Goal: Information Seeking & Learning: Learn about a topic

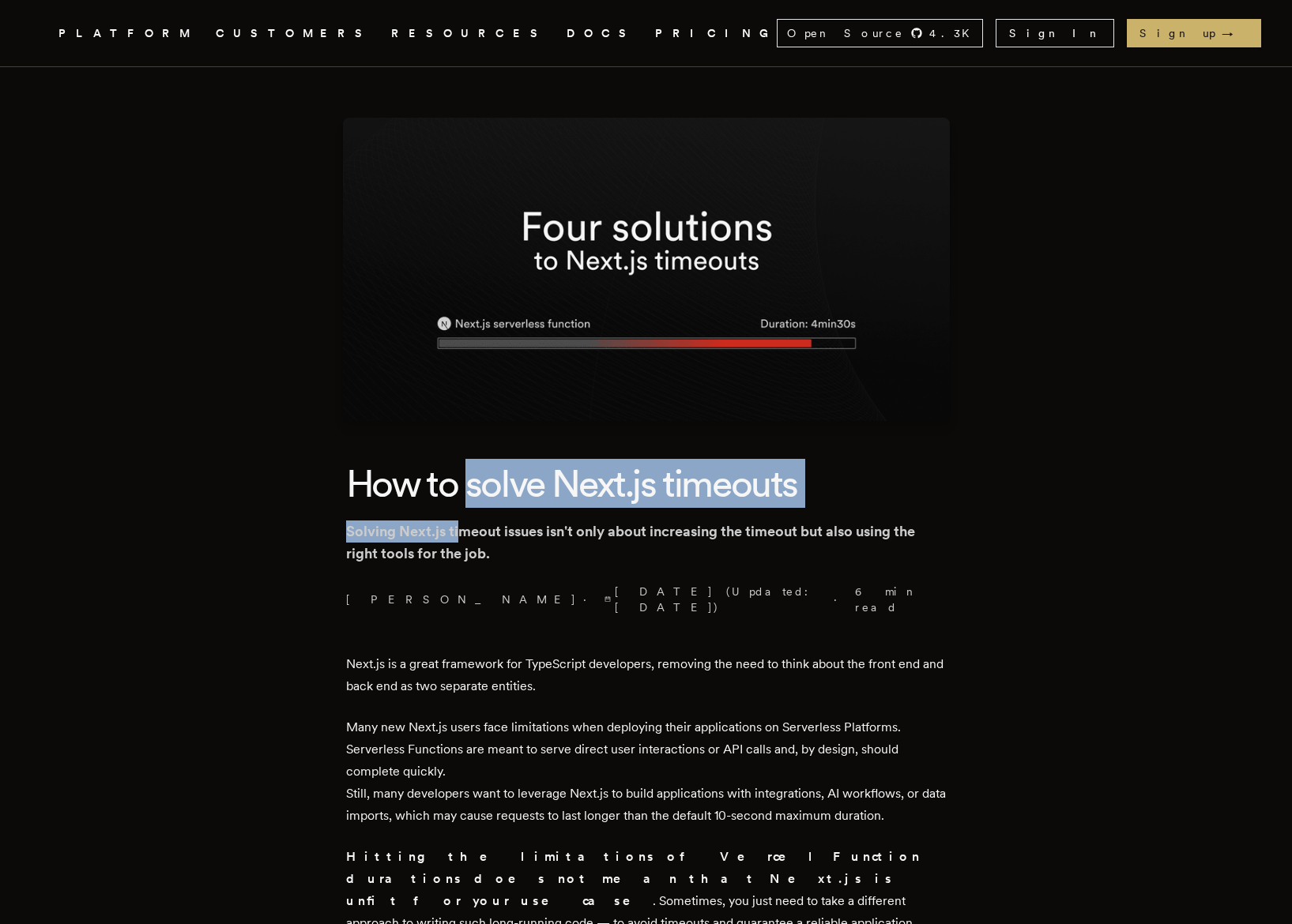
drag, startPoint x: 0, startPoint y: 0, endPoint x: 469, endPoint y: 532, distance: 709.2
click at [469, 532] on header "How to solve Next.js timeouts Solving Next.js timeout issues isn't only about i…" at bounding box center [647, 538] width 601 height 156
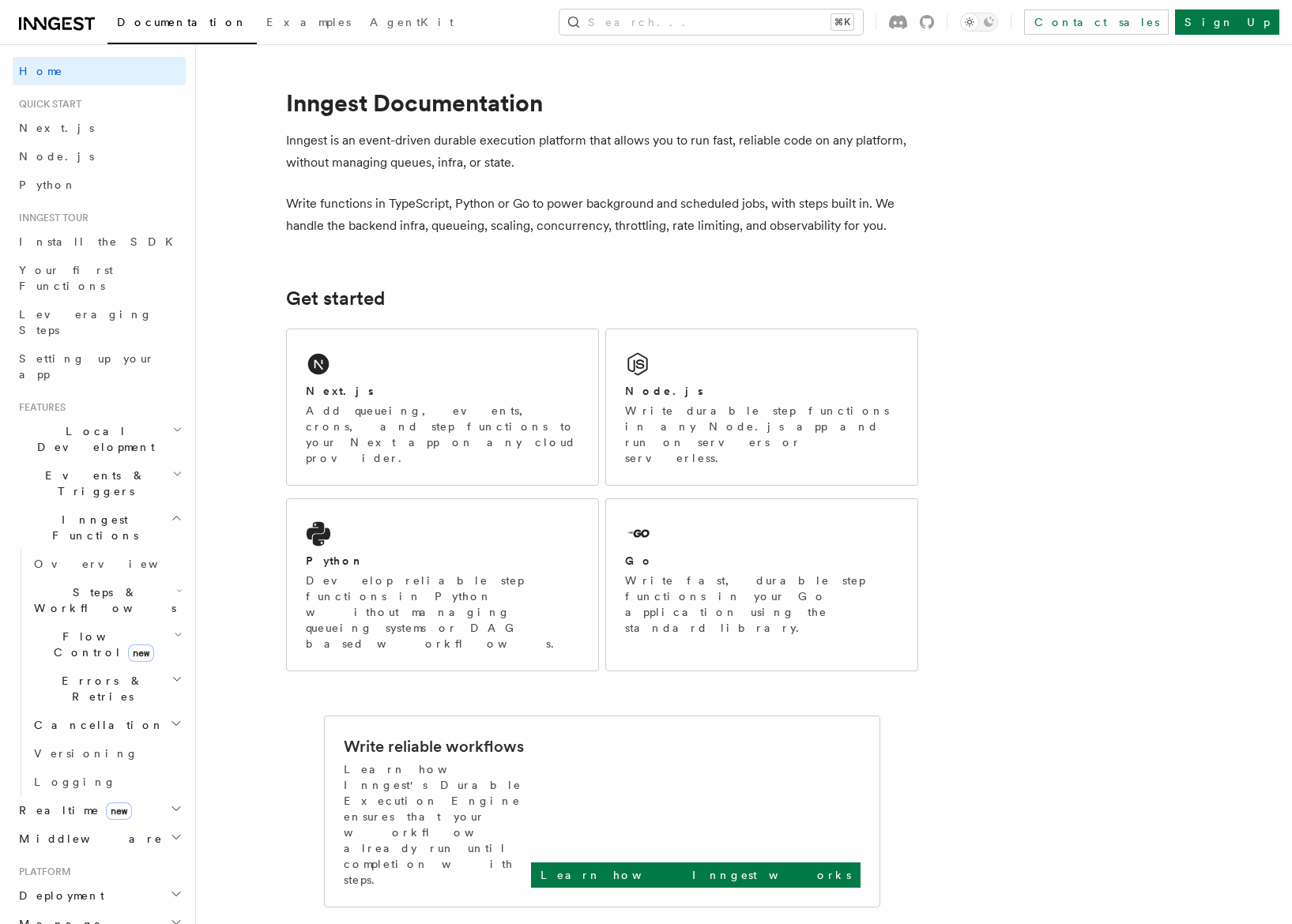
click at [74, 578] on h2 "Steps & Workflows" at bounding box center [107, 601] width 158 height 44
click at [49, 585] on span "Steps & Workflows" at bounding box center [101, 601] width 148 height 32
click at [68, 796] on link "Fetch new" at bounding box center [114, 812] width 143 height 32
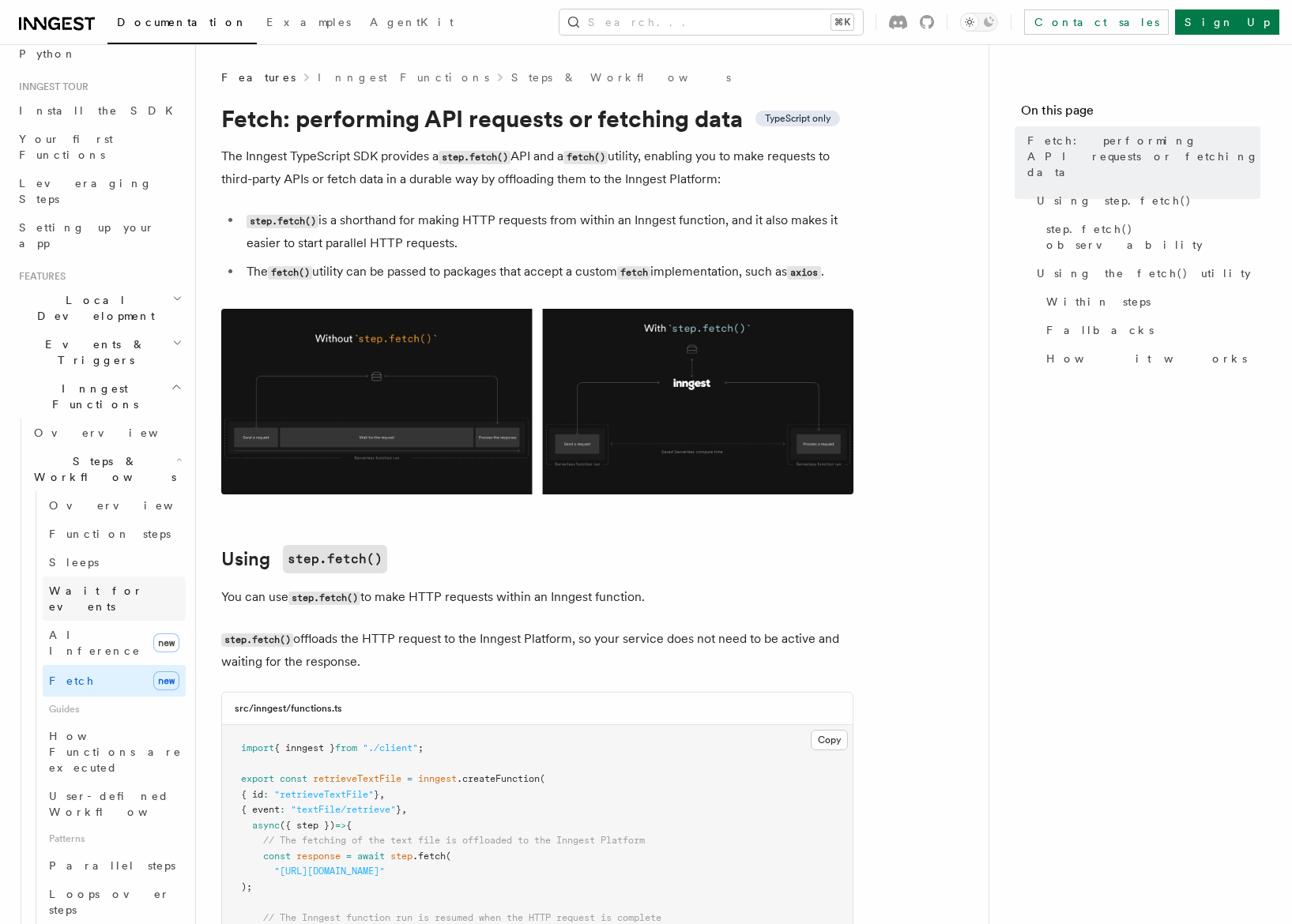
scroll to position [132, 0]
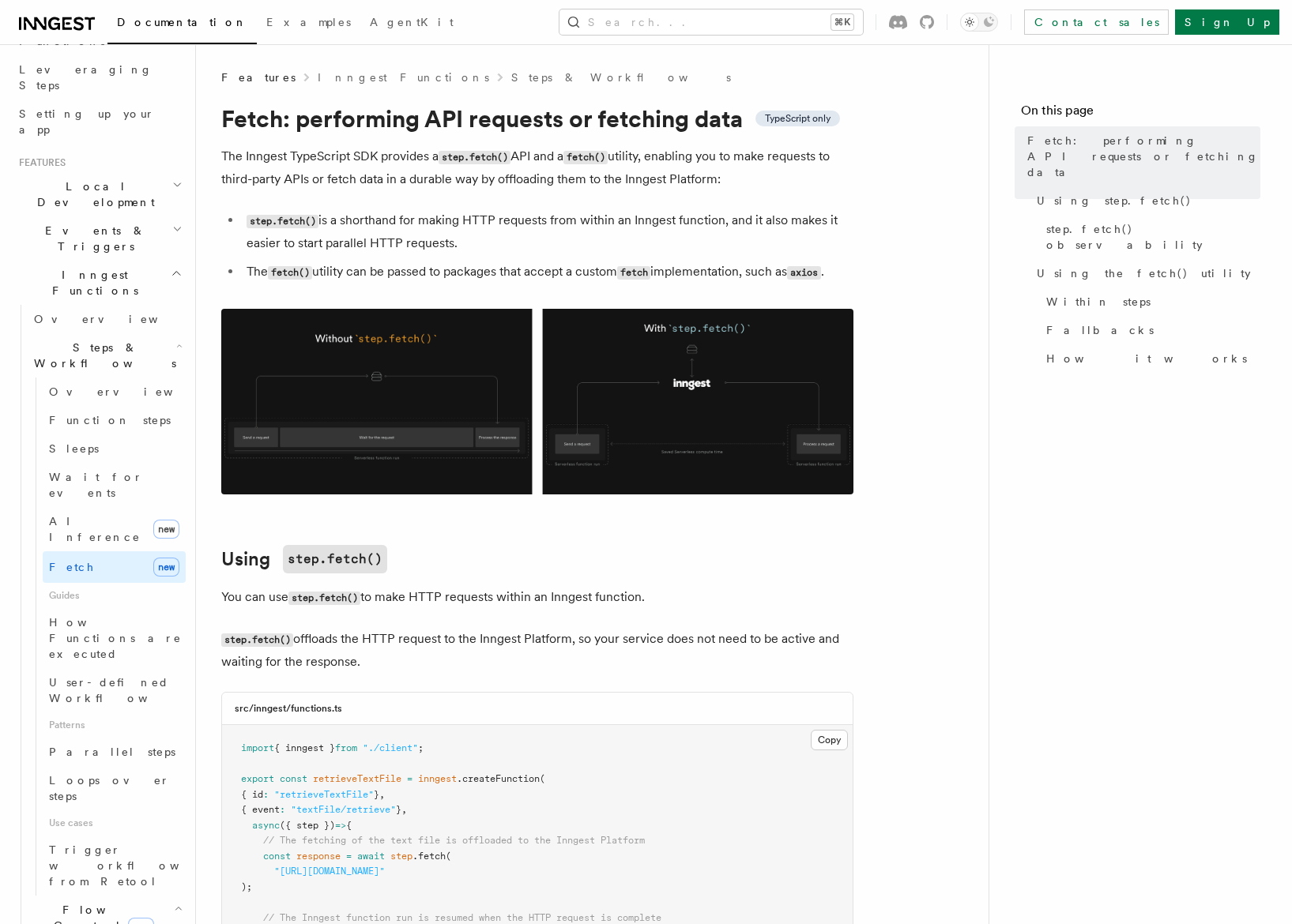
scroll to position [252, 0]
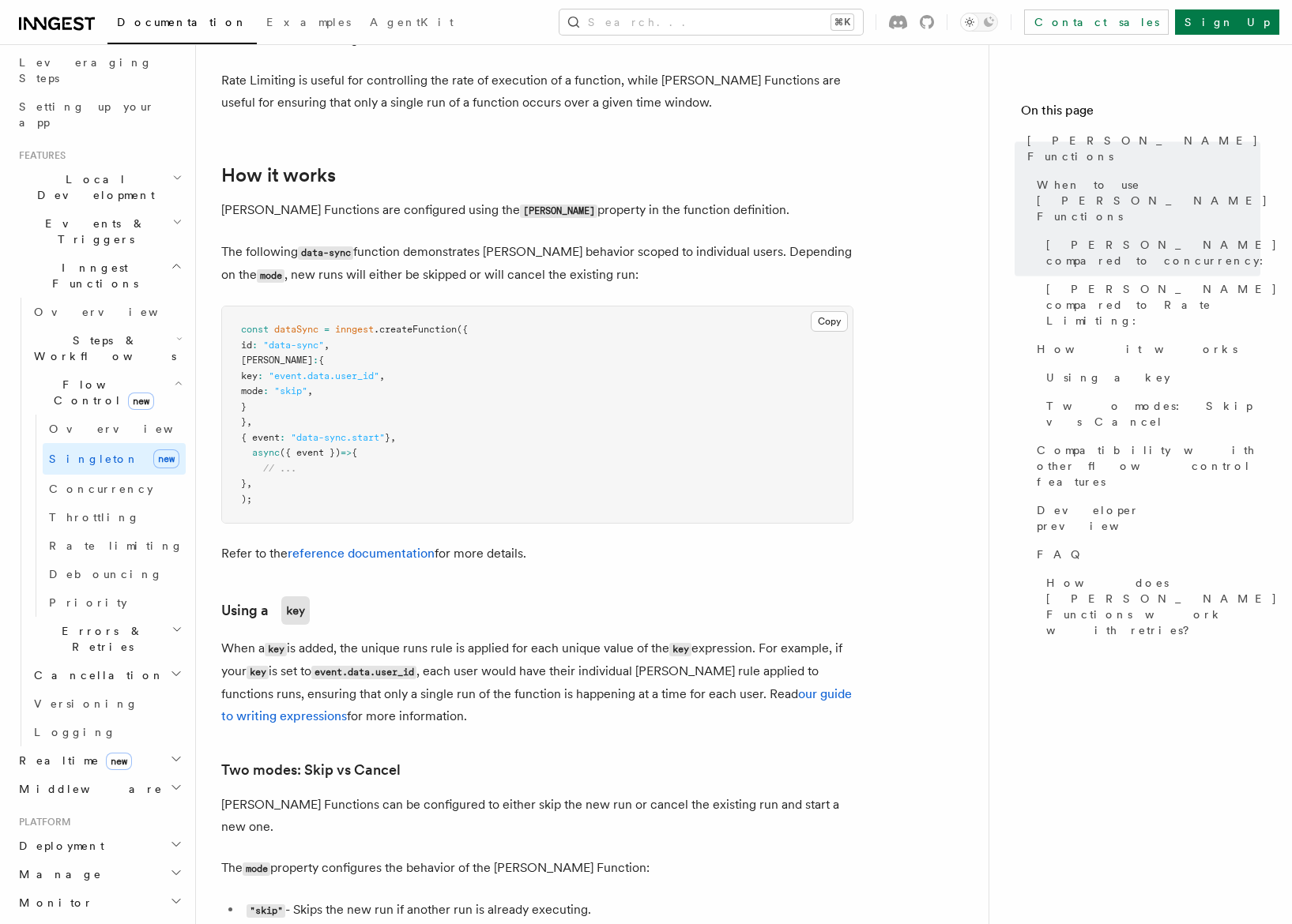
scroll to position [1276, 0]
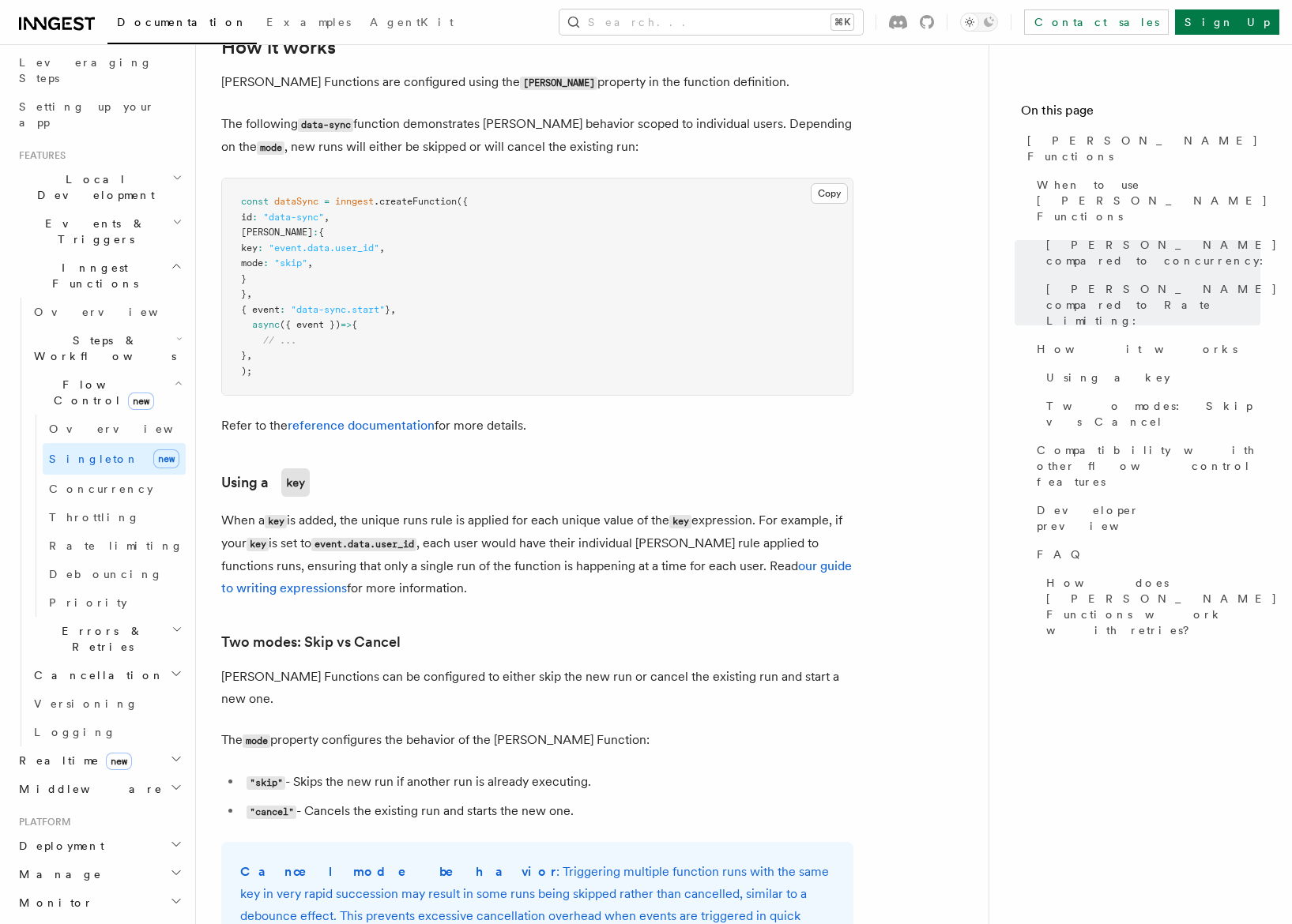
drag, startPoint x: 554, startPoint y: 397, endPoint x: 490, endPoint y: 765, distance: 373.5
click at [490, 765] on article "Features Inngest Functions Flow Control Singleton Functions TypeScript v3.39.0+…" at bounding box center [592, 746] width 742 height 3907
click at [490, 801] on li ""cancel" - Cancels the existing run and starts the new one." at bounding box center [547, 812] width 611 height 23
drag, startPoint x: 490, startPoint y: 765, endPoint x: 546, endPoint y: 812, distance: 73.1
click at [546, 812] on article "Features Inngest Functions Flow Control Singleton Functions TypeScript v3.39.0+…" at bounding box center [592, 746] width 742 height 3907
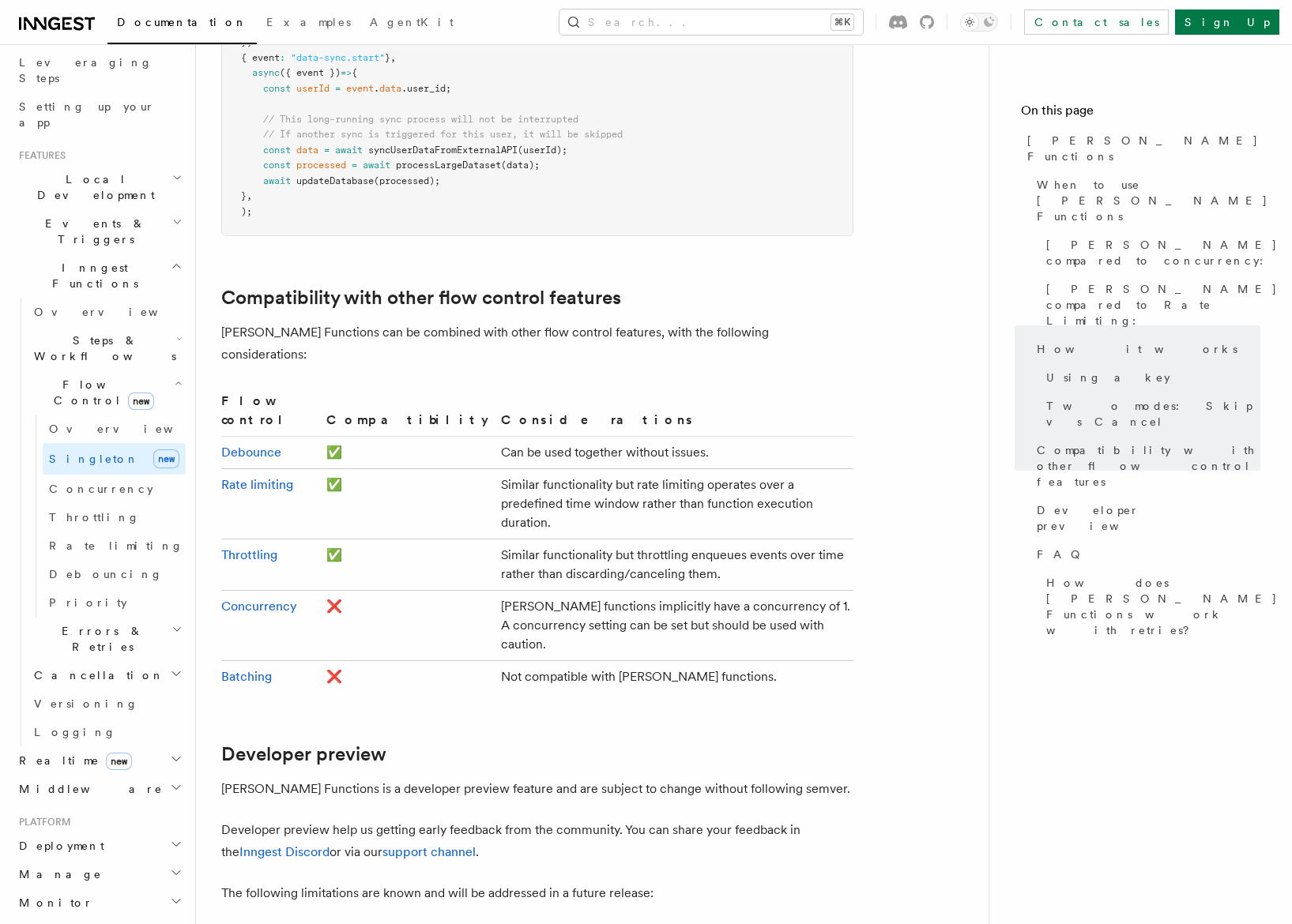
scroll to position [2432, 0]
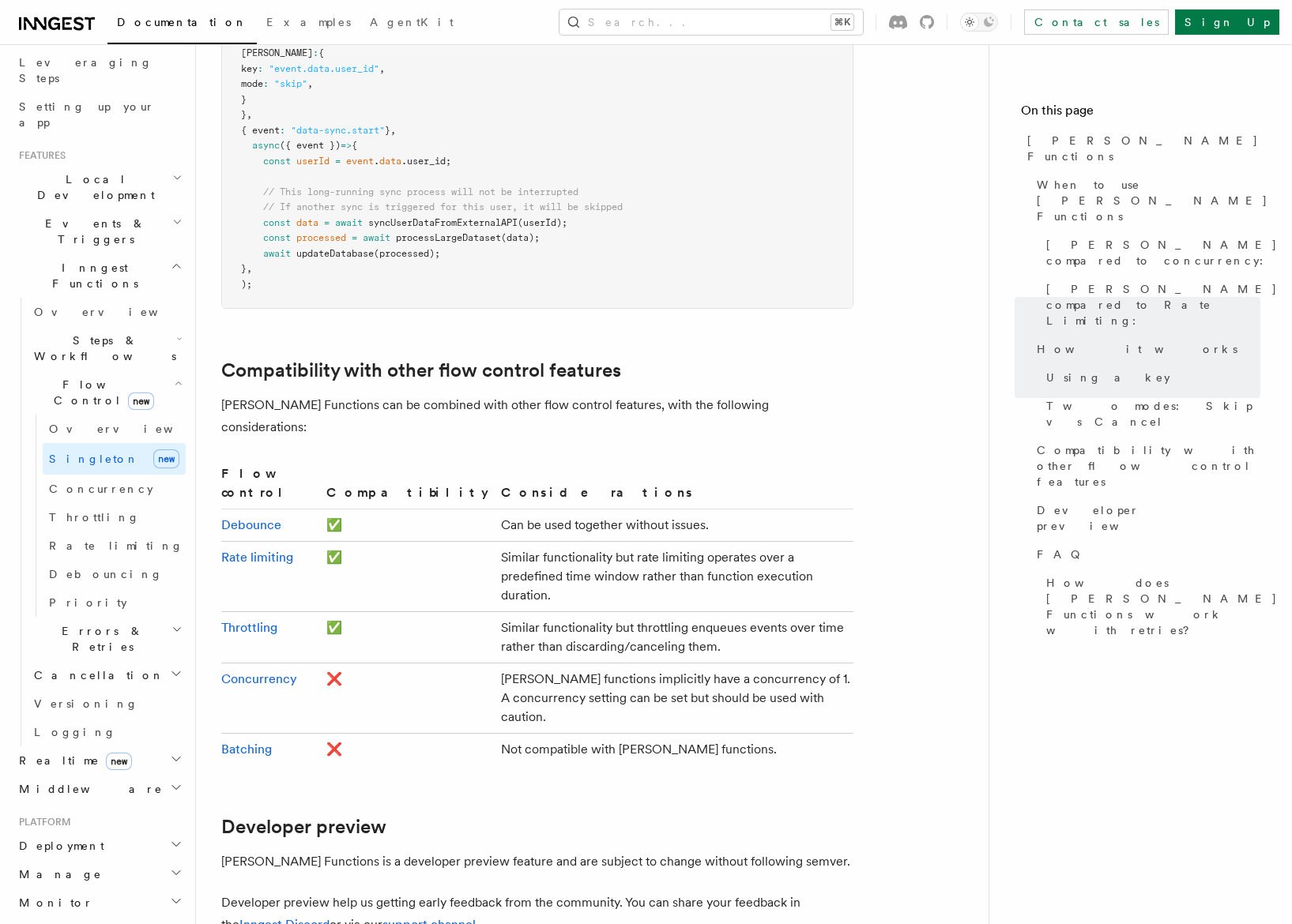
click at [100, 746] on h2 "Realtime new" at bounding box center [99, 761] width 173 height 28
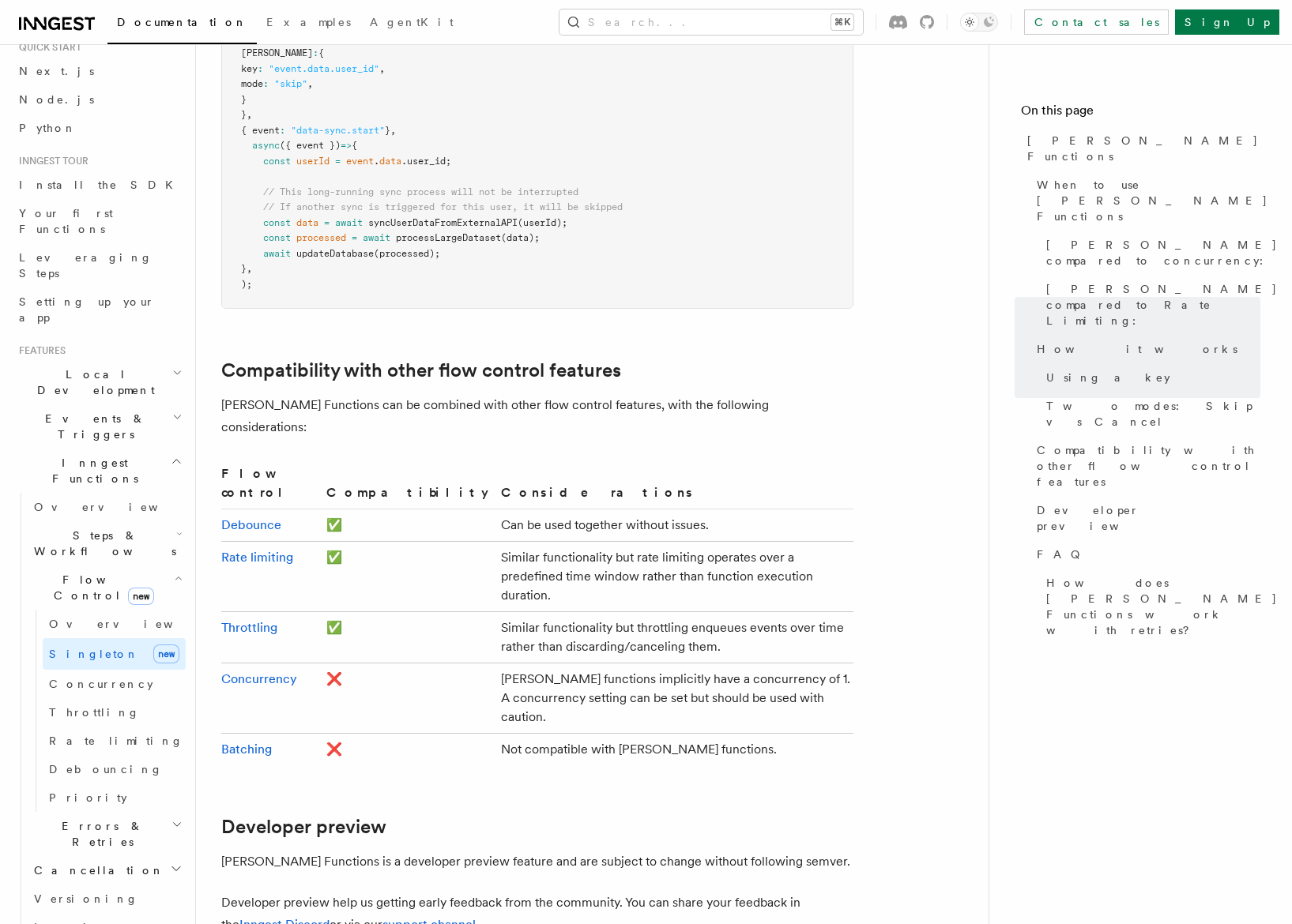
scroll to position [0, 0]
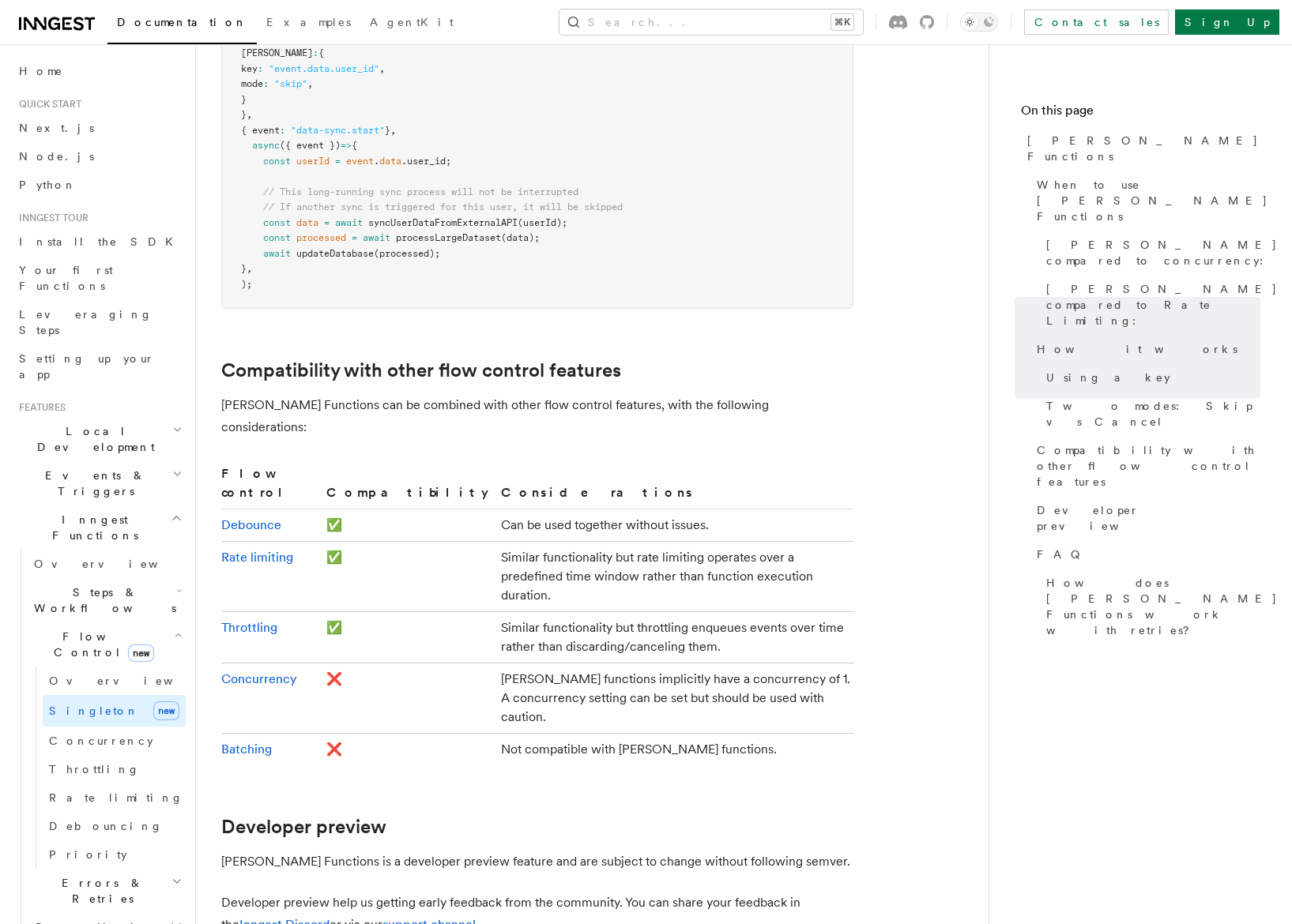
click at [107, 418] on h2 "Local Development" at bounding box center [99, 440] width 173 height 44
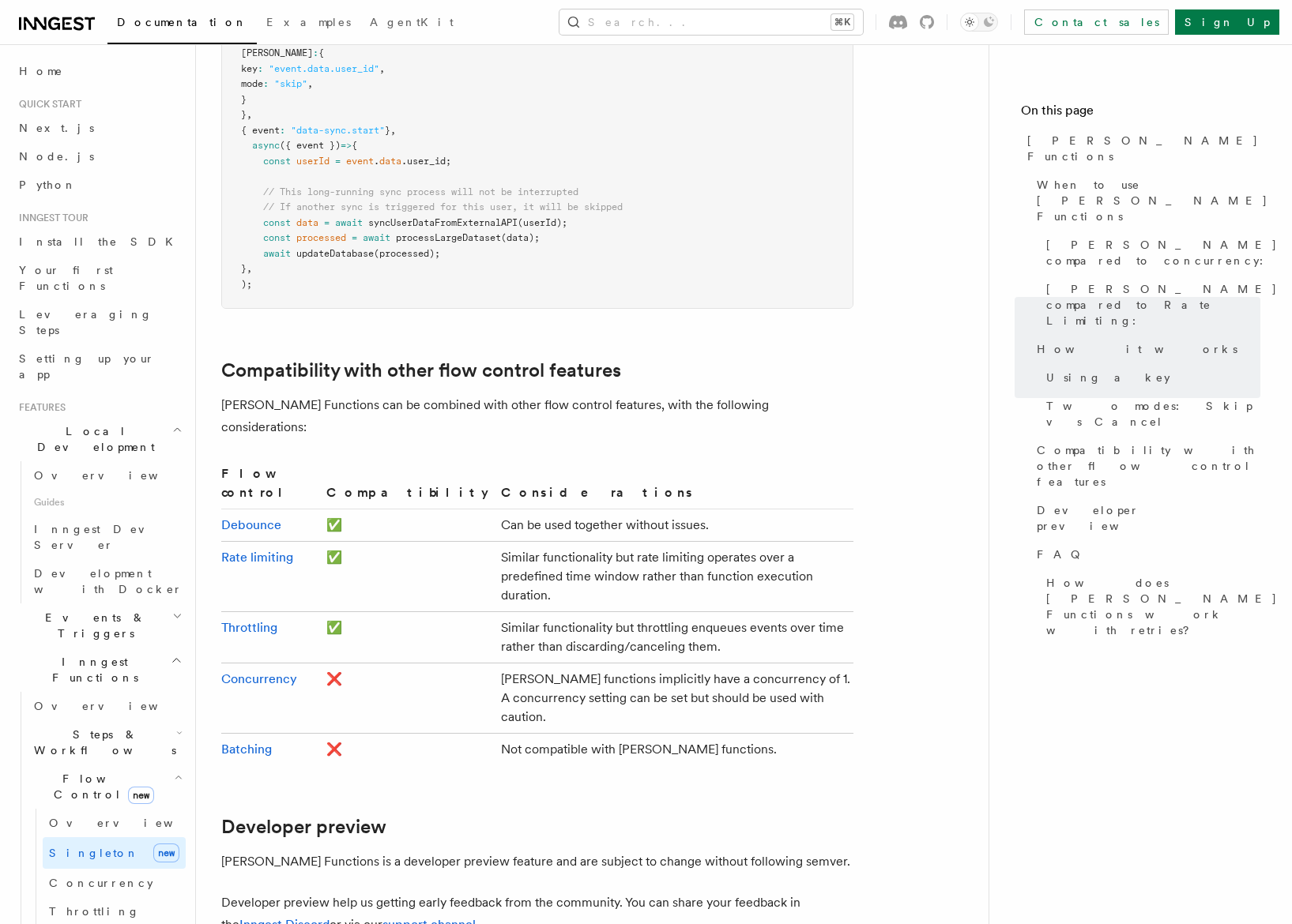
click at [88, 610] on span "Events & Triggers" at bounding box center [92, 626] width 160 height 32
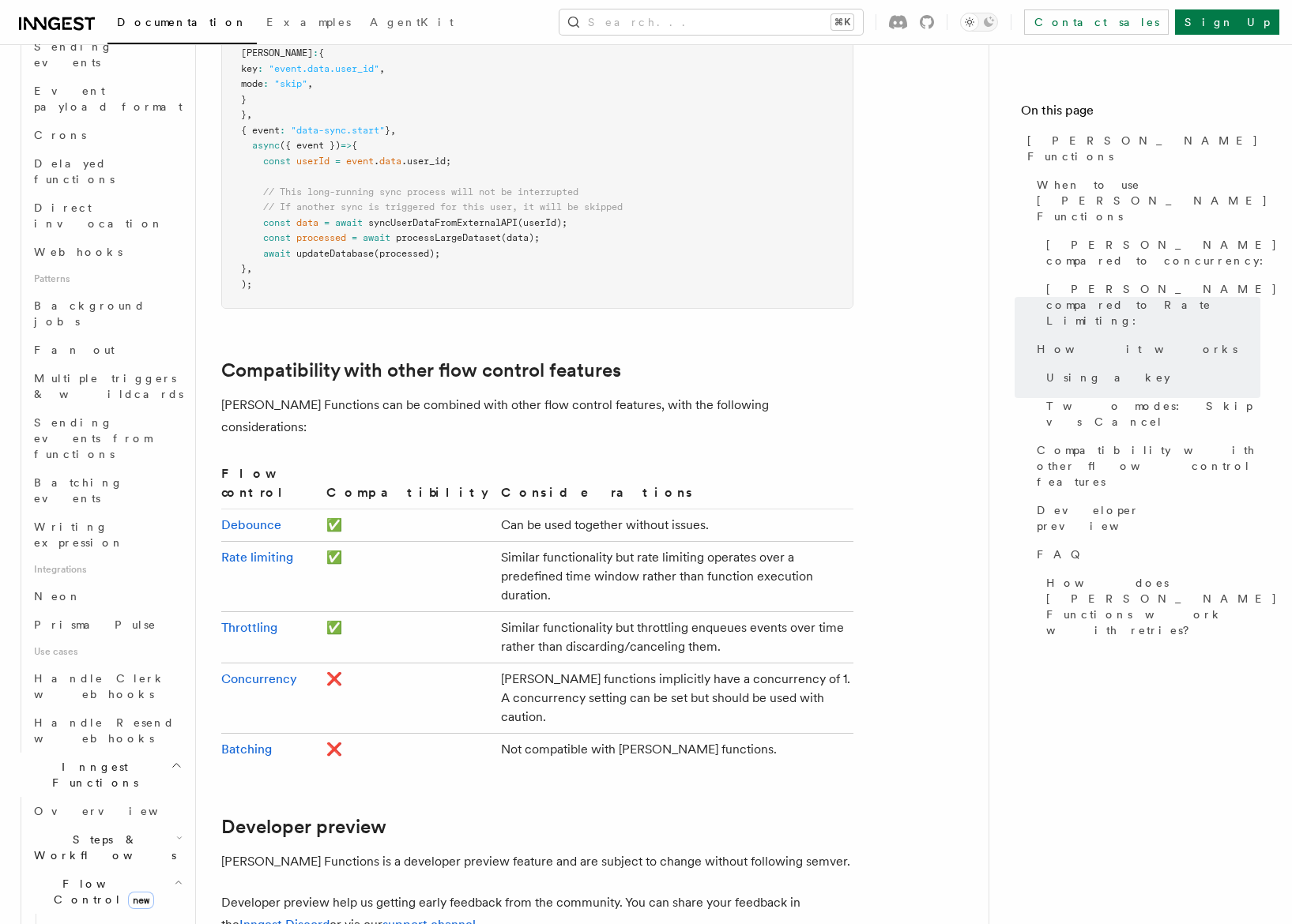
scroll to position [633, 0]
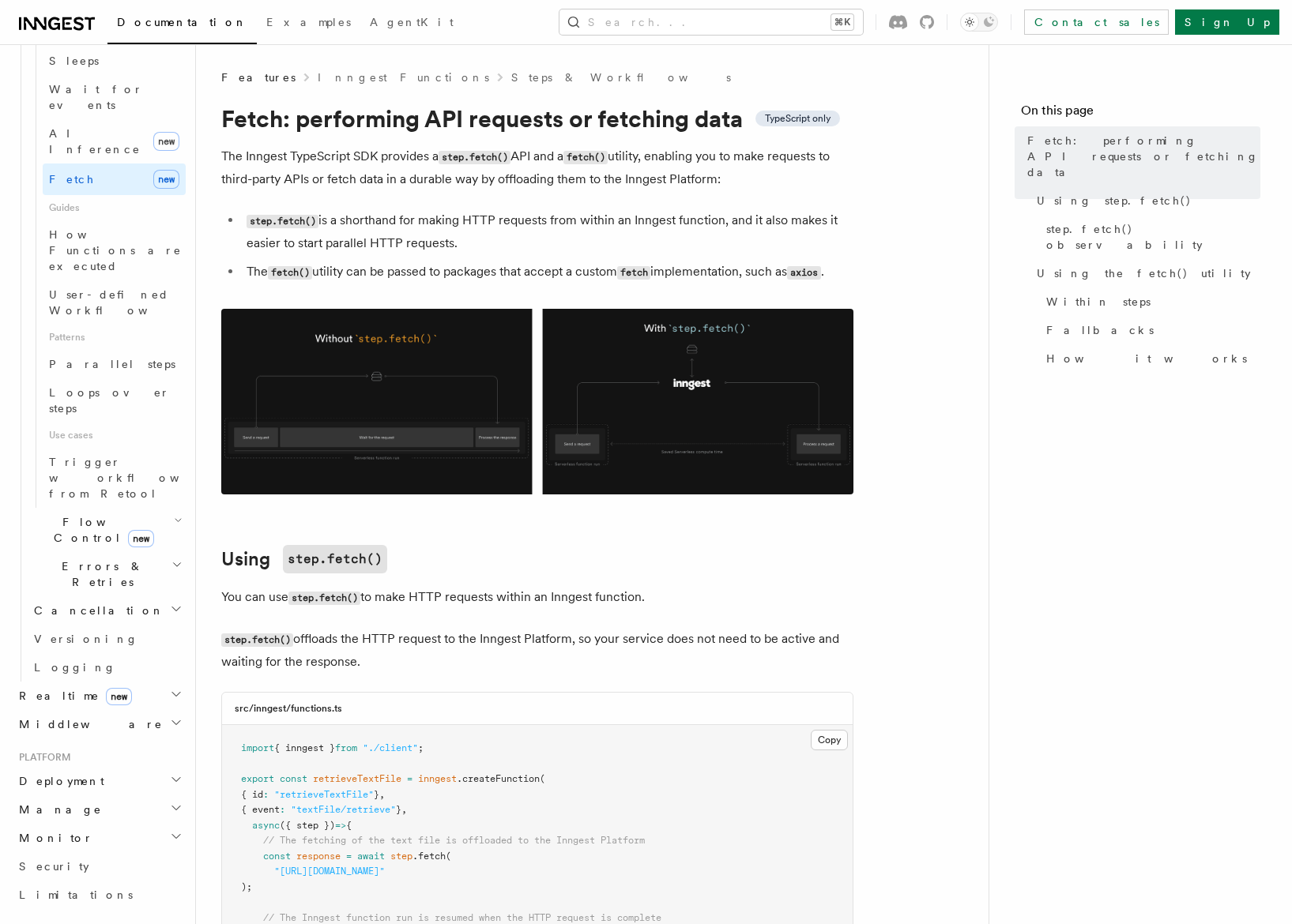
scroll to position [339, 0]
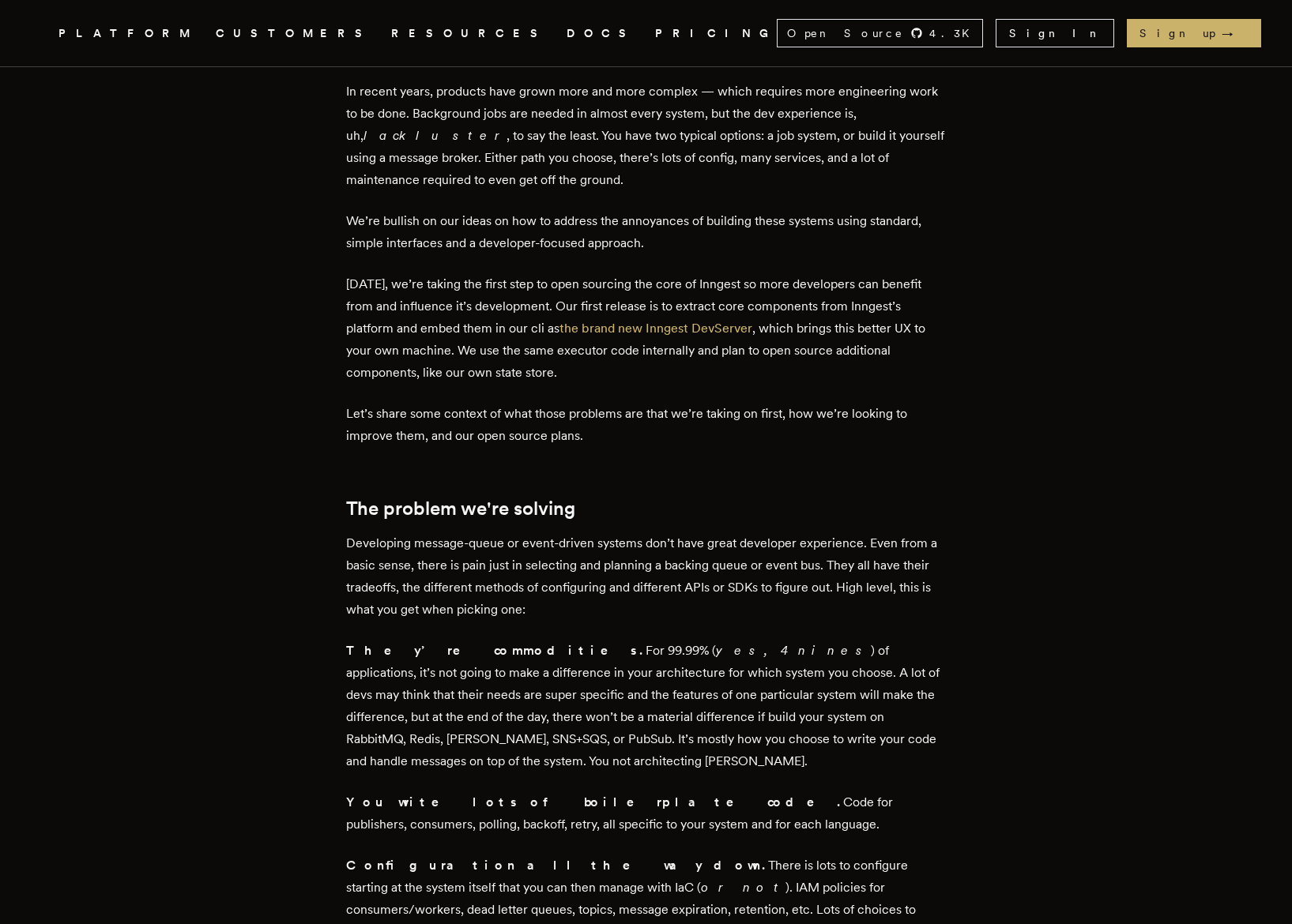
scroll to position [645, 0]
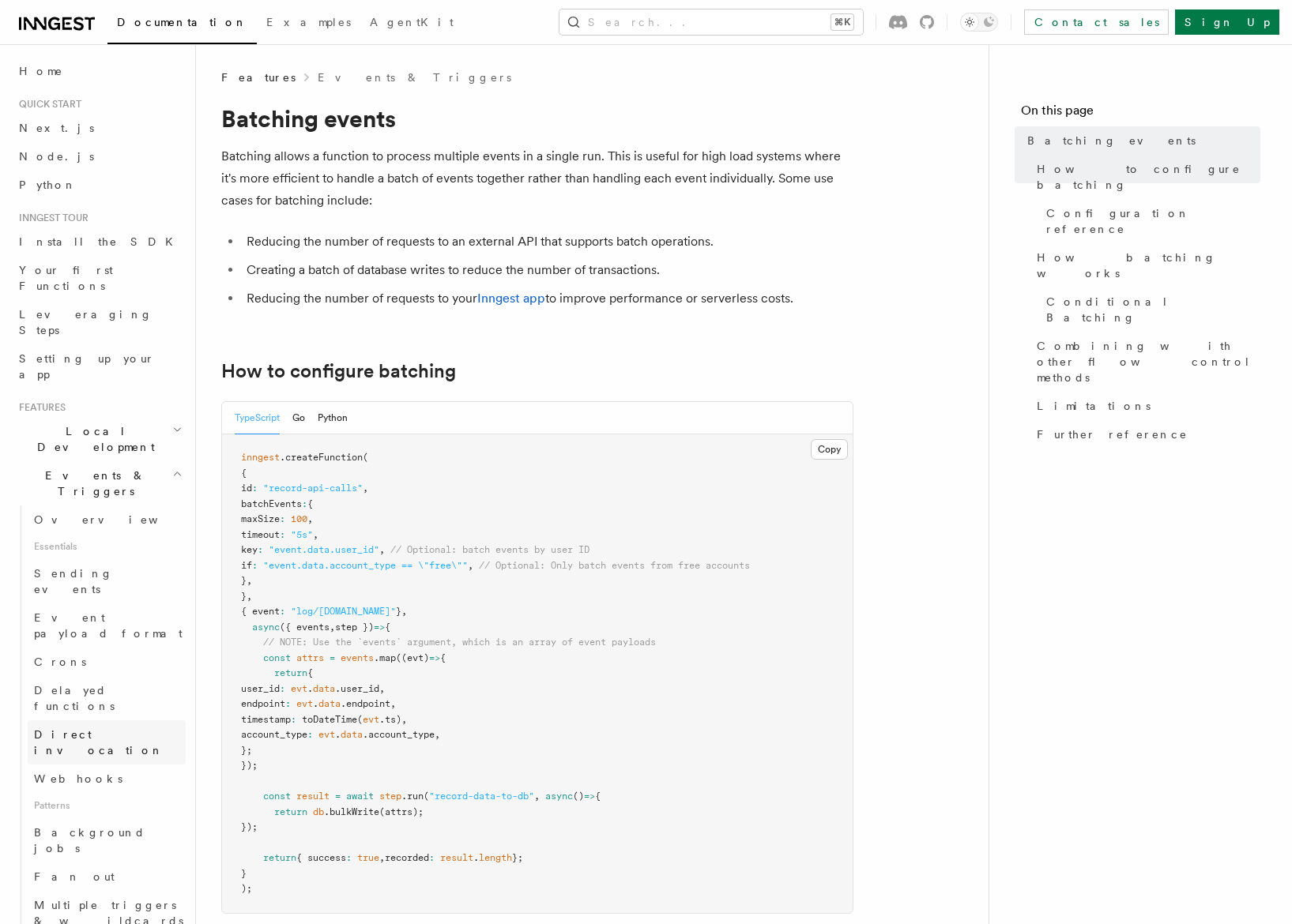
click at [119, 721] on link "Direct invocation" at bounding box center [107, 743] width 158 height 44
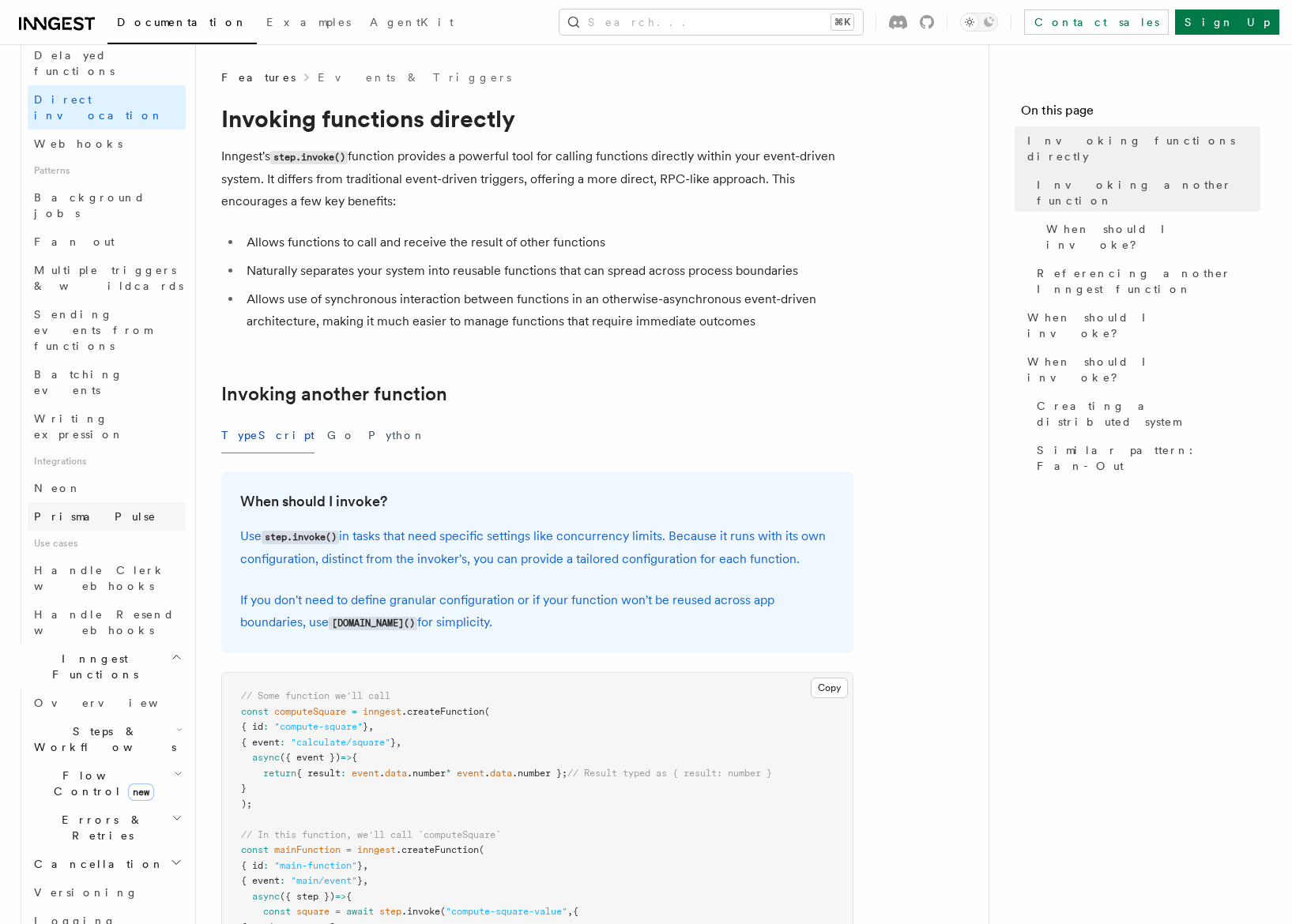
scroll to position [793, 0]
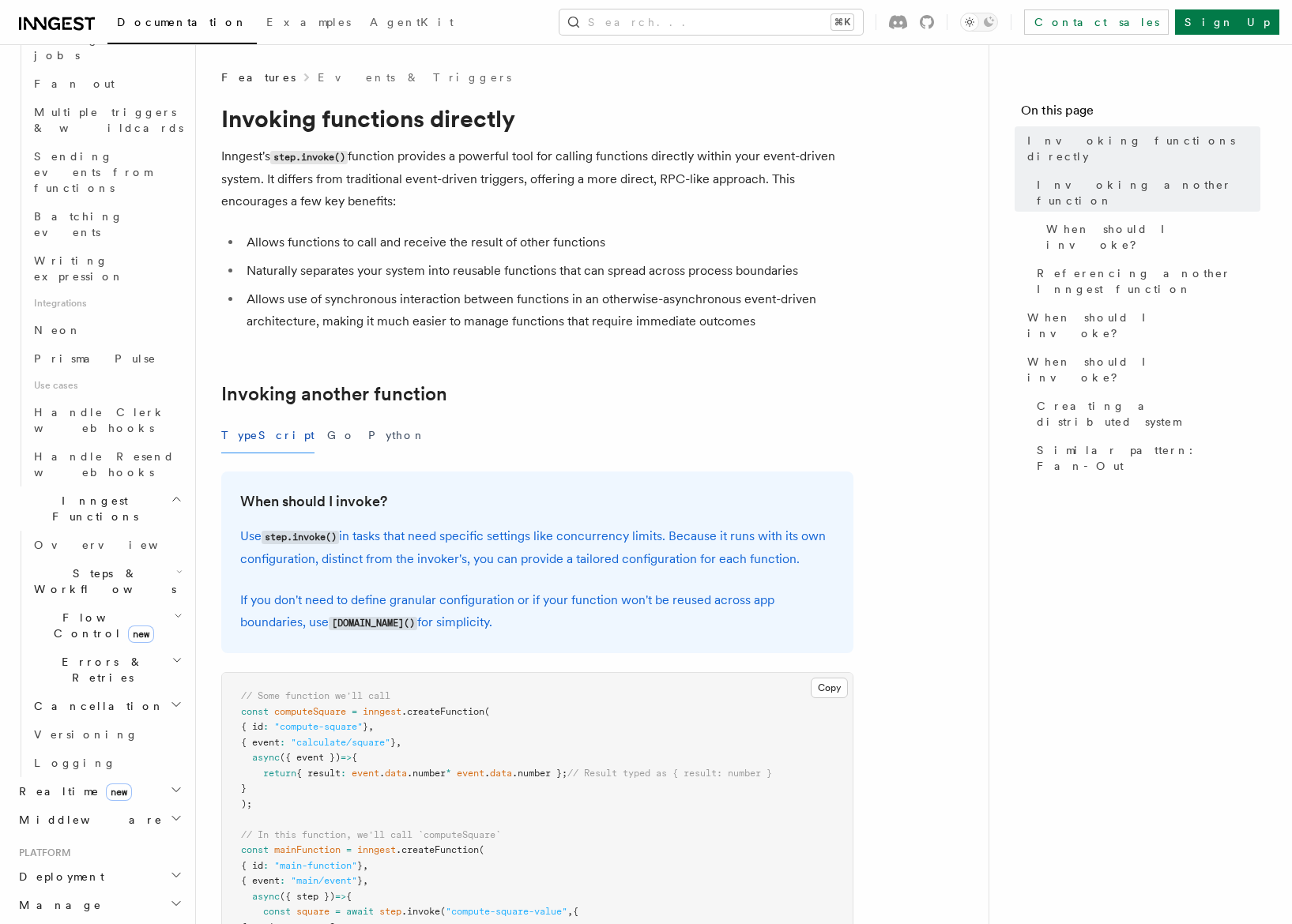
click at [103, 610] on span "Flow Control new" at bounding box center [100, 626] width 147 height 32
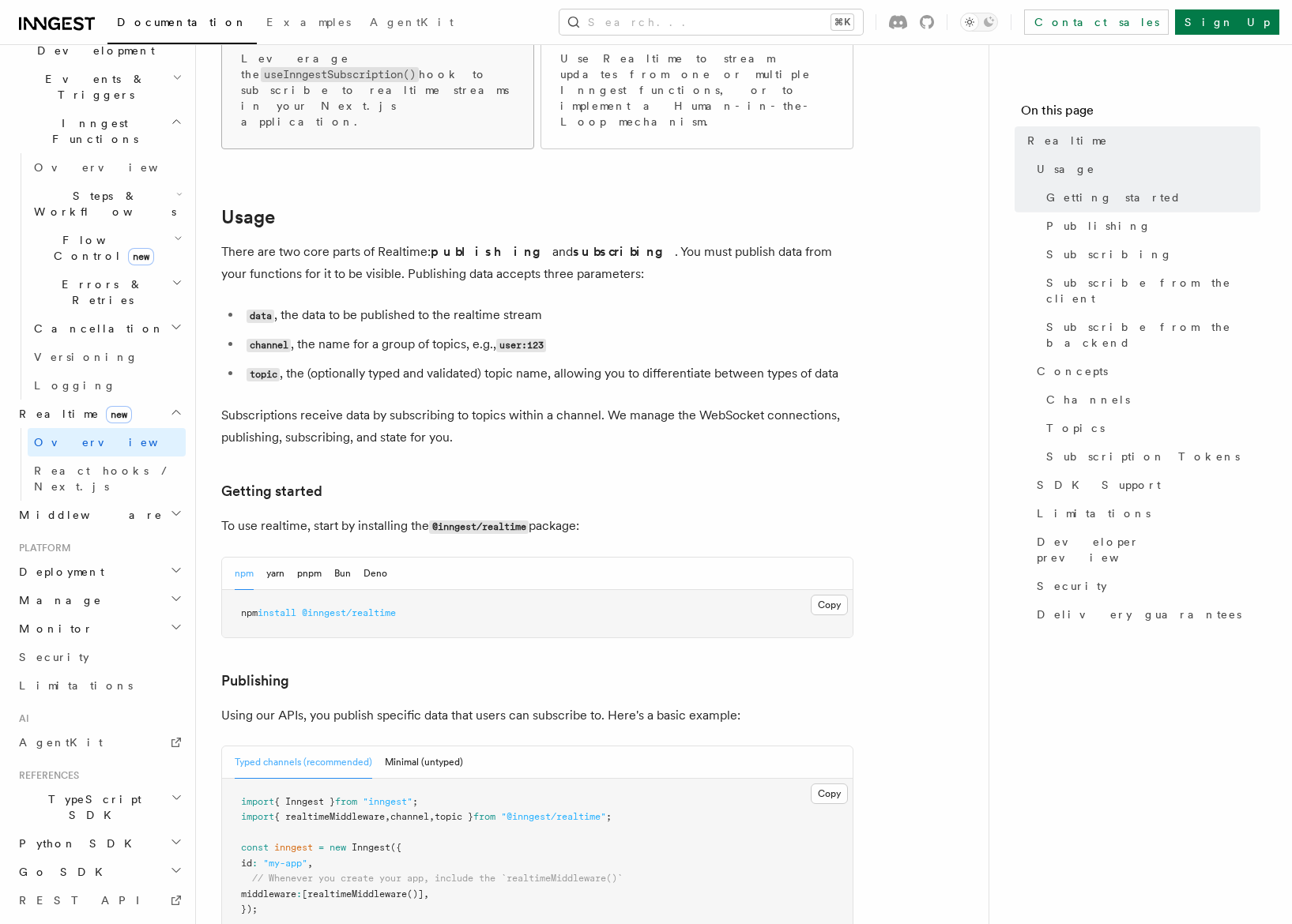
scroll to position [453, 0]
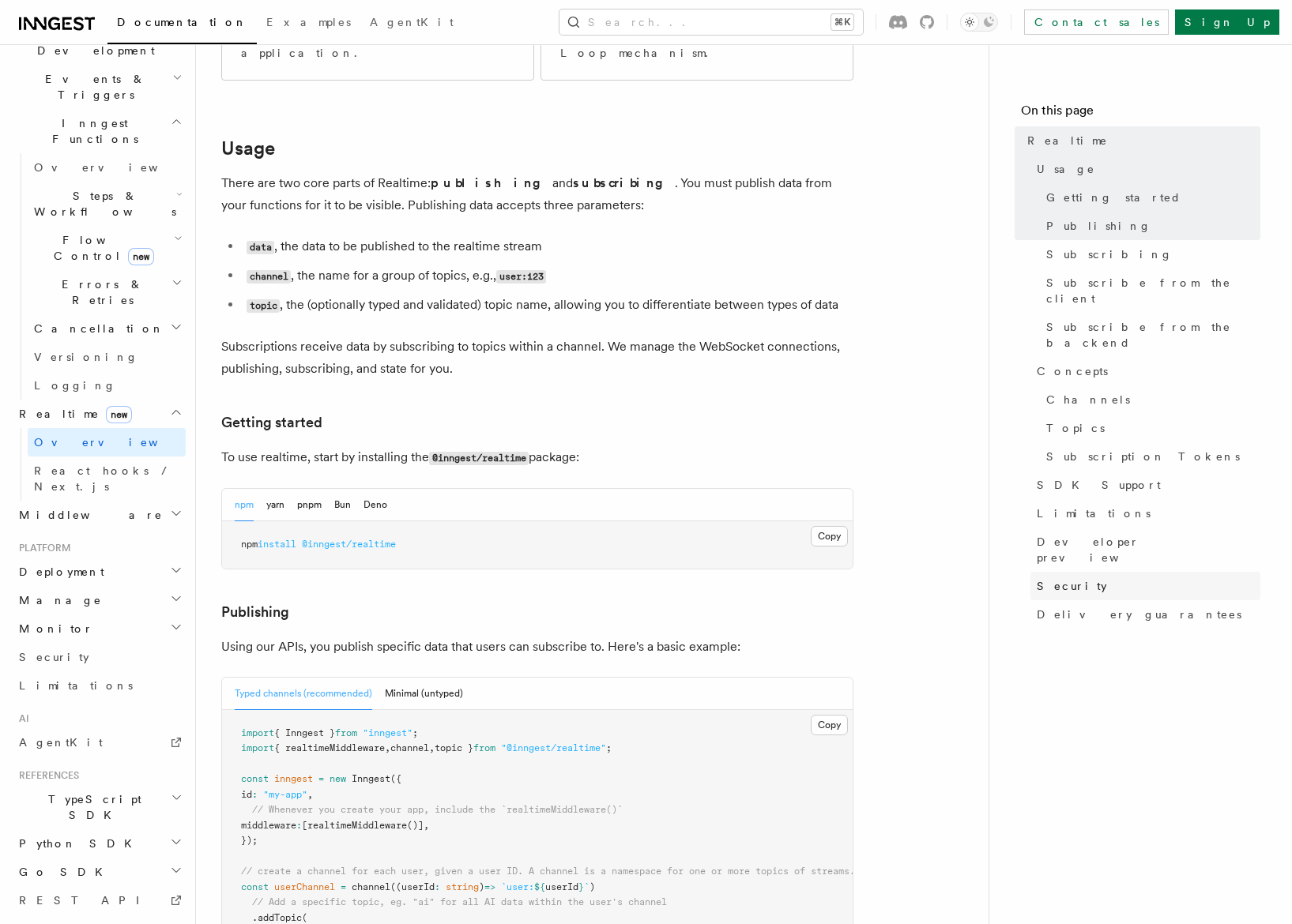
click at [1077, 578] on span "Security" at bounding box center [1072, 586] width 70 height 16
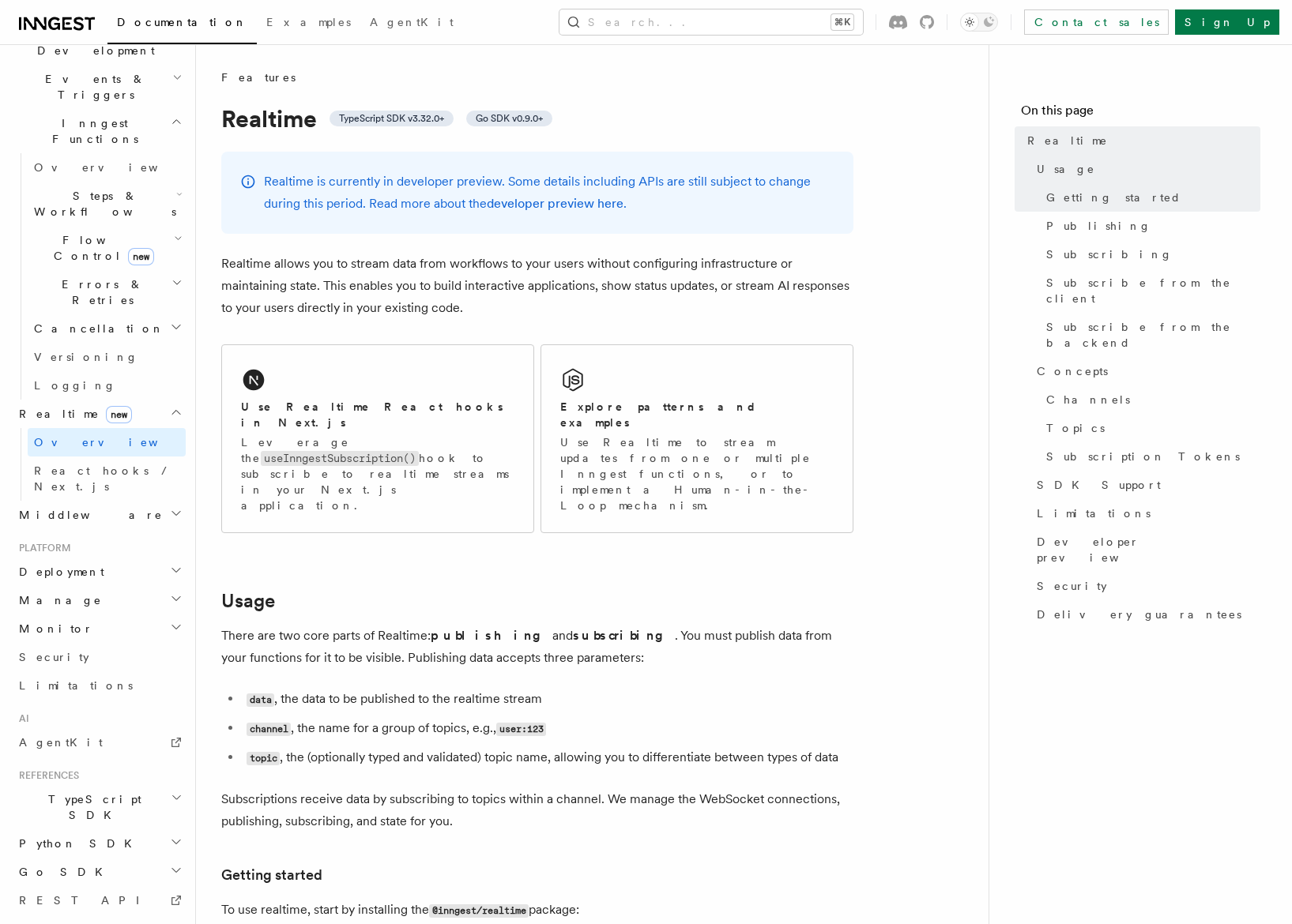
click at [68, 276] on span "Errors & Retries" at bounding box center [100, 292] width 144 height 32
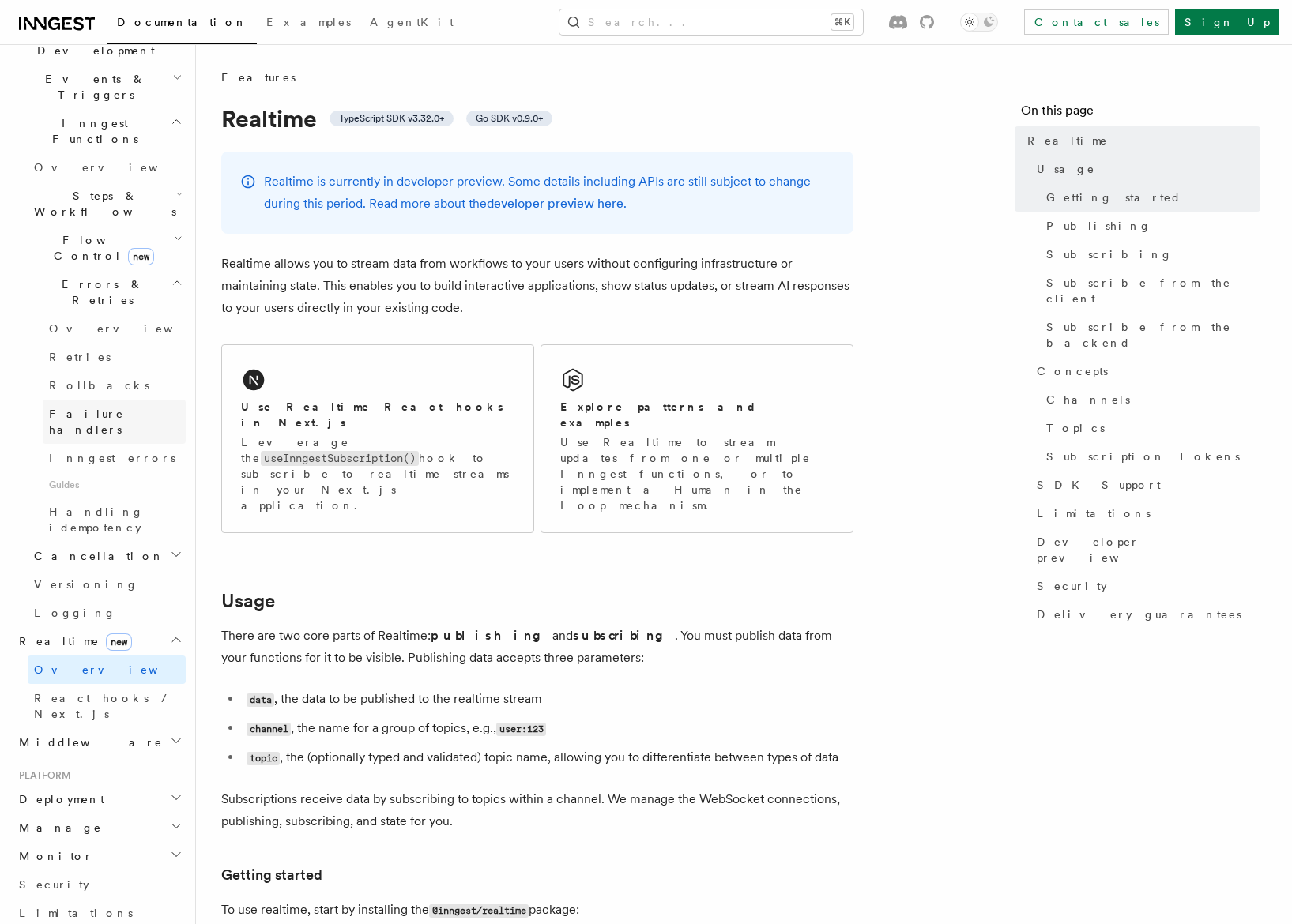
click at [68, 408] on span "Failure handlers" at bounding box center [86, 422] width 75 height 28
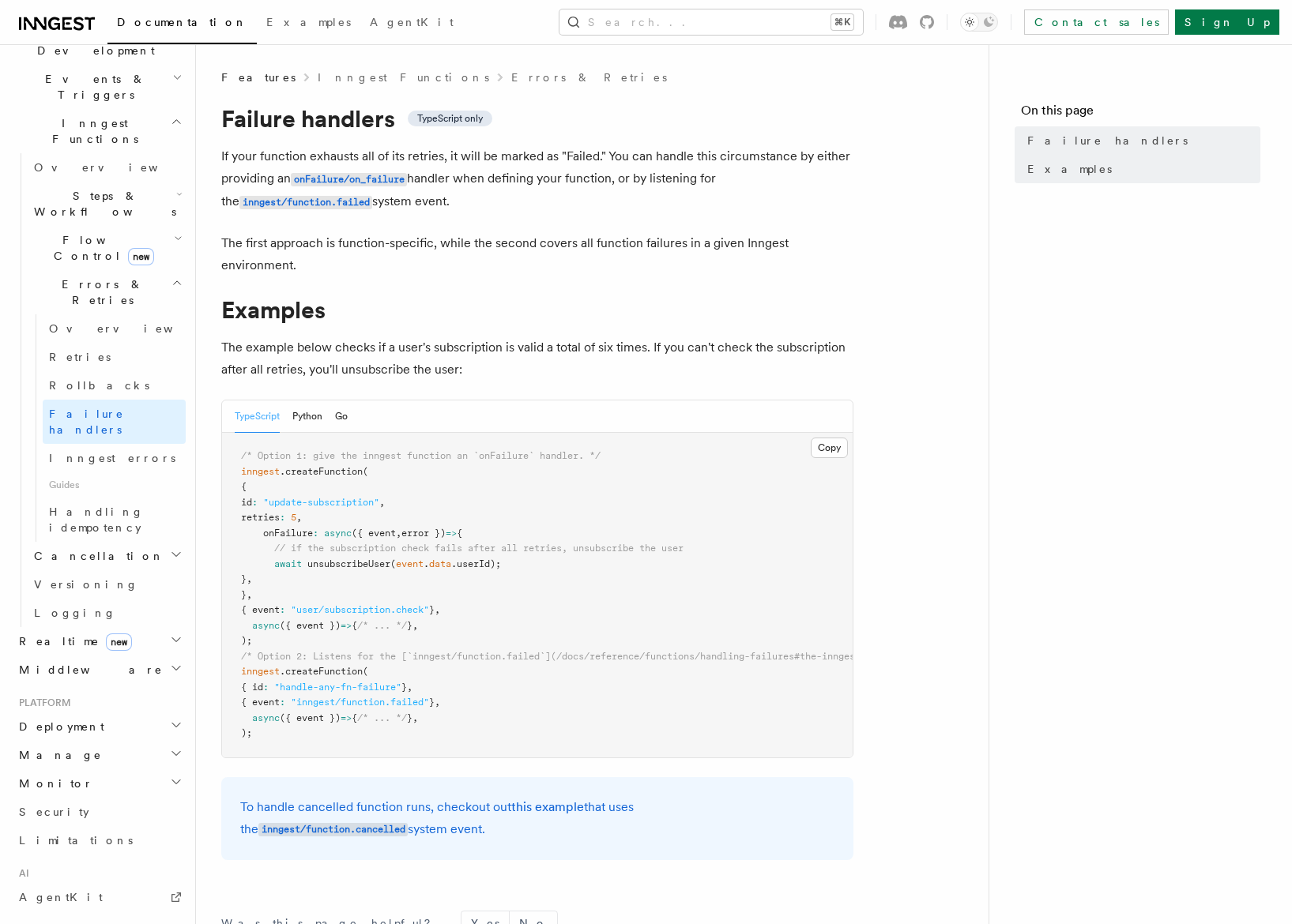
click at [76, 719] on span "Deployment" at bounding box center [58, 727] width 92 height 16
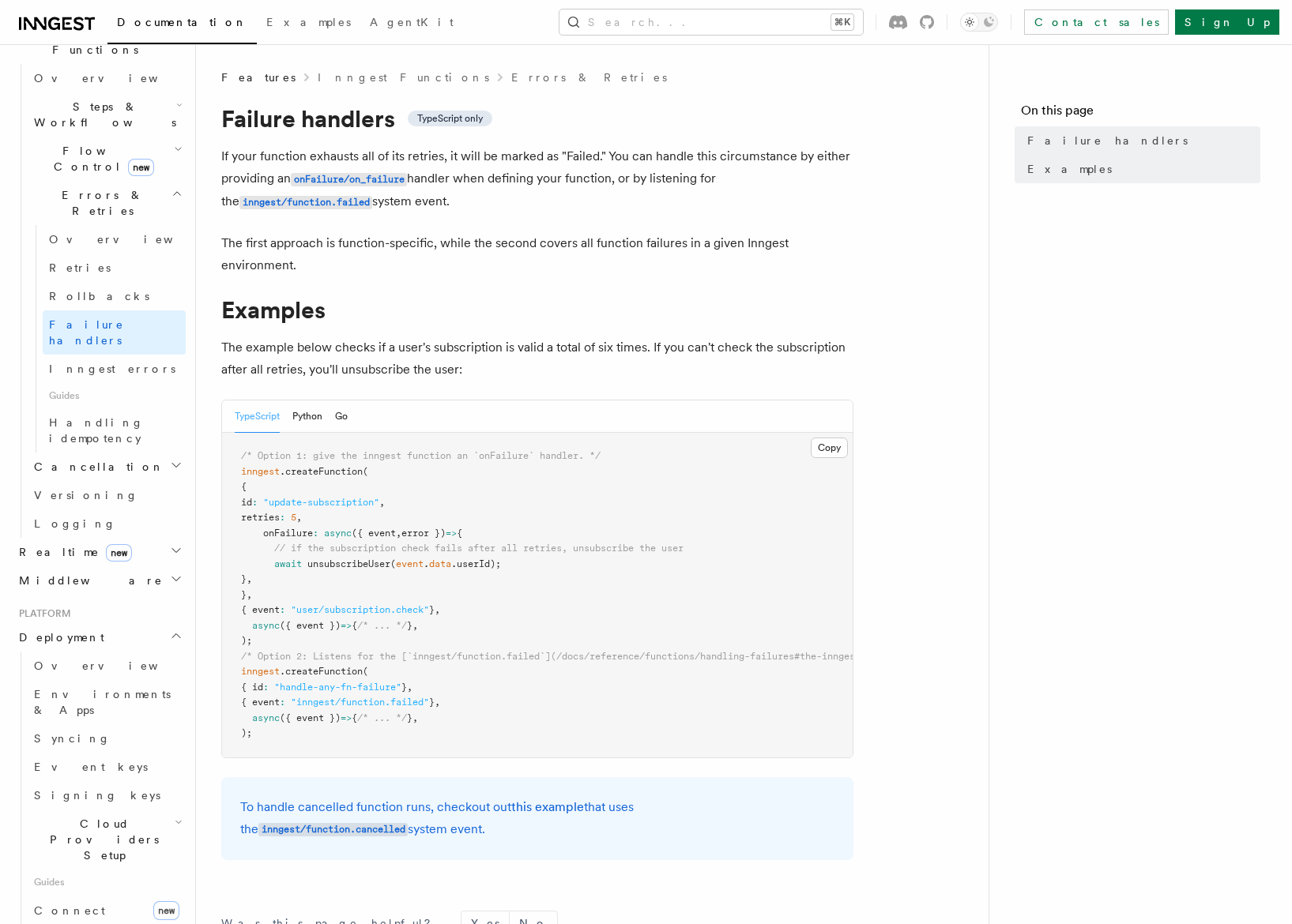
click at [70, 810] on h2 "Cloud Providers Setup" at bounding box center [107, 840] width 158 height 60
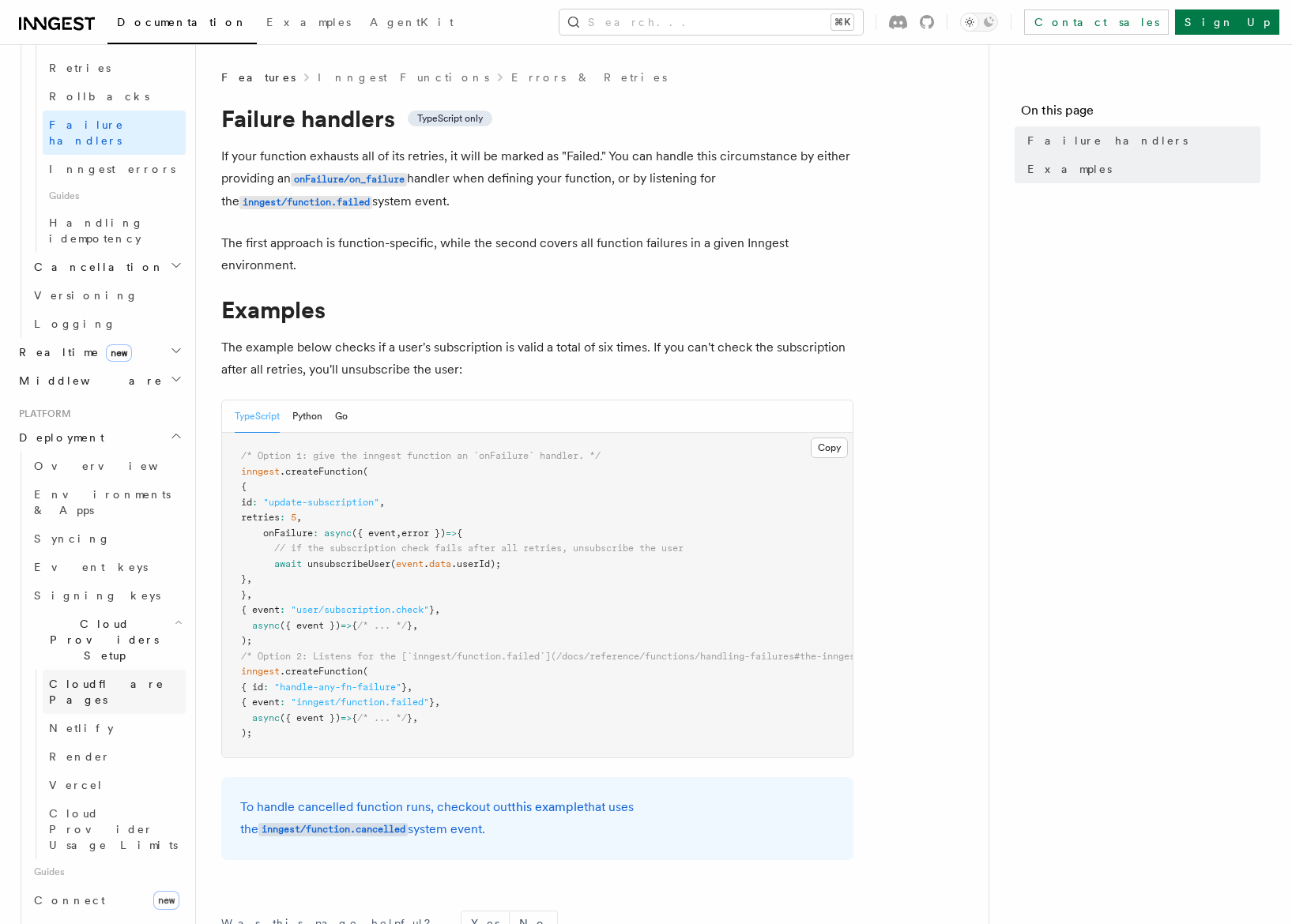
scroll to position [696, 0]
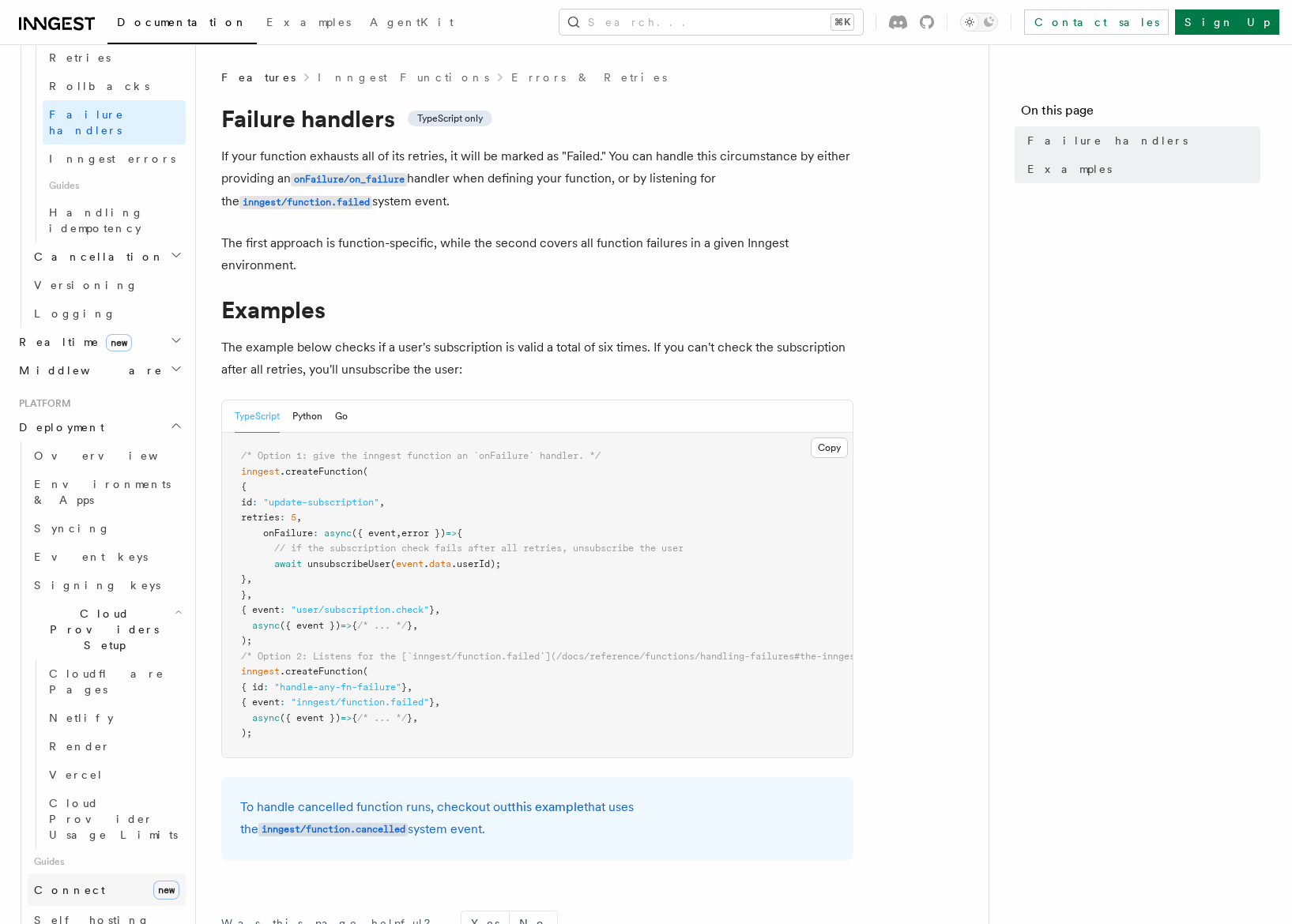
click at [84, 874] on link "Connect new" at bounding box center [107, 890] width 158 height 32
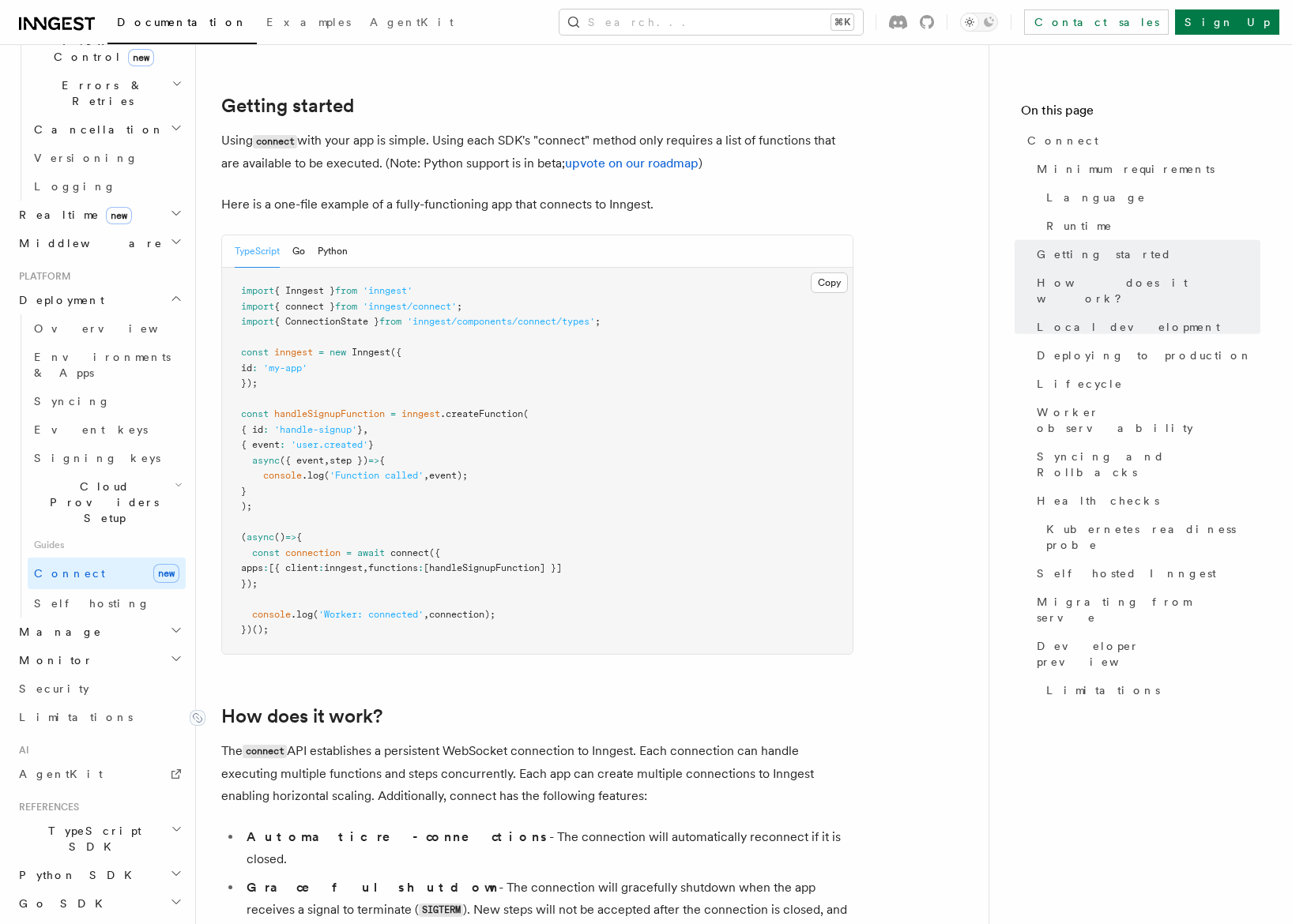
scroll to position [897, 0]
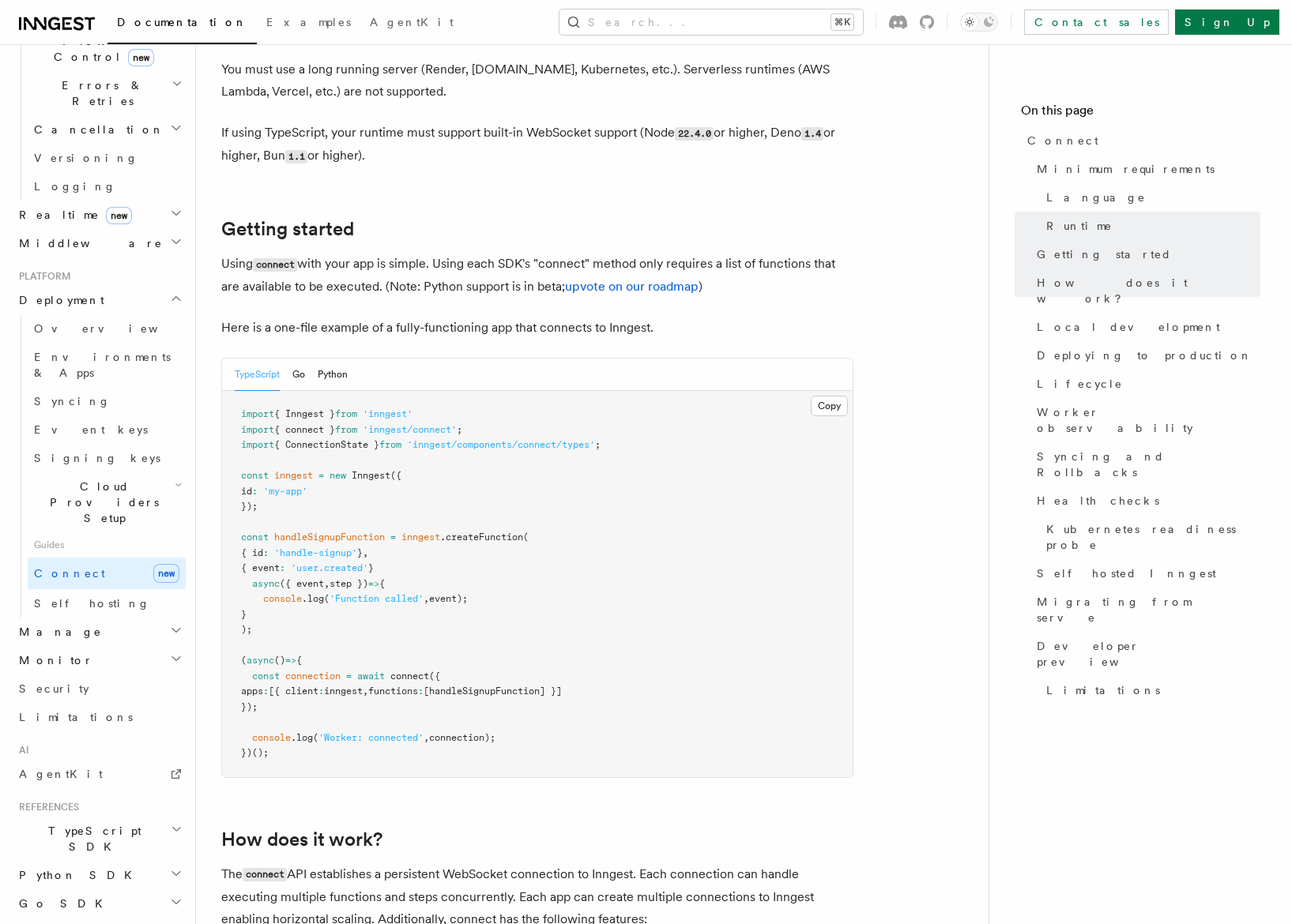
click at [291, 359] on div "TypeScript Go Python" at bounding box center [291, 375] width 113 height 32
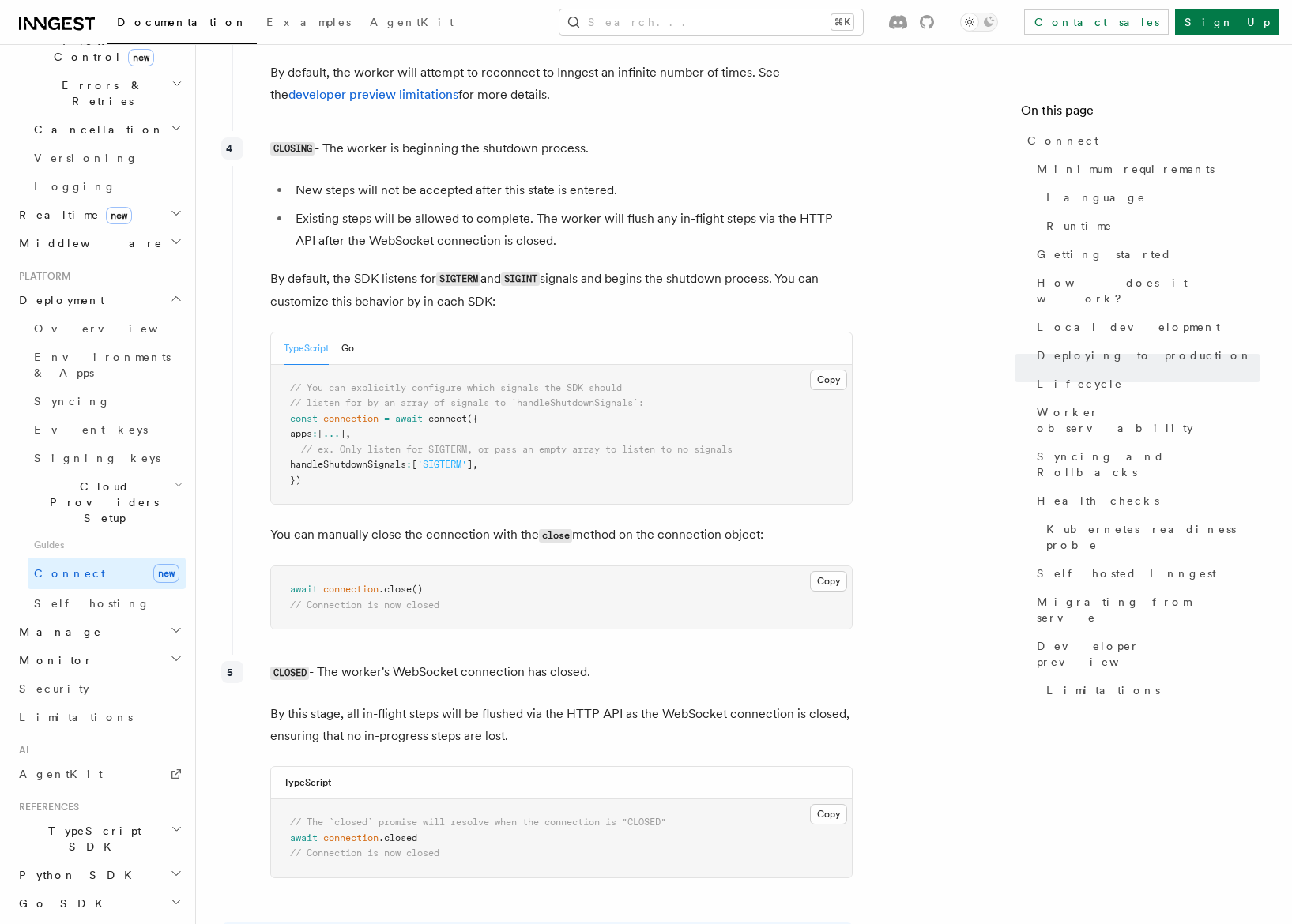
scroll to position [4781, 0]
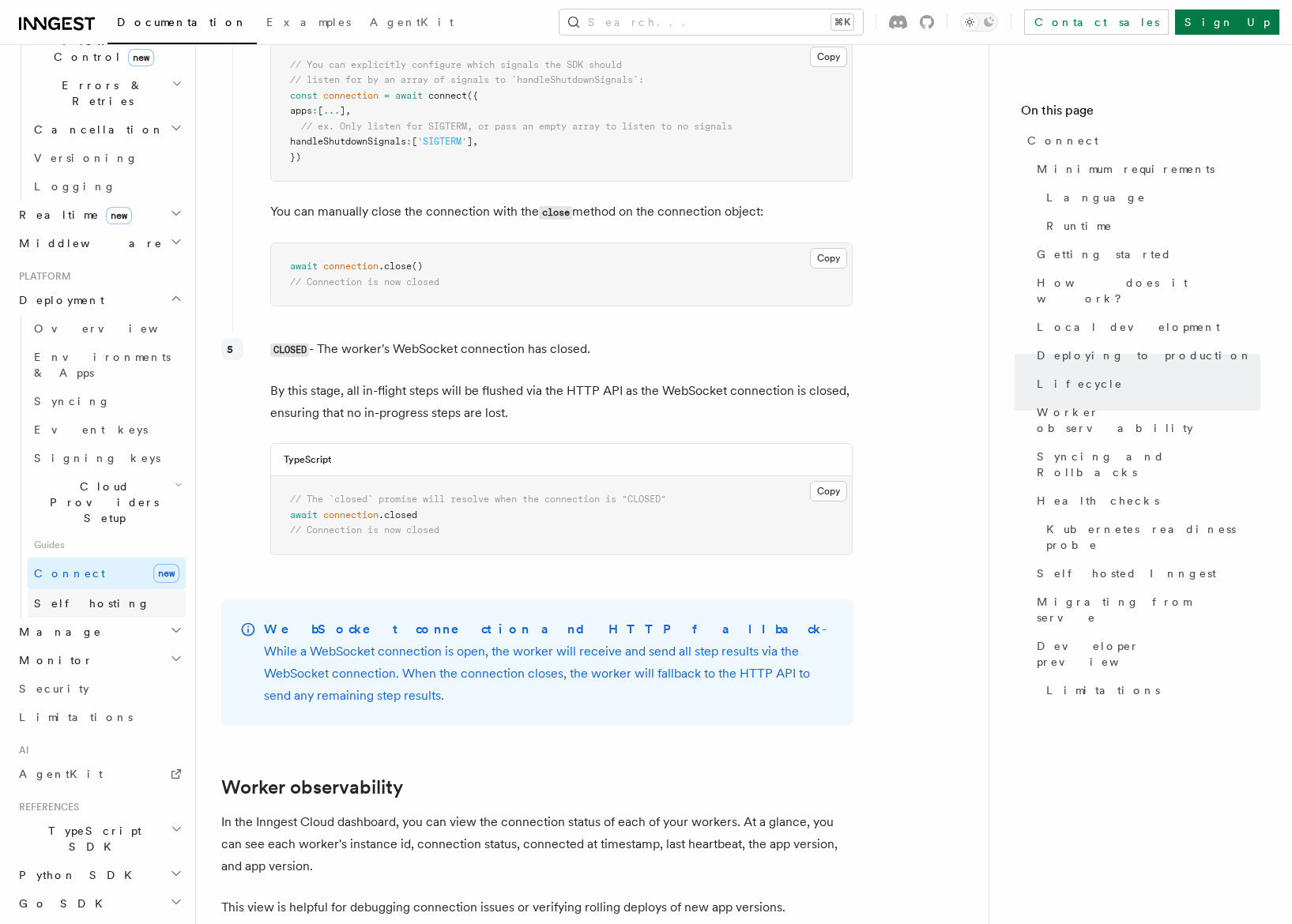
click at [52, 589] on link "Self hosting" at bounding box center [107, 603] width 158 height 28
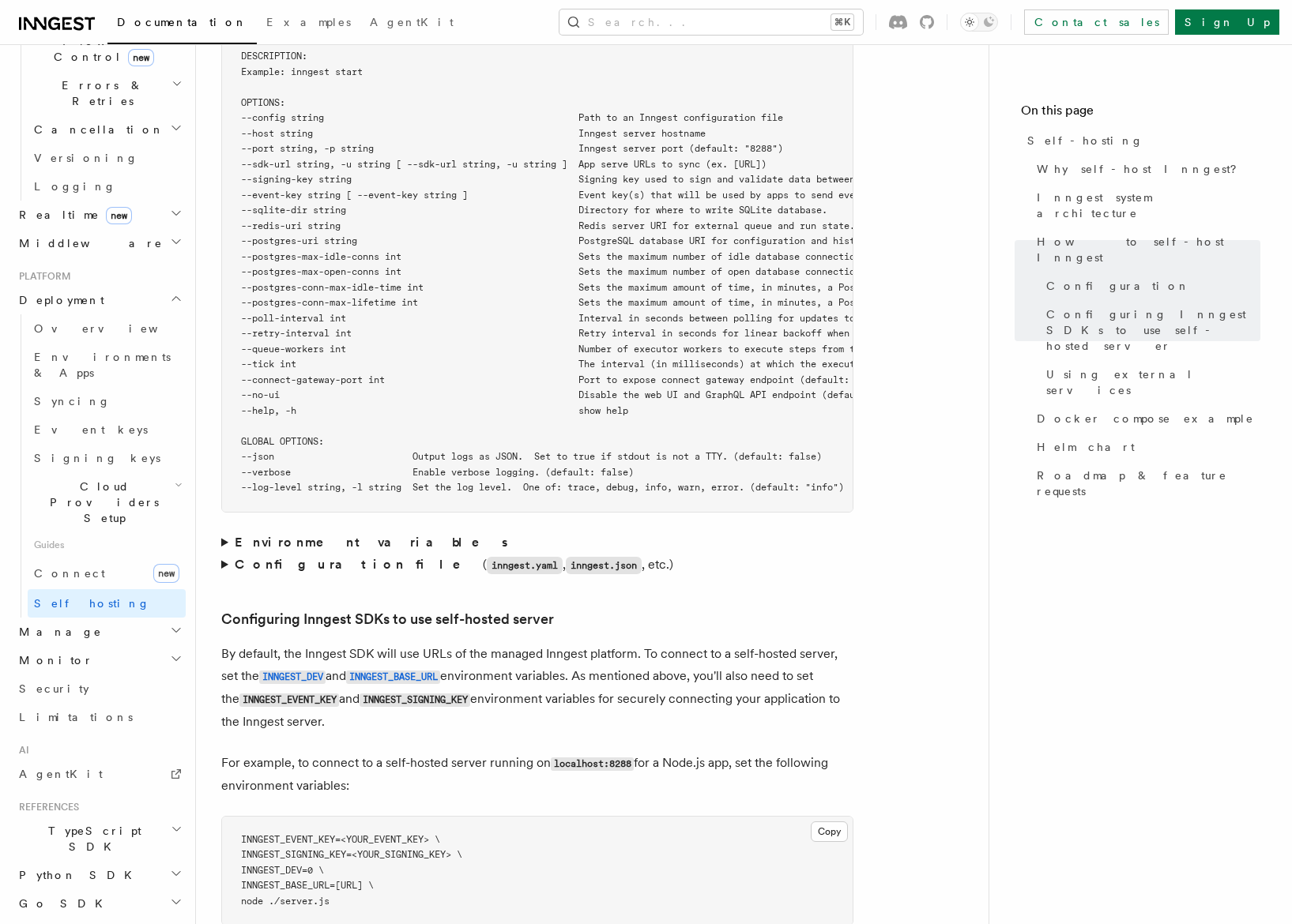
click at [90, 617] on h2 "Manage" at bounding box center [99, 632] width 173 height 28
click at [106, 711] on span "Function Replay" at bounding box center [75, 725] width 82 height 28
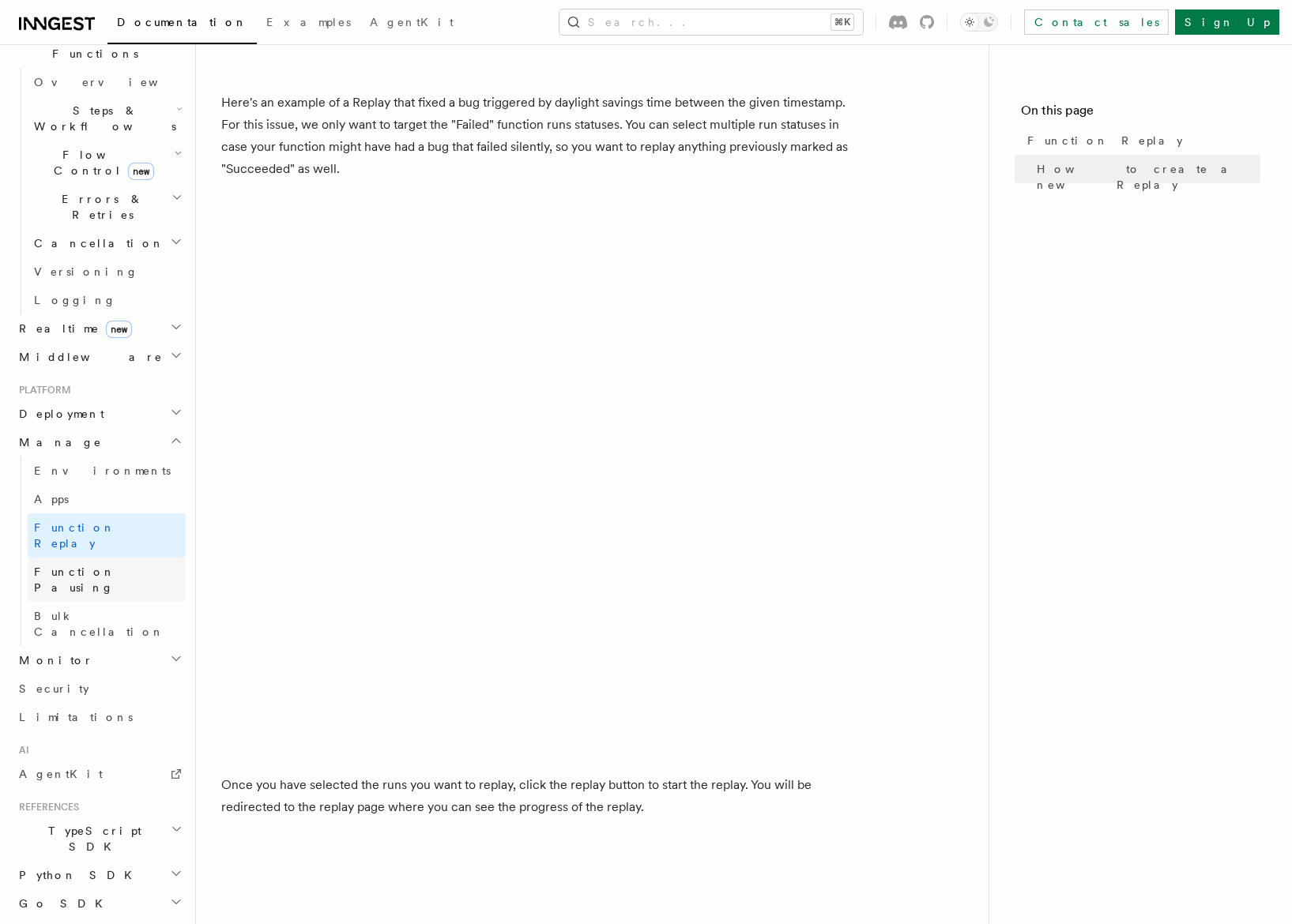
scroll to position [1985, 0]
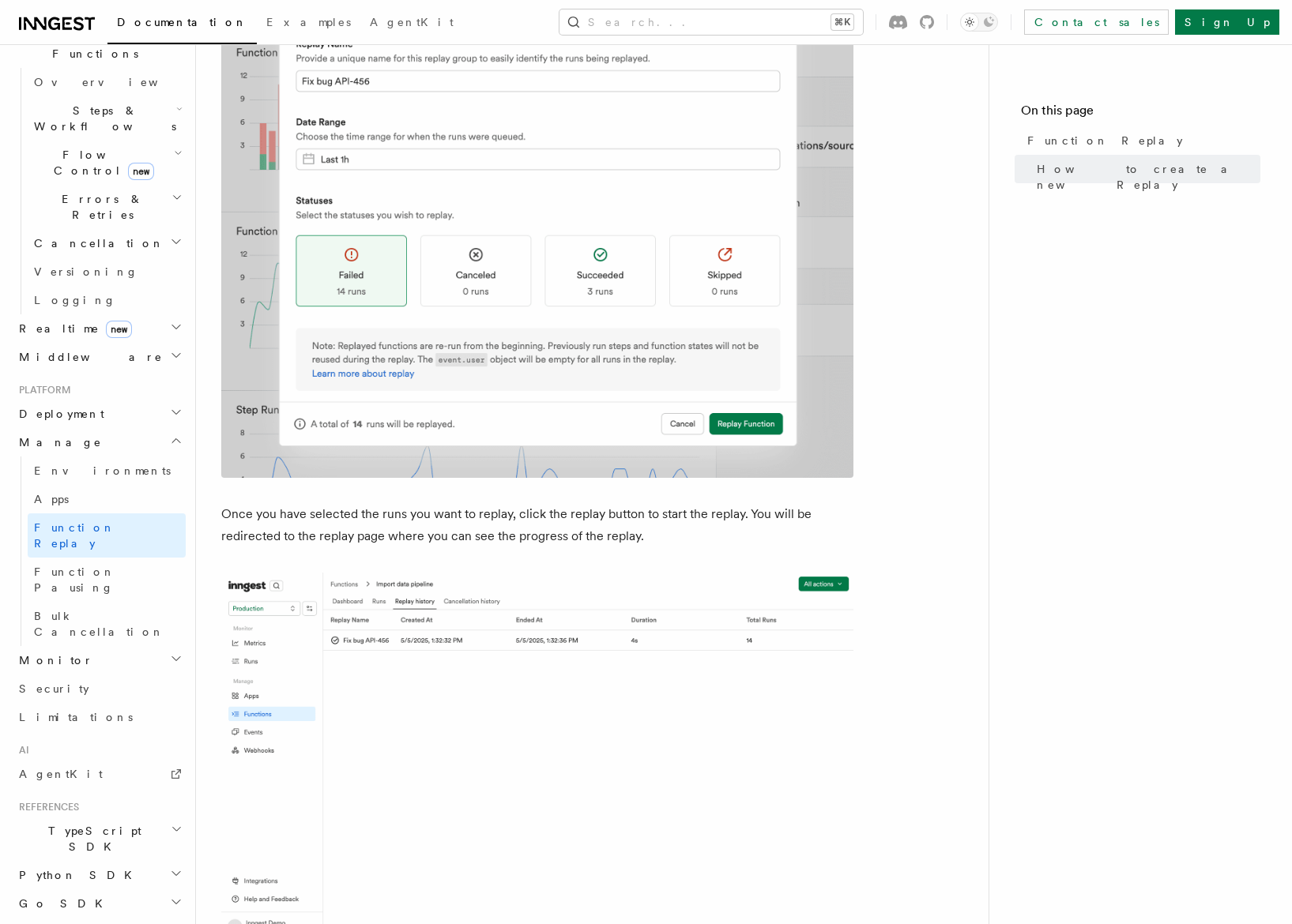
click at [75, 646] on h2 "Monitor" at bounding box center [99, 660] width 173 height 28
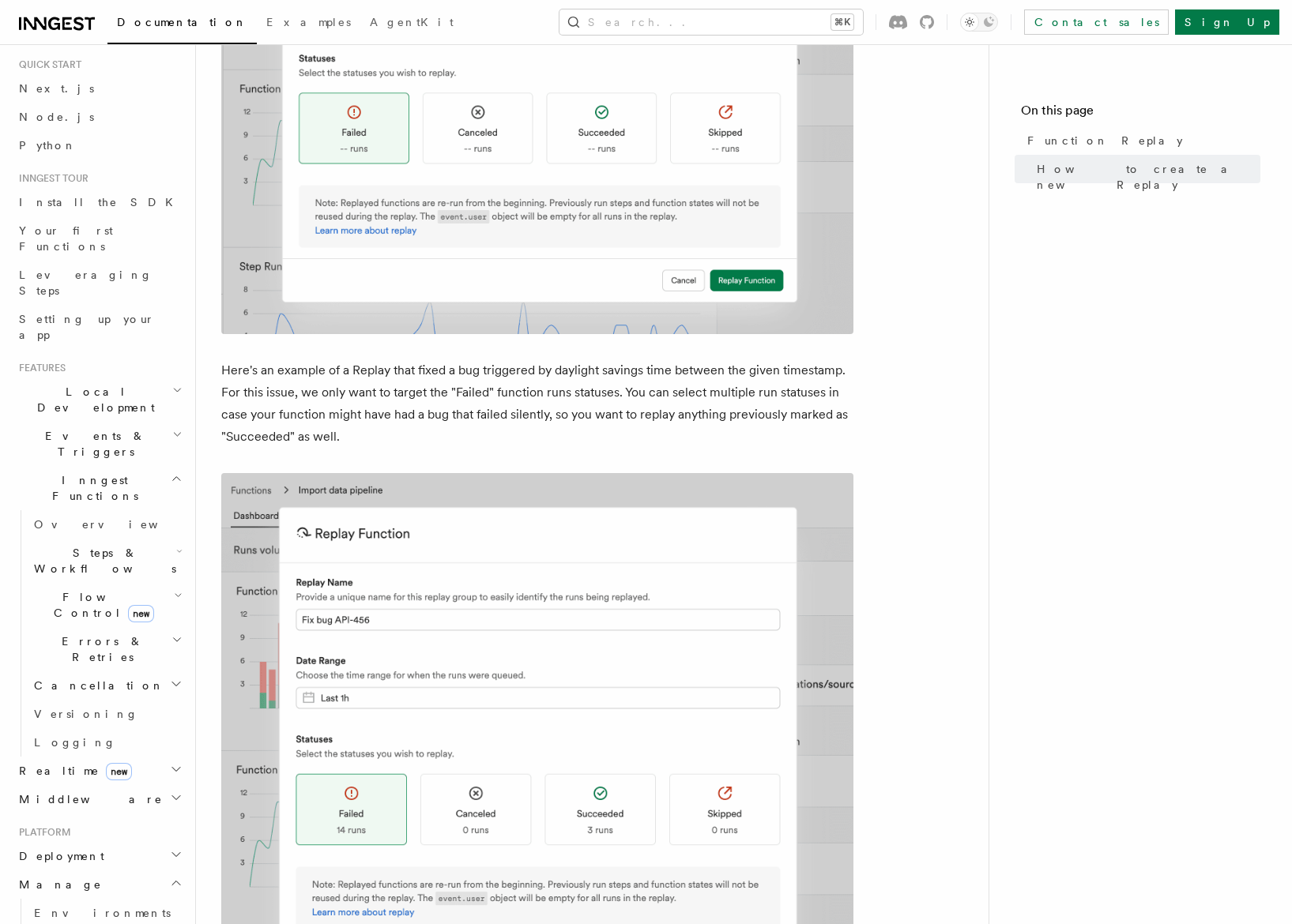
scroll to position [0, 0]
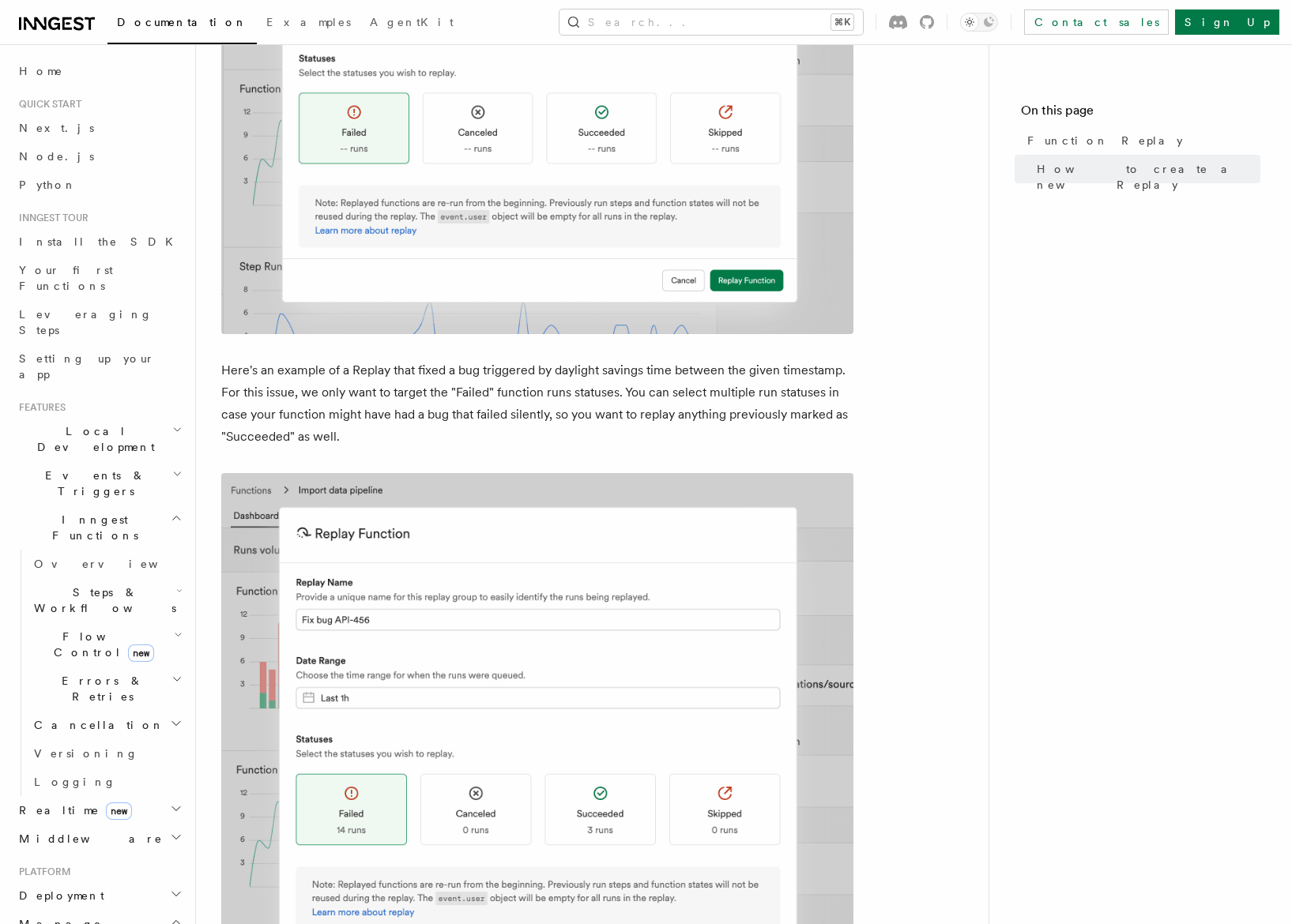
click at [69, 673] on span "Errors & Retries" at bounding box center [100, 689] width 144 height 32
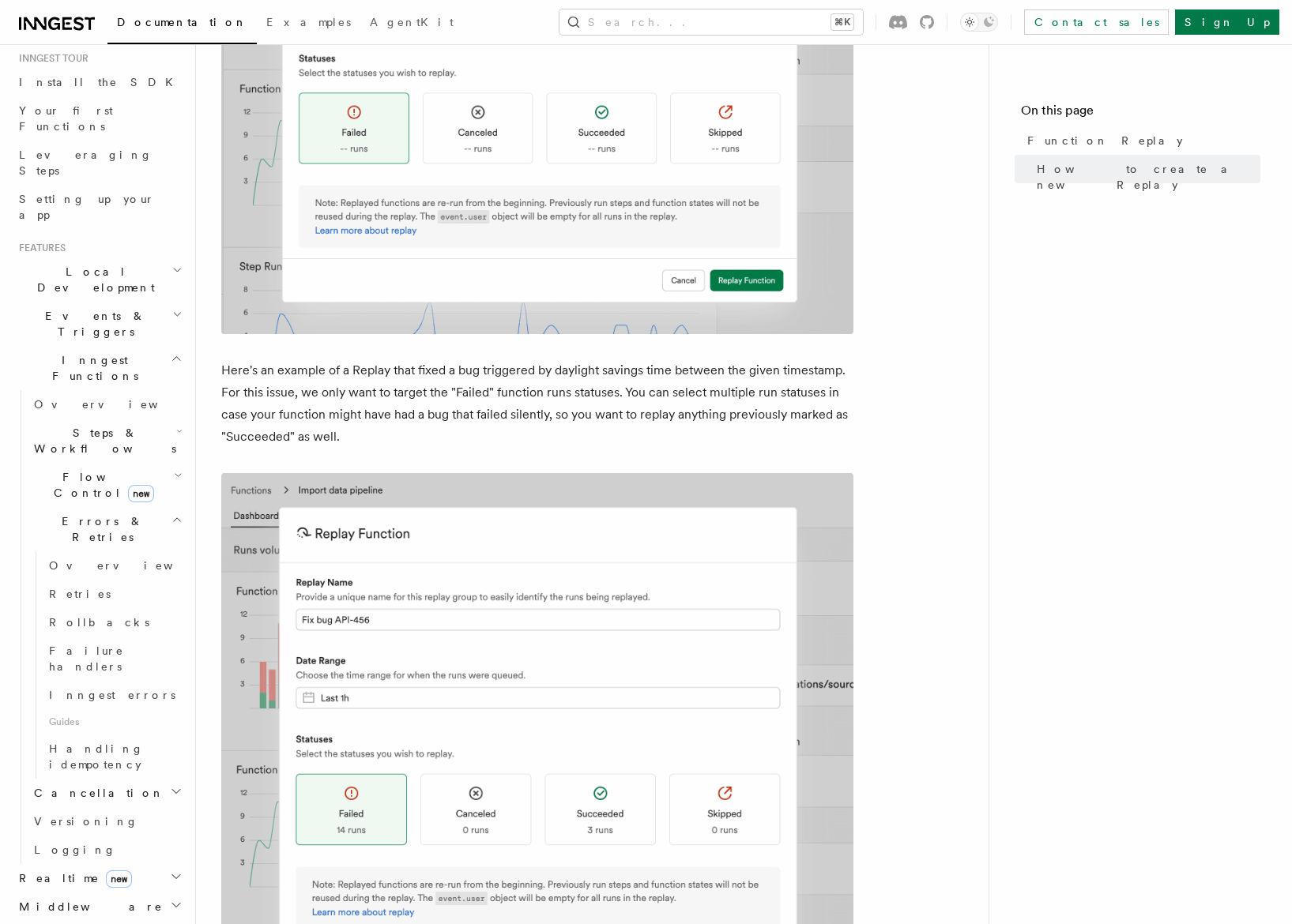
scroll to position [285, 0]
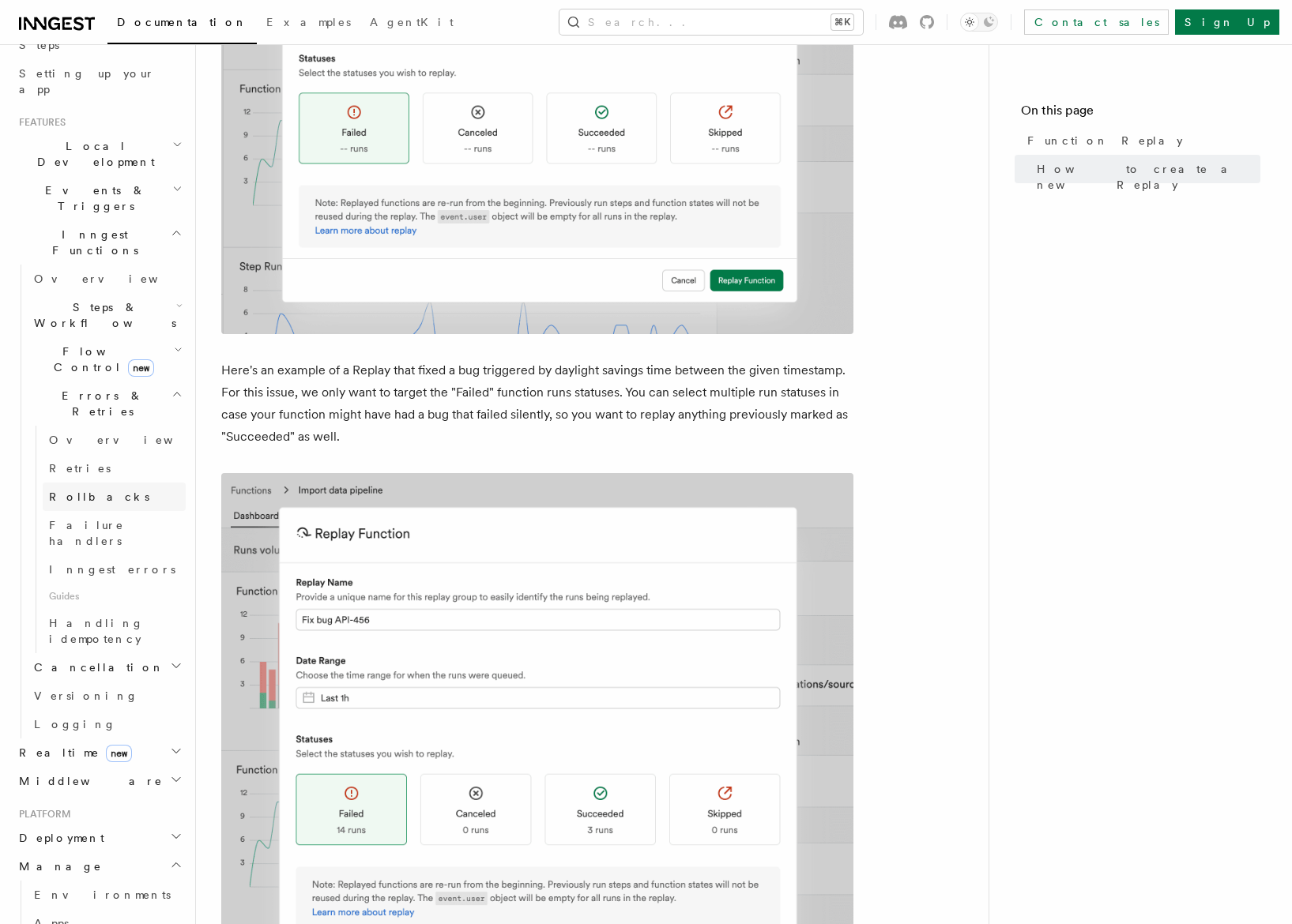
click at [82, 490] on span "Rollbacks" at bounding box center [99, 497] width 100 height 12
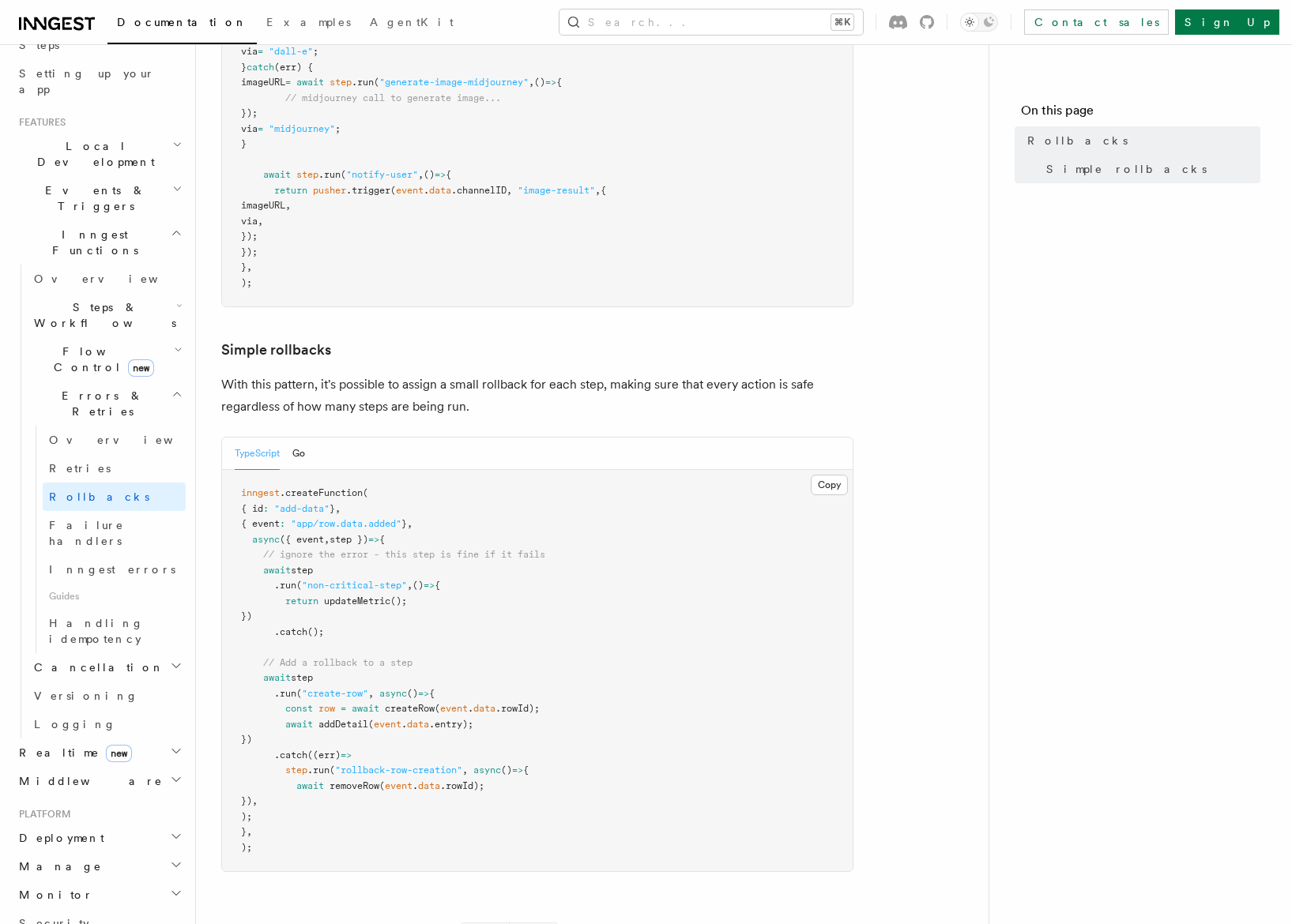
scroll to position [779, 0]
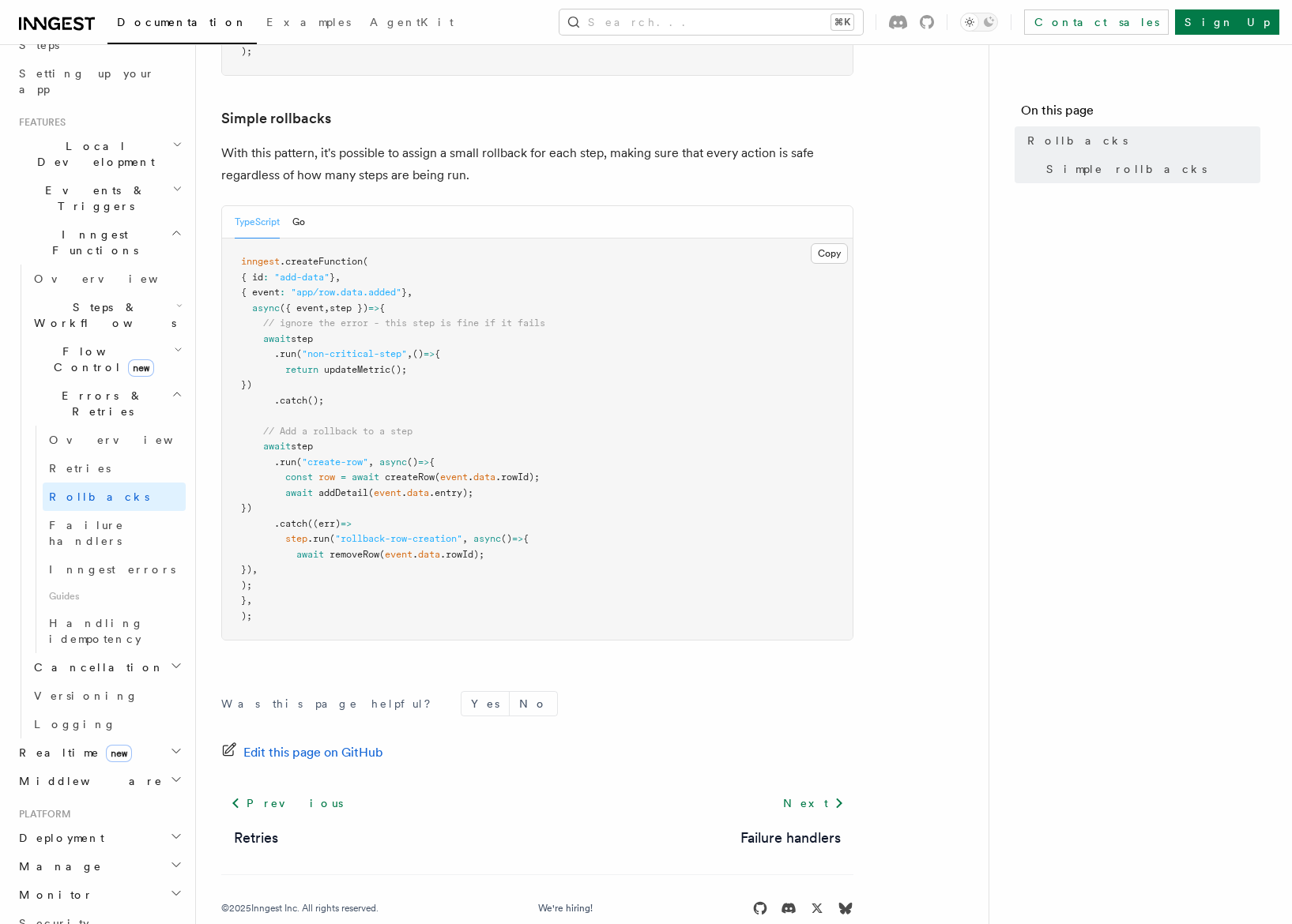
click at [61, 344] on span "Flow Control new" at bounding box center [100, 360] width 147 height 32
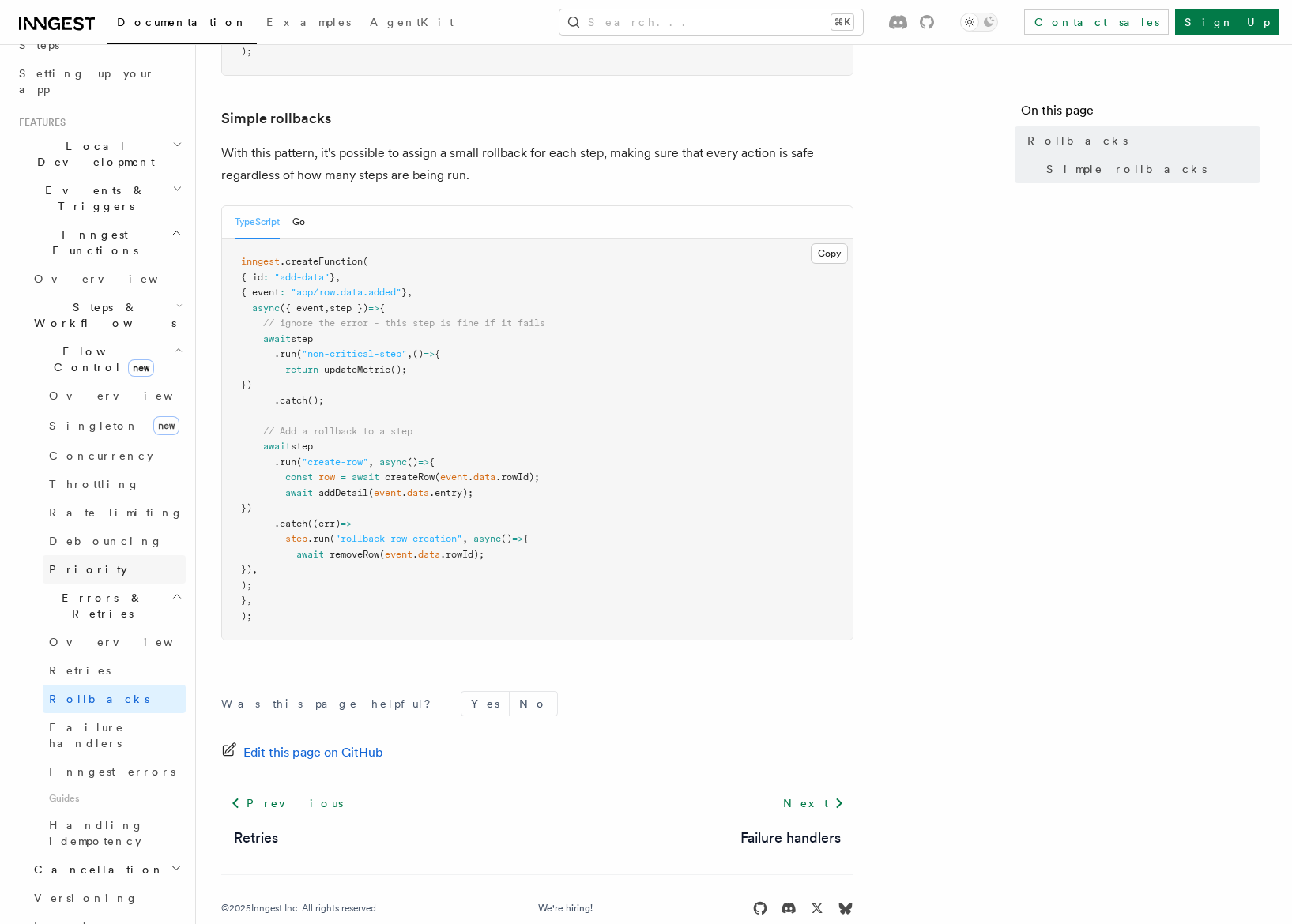
click at [60, 563] on span "Priority" at bounding box center [88, 570] width 78 height 12
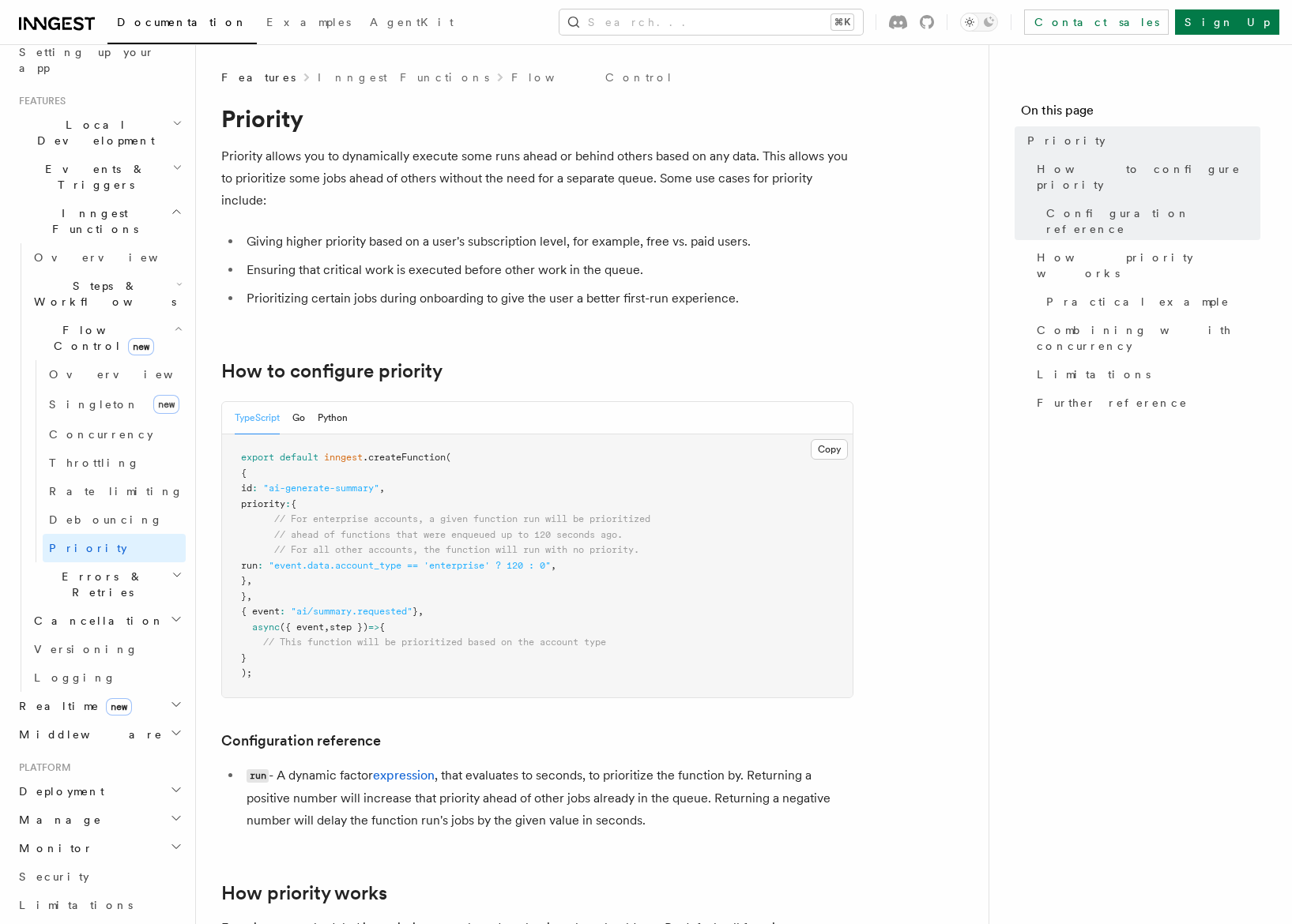
scroll to position [25, 0]
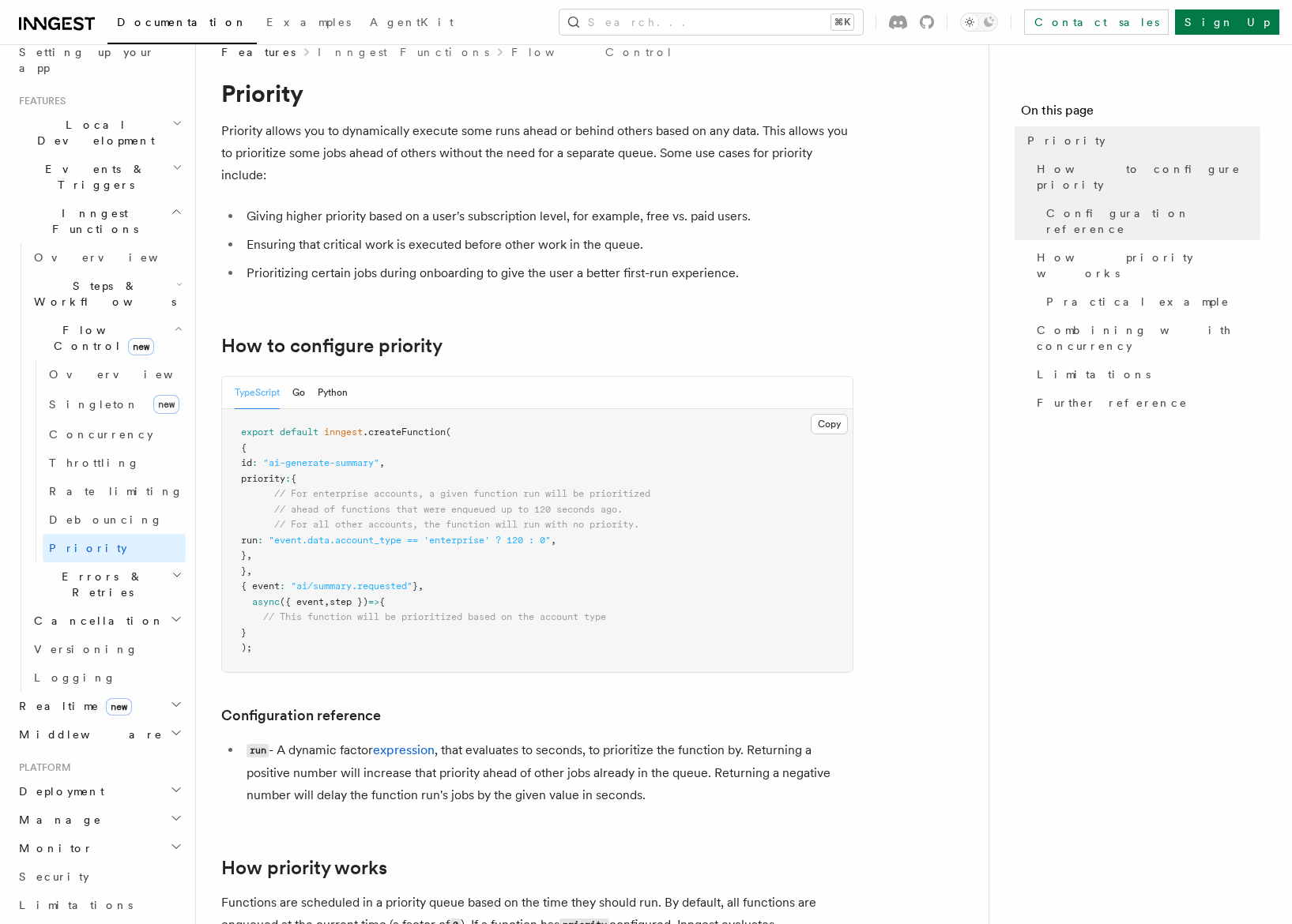
click at [114, 278] on span "Steps & Workflows" at bounding box center [101, 294] width 148 height 32
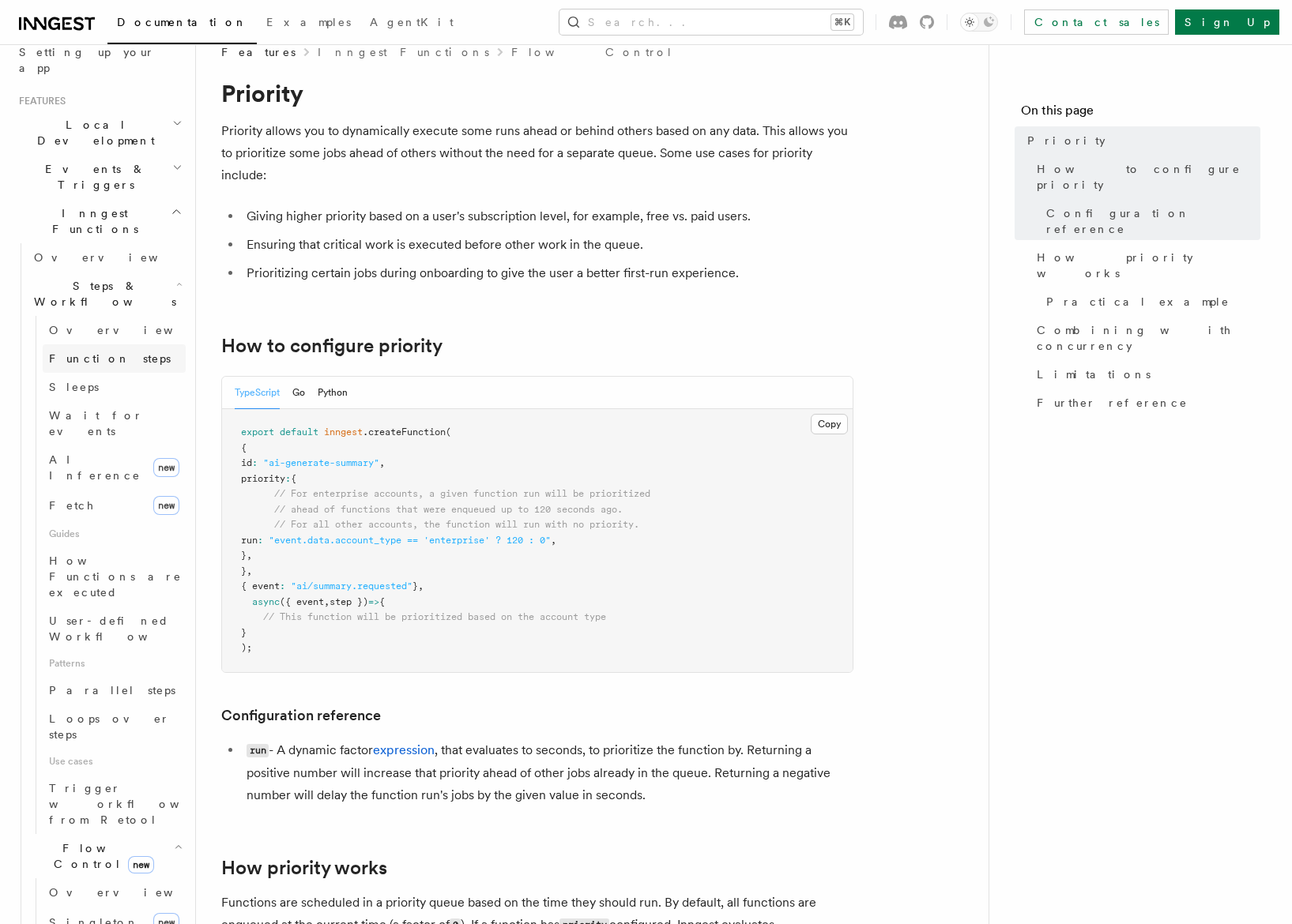
click at [93, 353] on span "Function steps" at bounding box center [109, 359] width 122 height 12
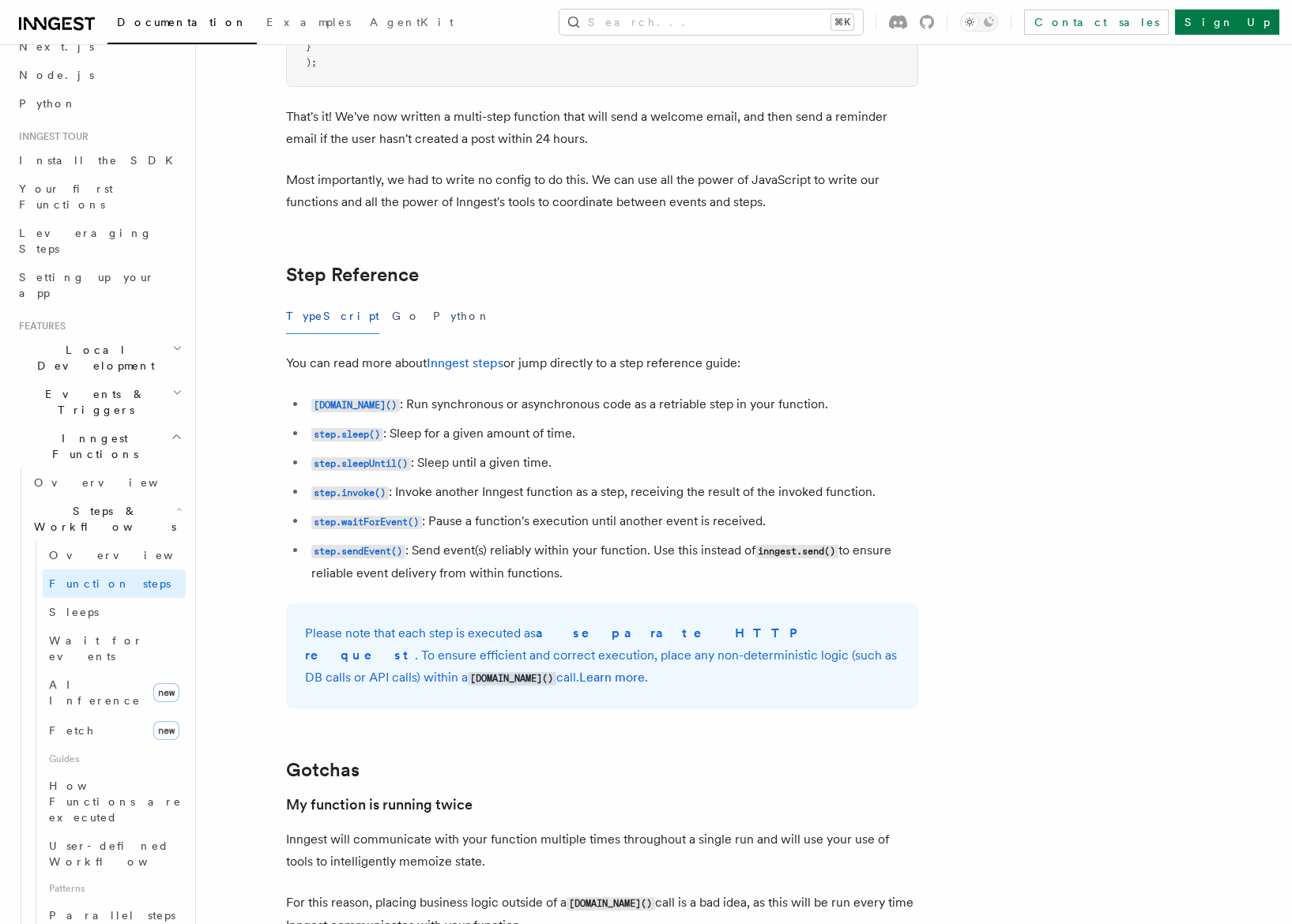
scroll to position [211, 0]
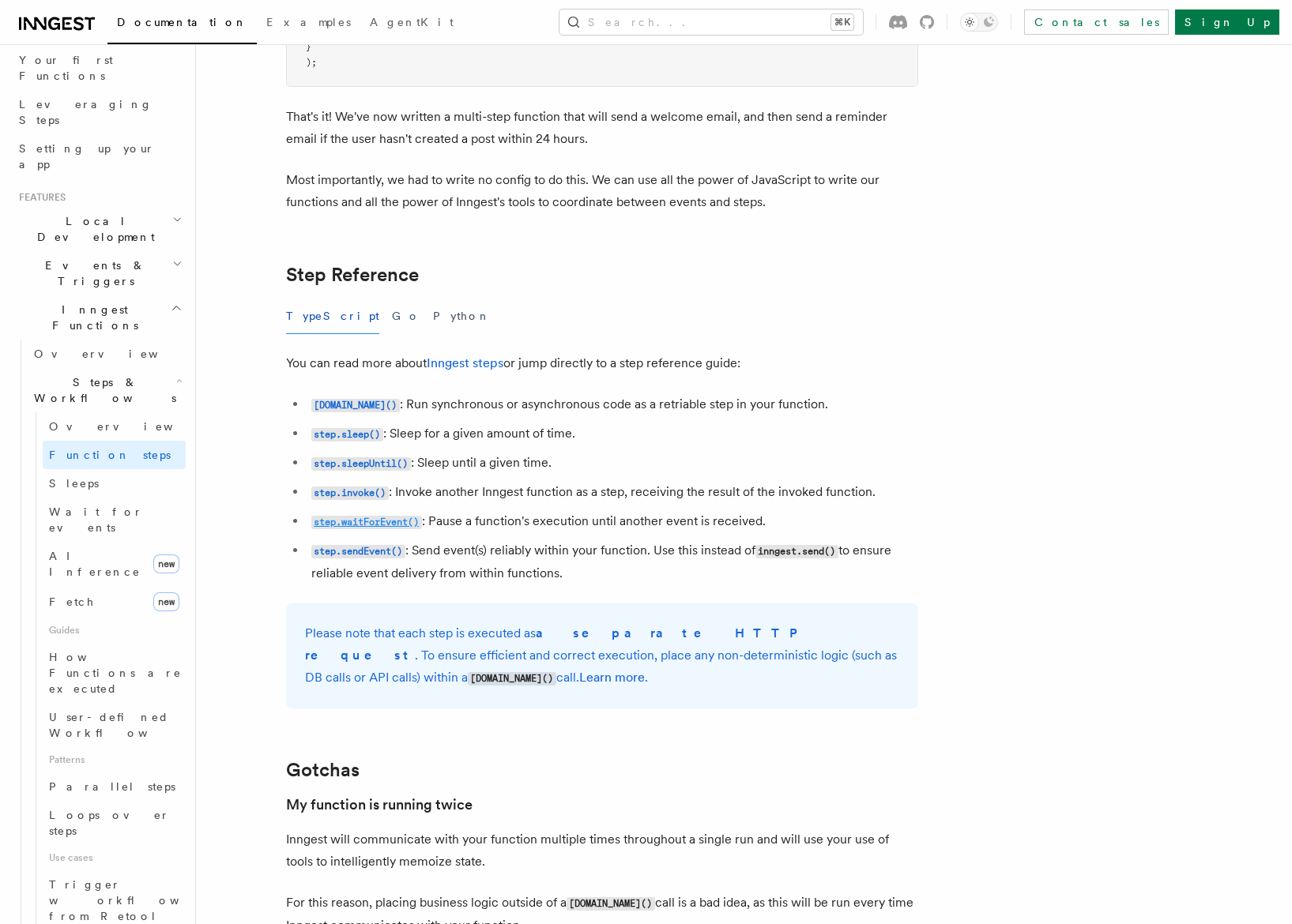
click at [369, 529] on code "step.waitForEvent()" at bounding box center [366, 522] width 110 height 13
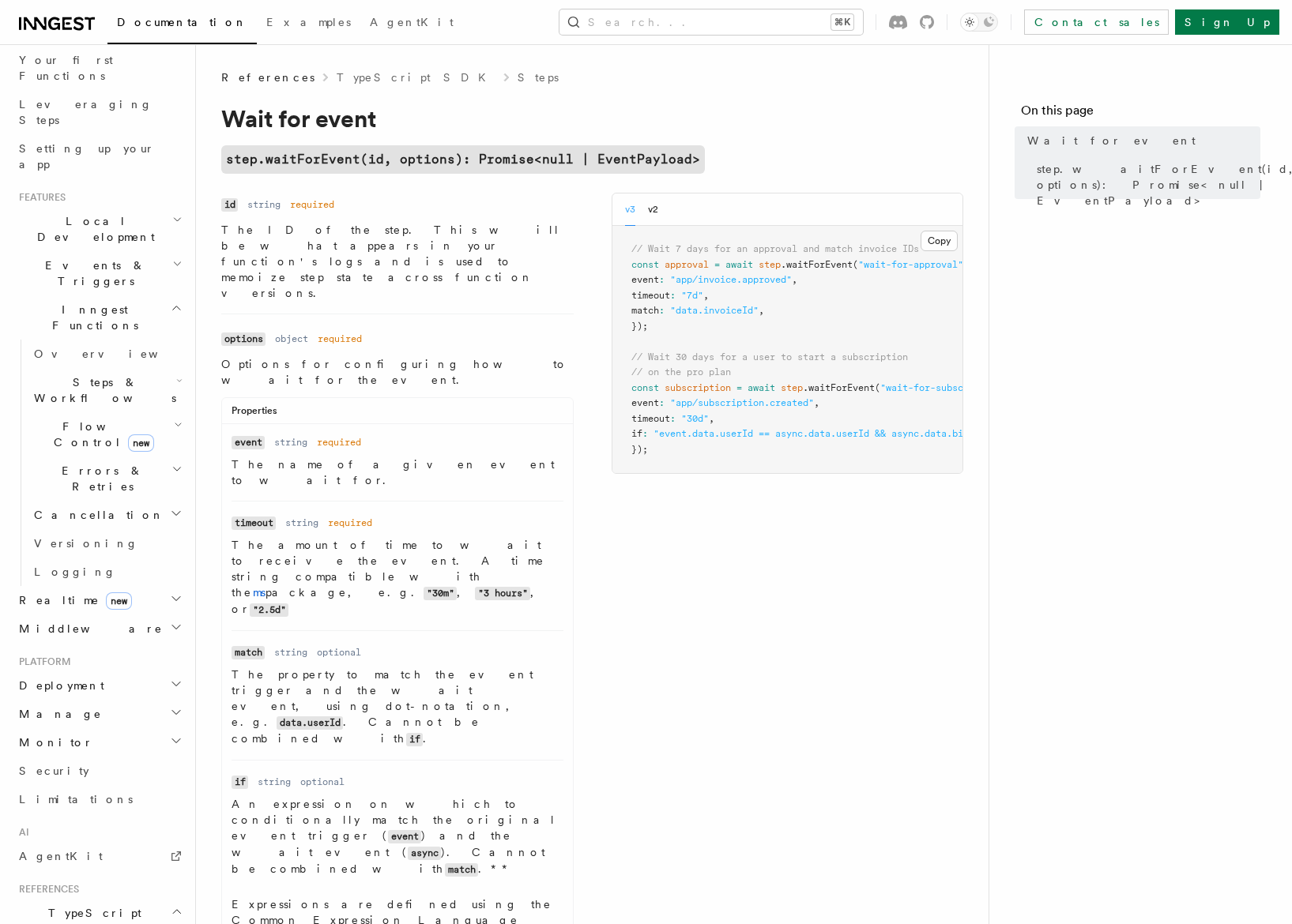
scroll to position [2592, 0]
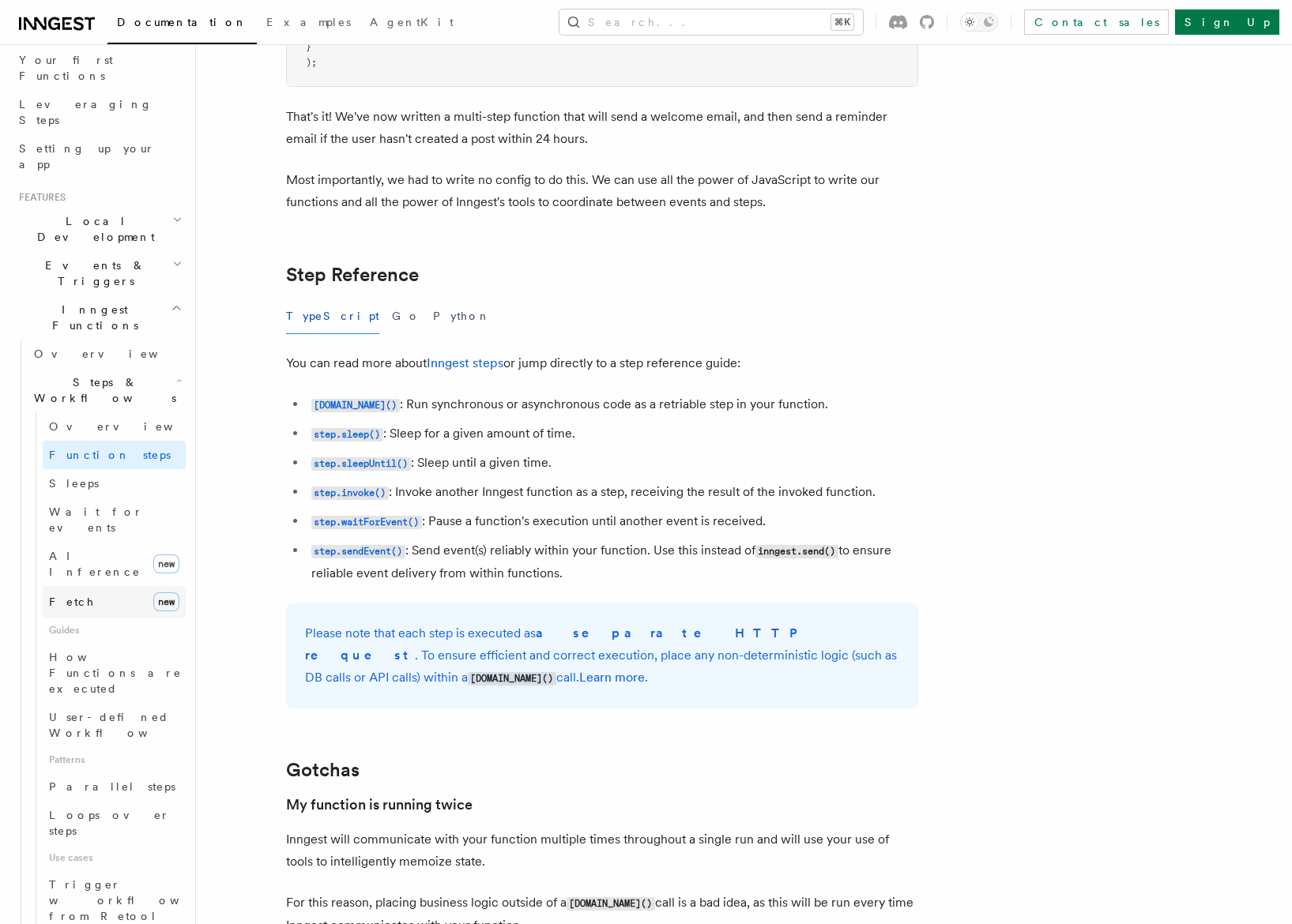
click at [94, 586] on link "Fetch new" at bounding box center [114, 602] width 143 height 32
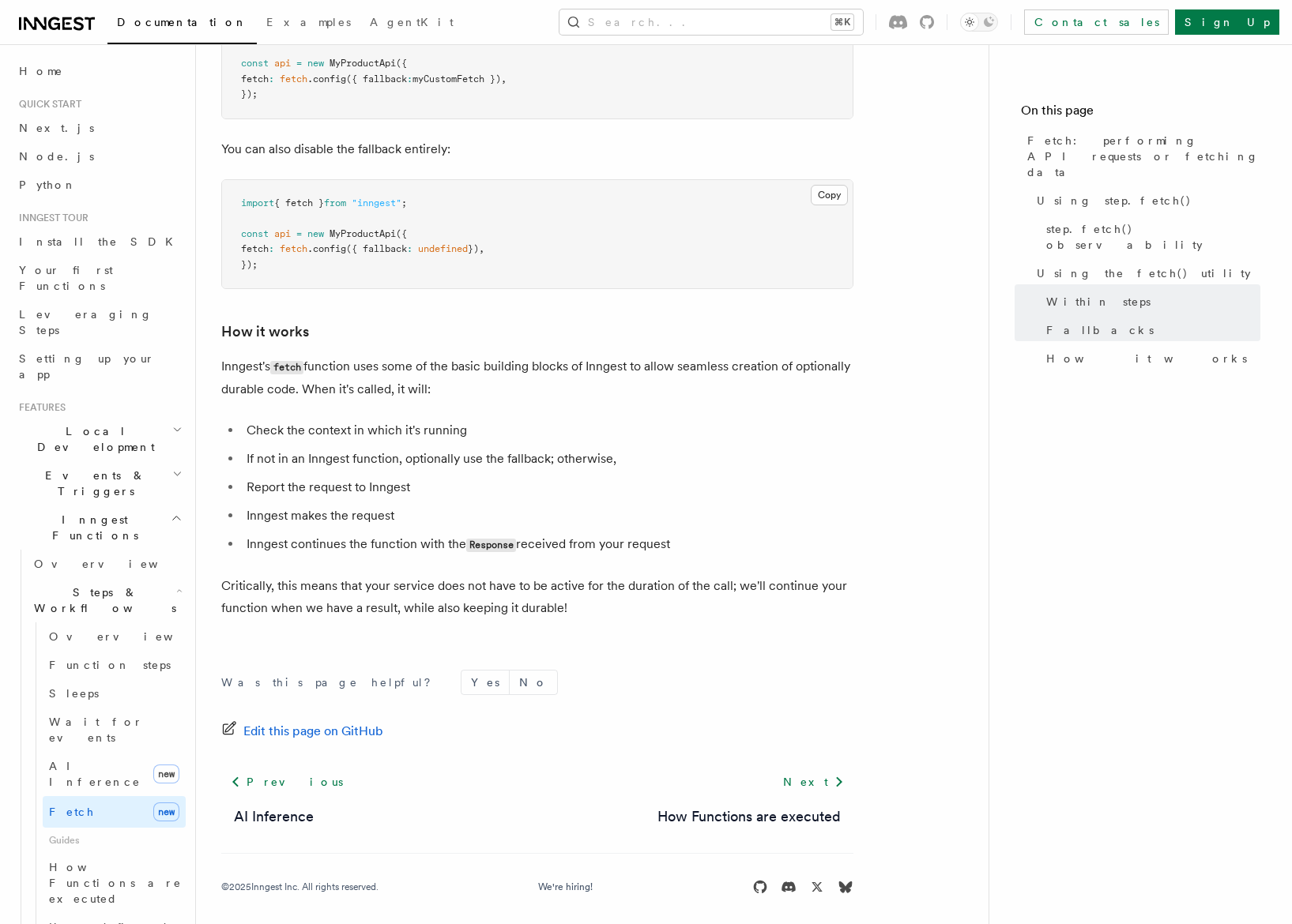
click at [176, 585] on icon "button" at bounding box center [179, 591] width 6 height 12
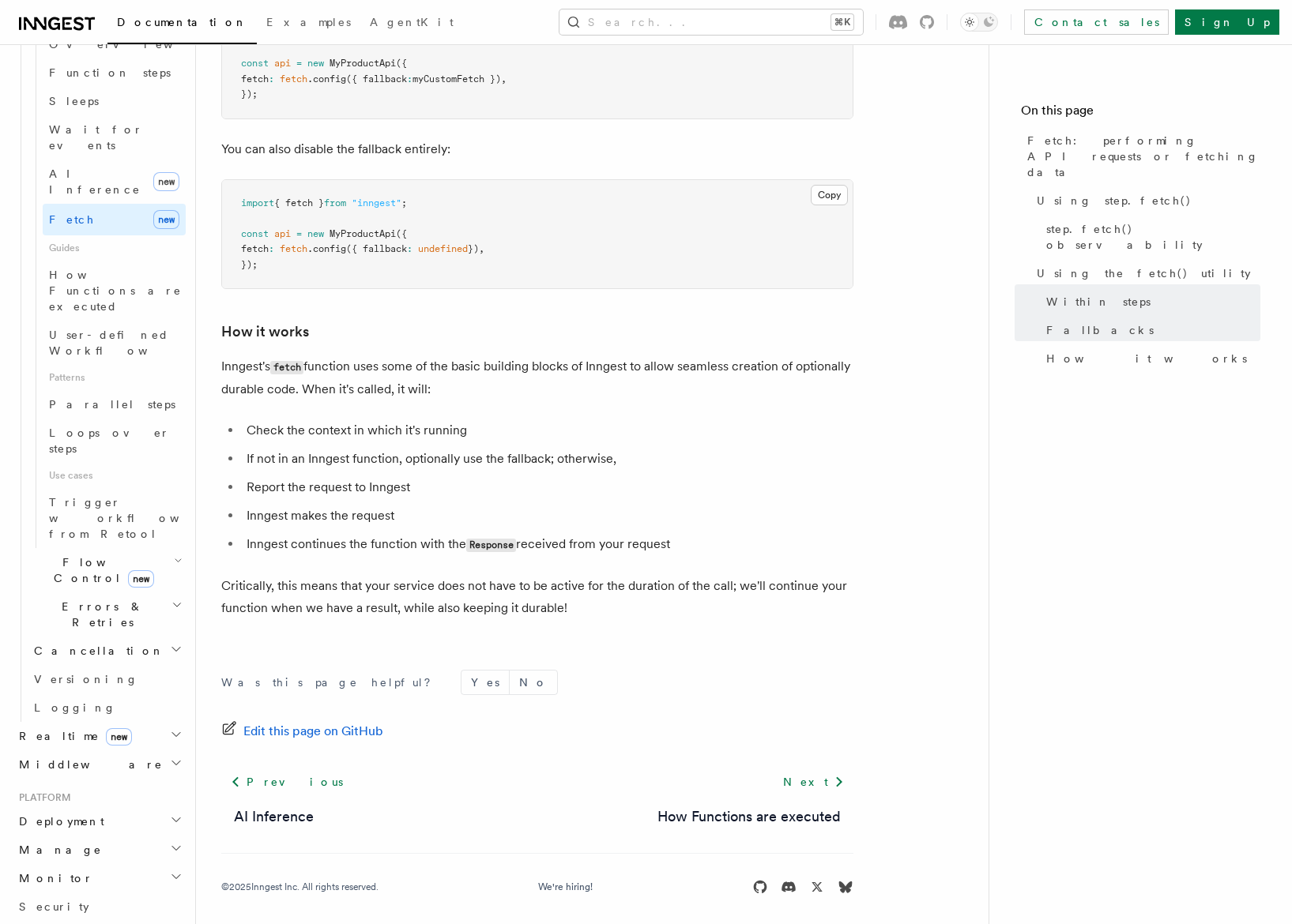
scroll to position [595, 0]
click at [174, 553] on icon "button" at bounding box center [179, 559] width 9 height 12
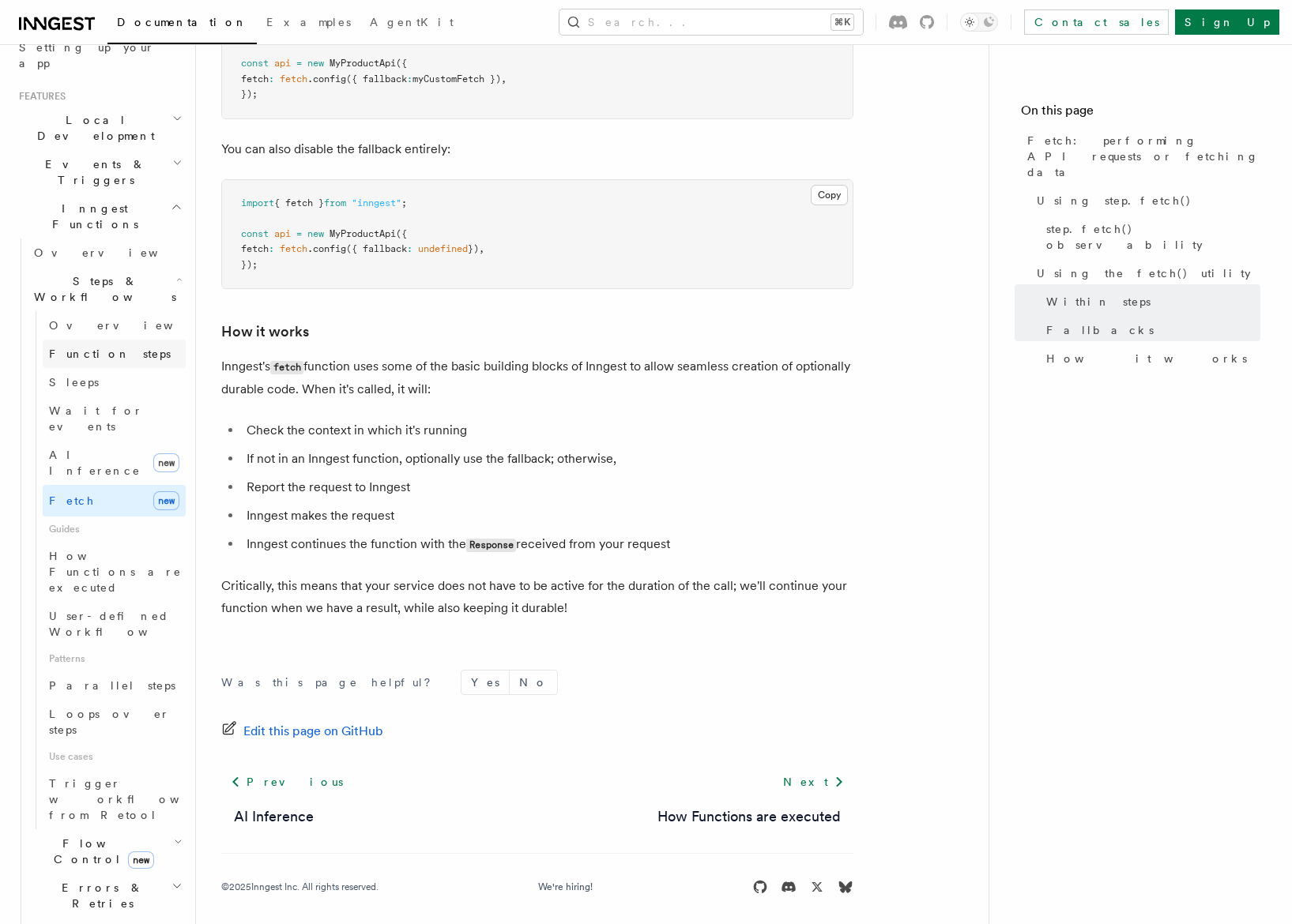
scroll to position [313, 0]
click at [96, 676] on span "Parallel steps" at bounding box center [112, 684] width 126 height 16
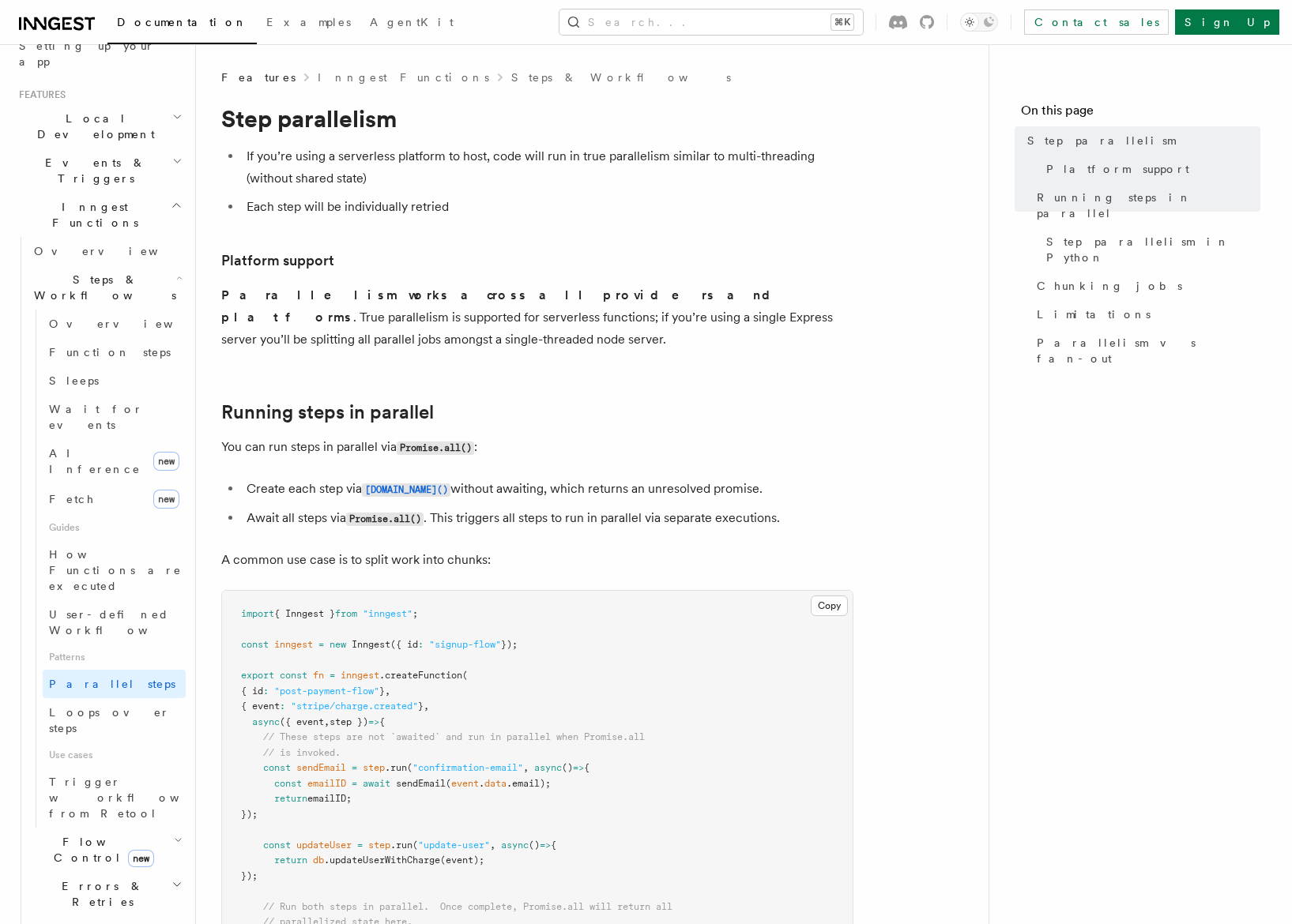
drag, startPoint x: 487, startPoint y: 154, endPoint x: 476, endPoint y: 207, distance: 54.1
click at [476, 207] on ul "If you’re using a serverless platform to host, code will run in true parallelis…" at bounding box center [537, 182] width 632 height 73
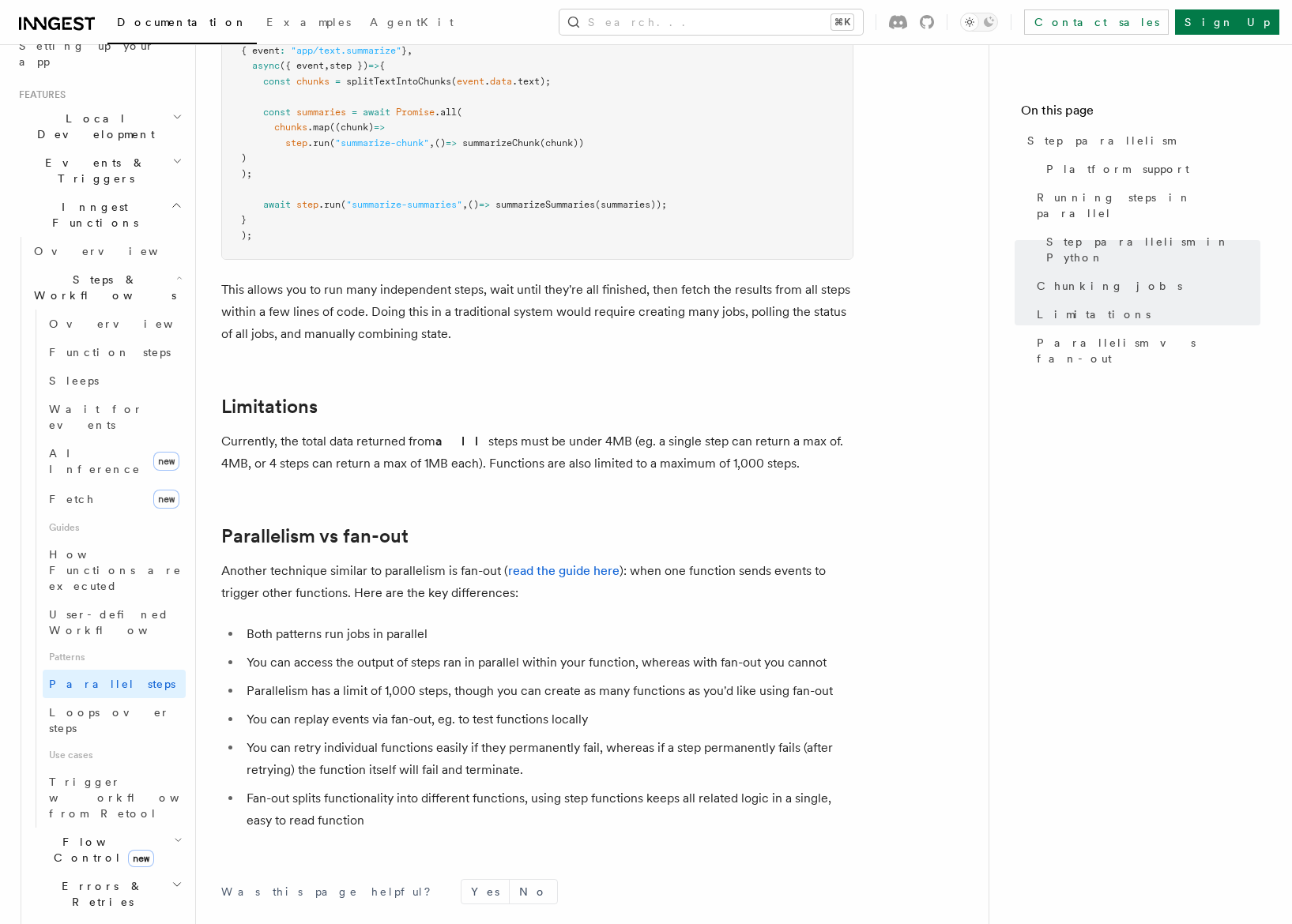
scroll to position [2451, 0]
click at [560, 562] on link "read the guide here" at bounding box center [563, 569] width 111 height 15
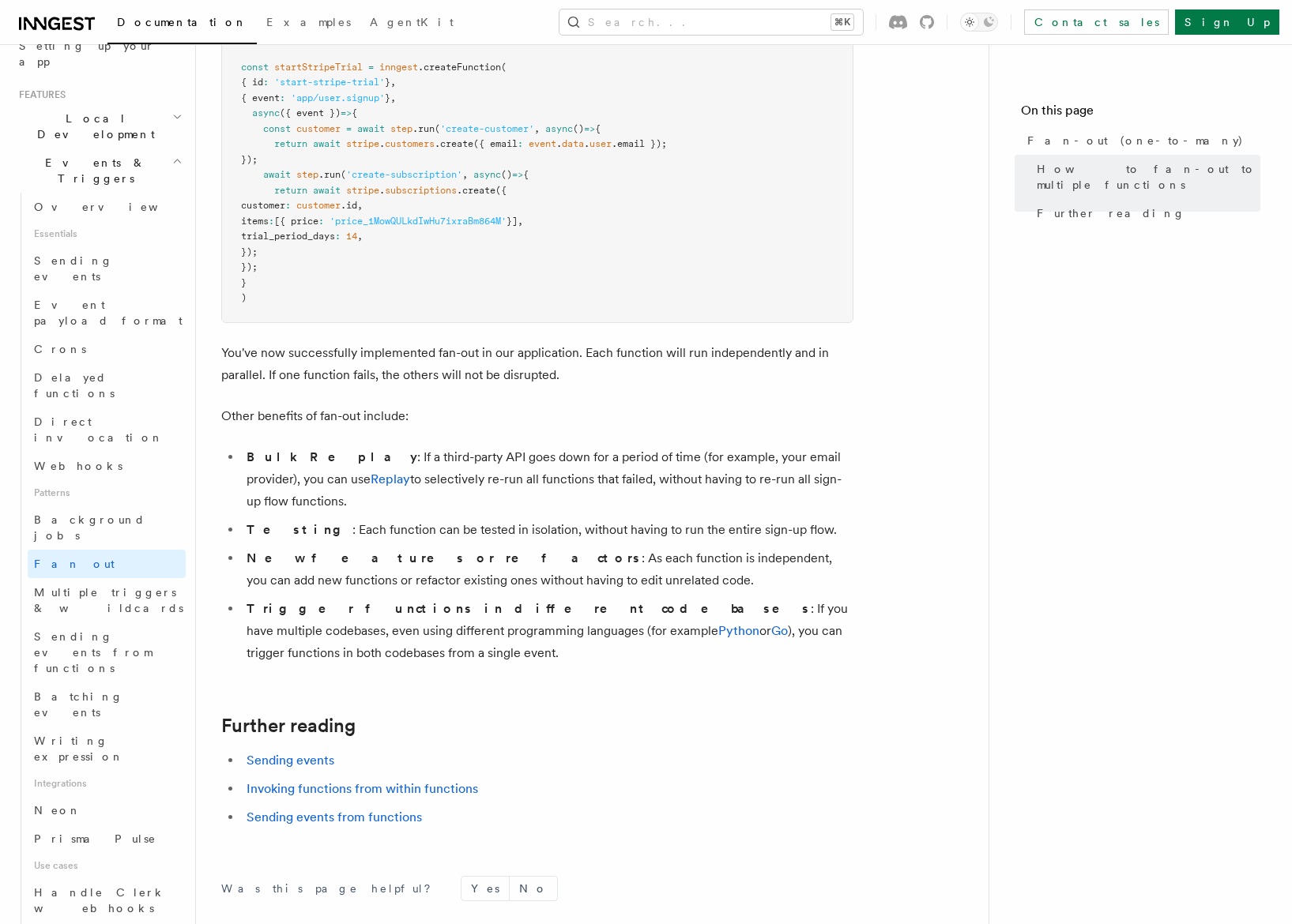
scroll to position [1873, 0]
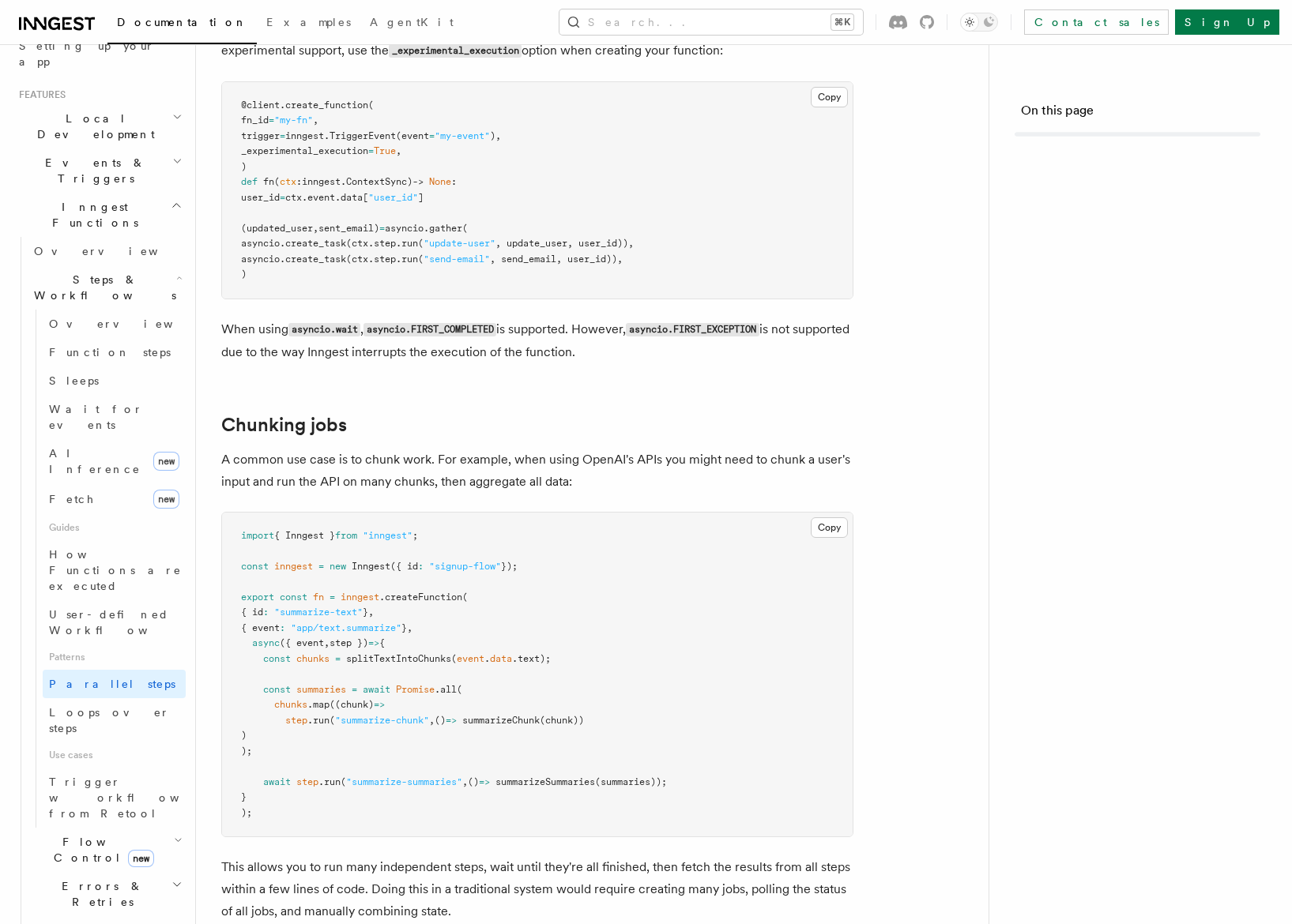
scroll to position [2451, 0]
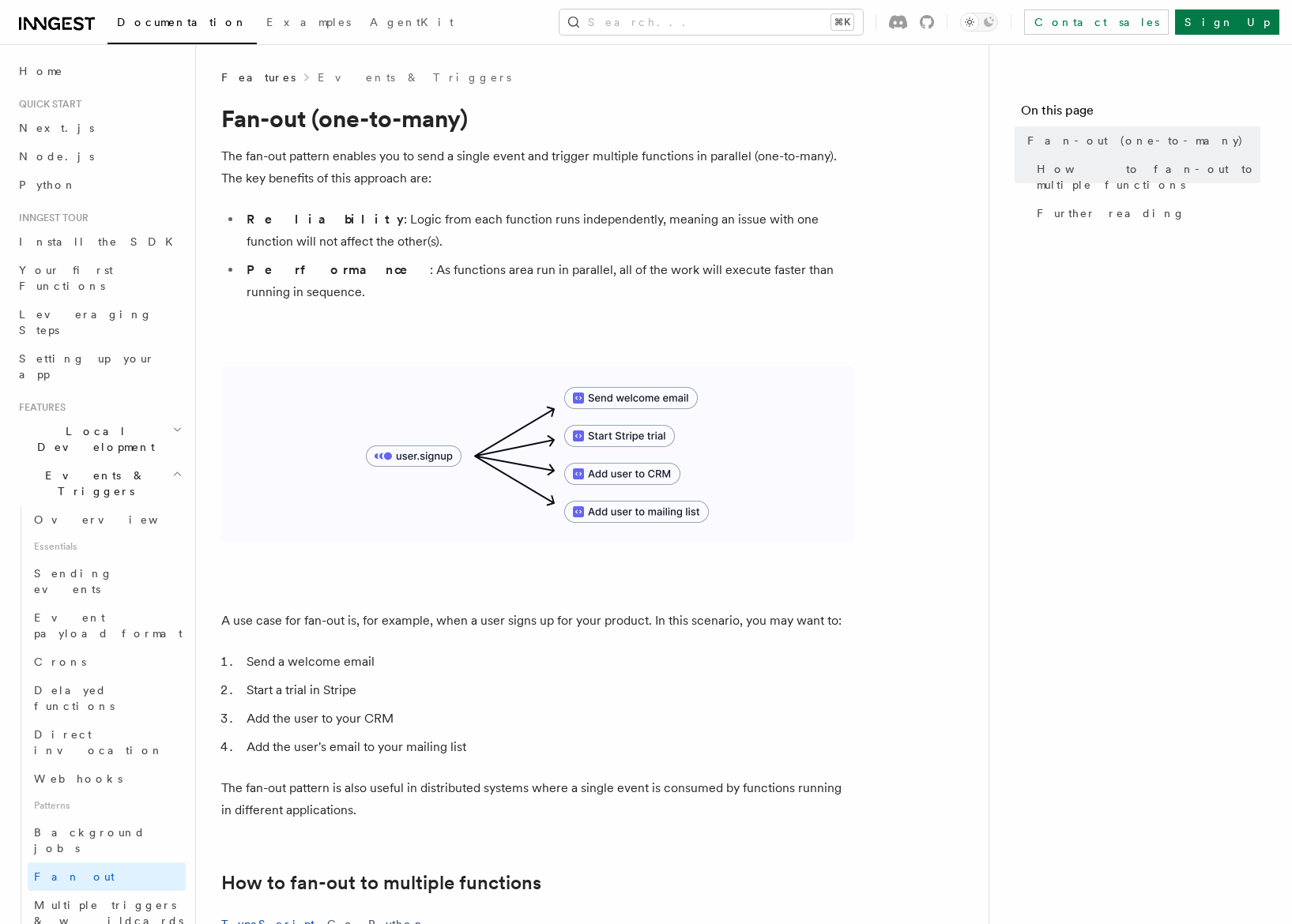
click at [168, 461] on h2 "Events & Triggers" at bounding box center [99, 483] width 173 height 44
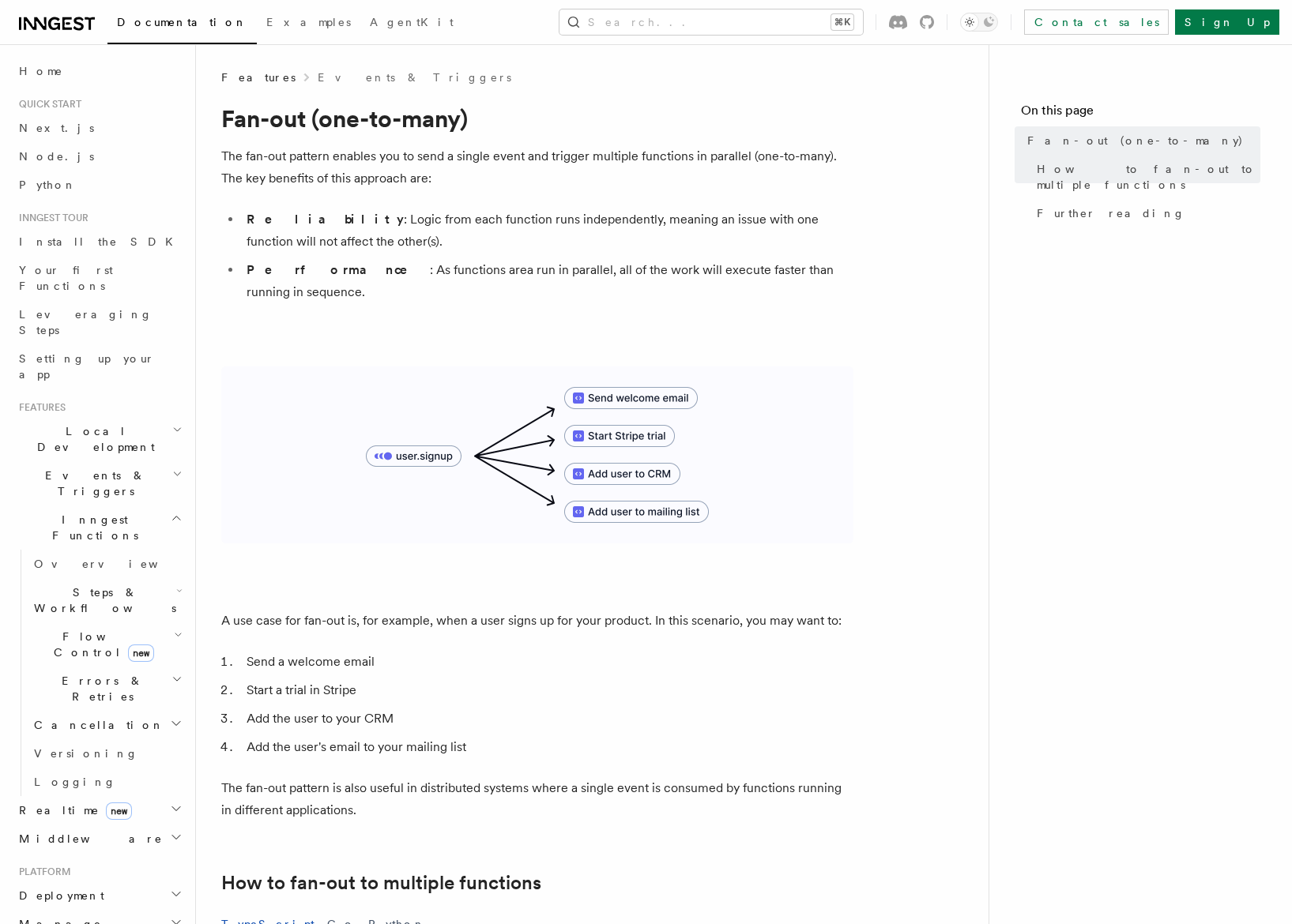
click at [55, 20] on icon at bounding box center [56, 23] width 76 height 19
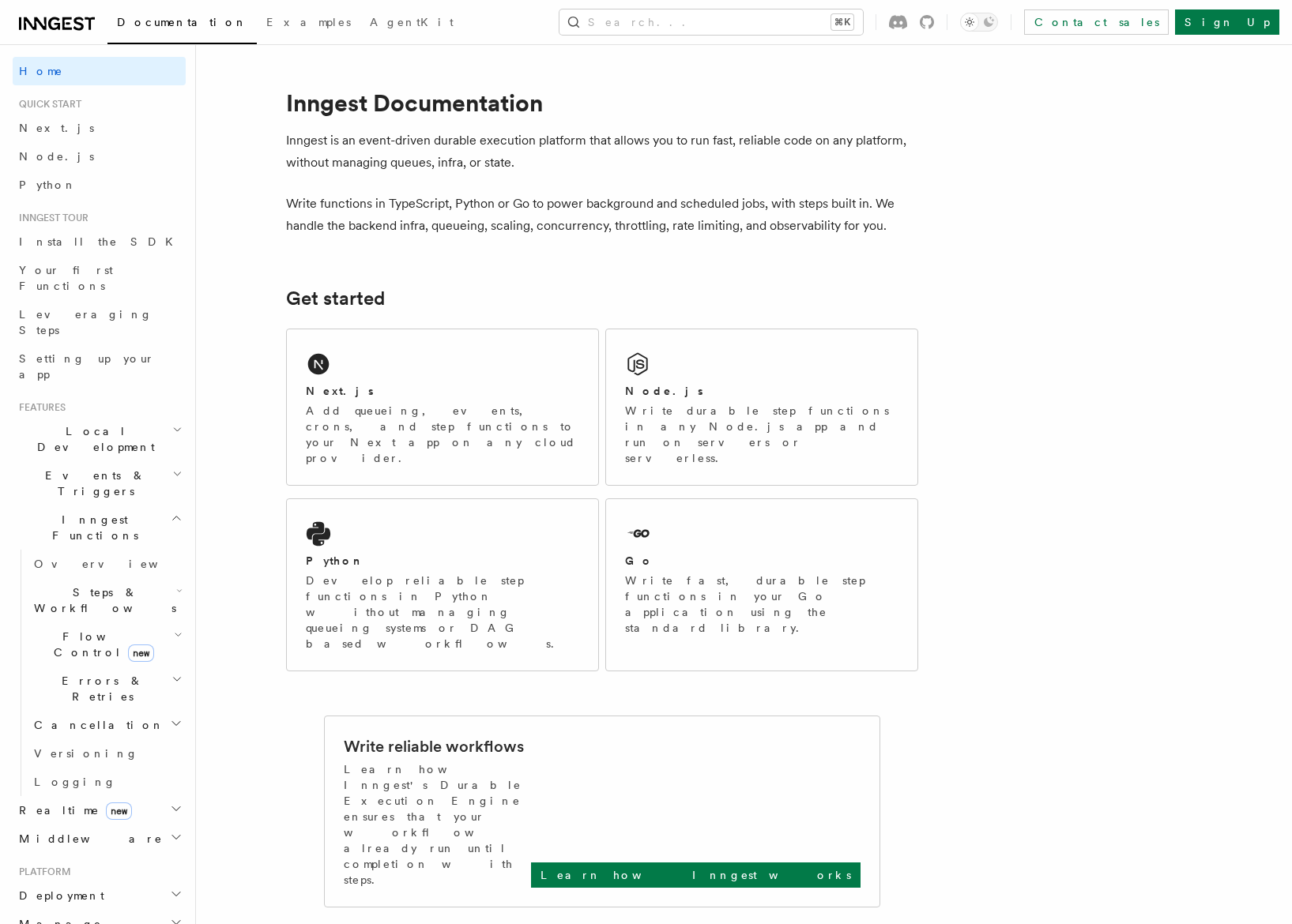
click at [94, 673] on span "Errors & Retries" at bounding box center [100, 689] width 144 height 32
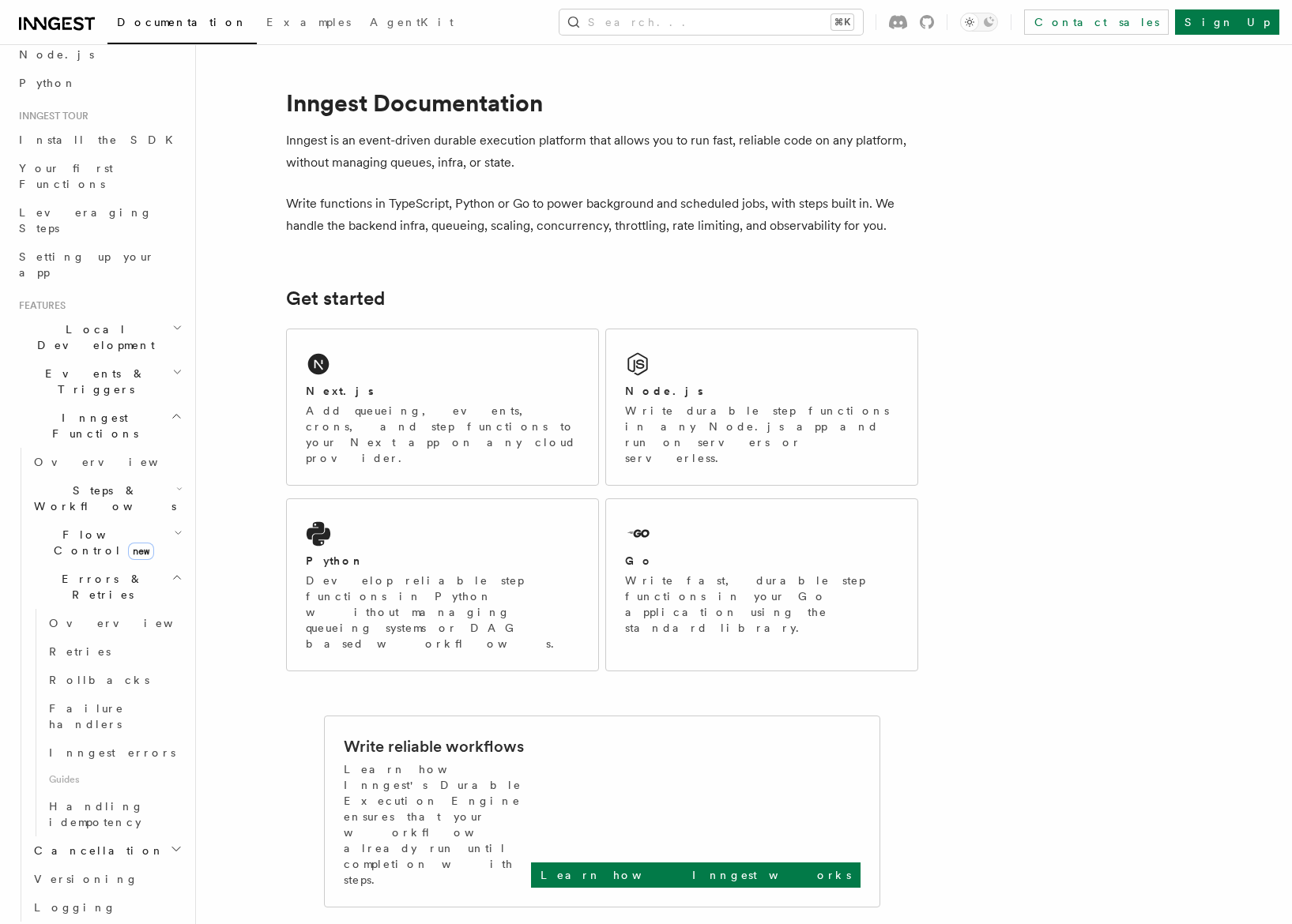
scroll to position [103, 0]
click at [99, 800] on span "Handling idempotency" at bounding box center [96, 814] width 95 height 28
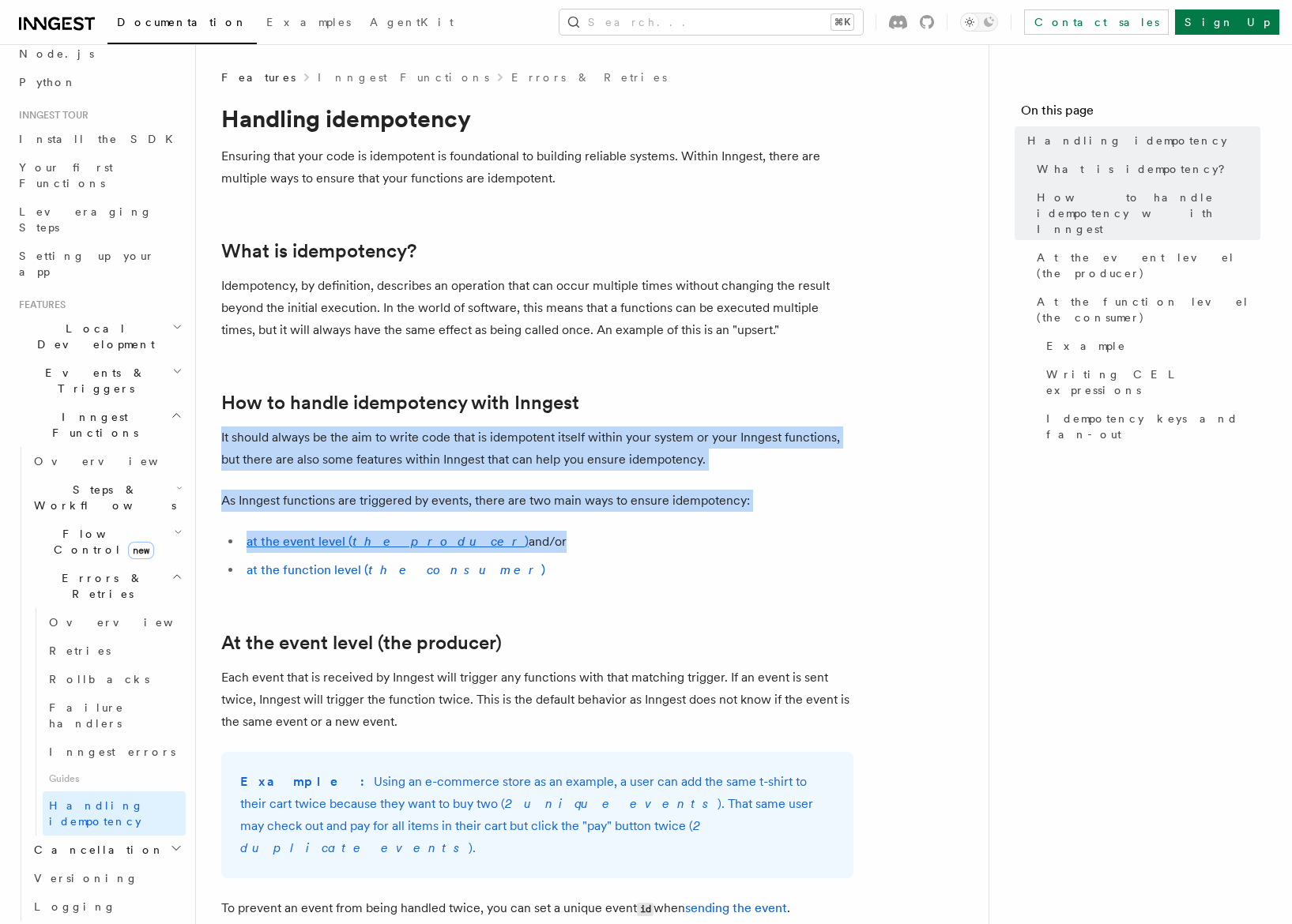
drag, startPoint x: 609, startPoint y: 424, endPoint x: 546, endPoint y: 558, distance: 148.1
click at [546, 558] on ul "at the event level ( the producer ) and/or at the function level ( the consumer…" at bounding box center [537, 556] width 632 height 51
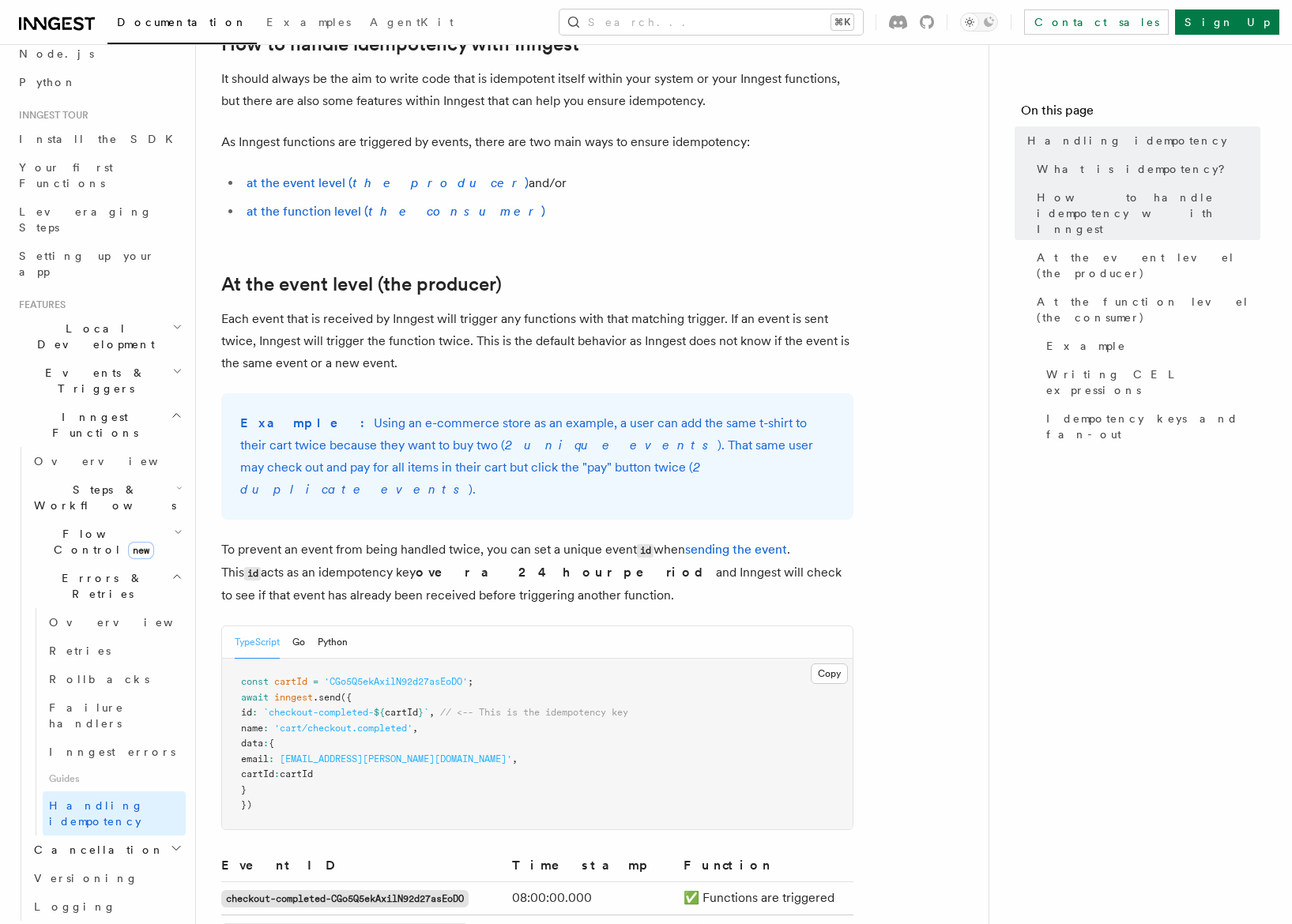
scroll to position [460, 0]
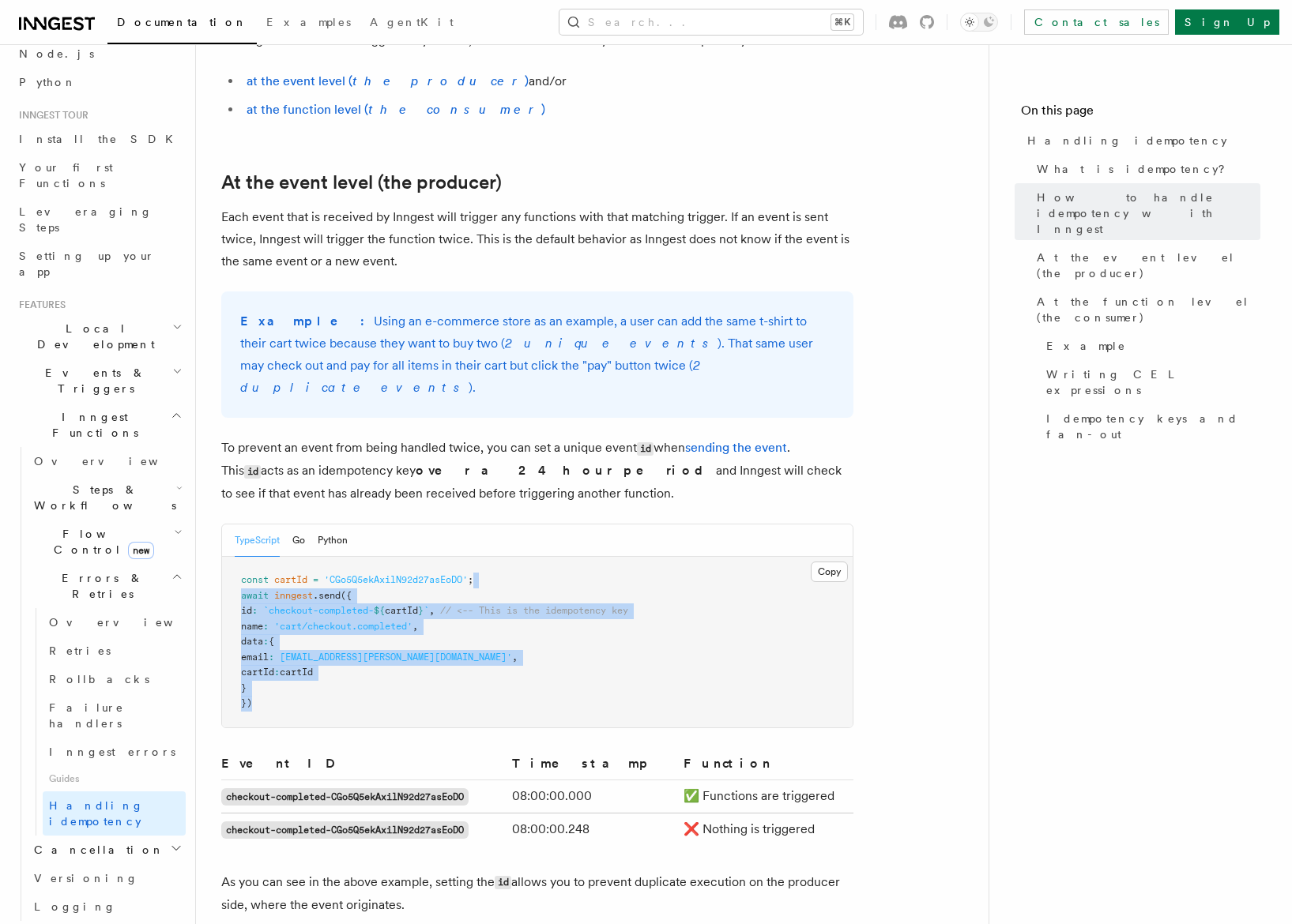
drag, startPoint x: 546, startPoint y: 558, endPoint x: 506, endPoint y: 690, distance: 137.9
click at [506, 690] on pre "const cartId = 'CGo5Q5ekAxilN92d27asEoDO' ; await inngest .send ({ id : `checko…" at bounding box center [538, 642] width 631 height 171
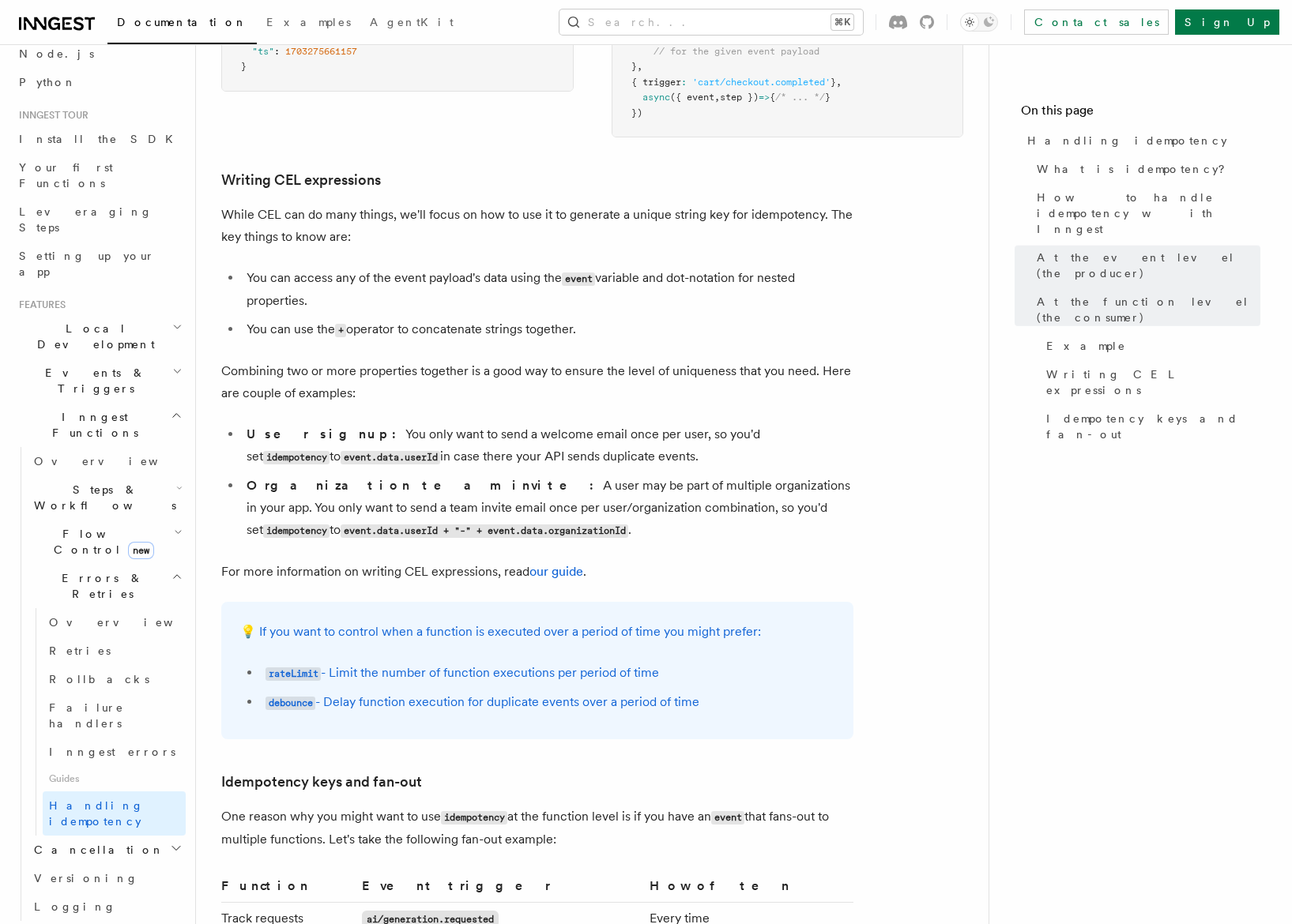
scroll to position [2481, 0]
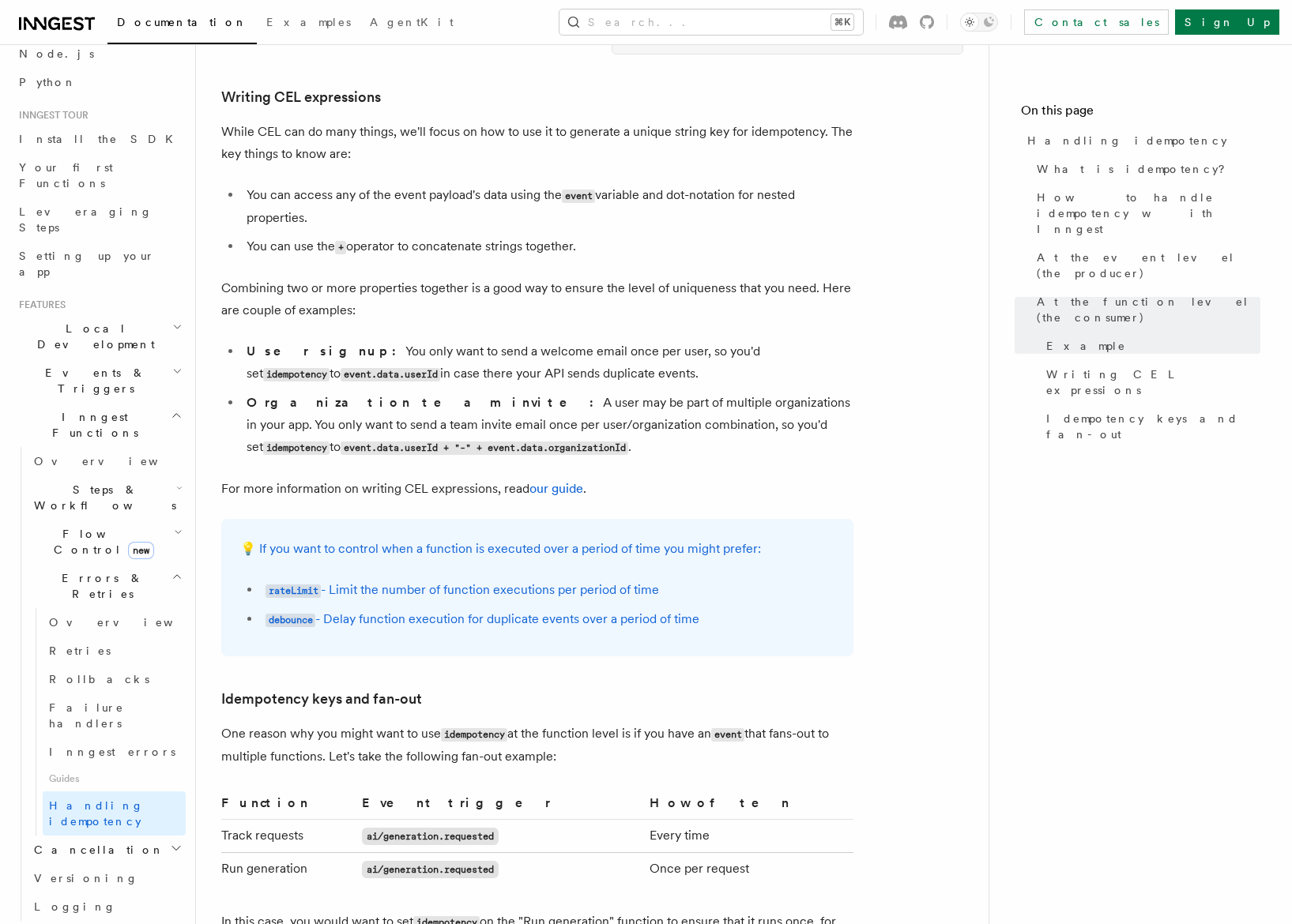
click at [506, 690] on h3 "Idempotency keys and fan-out" at bounding box center [537, 699] width 632 height 22
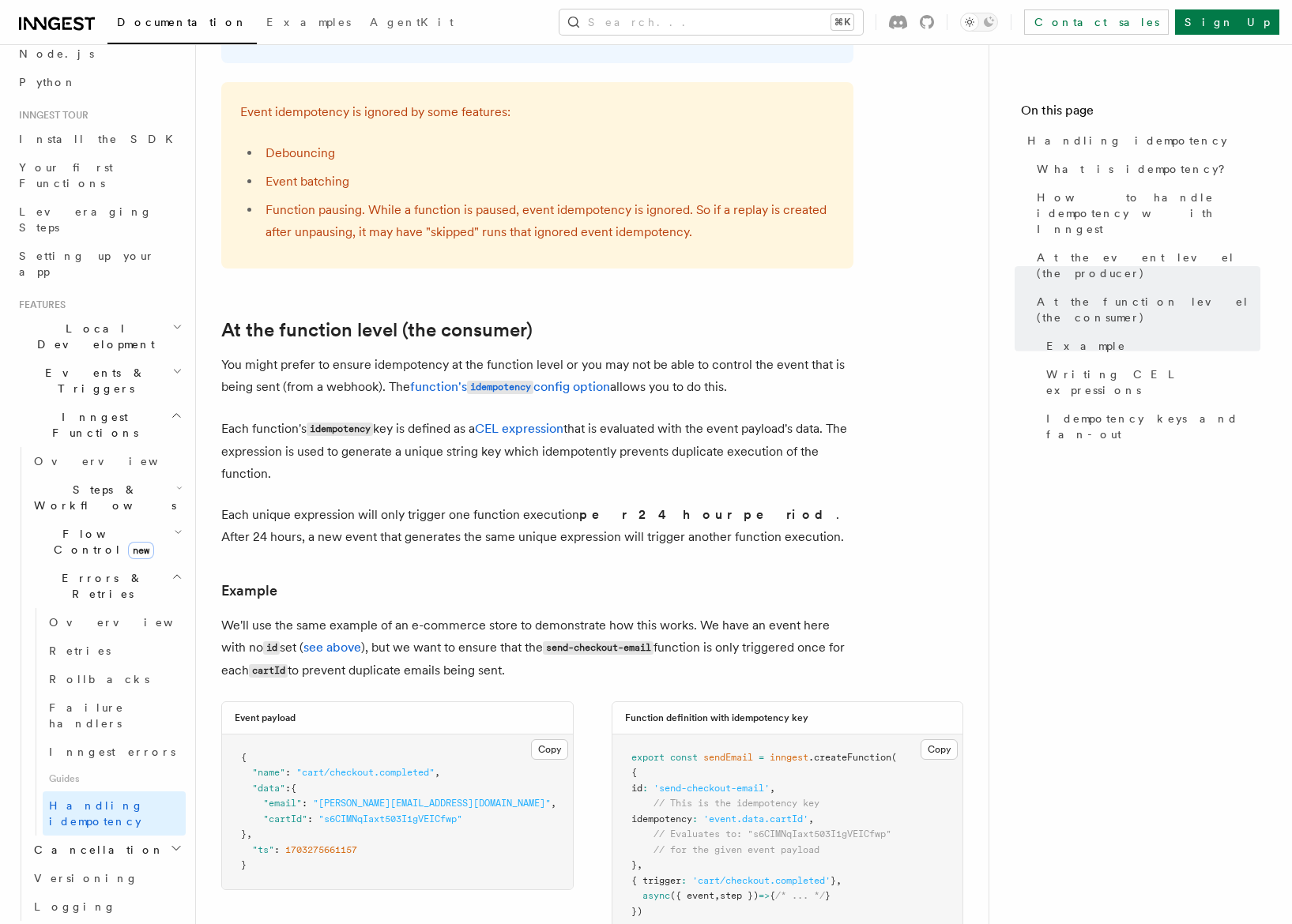
scroll to position [1210, 0]
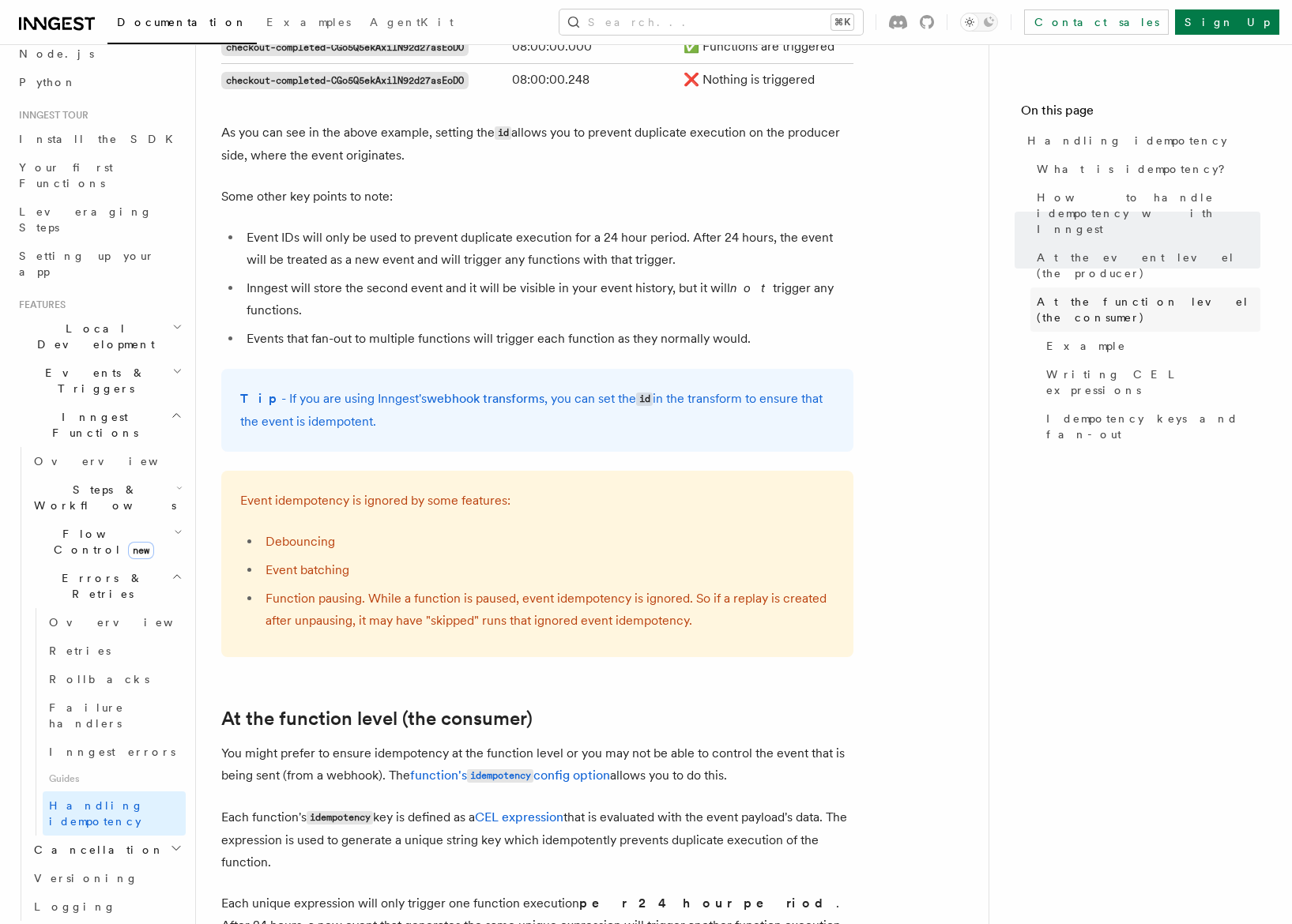
click at [1062, 294] on span "At the function level (the consumer)" at bounding box center [1149, 310] width 224 height 32
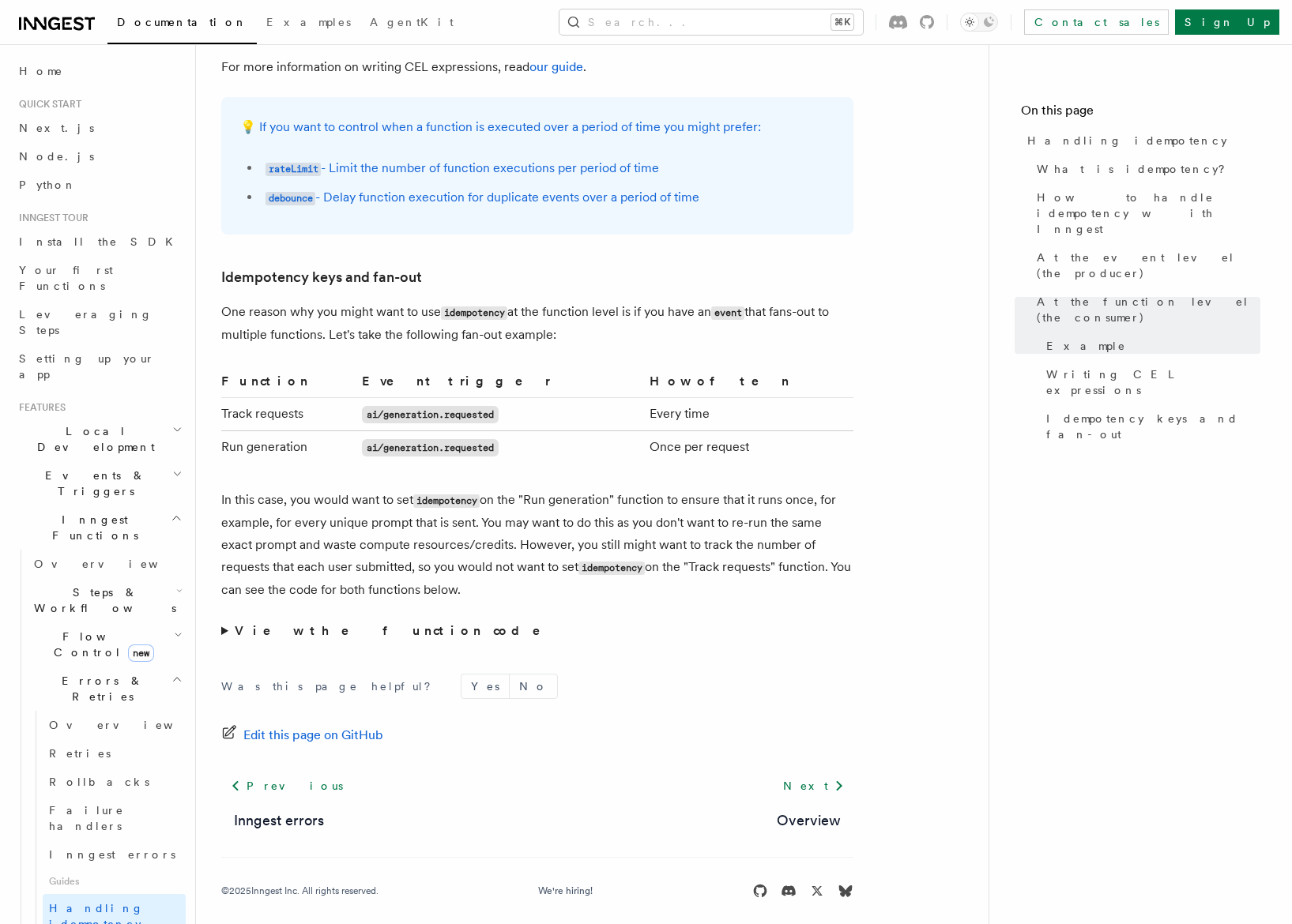
click at [80, 467] on span "Events & Triggers" at bounding box center [92, 483] width 160 height 32
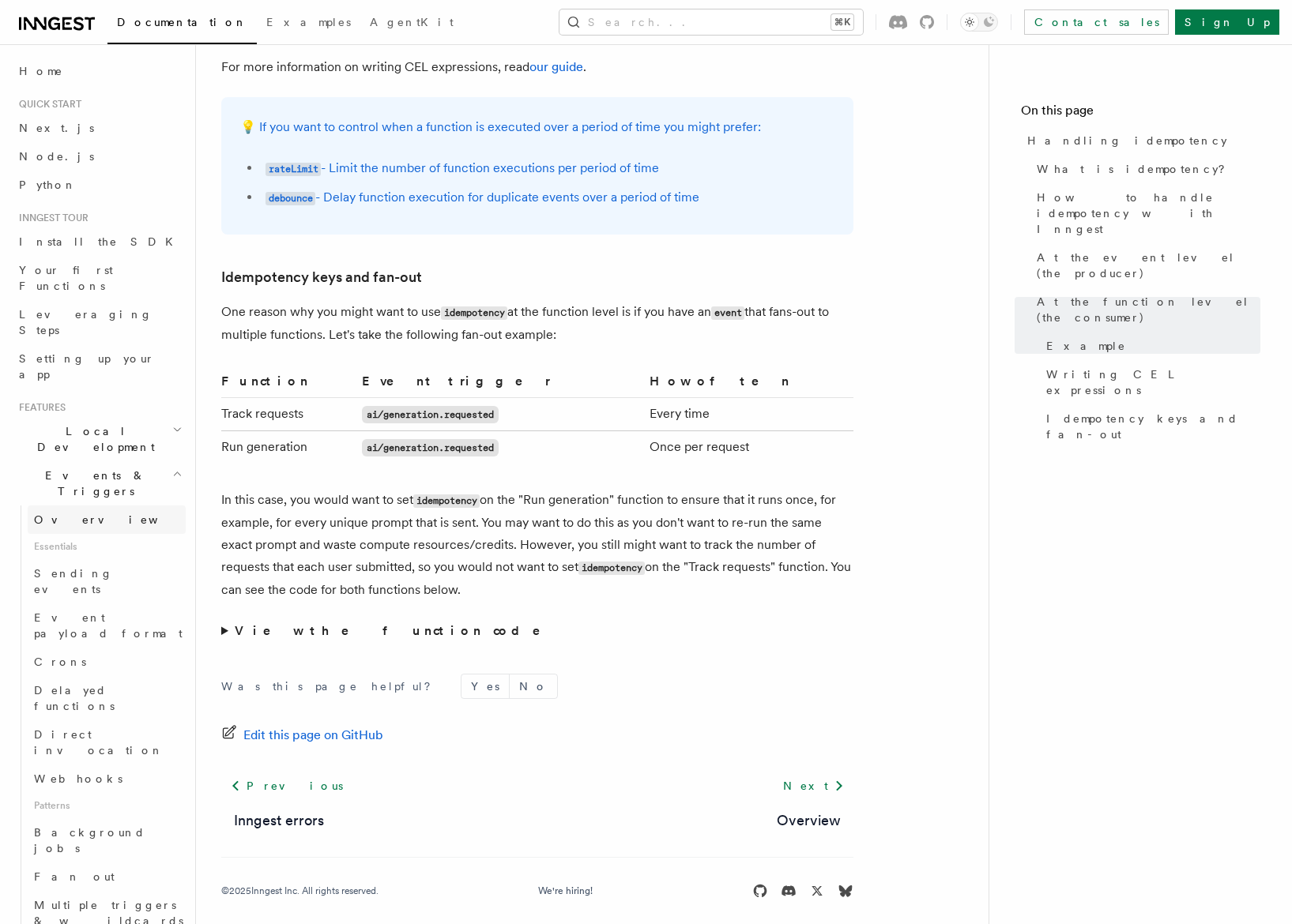
click at [75, 514] on span "Overview" at bounding box center [115, 520] width 163 height 12
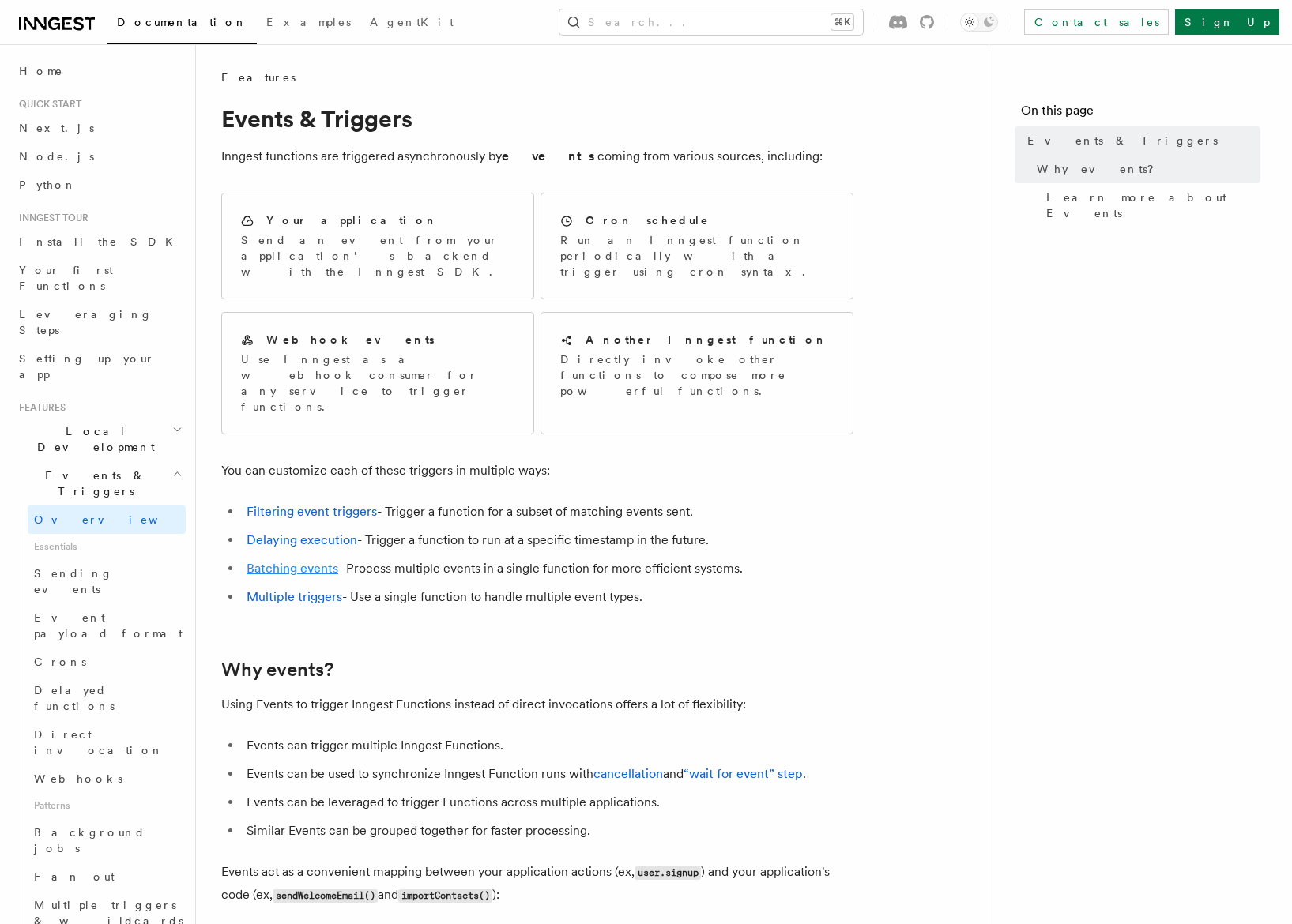
click at [286, 561] on link "Batching events" at bounding box center [291, 568] width 92 height 15
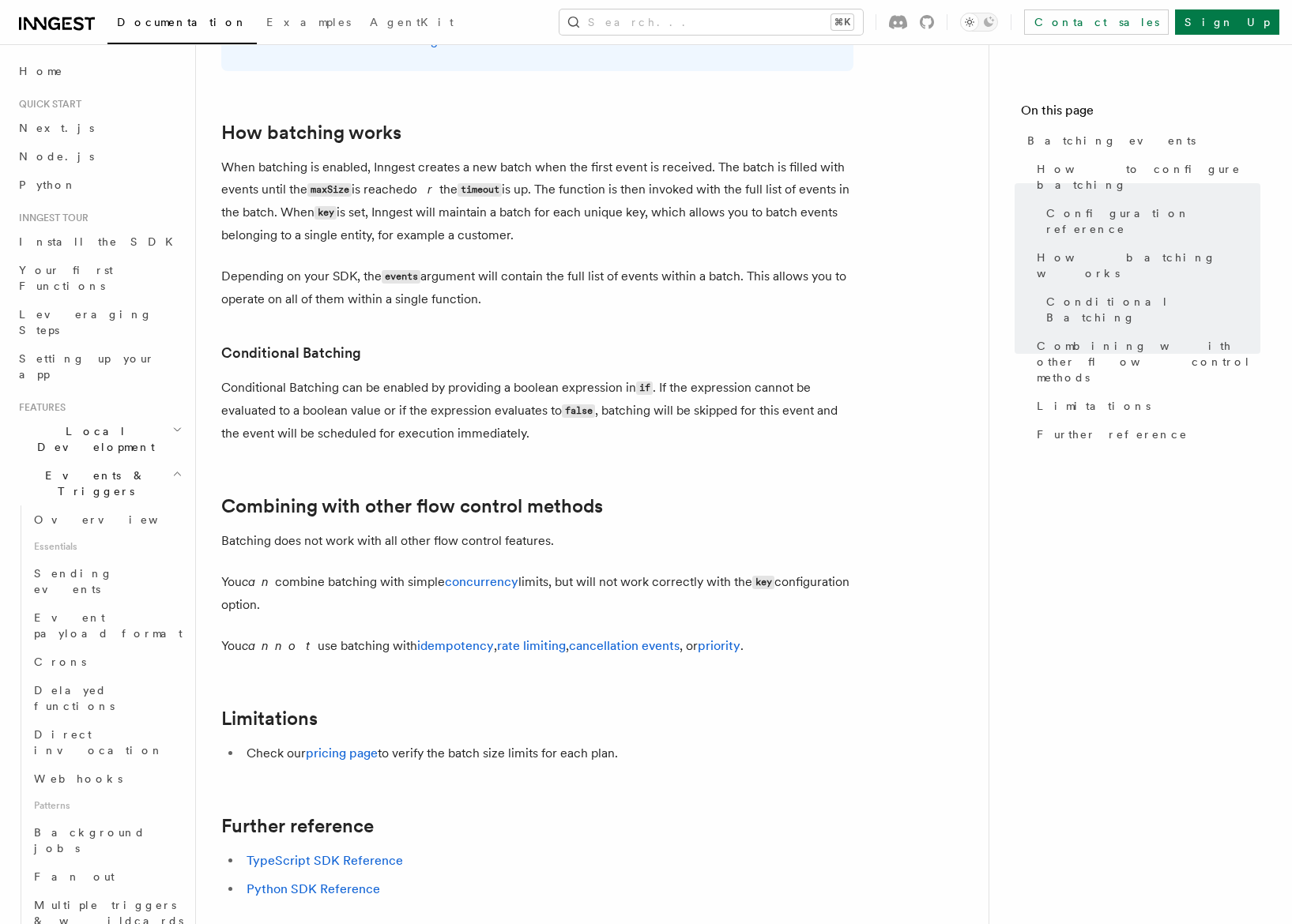
click at [115, 424] on span "Local Development" at bounding box center [92, 440] width 160 height 32
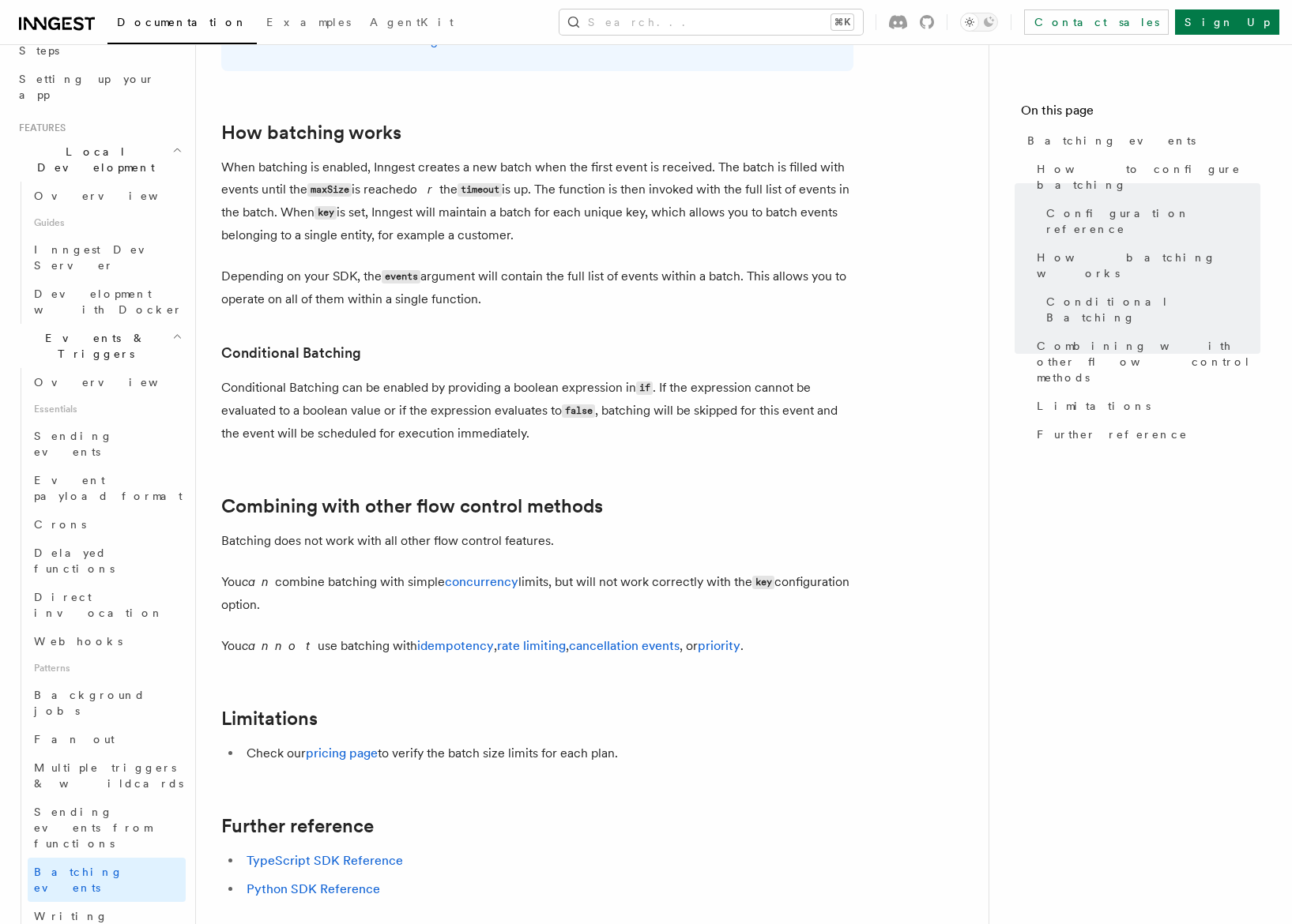
scroll to position [321, 0]
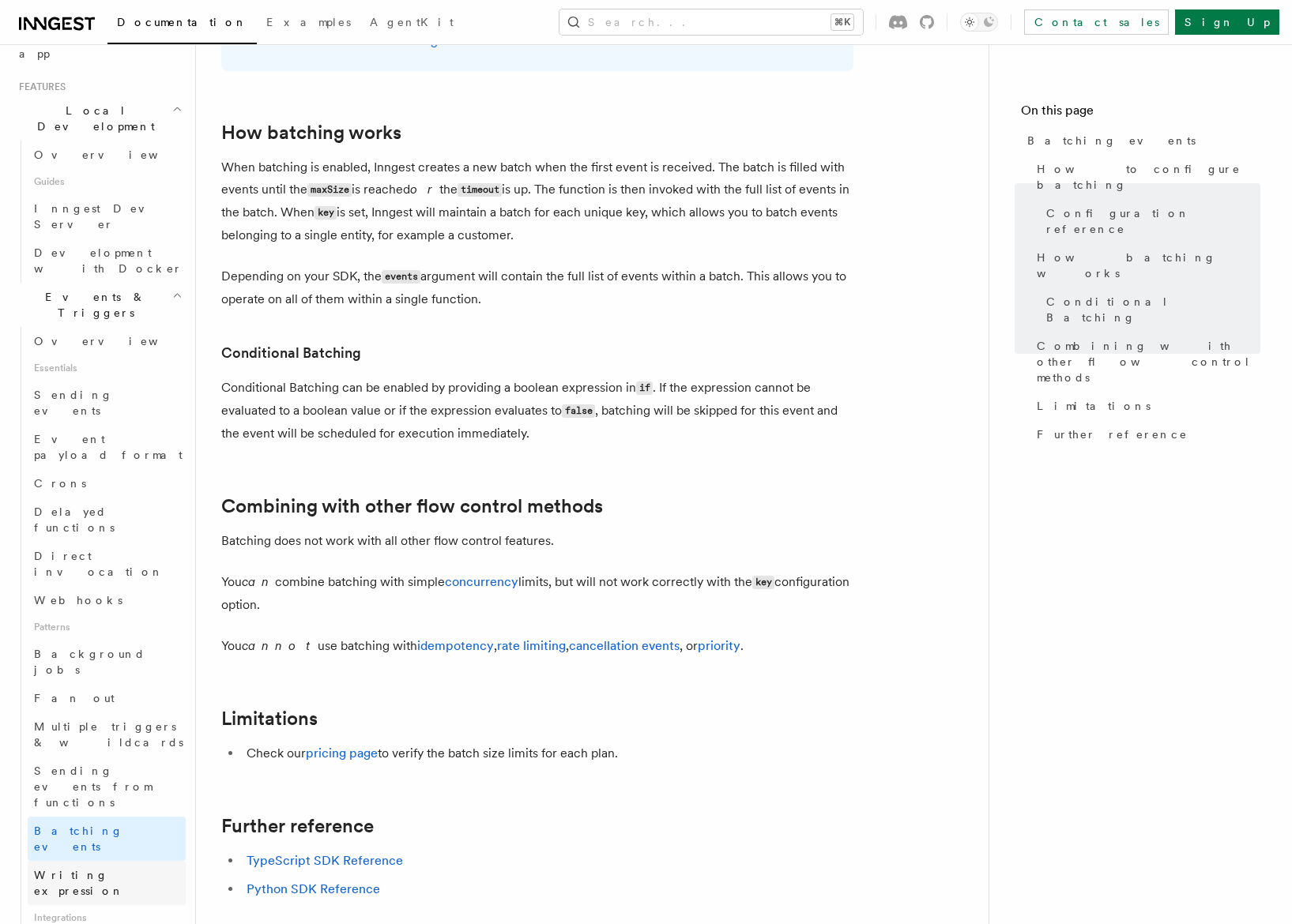
click at [124, 869] on span "Writing expression" at bounding box center [78, 883] width 90 height 28
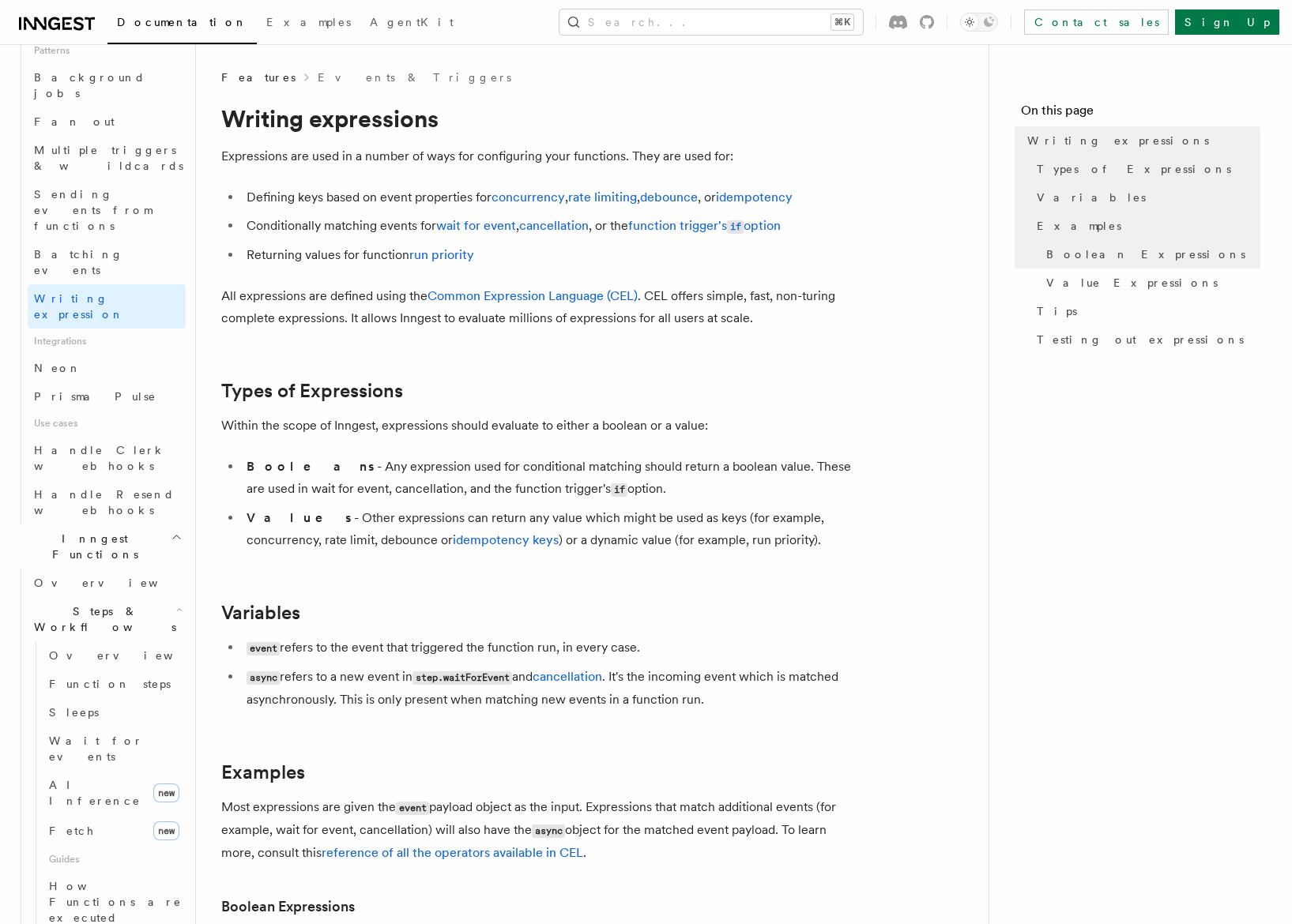
scroll to position [756, 0]
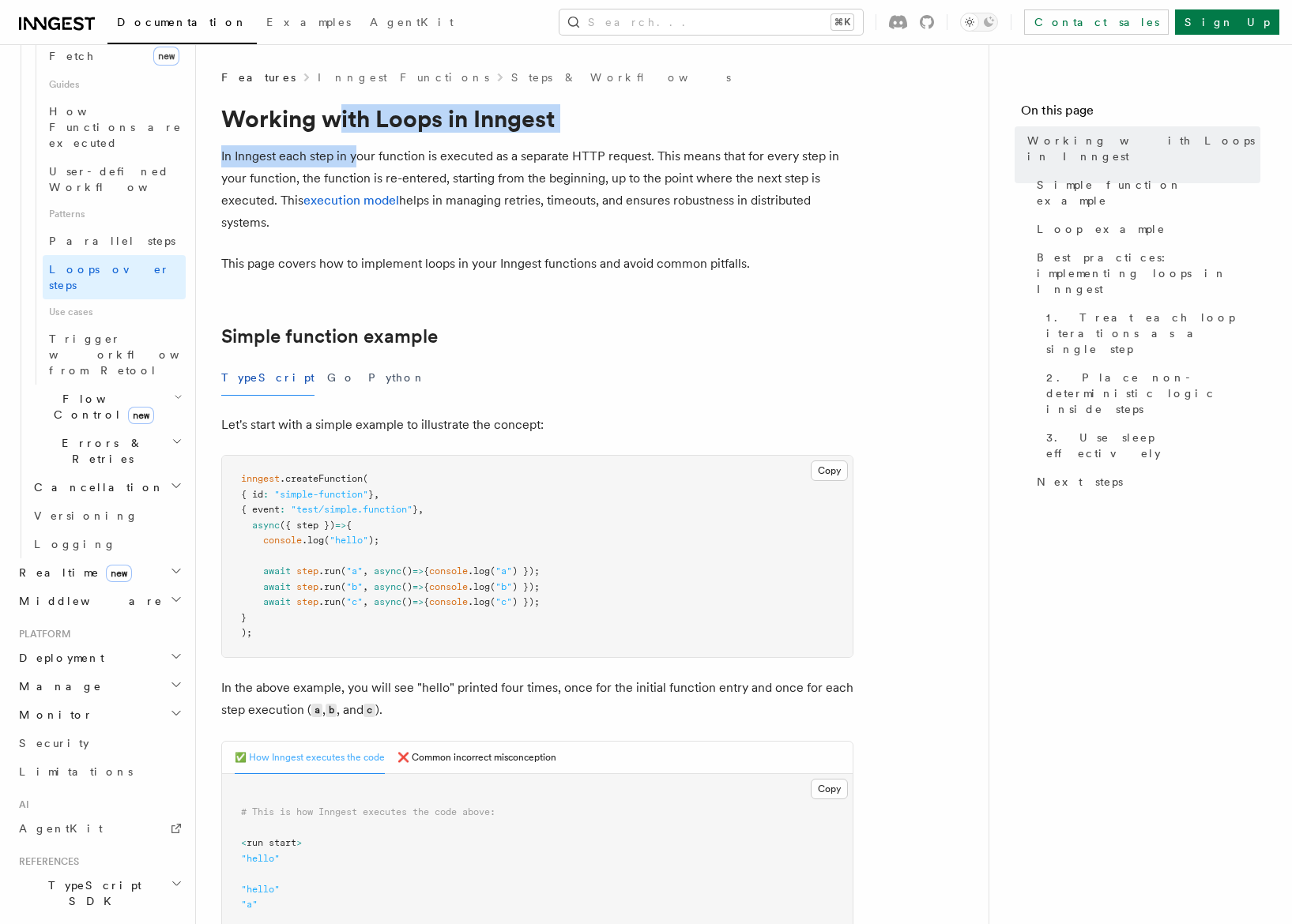
drag, startPoint x: 343, startPoint y: 108, endPoint x: 356, endPoint y: 161, distance: 54.6
click at [356, 161] on p "In Inngest each step in your function is executed as a separate HTTP request. T…" at bounding box center [537, 190] width 632 height 89
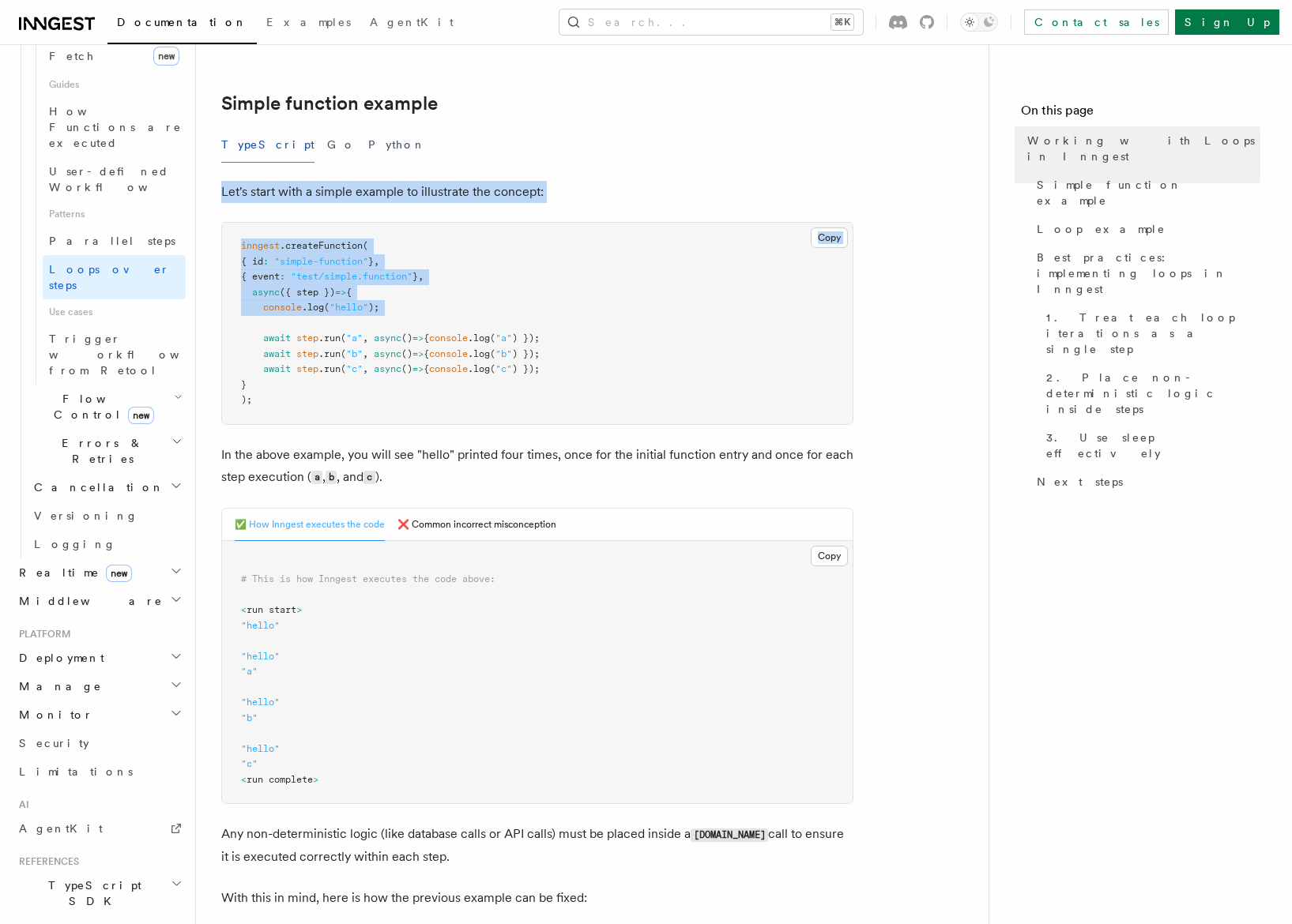
drag, startPoint x: 356, startPoint y: 161, endPoint x: 350, endPoint y: 324, distance: 163.1
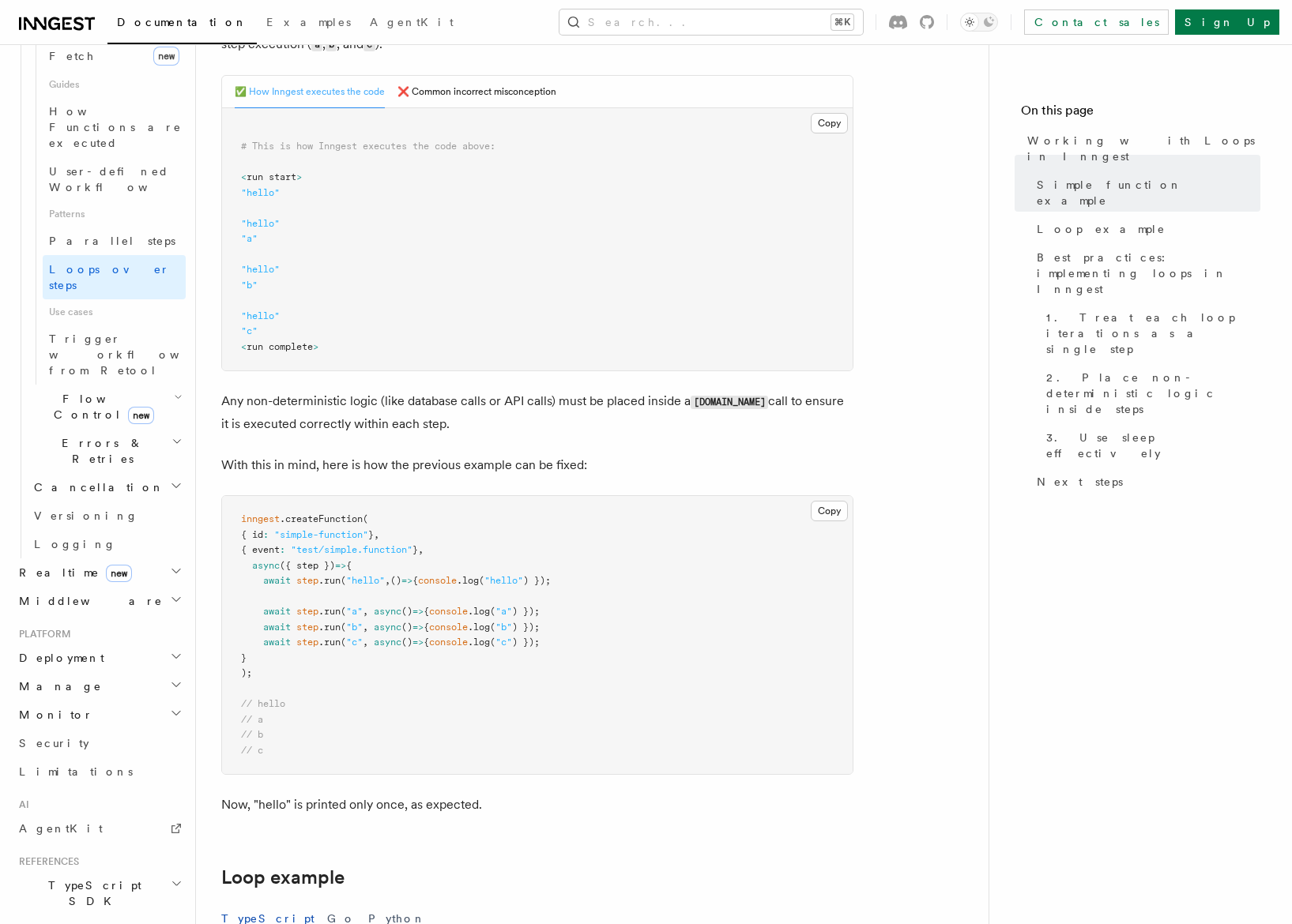
scroll to position [652, 0]
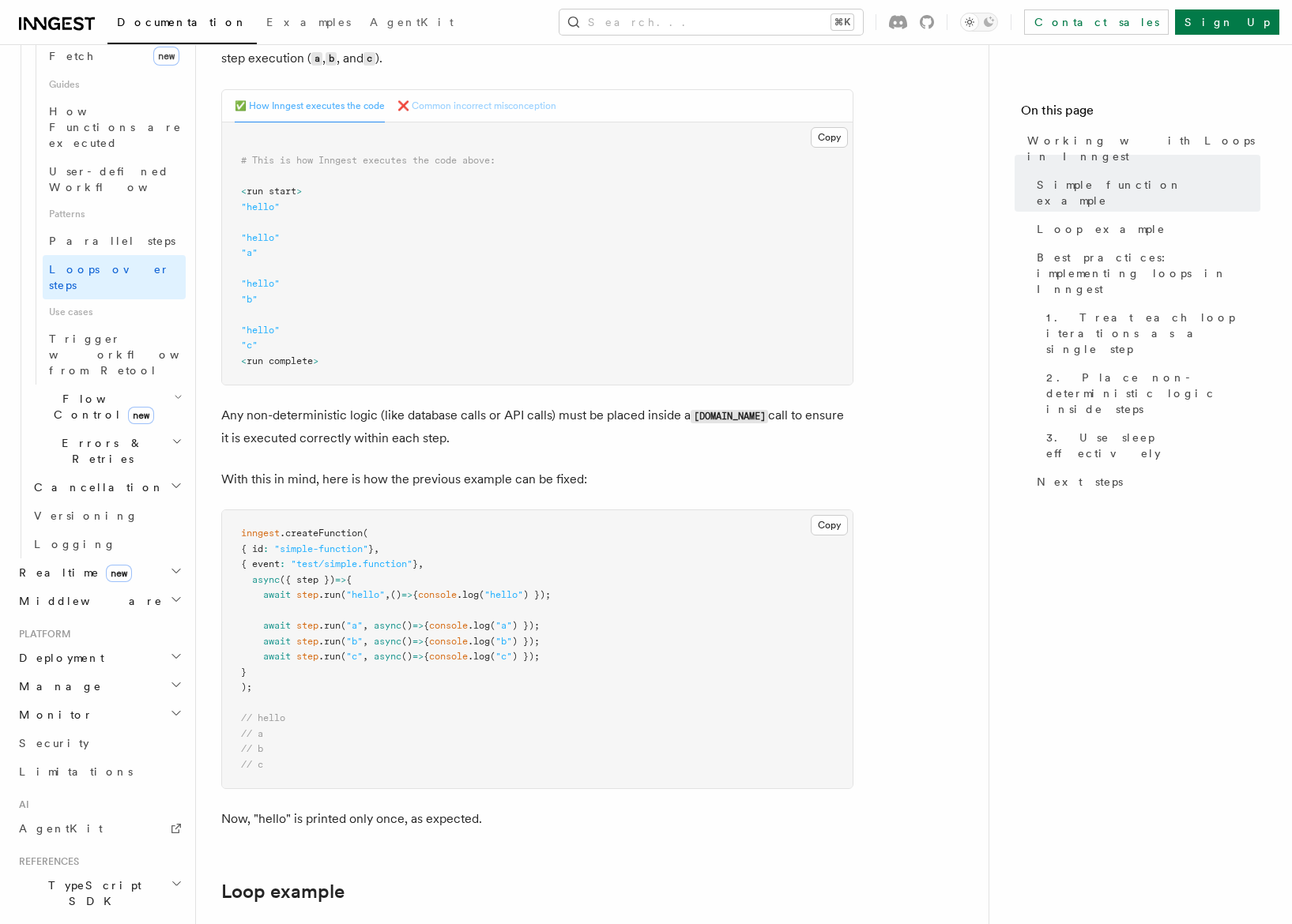
click at [411, 101] on button "❌ Common incorrect misconception" at bounding box center [476, 106] width 159 height 32
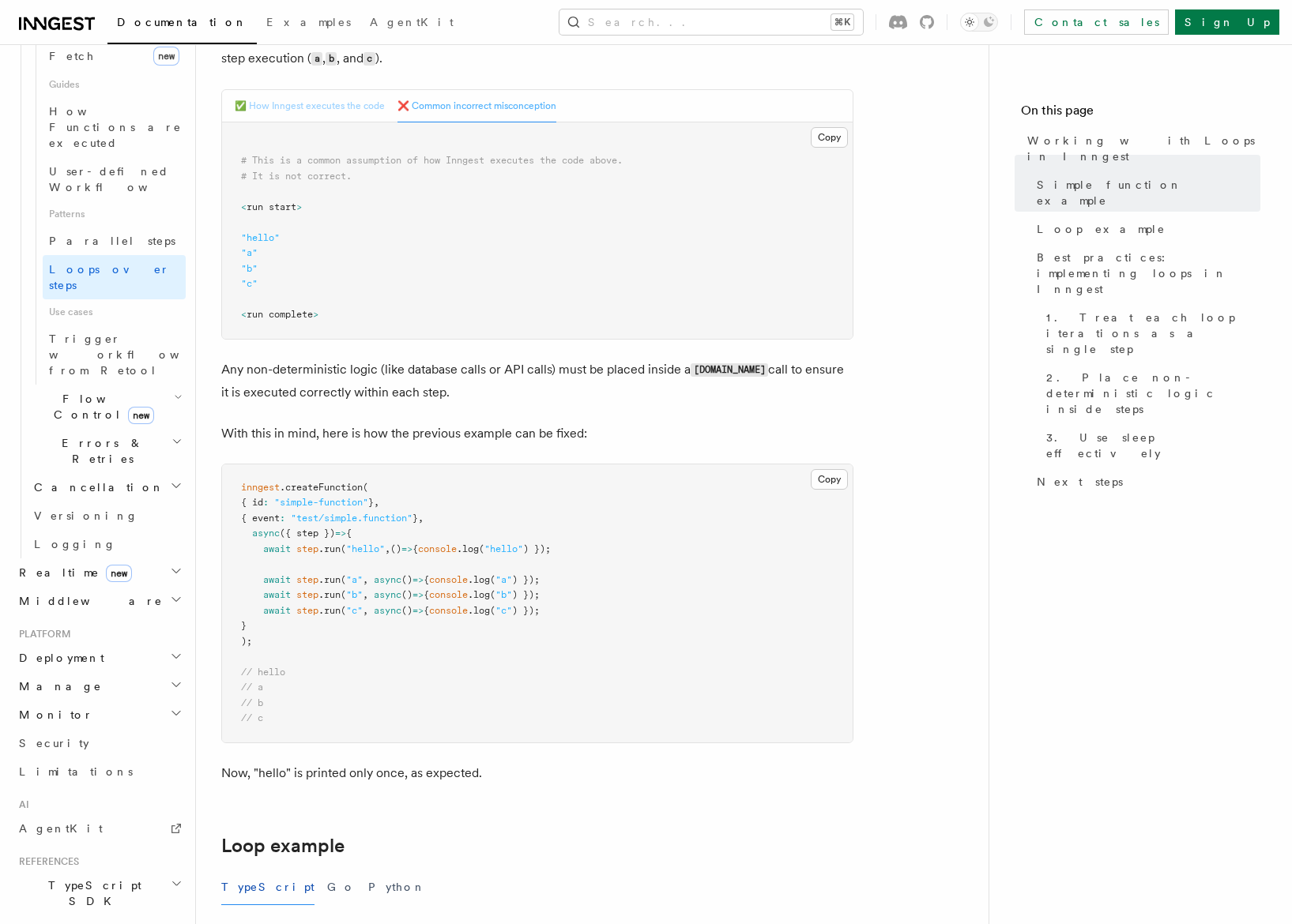
click at [338, 109] on button "✅ How Inngest executes the code" at bounding box center [309, 106] width 150 height 32
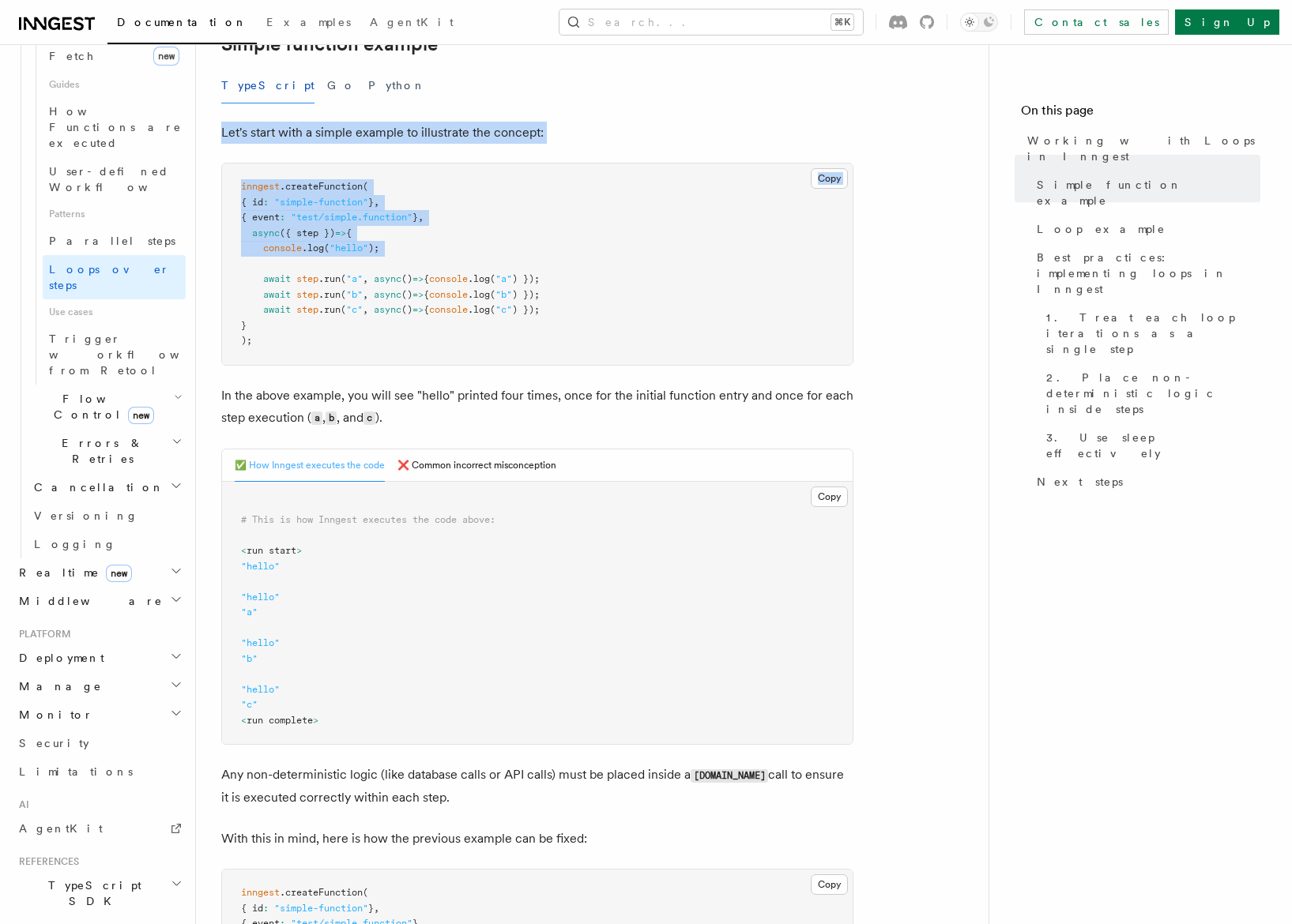
scroll to position [282, 0]
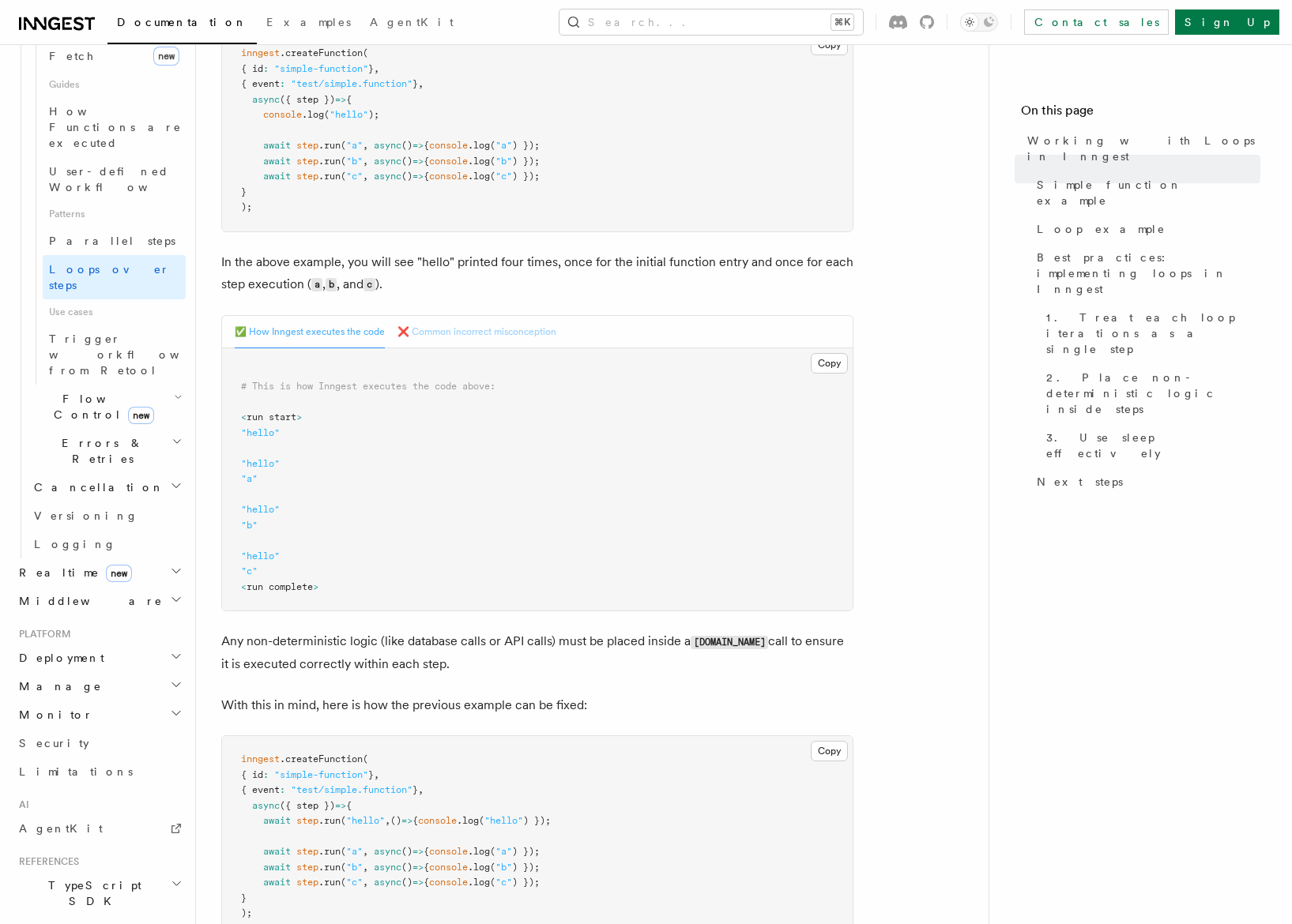
scroll to position [428, 0]
click at [1057, 310] on span "1. Treat each loop iterations as a single step" at bounding box center [1152, 333] width 214 height 47
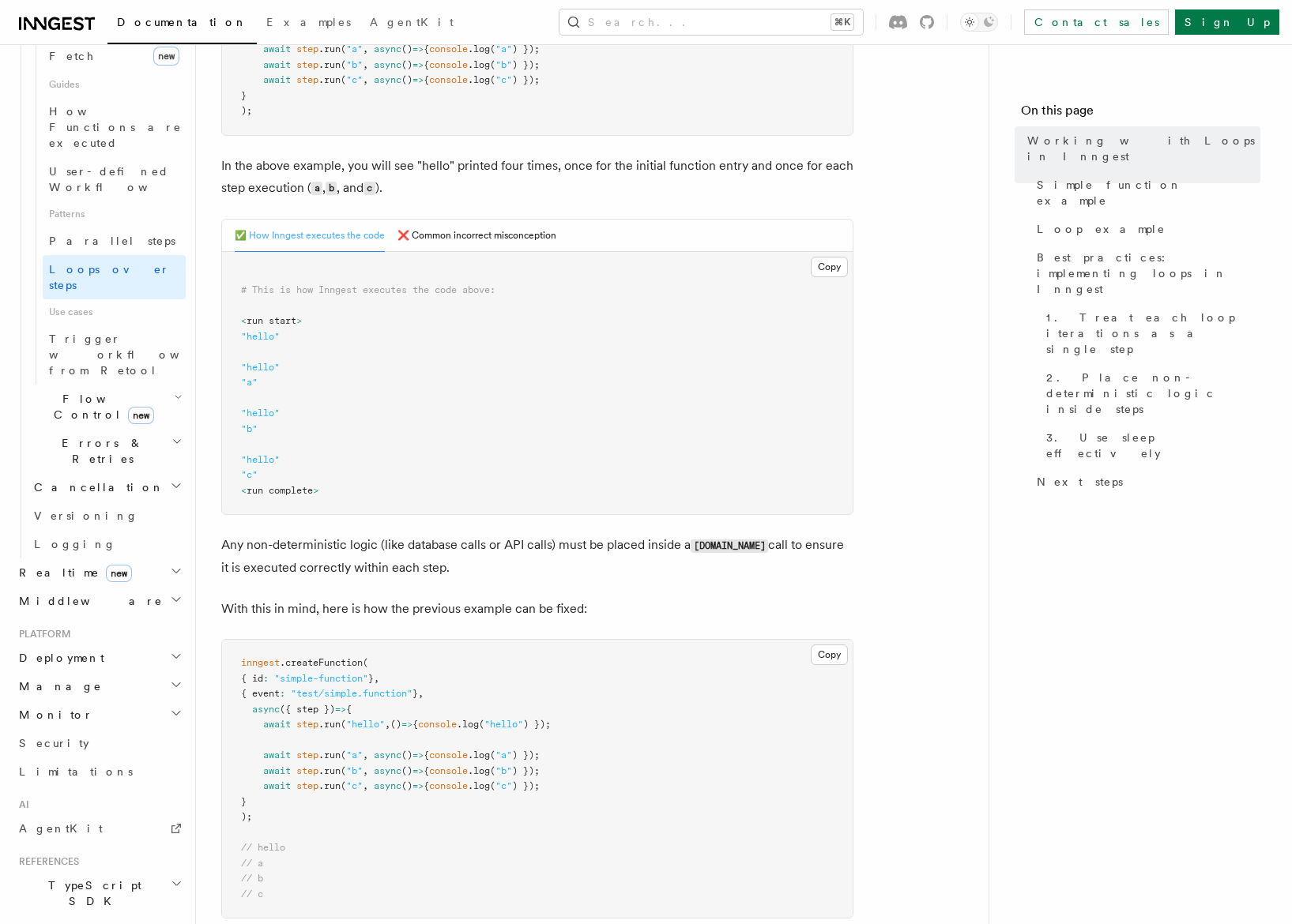
scroll to position [587, 0]
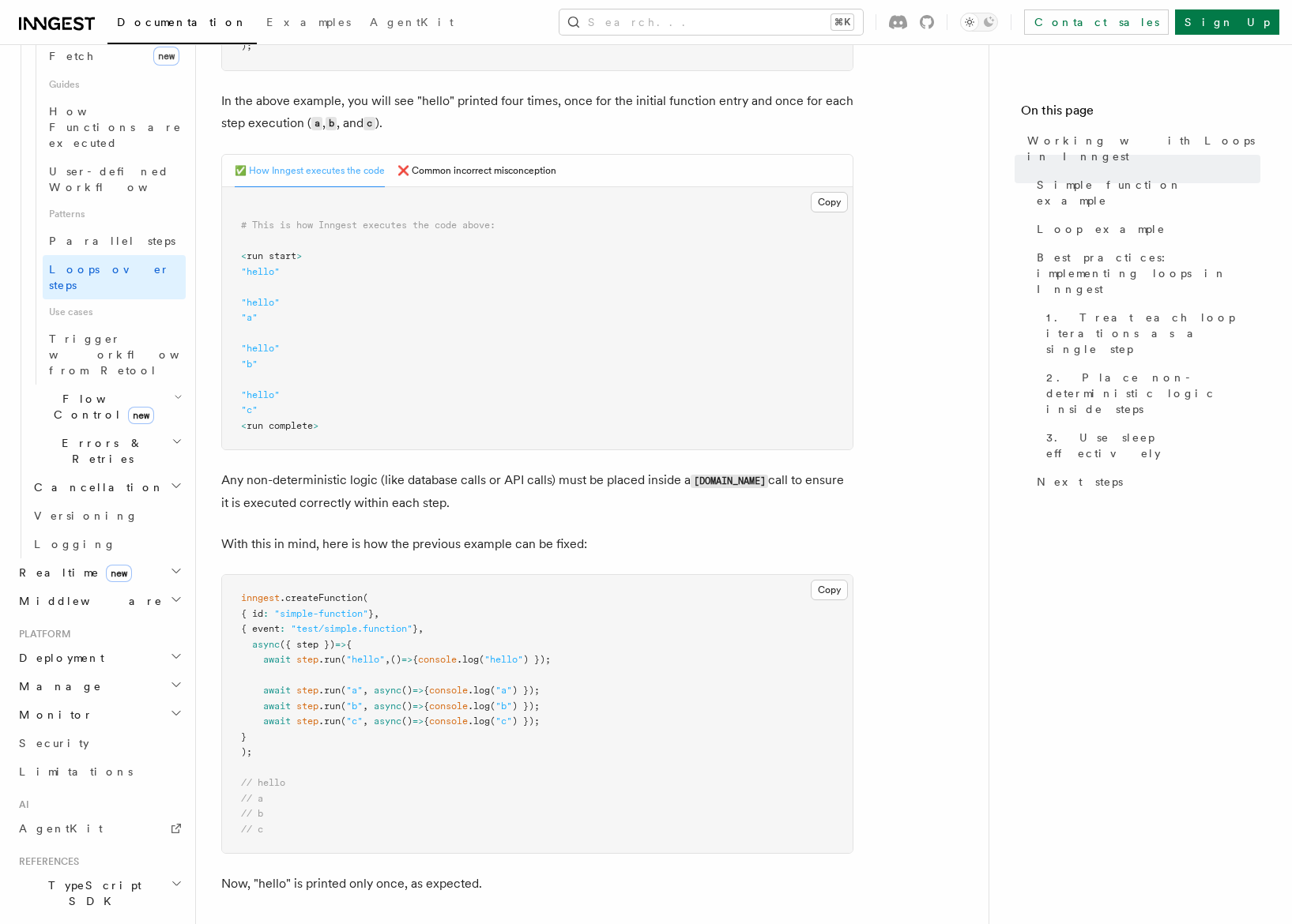
click at [446, 168] on button "❌ Common incorrect misconception" at bounding box center [476, 171] width 159 height 32
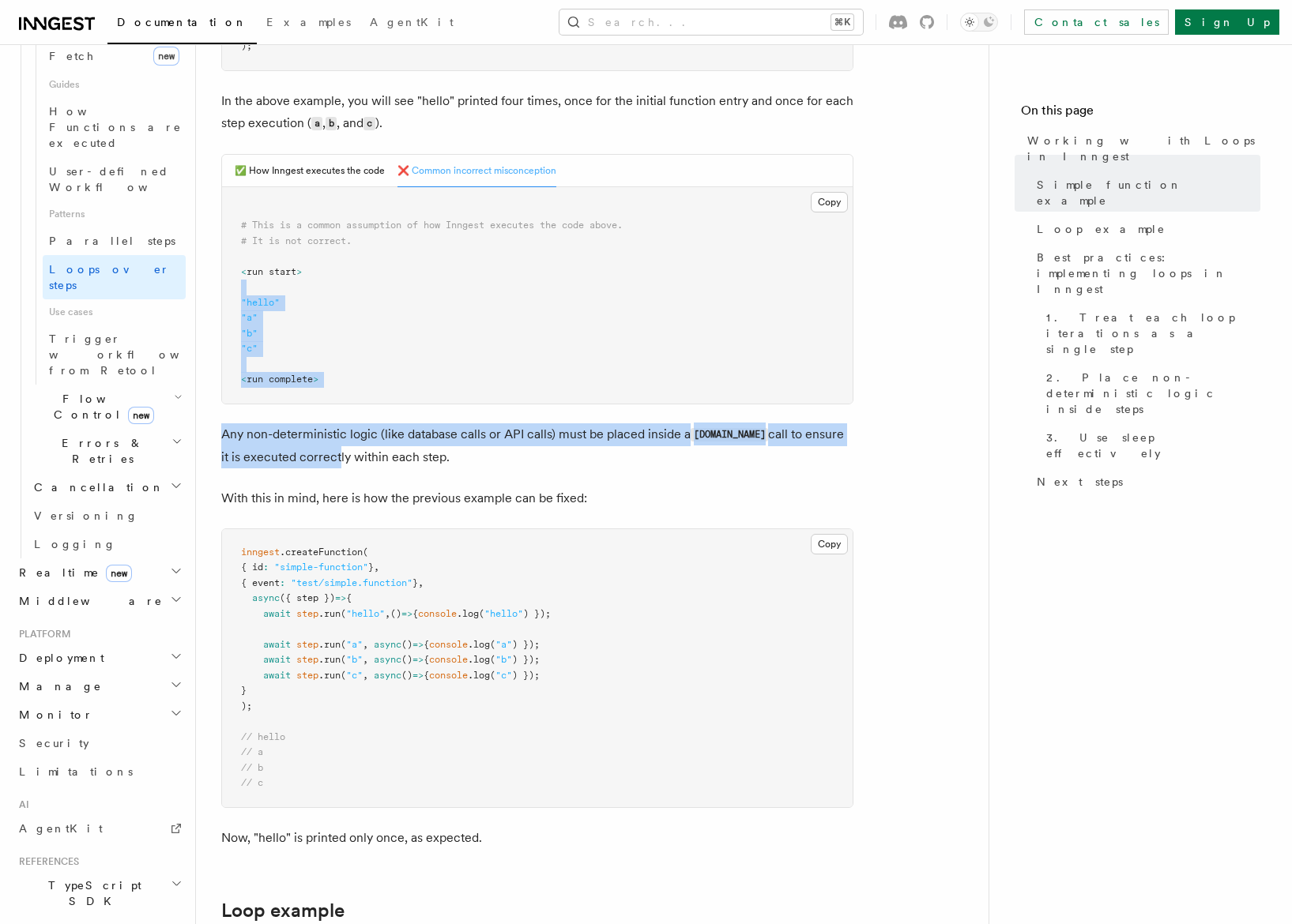
drag, startPoint x: 327, startPoint y: 284, endPoint x: 313, endPoint y: 467, distance: 183.5
click at [313, 467] on p "Any non-deterministic logic (like database calls or API calls) must be placed i…" at bounding box center [537, 446] width 632 height 45
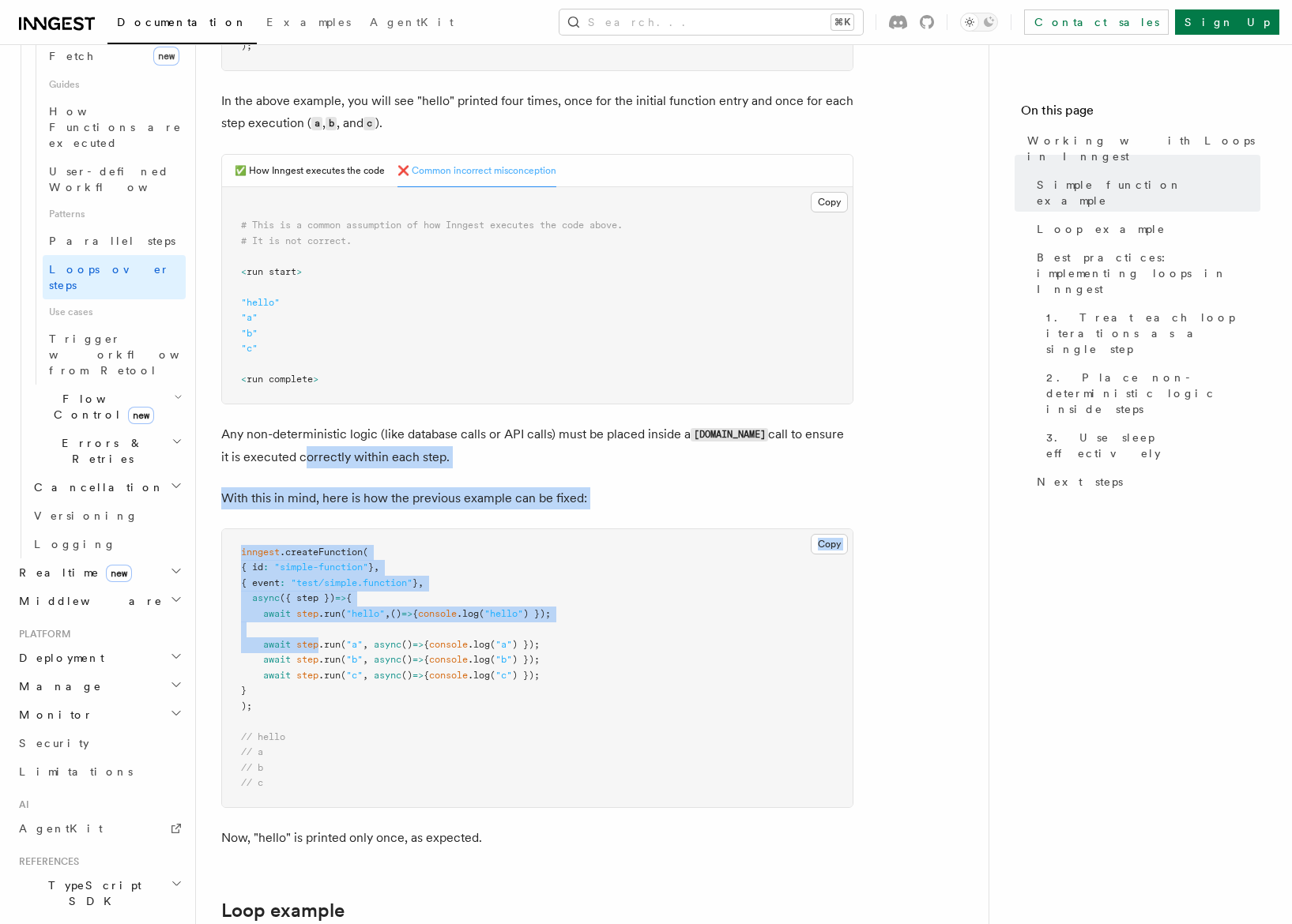
drag, startPoint x: 313, startPoint y: 467, endPoint x: 298, endPoint y: 644, distance: 177.6
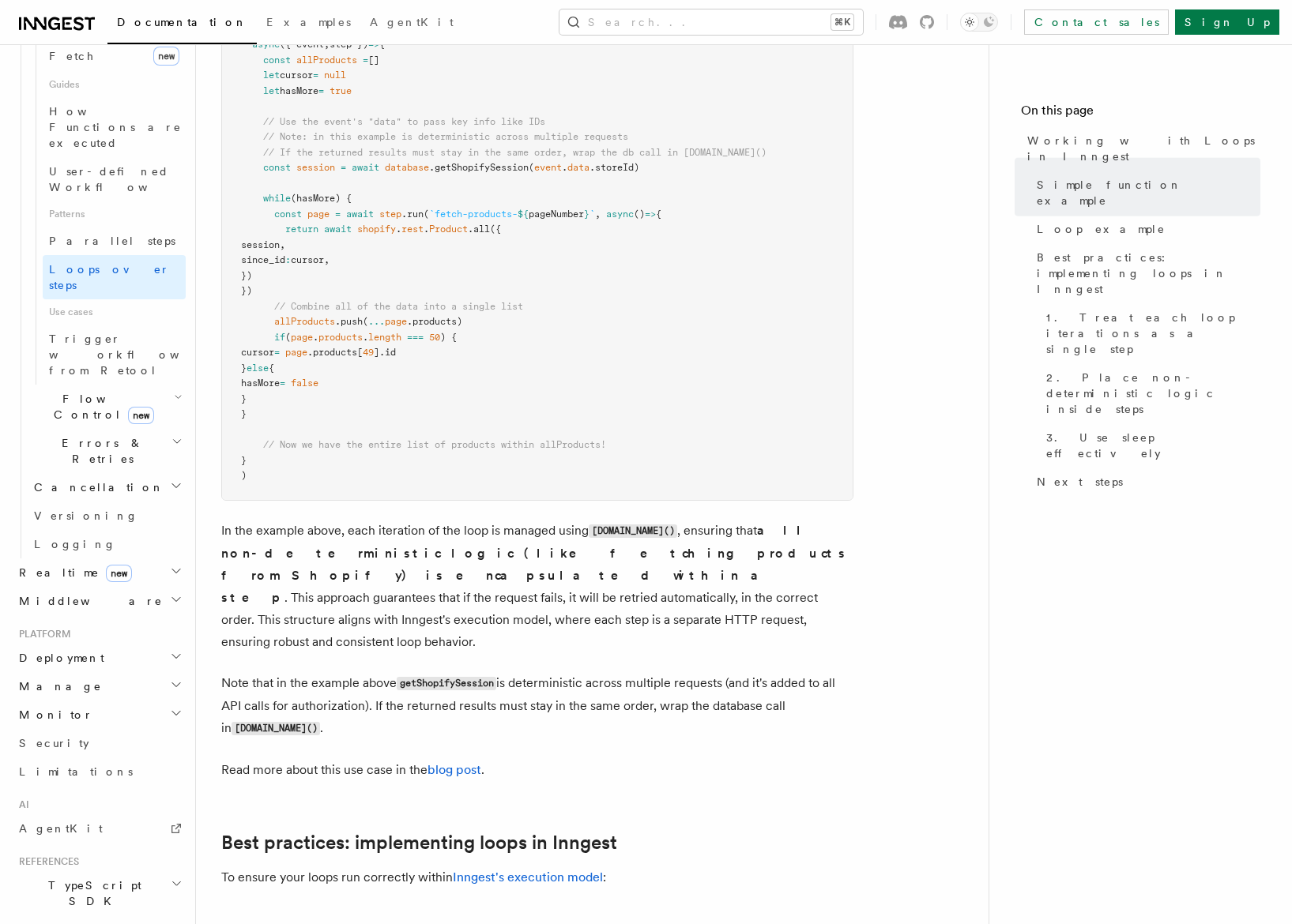
scroll to position [1686, 0]
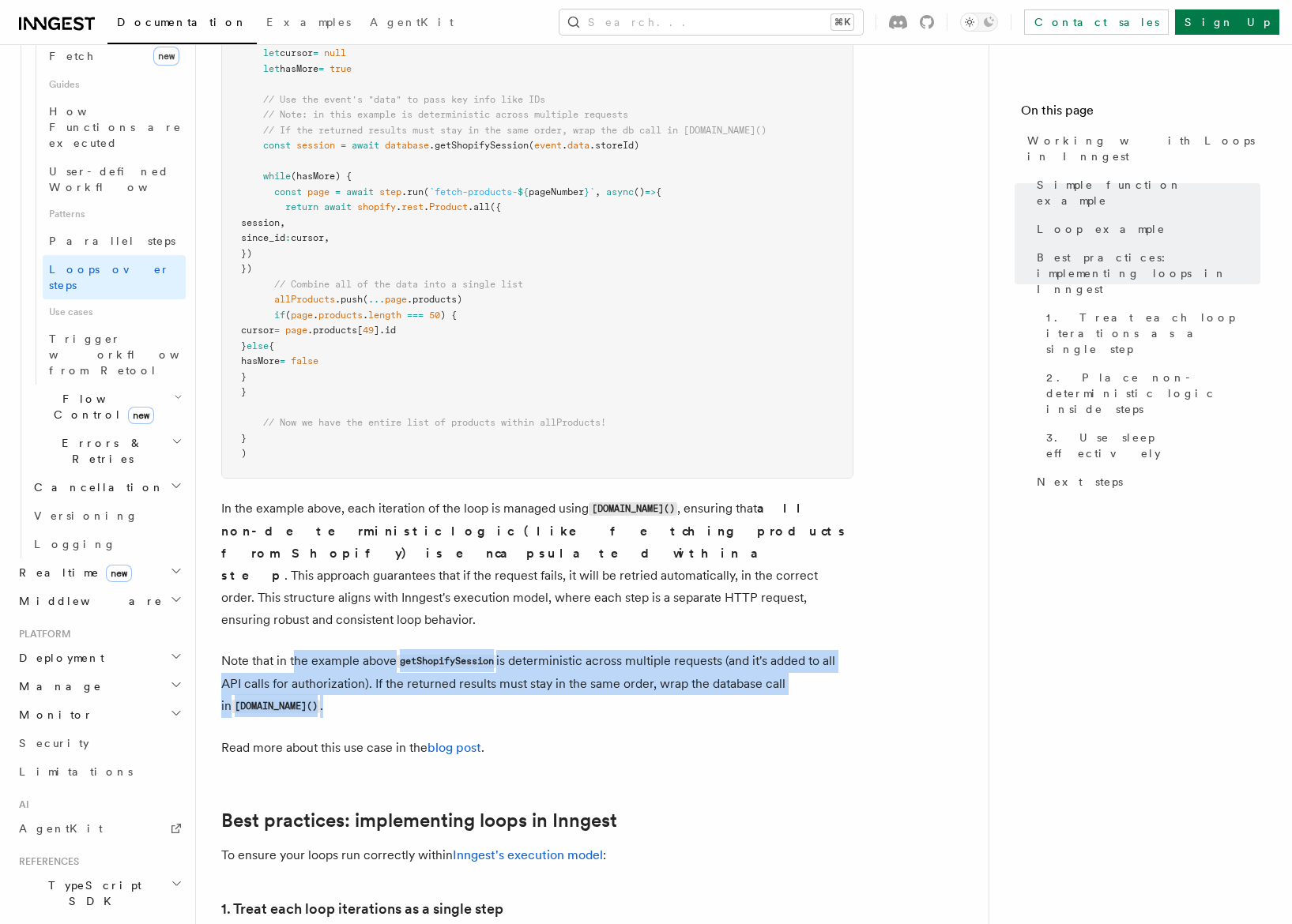
drag, startPoint x: 296, startPoint y: 685, endPoint x: 296, endPoint y: 647, distance: 38.0
click at [296, 650] on p "Note that in the example above getShopifySession is deterministic across multip…" at bounding box center [537, 684] width 632 height 68
click at [296, 671] on p "Note that in the example above getShopifySession is deterministic across multip…" at bounding box center [537, 684] width 632 height 68
drag, startPoint x: 296, startPoint y: 671, endPoint x: 292, endPoint y: 633, distance: 38.2
click at [292, 650] on p "Note that in the example above getShopifySession is deterministic across multip…" at bounding box center [537, 684] width 632 height 68
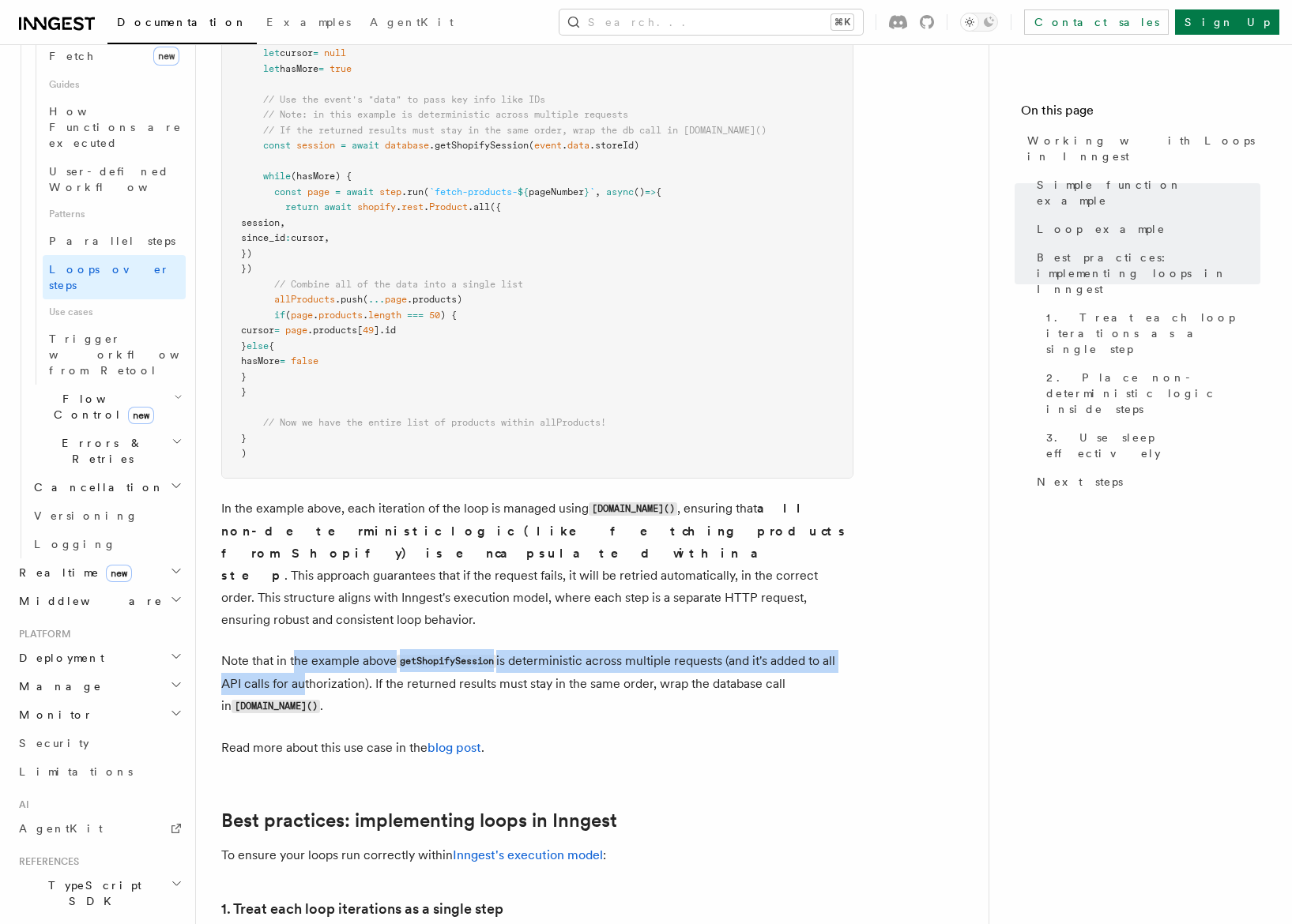
click at [292, 650] on p "Note that in the example above getShopifySession is deterministic across multip…" at bounding box center [537, 684] width 632 height 68
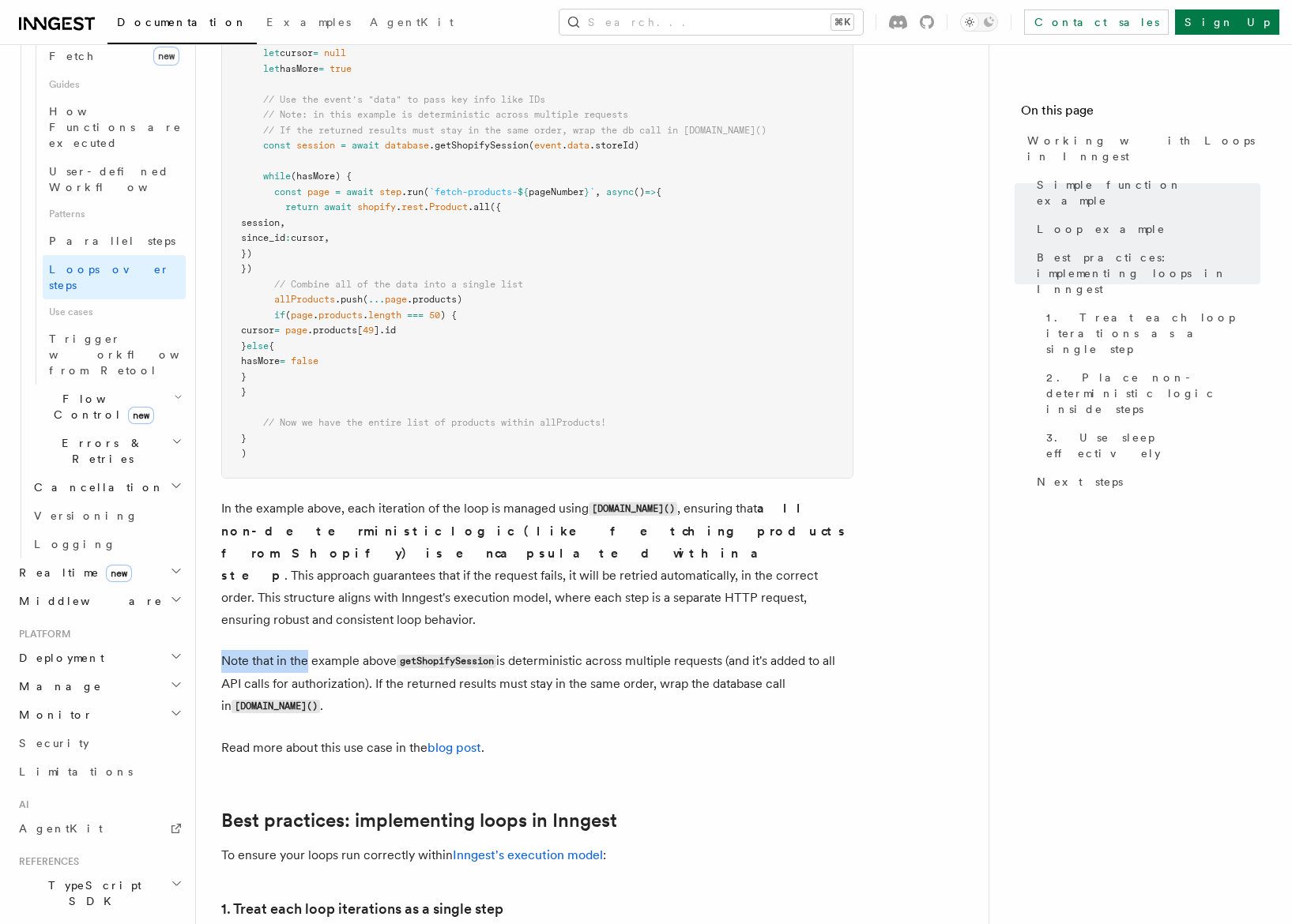
drag, startPoint x: 292, startPoint y: 633, endPoint x: 443, endPoint y: 620, distance: 151.6
click at [441, 622] on article "Features Inngest Functions Steps & Workflows Working with Loops in Inngest In I…" at bounding box center [592, 74] width 742 height 3380
click at [443, 620] on article "Features Inngest Functions Steps & Workflows Working with Loops in Inngest In I…" at bounding box center [592, 74] width 742 height 3380
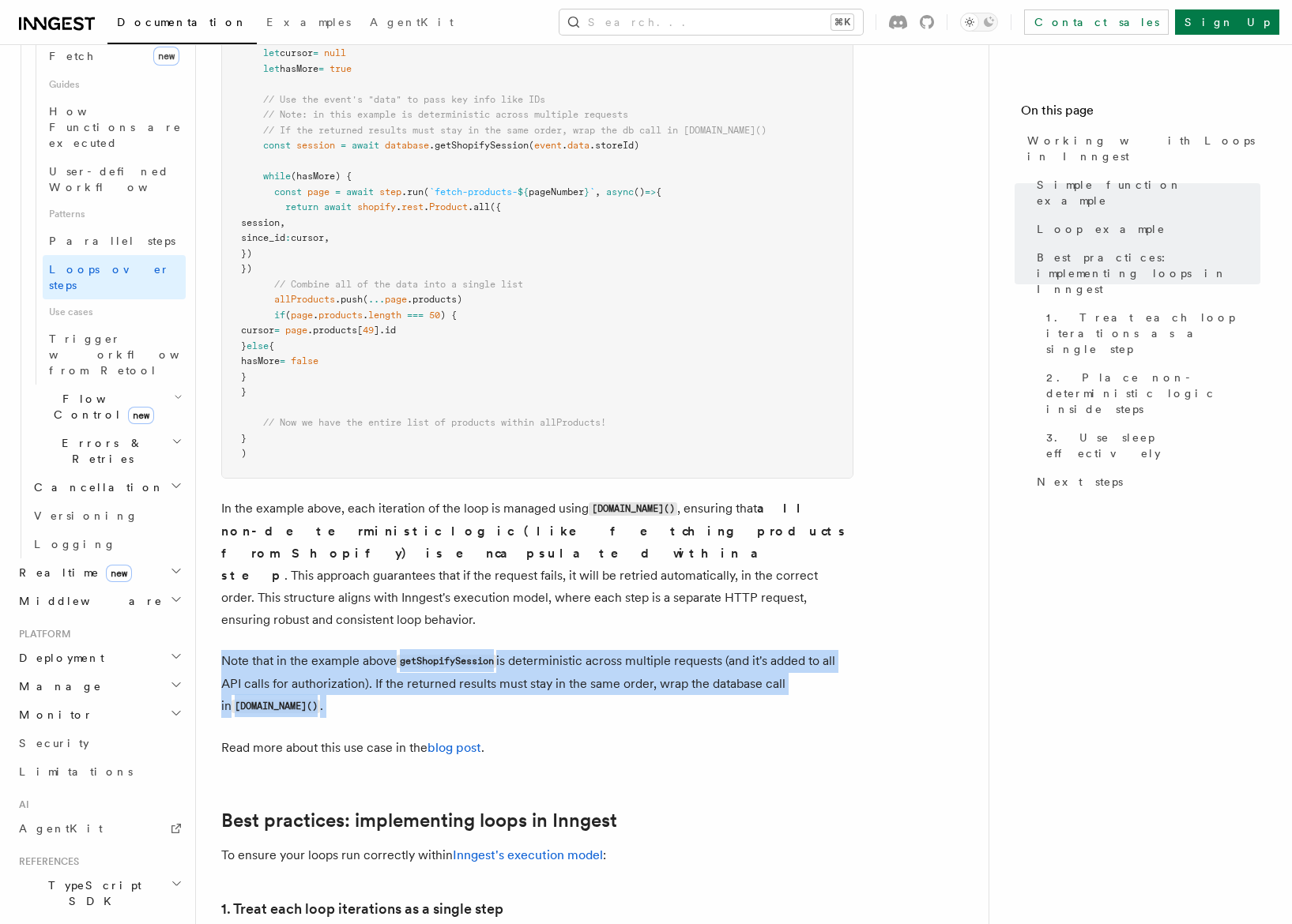
drag, startPoint x: 443, startPoint y: 620, endPoint x: 377, endPoint y: 687, distance: 94.0
click at [377, 687] on article "Features Inngest Functions Steps & Workflows Working with Loops in Inngest In I…" at bounding box center [592, 74] width 742 height 3380
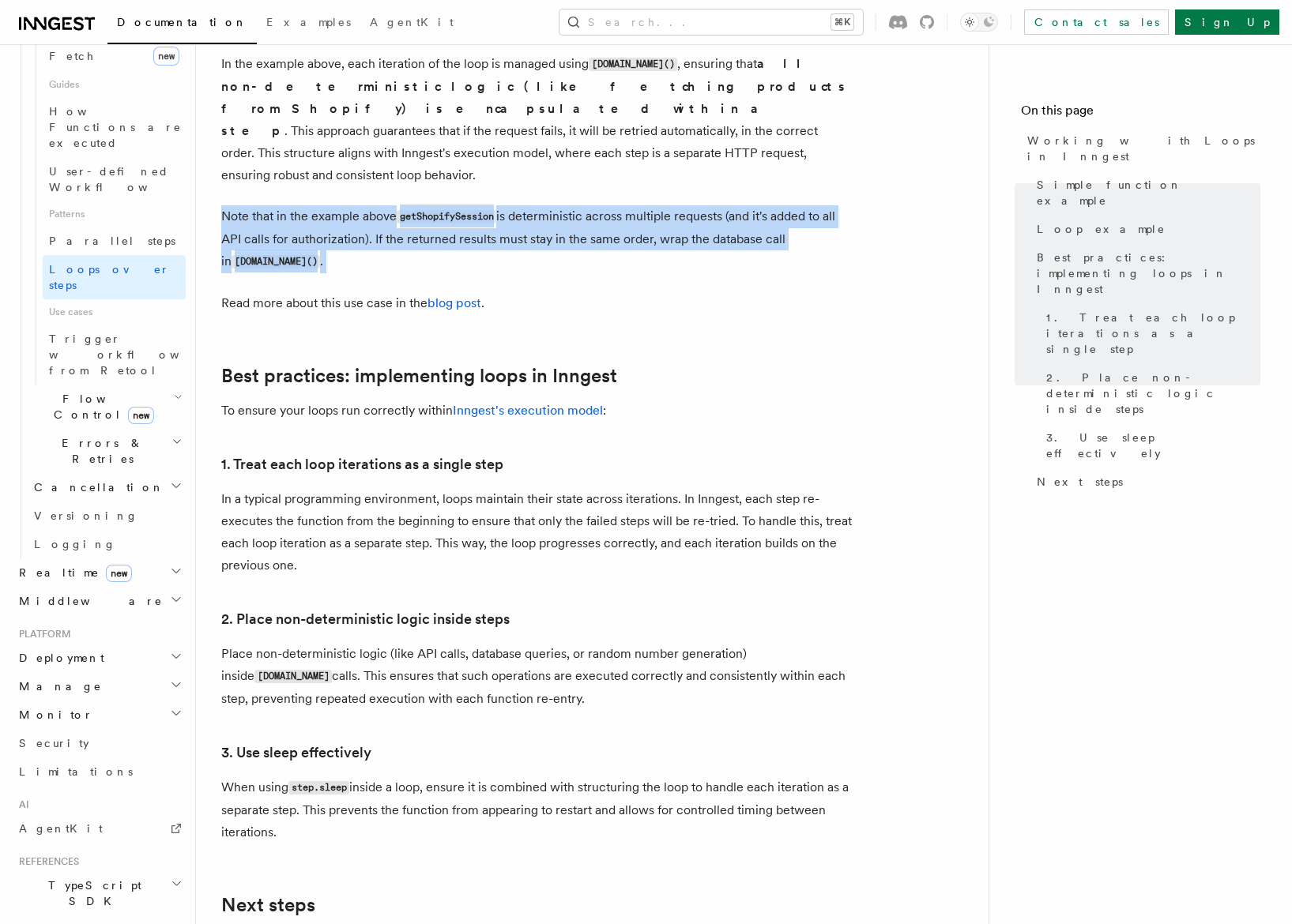
scroll to position [2169, 0]
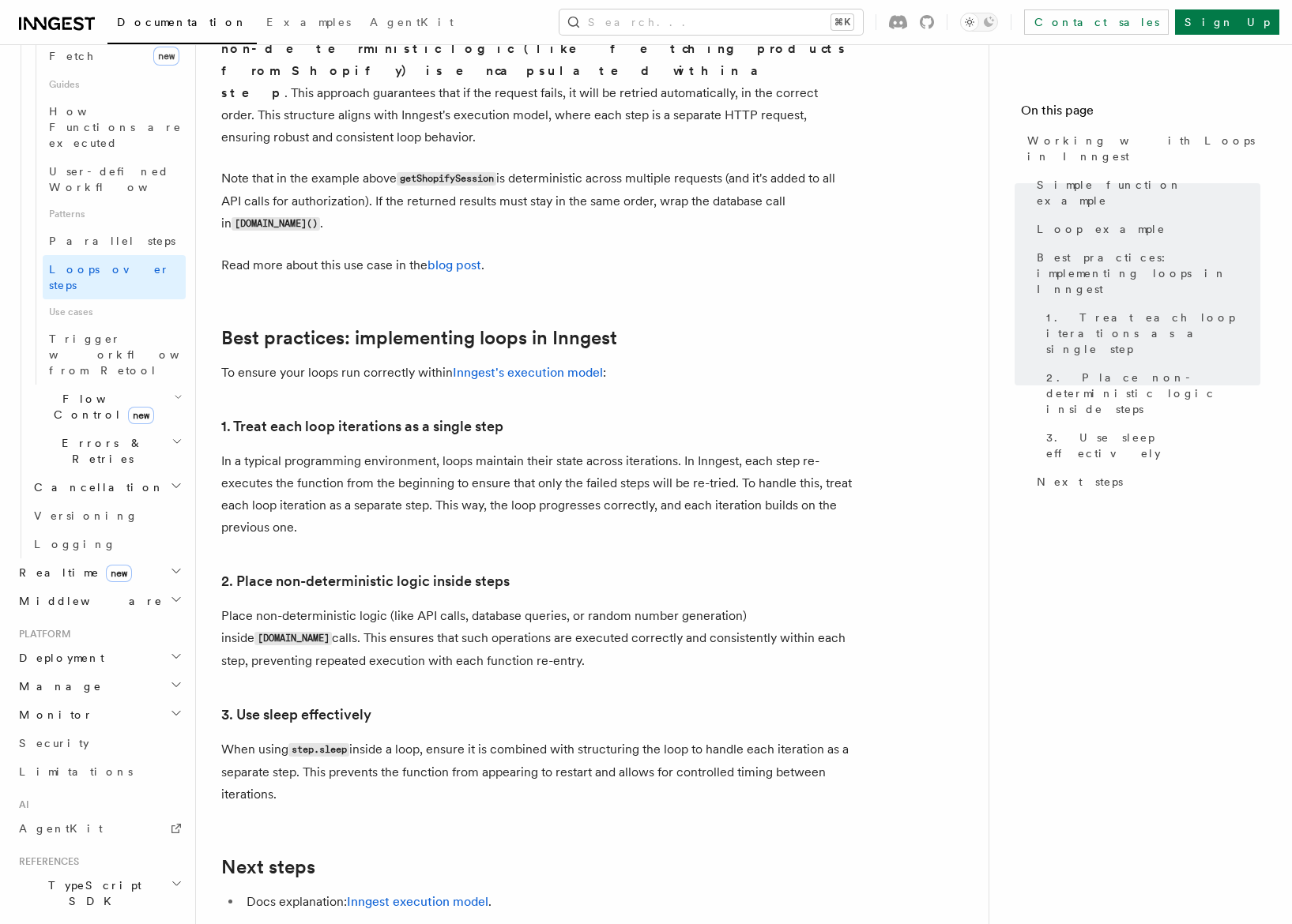
click at [349, 460] on p "In a typical programming environment, loops maintain their state across iterati…" at bounding box center [537, 495] width 632 height 89
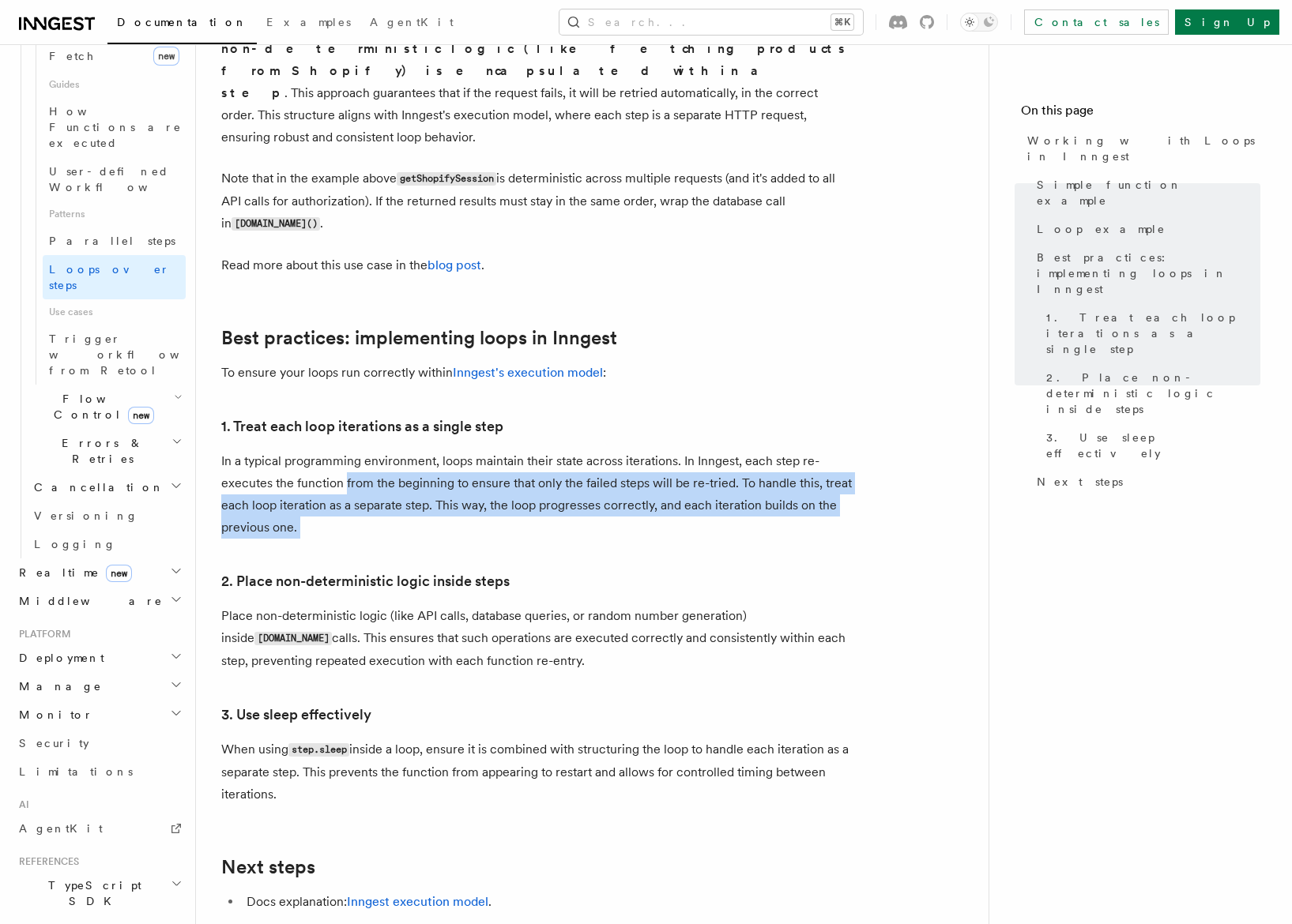
drag, startPoint x: 349, startPoint y: 460, endPoint x: 347, endPoint y: 517, distance: 57.0
click at [347, 517] on p "In a typical programming environment, loops maintain their state across iterati…" at bounding box center [537, 495] width 632 height 89
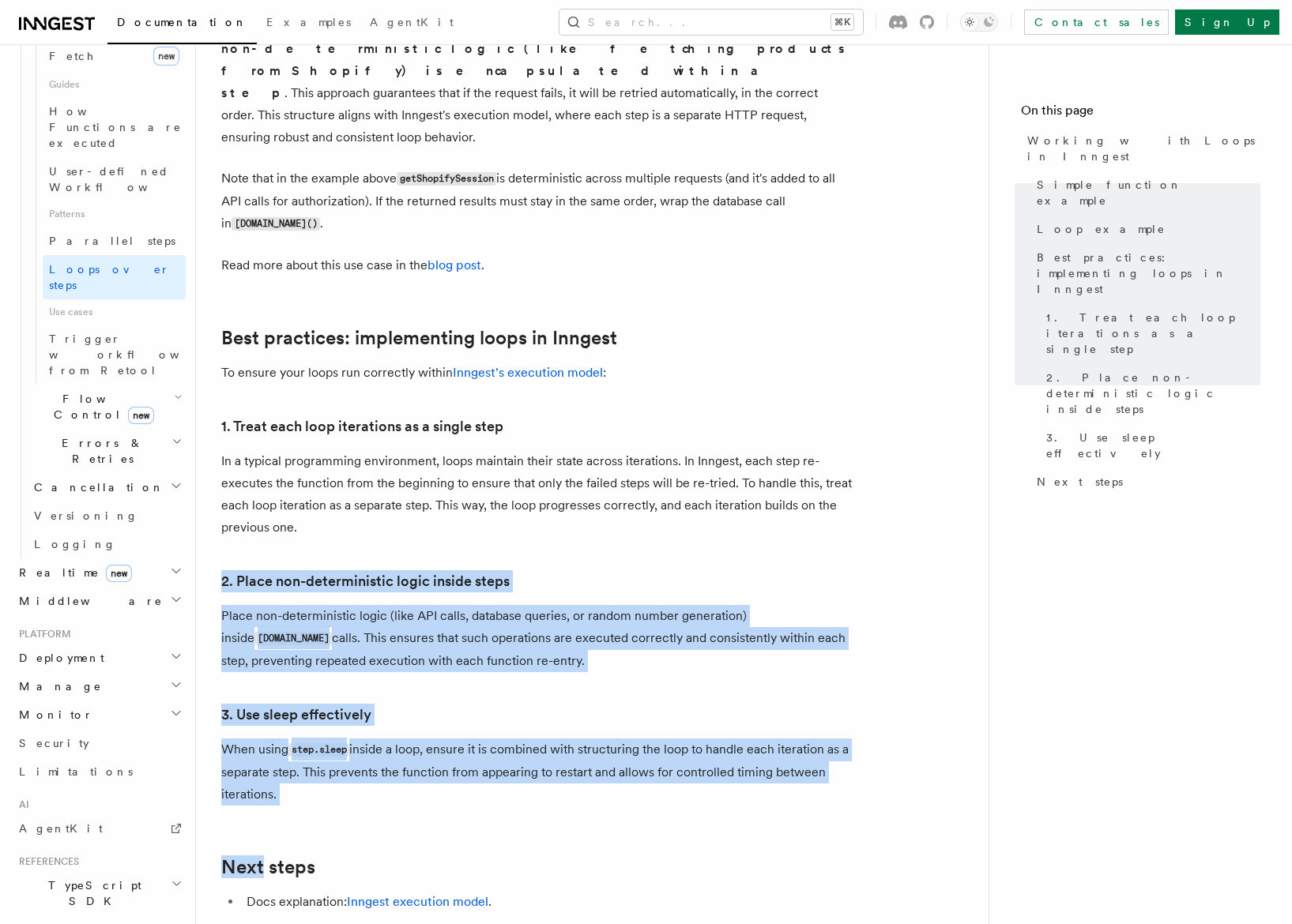
drag, startPoint x: 347, startPoint y: 538, endPoint x: 316, endPoint y: 786, distance: 249.9
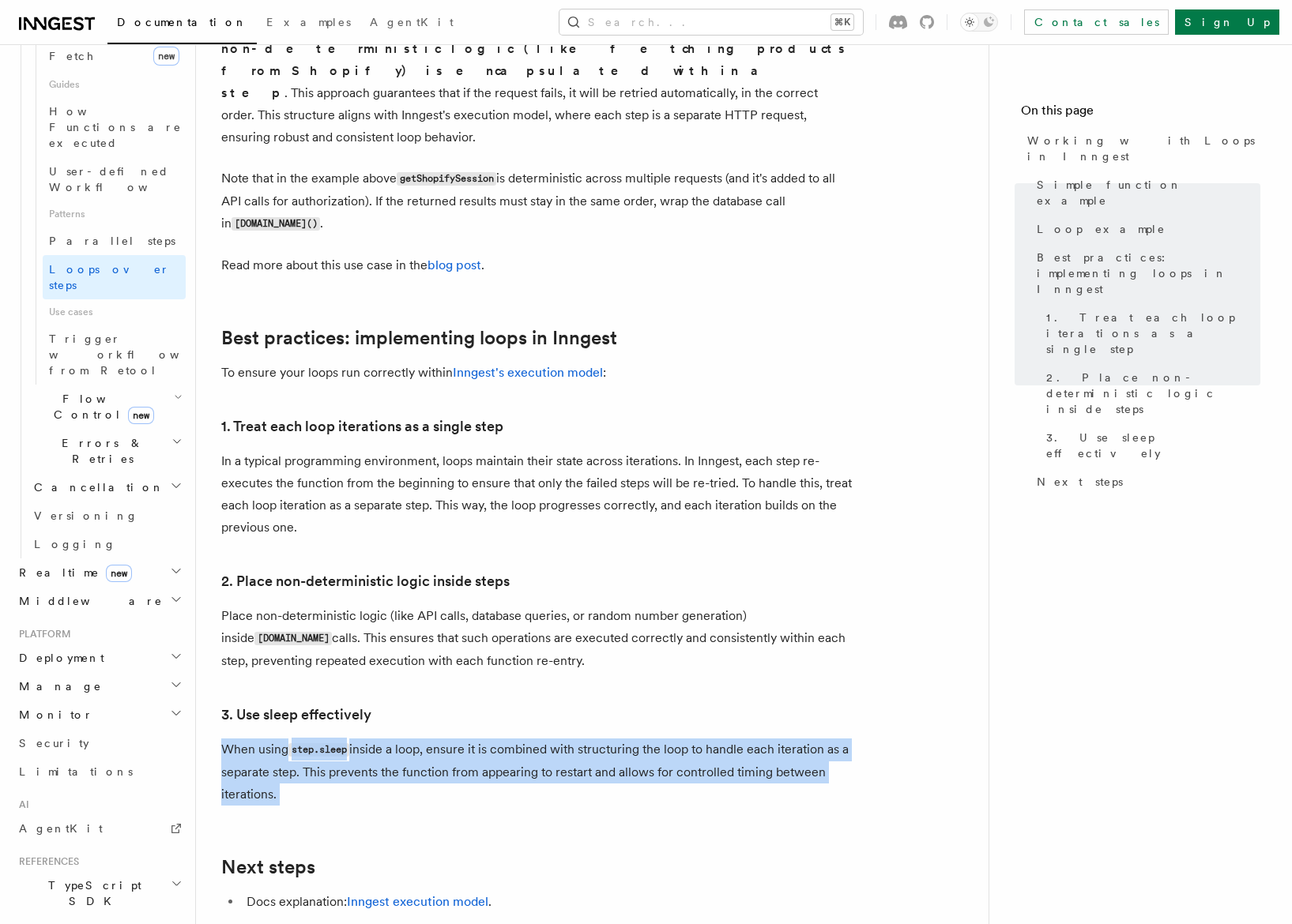
drag, startPoint x: 316, startPoint y: 786, endPoint x: 397, endPoint y: 715, distance: 107.7
drag, startPoint x: 397, startPoint y: 715, endPoint x: 391, endPoint y: 768, distance: 53.3
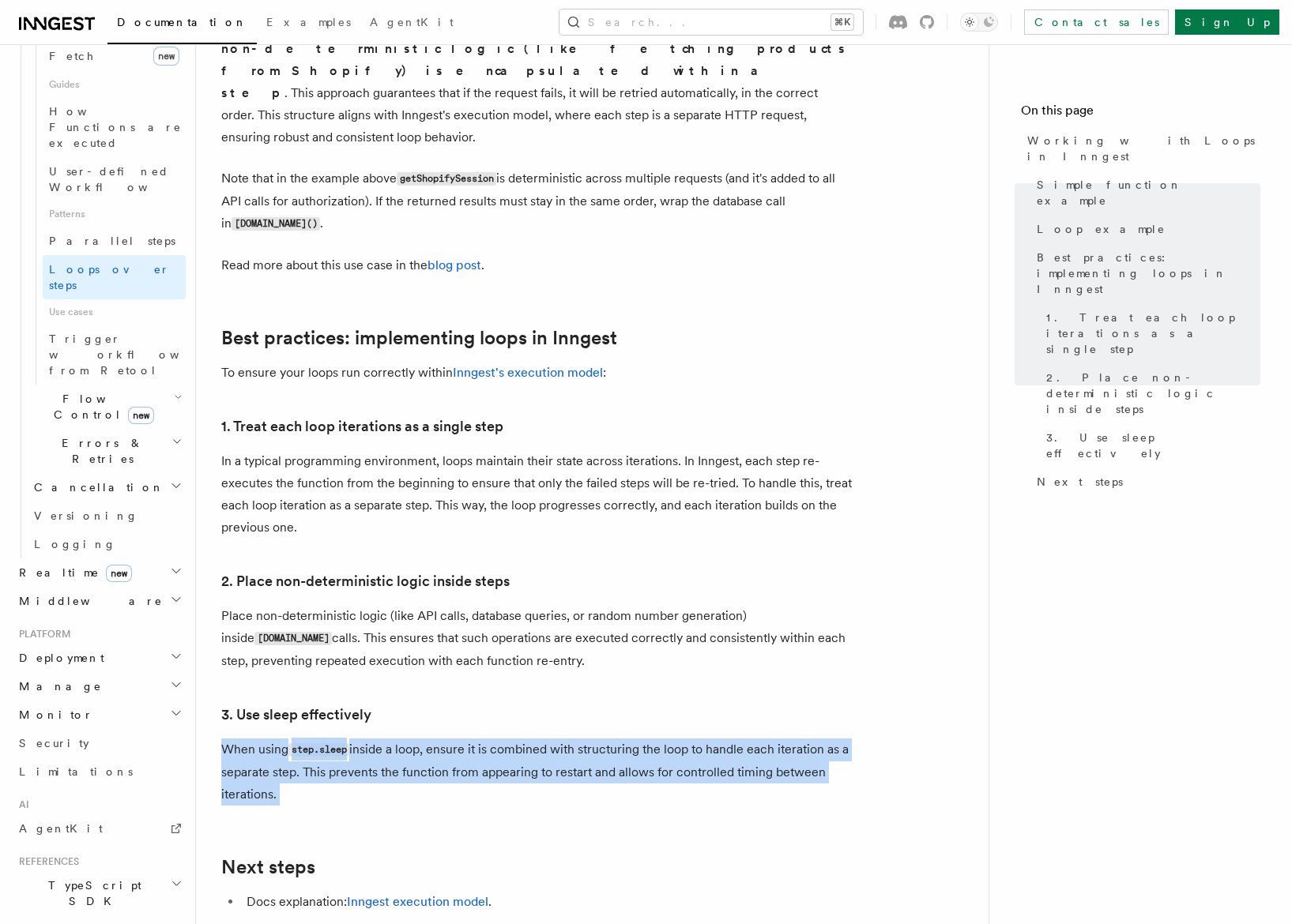
click at [391, 768] on p "When using step.sleep inside a loop, ensure it is combined with structuring the…" at bounding box center [537, 772] width 632 height 68
drag, startPoint x: 391, startPoint y: 768, endPoint x: 386, endPoint y: 723, distance: 45.3
click at [386, 738] on p "When using step.sleep inside a loop, ensure it is combined with structuring the…" at bounding box center [537, 772] width 632 height 68
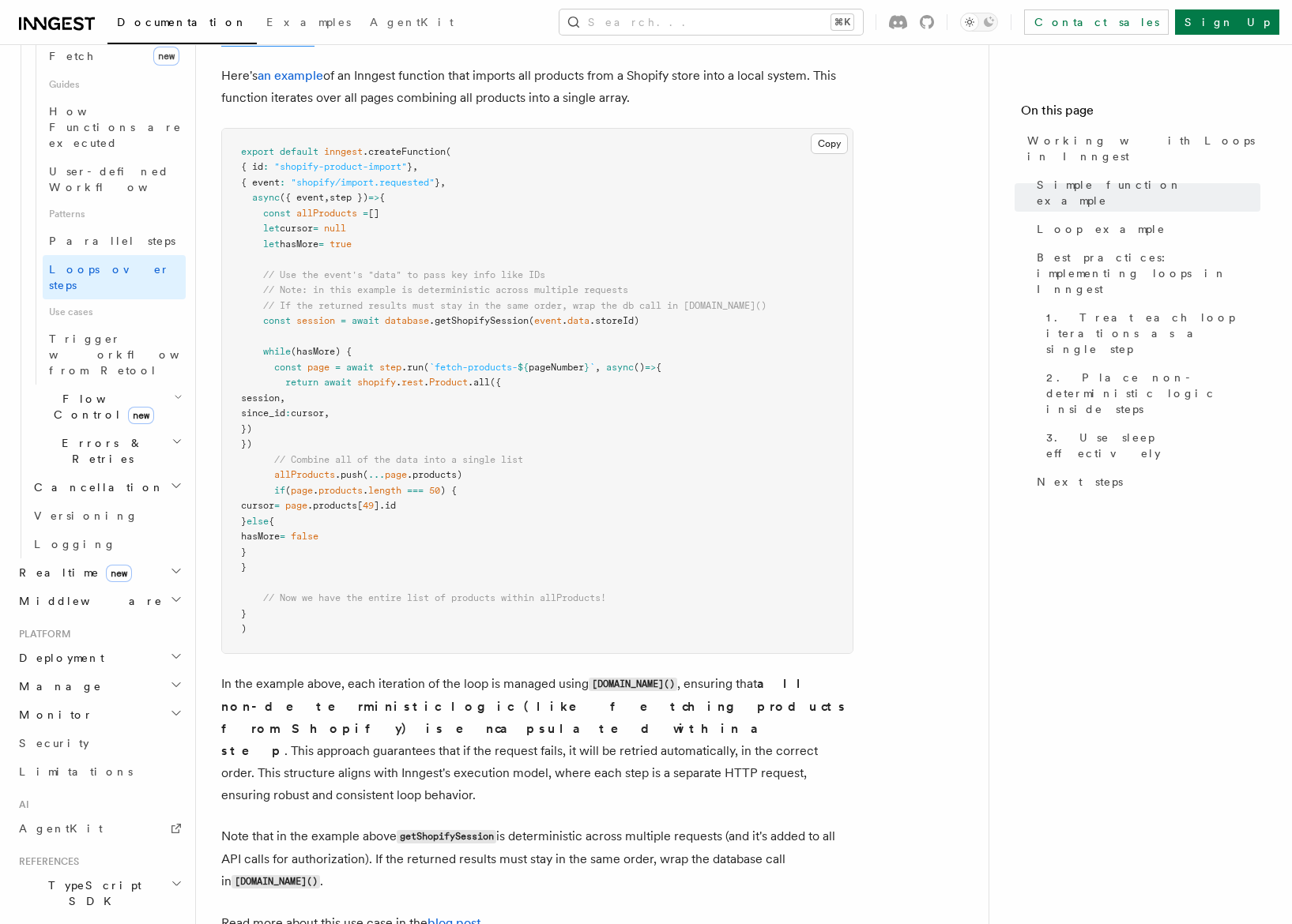
scroll to position [1509, 0]
click at [130, 502] on link "Versioning" at bounding box center [107, 516] width 158 height 28
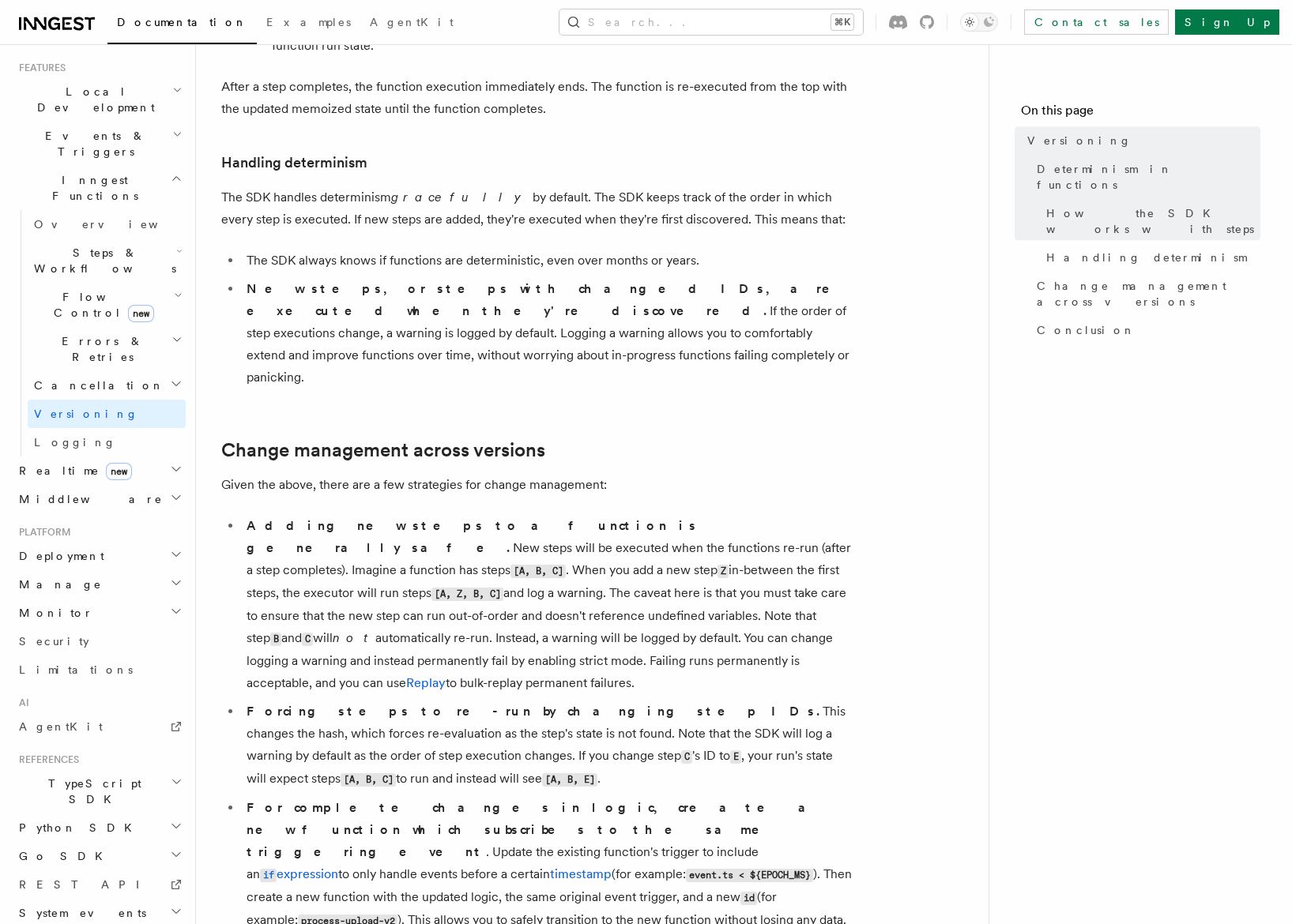
scroll to position [938, 0]
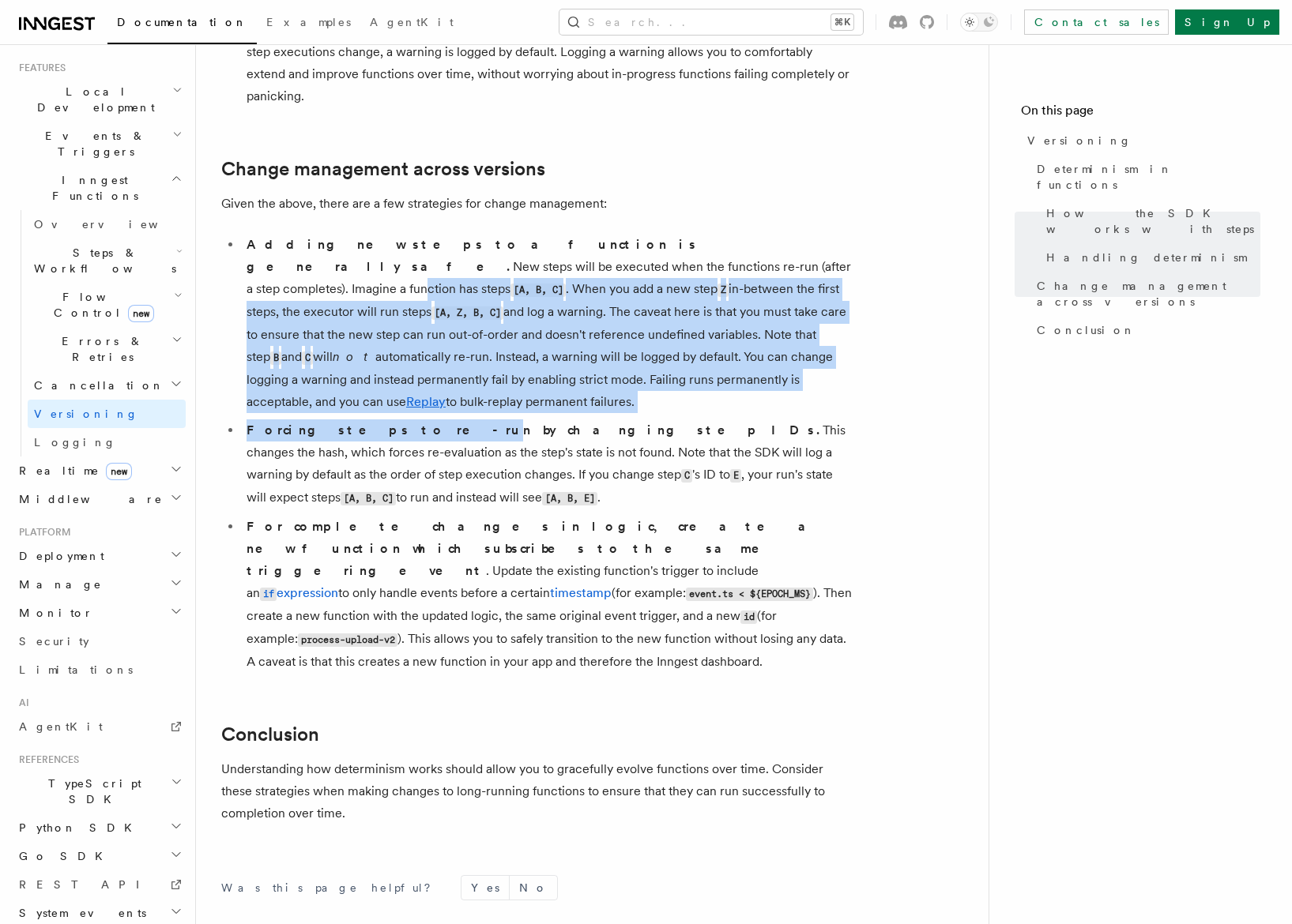
drag, startPoint x: 453, startPoint y: 210, endPoint x: 373, endPoint y: 346, distance: 157.8
click at [373, 346] on ul "Adding new steps to a function is generally safe. New steps will be executed wh…" at bounding box center [537, 453] width 632 height 439
click at [83, 371] on h2 "Cancellation" at bounding box center [107, 386] width 158 height 28
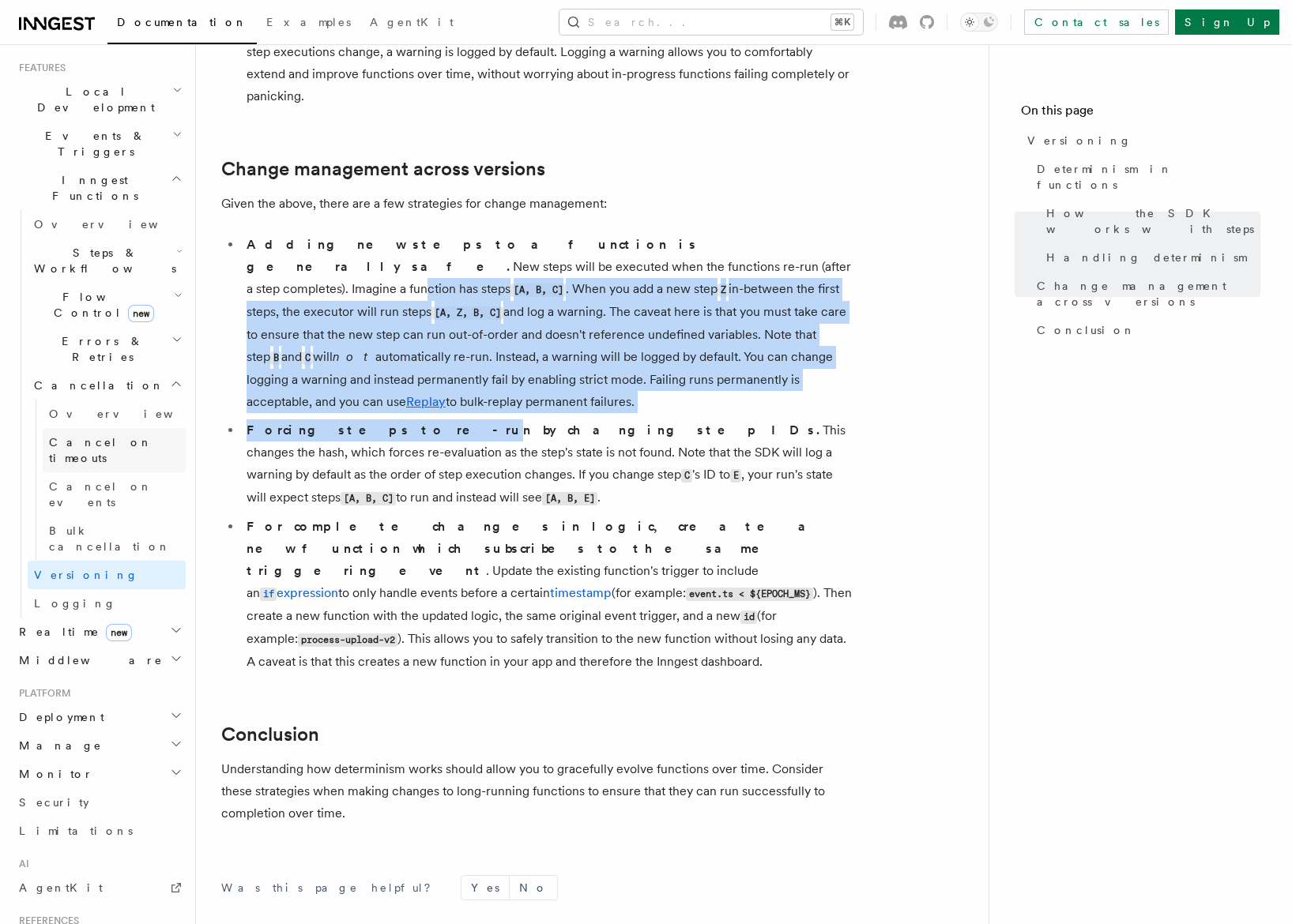
click at [85, 436] on span "Cancel on timeouts" at bounding box center [100, 450] width 103 height 28
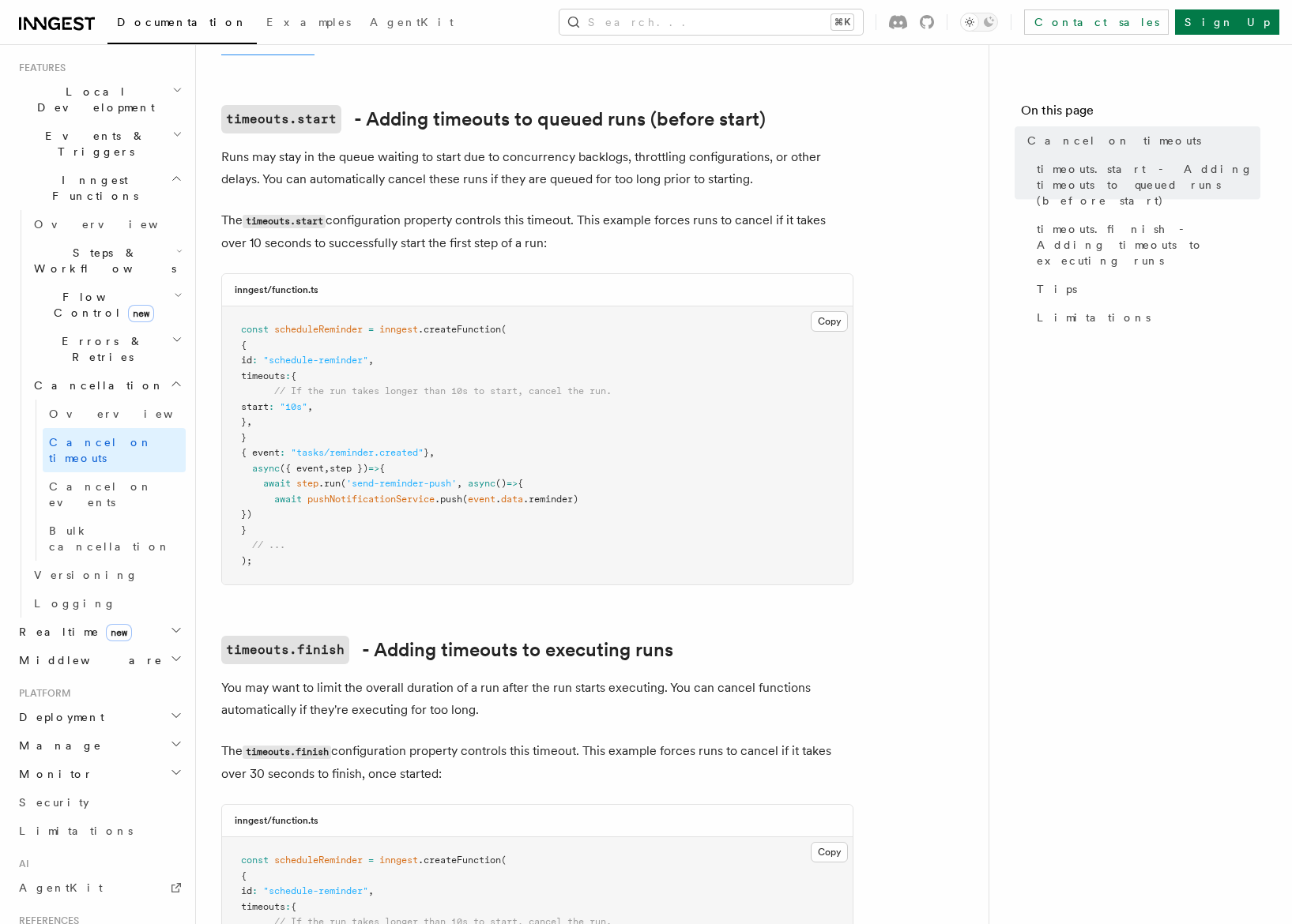
scroll to position [429, 0]
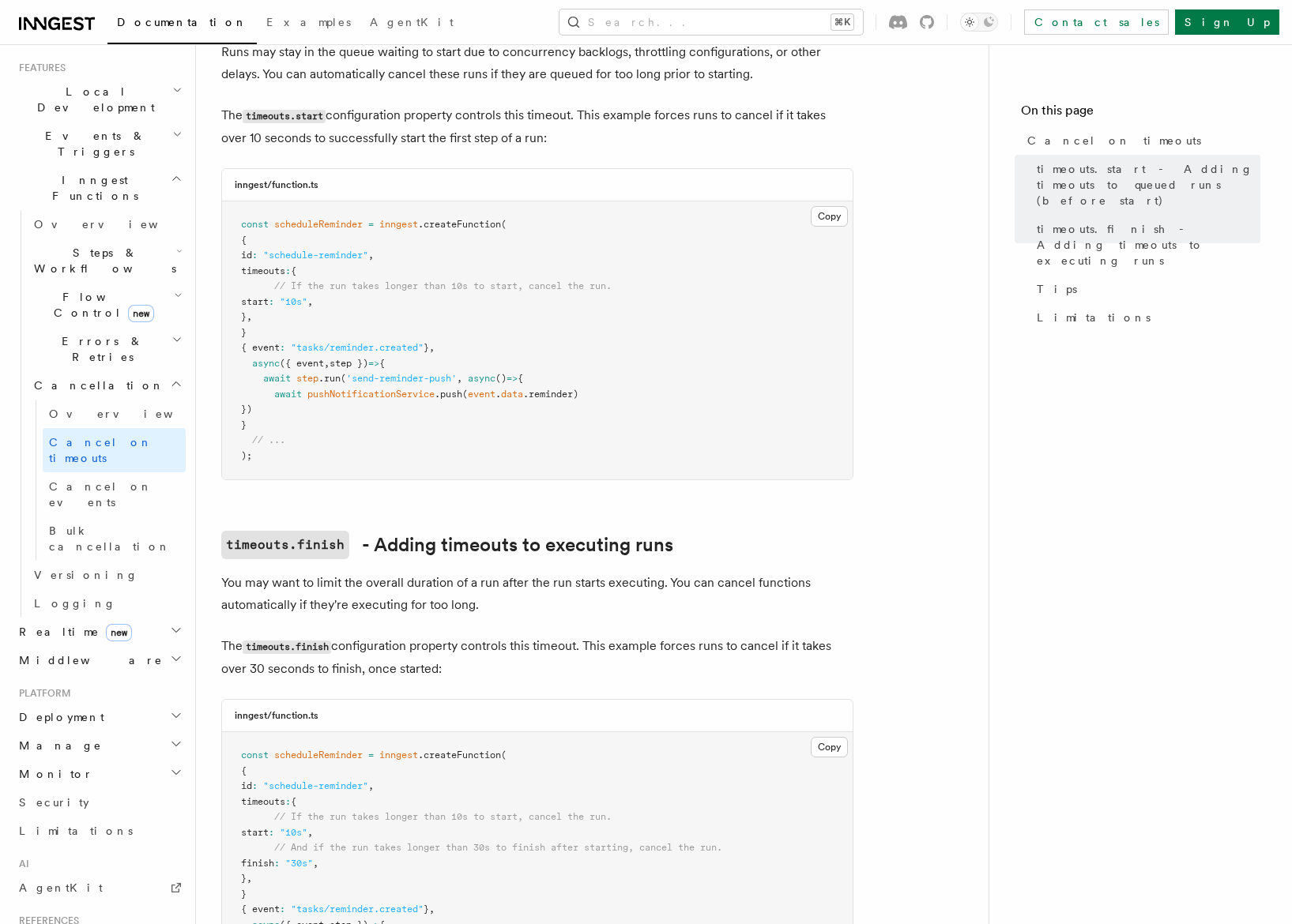
click at [106, 625] on span "new" at bounding box center [118, 633] width 26 height 18
click at [68, 725] on span "Middleware" at bounding box center [87, 733] width 150 height 16
click at [46, 753] on span "Overview" at bounding box center [115, 761] width 163 height 16
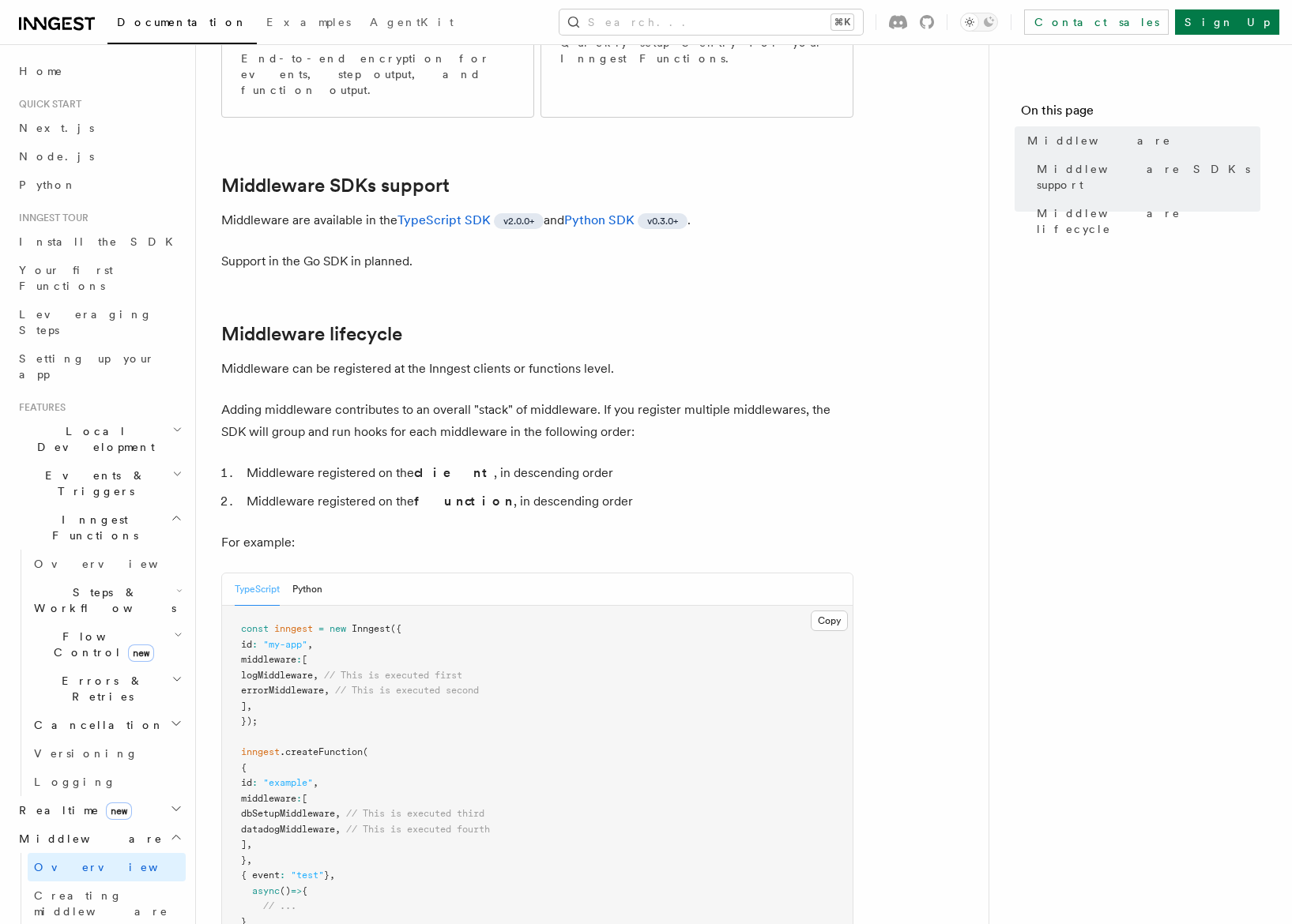
click at [50, 424] on span "Local Development" at bounding box center [92, 440] width 160 height 32
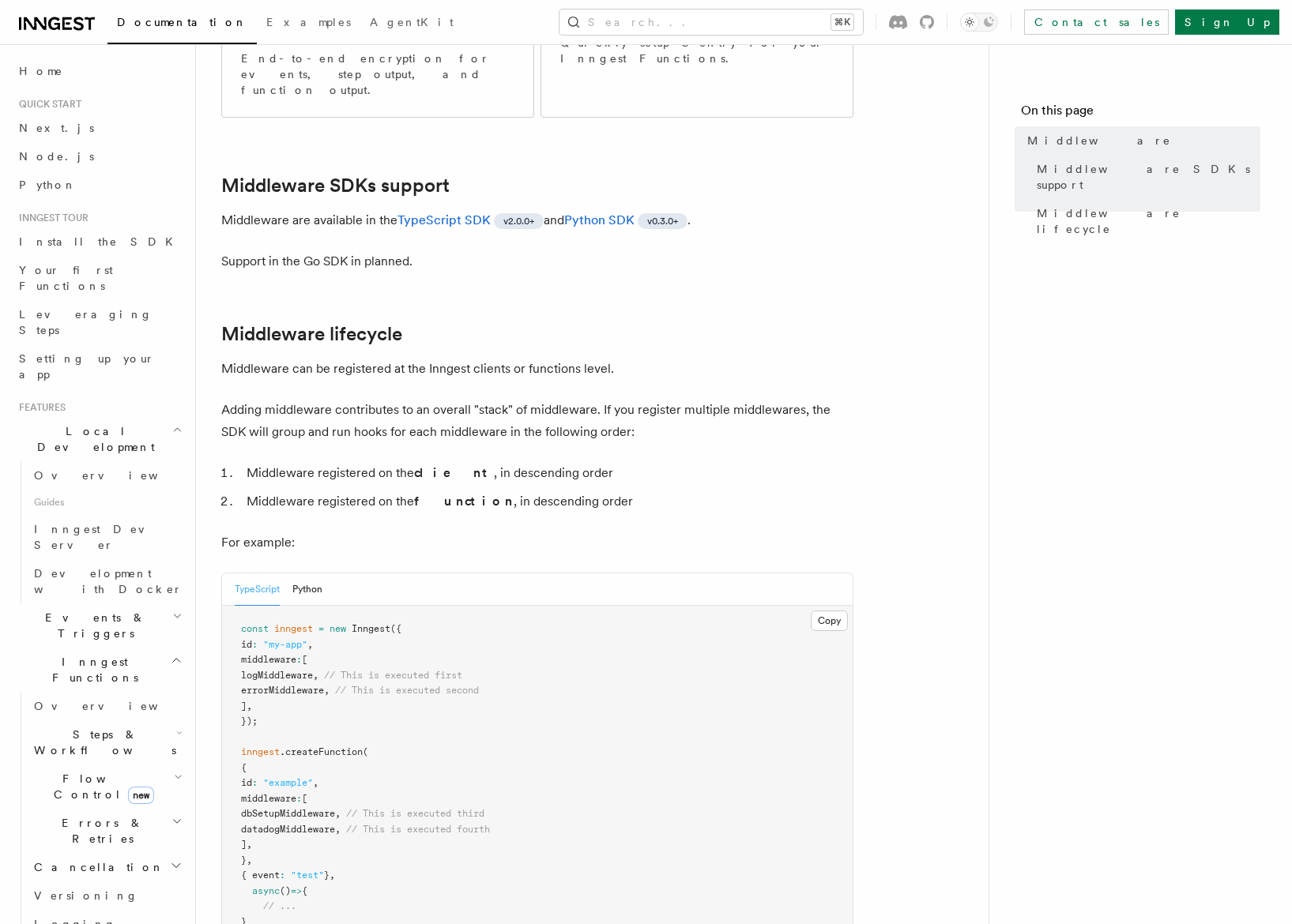
click at [68, 610] on span "Events & Triggers" at bounding box center [92, 626] width 160 height 32
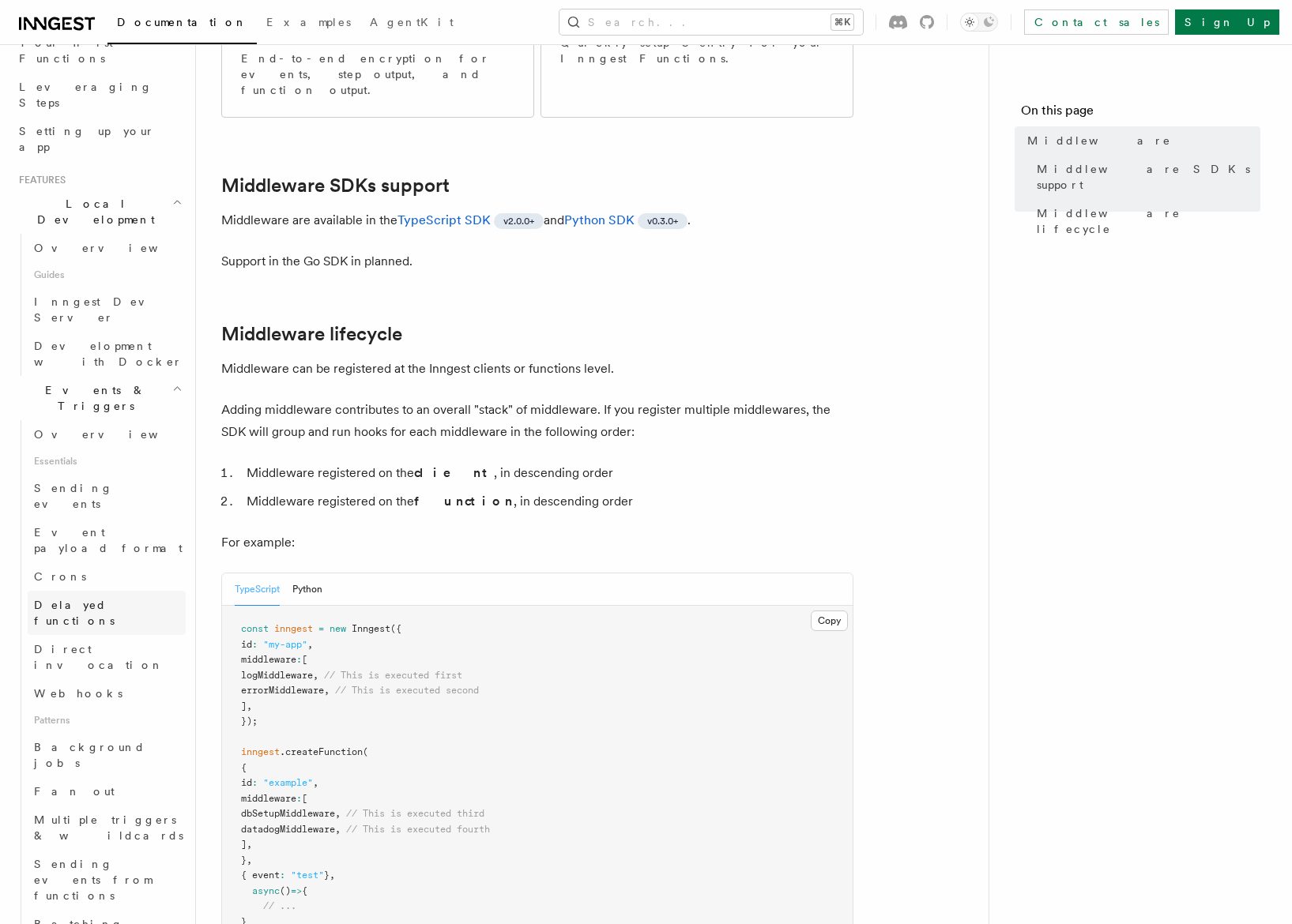
click at [60, 599] on span "Delayed functions" at bounding box center [74, 613] width 81 height 28
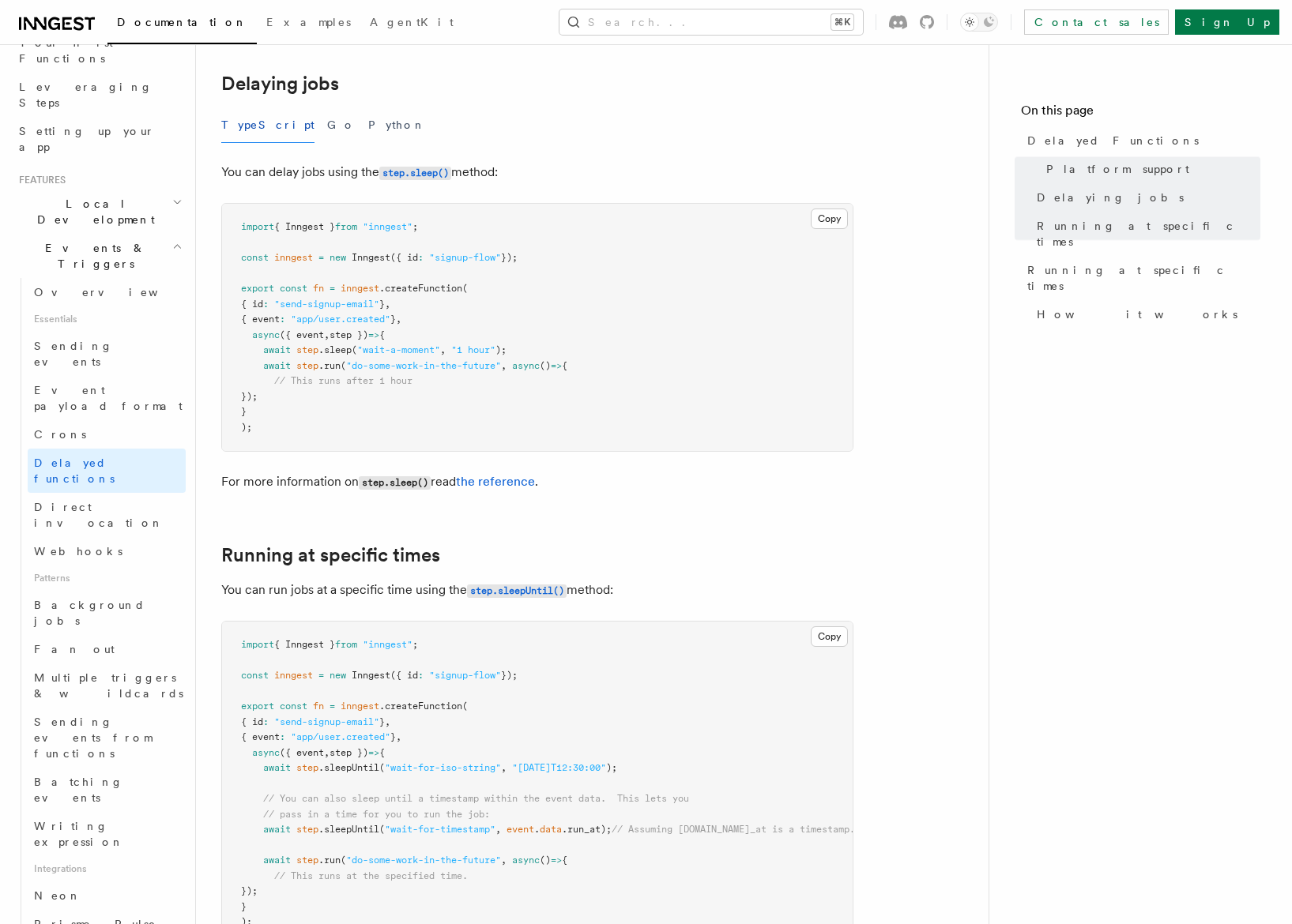
scroll to position [529, 0]
click at [51, 546] on span "Webhooks" at bounding box center [78, 552] width 89 height 12
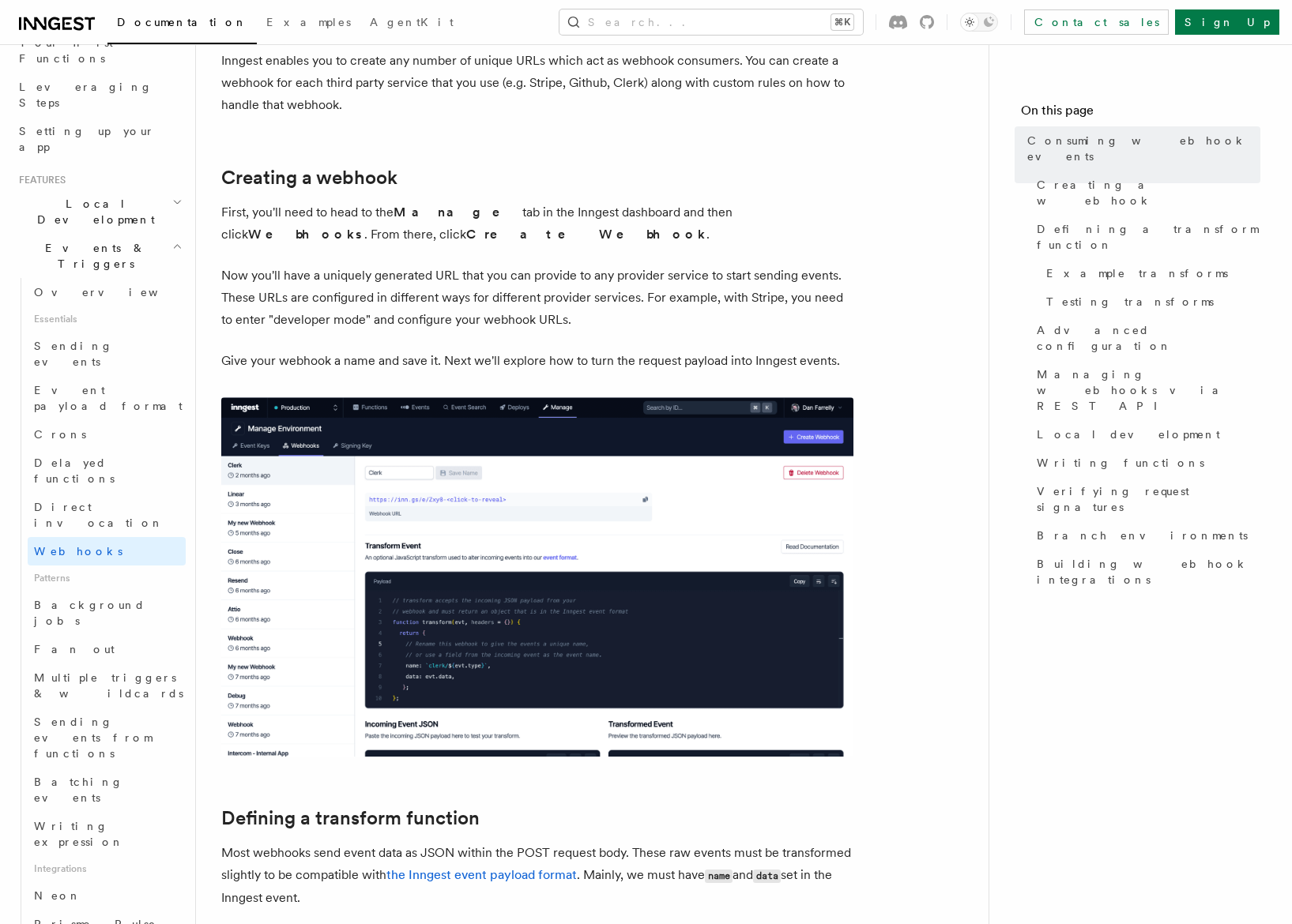
scroll to position [368, 0]
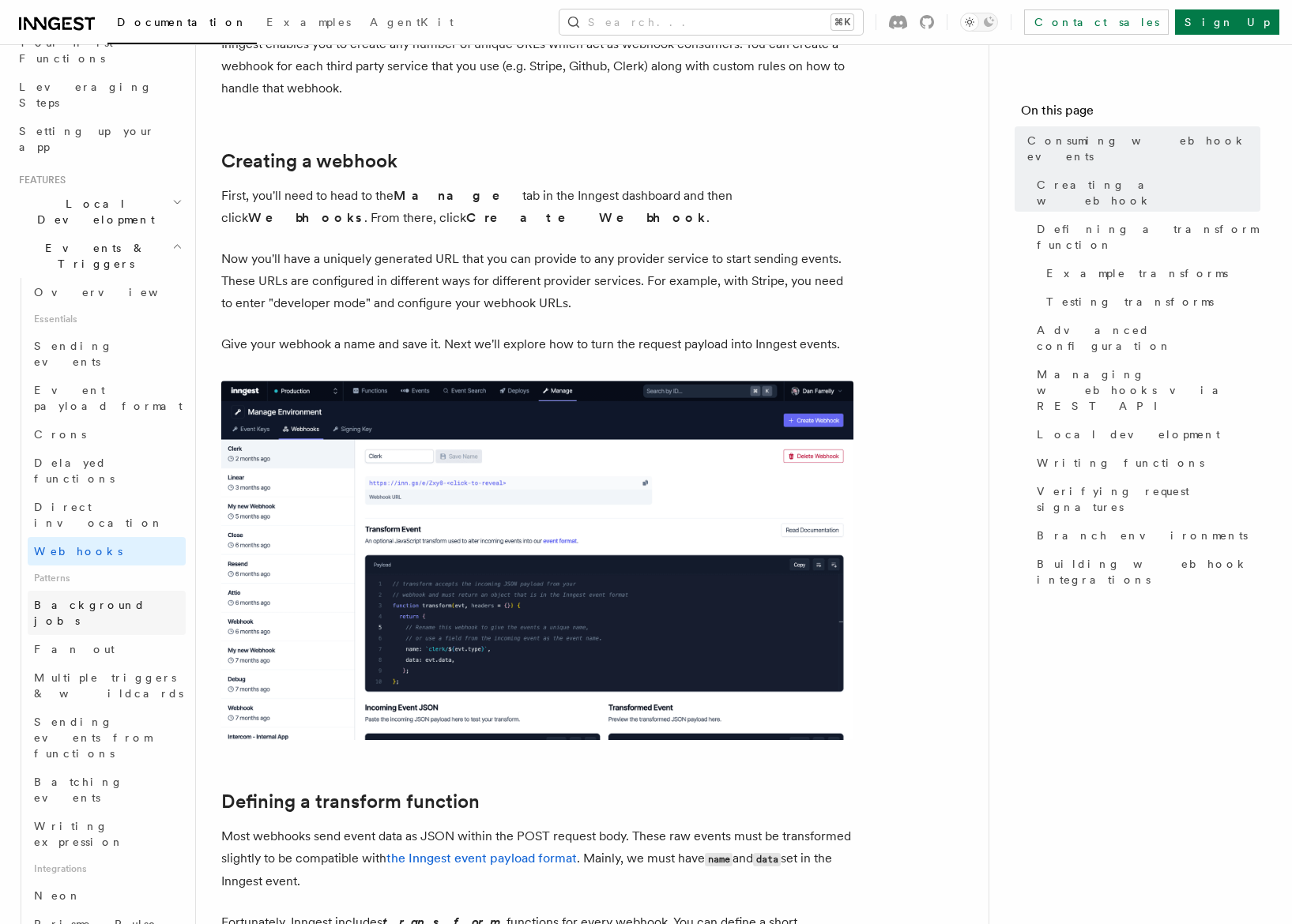
click at [114, 591] on link "Background jobs" at bounding box center [107, 613] width 158 height 44
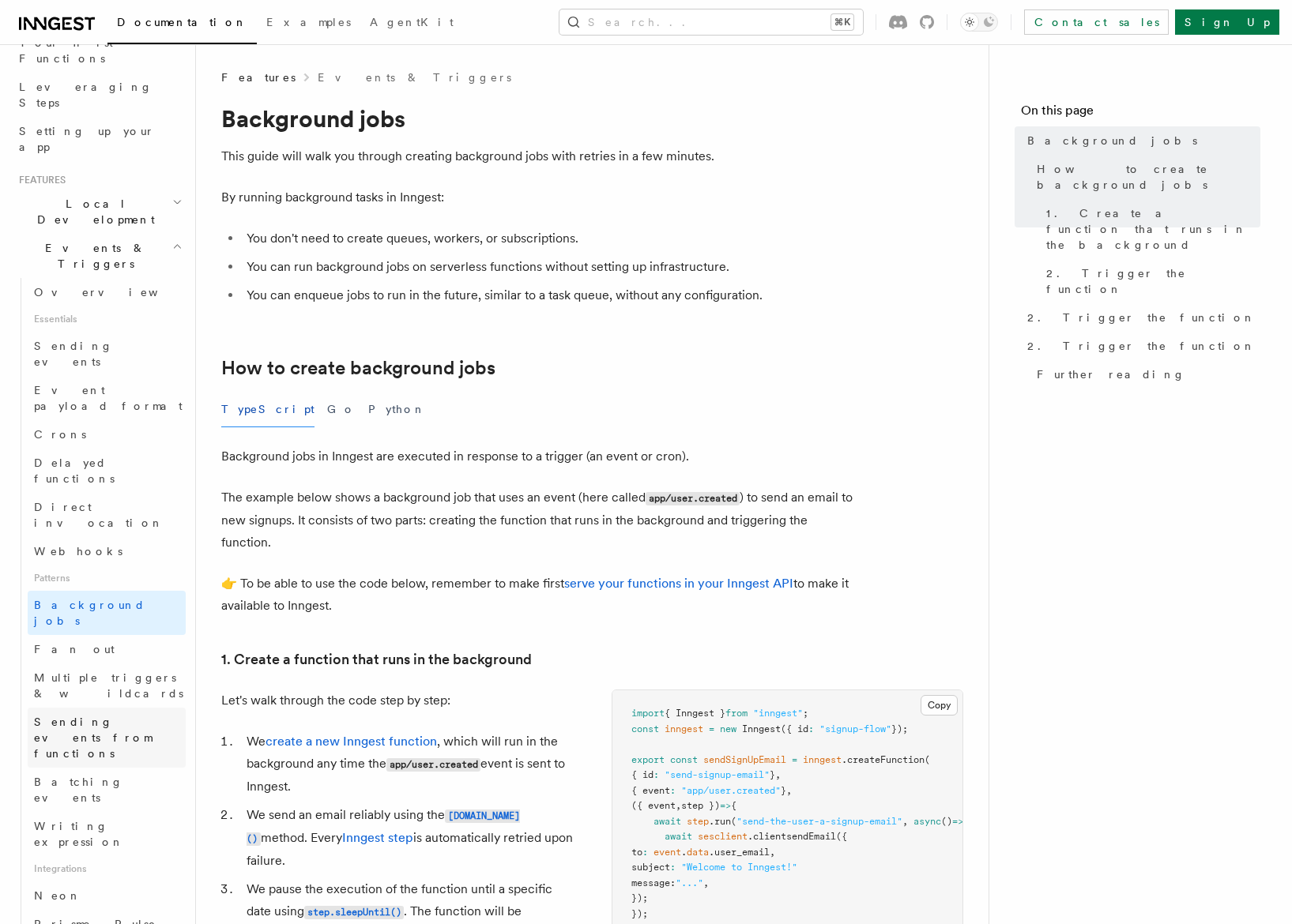
click at [113, 716] on span "Sending events from functions" at bounding box center [92, 738] width 118 height 44
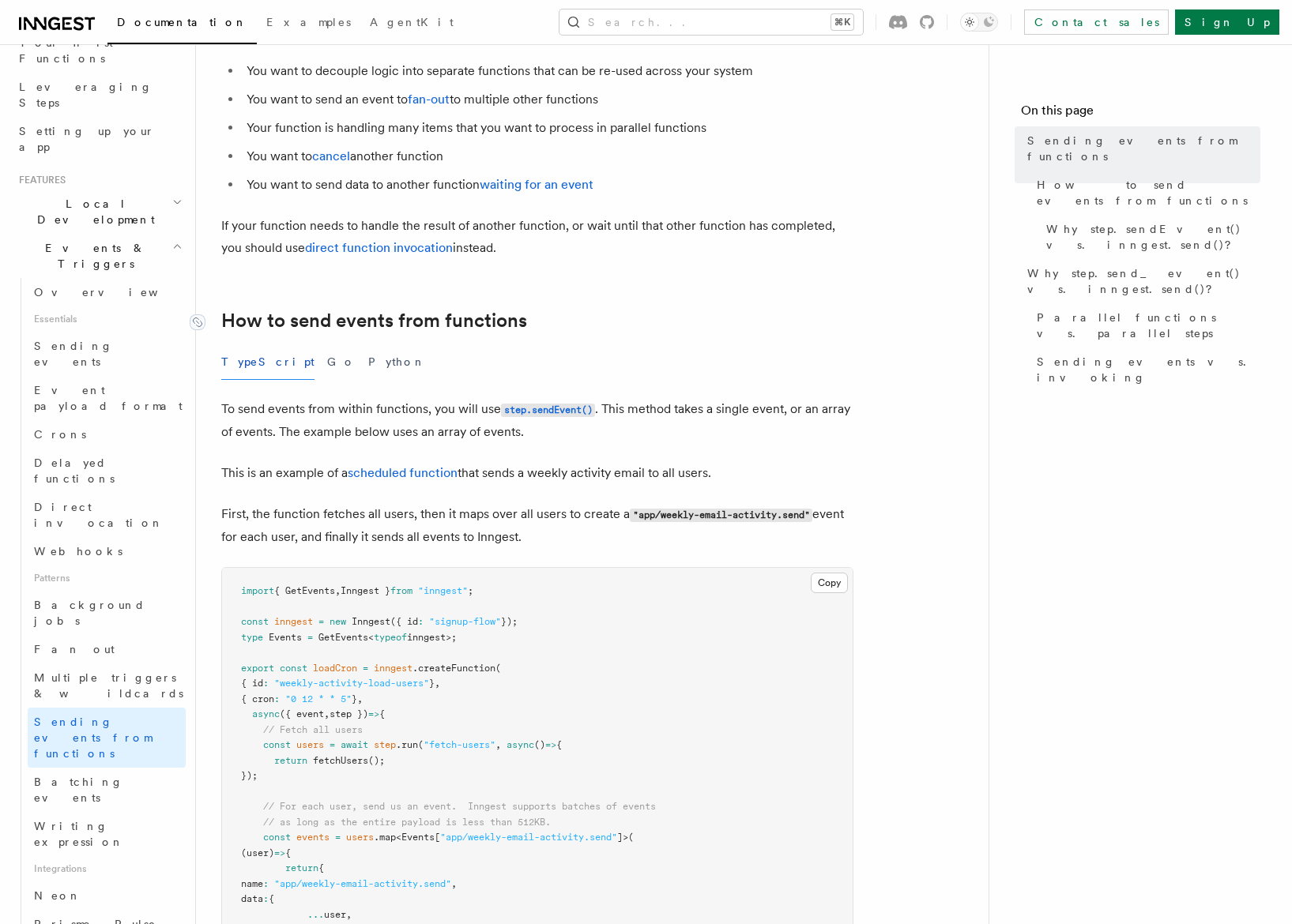
scroll to position [589, 0]
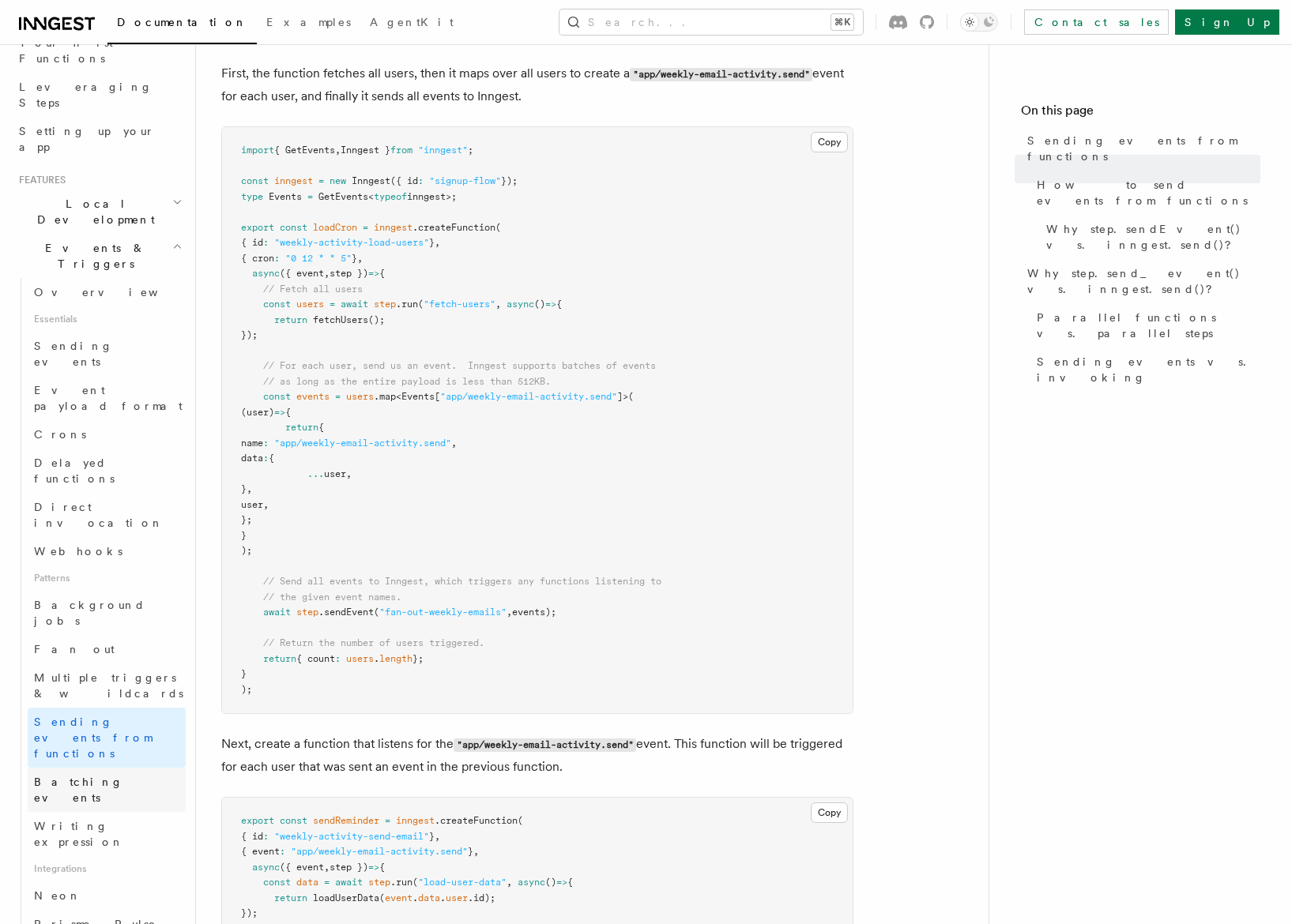
click at [69, 776] on span "Batching events" at bounding box center [78, 790] width 89 height 28
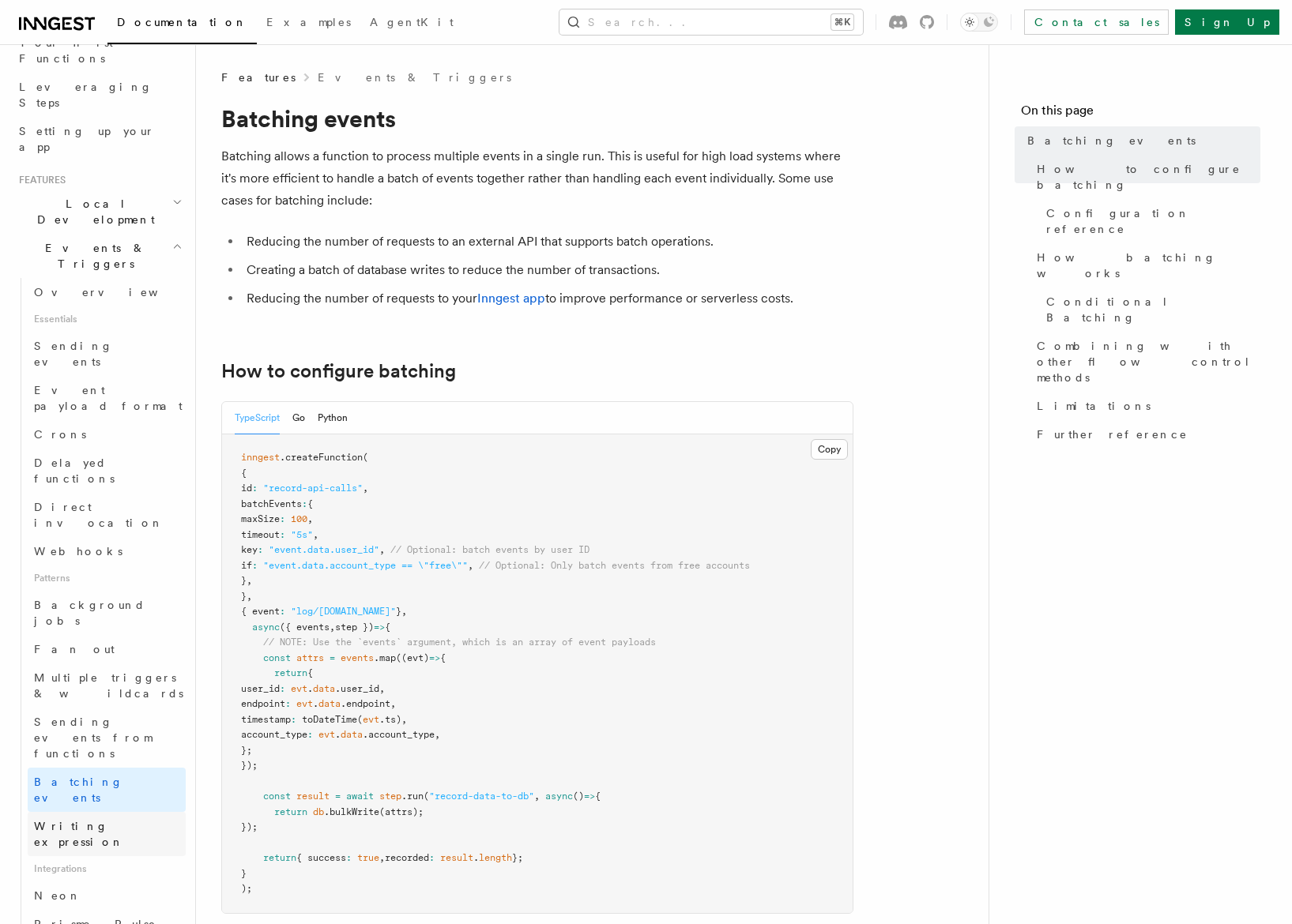
click at [68, 812] on link "Writing expression" at bounding box center [107, 834] width 158 height 44
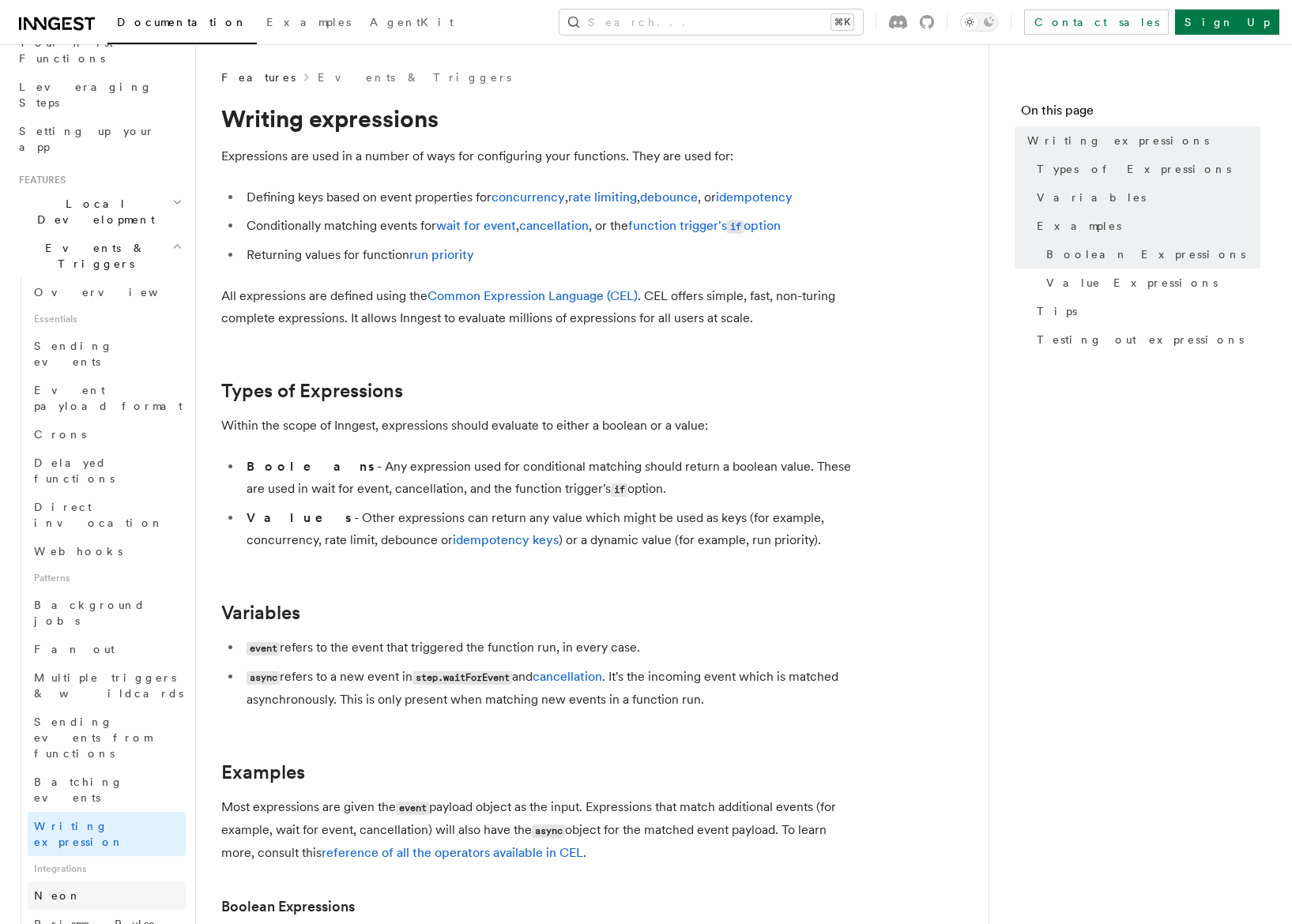
click at [77, 881] on link "Neon" at bounding box center [107, 896] width 158 height 28
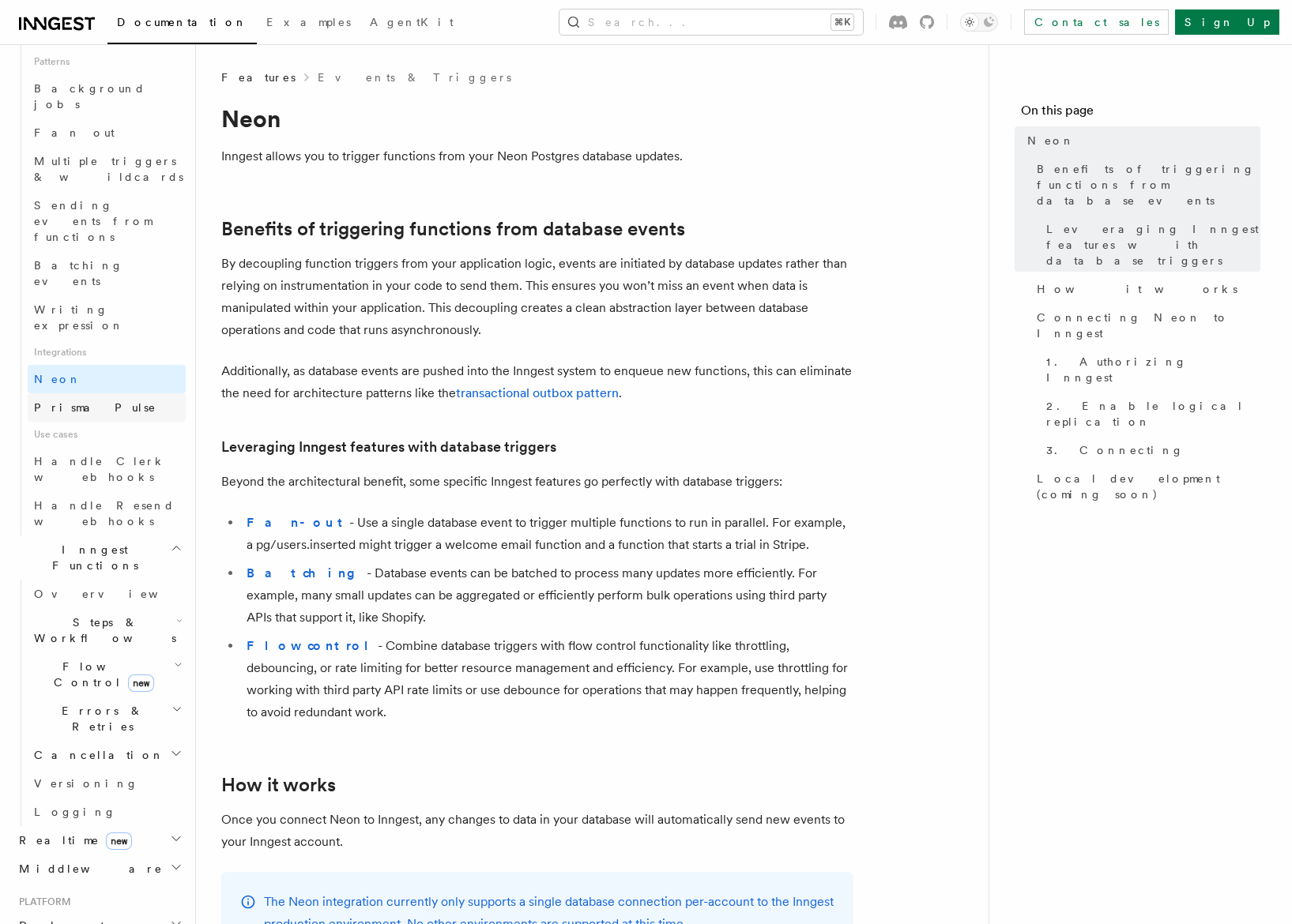
scroll to position [839, 0]
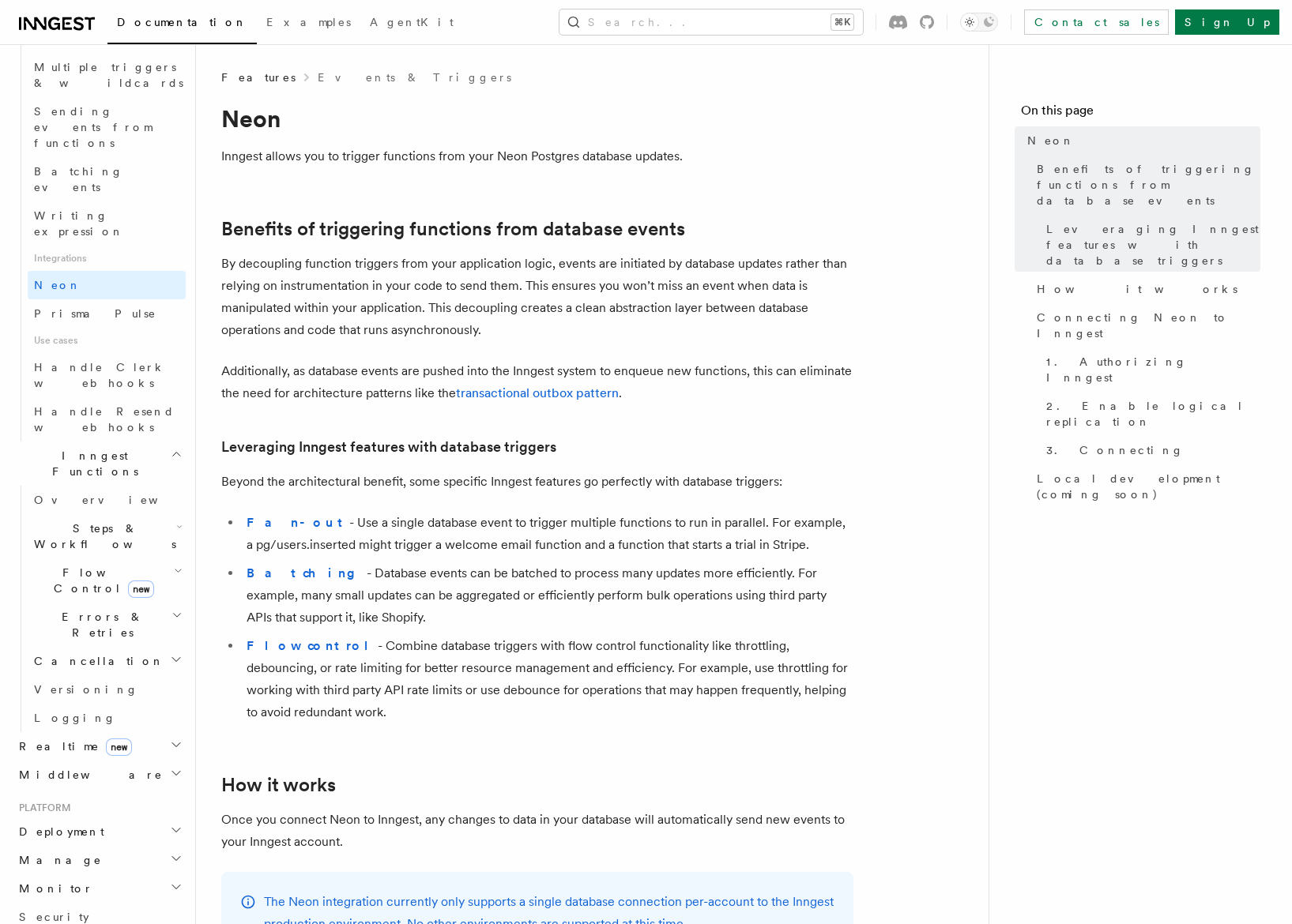
click at [50, 521] on span "Steps & Workflows" at bounding box center [101, 537] width 148 height 32
click at [60, 689] on link "AI Inference new" at bounding box center [114, 711] width 143 height 44
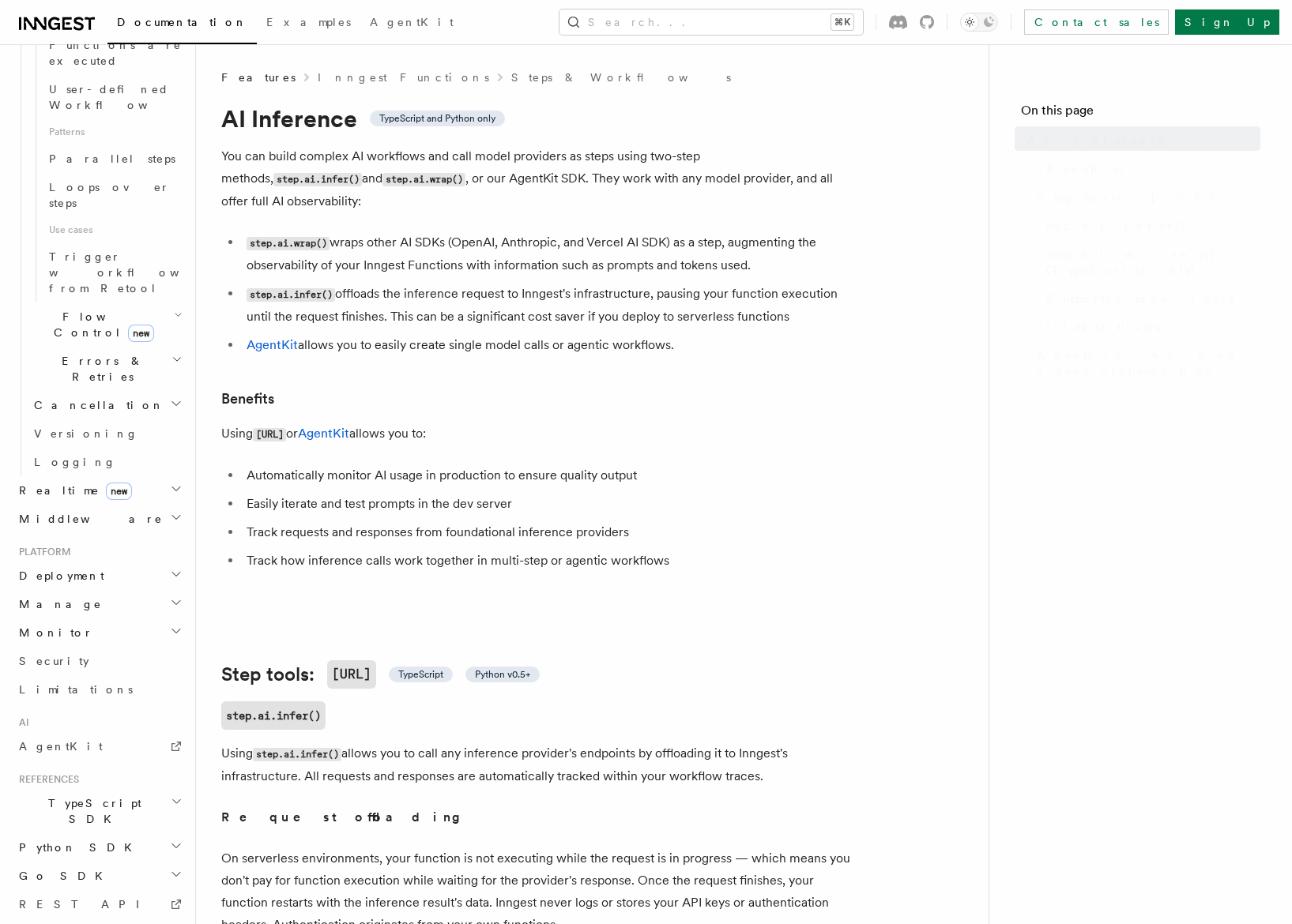
scroll to position [767, 0]
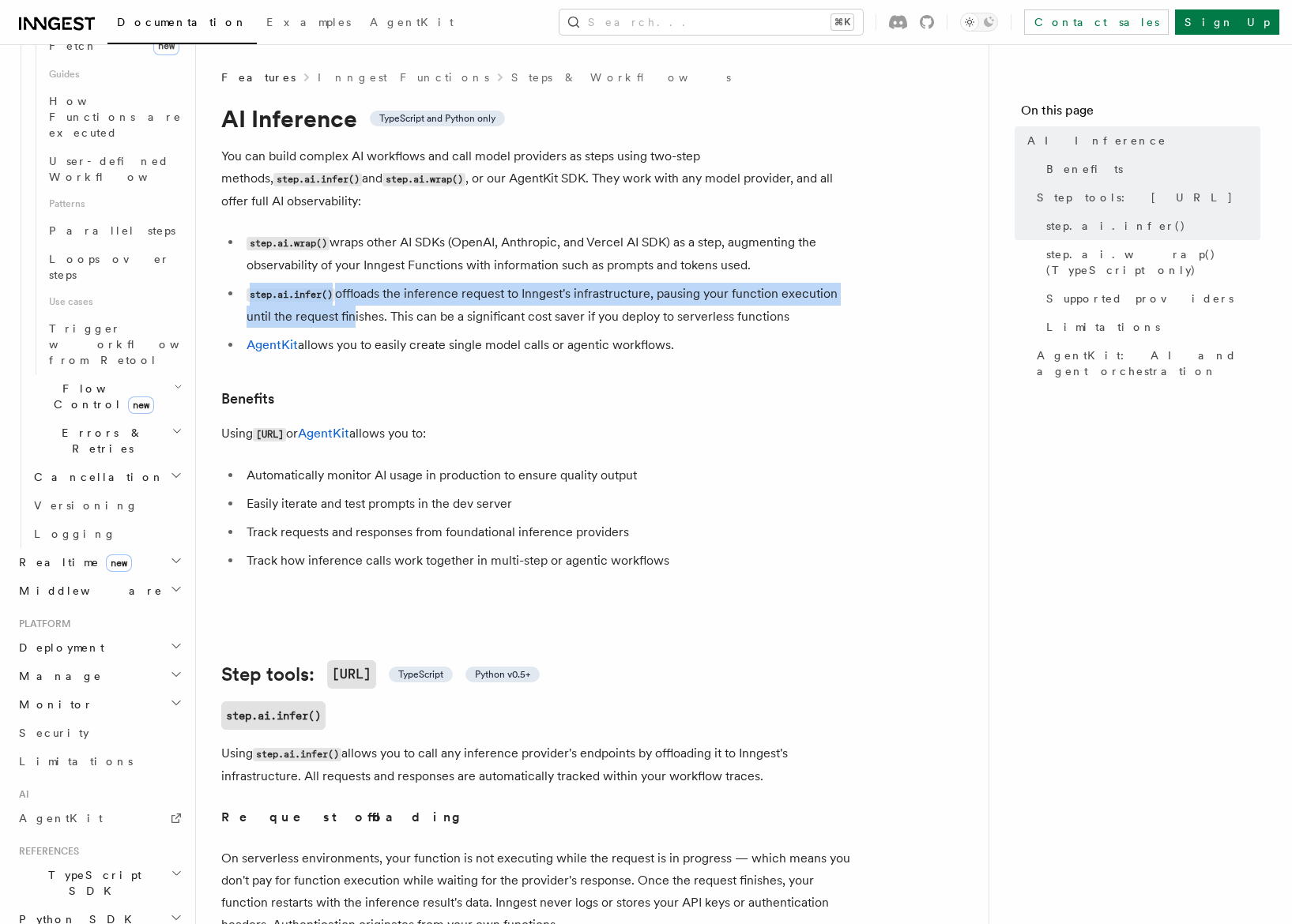
drag, startPoint x: 361, startPoint y: 262, endPoint x: 348, endPoint y: 294, distance: 34.5
click at [348, 294] on li "step.ai.infer() offloads the inference request to Inngest's infrastructure, pau…" at bounding box center [547, 305] width 611 height 45
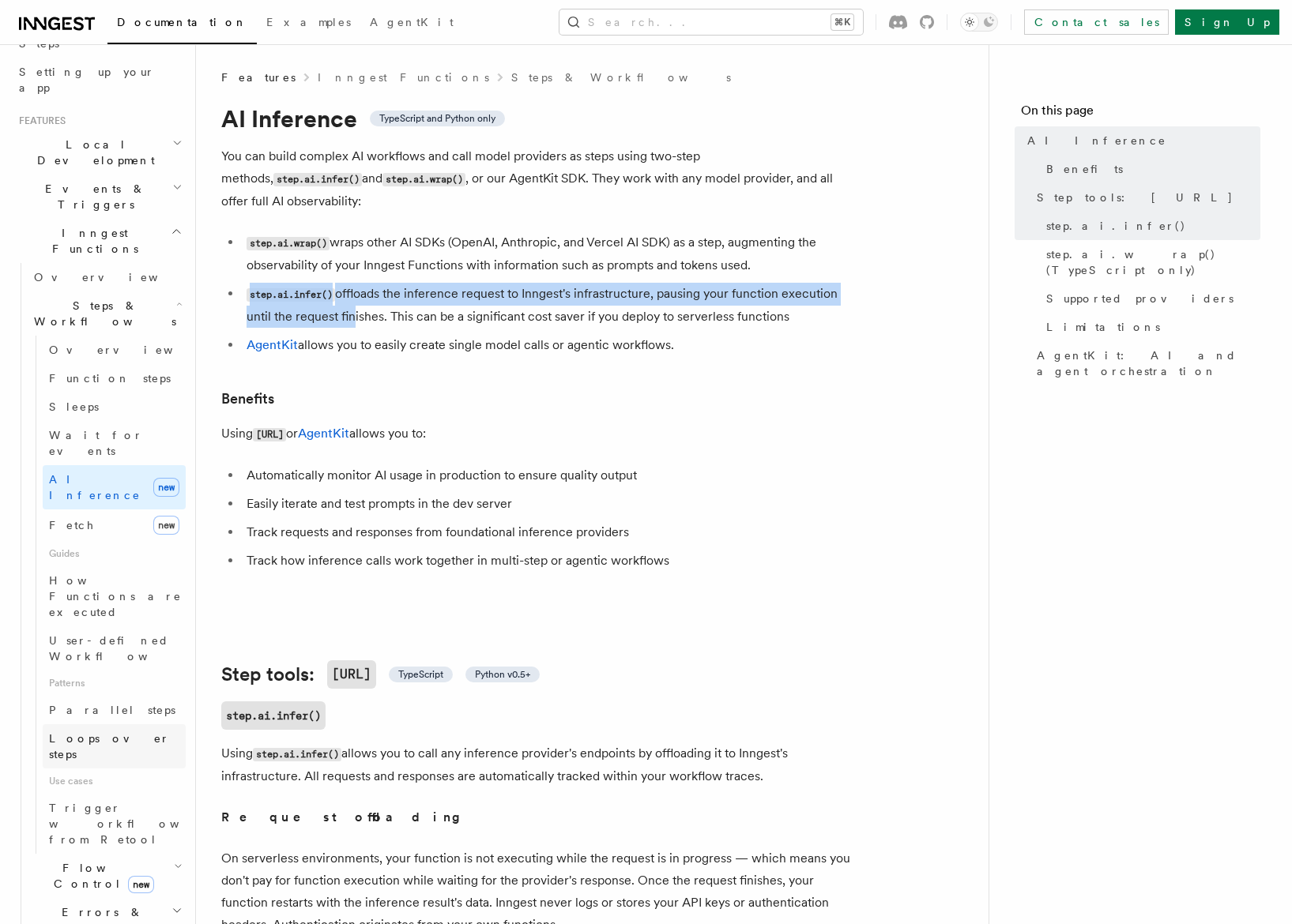
scroll to position [421, 0]
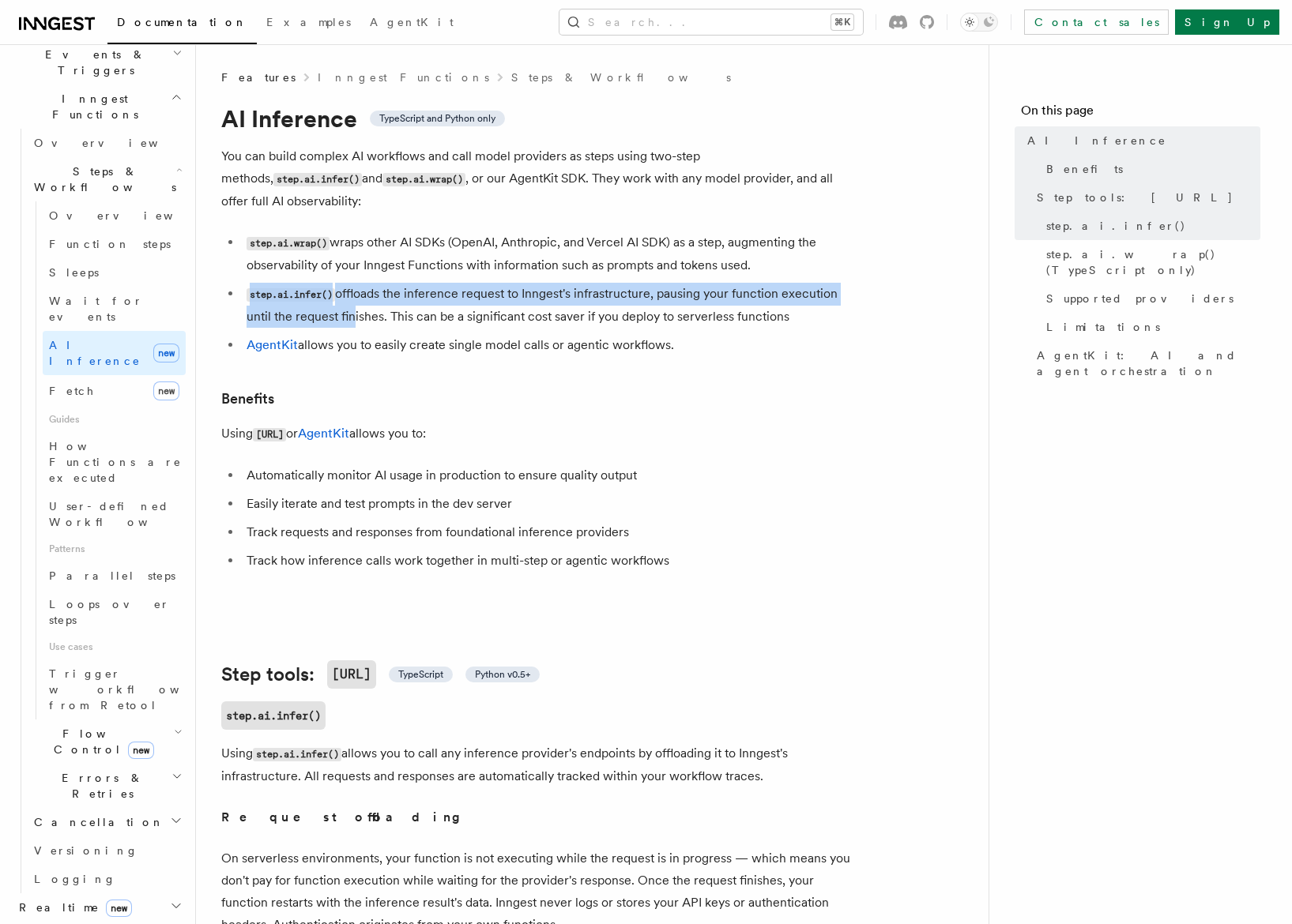
click at [91, 770] on span "Errors & Retries" at bounding box center [100, 786] width 144 height 32
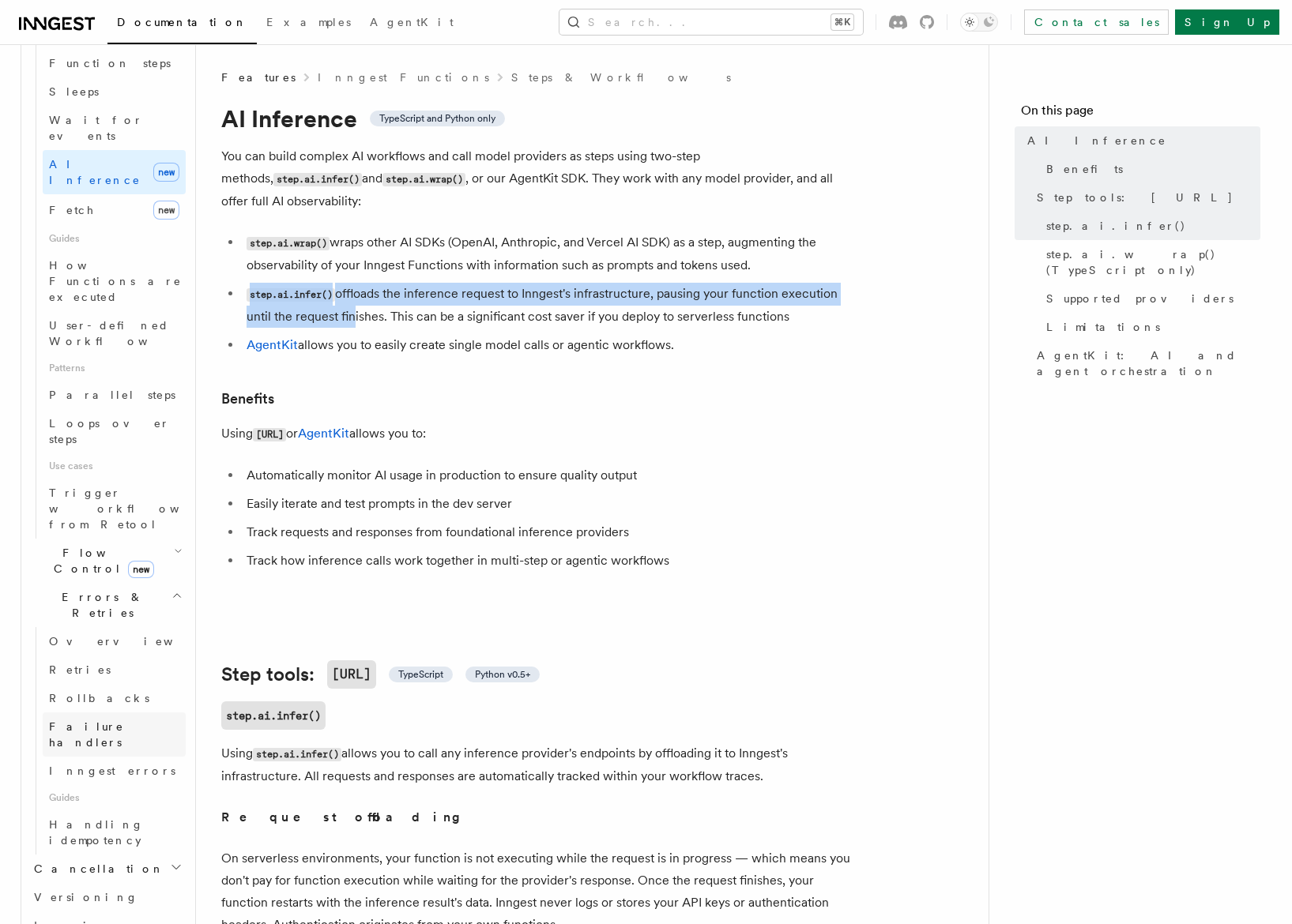
scroll to position [697, 0]
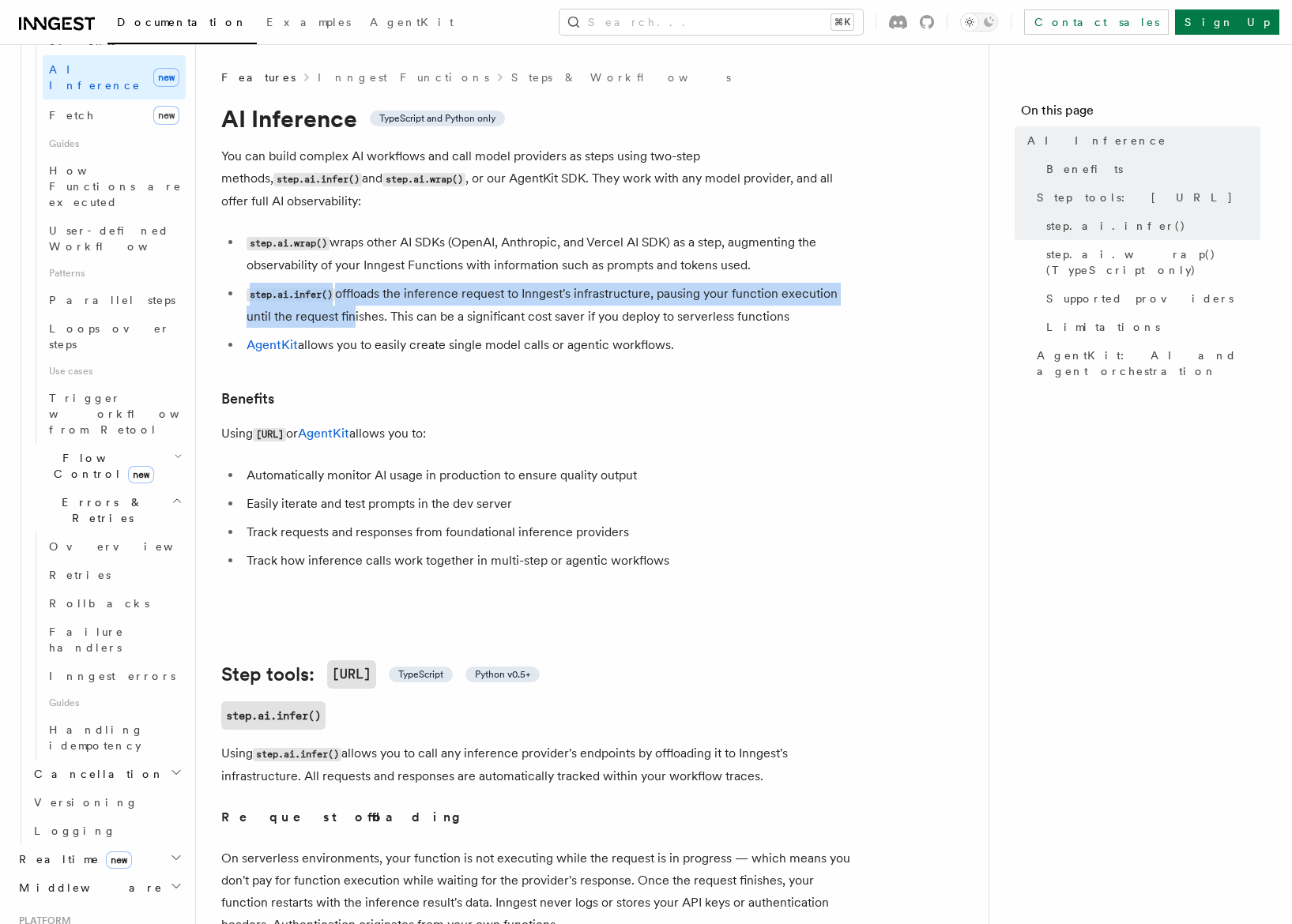
click at [68, 767] on span "Cancellation" at bounding box center [96, 775] width 137 height 16
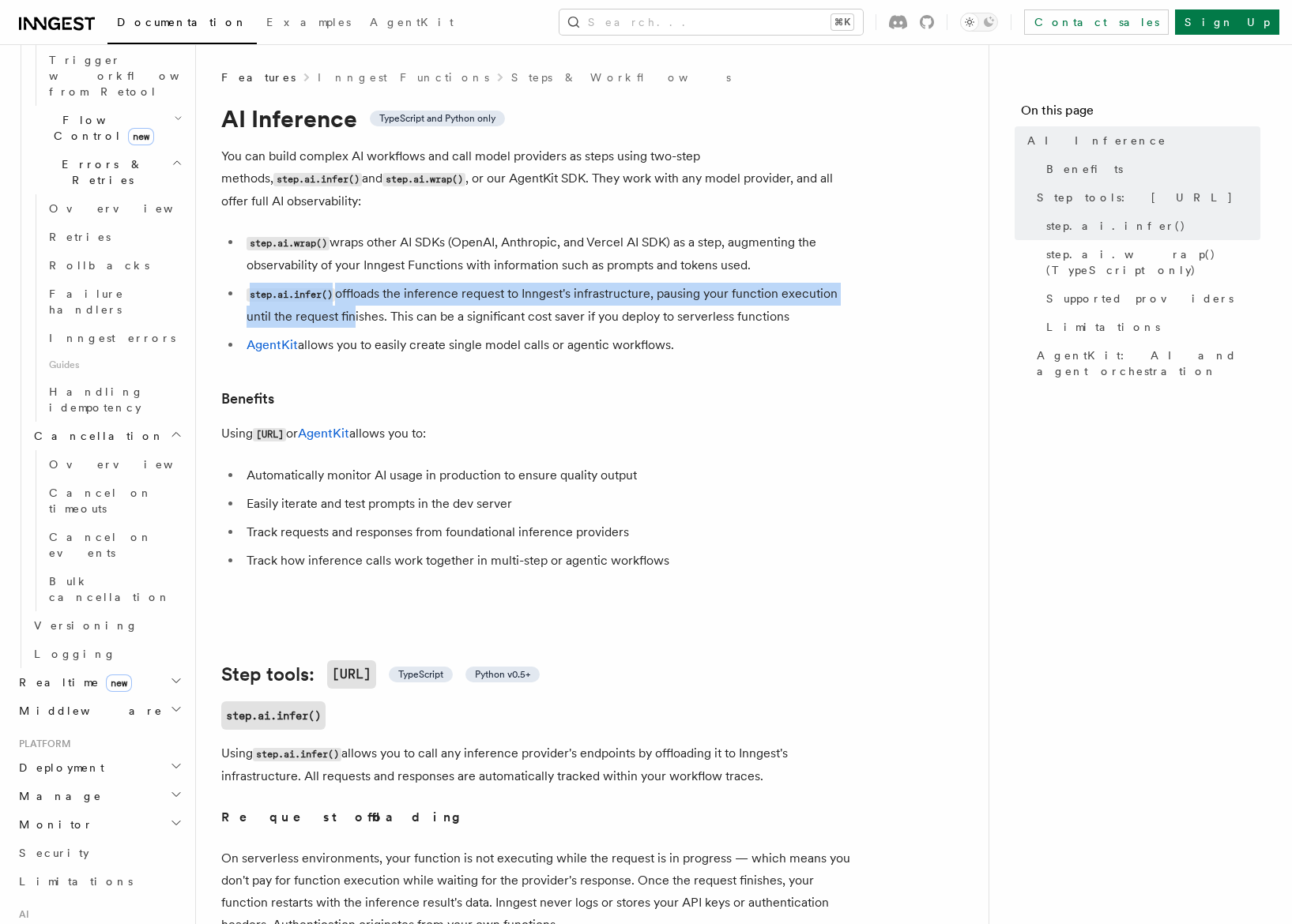
scroll to position [1076, 0]
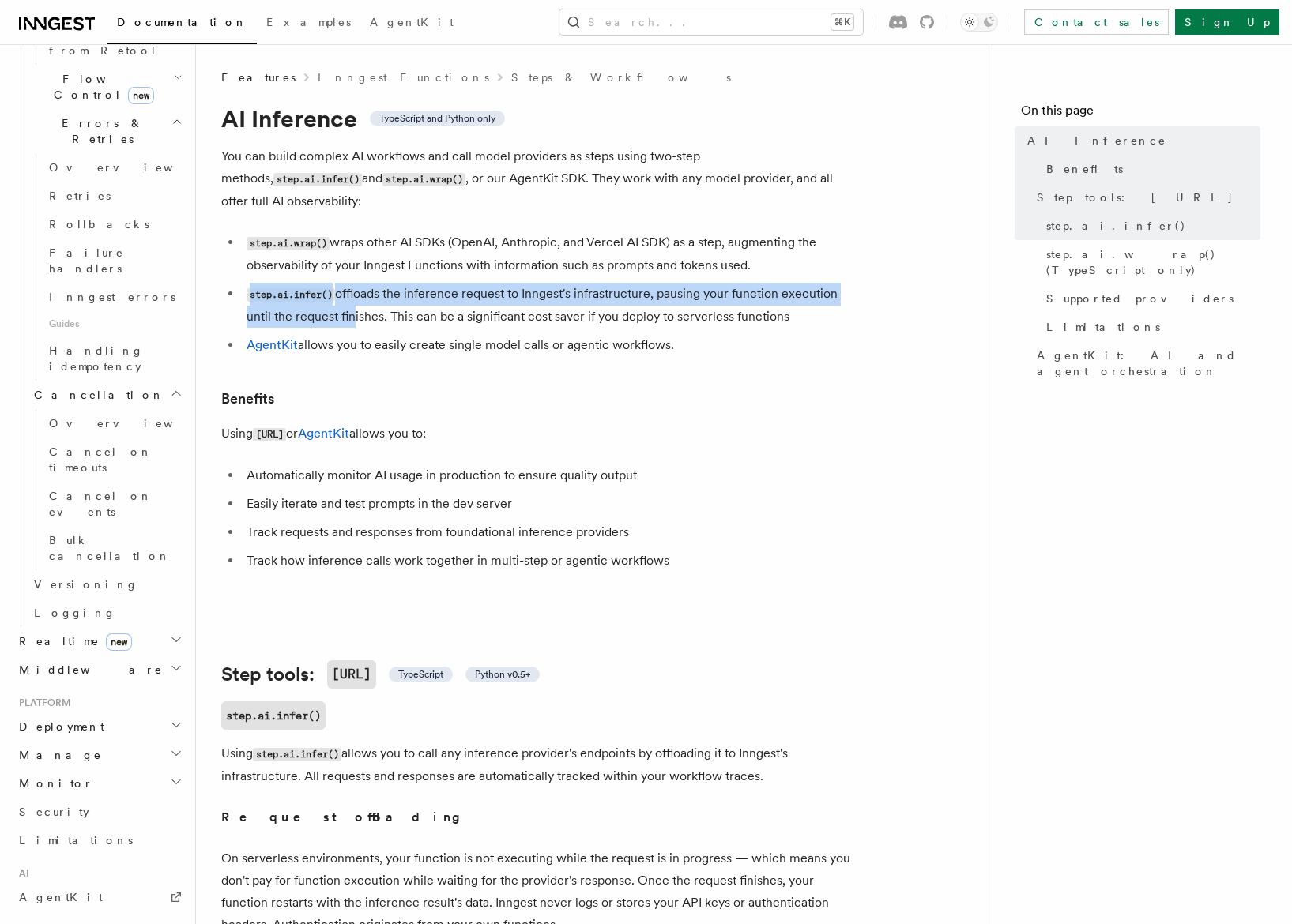
click at [45, 719] on span "Deployment" at bounding box center [58, 727] width 92 height 16
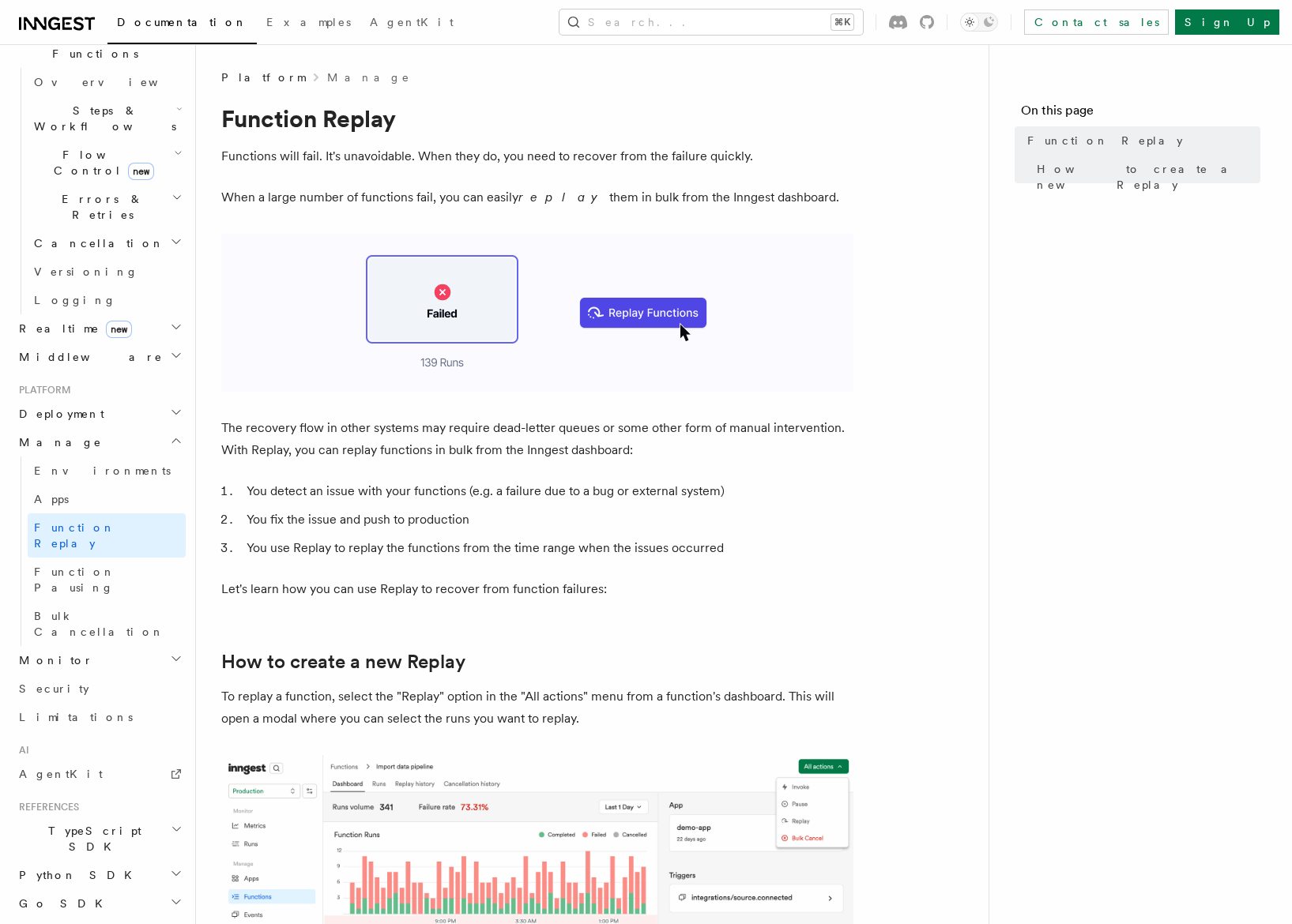
click at [103, 646] on h2 "Monitor" at bounding box center [99, 660] width 173 height 28
click at [89, 889] on link "Security" at bounding box center [99, 904] width 173 height 28
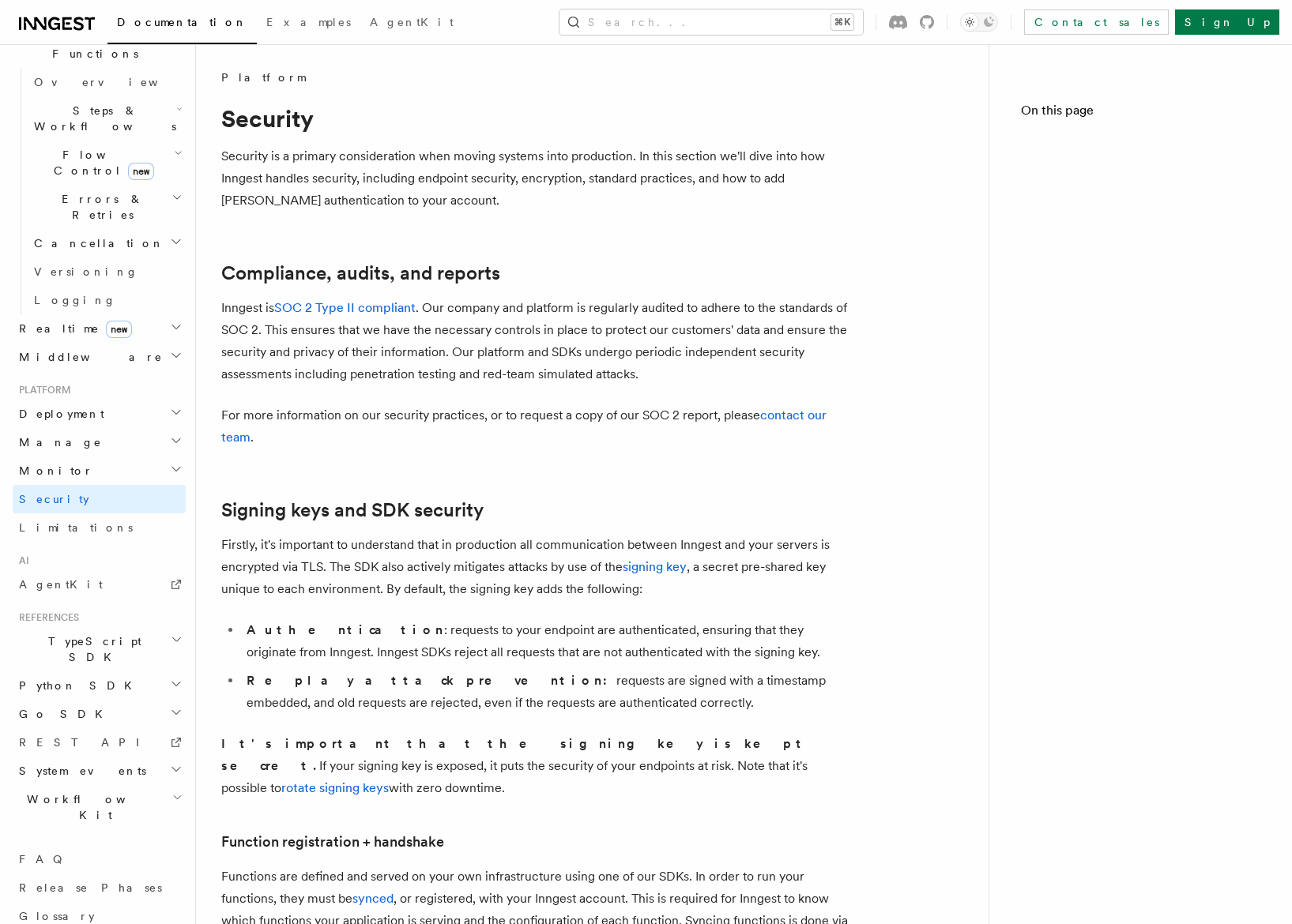
scroll to position [339, 0]
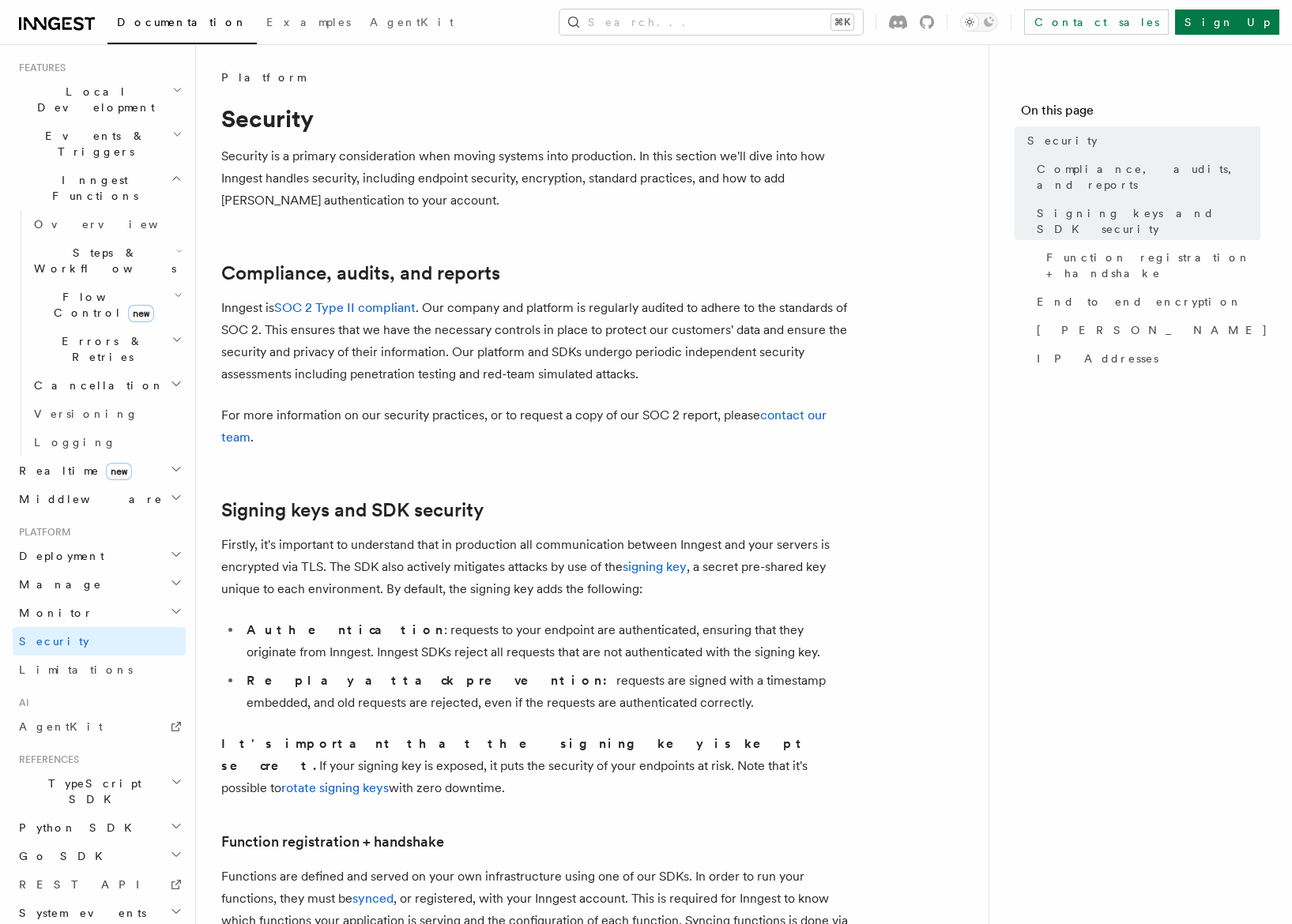
scroll to position [482, 0]
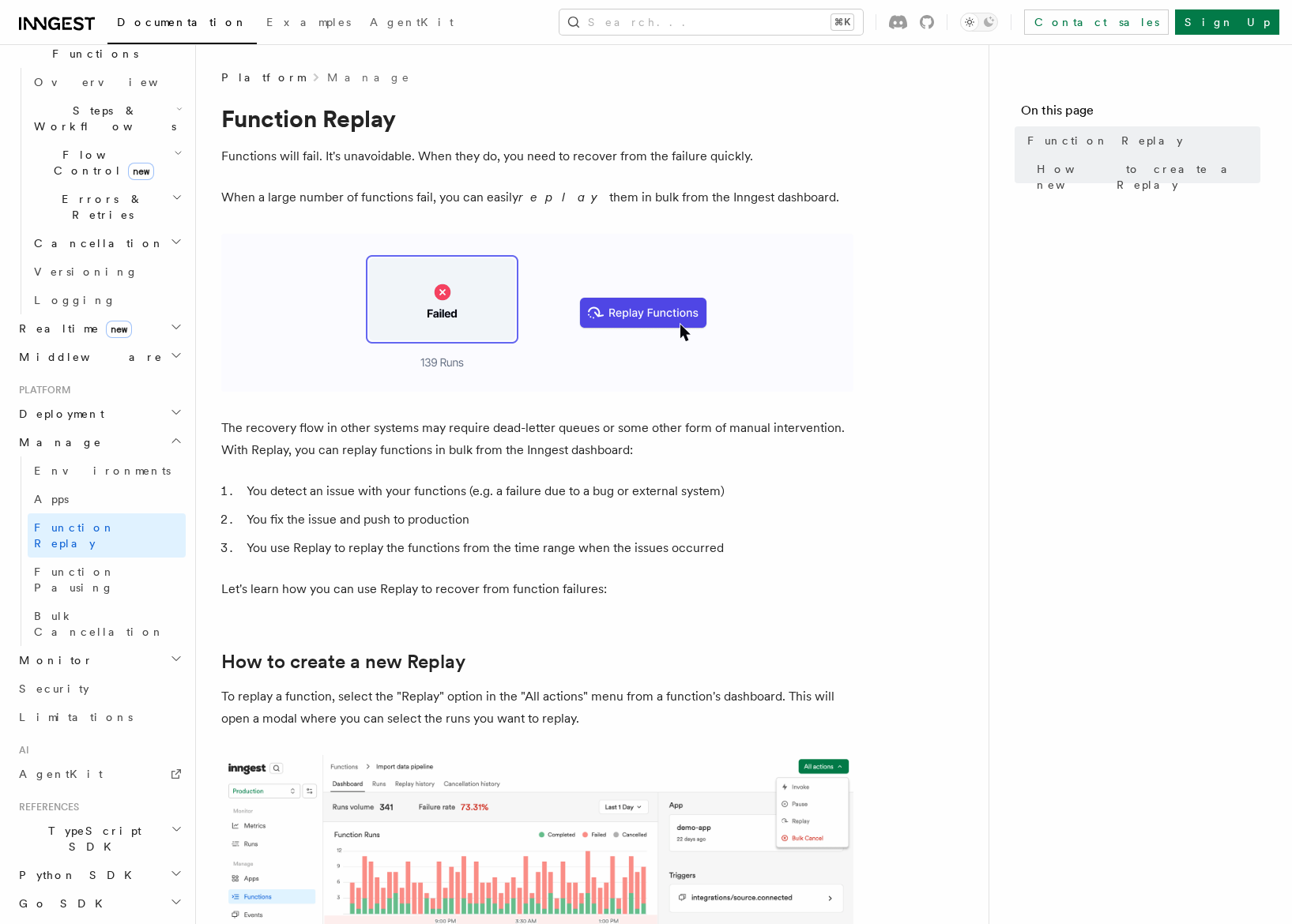
click at [35, 646] on h2 "Monitor" at bounding box center [99, 660] width 173 height 28
click at [40, 832] on link "Datadog" at bounding box center [107, 847] width 158 height 28
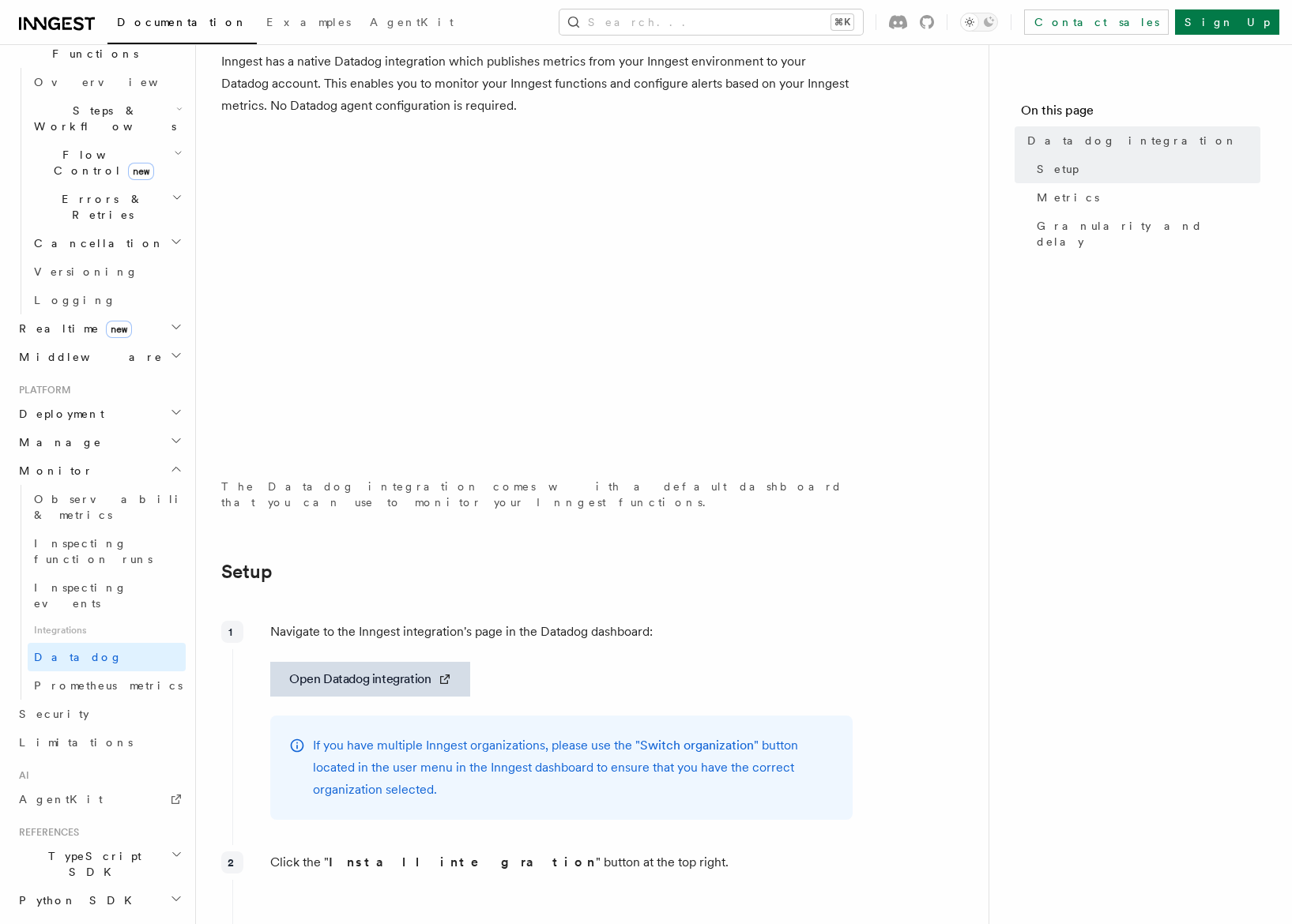
scroll to position [337, 0]
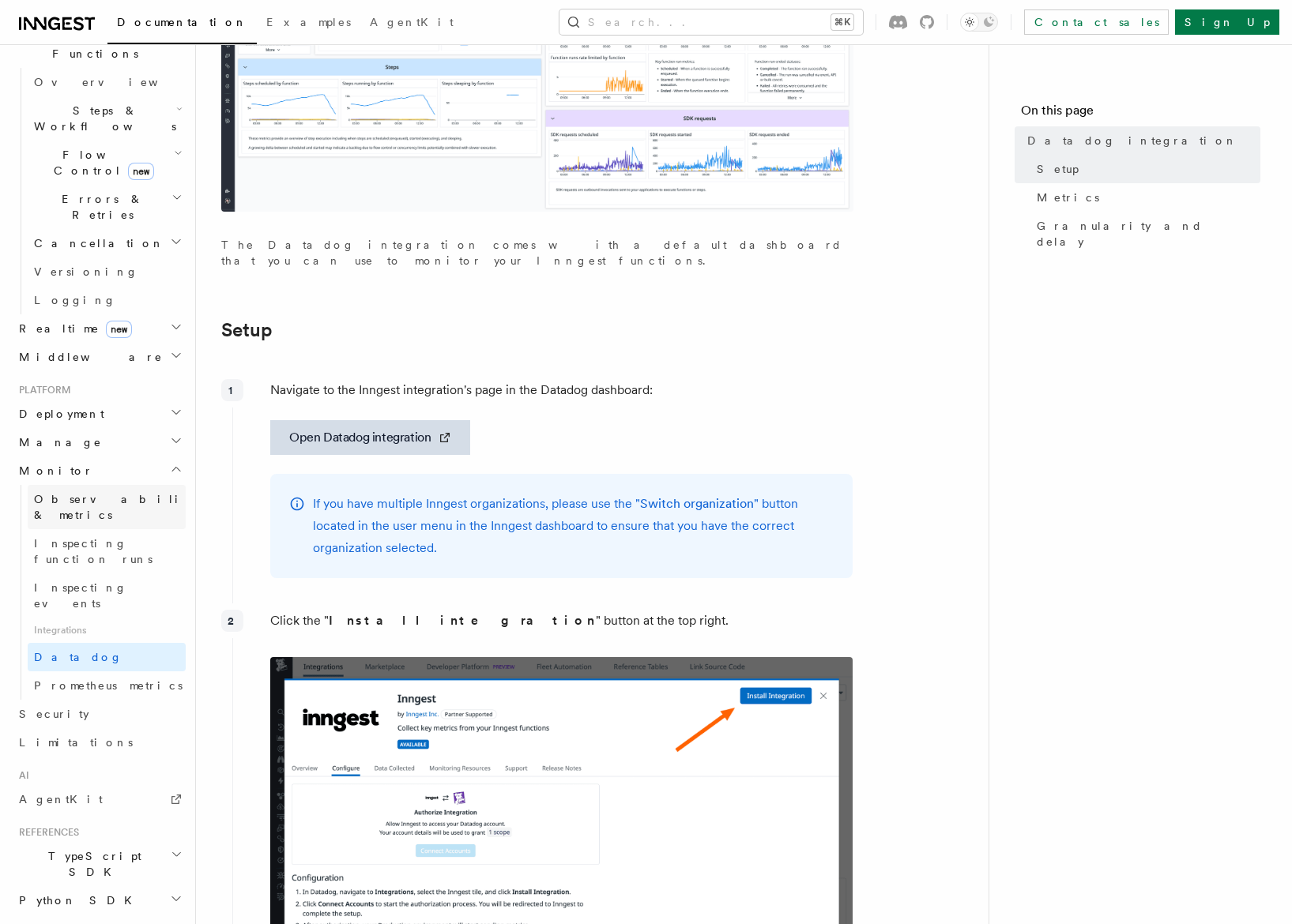
click at [62, 493] on span "Observability & metrics" at bounding box center [115, 507] width 163 height 28
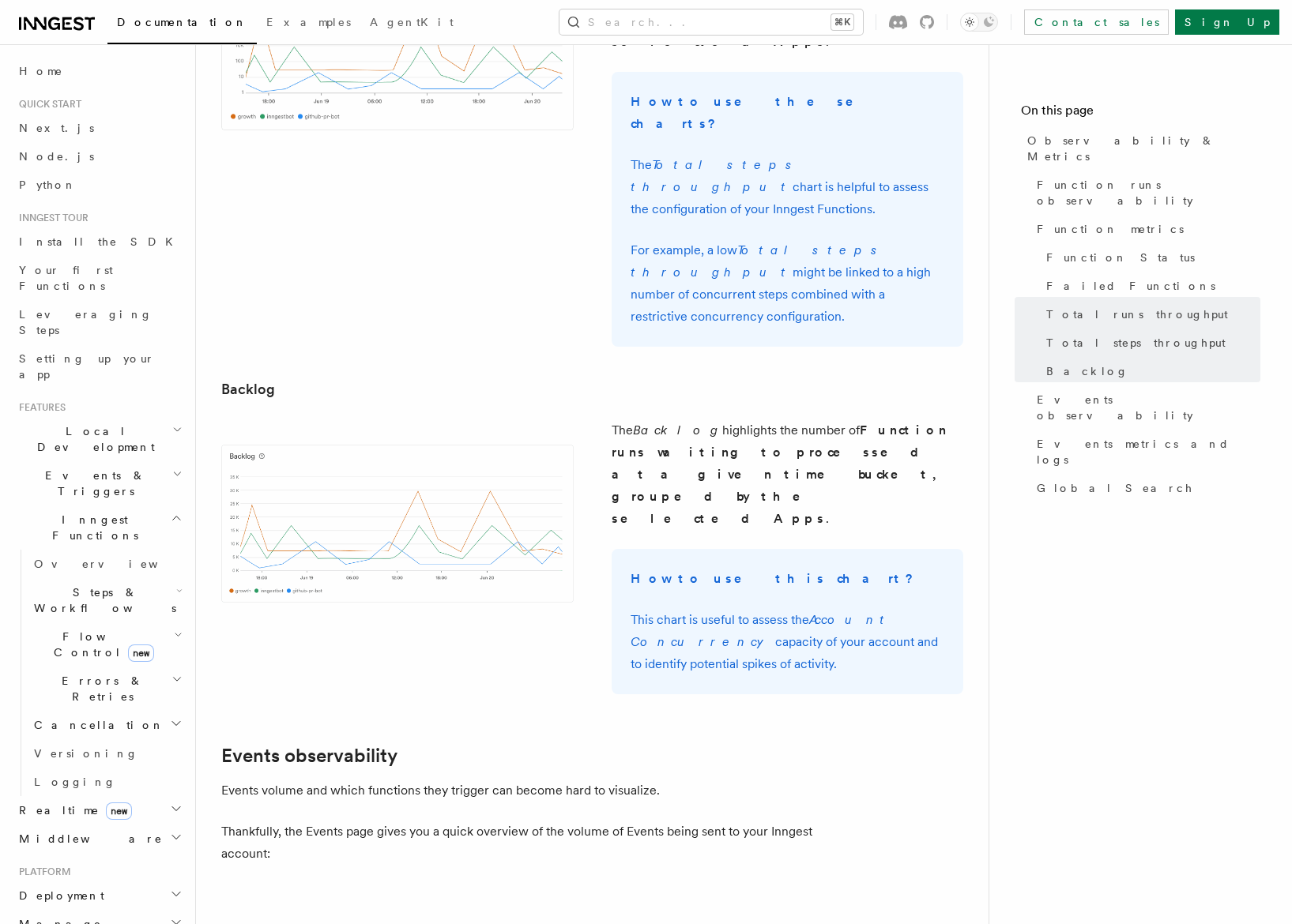
scroll to position [507, 0]
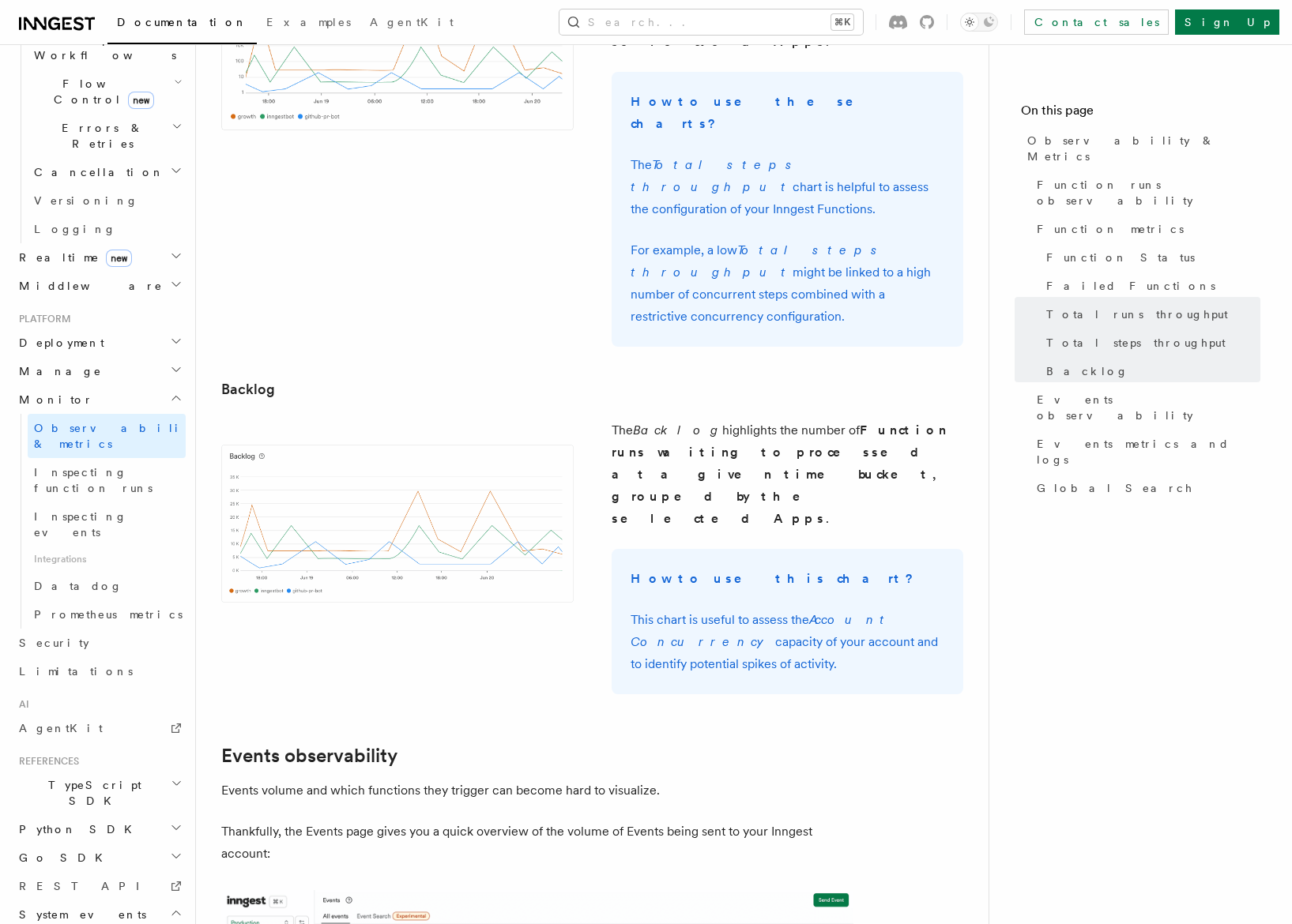
scroll to position [564, 0]
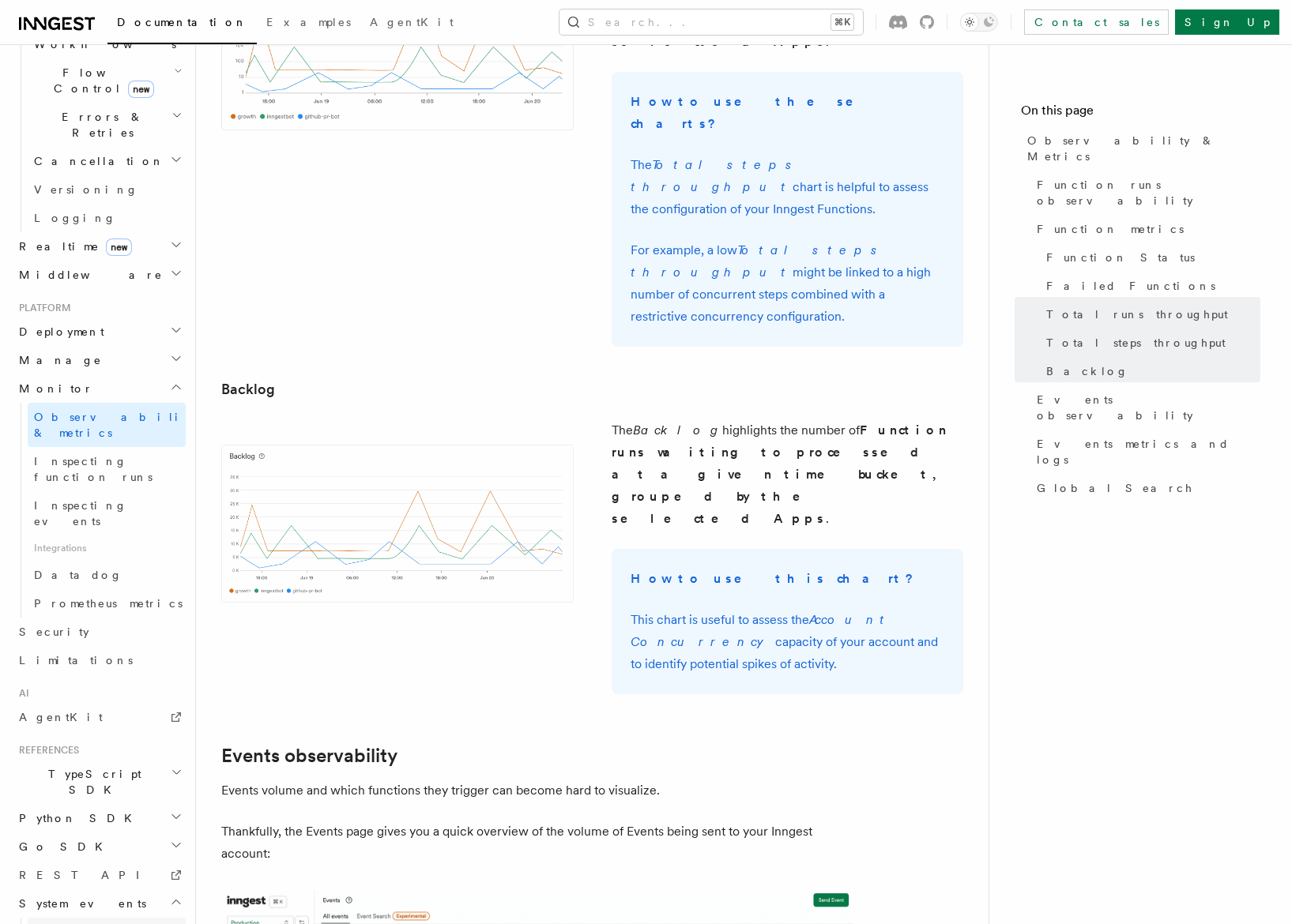
click at [72, 924] on span "function.failed" at bounding box center [81, 932] width 95 height 12
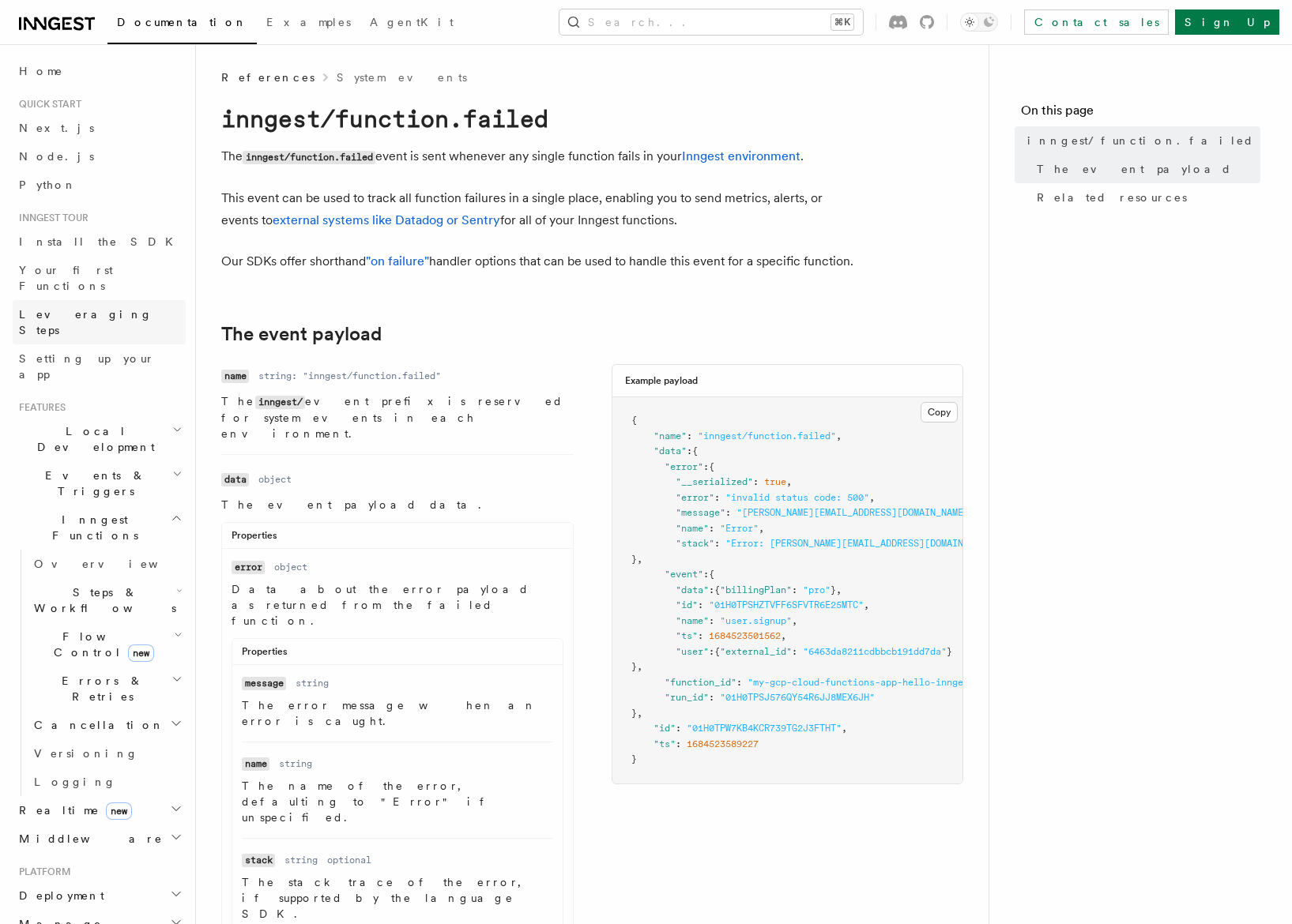
click at [56, 307] on link "Leveraging Steps" at bounding box center [99, 323] width 173 height 44
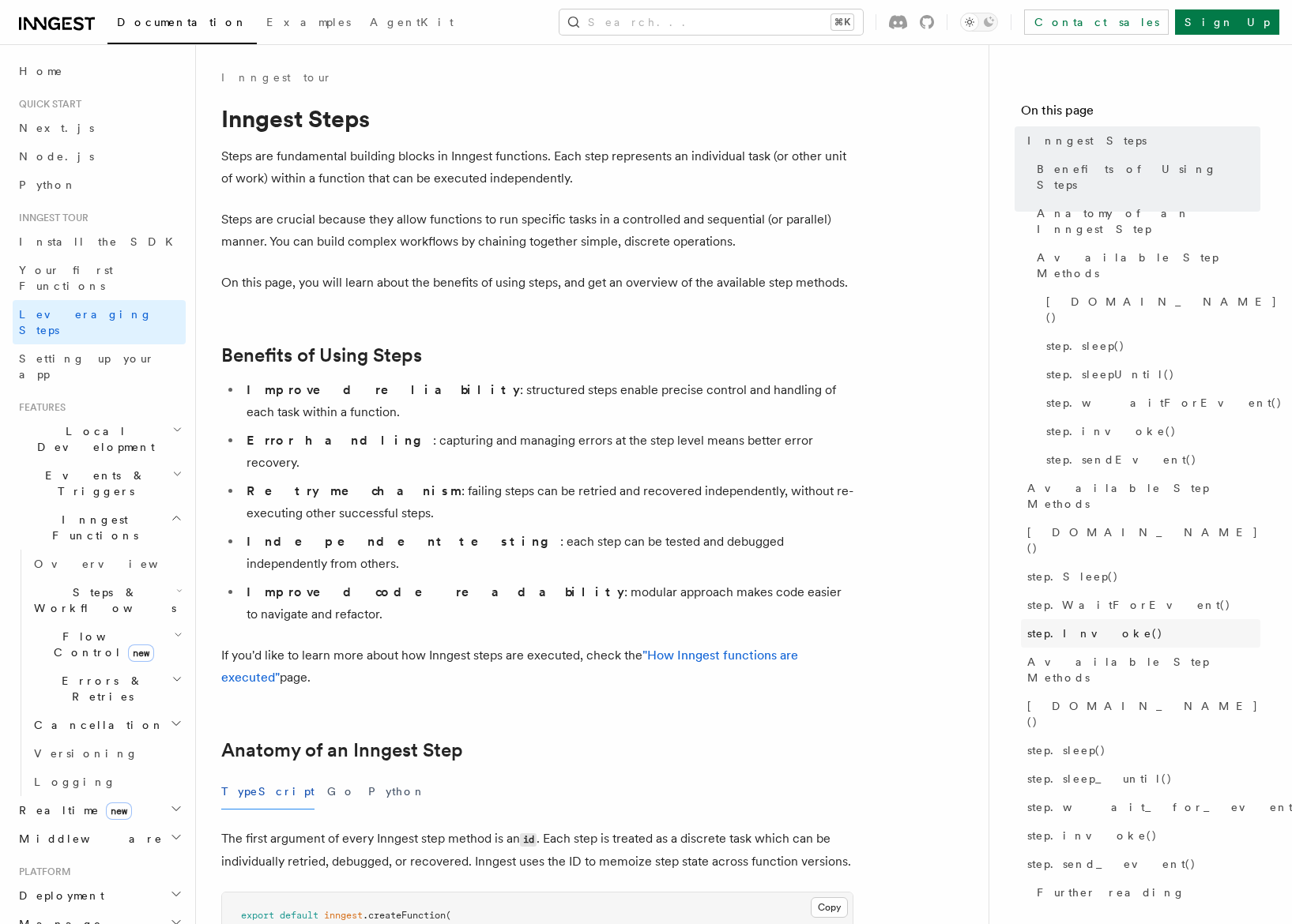
click at [1046, 619] on link "step.Invoke()" at bounding box center [1140, 633] width 239 height 28
click at [1046, 625] on span "step.Invoke()" at bounding box center [1095, 633] width 136 height 16
click at [1063, 625] on span "step.Invoke()" at bounding box center [1095, 633] width 136 height 16
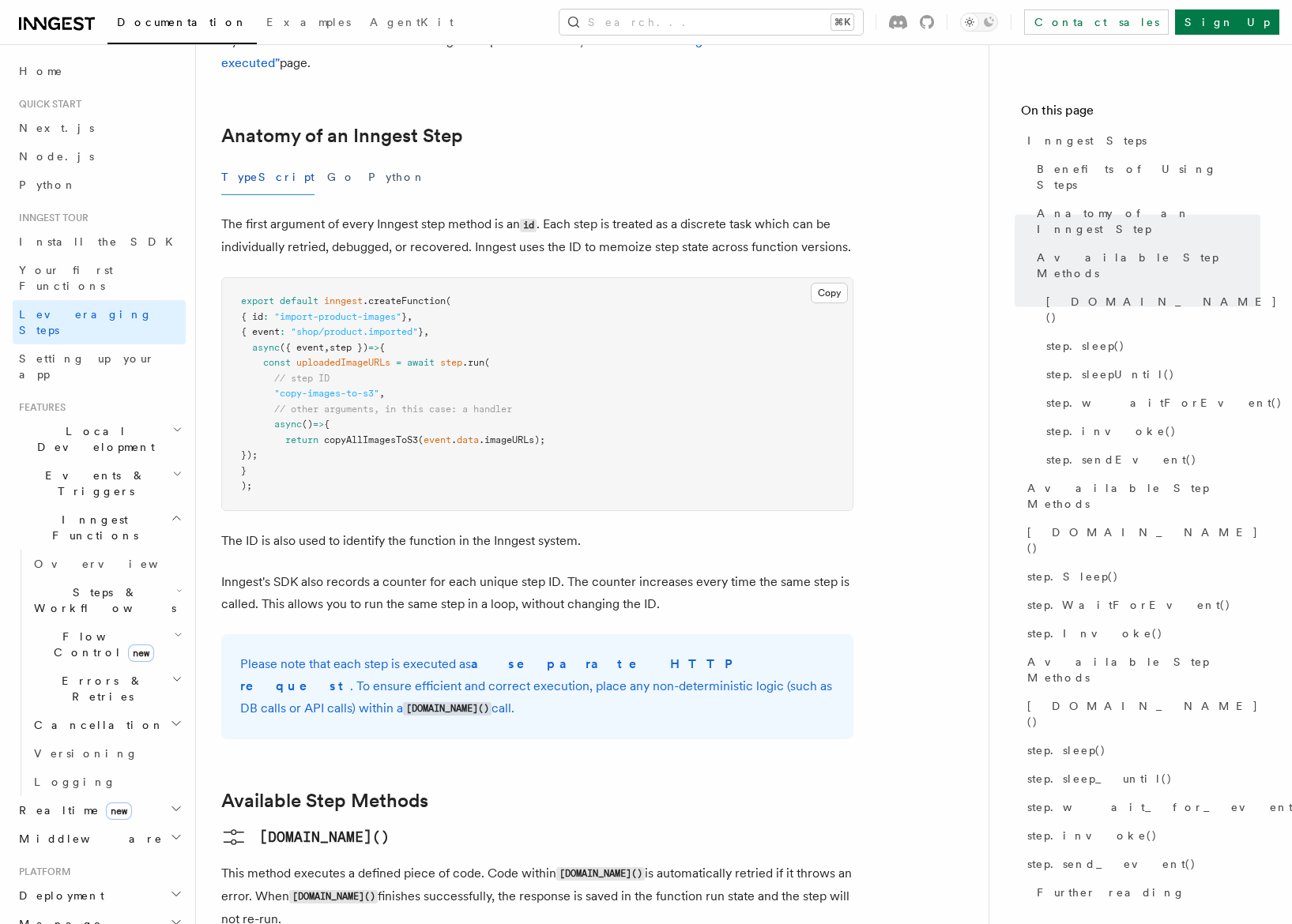
scroll to position [600, 0]
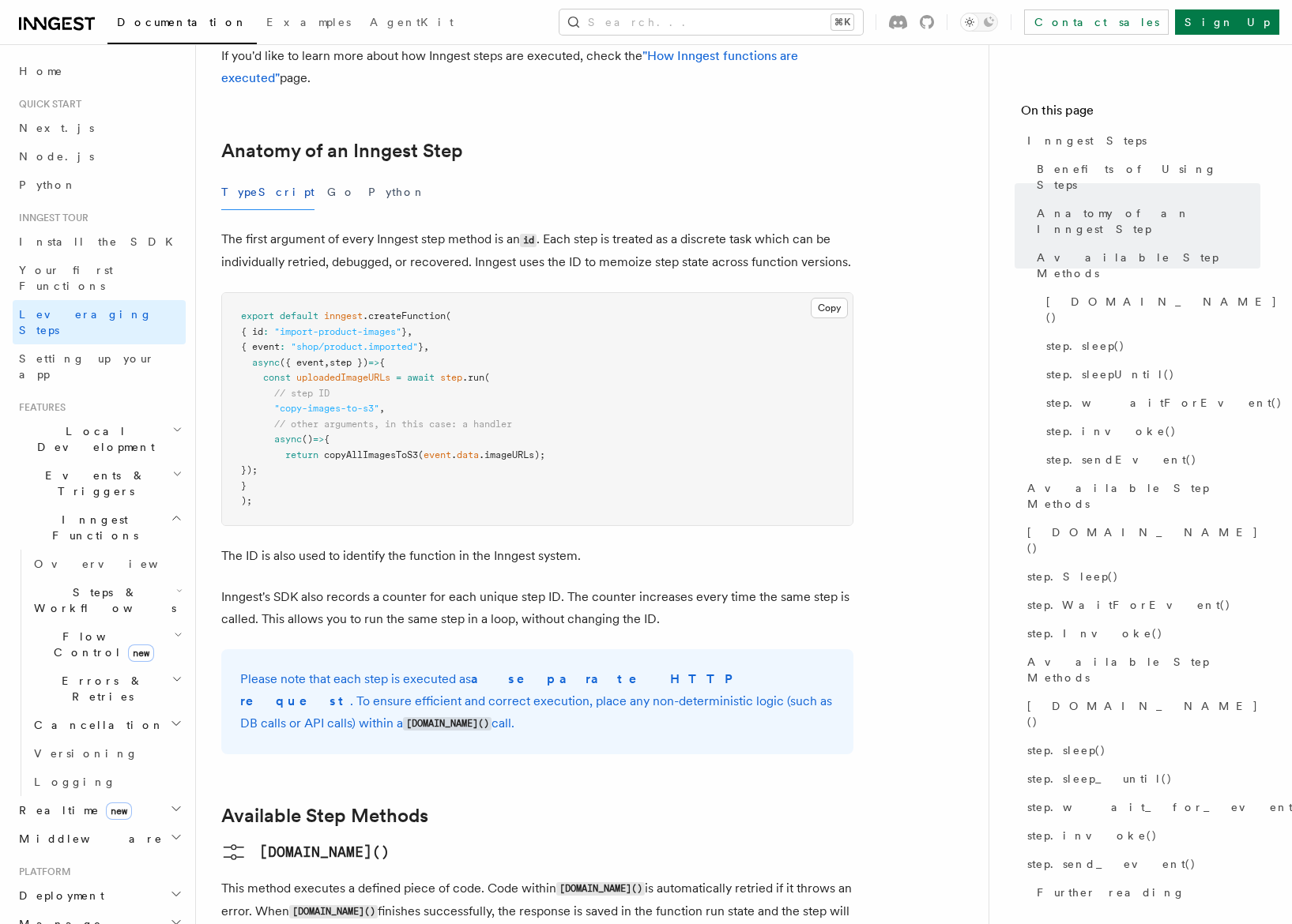
click at [82, 585] on span "Steps & Workflows" at bounding box center [101, 601] width 148 height 32
click at [71, 688] on span "Sleeps" at bounding box center [74, 694] width 50 height 12
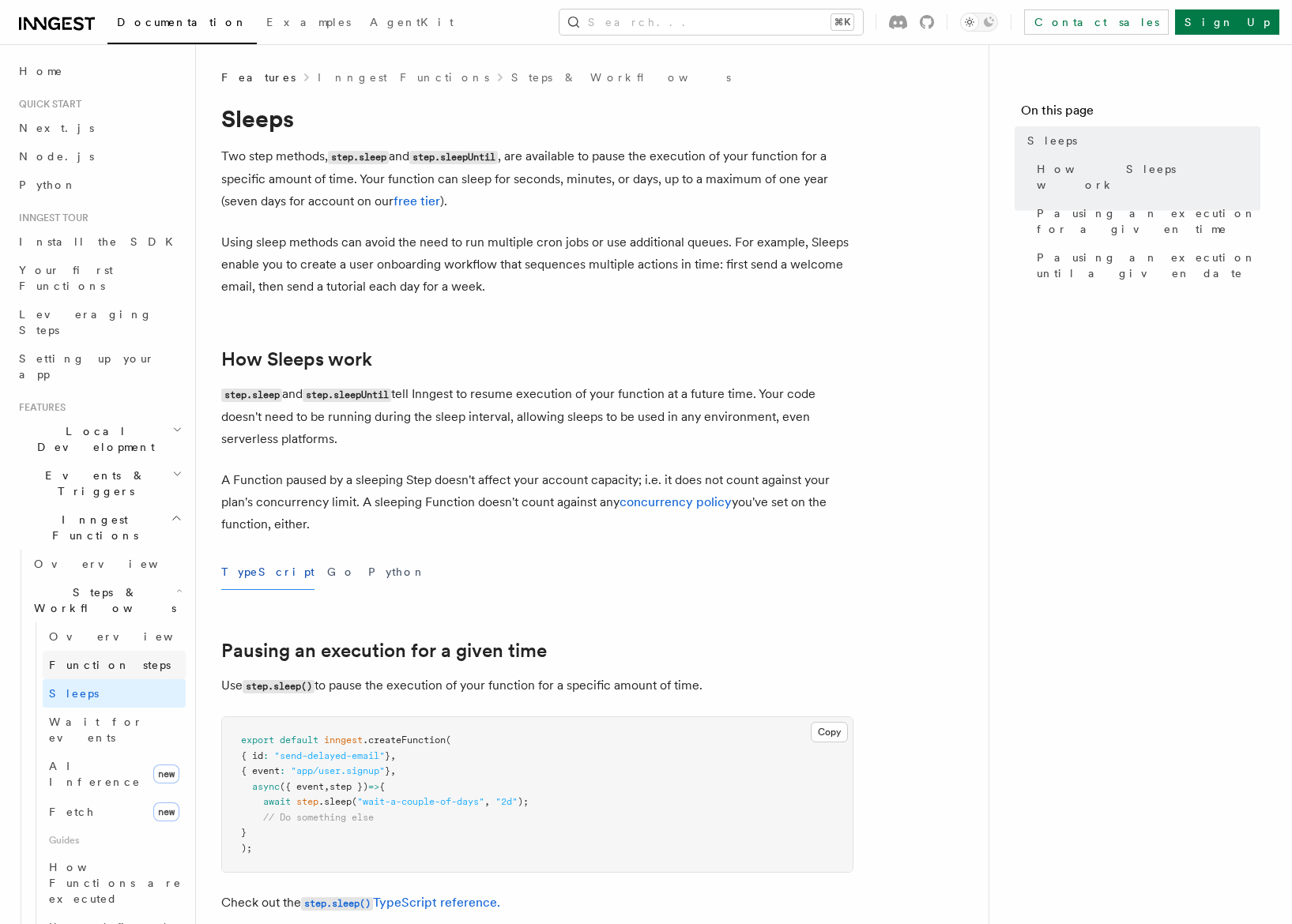
click at [71, 659] on span "Function steps" at bounding box center [109, 665] width 122 height 12
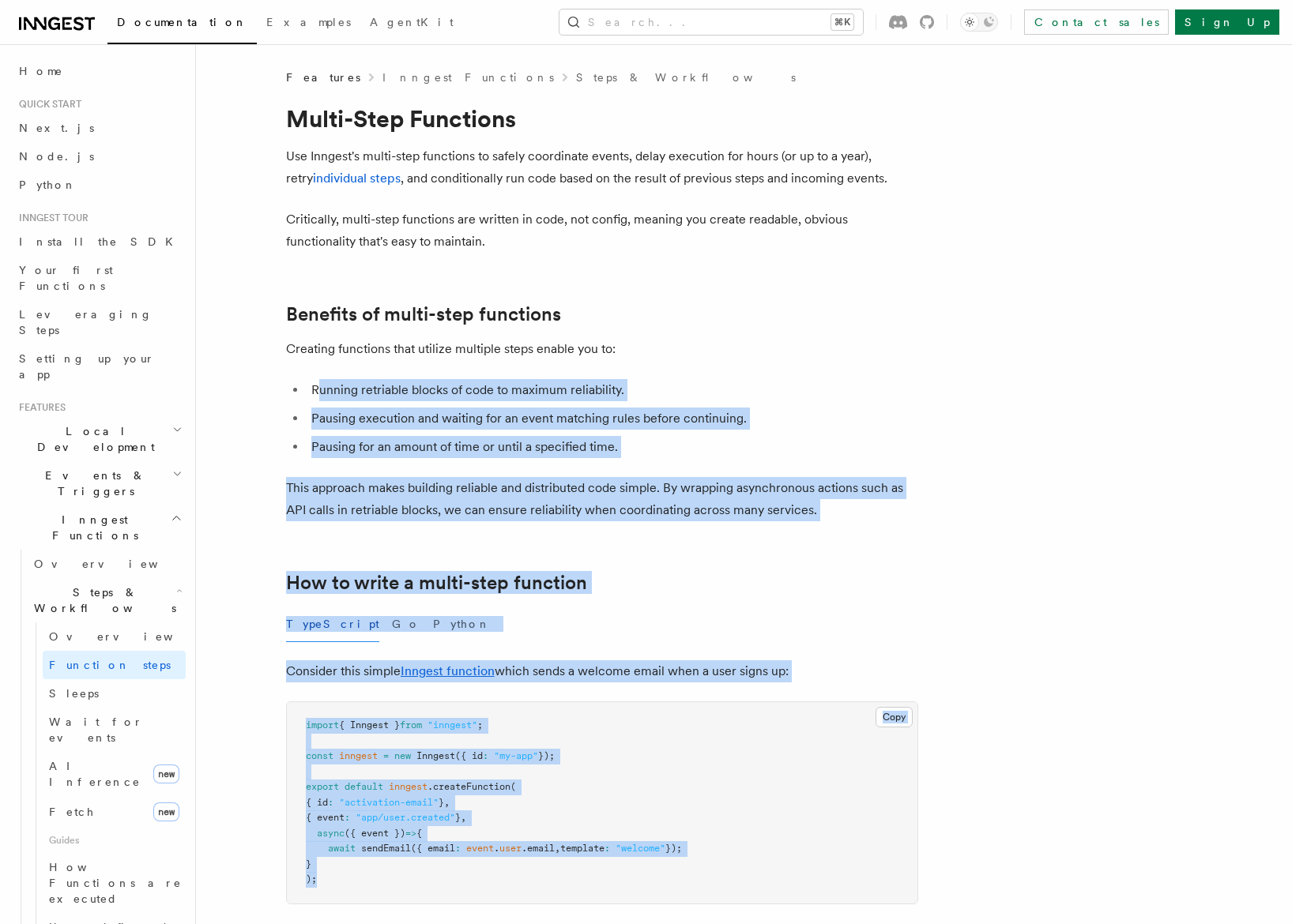
drag, startPoint x: 321, startPoint y: 389, endPoint x: 317, endPoint y: 884, distance: 495.0
click at [317, 814] on span "{ event" at bounding box center [325, 817] width 39 height 11
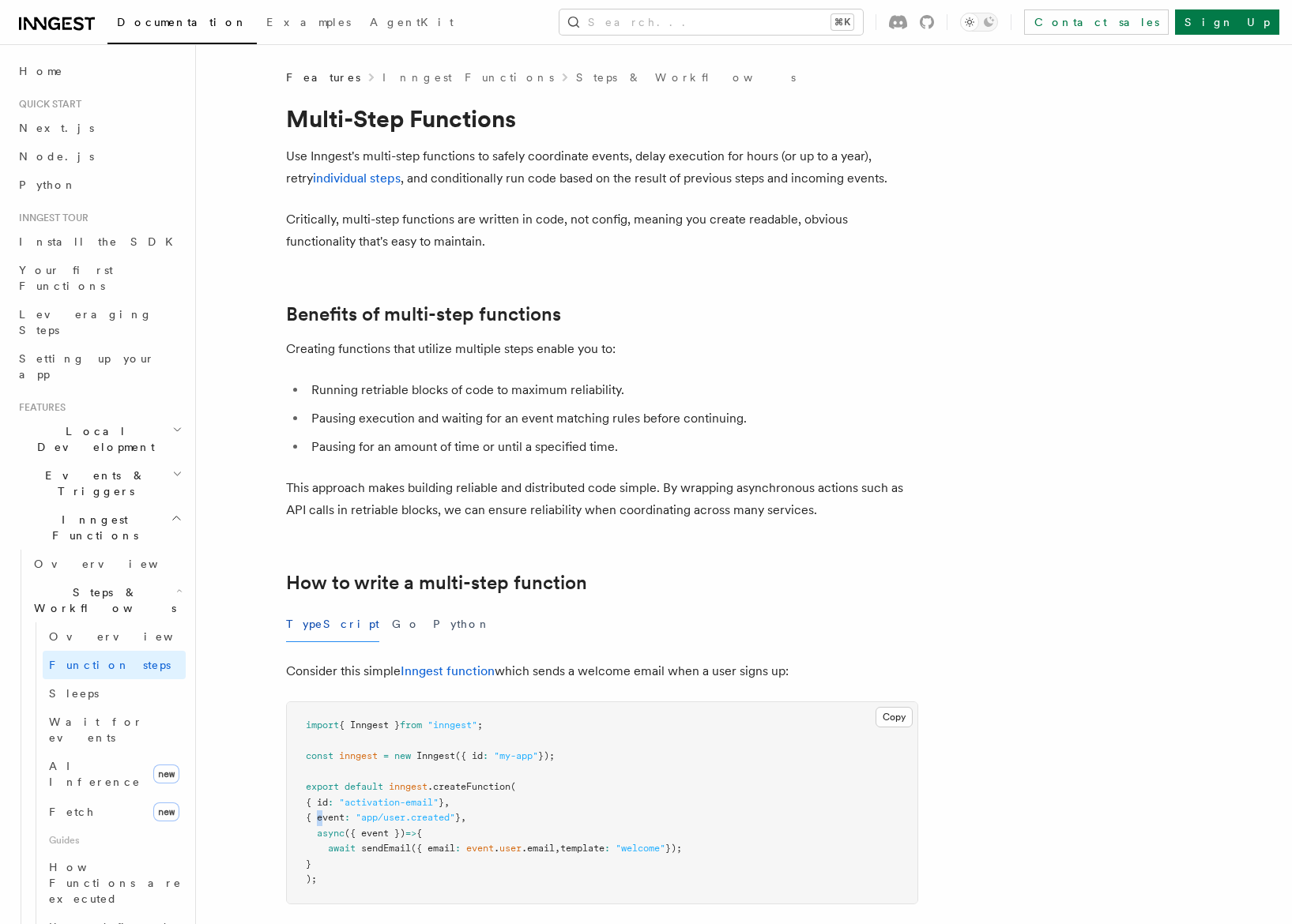
click at [317, 814] on span "{ event" at bounding box center [325, 817] width 39 height 11
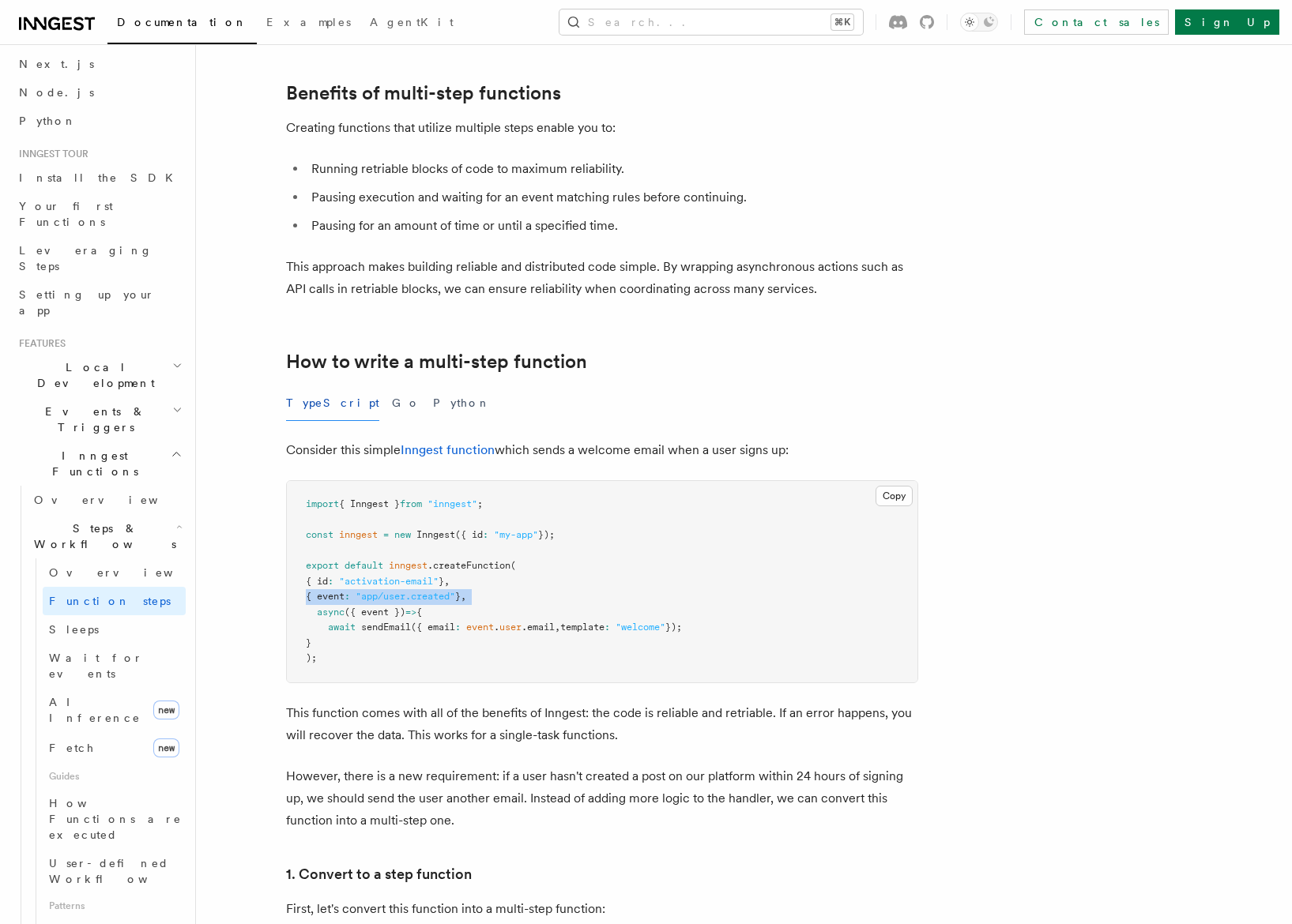
scroll to position [157, 0]
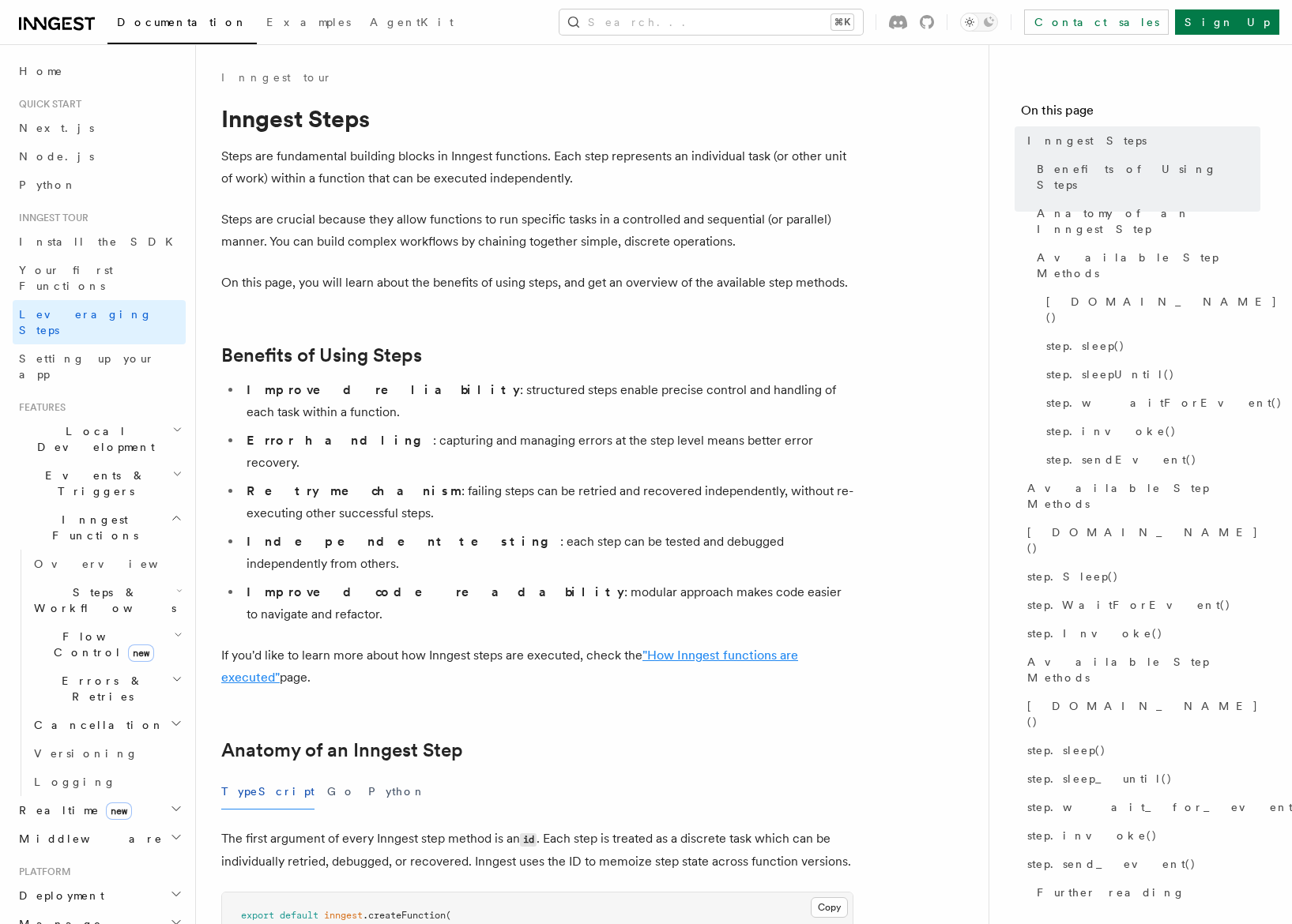
click at [704, 648] on link ""How Inngest functions are executed"" at bounding box center [509, 666] width 577 height 37
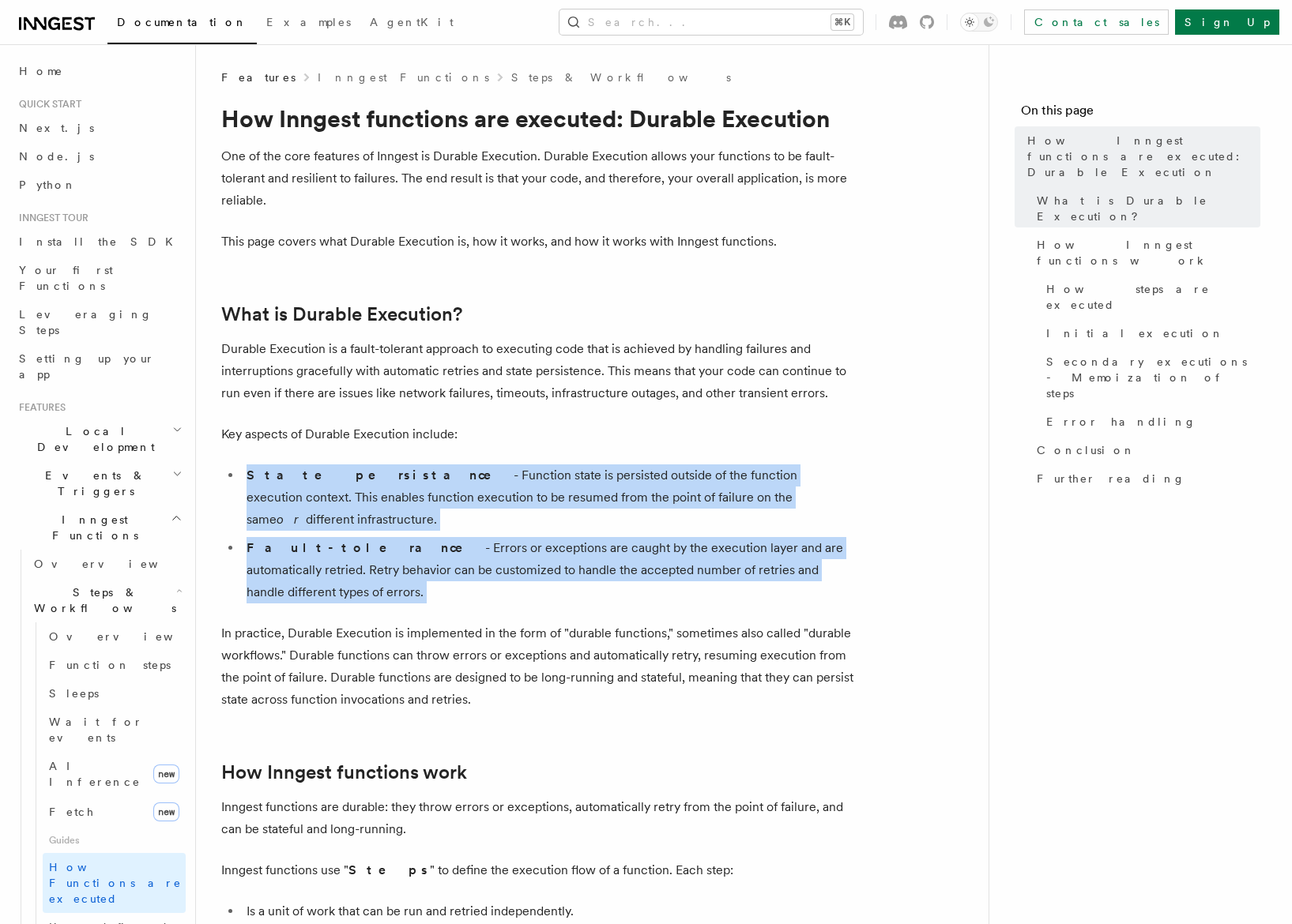
drag, startPoint x: 704, startPoint y: 563, endPoint x: 632, endPoint y: 434, distance: 147.7
click at [632, 436] on p "Key aspects of Durable Execution include:" at bounding box center [537, 434] width 632 height 22
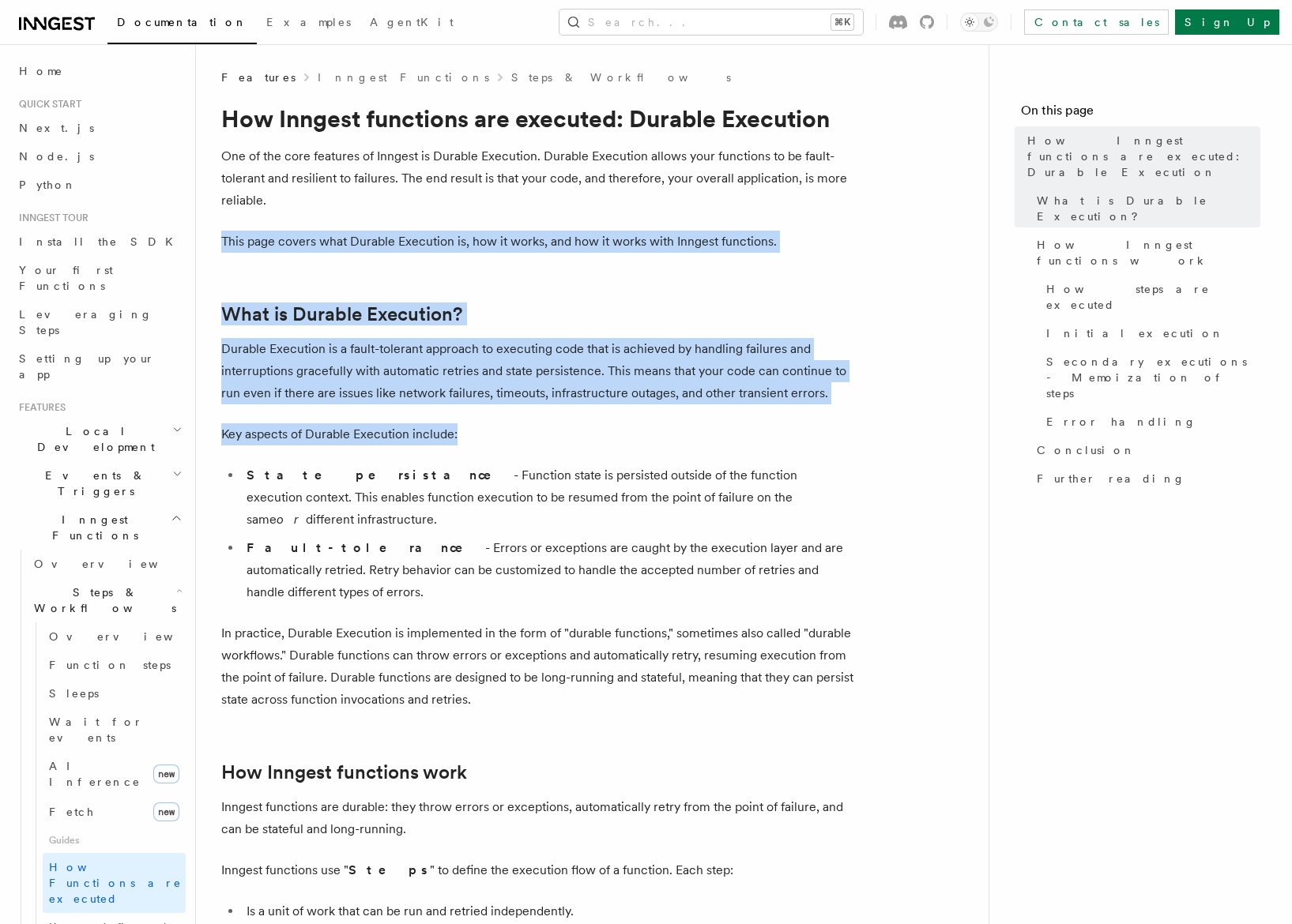
drag, startPoint x: 632, startPoint y: 436, endPoint x: 959, endPoint y: 204, distance: 400.9
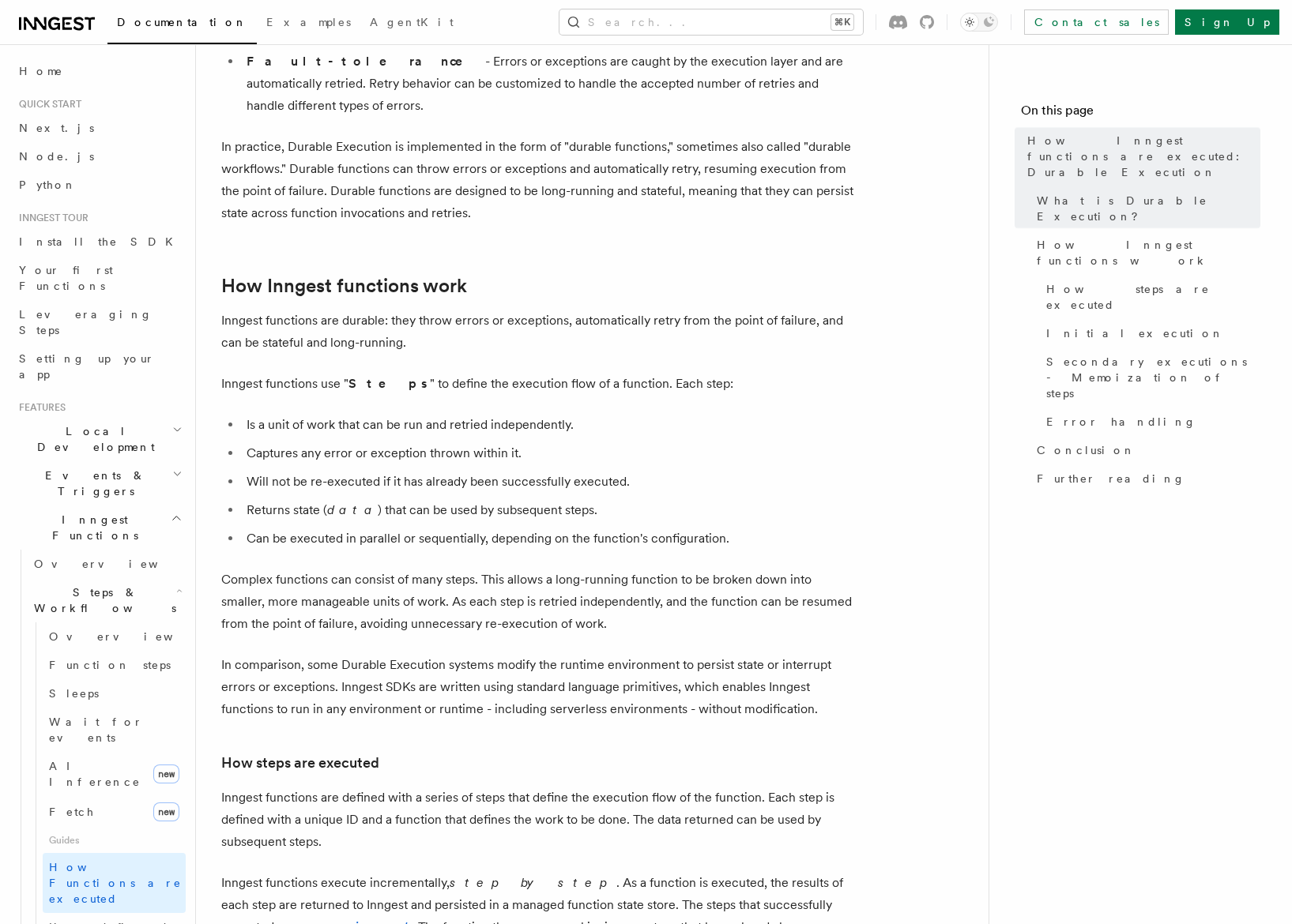
scroll to position [602, 0]
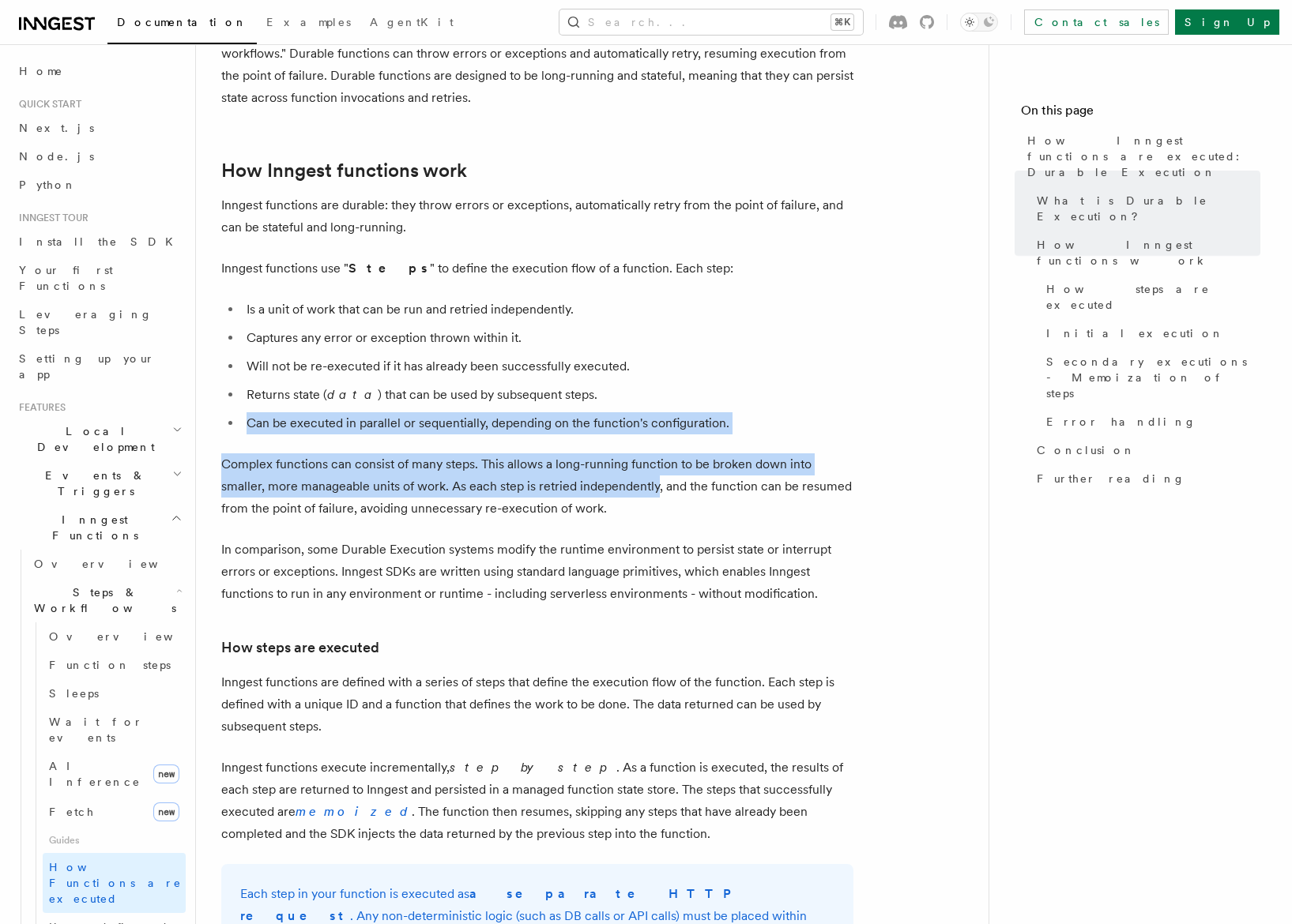
drag, startPoint x: 760, startPoint y: 363, endPoint x: 656, endPoint y: 446, distance: 133.1
click at [656, 453] on p "Complex functions can consist of many steps. This allows a long-running functio…" at bounding box center [537, 486] width 632 height 67
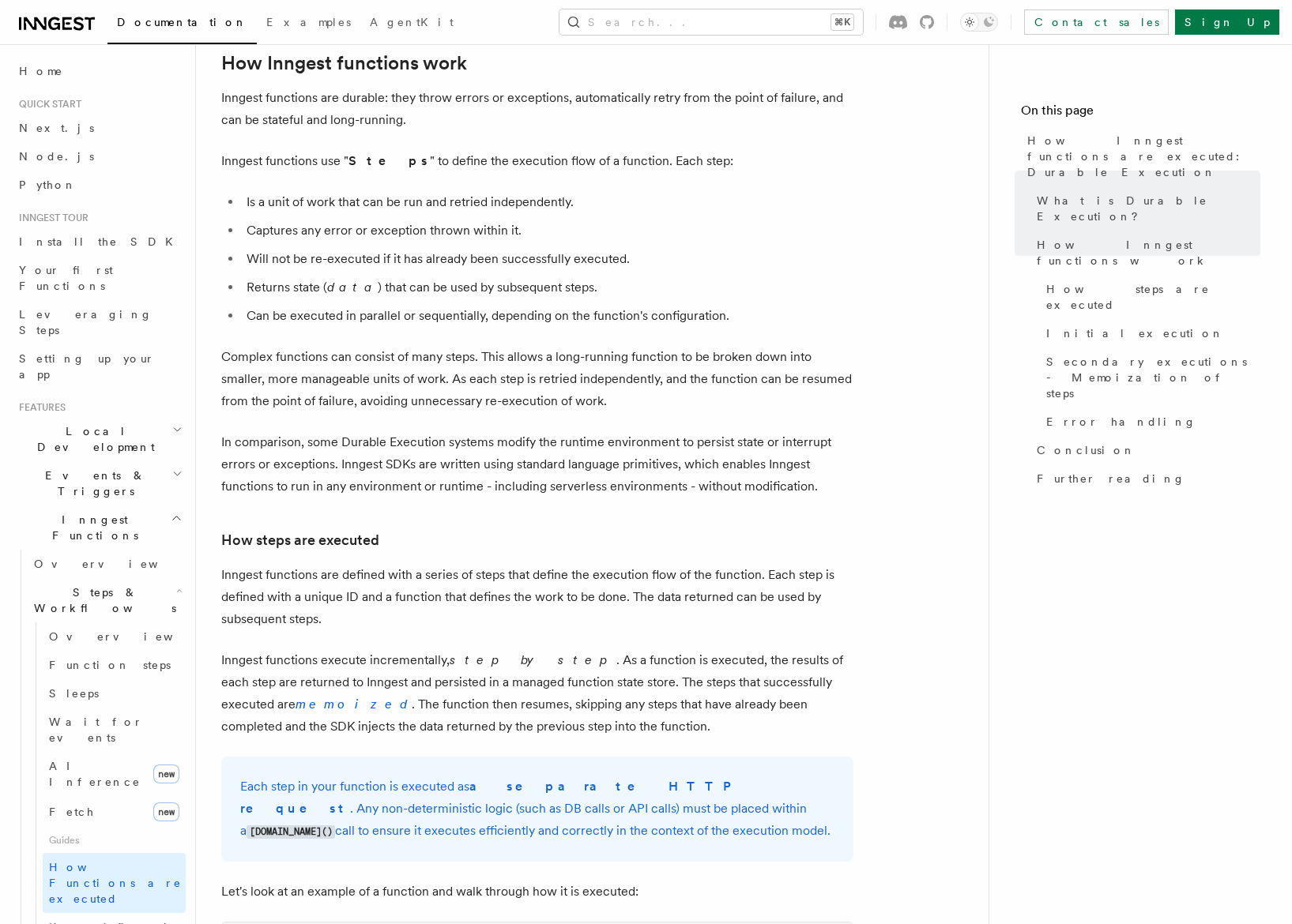
scroll to position [726, 0]
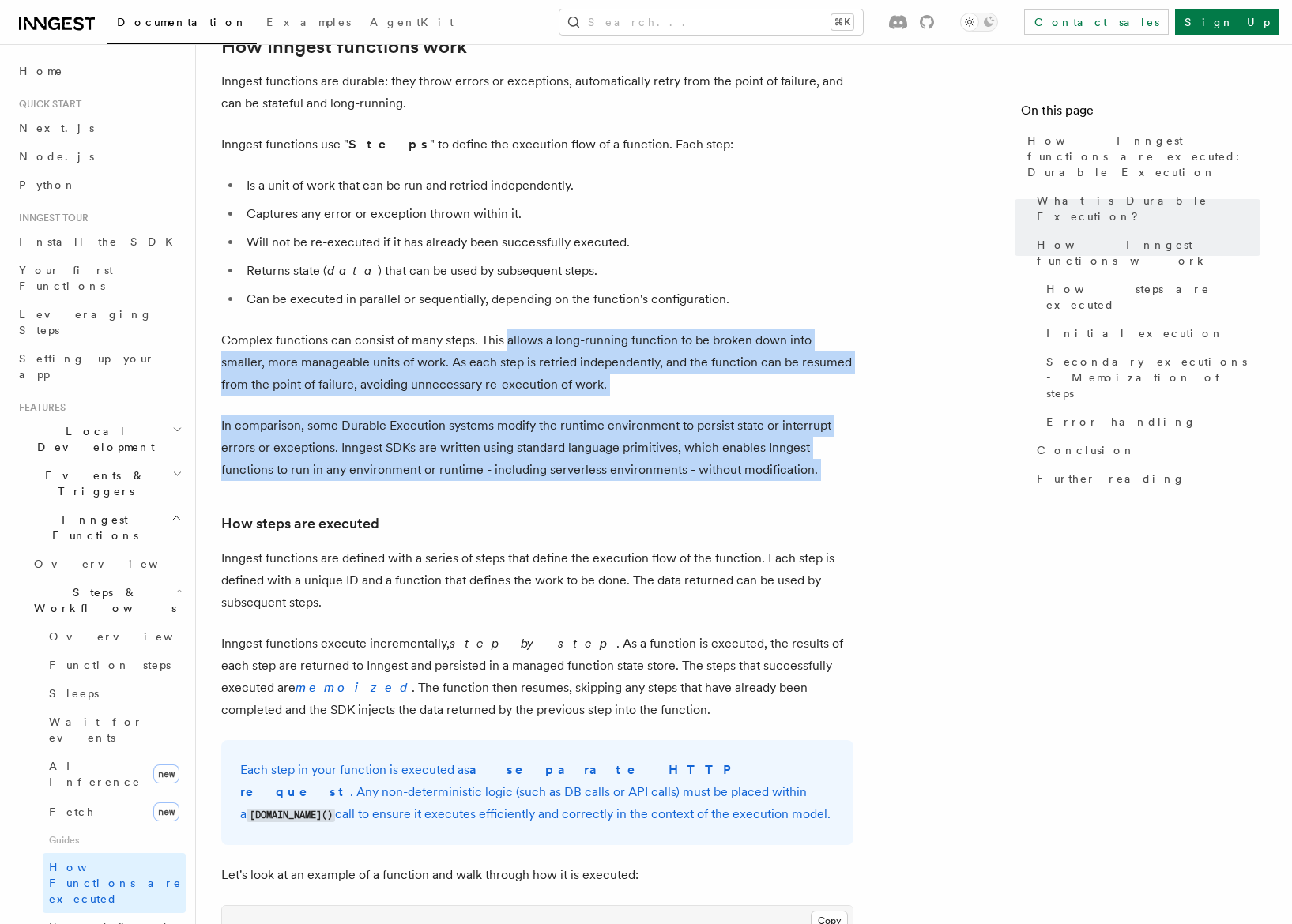
drag, startPoint x: 656, startPoint y: 446, endPoint x: 507, endPoint y: 288, distance: 217.2
click at [507, 330] on p "Complex functions can consist of many steps. This allows a long-running functio…" at bounding box center [537, 362] width 632 height 67
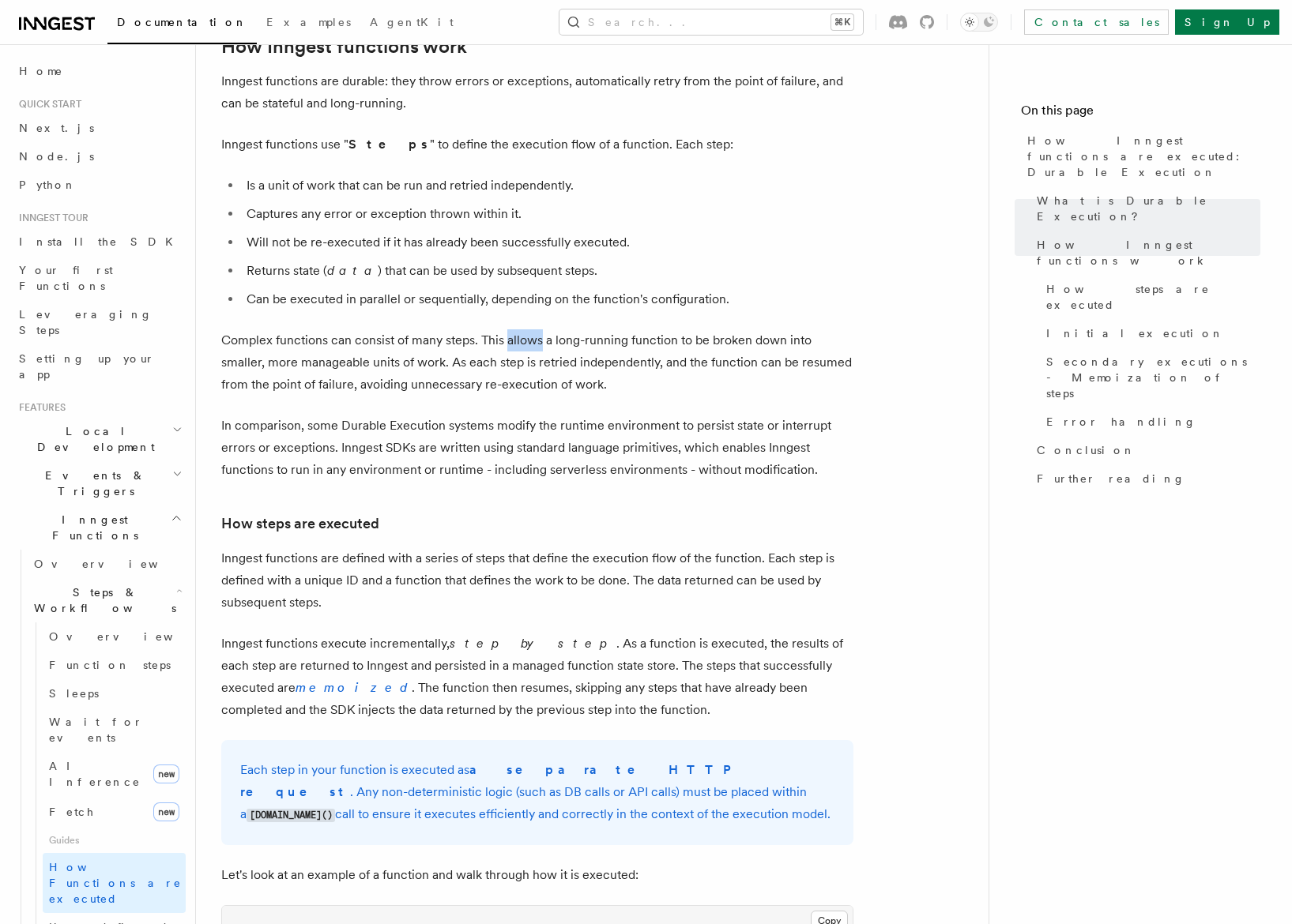
click at [507, 330] on p "Complex functions can consist of many steps. This allows a long-running functio…" at bounding box center [537, 362] width 632 height 67
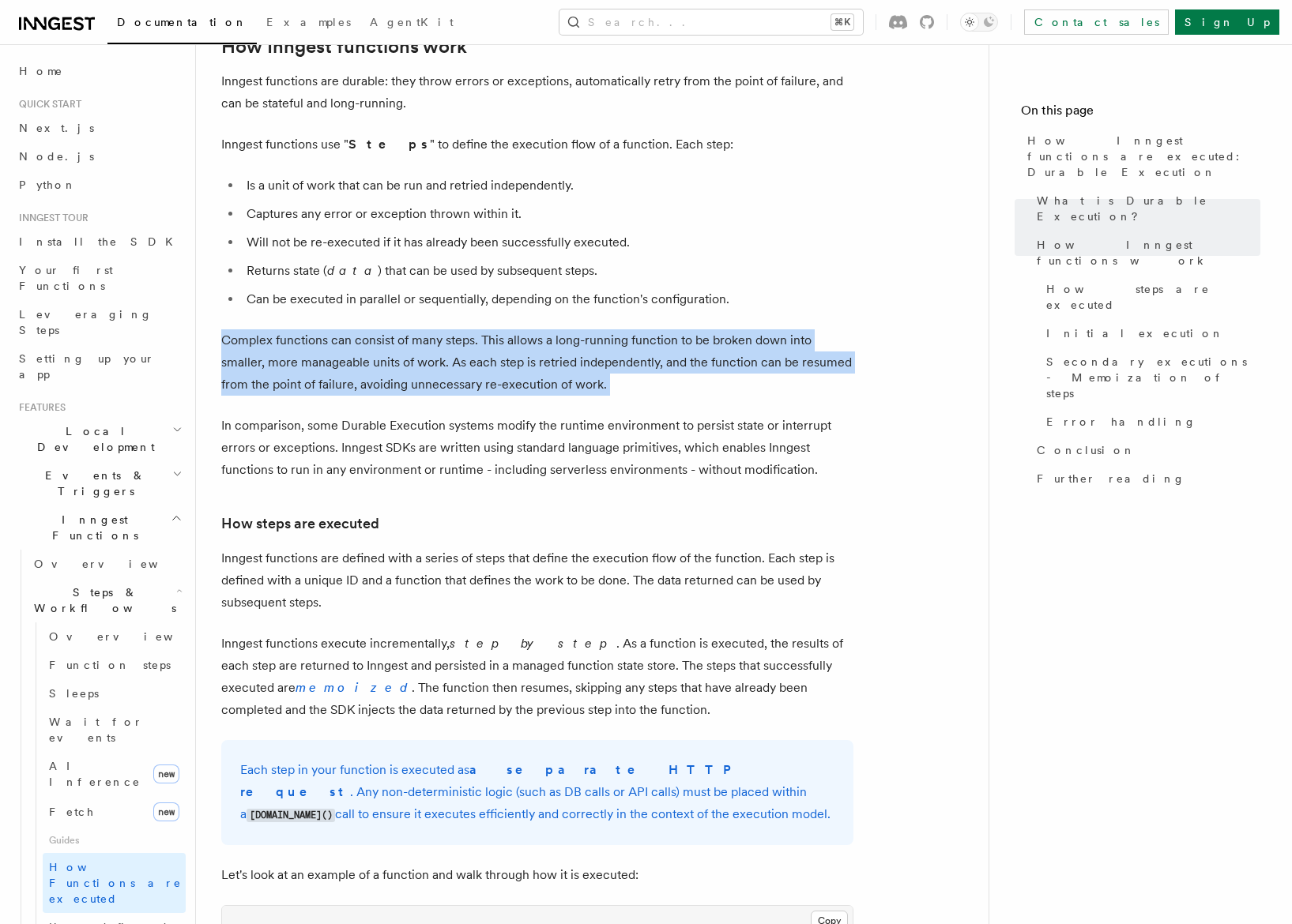
click at [507, 330] on p "Complex functions can consist of many steps. This allows a long-running functio…" at bounding box center [537, 362] width 632 height 67
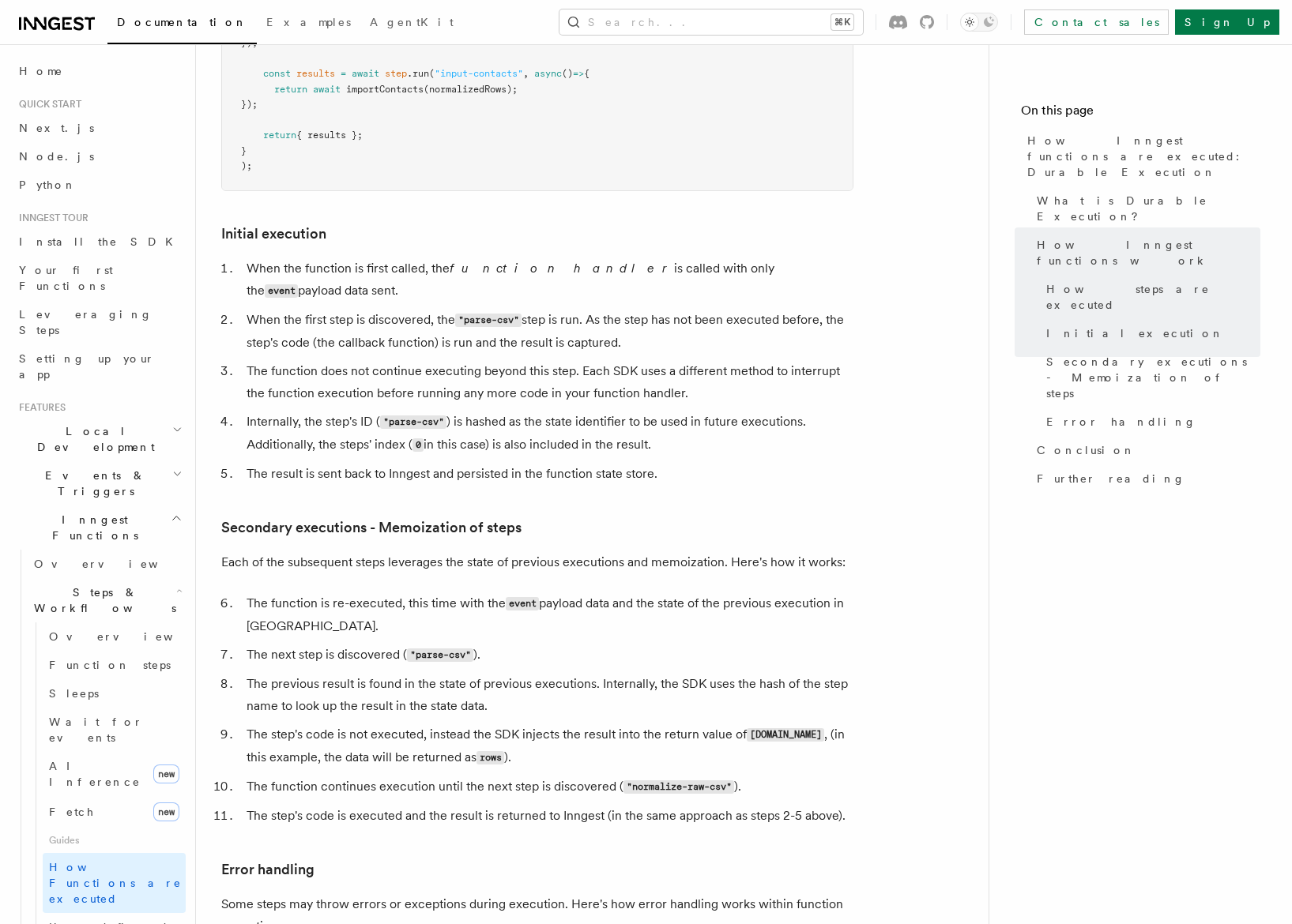
scroll to position [2033, 0]
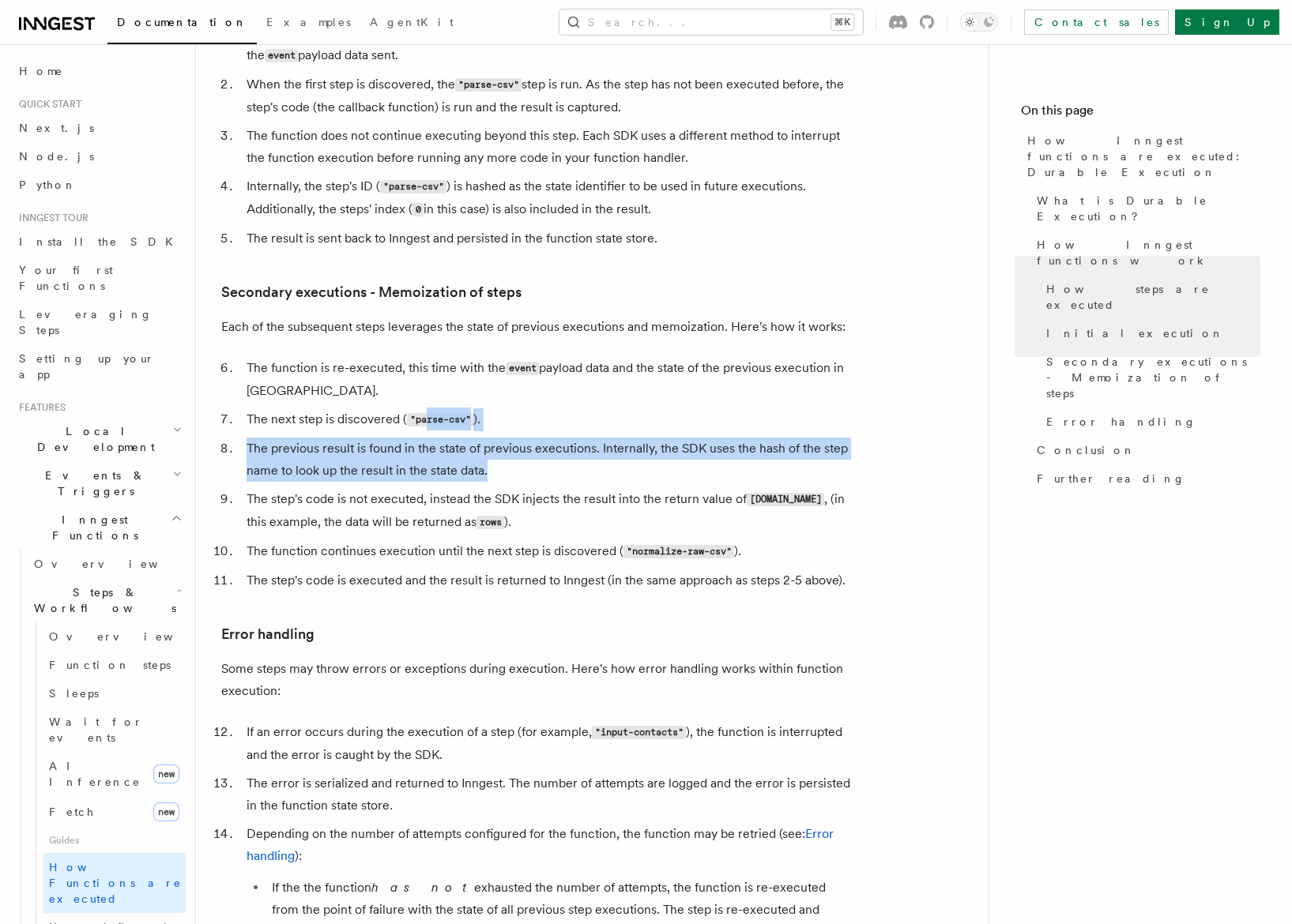
drag, startPoint x: 427, startPoint y: 359, endPoint x: 490, endPoint y: 402, distance: 76.3
click at [490, 402] on ol "The function is re-executed, this time with the event payload data and the stat…" at bounding box center [537, 474] width 632 height 235
click at [490, 438] on li "The previous result is found in the state of previous executions. Internally, t…" at bounding box center [547, 460] width 611 height 44
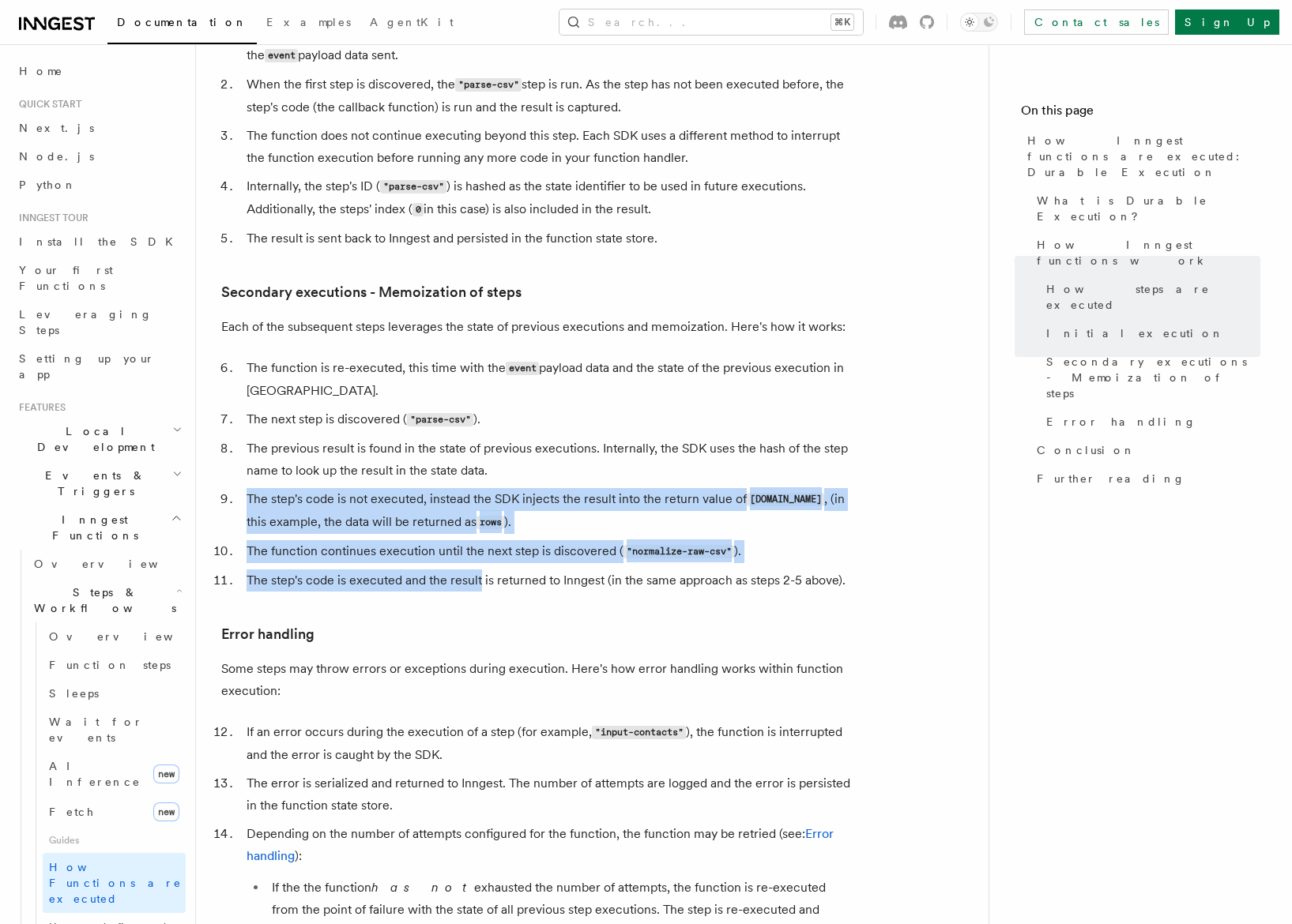
drag, startPoint x: 490, startPoint y: 402, endPoint x: 467, endPoint y: 525, distance: 125.1
click at [467, 525] on ol "The function is re-executed, this time with the event payload data and the stat…" at bounding box center [537, 474] width 632 height 235
click at [467, 570] on li "The step's code is executed and the result is returned to Inngest (in the same …" at bounding box center [547, 580] width 611 height 22
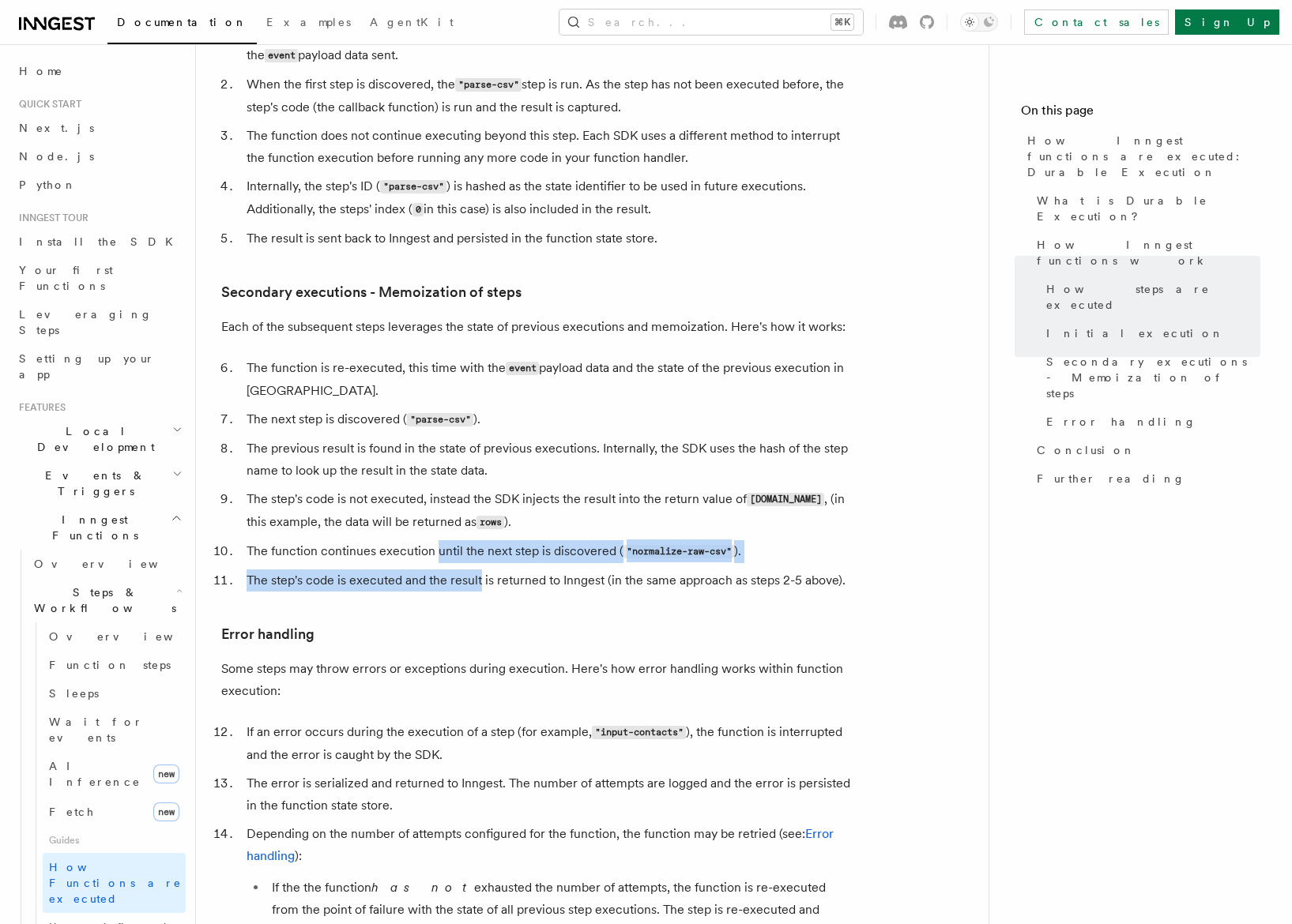
drag, startPoint x: 467, startPoint y: 525, endPoint x: 438, endPoint y: 485, distance: 49.4
click at [438, 485] on ol "The function is re-executed, this time with the event payload data and the stat…" at bounding box center [537, 474] width 632 height 235
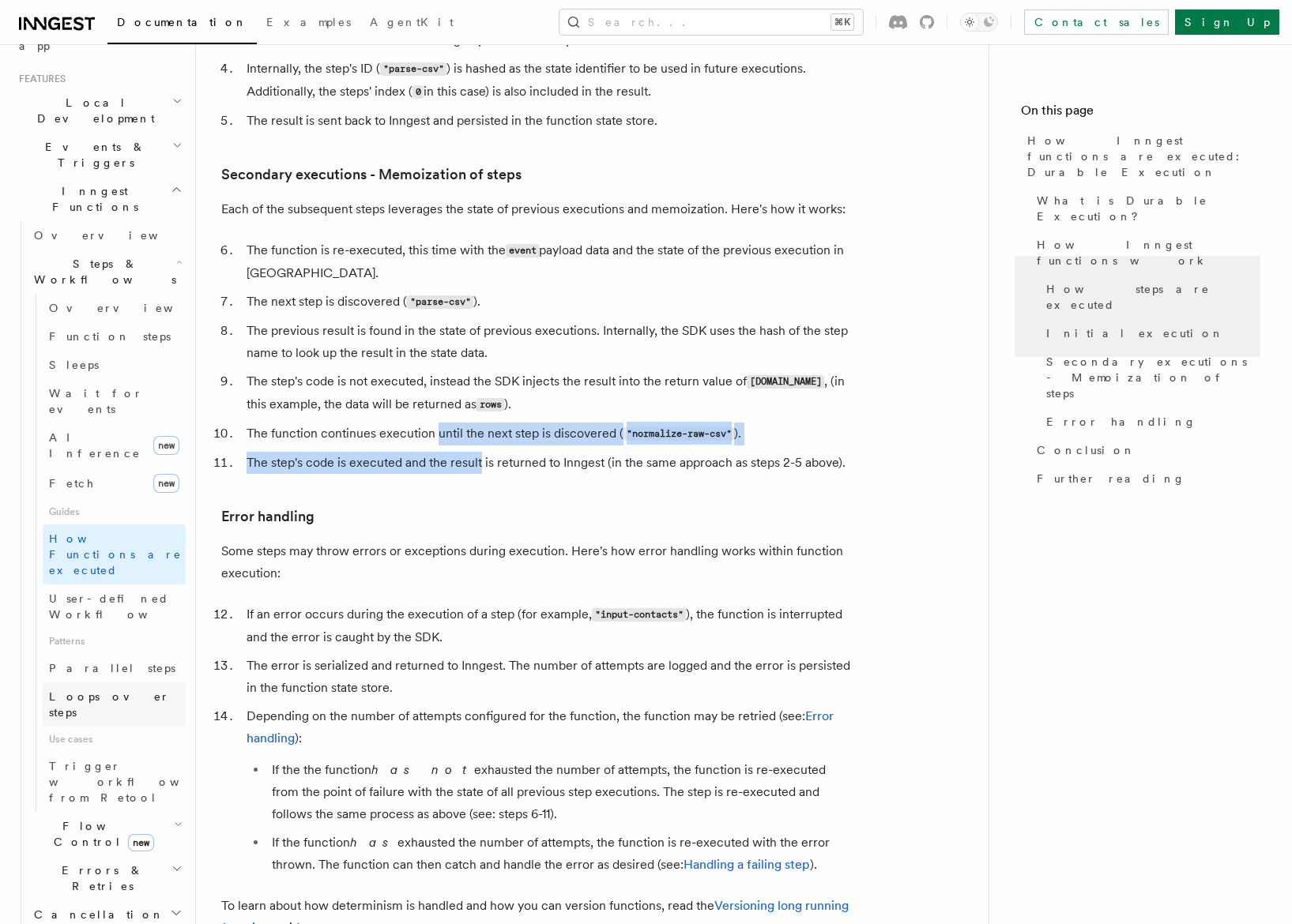
scroll to position [410, 0]
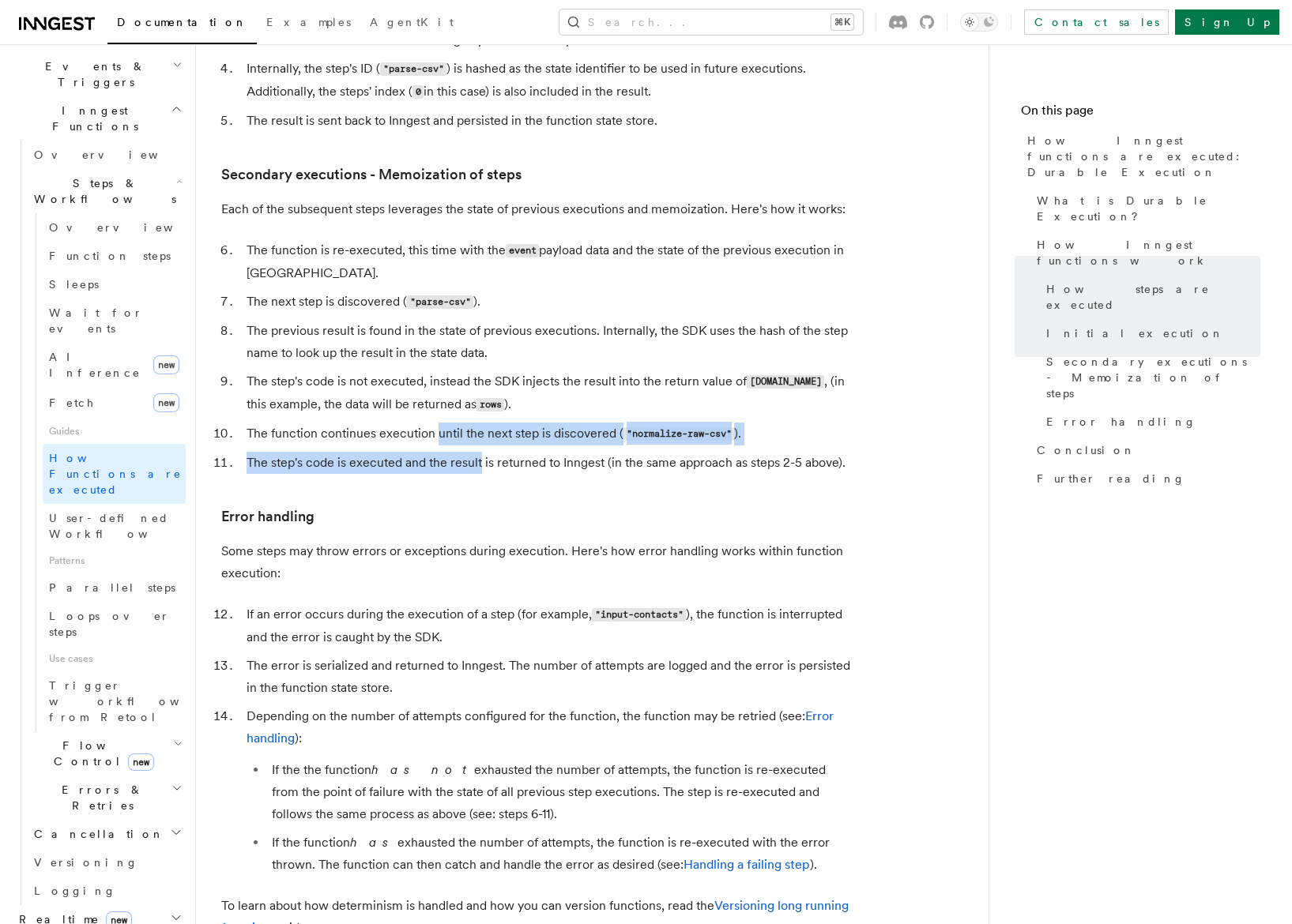
click at [180, 826] on icon "button" at bounding box center [176, 832] width 12 height 12
click at [179, 826] on icon "button" at bounding box center [176, 832] width 12 height 12
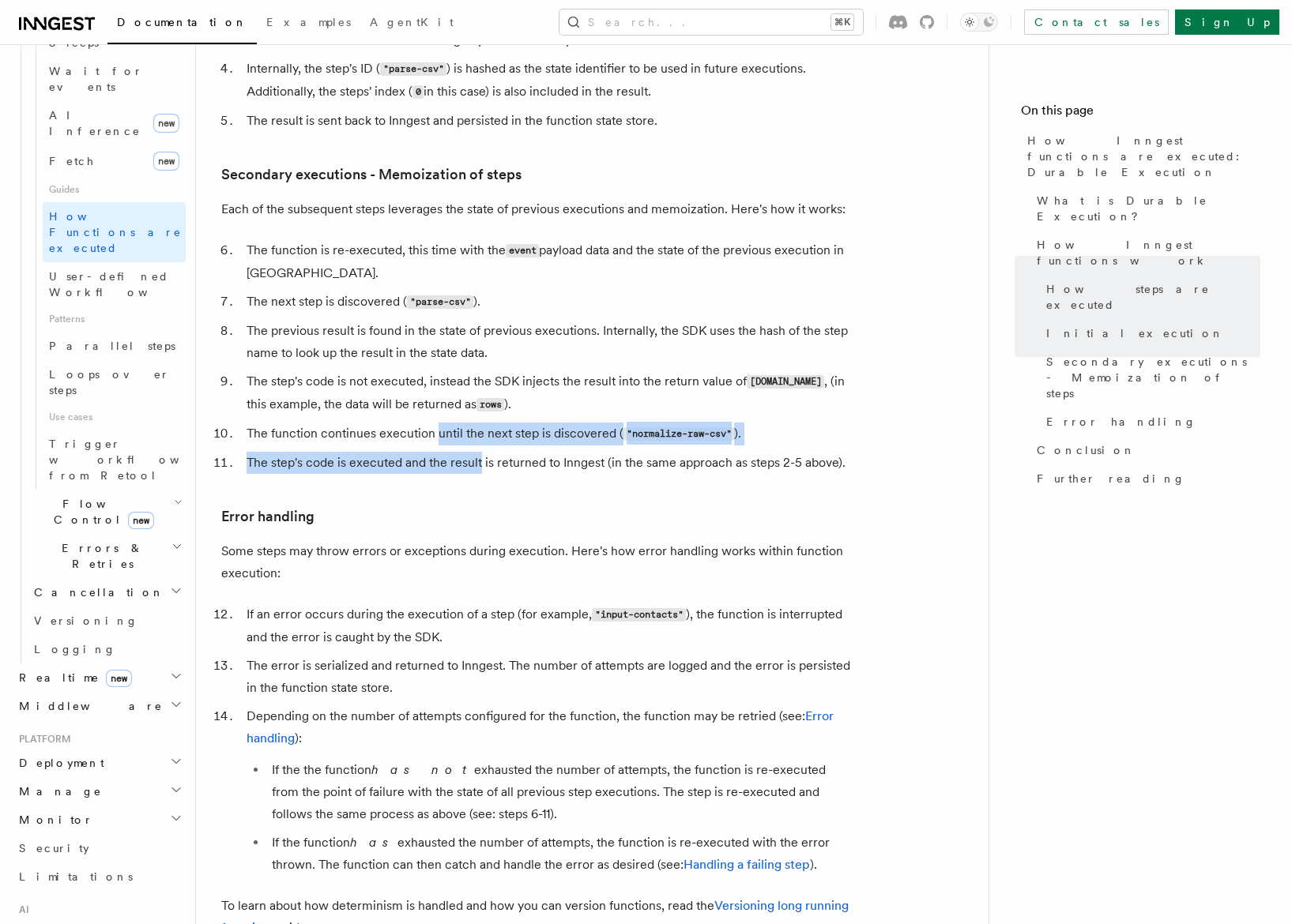
scroll to position [724, 0]
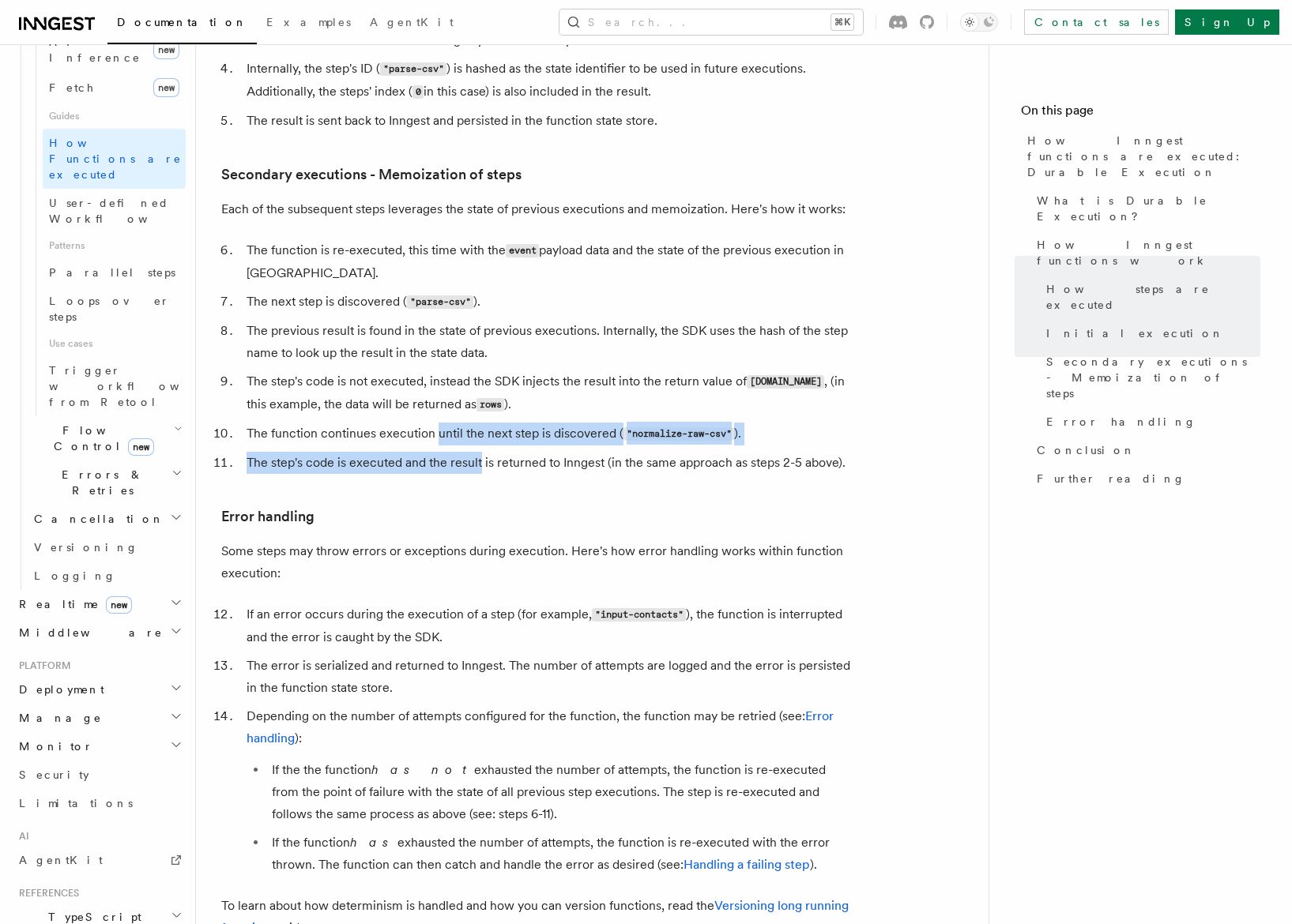
click at [174, 681] on icon "button" at bounding box center [176, 688] width 12 height 12
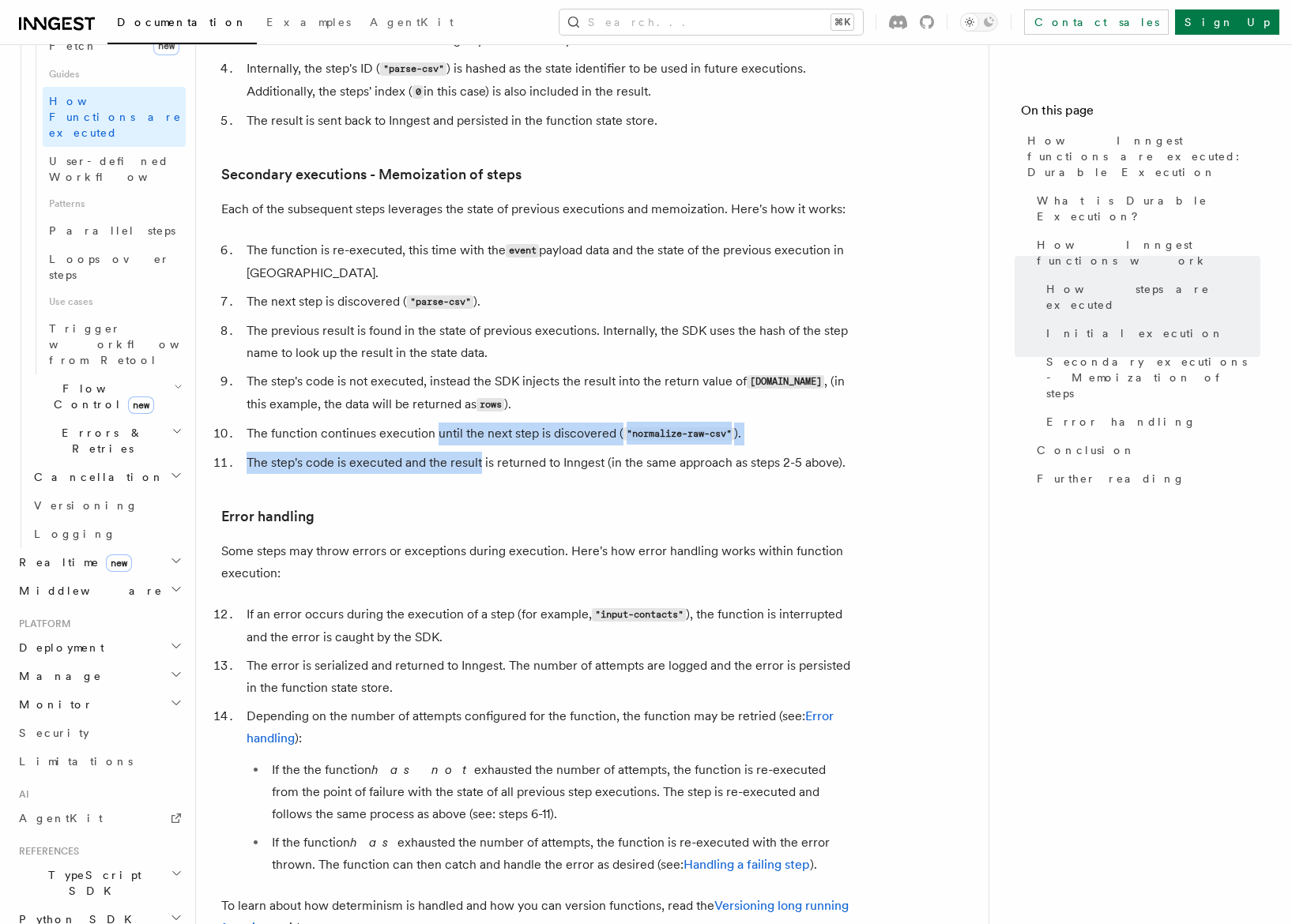
click at [184, 861] on h2 "TypeScript SDK" at bounding box center [99, 883] width 173 height 44
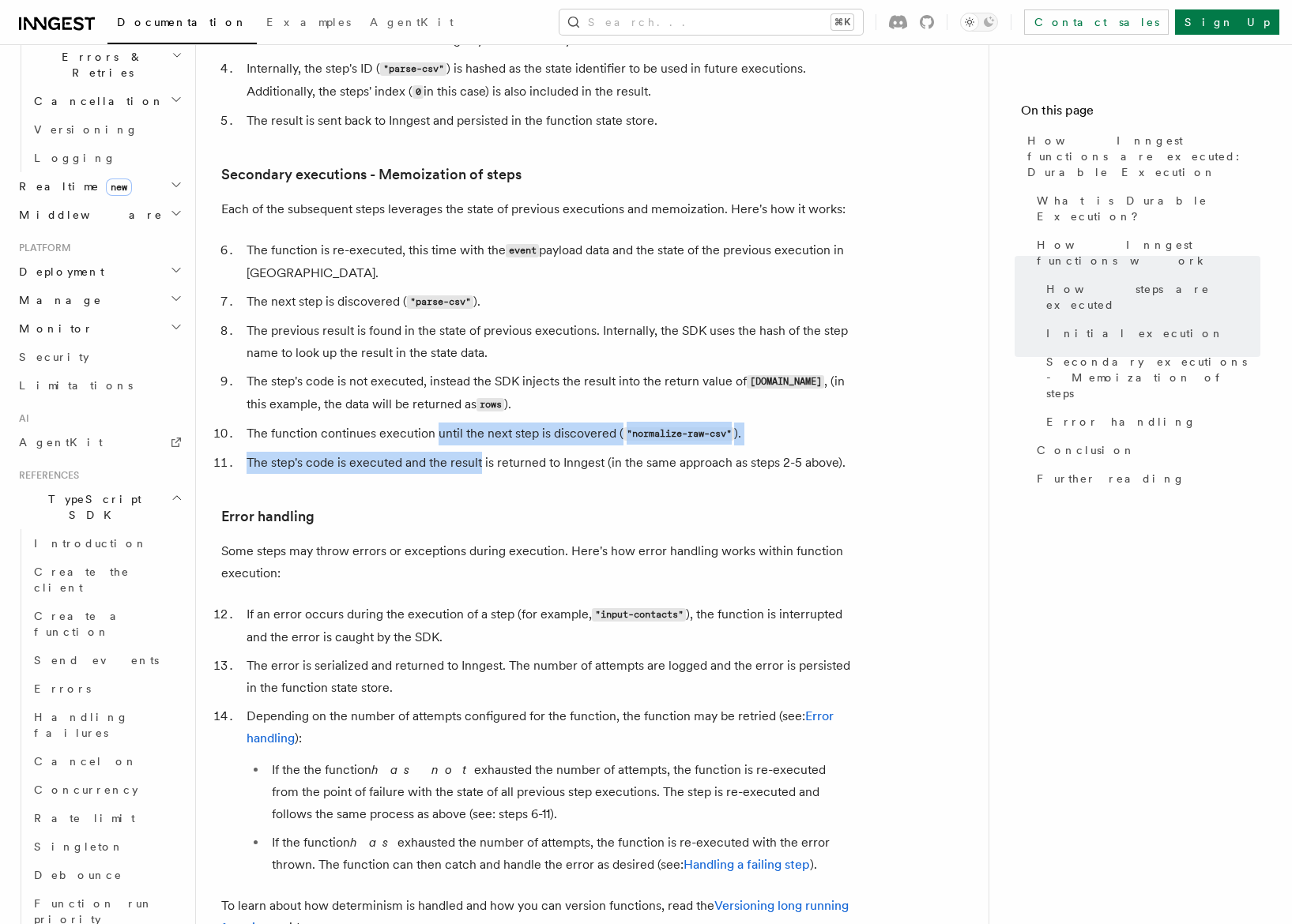
scroll to position [1144, 0]
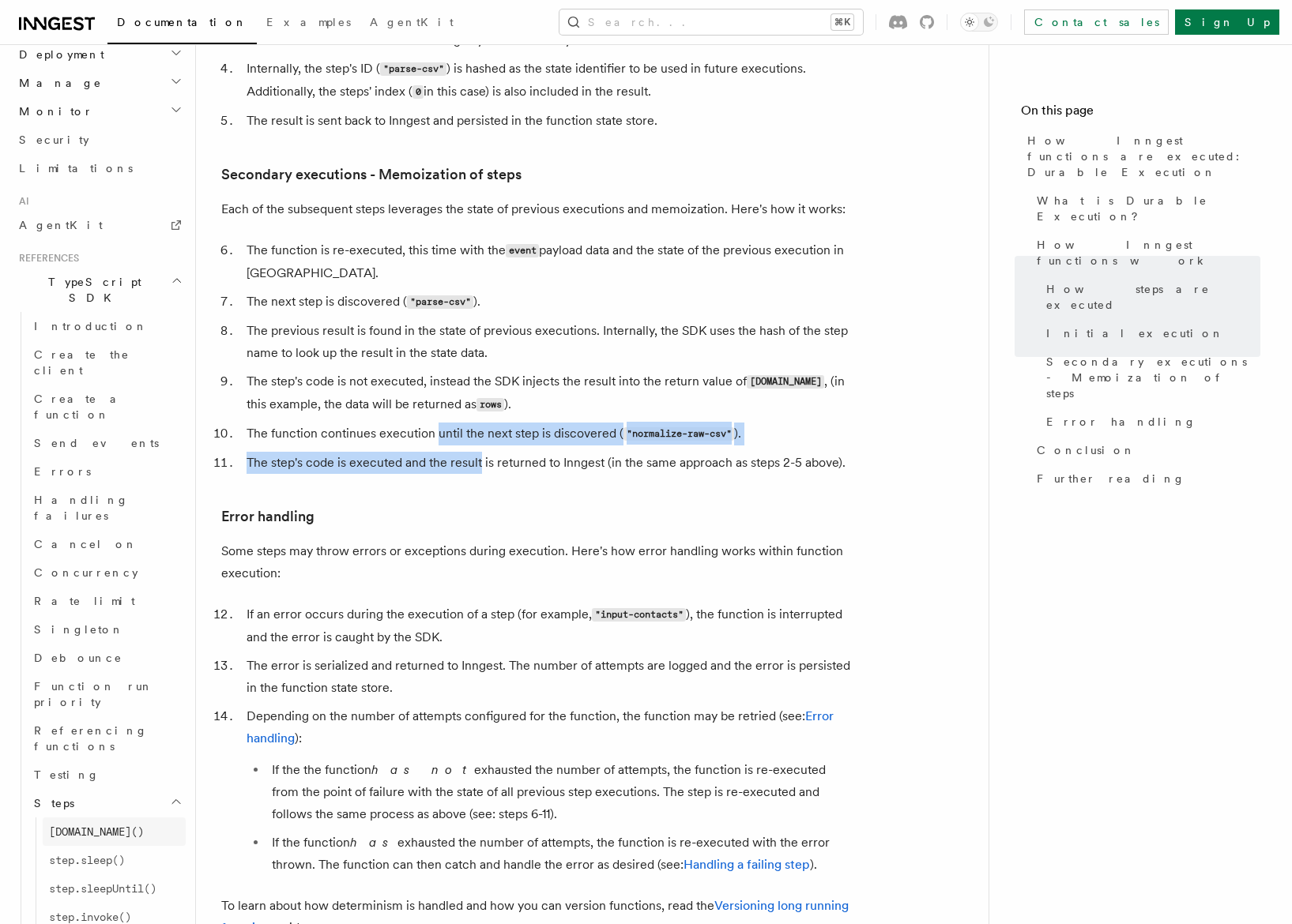
scroll to position [1449, 0]
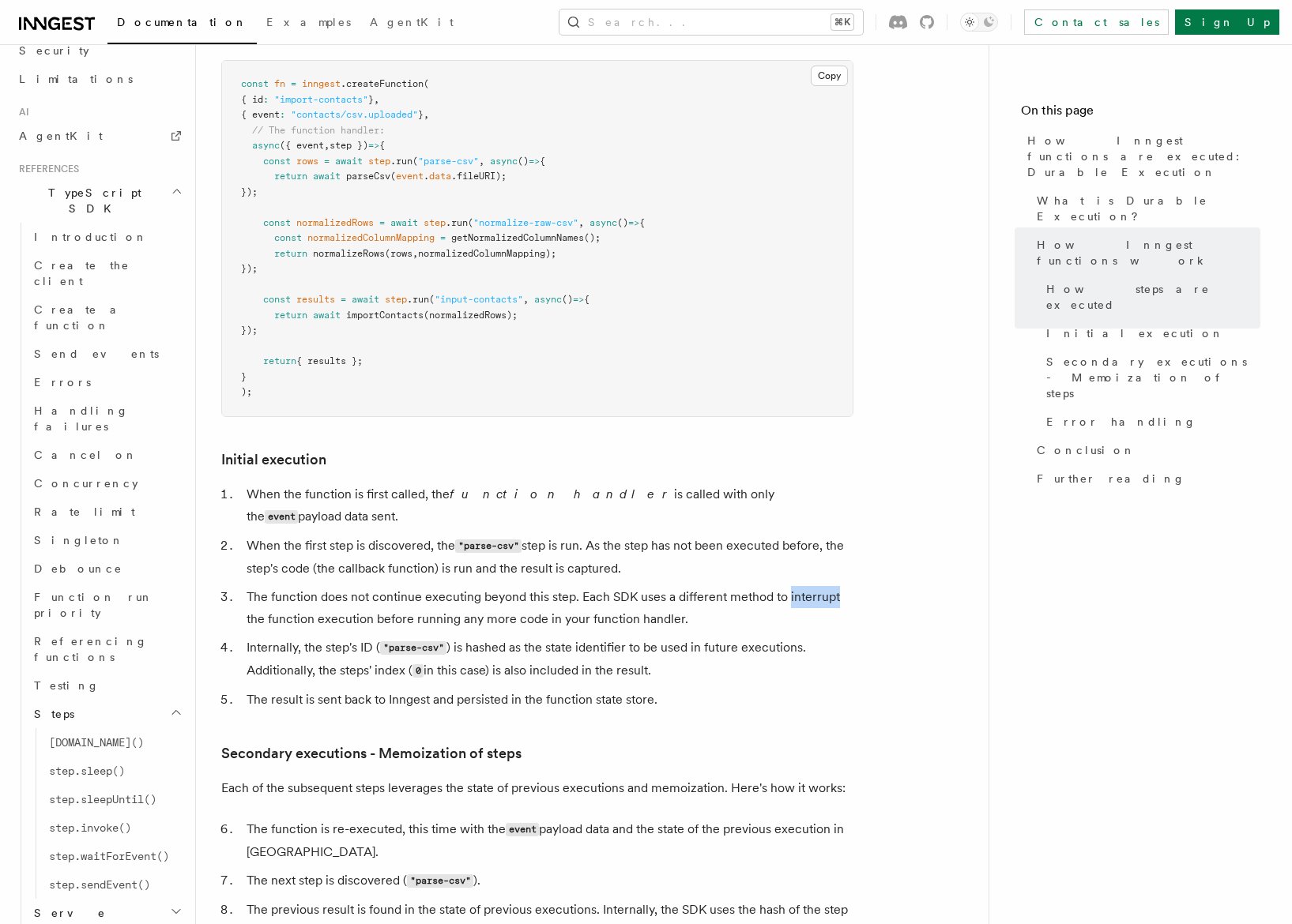
scroll to position [1566, 0]
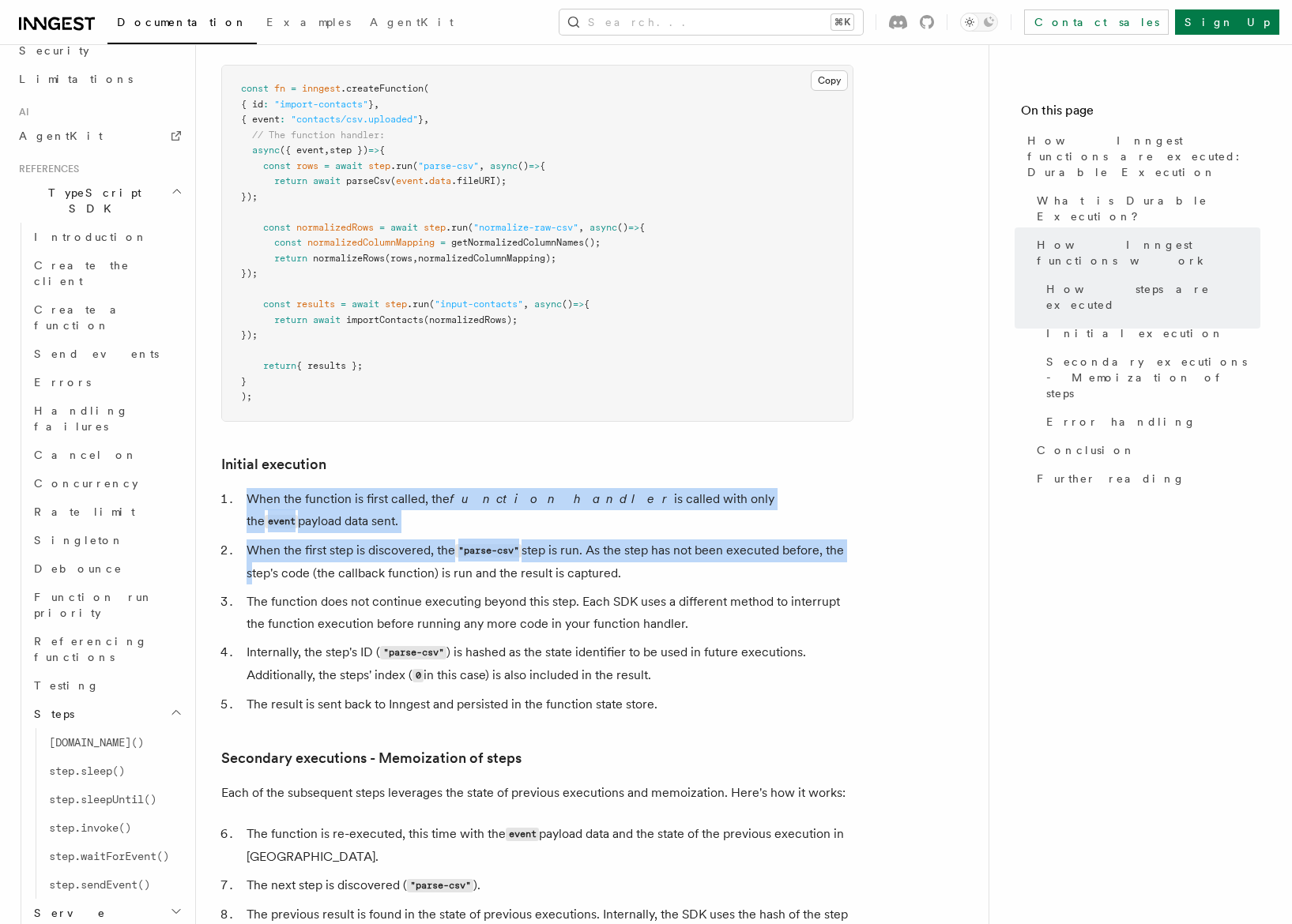
drag, startPoint x: 219, startPoint y: 500, endPoint x: 236, endPoint y: 461, distance: 42.5
click at [236, 461] on div "Features Inngest Functions Steps & Workflows How Inngest functions are executed…" at bounding box center [618, 338] width 843 height 3808
click at [242, 489] on li "When the function is first called, the function handler is called with only the…" at bounding box center [547, 511] width 611 height 45
drag, startPoint x: 241, startPoint y: 461, endPoint x: 485, endPoint y: 506, distance: 248.1
click at [489, 506] on ol "When the function is first called, the function handler is called with only the…" at bounding box center [537, 602] width 632 height 227
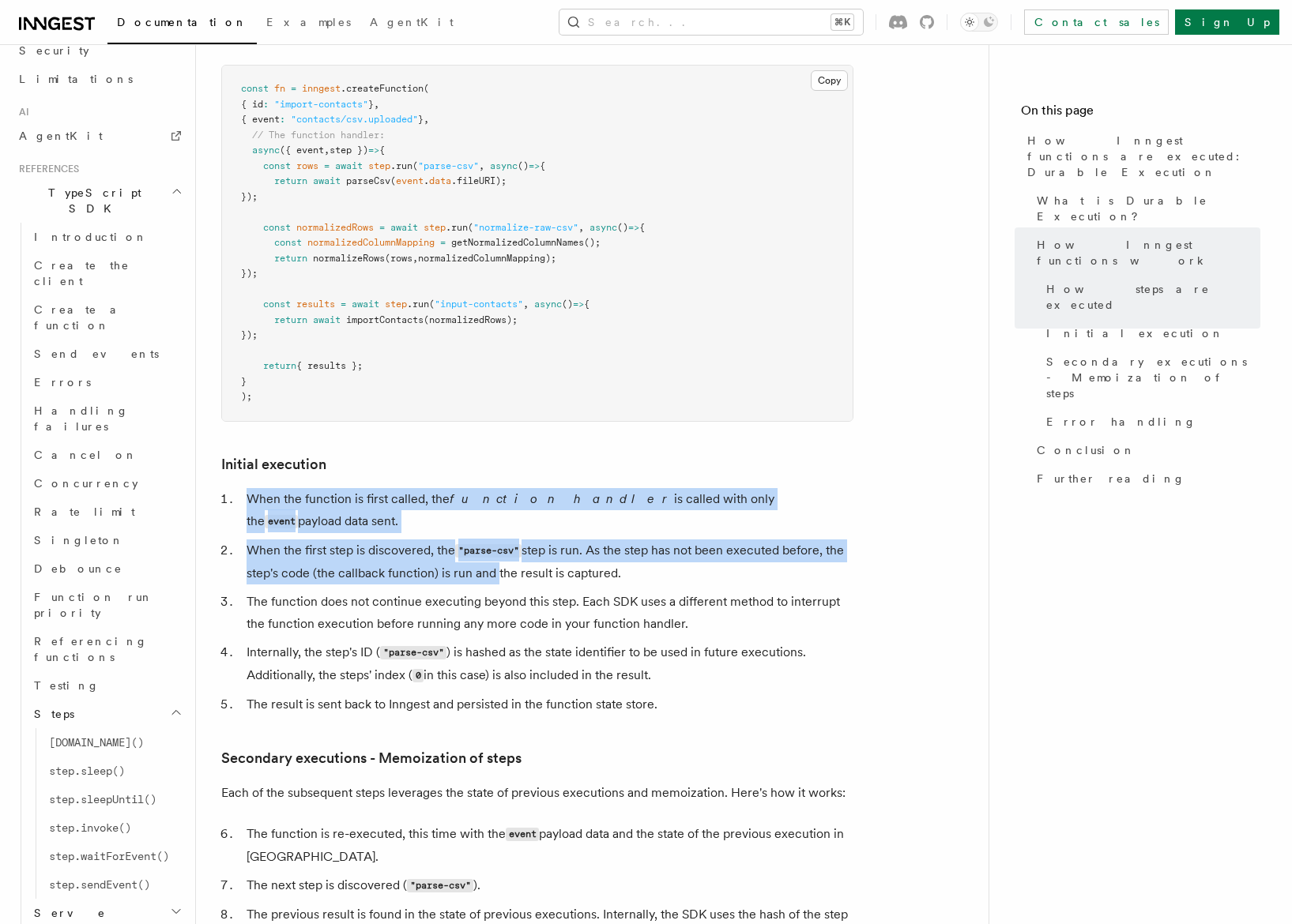
click at [485, 539] on li "When the first step is discovered, the "parse-csv" step is run. As the step has…" at bounding box center [547, 562] width 611 height 45
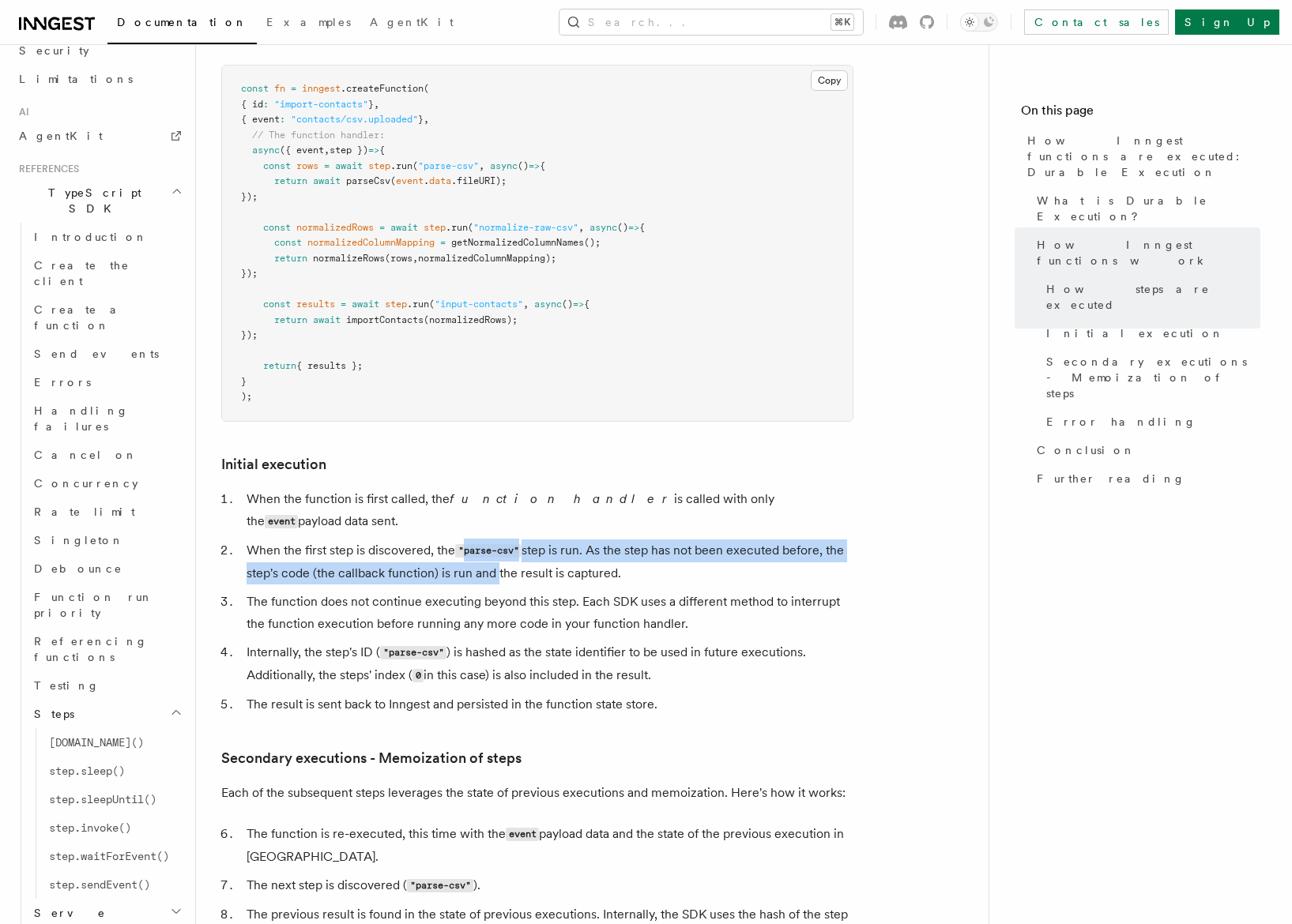
drag, startPoint x: 485, startPoint y: 506, endPoint x: 473, endPoint y: 483, distance: 25.9
click at [473, 539] on li "When the first step is discovered, the "parse-csv" step is run. As the step has…" at bounding box center [547, 562] width 611 height 45
click at [473, 545] on code ""parse-csv"" at bounding box center [488, 551] width 67 height 13
drag, startPoint x: 473, startPoint y: 483, endPoint x: 516, endPoint y: 484, distance: 43.0
click at [516, 545] on code ""parse-csv"" at bounding box center [488, 551] width 67 height 13
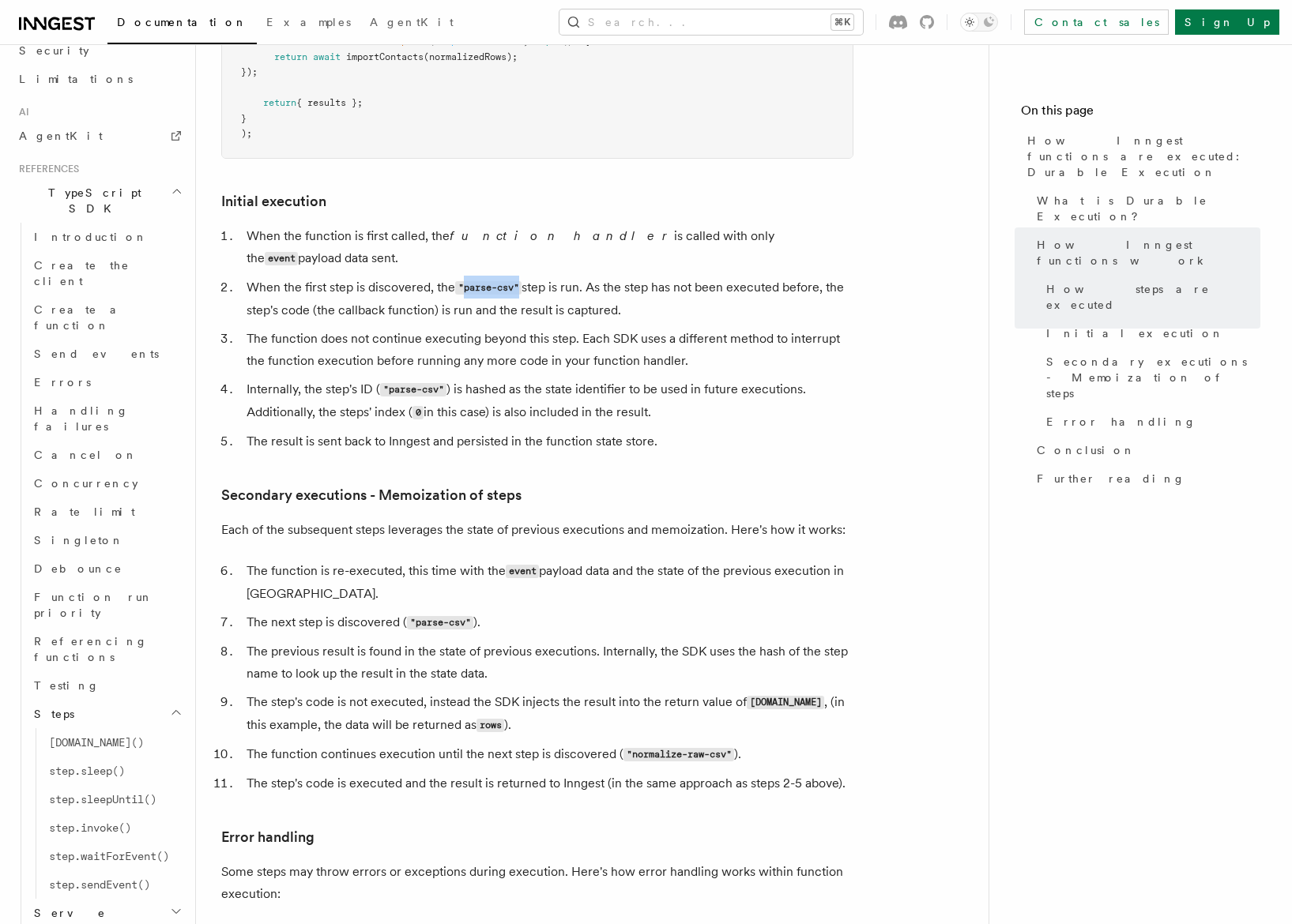
scroll to position [1850, 0]
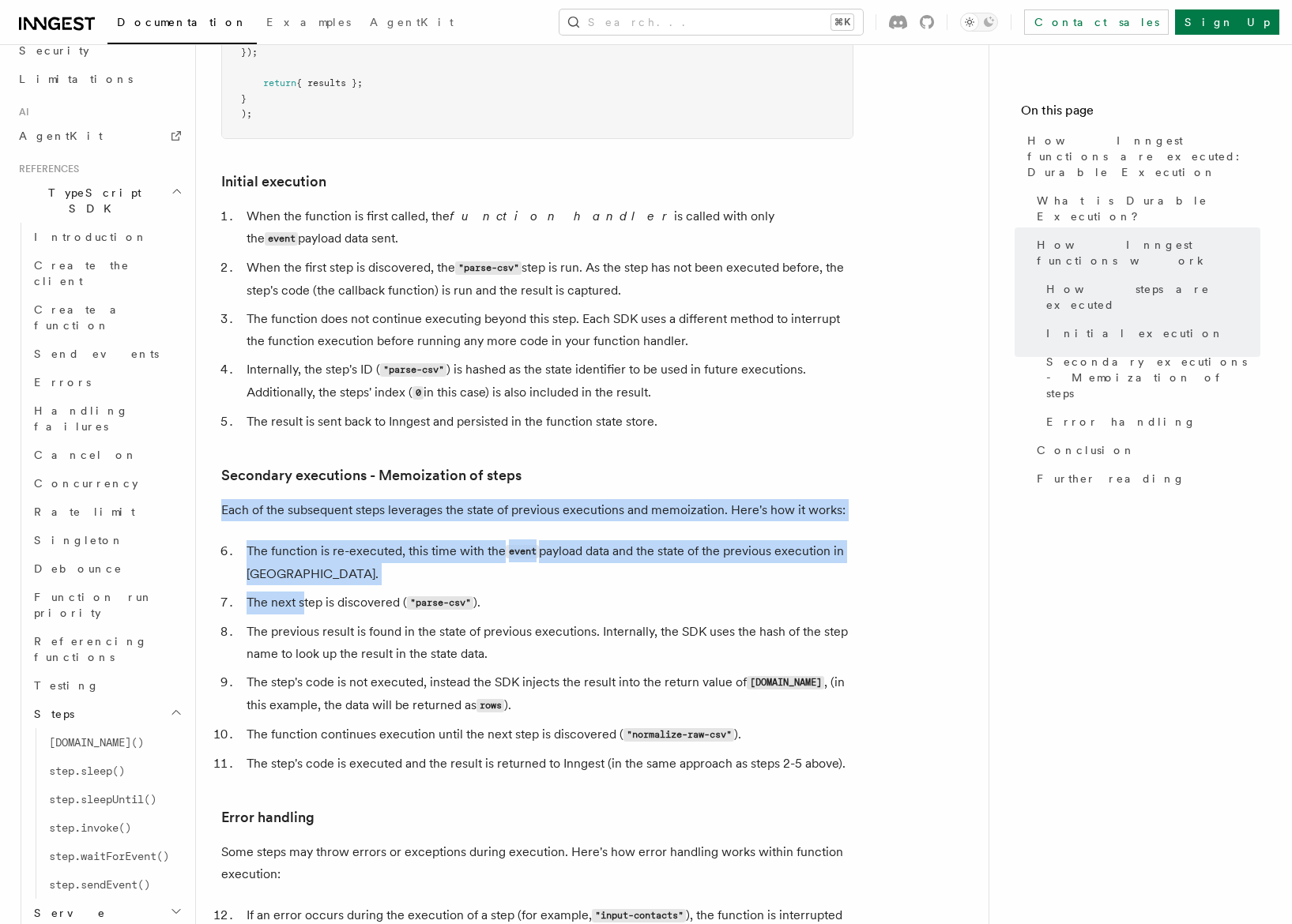
drag, startPoint x: 309, startPoint y: 434, endPoint x: 303, endPoint y: 546, distance: 112.2
click at [303, 546] on article "Features Inngest Functions Steps & Workflows How Inngest functions are executed…" at bounding box center [592, 89] width 742 height 3739
click at [303, 592] on li "The next step is discovered ( "parse-csv" )." at bounding box center [547, 603] width 611 height 23
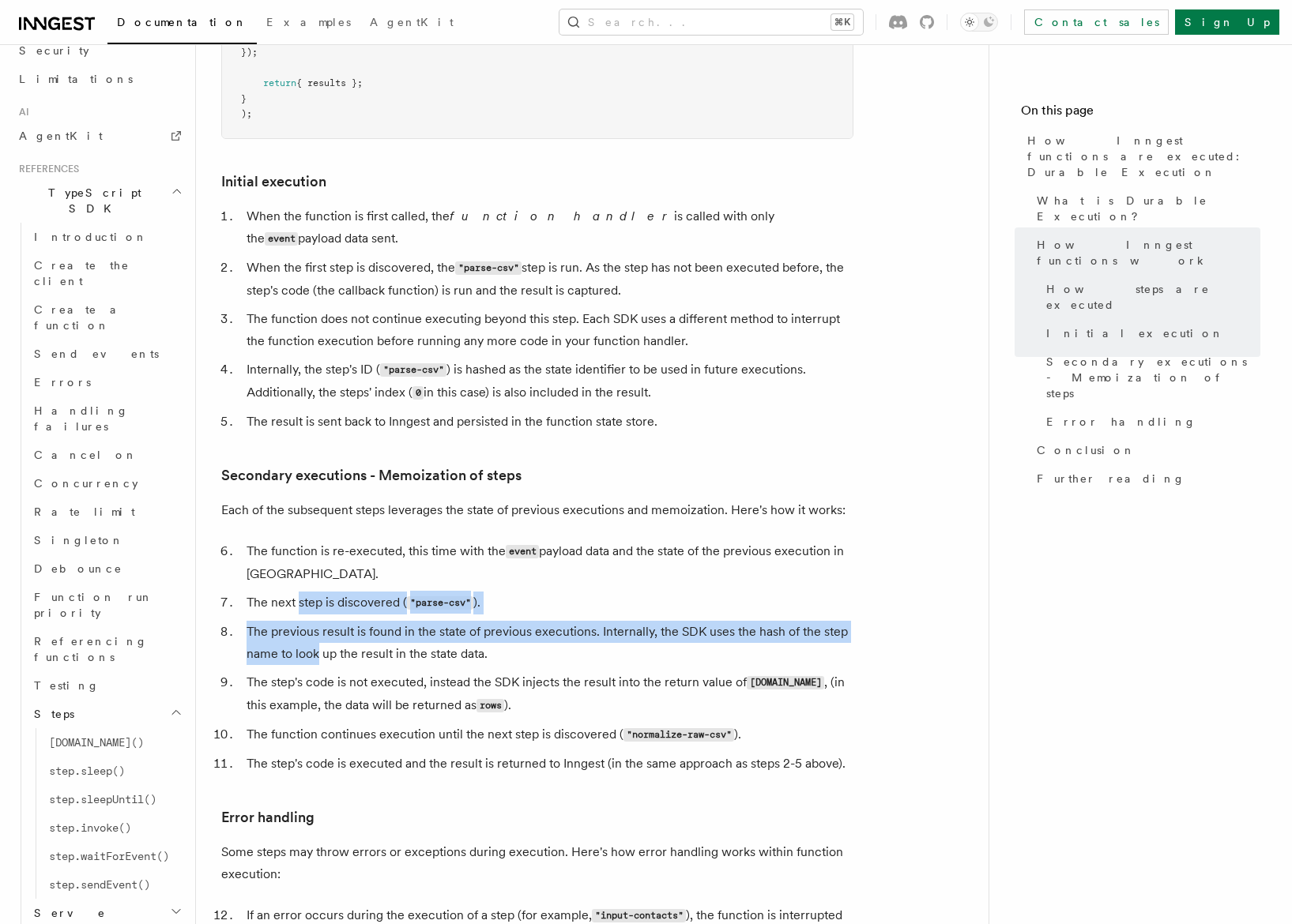
drag, startPoint x: 303, startPoint y: 546, endPoint x: 297, endPoint y: 597, distance: 51.4
click at [297, 597] on ol "The function is re-executed, this time with the event payload data and the stat…" at bounding box center [537, 657] width 632 height 235
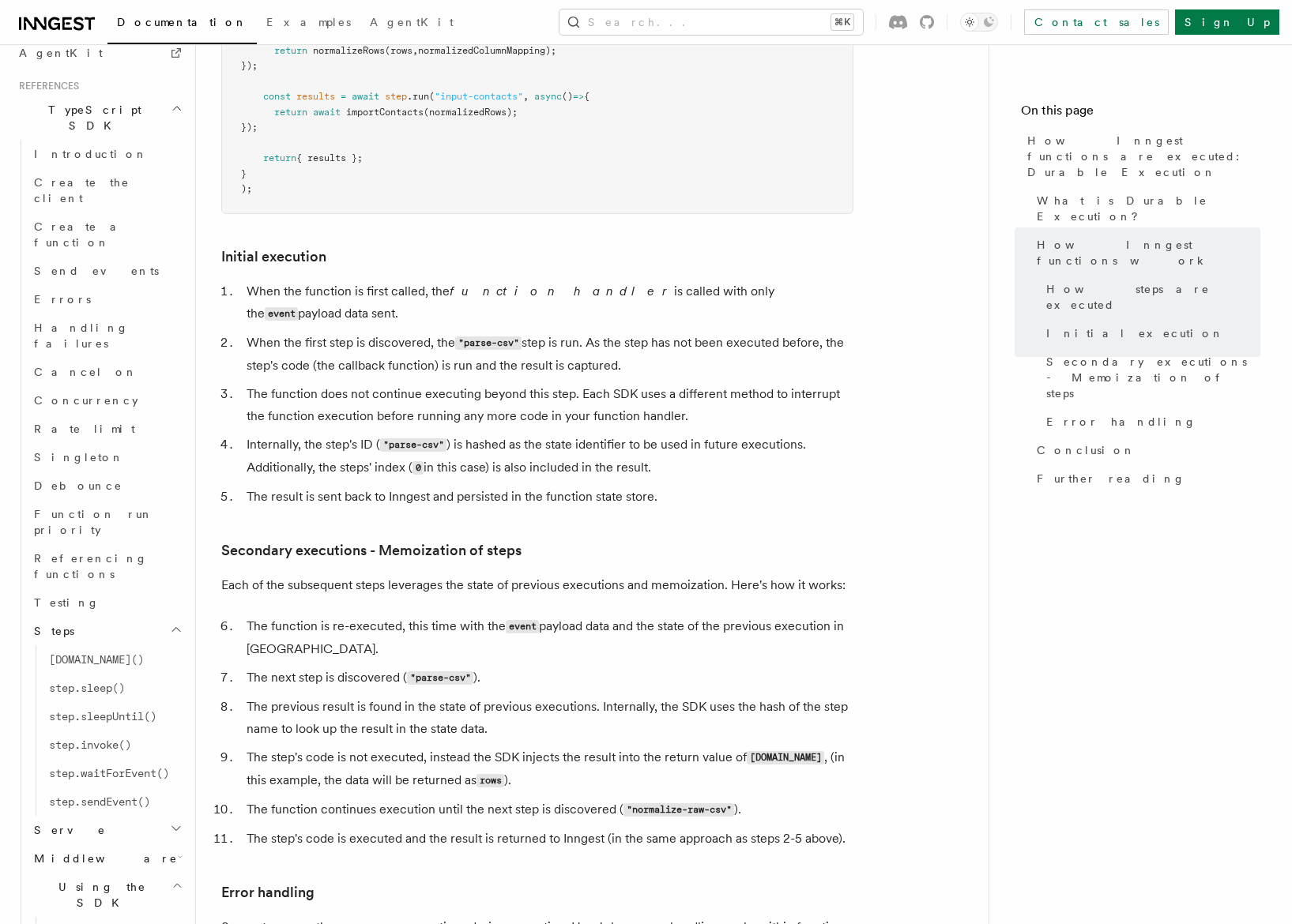
scroll to position [1563, 0]
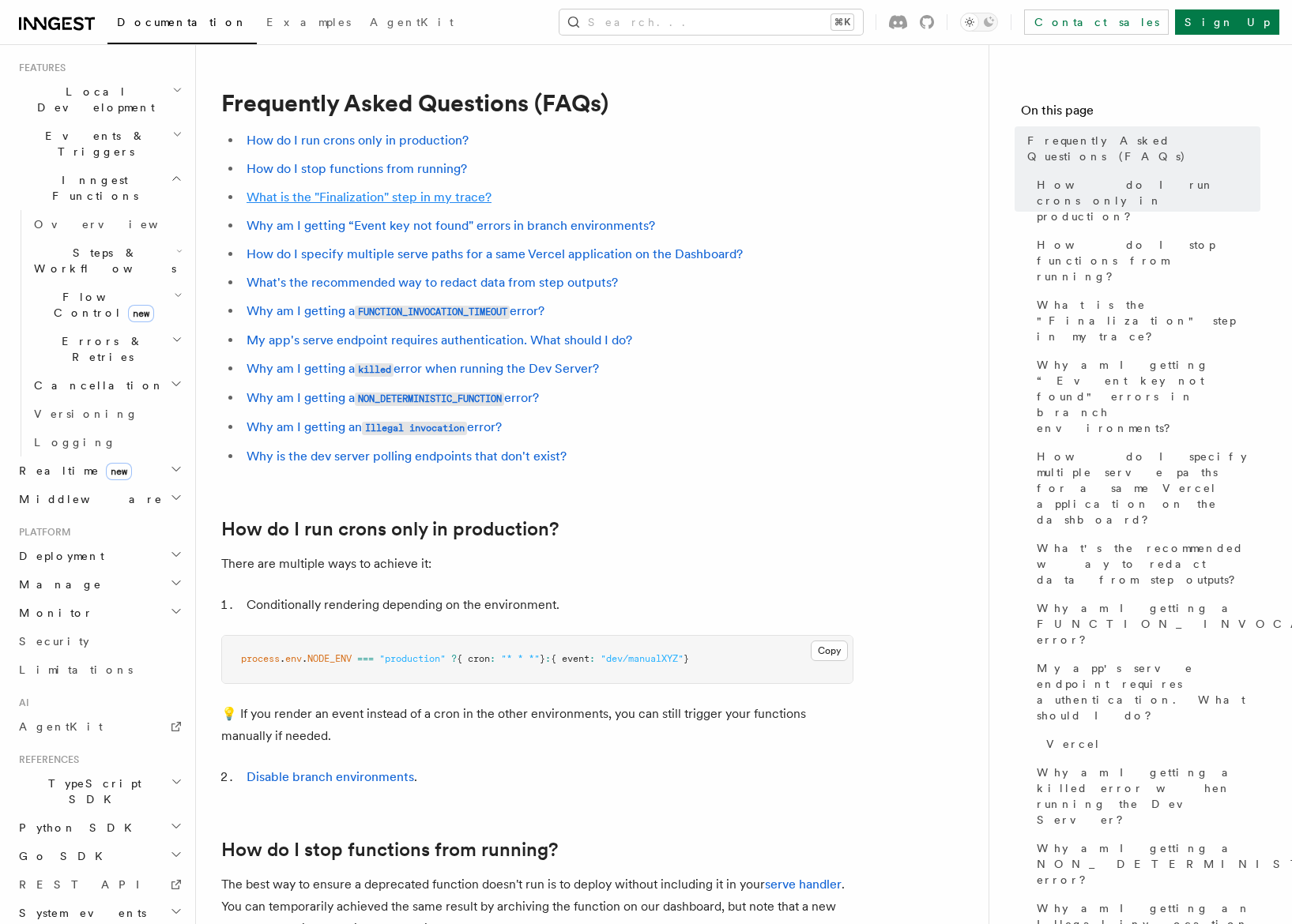
click at [403, 200] on link "What is the "Finalization" step in my trace?" at bounding box center [369, 196] width 245 height 15
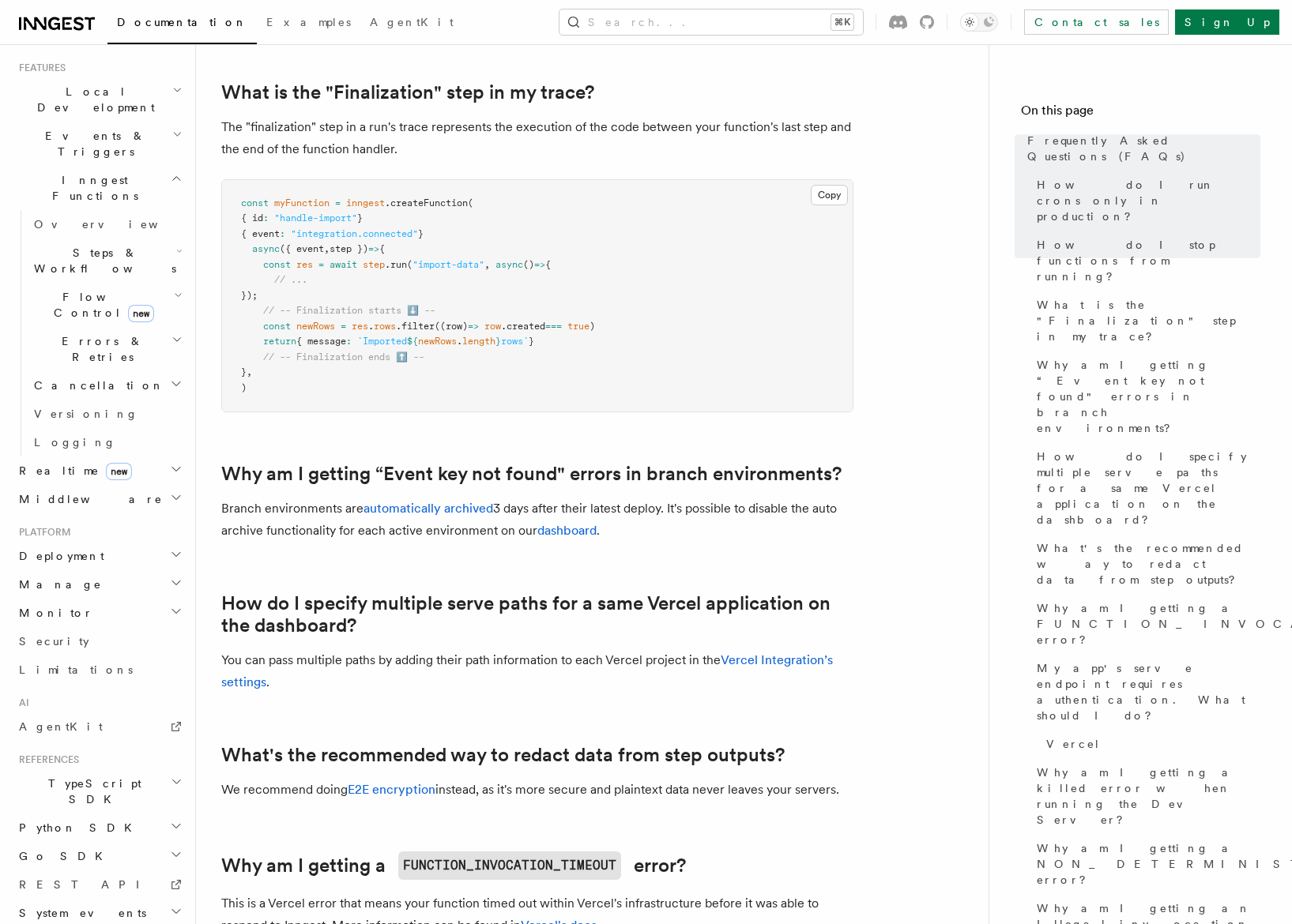
scroll to position [916, 0]
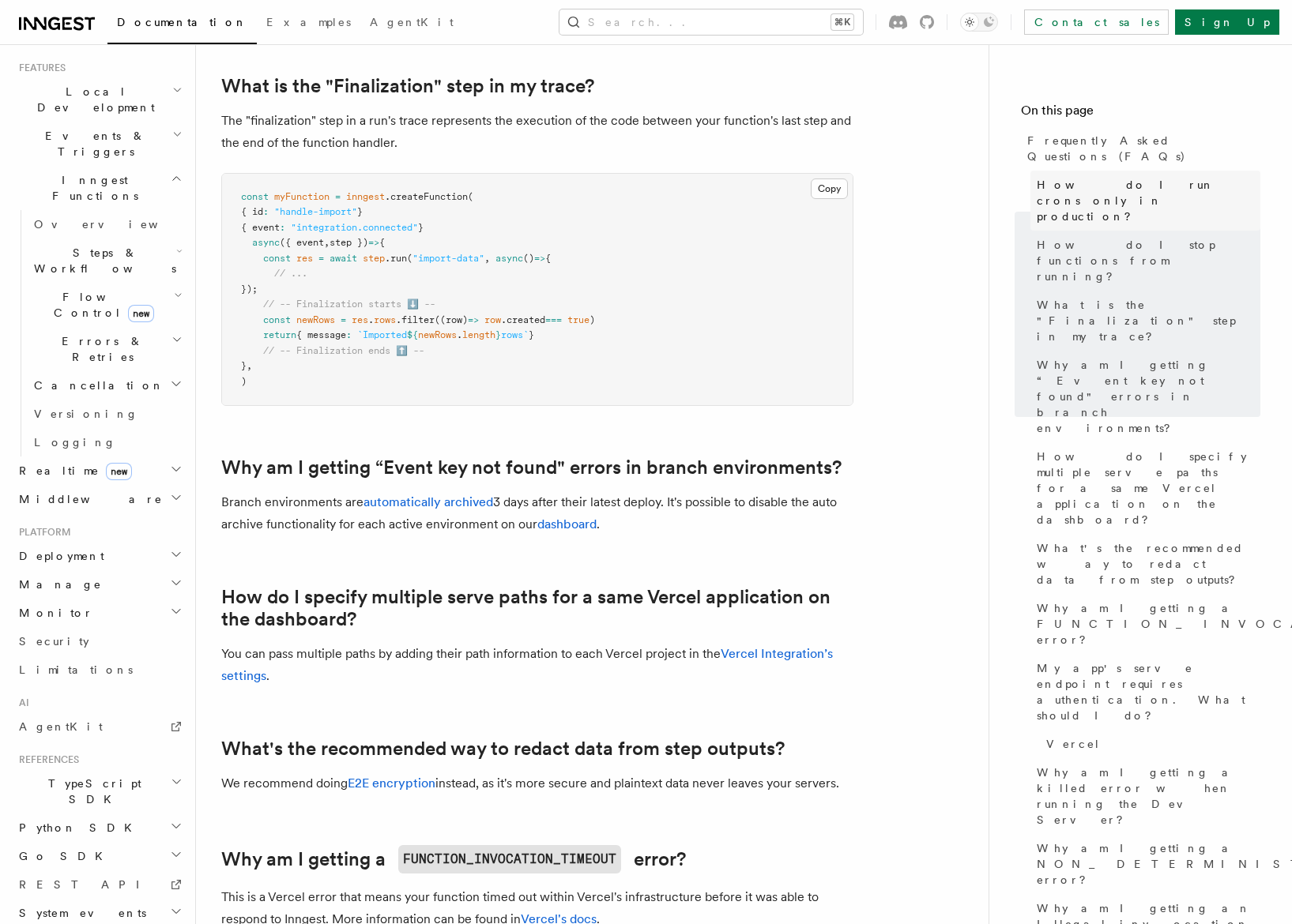
click at [1109, 177] on span "How do I run crons only in production?" at bounding box center [1149, 200] width 224 height 47
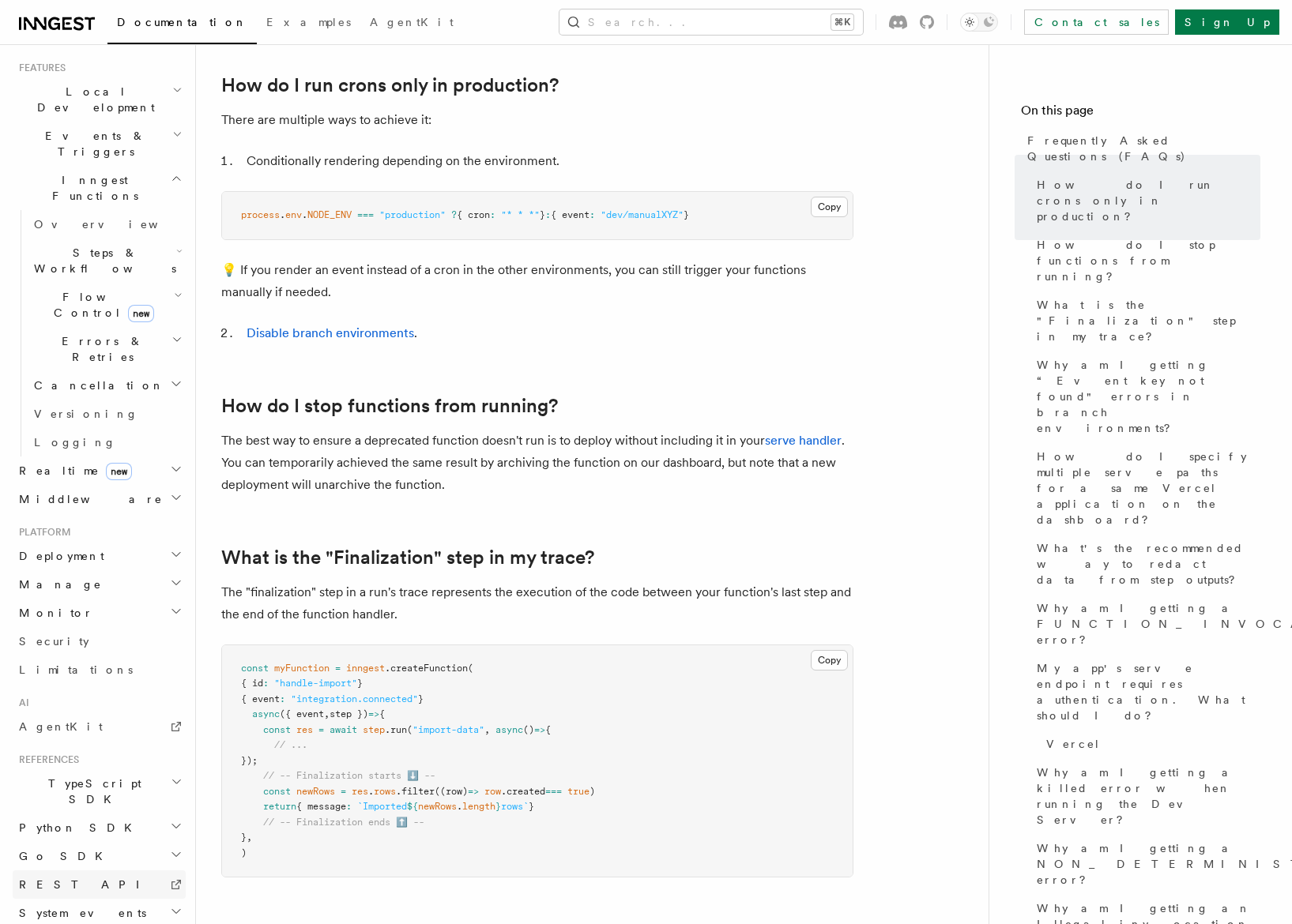
scroll to position [339, 0]
click at [70, 907] on span "System events" at bounding box center [79, 915] width 133 height 16
click at [81, 777] on span "TypeScript SDK" at bounding box center [92, 793] width 158 height 32
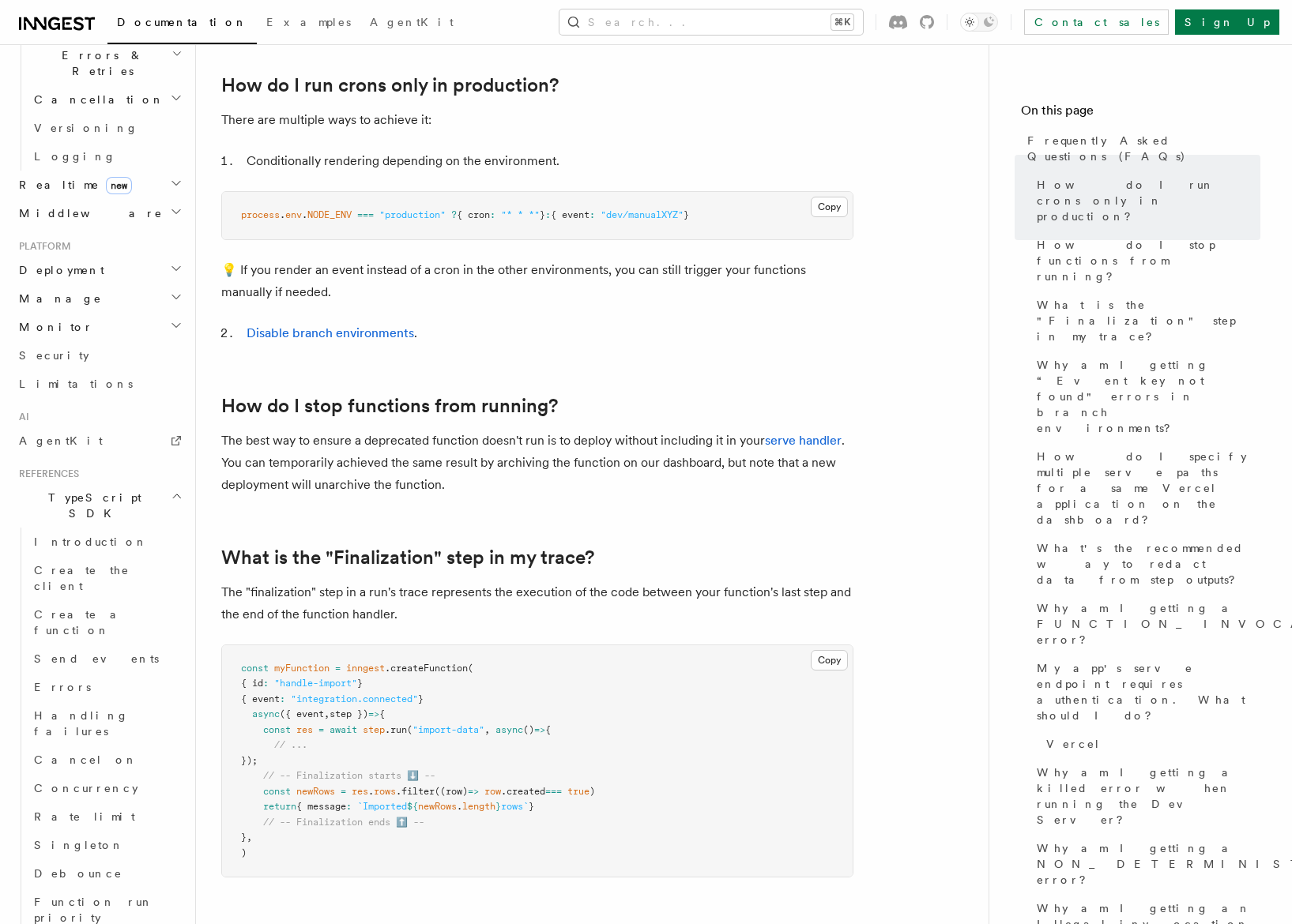
scroll to position [646, 0]
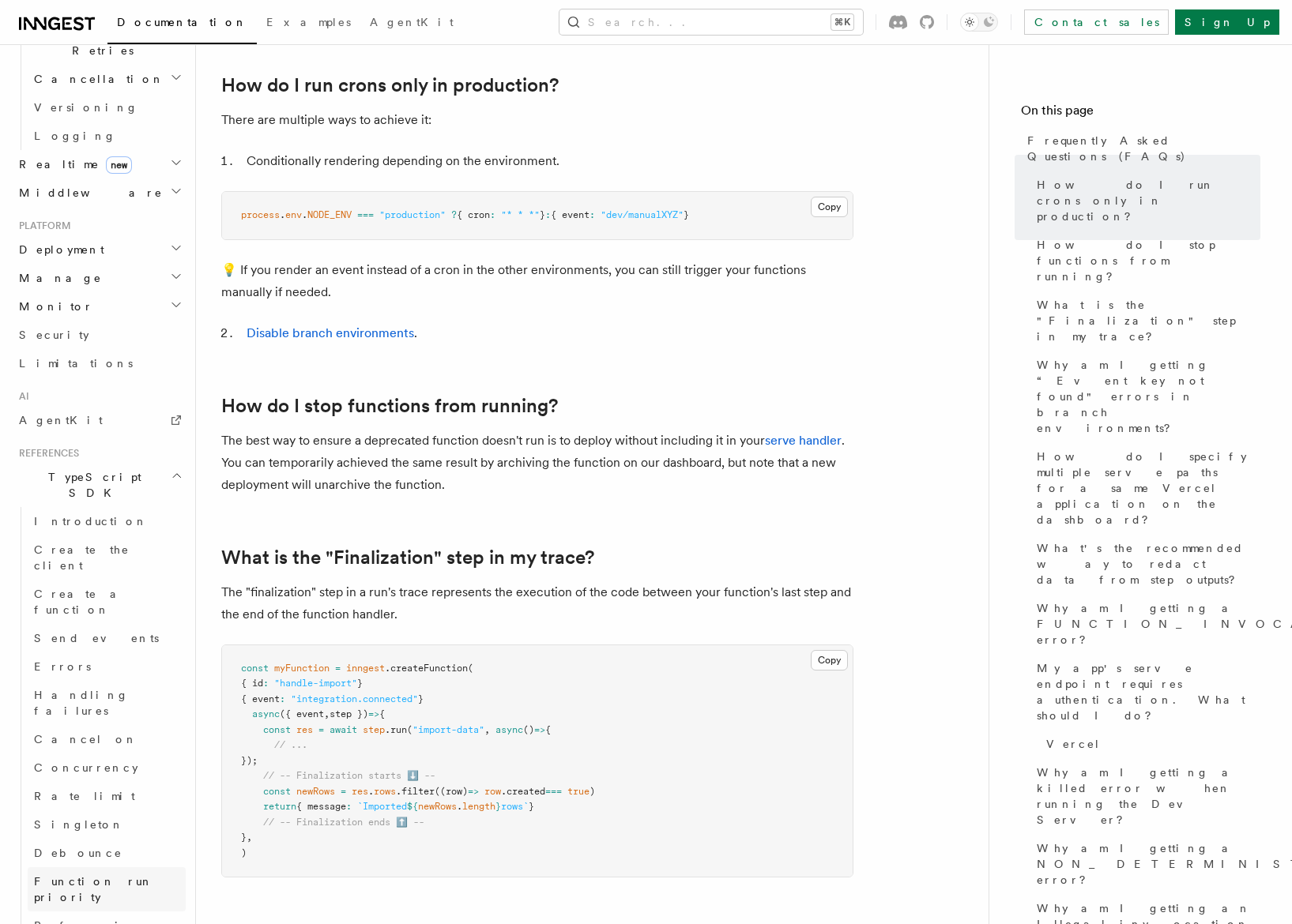
click at [77, 875] on span "Function run priority" at bounding box center [93, 889] width 119 height 28
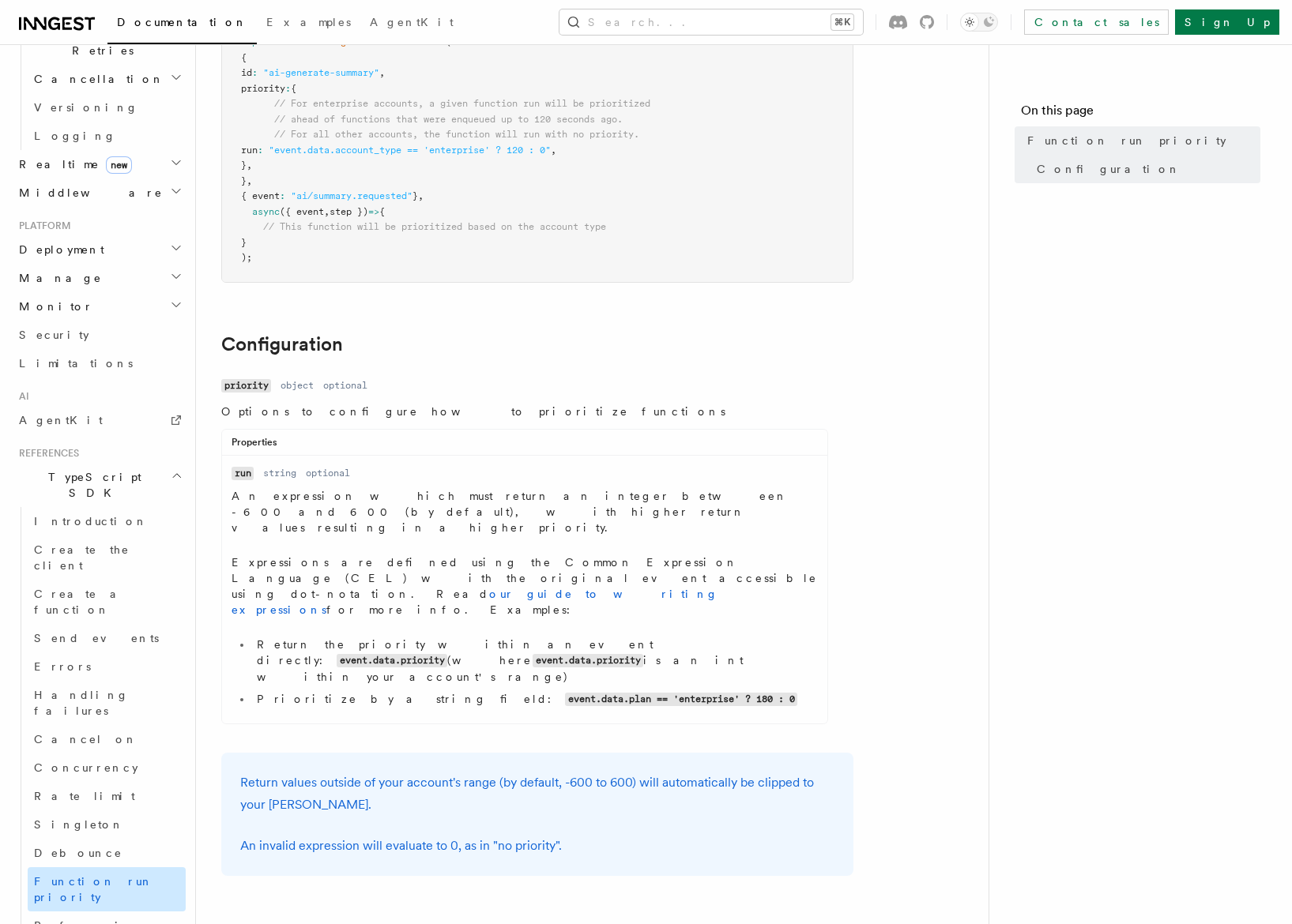
scroll to position [250, 0]
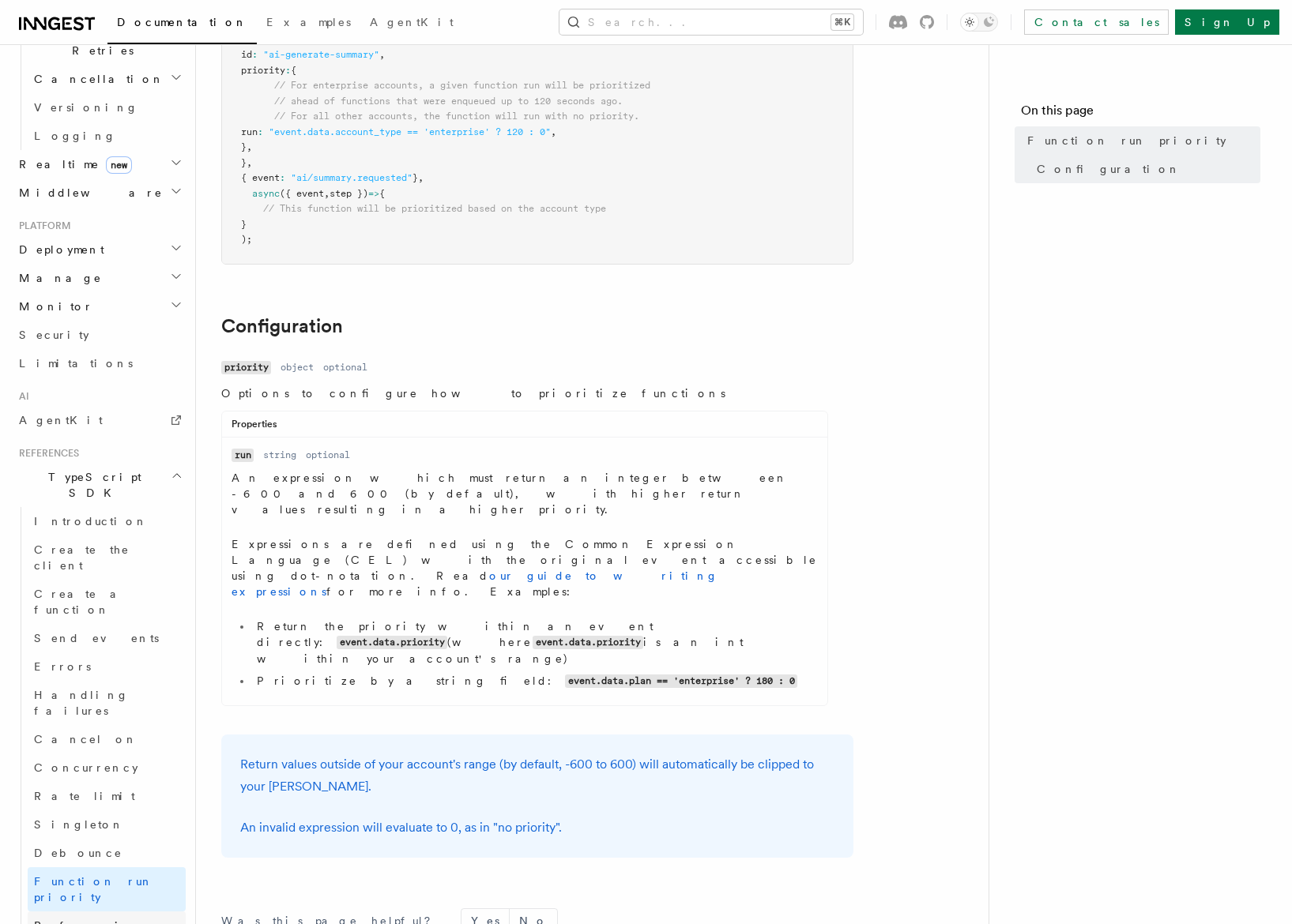
click at [79, 920] on span "Referencing functions" at bounding box center [91, 934] width 114 height 28
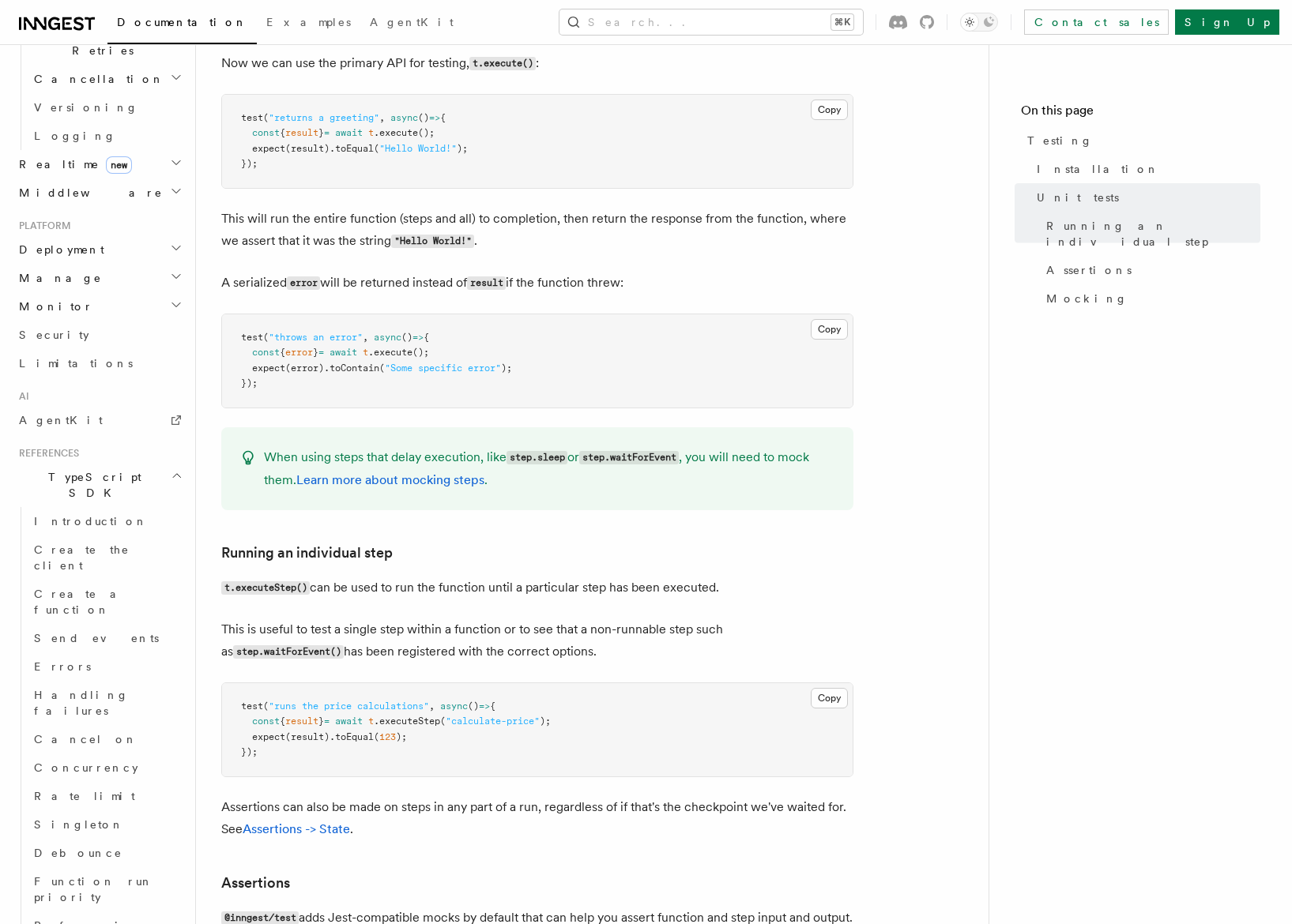
scroll to position [923, 0]
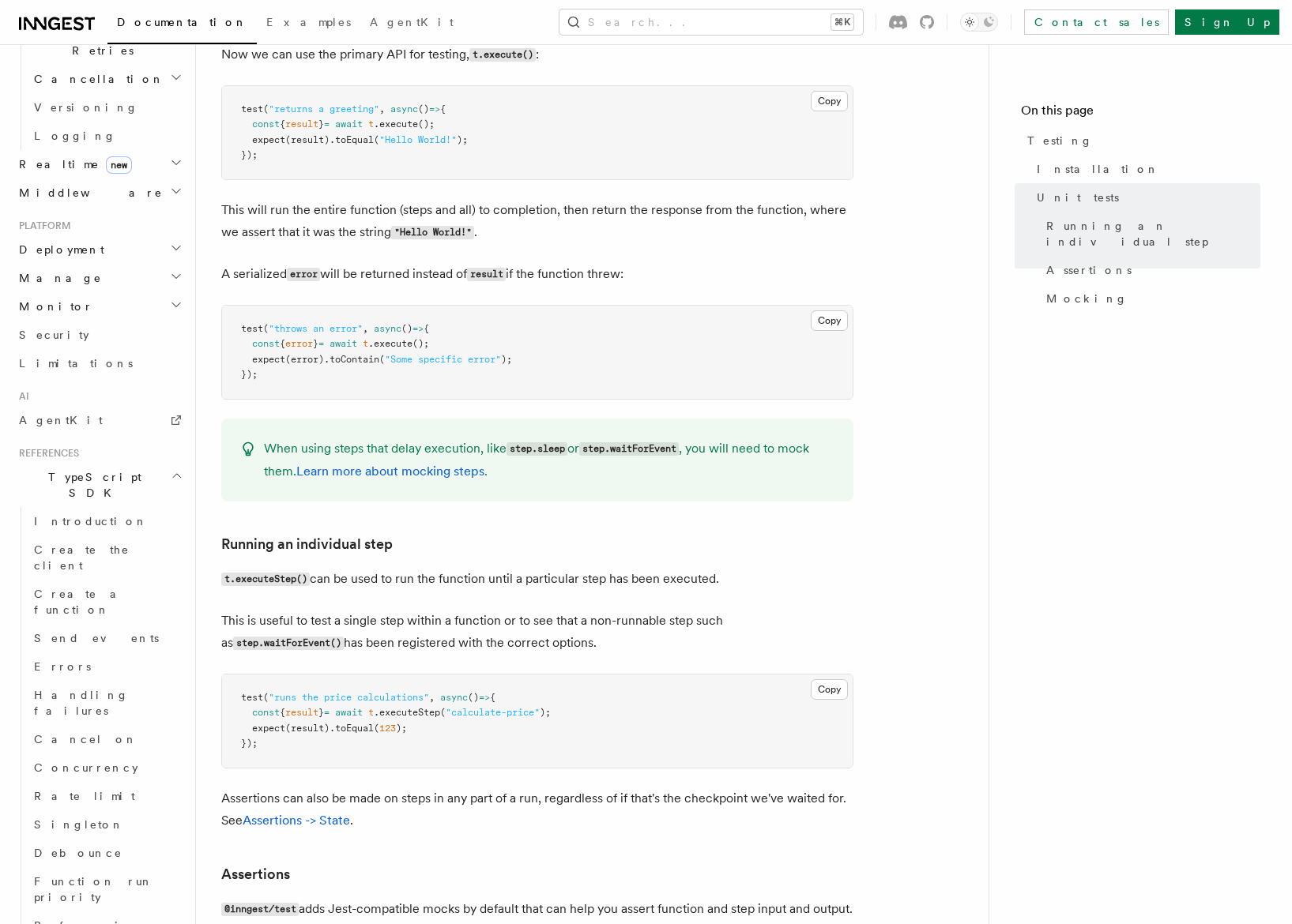
click at [259, 584] on code "t.executeStep()" at bounding box center [266, 579] width 89 height 13
copy code "executeStep"
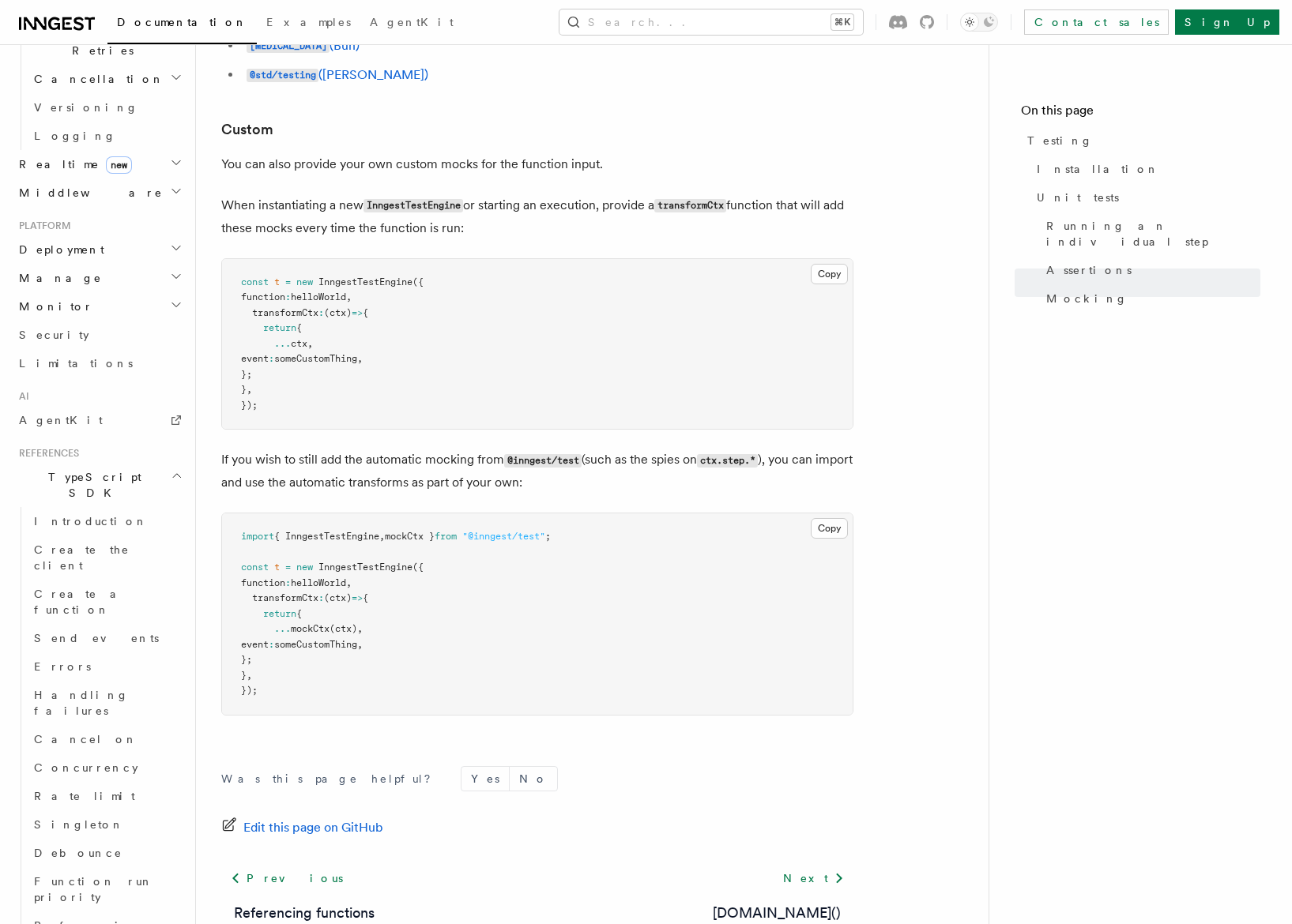
scroll to position [5282, 0]
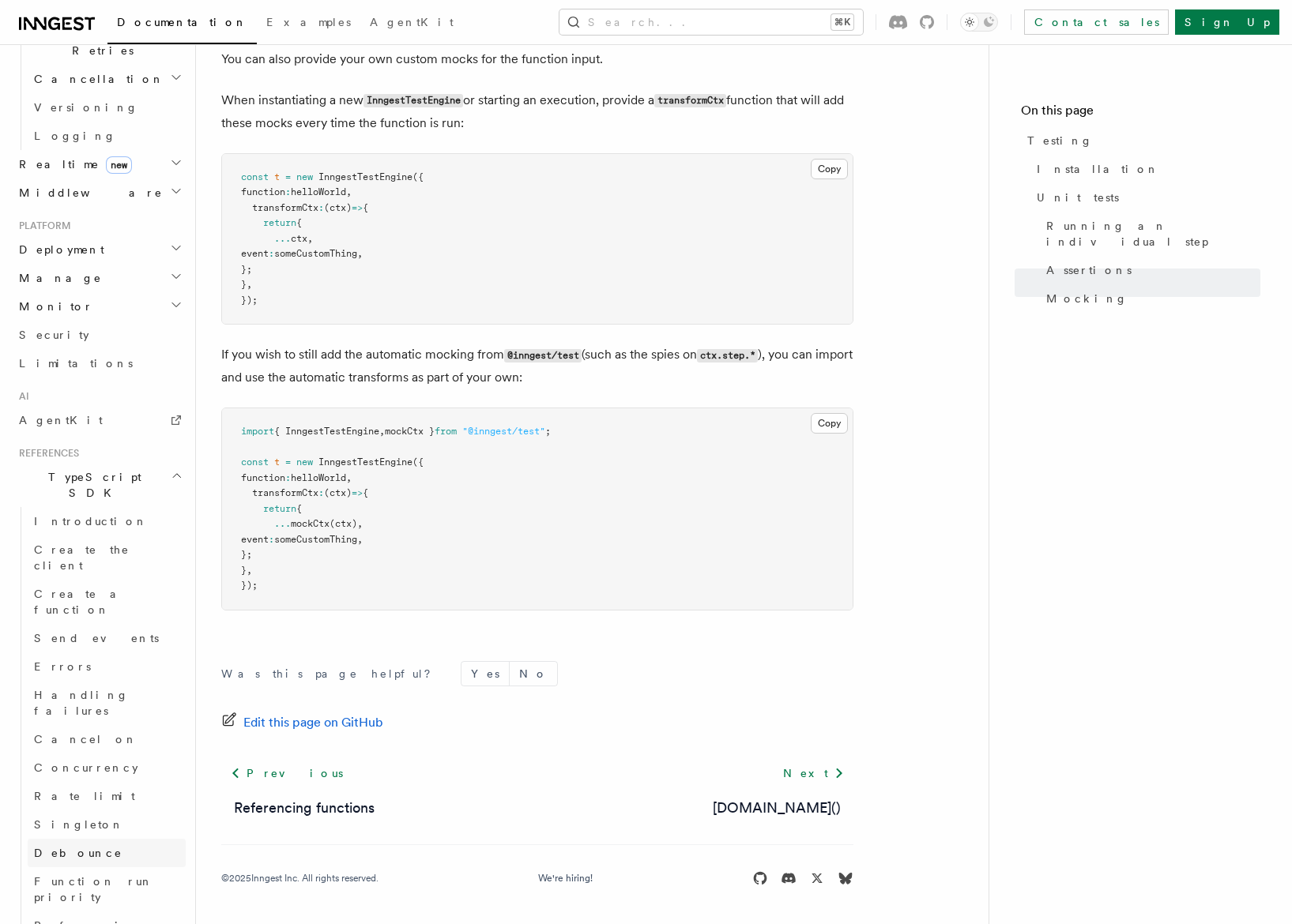
click at [103, 839] on link "Debounce" at bounding box center [107, 853] width 158 height 28
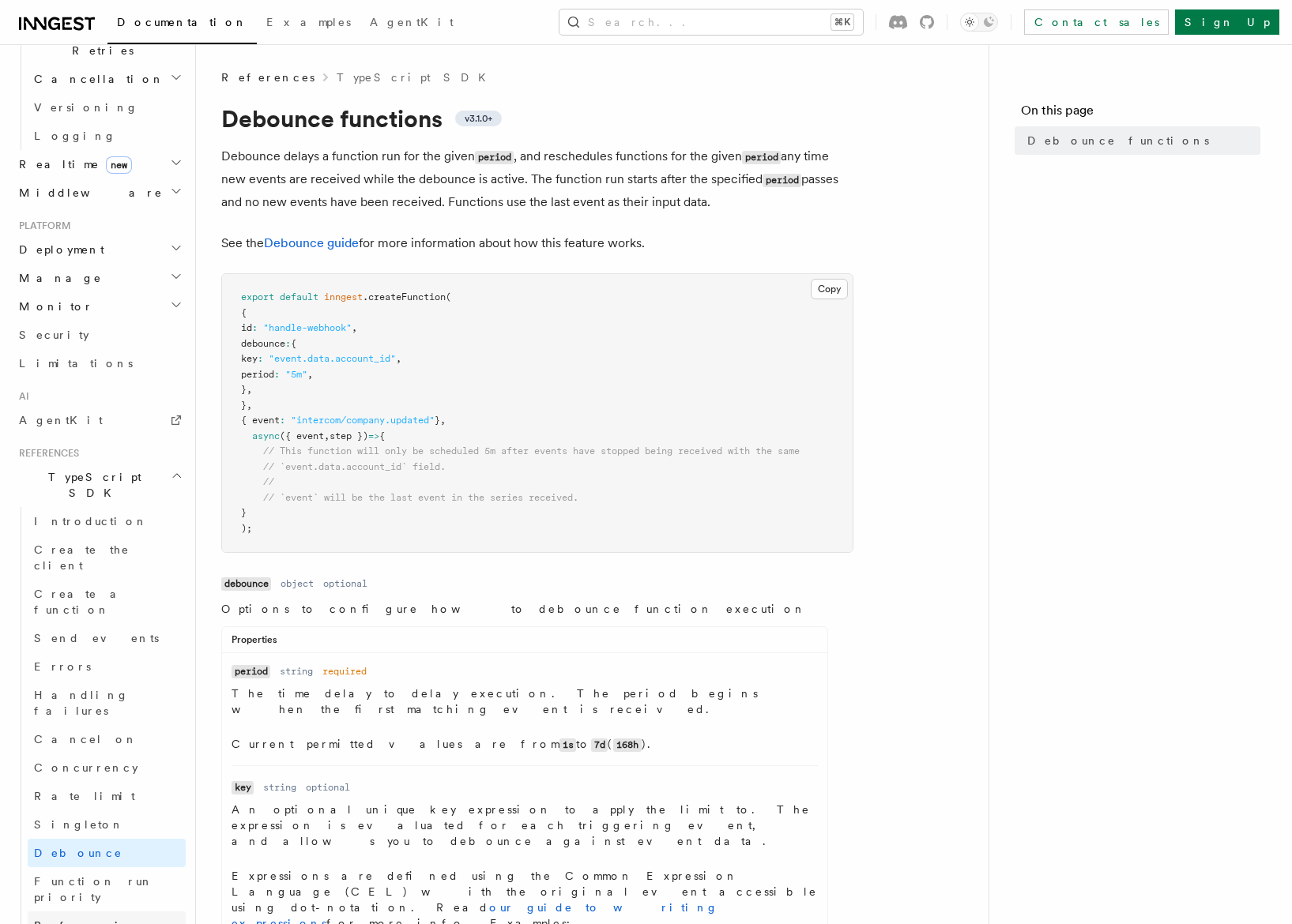
click at [82, 912] on link "Referencing functions" at bounding box center [107, 934] width 158 height 44
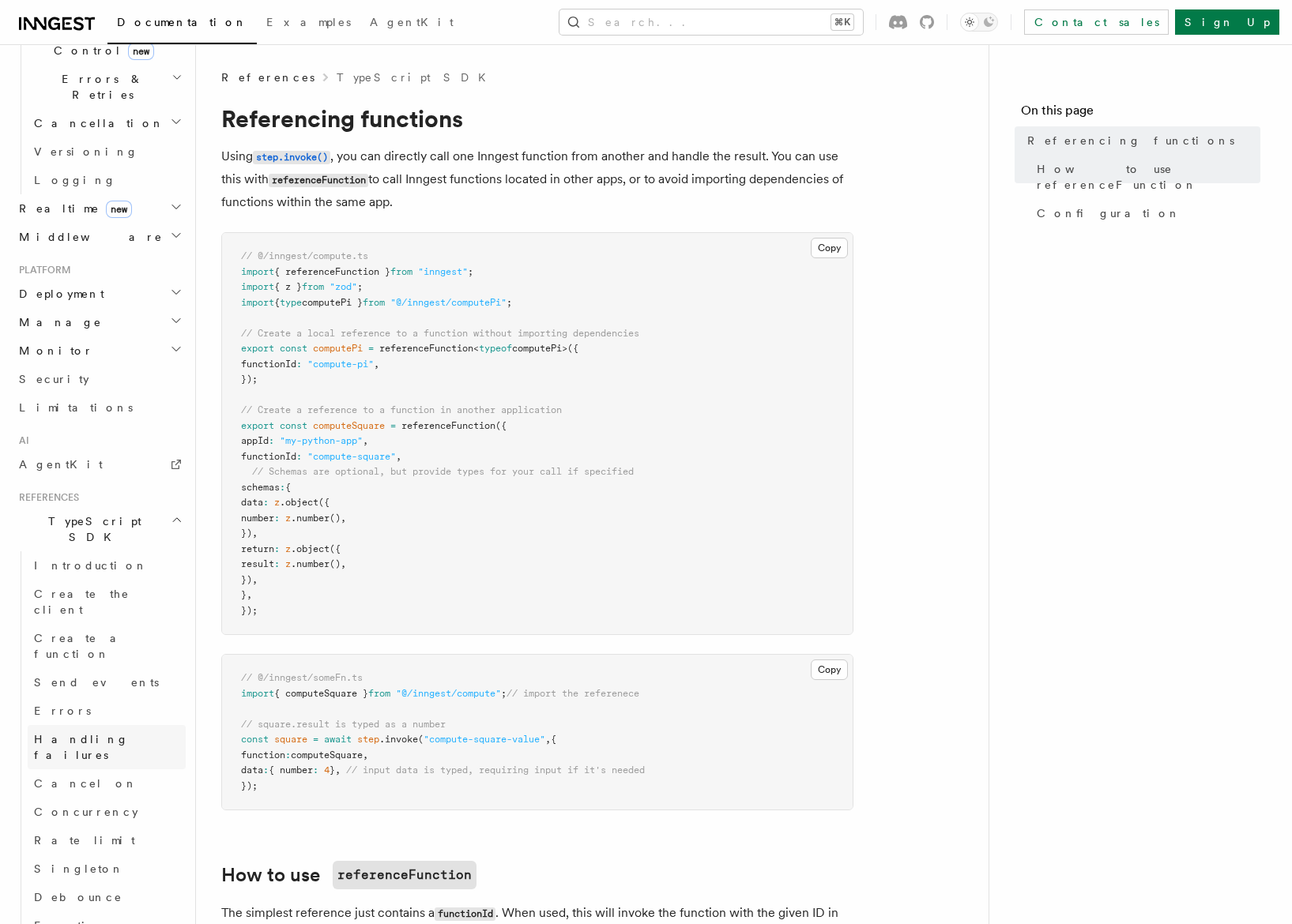
scroll to position [601, 0]
click at [58, 777] on span "Cancel on" at bounding box center [85, 785] width 103 height 16
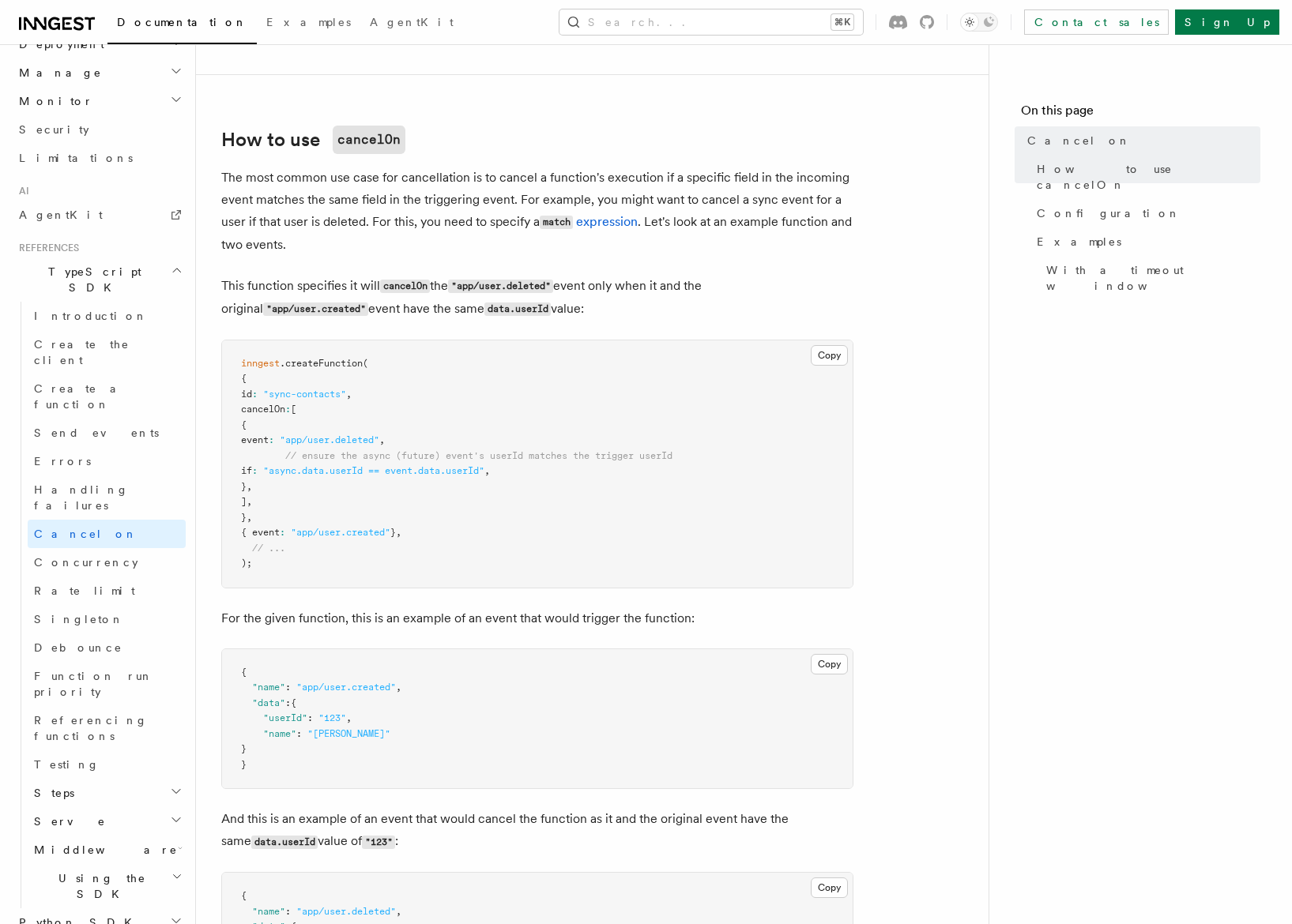
scroll to position [939, 0]
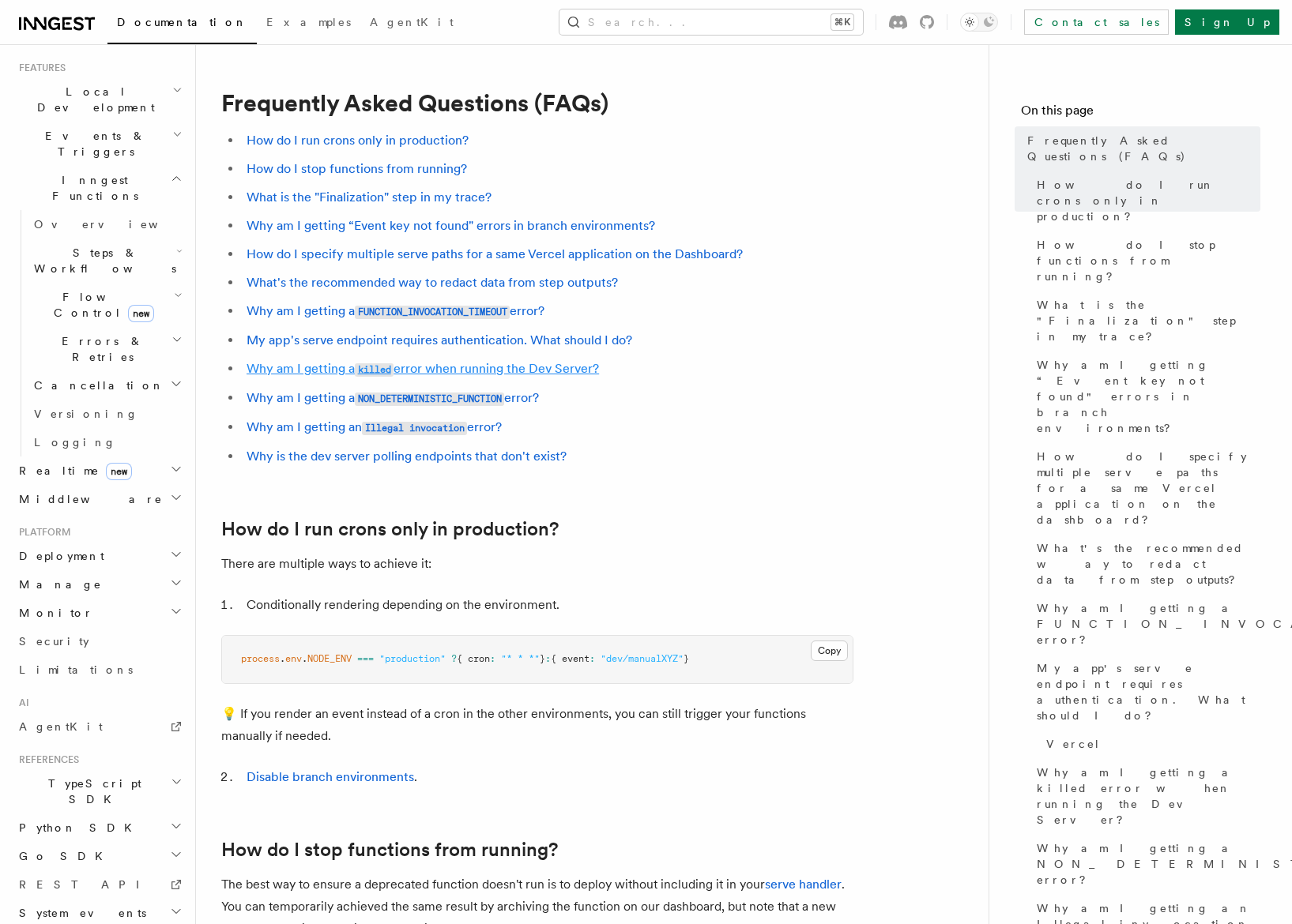
click at [347, 373] on link "Why am I getting a killed error when running the Dev Server?" at bounding box center [422, 368] width 353 height 15
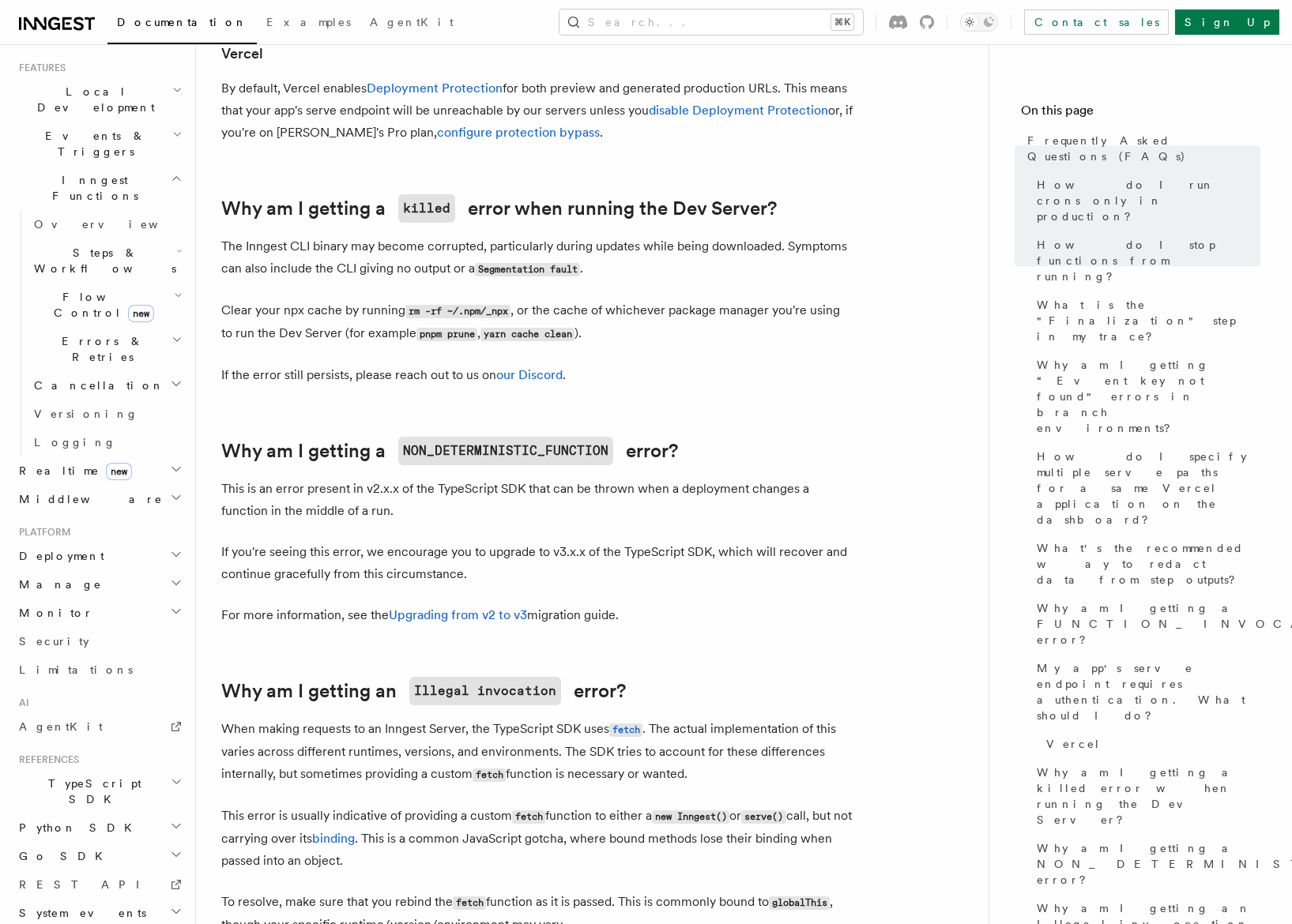
scroll to position [2167, 0]
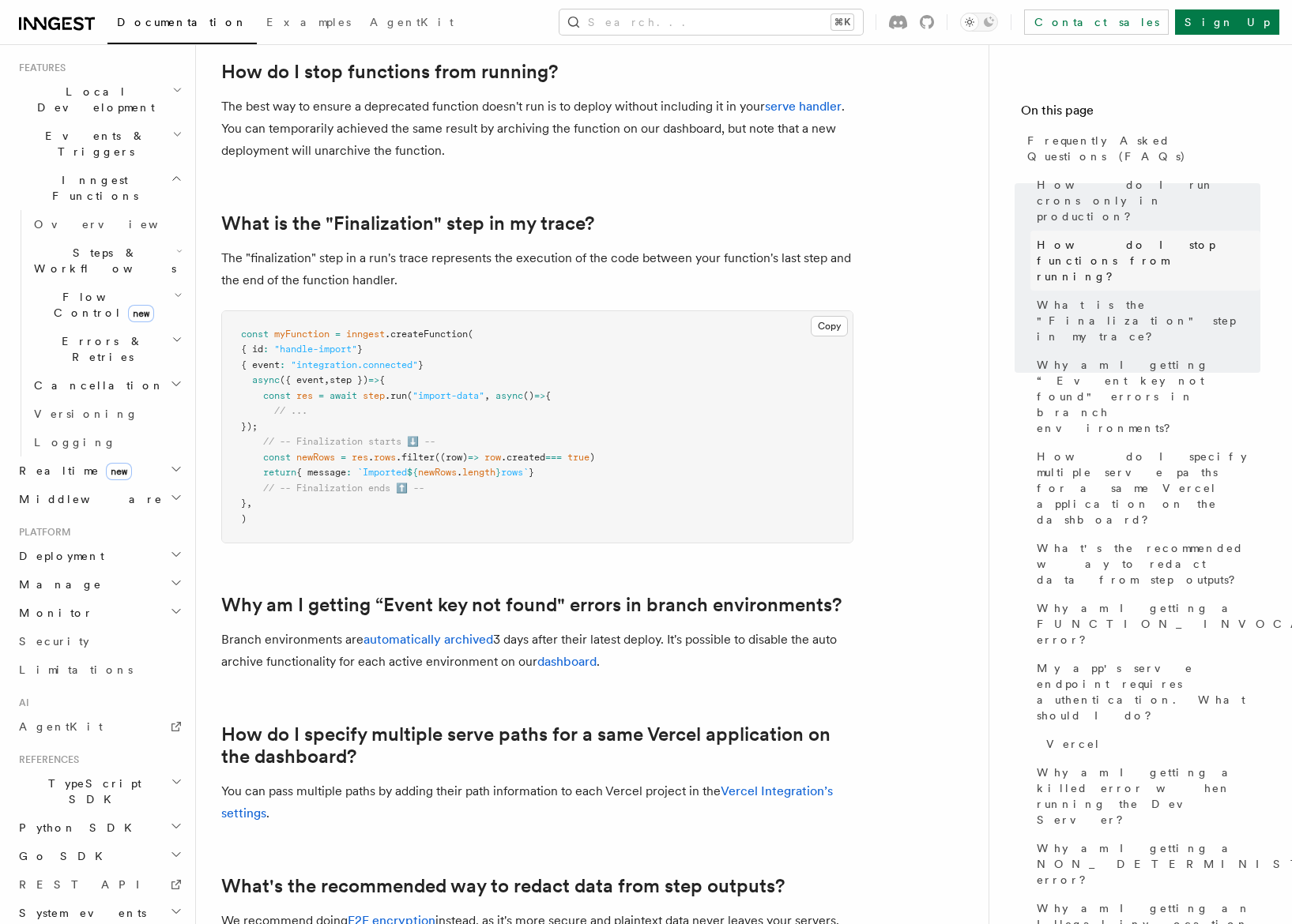
click at [1089, 237] on span "How do I stop functions from running?" at bounding box center [1149, 260] width 224 height 47
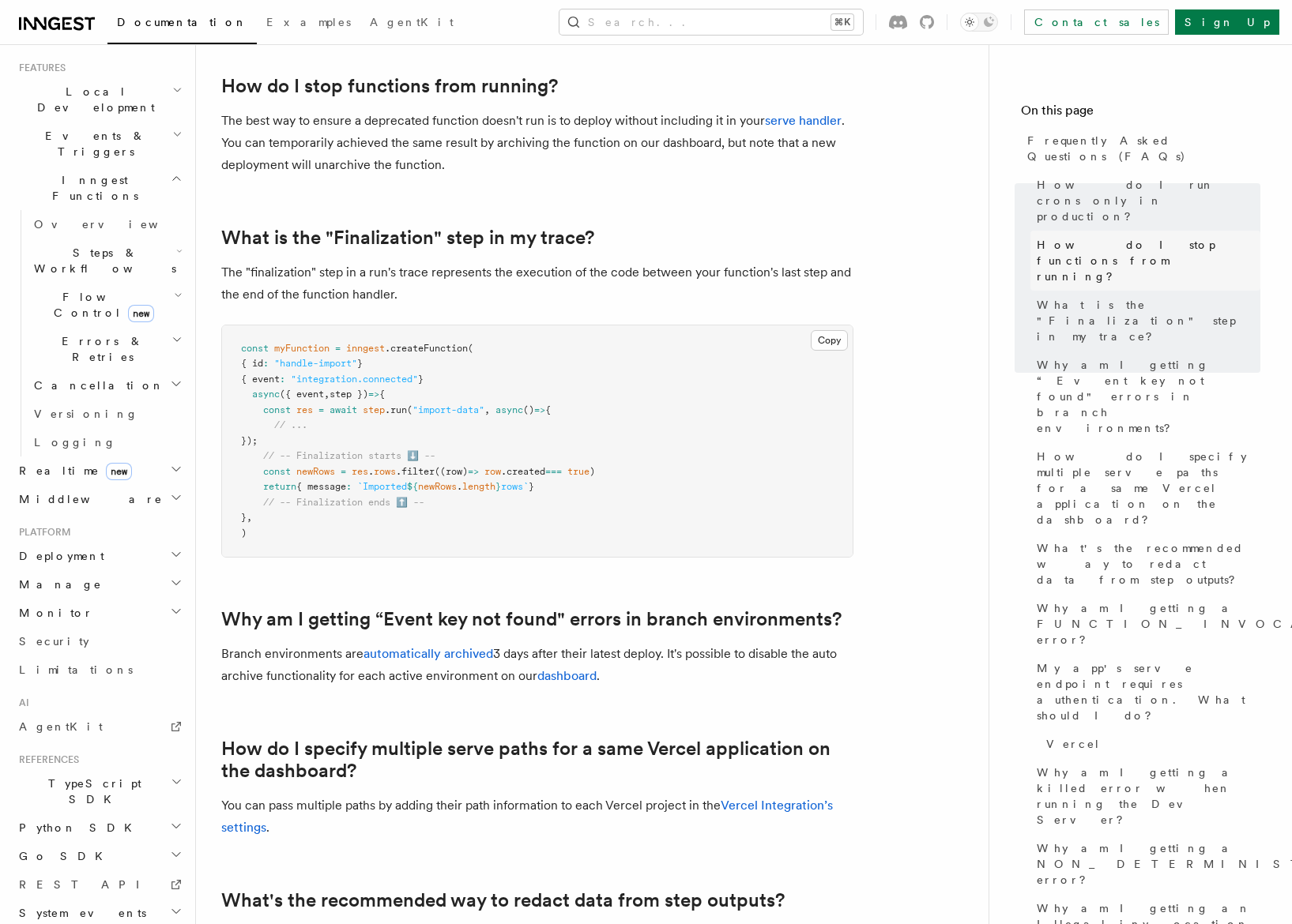
click at [1089, 237] on span "How do I stop functions from running?" at bounding box center [1149, 260] width 224 height 47
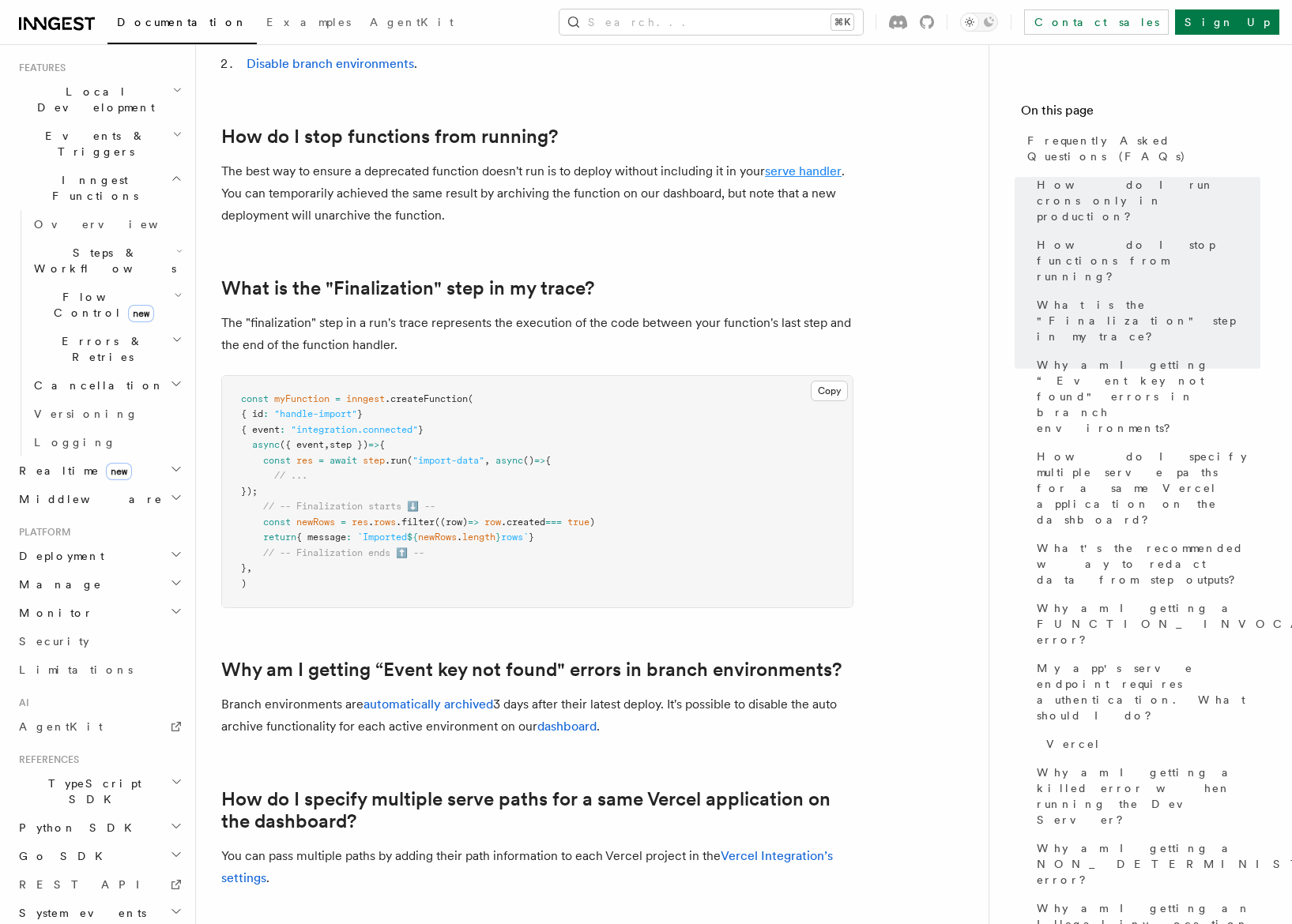
scroll to position [710, 0]
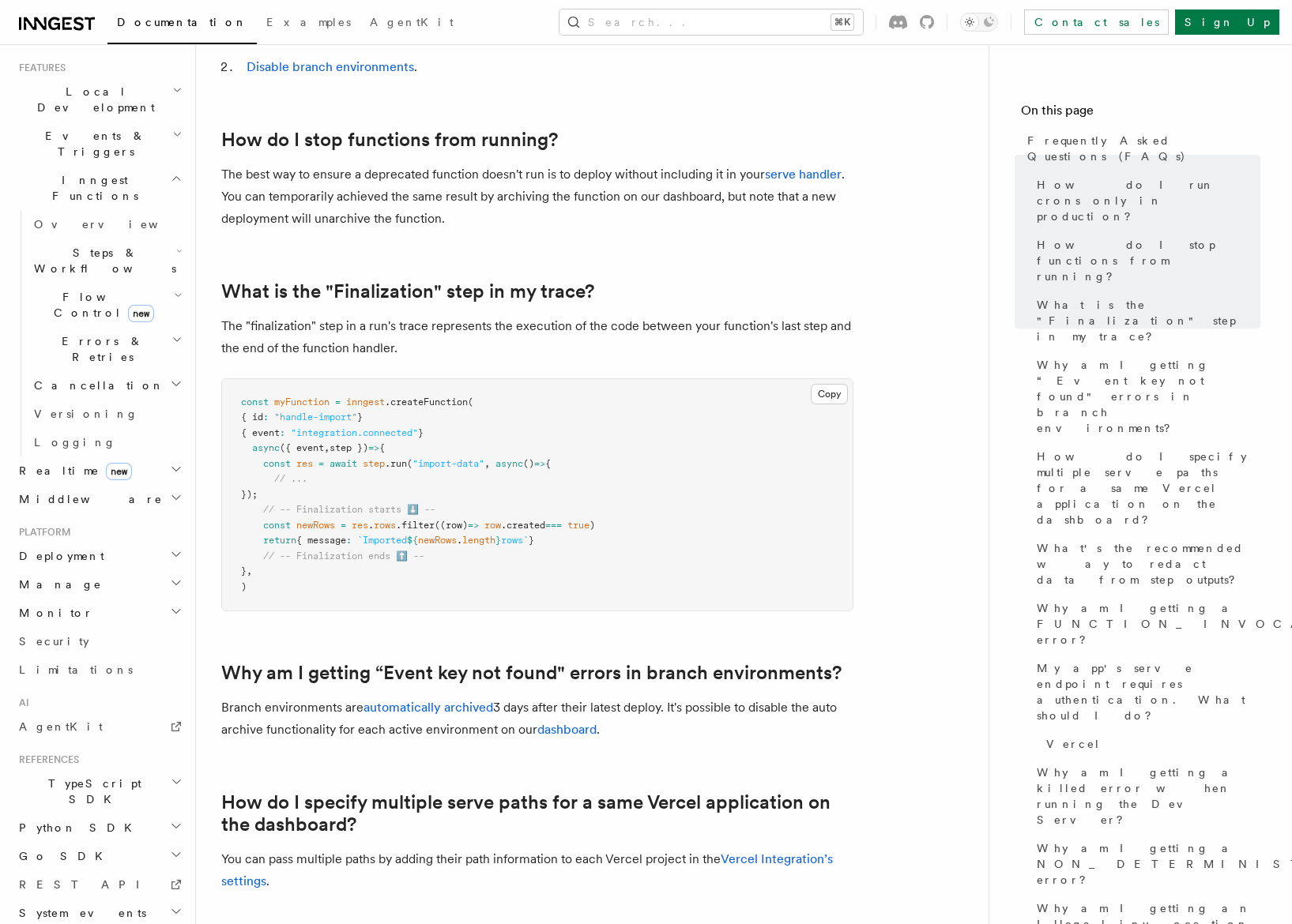
click at [999, 609] on nav "On this page Frequently Asked Questions (FAQs) How do I run crons only in produ…" at bounding box center [1139, 484] width 303 height 880
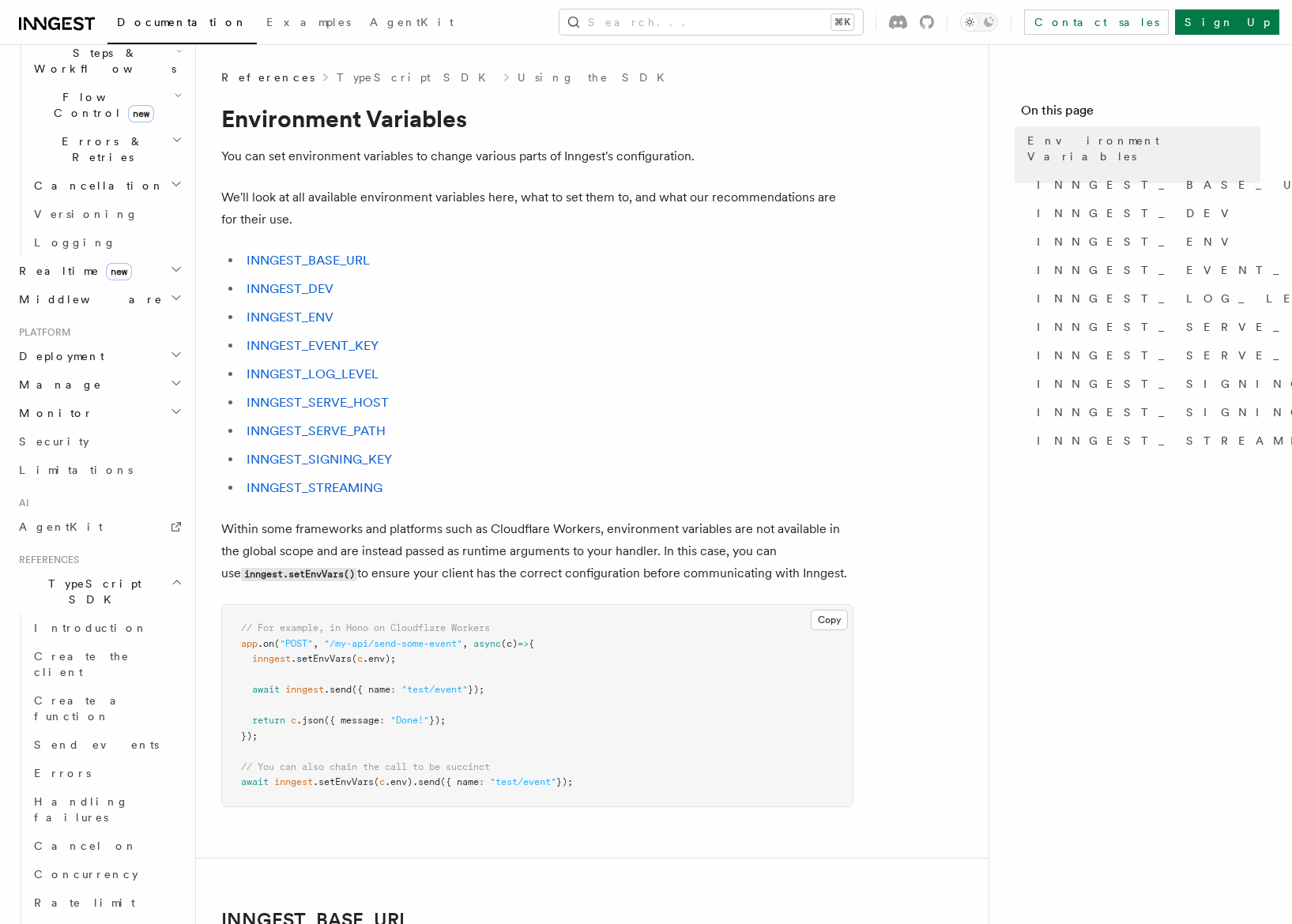
scroll to position [966, 0]
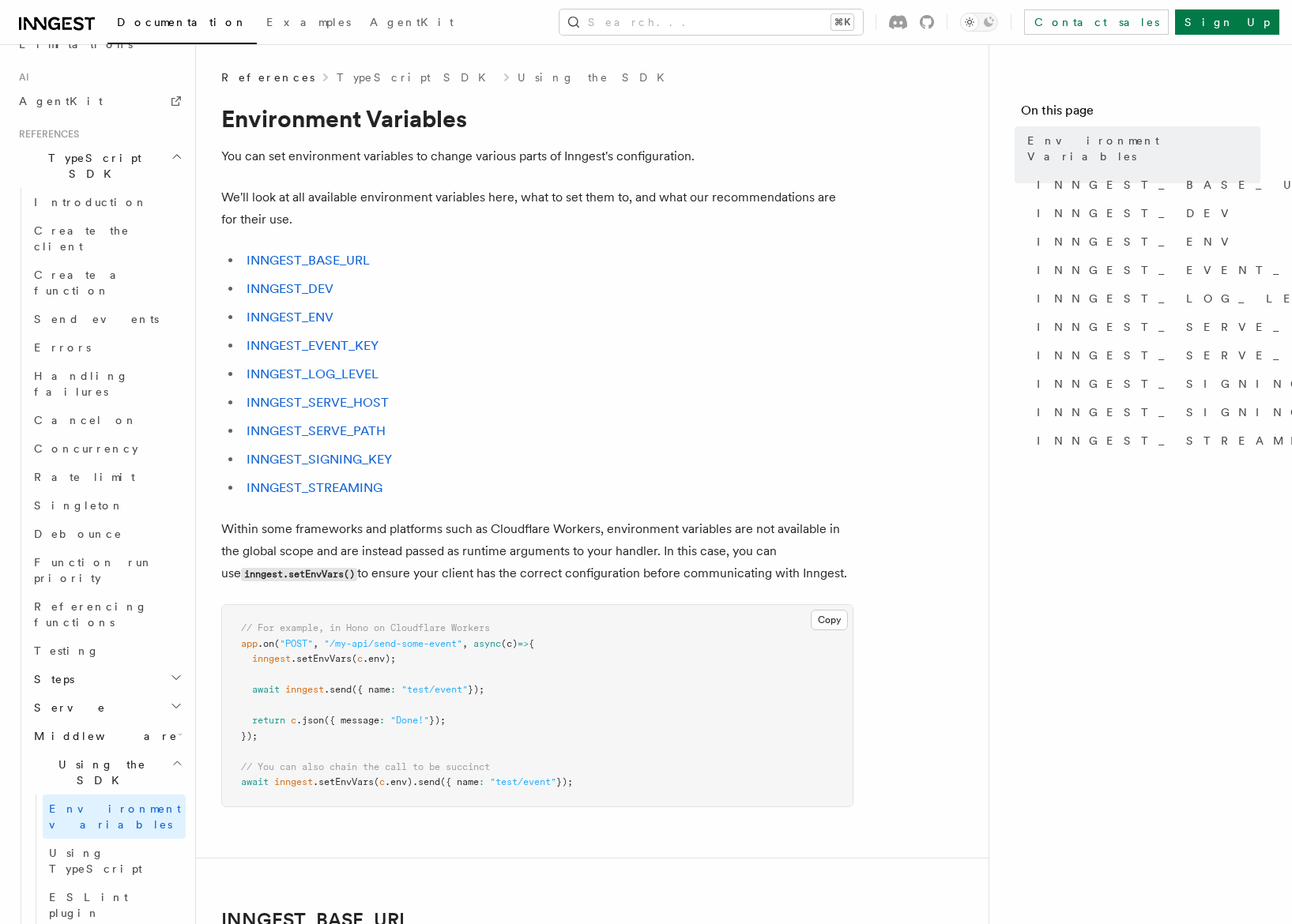
click at [178, 729] on icon "button" at bounding box center [179, 735] width 4 height 12
click at [174, 705] on icon "button" at bounding box center [176, 706] width 8 height 4
click at [171, 672] on icon "button" at bounding box center [176, 678] width 12 height 12
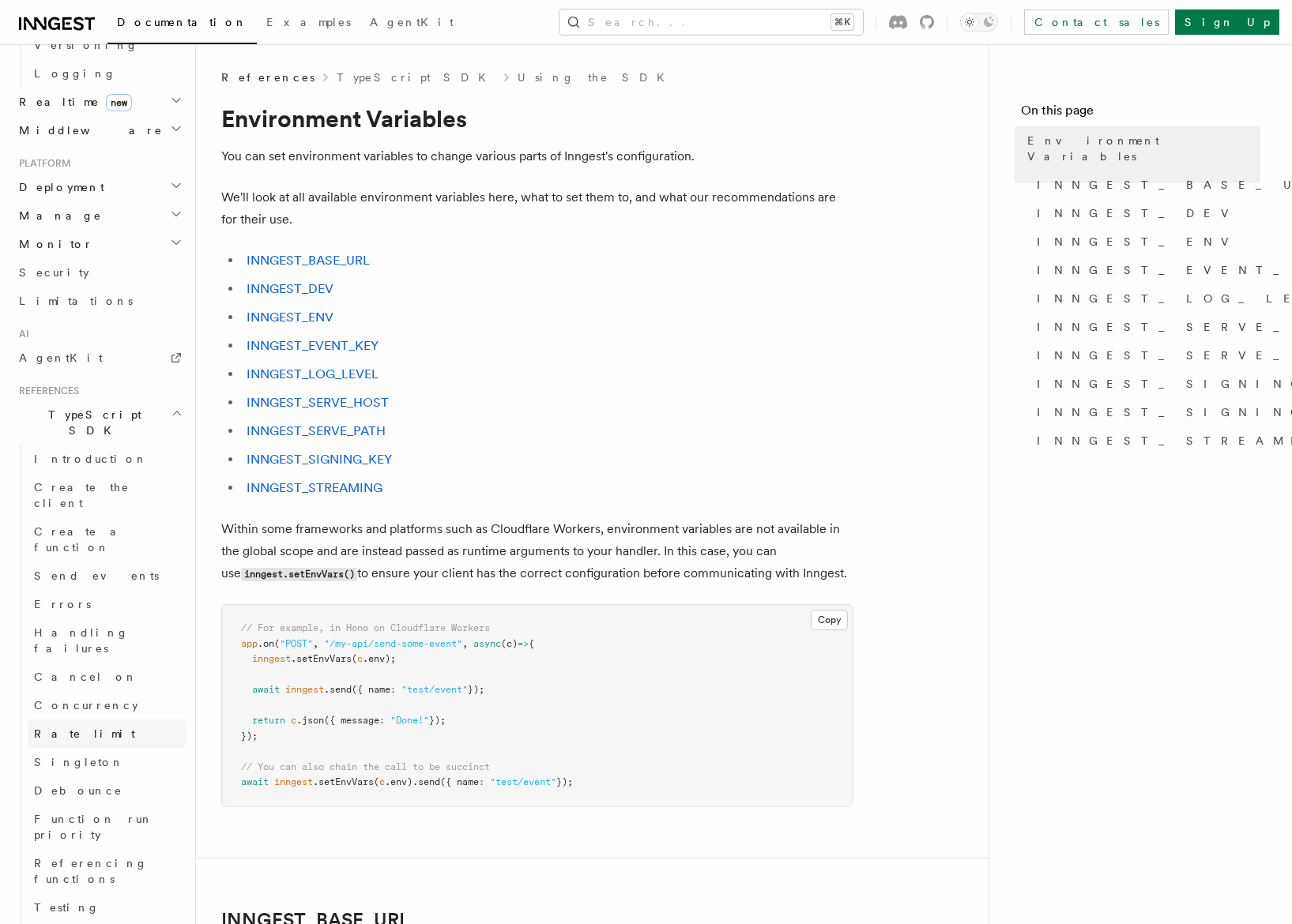
scroll to position [704, 0]
click at [49, 458] on span "Introduction" at bounding box center [91, 464] width 114 height 12
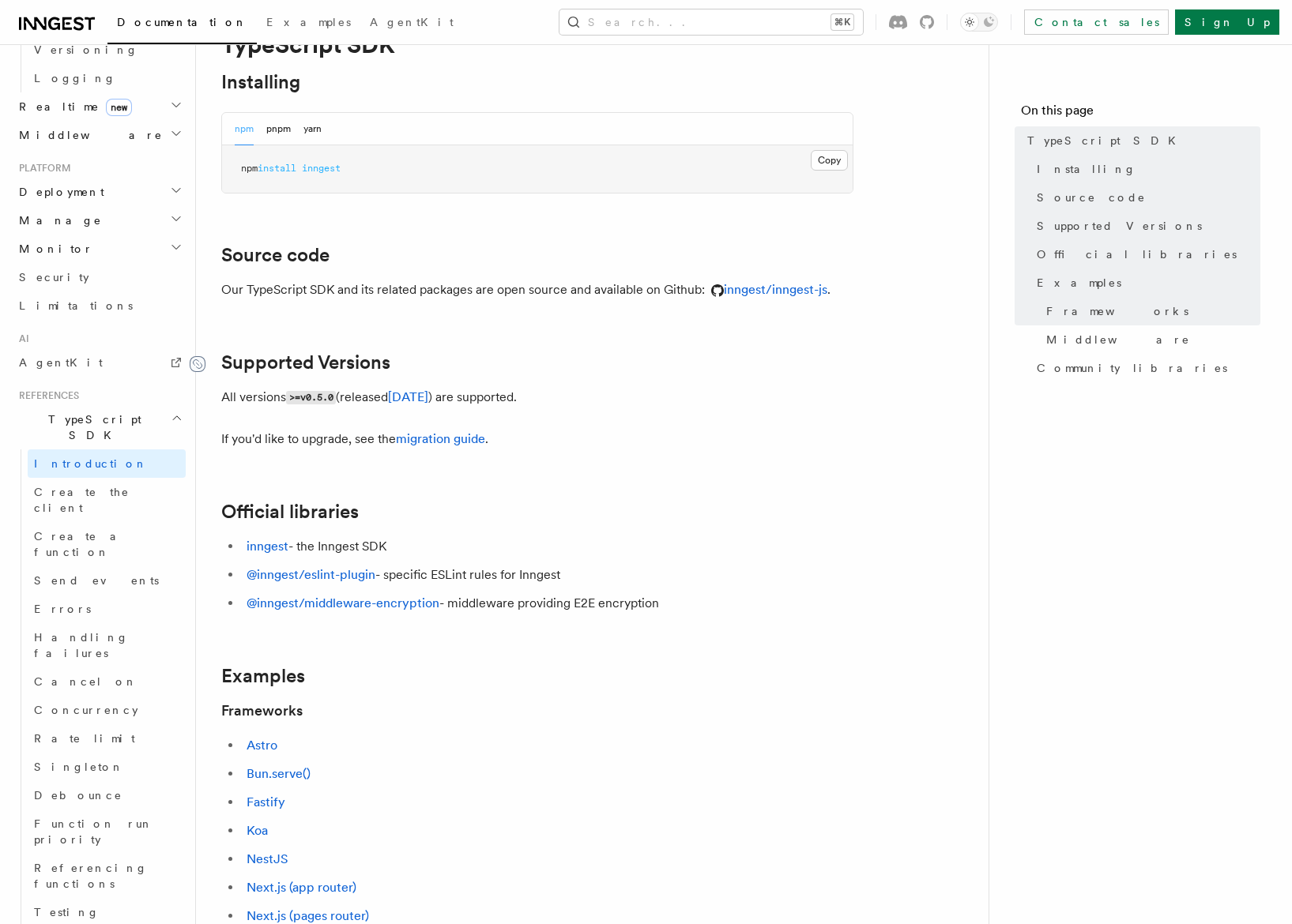
scroll to position [79, 0]
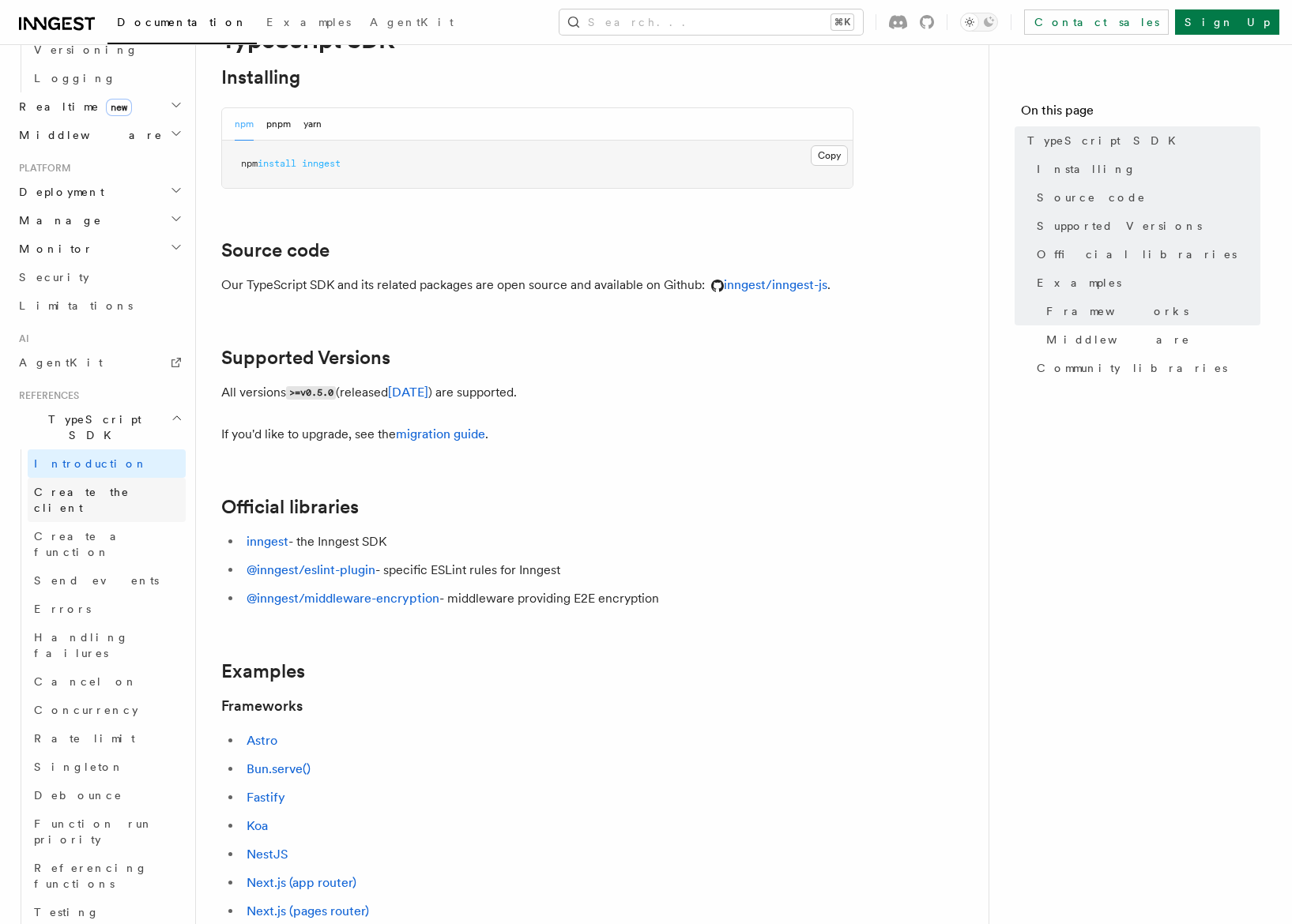
click at [95, 478] on link "Create the client" at bounding box center [107, 500] width 158 height 44
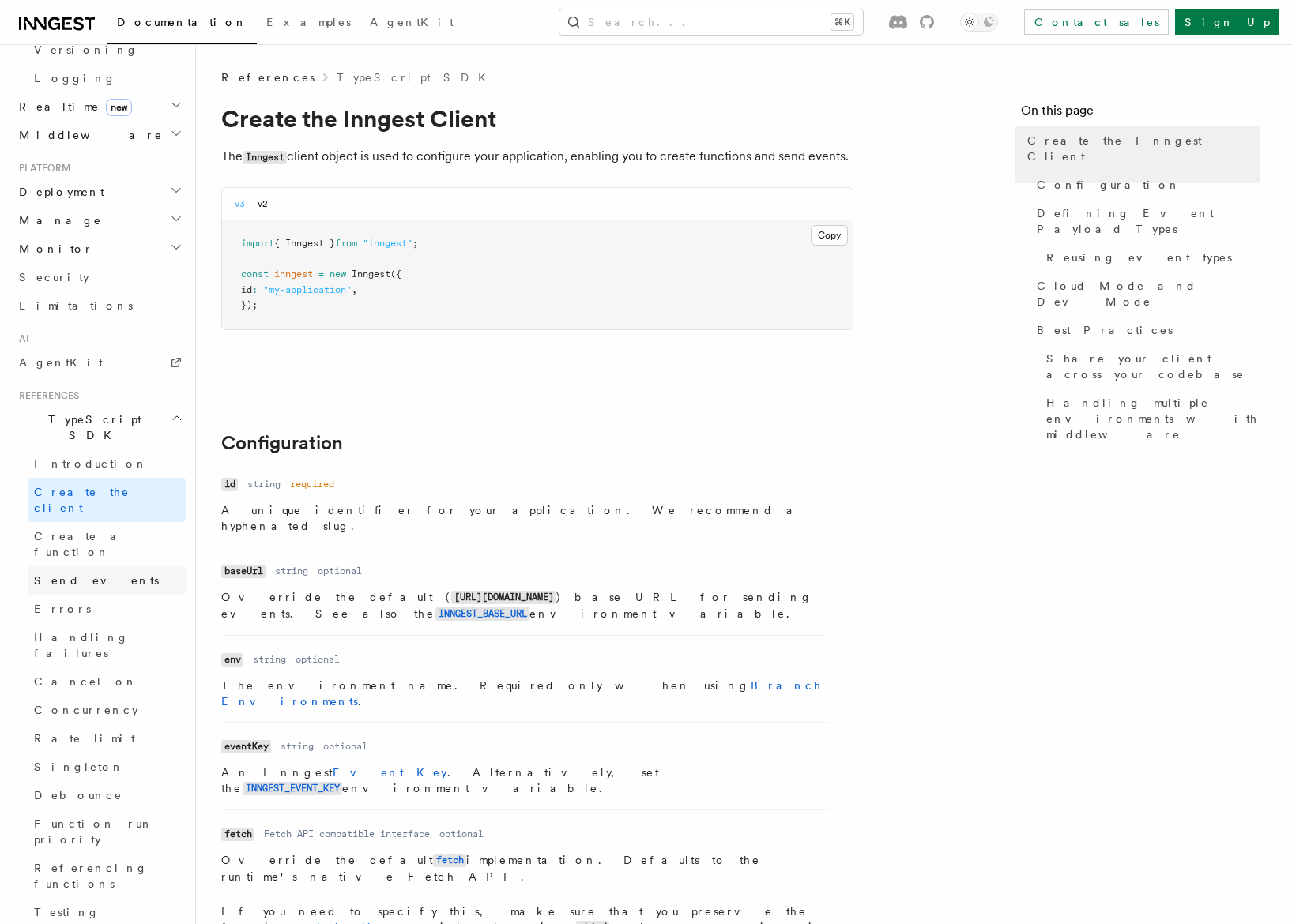
click at [96, 567] on link "Send events" at bounding box center [107, 581] width 158 height 28
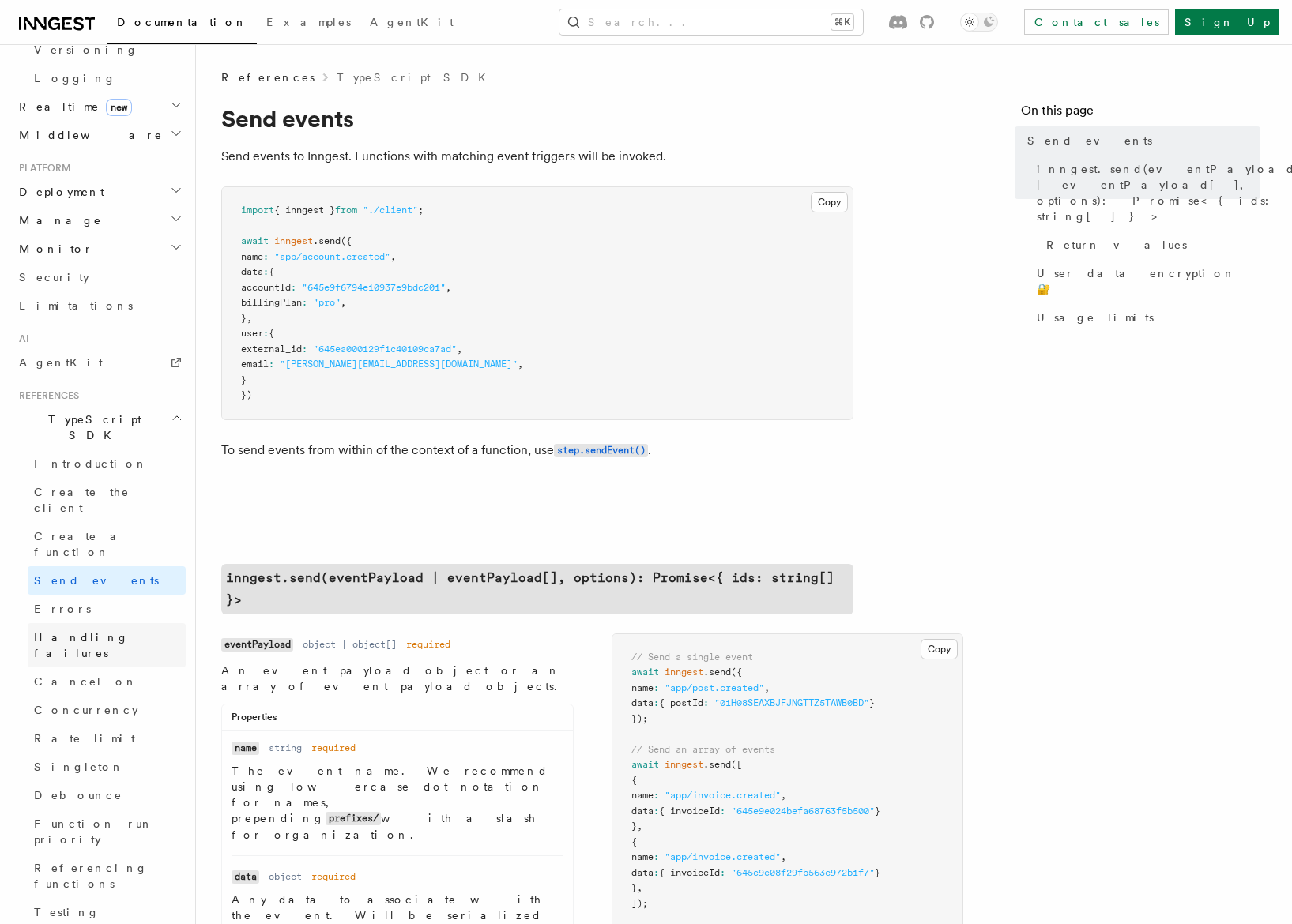
click at [92, 624] on link "Handling failures" at bounding box center [107, 646] width 158 height 44
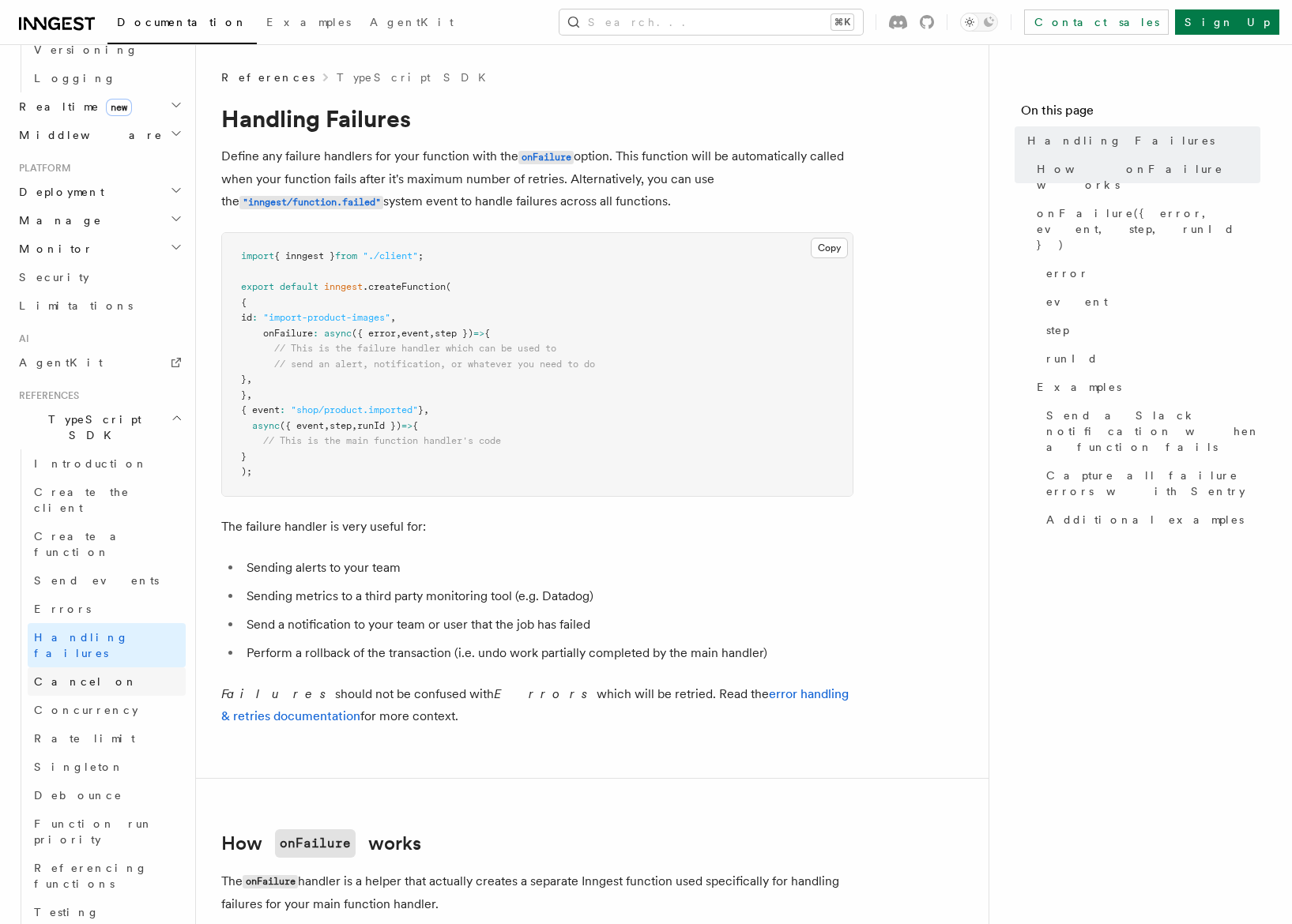
click at [90, 667] on link "Cancel on" at bounding box center [107, 681] width 158 height 28
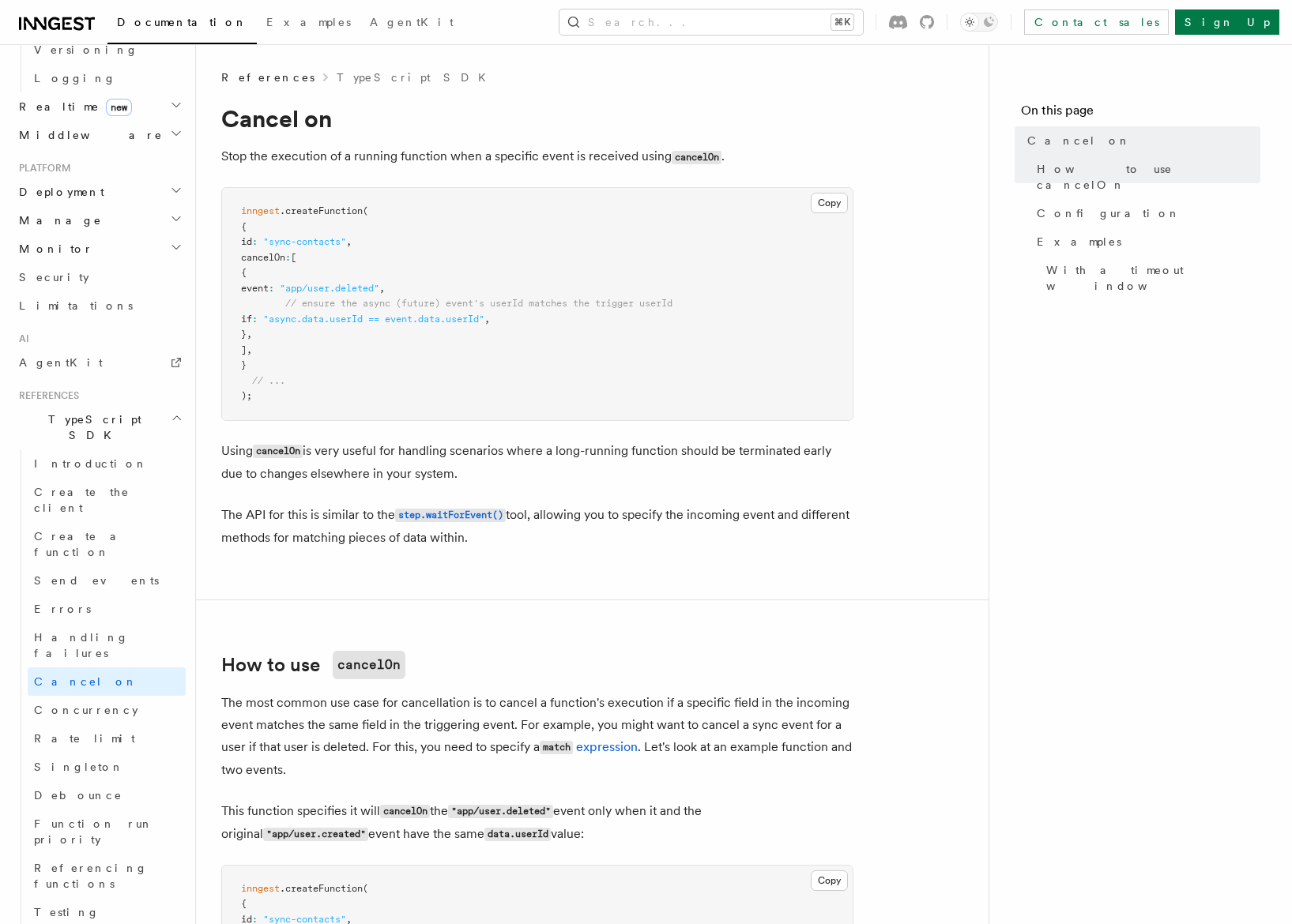
click at [44, 411] on span "TypeScript SDK" at bounding box center [92, 427] width 158 height 32
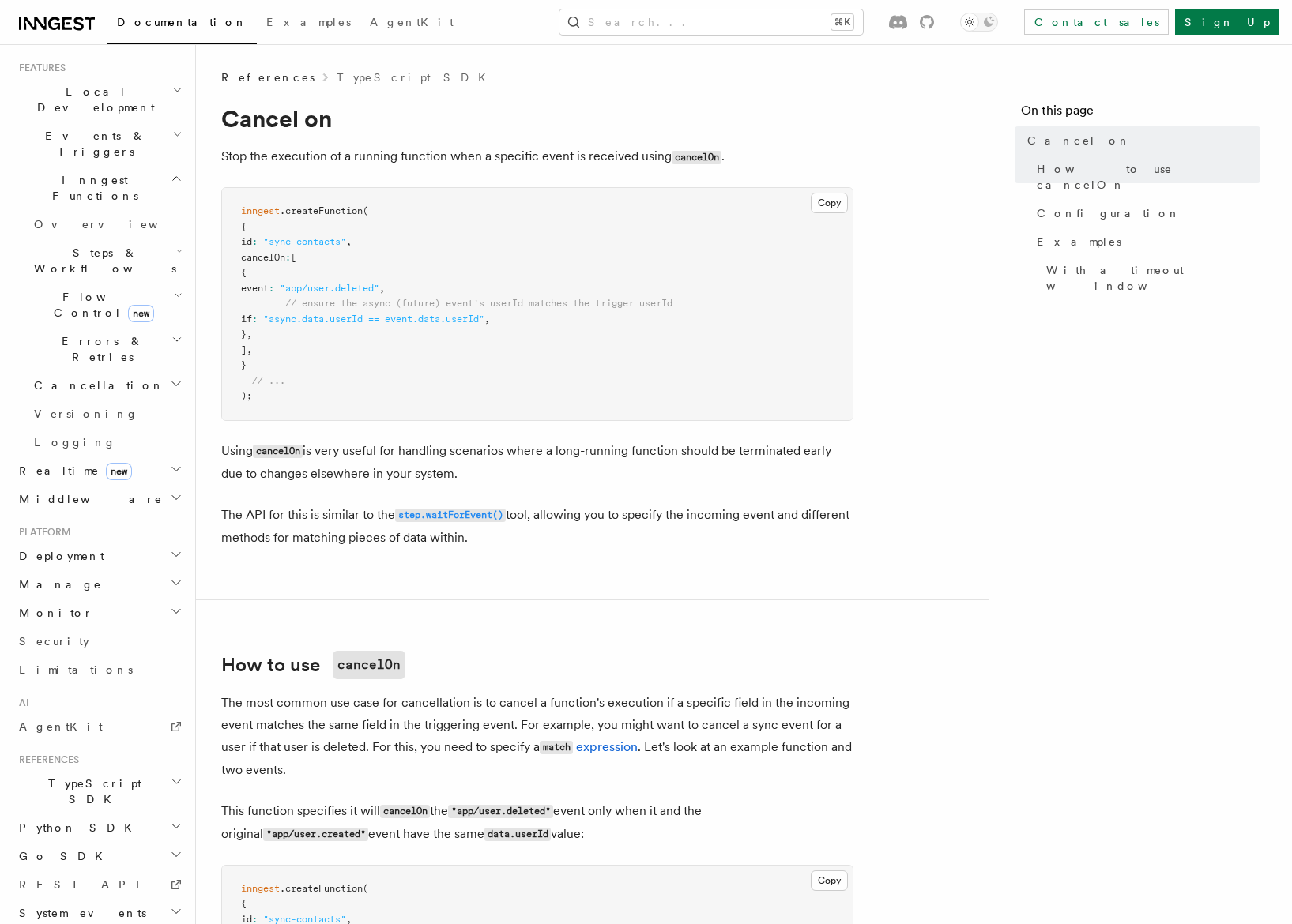
click at [446, 521] on code "step.waitForEvent()" at bounding box center [451, 515] width 110 height 13
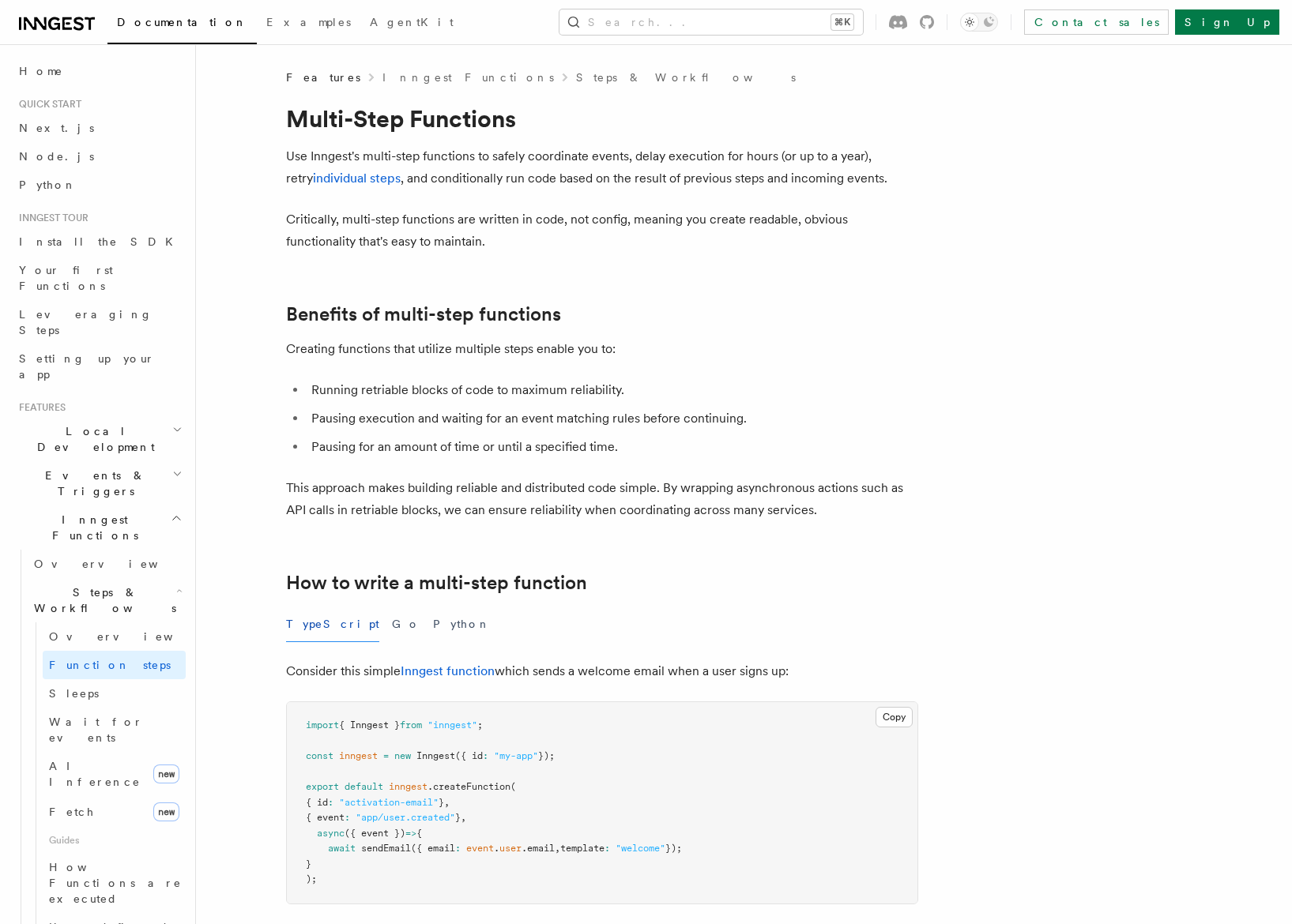
scroll to position [767, 0]
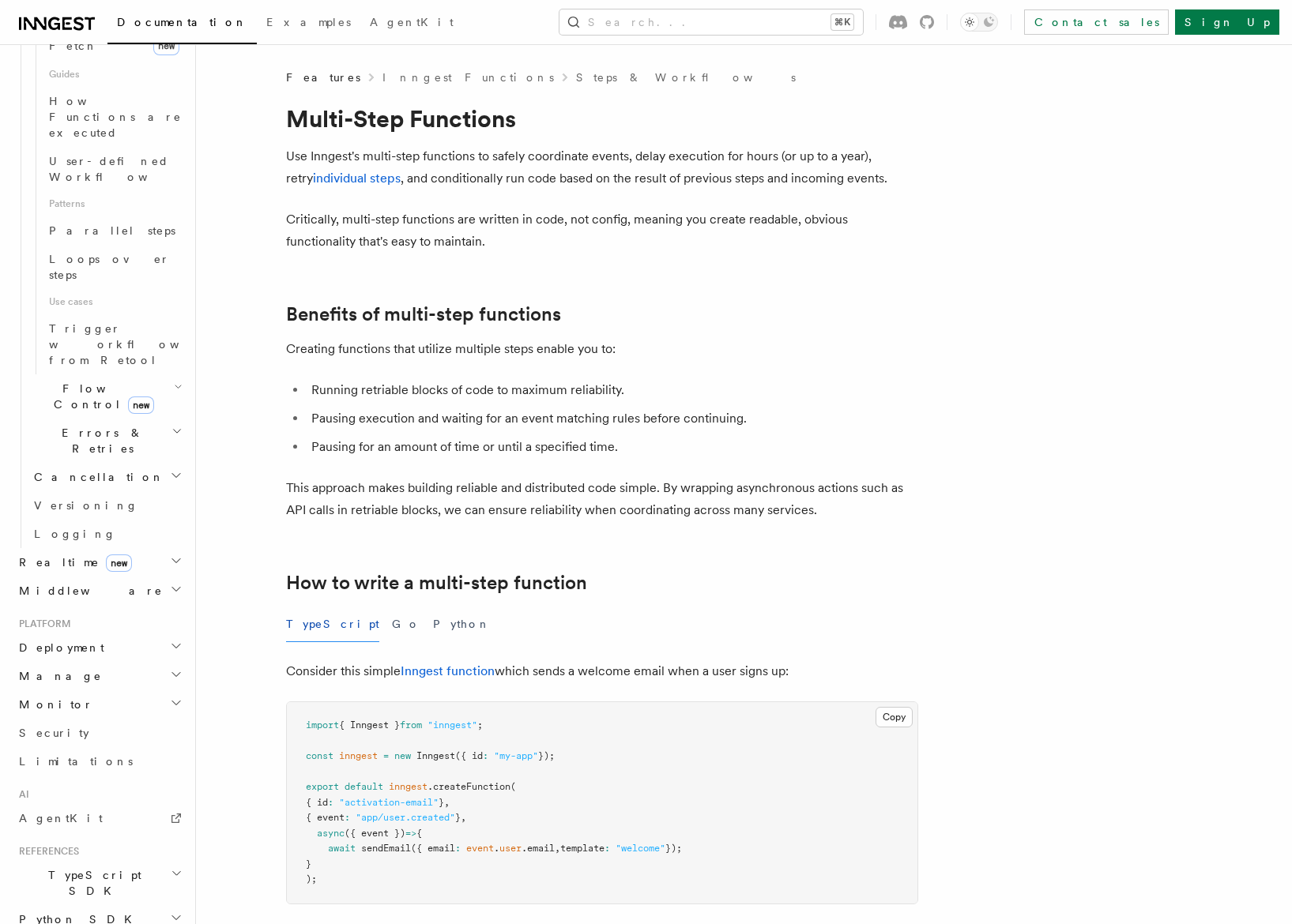
click at [76, 867] on span "TypeScript SDK" at bounding box center [92, 883] width 158 height 32
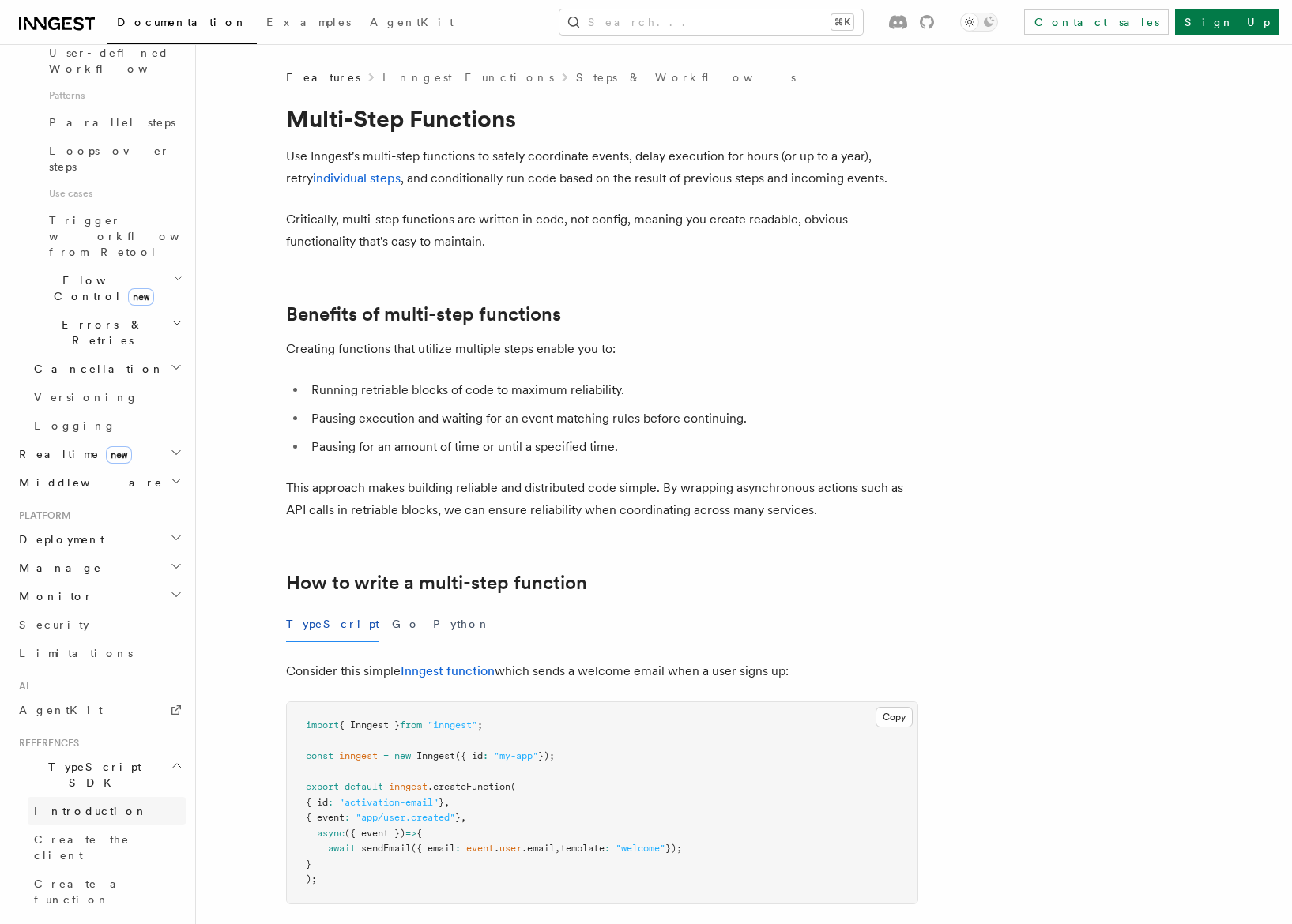
scroll to position [1231, 0]
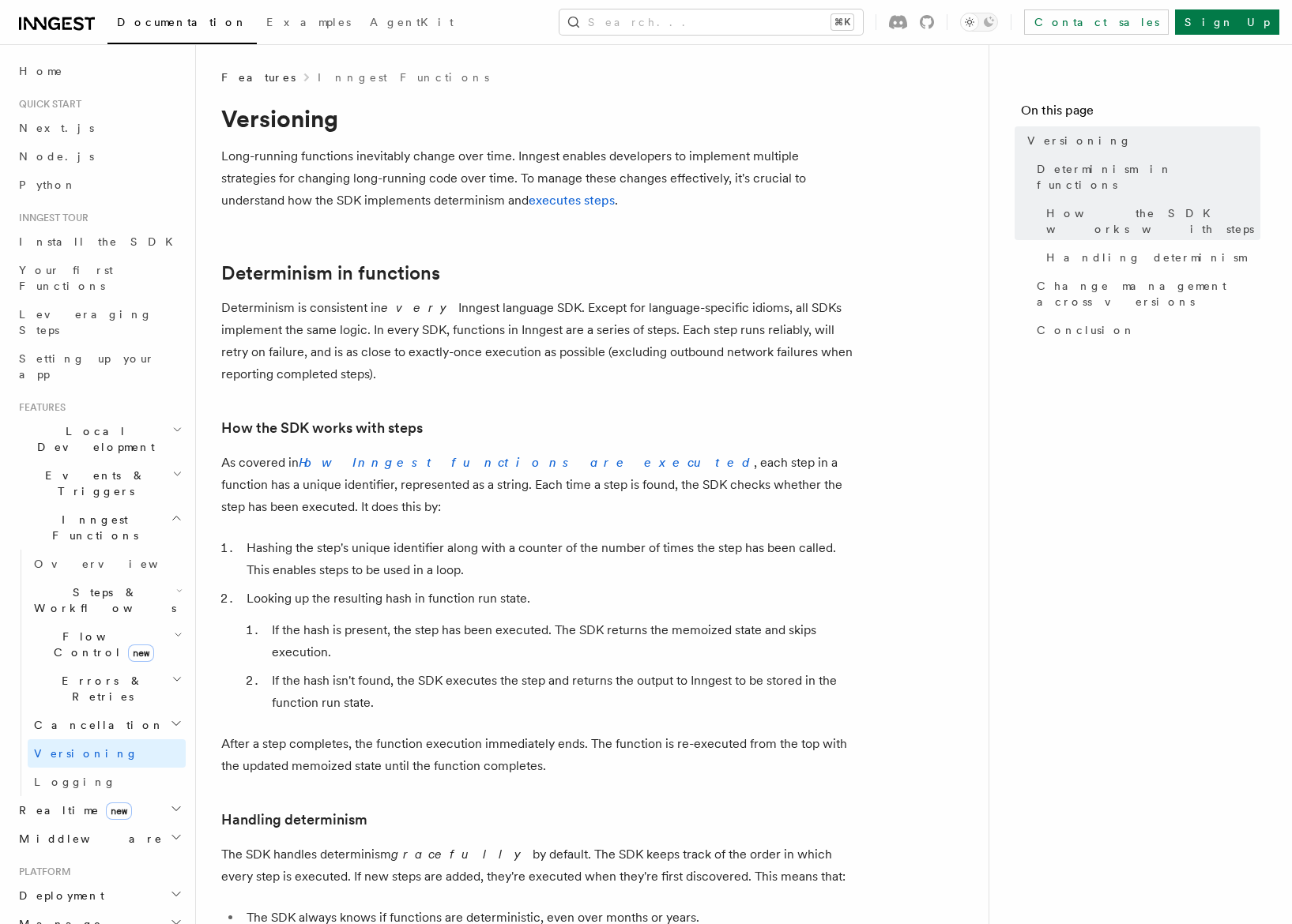
click at [781, 36] on div "Documentation Examples AgentKit Search... ⌘K Contact sales Sign Up" at bounding box center [646, 22] width 1292 height 44
click at [767, 29] on button "Search... ⌘K" at bounding box center [711, 22] width 303 height 25
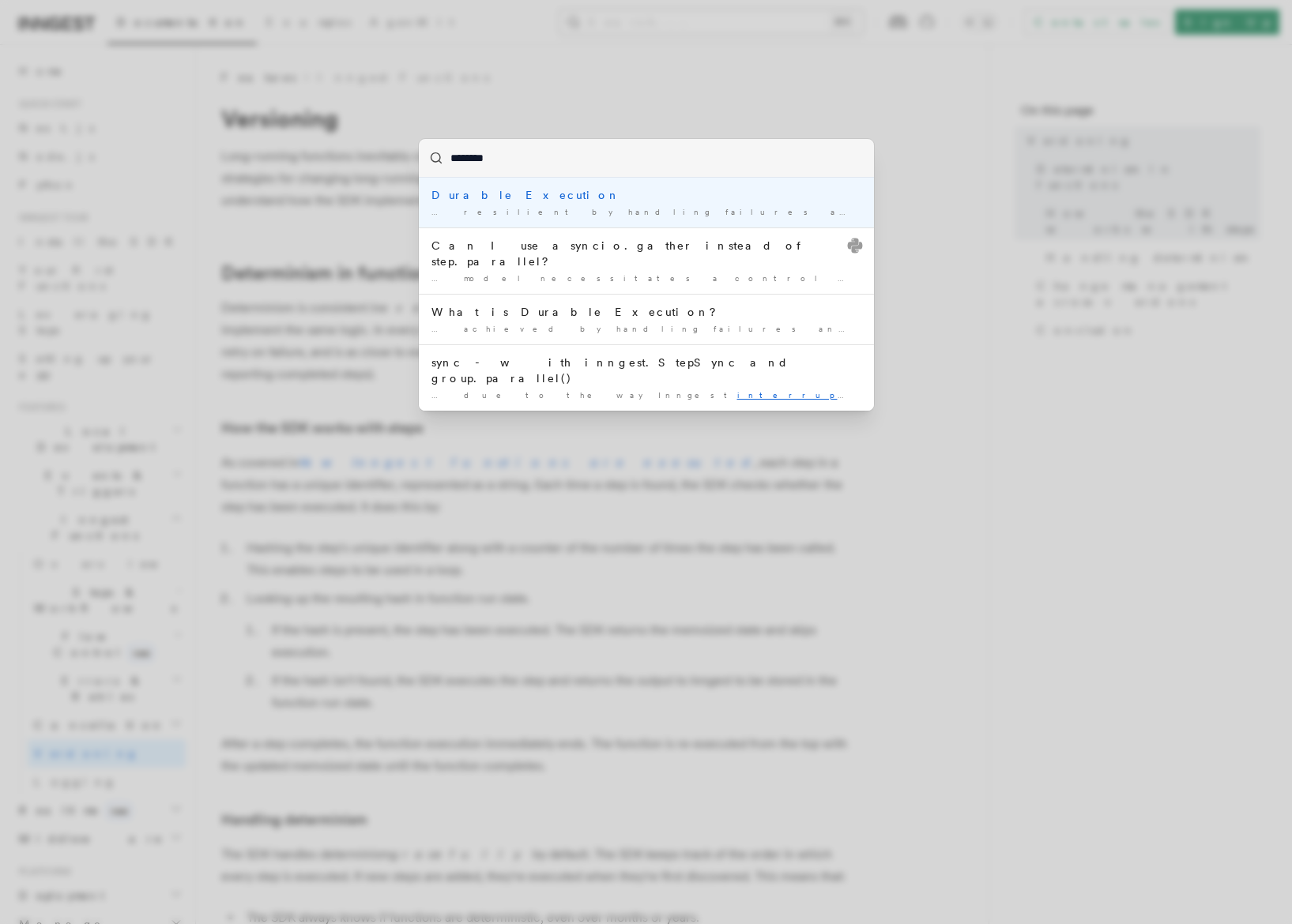
type input "*********"
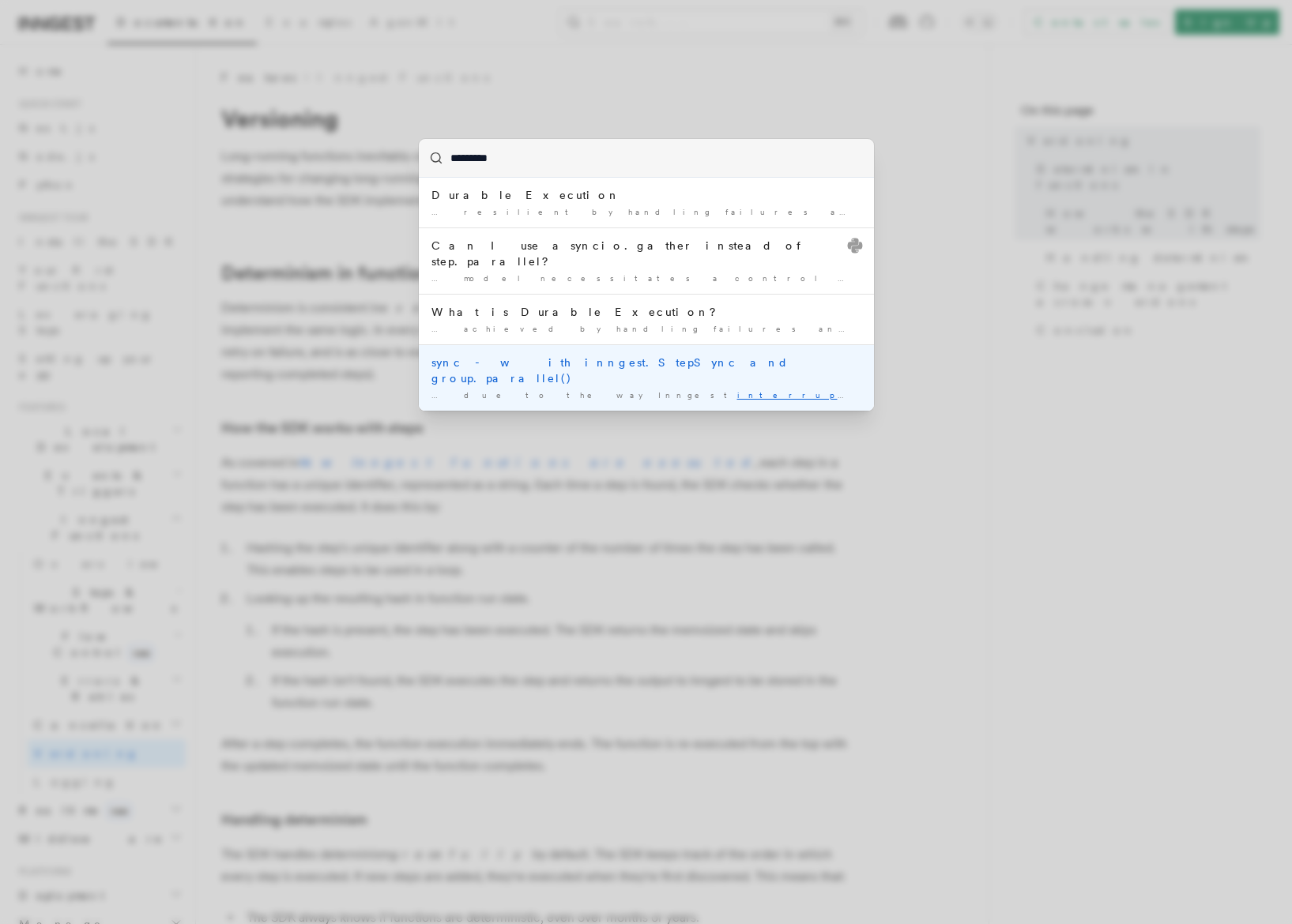
click at [603, 354] on li "sync - with inngest.StepSync and group.parallel() … due to the way Inngest inte…" at bounding box center [646, 378] width 455 height 67
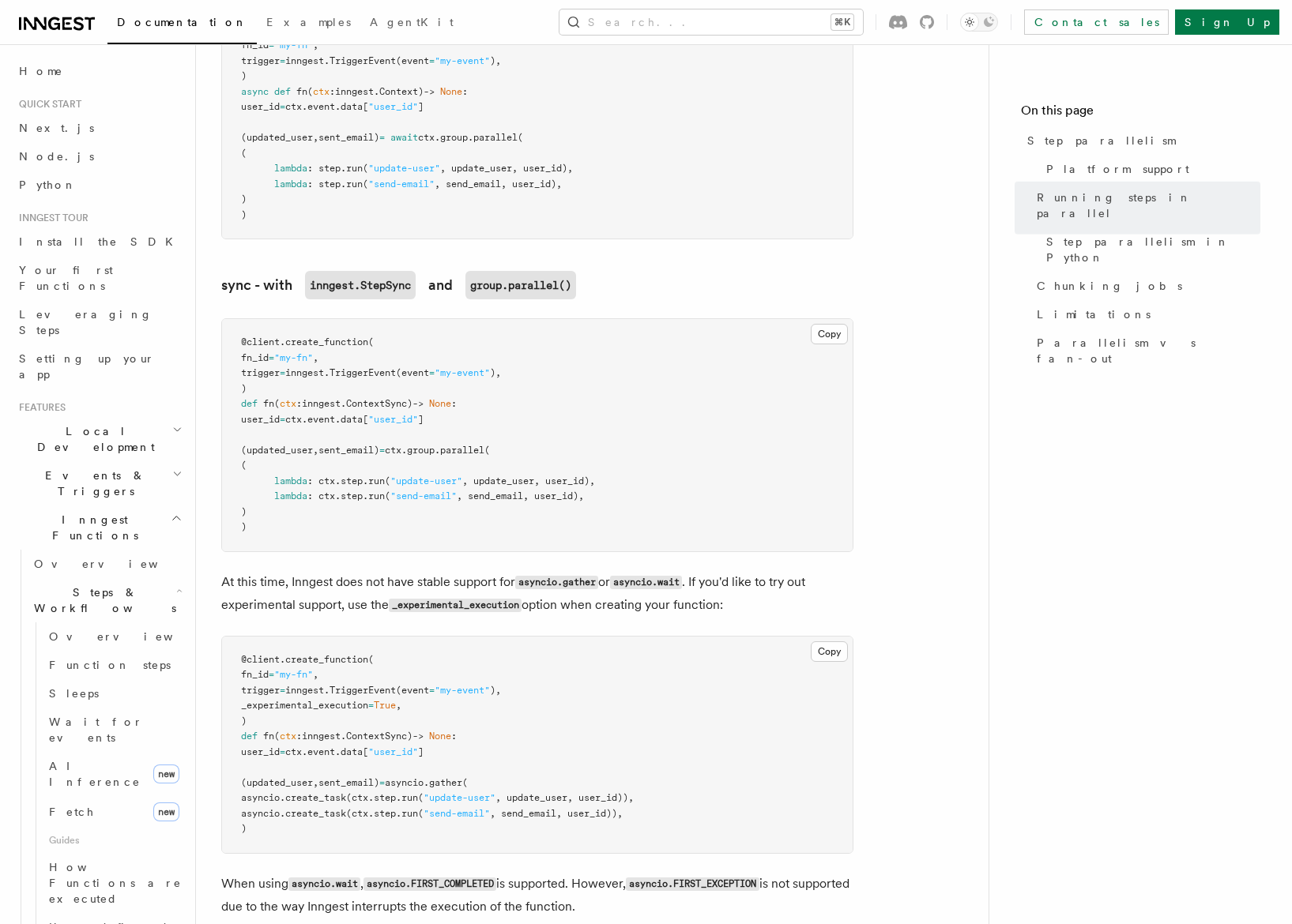
scroll to position [1493, 0]
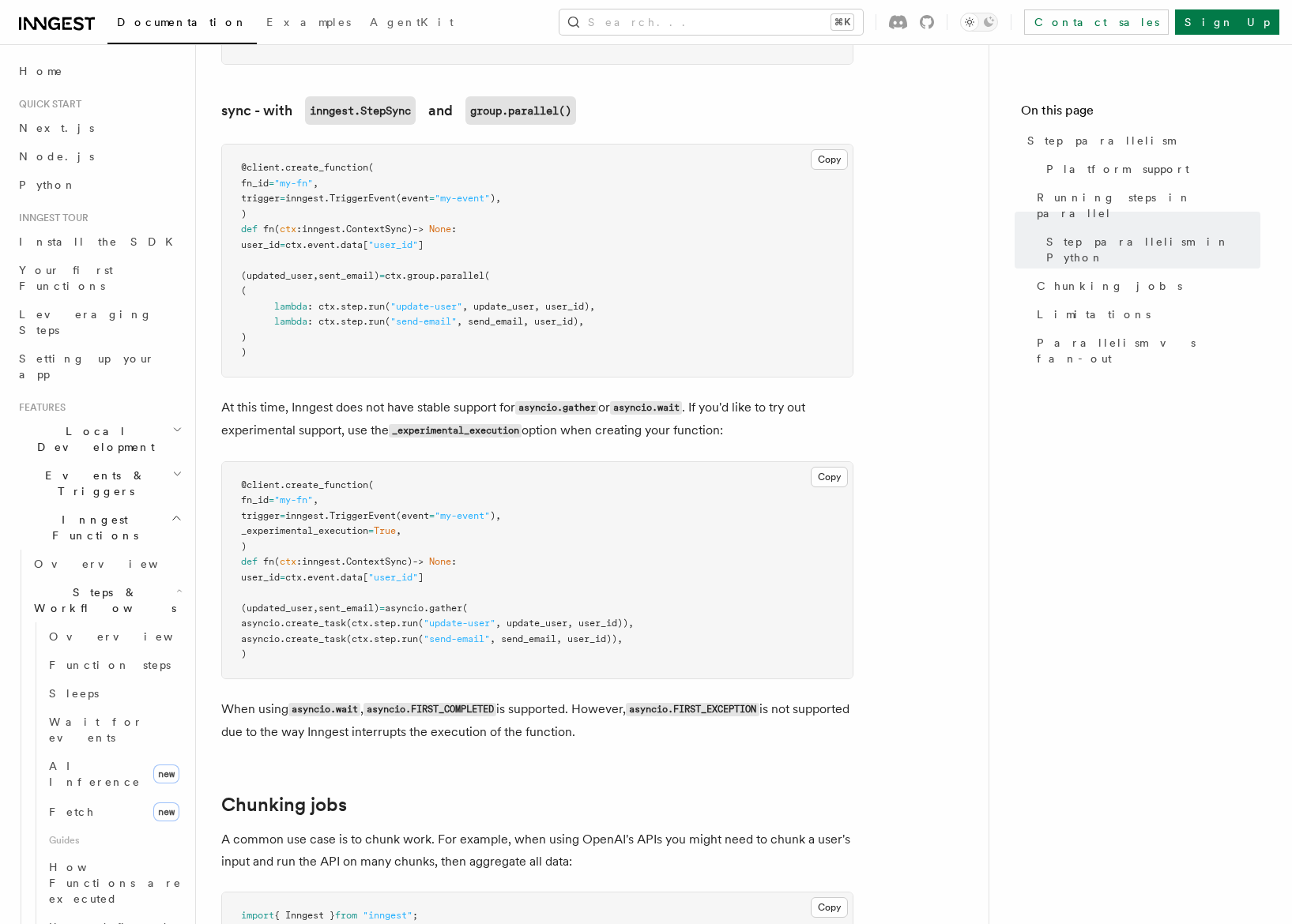
click at [430, 710] on p "When using asyncio.wait , asyncio.FIRST_COMPLETED is supported. However, asynci…" at bounding box center [537, 721] width 632 height 45
copy p "interrupts"
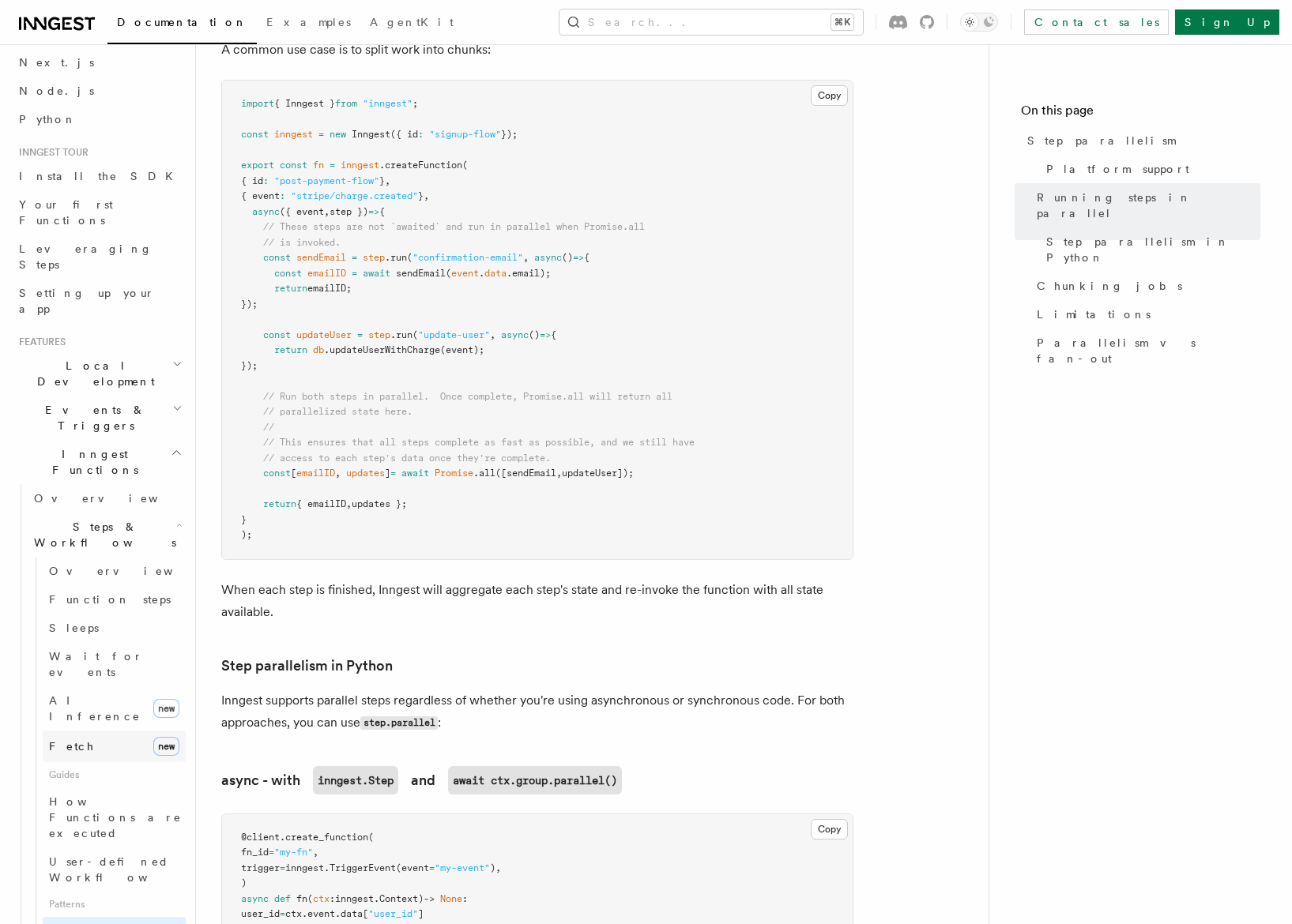
scroll to position [209, 0]
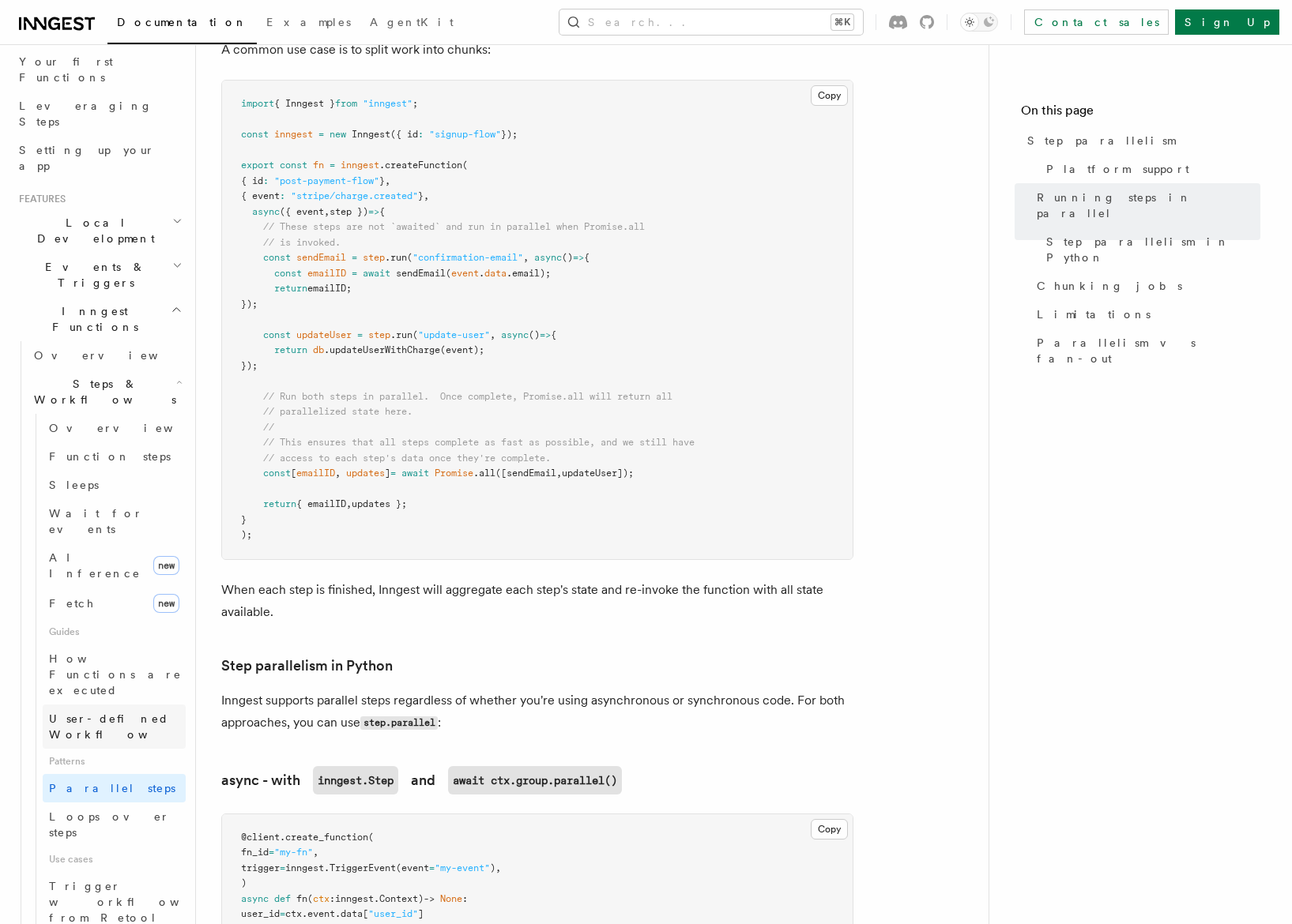
click at [70, 713] on span "User-defined Workflows" at bounding box center [120, 727] width 142 height 28
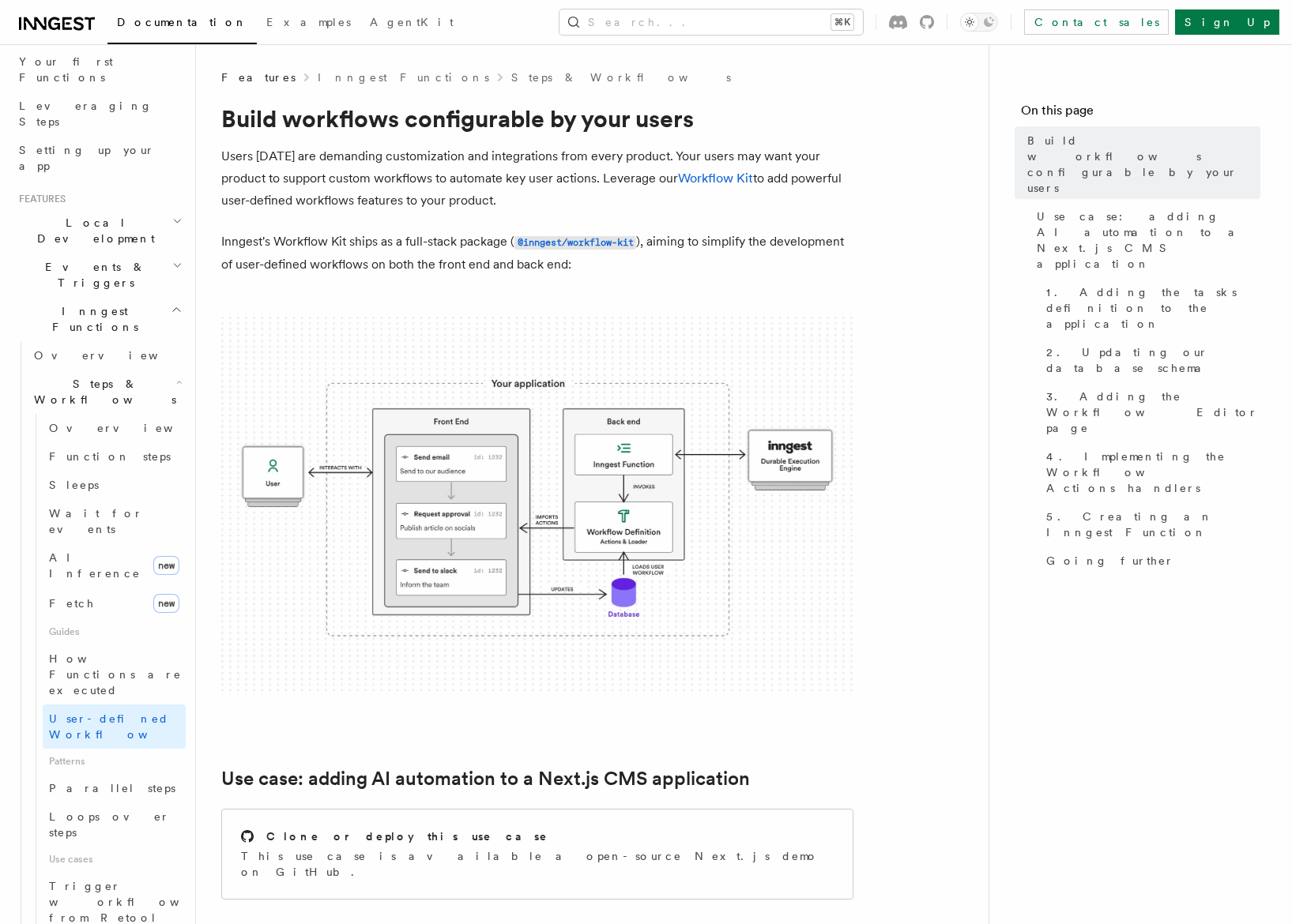
click at [387, 263] on p "Inngest's Workflow Kit ships as a full-stack package ( @inngest/workflow-kit ),…" at bounding box center [537, 253] width 632 height 45
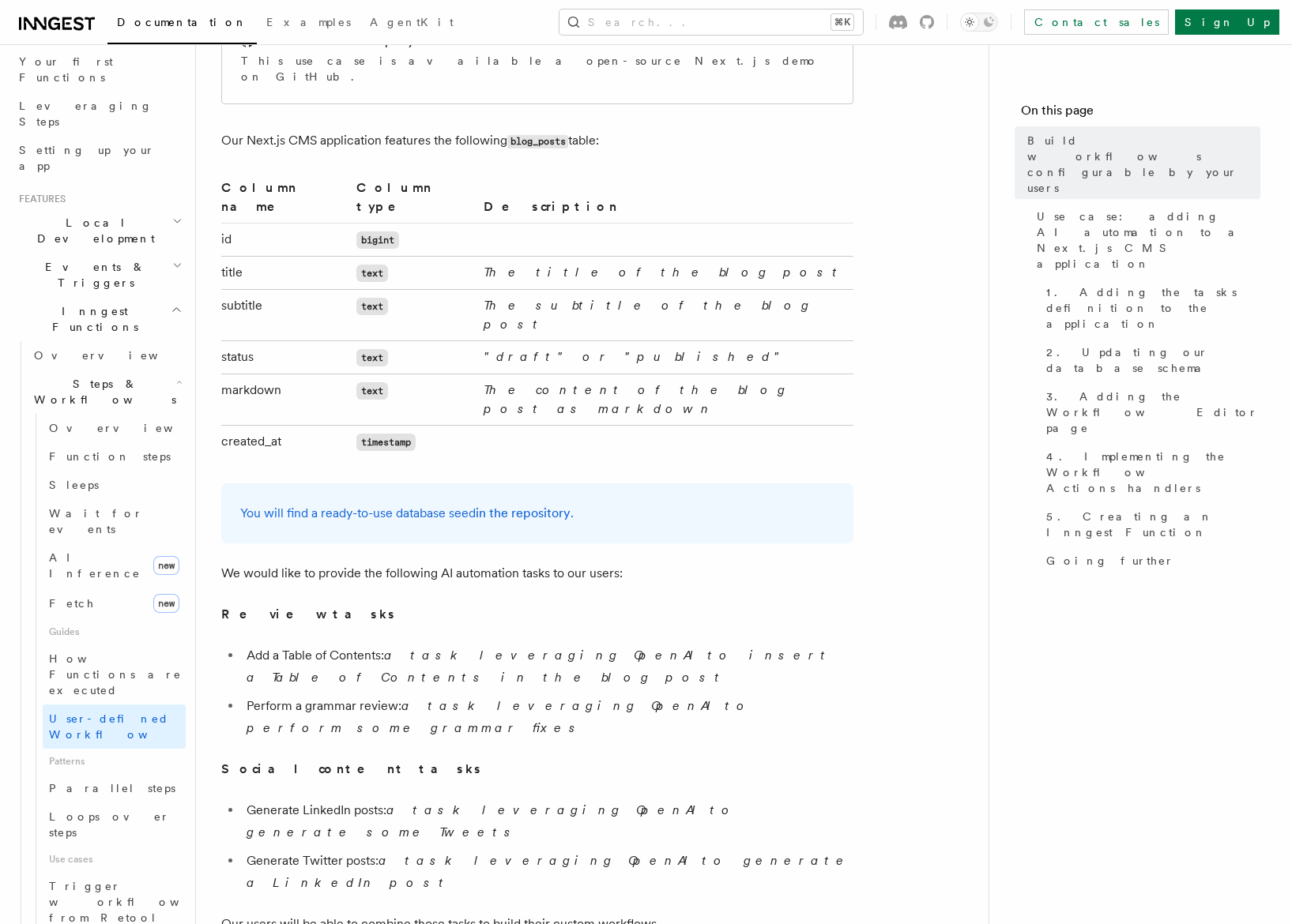
scroll to position [949, 0]
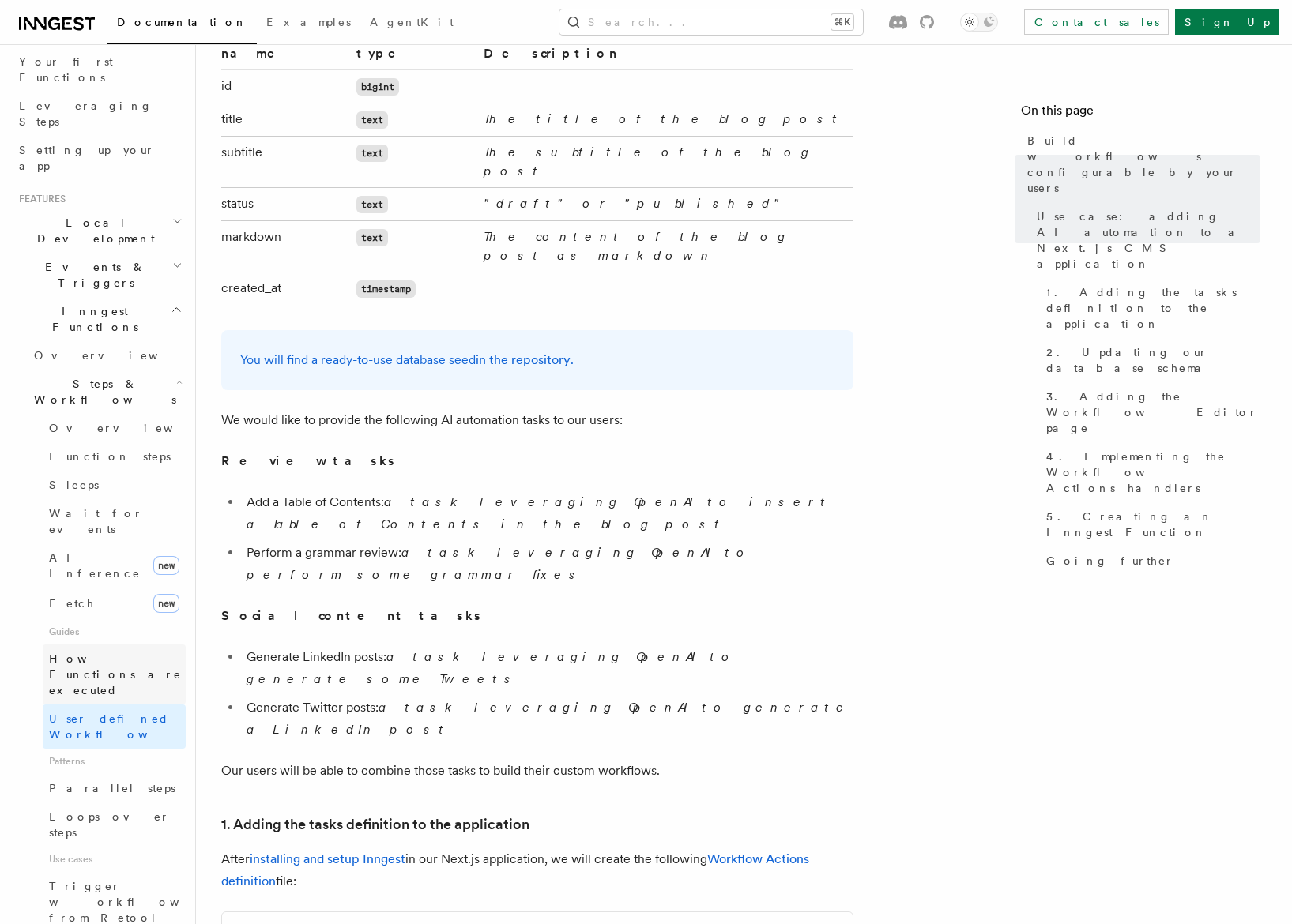
click at [82, 653] on span "How Functions are executed" at bounding box center [115, 675] width 132 height 44
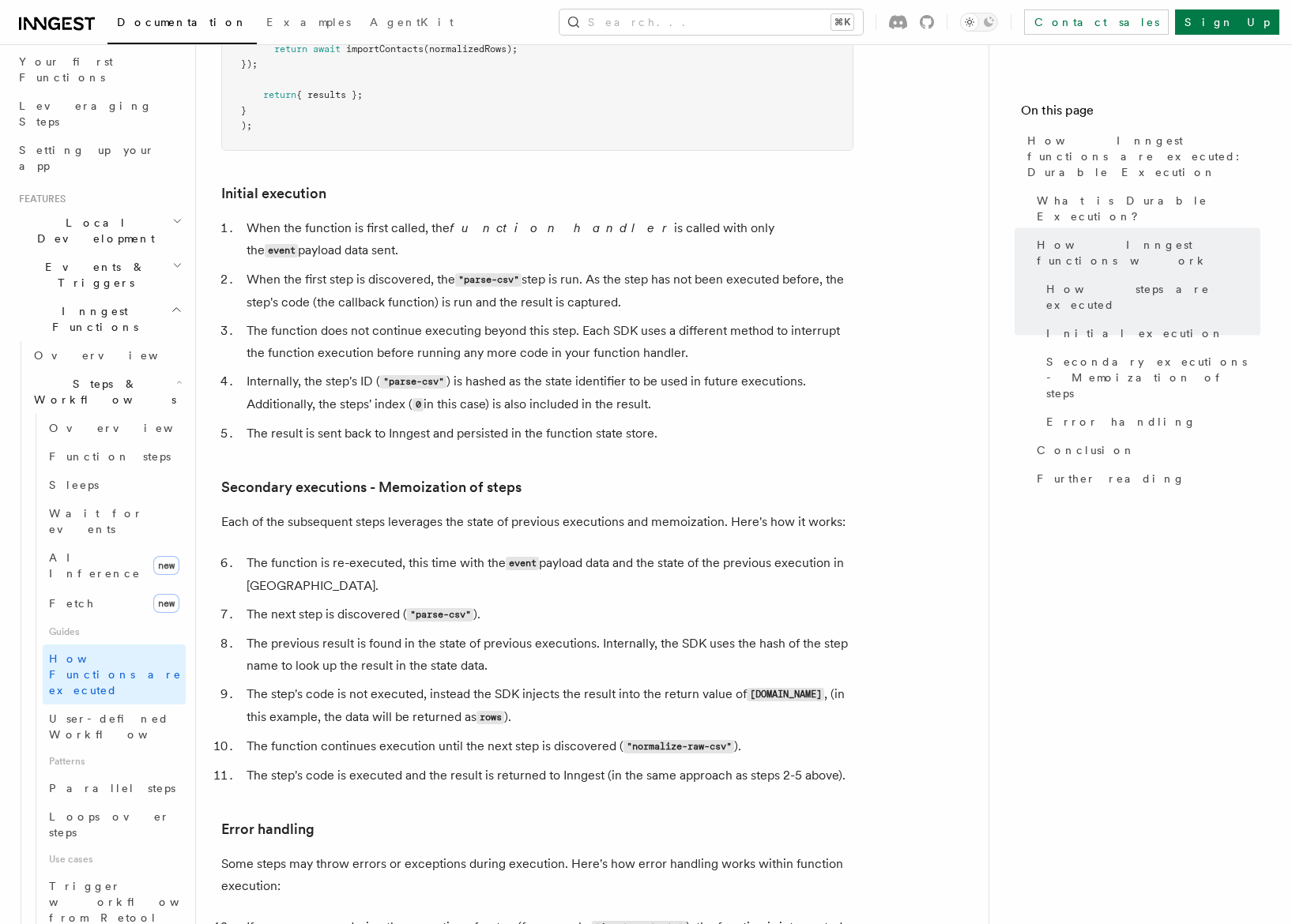
scroll to position [2026, 0]
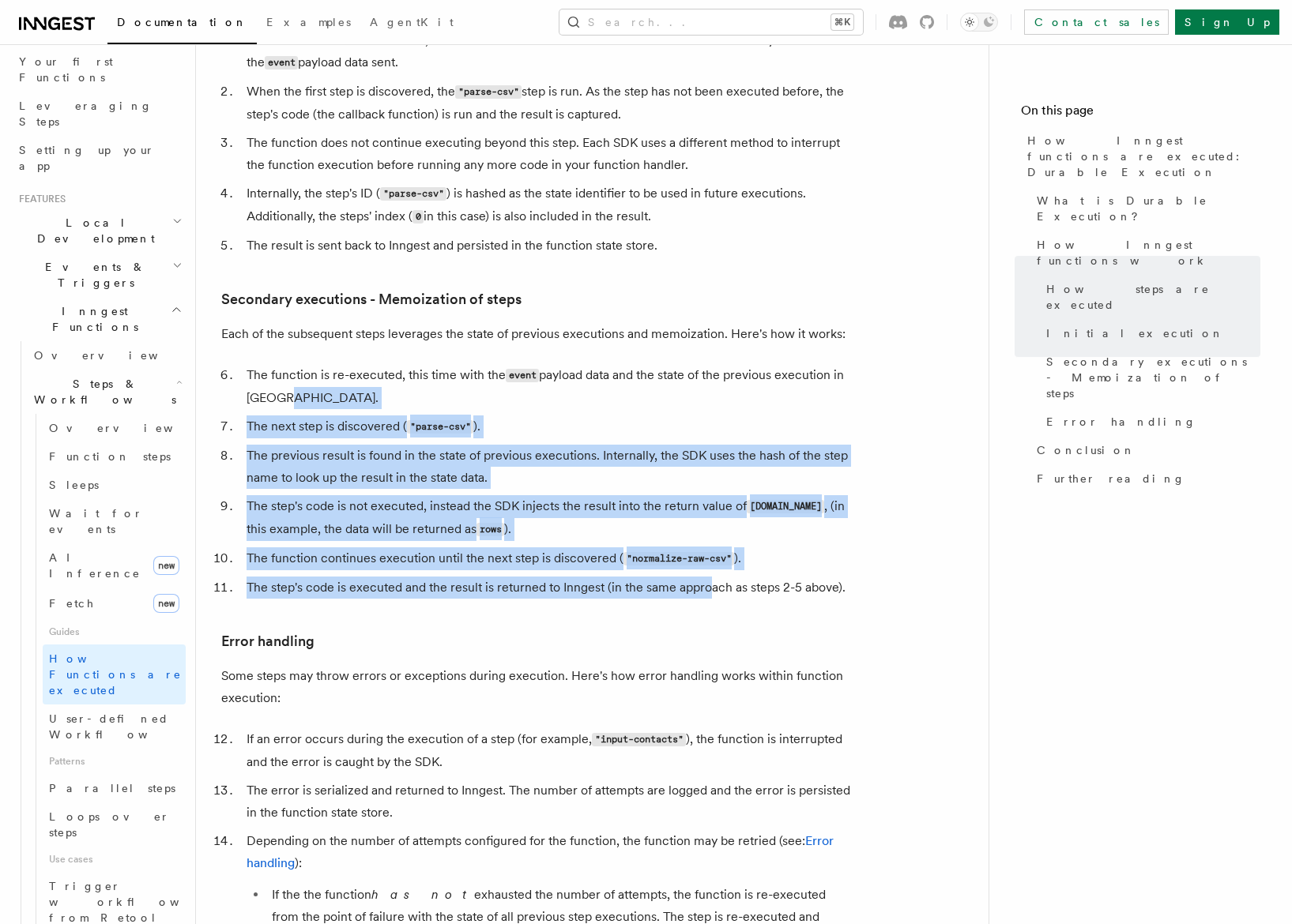
drag, startPoint x: 712, startPoint y: 524, endPoint x: 730, endPoint y: 343, distance: 181.9
click at [730, 364] on ol "The function is re-executed, this time with the event payload data and the stat…" at bounding box center [537, 482] width 632 height 235
click at [730, 364] on li "The function is re-executed, this time with the event payload data and the stat…" at bounding box center [547, 386] width 611 height 45
drag, startPoint x: 730, startPoint y: 343, endPoint x: 541, endPoint y: 599, distance: 318.2
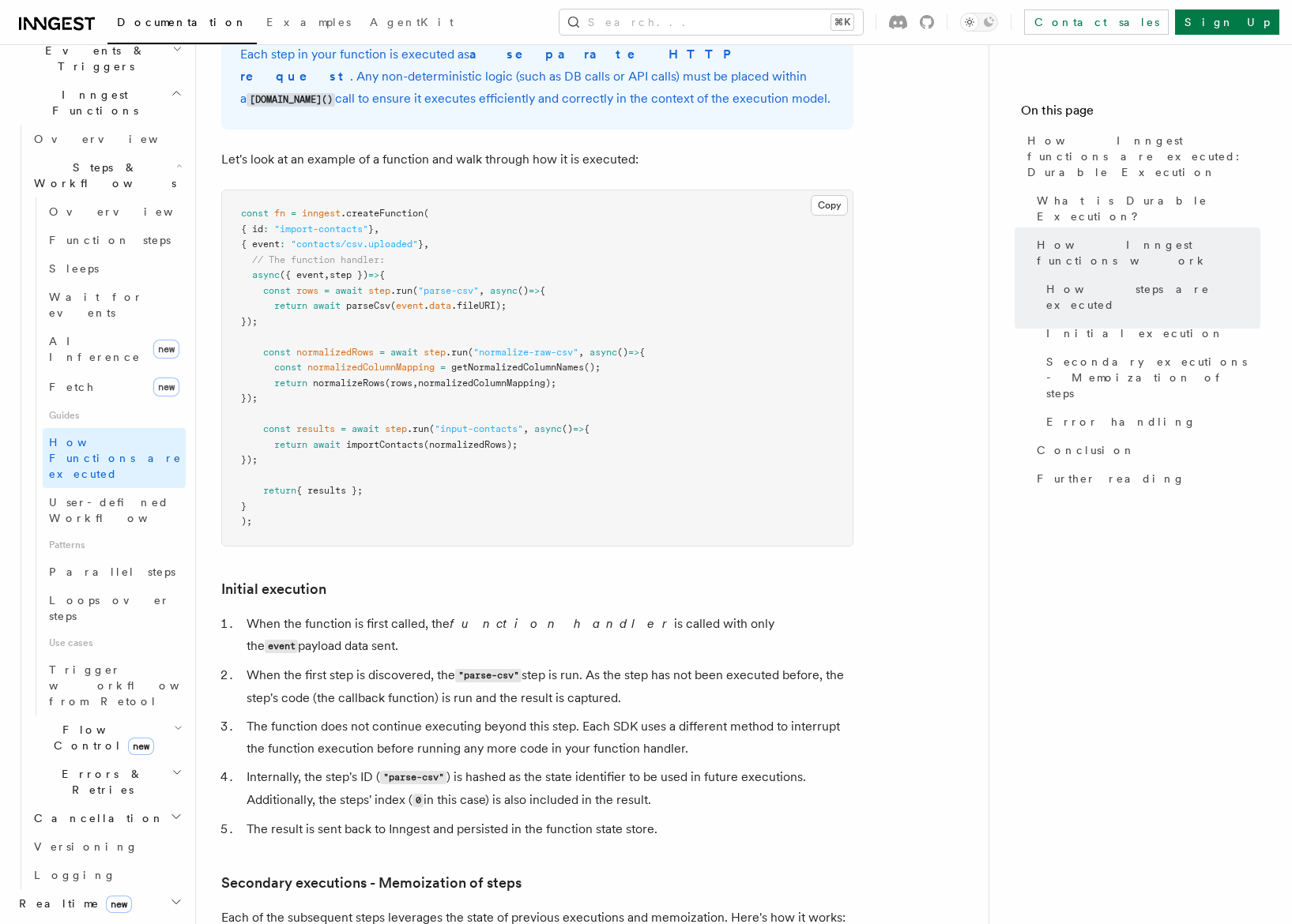
scroll to position [449, 0]
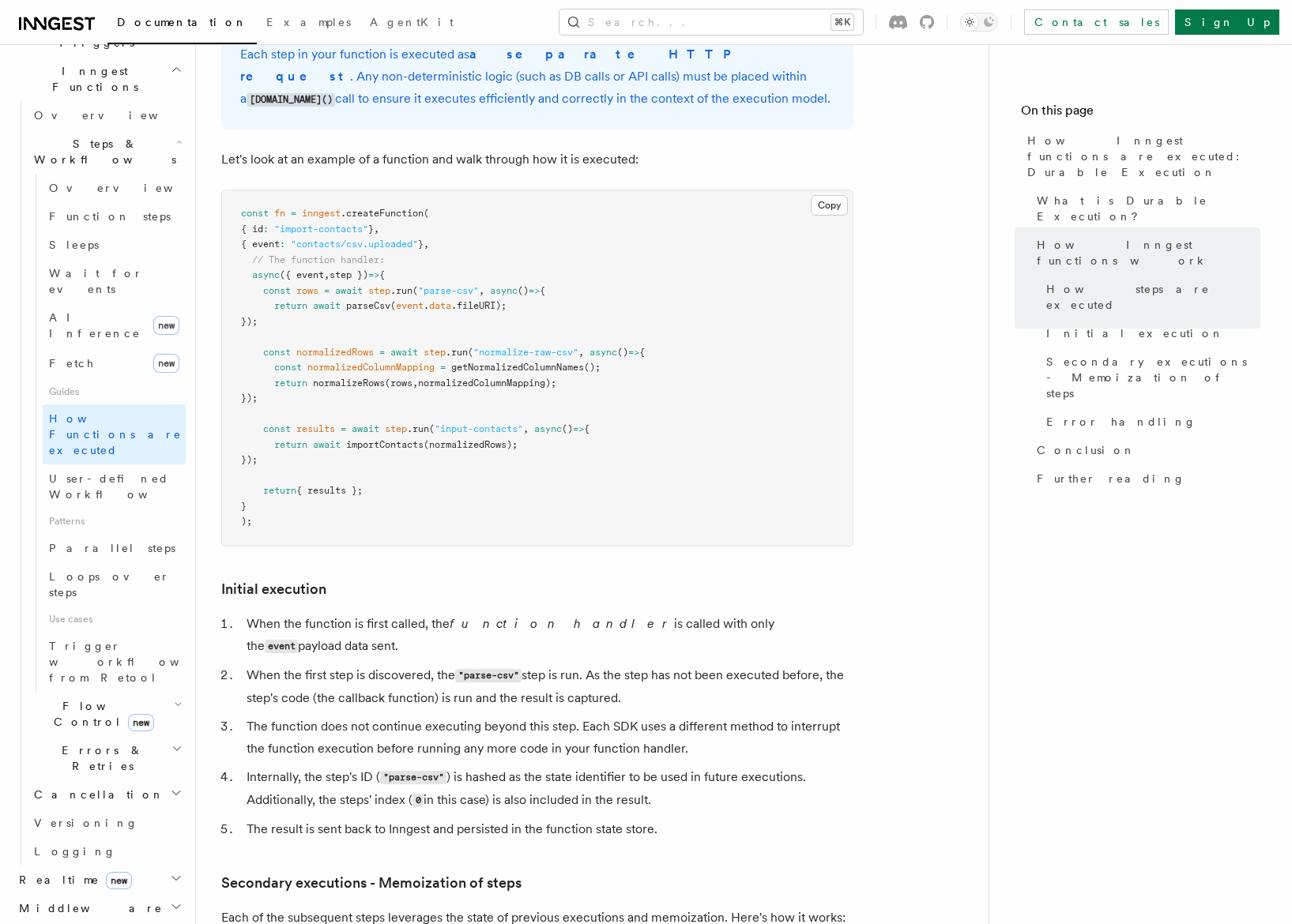
click at [173, 743] on icon "button" at bounding box center [177, 749] width 11 height 12
click at [173, 781] on h2 "Cancellation" at bounding box center [107, 795] width 158 height 28
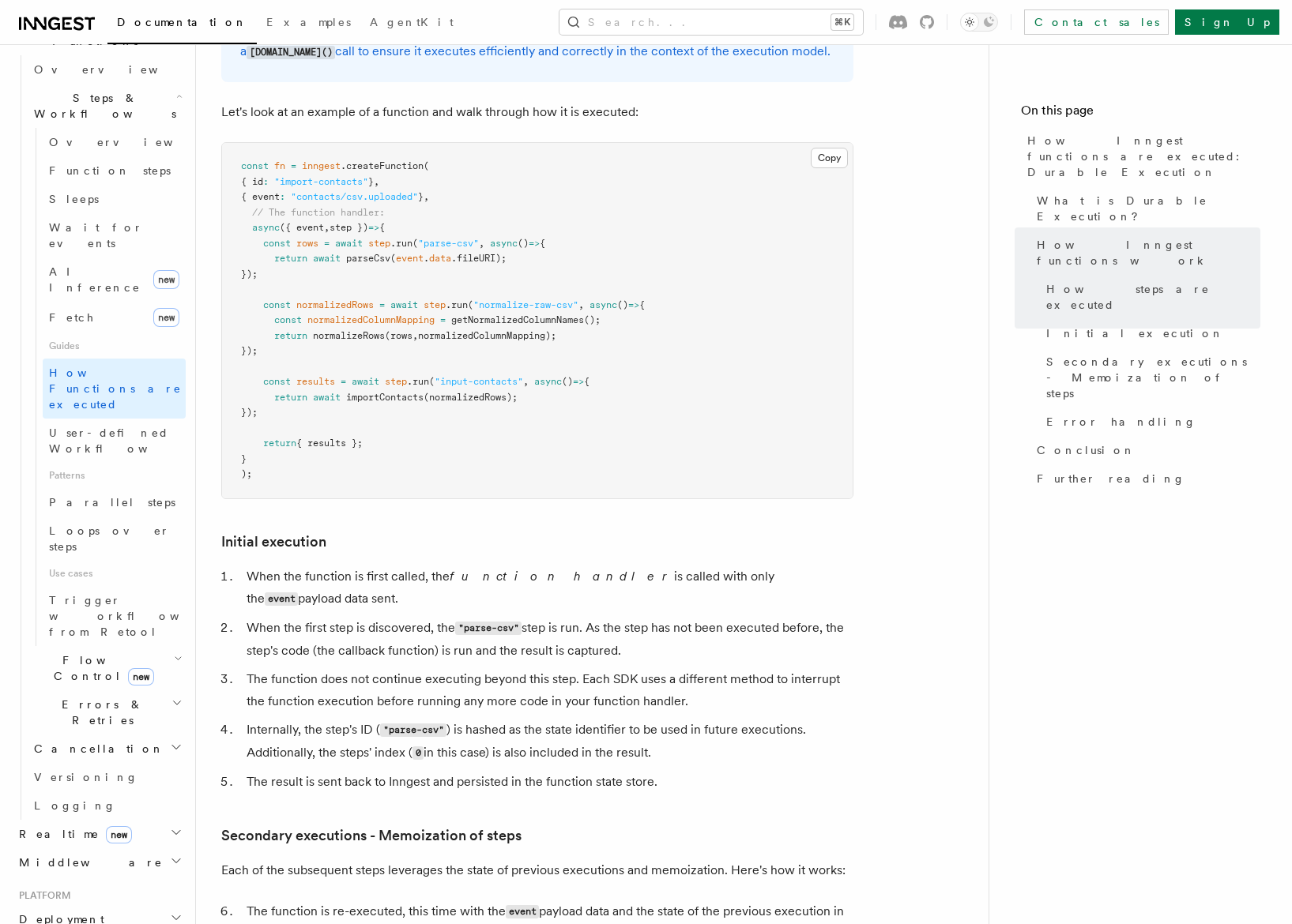
scroll to position [719, 0]
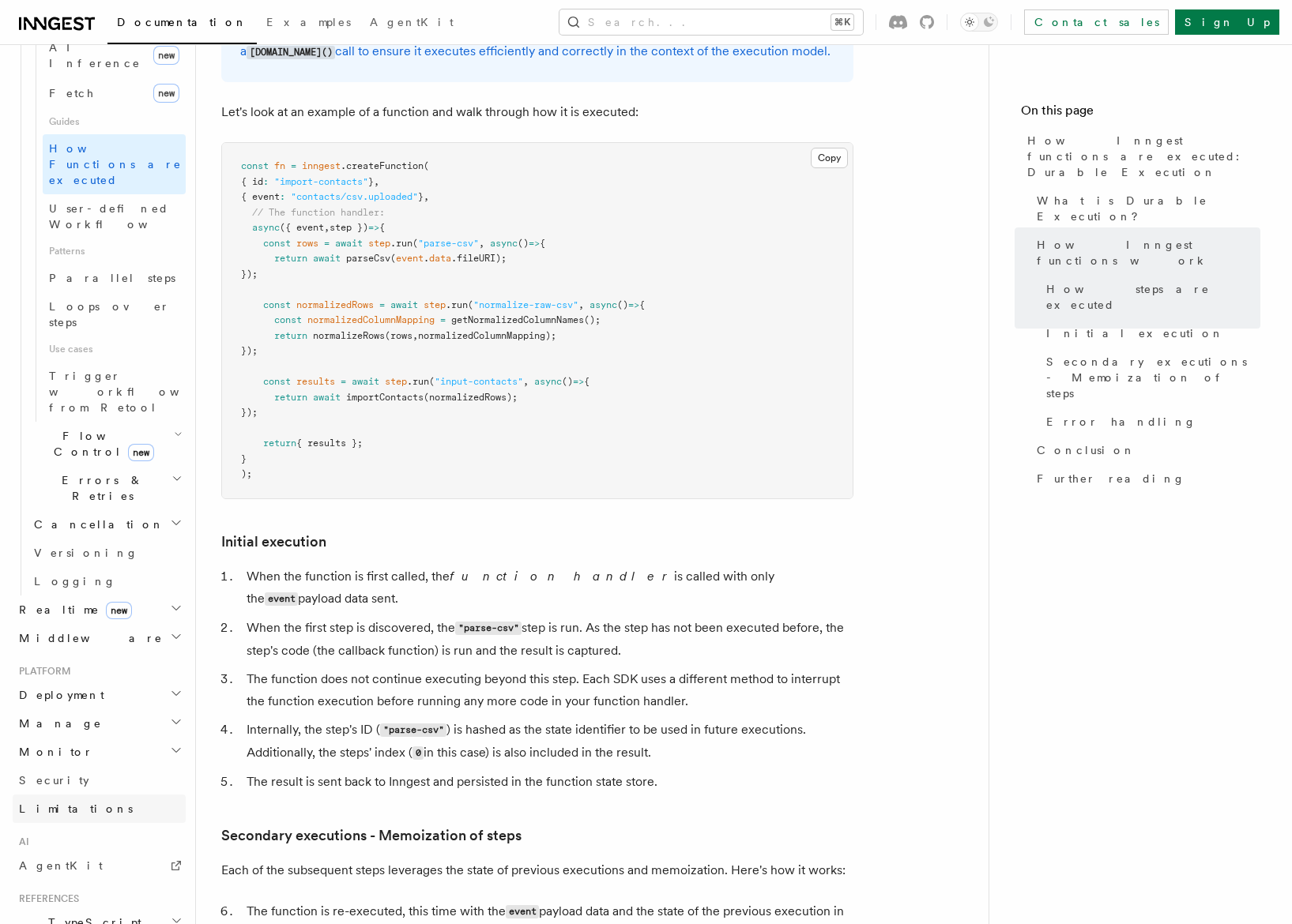
click at [38, 802] on span "Limitations" at bounding box center [76, 808] width 114 height 12
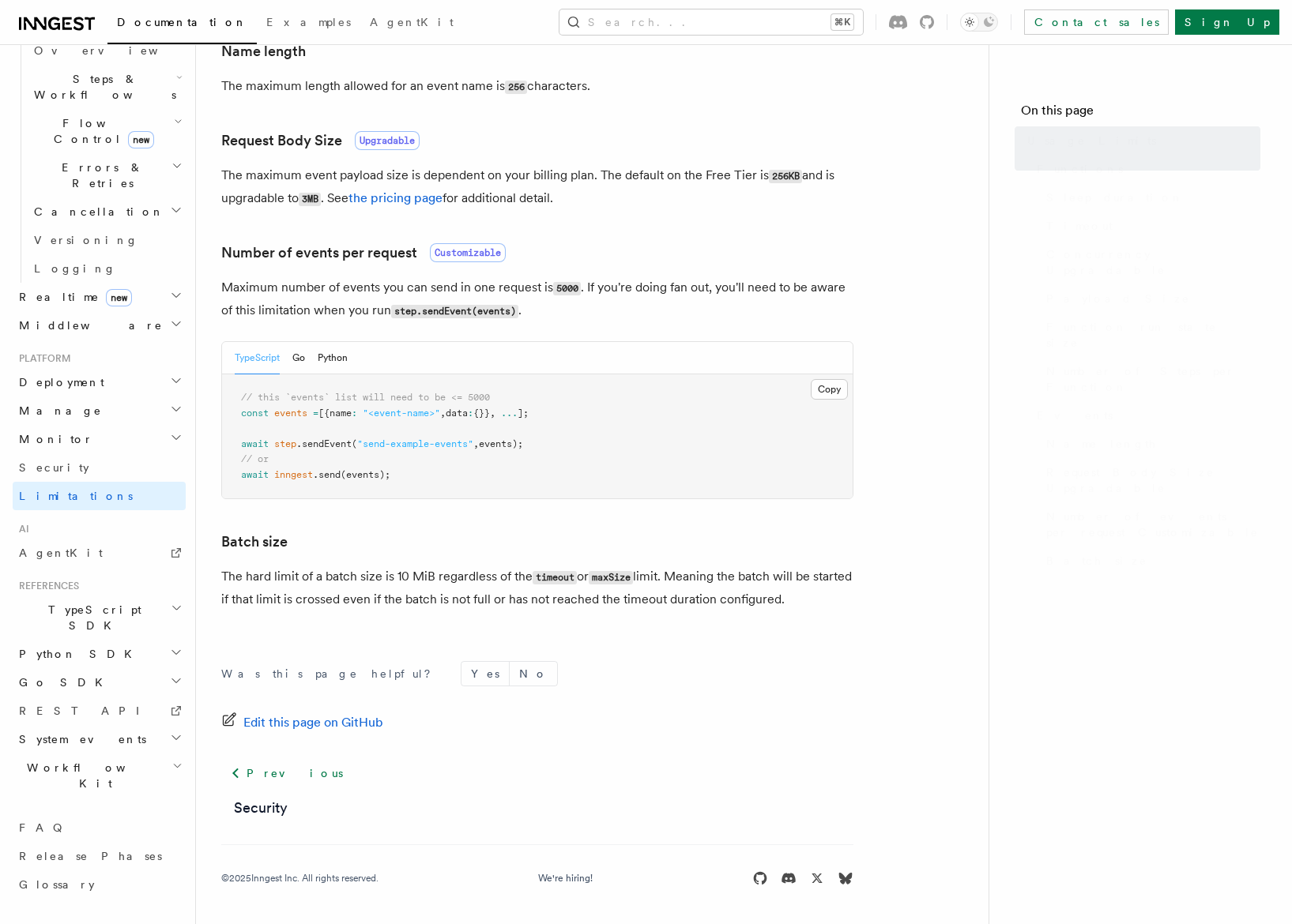
scroll to position [339, 0]
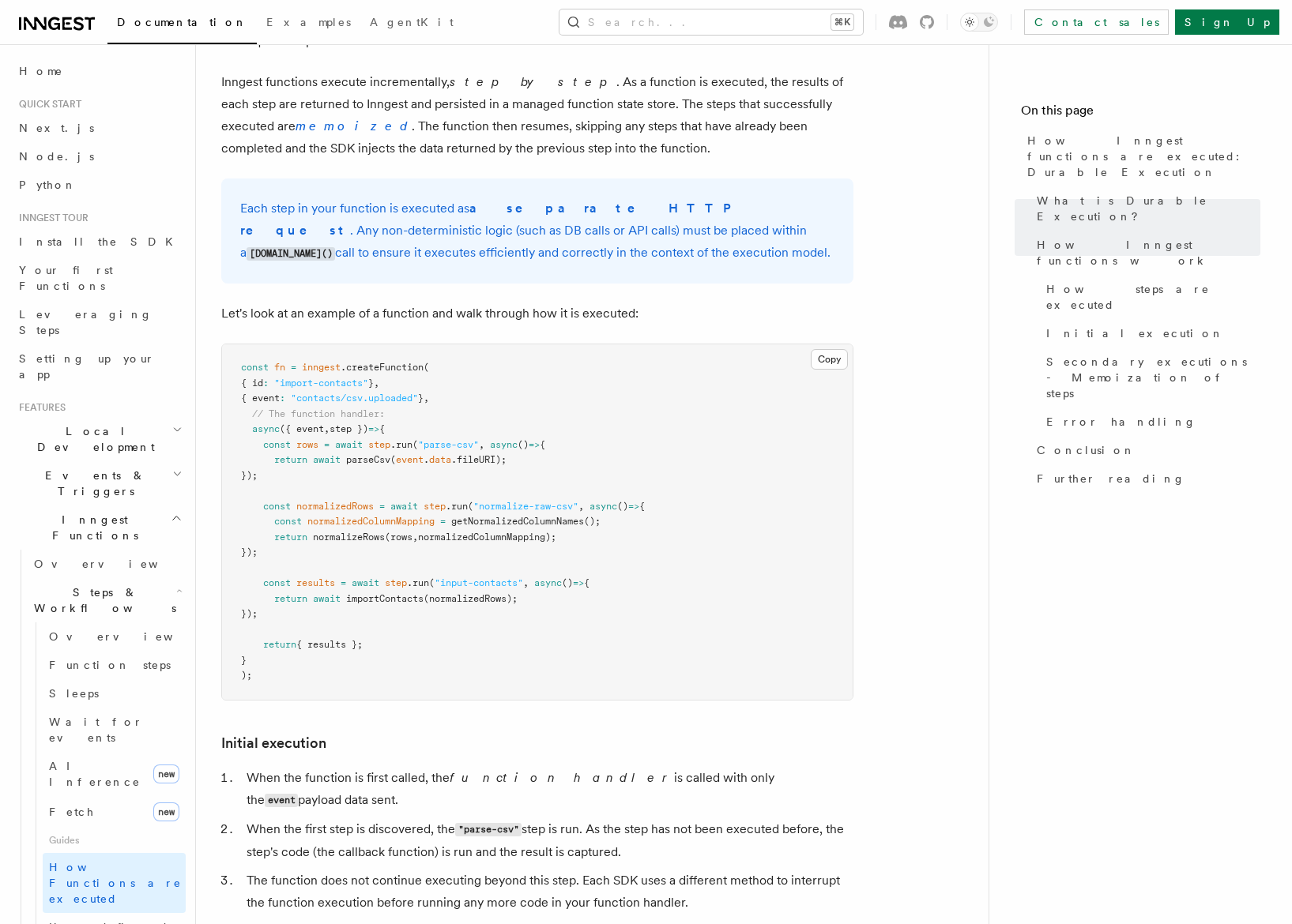
scroll to position [1433, 0]
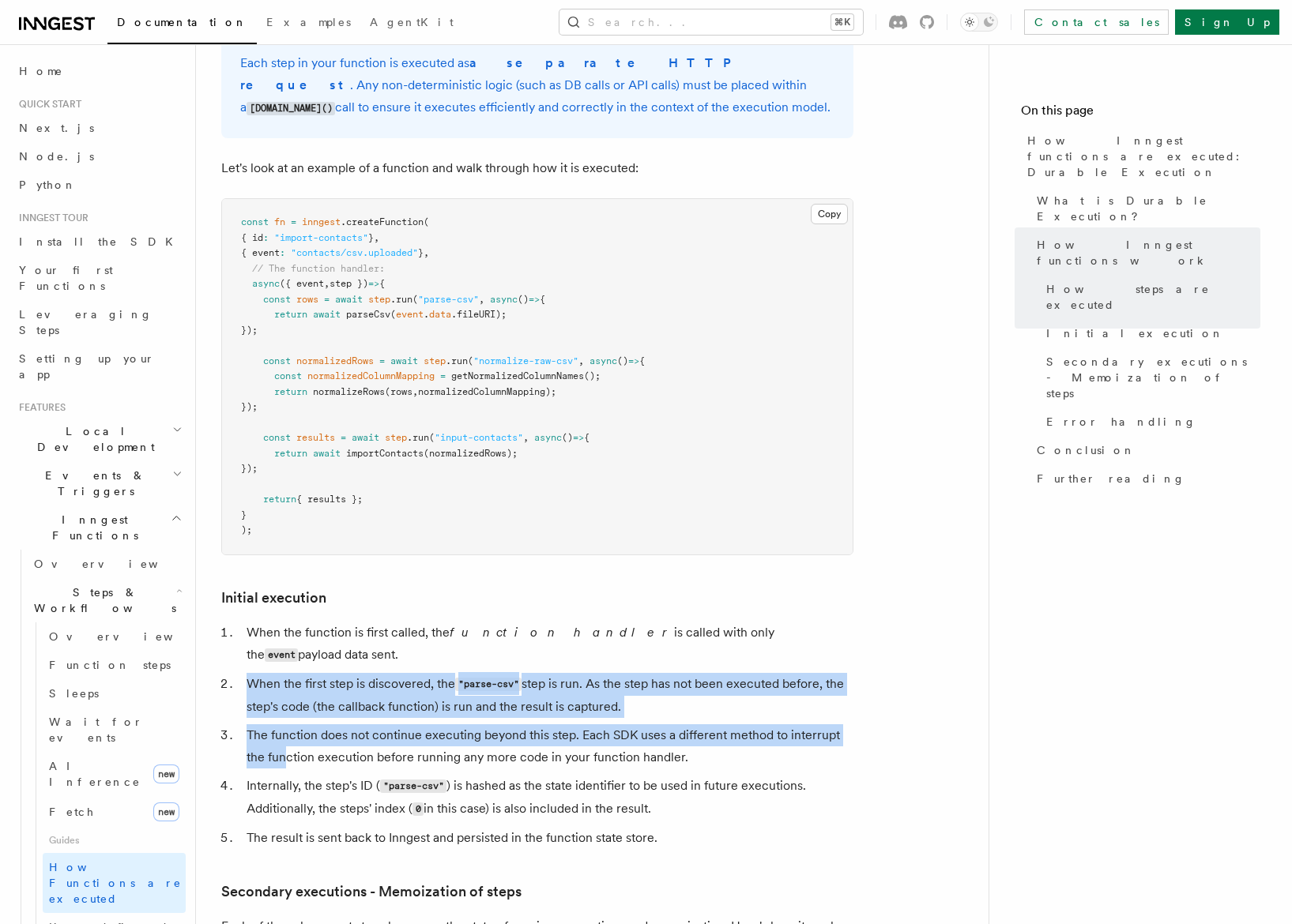
drag, startPoint x: 238, startPoint y: 606, endPoint x: 283, endPoint y: 689, distance: 94.4
click at [283, 689] on ol "When the function is first called, the function handler is called with only the…" at bounding box center [537, 736] width 632 height 227
click at [283, 724] on li "The function does not continue executing beyond this step. Each SDK uses a diff…" at bounding box center [547, 746] width 611 height 44
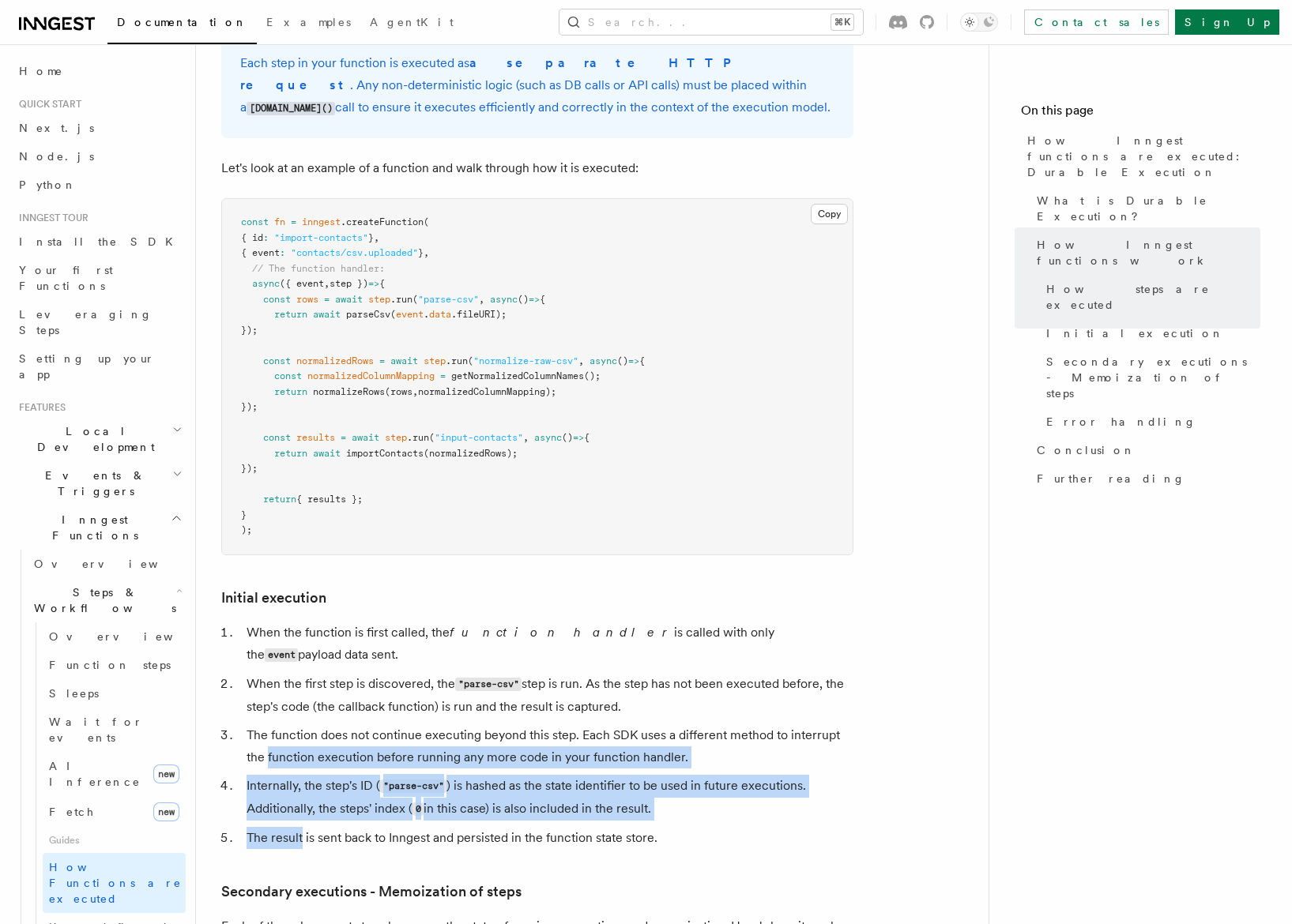
drag, startPoint x: 283, startPoint y: 689, endPoint x: 283, endPoint y: 782, distance: 93.0
click at [283, 781] on ol "When the function is first called, the function handler is called with only the…" at bounding box center [537, 736] width 632 height 227
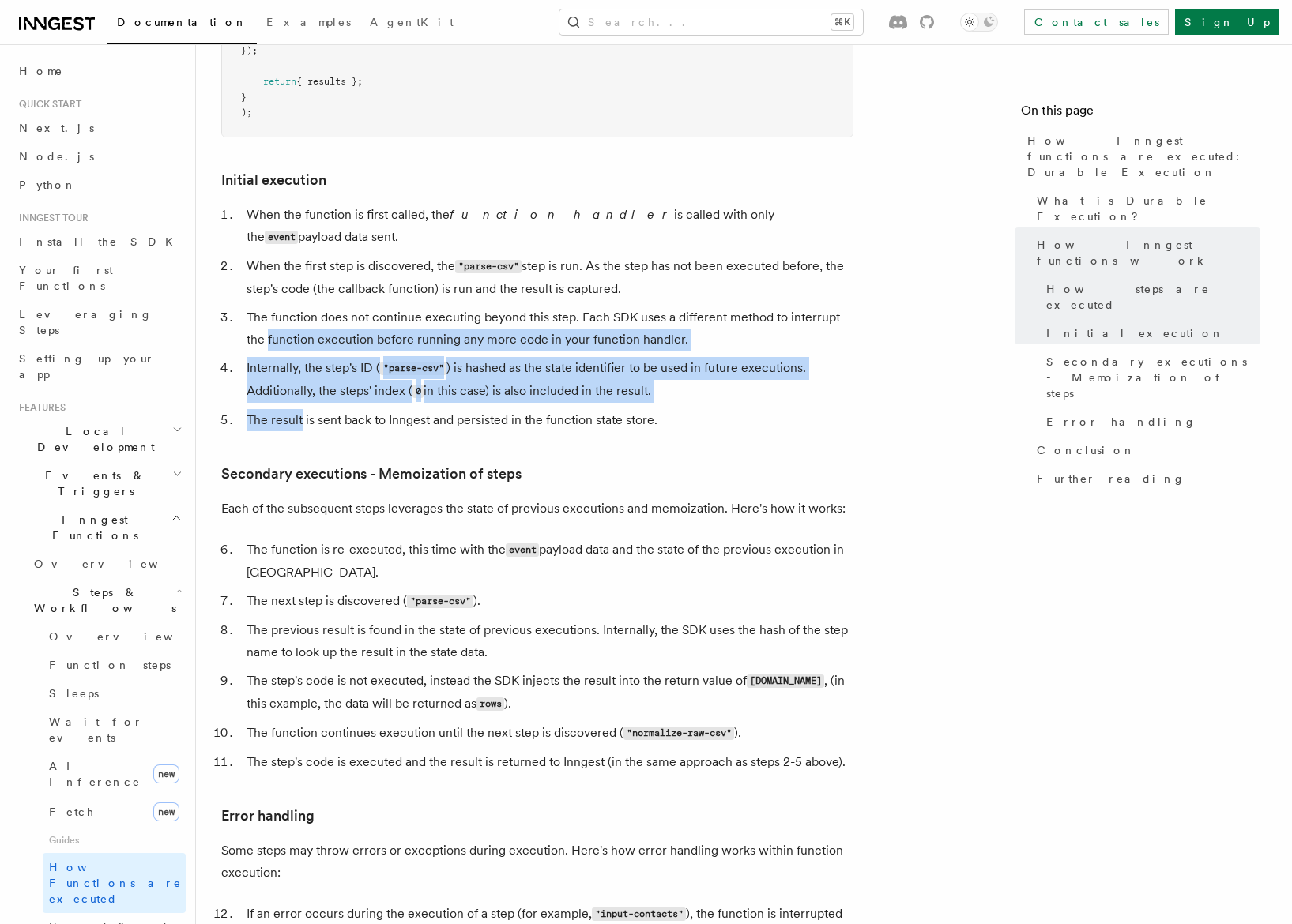
scroll to position [1873, 0]
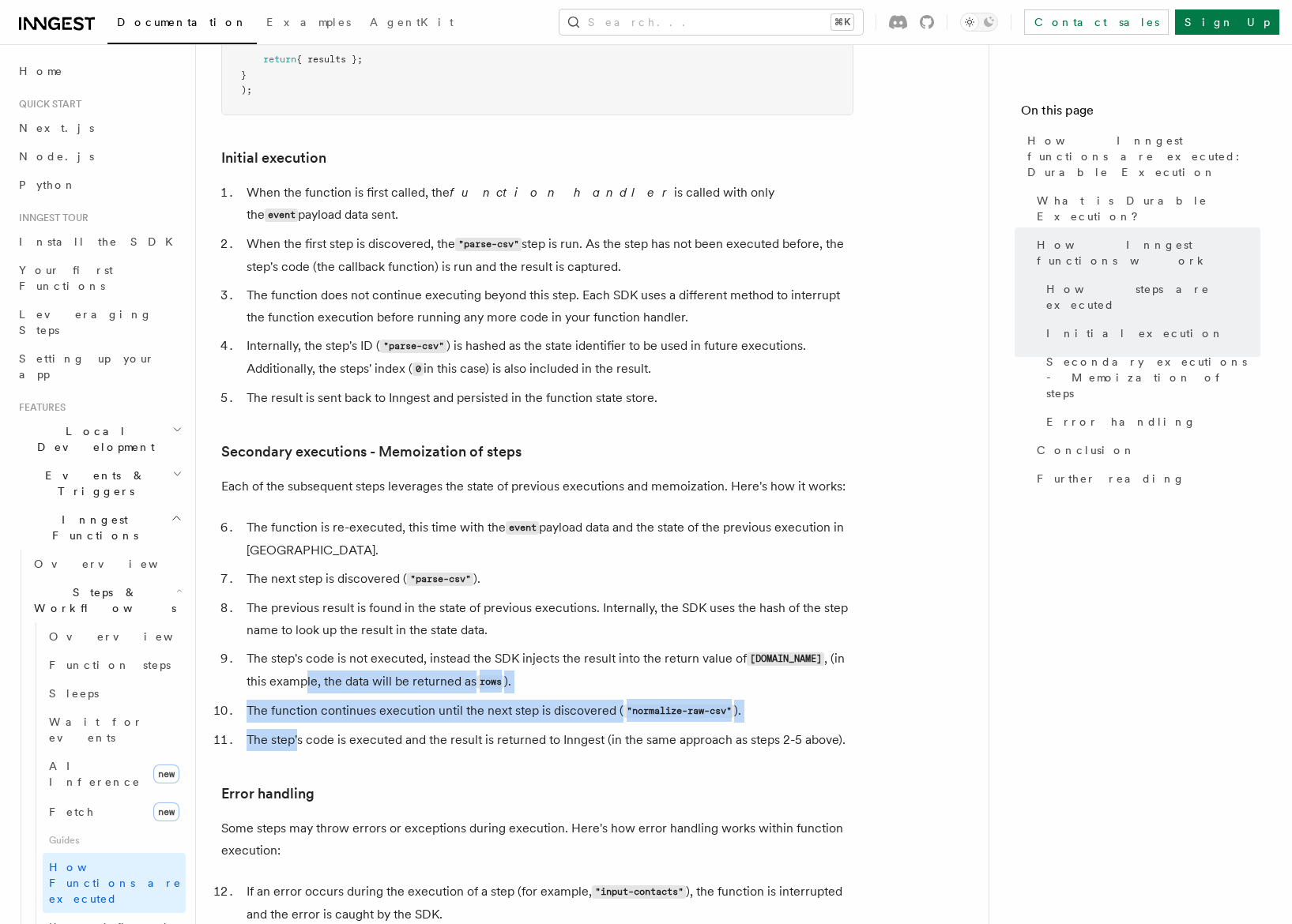
drag, startPoint x: 283, startPoint y: 613, endPoint x: 297, endPoint y: 675, distance: 63.6
click at [297, 675] on ol "The function is re-executed, this time with the event payload data and the stat…" at bounding box center [537, 634] width 632 height 235
click at [297, 729] on li "The step's code is executed and the result is returned to Inngest (in the same …" at bounding box center [547, 740] width 611 height 22
drag, startPoint x: 297, startPoint y: 675, endPoint x: 296, endPoint y: 617, distance: 58.0
click at [296, 614] on ol "The function is re-executed, this time with the event payload data and the stat…" at bounding box center [537, 634] width 632 height 235
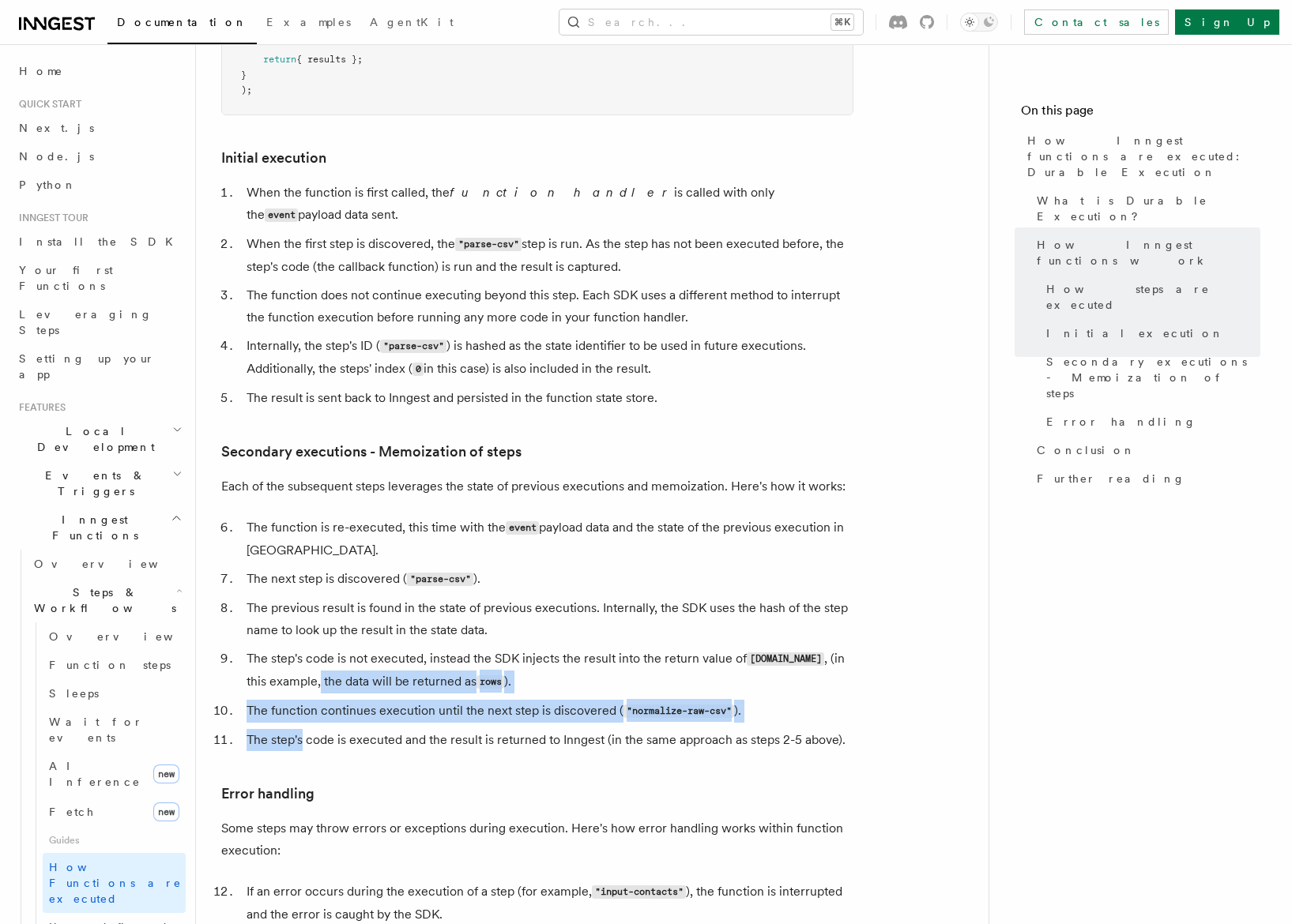
click at [296, 648] on li "The step's code is not executed, instead the SDK injects the result into the re…" at bounding box center [547, 671] width 611 height 46
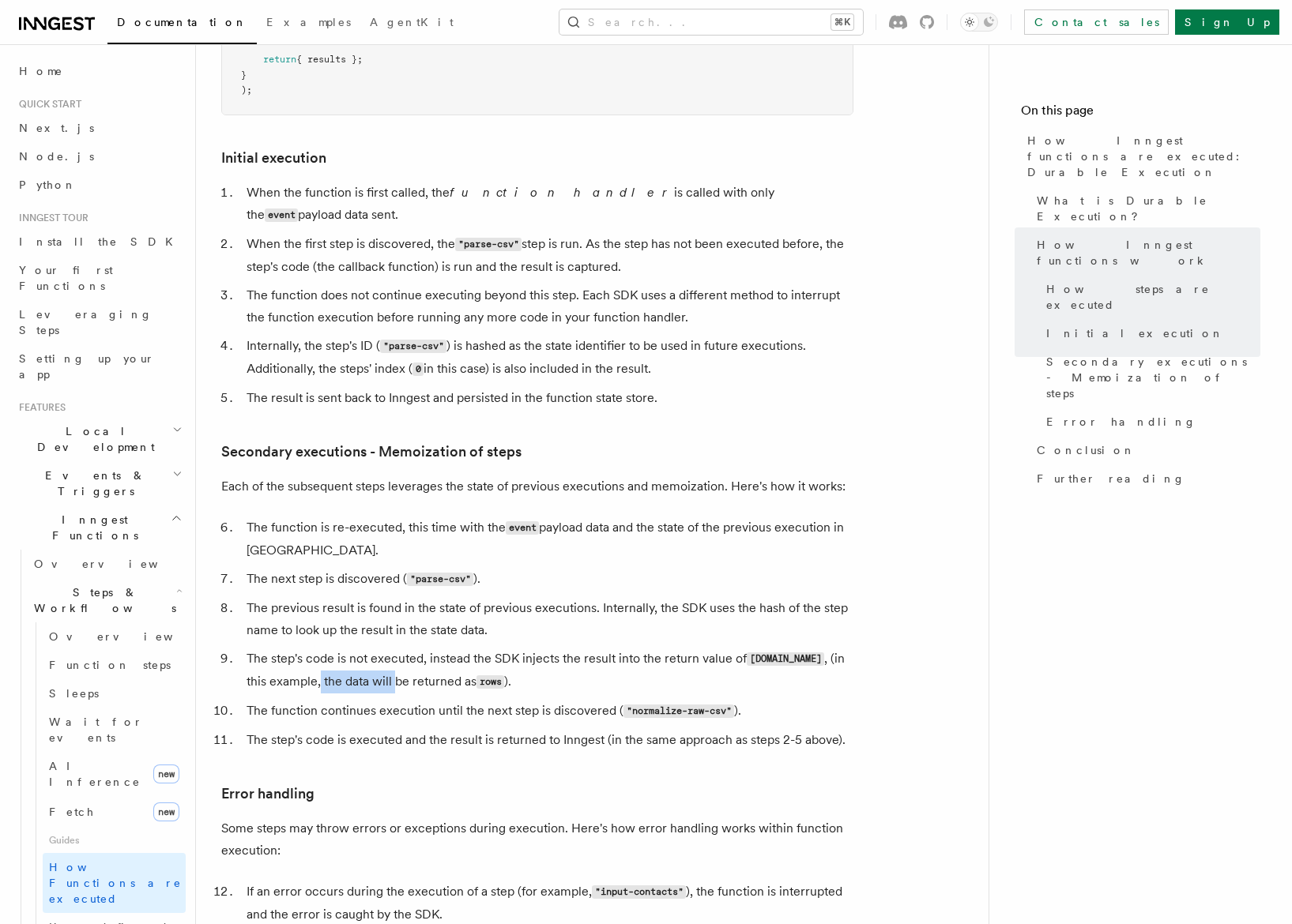
drag, startPoint x: 296, startPoint y: 617, endPoint x: 369, endPoint y: 625, distance: 73.4
click at [369, 648] on li "The step's code is not executed, instead the SDK injects the result into the re…" at bounding box center [547, 671] width 611 height 46
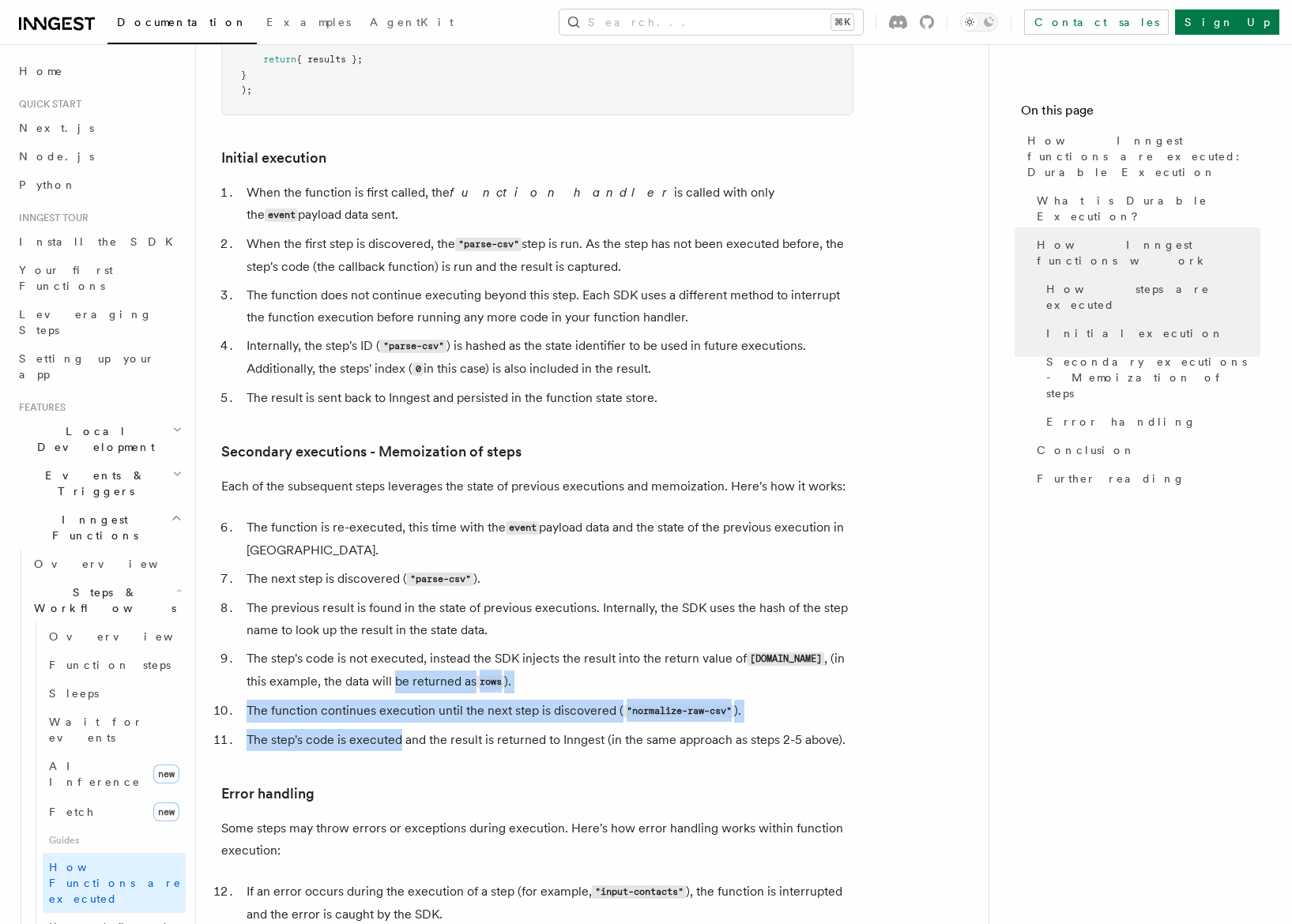
drag, startPoint x: 369, startPoint y: 625, endPoint x: 382, endPoint y: 679, distance: 55.5
click at [382, 679] on ol "The function is re-executed, this time with the event payload data and the stat…" at bounding box center [537, 634] width 632 height 235
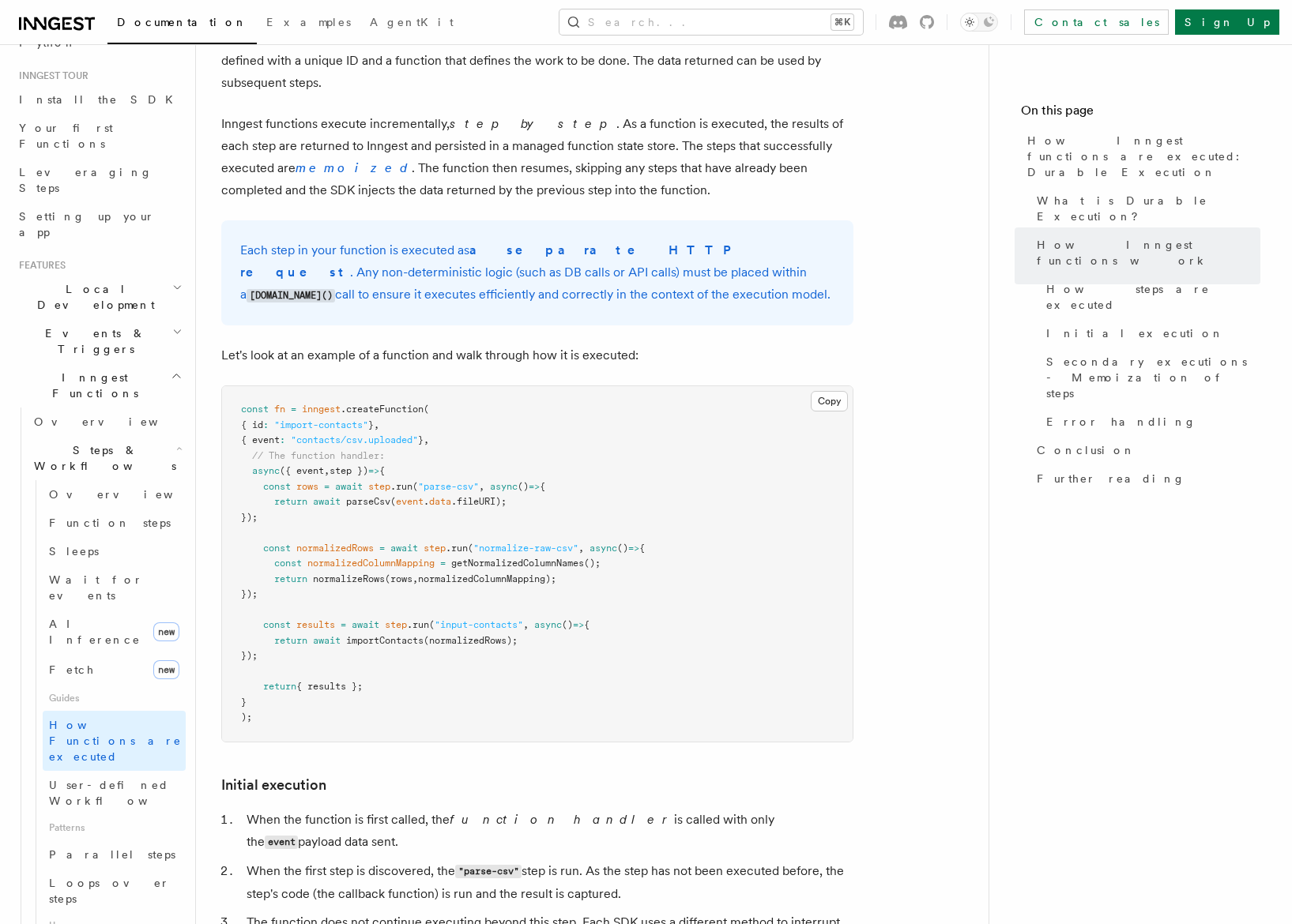
scroll to position [939, 0]
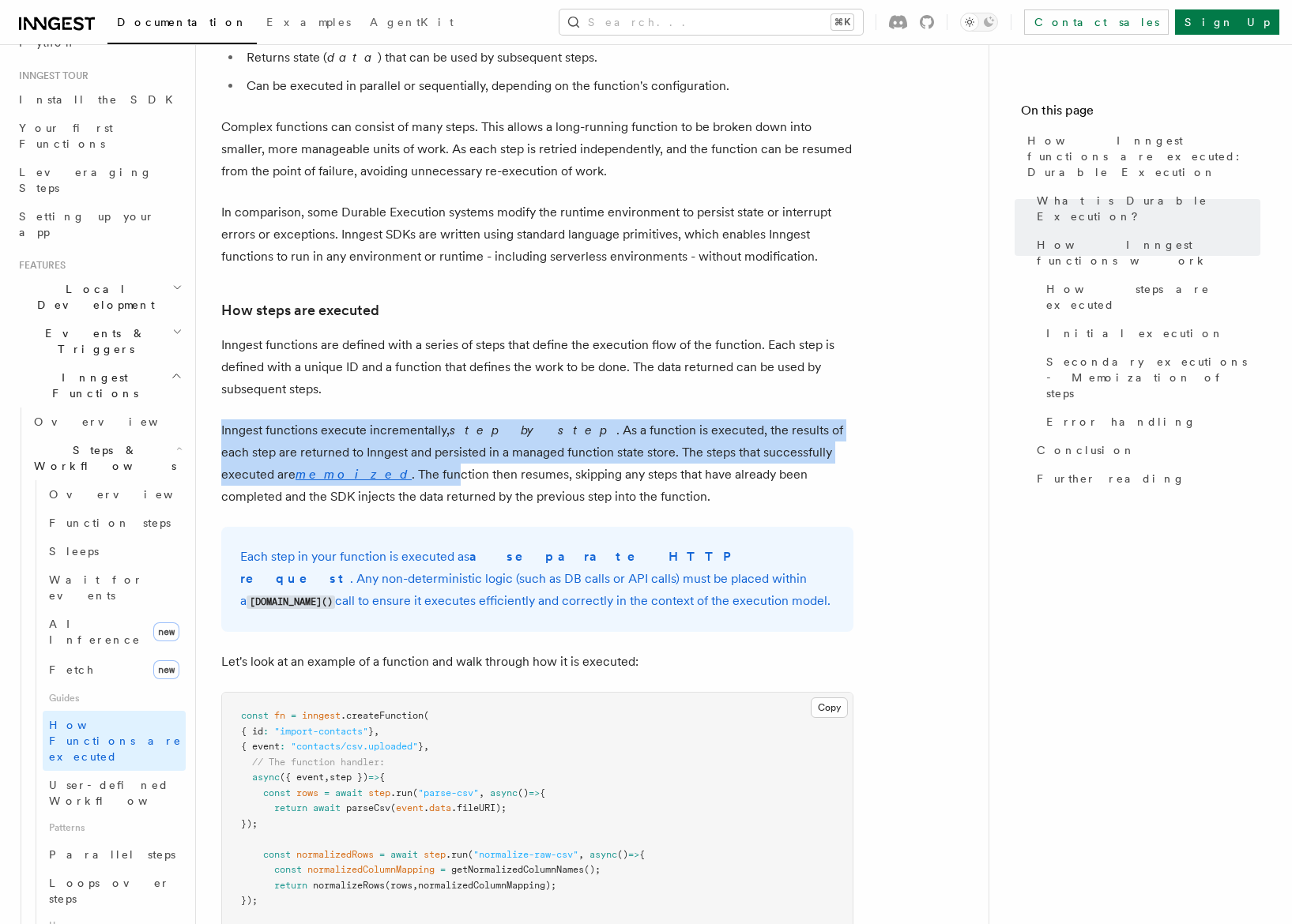
drag, startPoint x: 351, startPoint y: 362, endPoint x: 331, endPoint y: 439, distance: 79.6
click at [331, 439] on p "Inngest functions execute incrementally, step by step . As a function is execut…" at bounding box center [537, 464] width 632 height 89
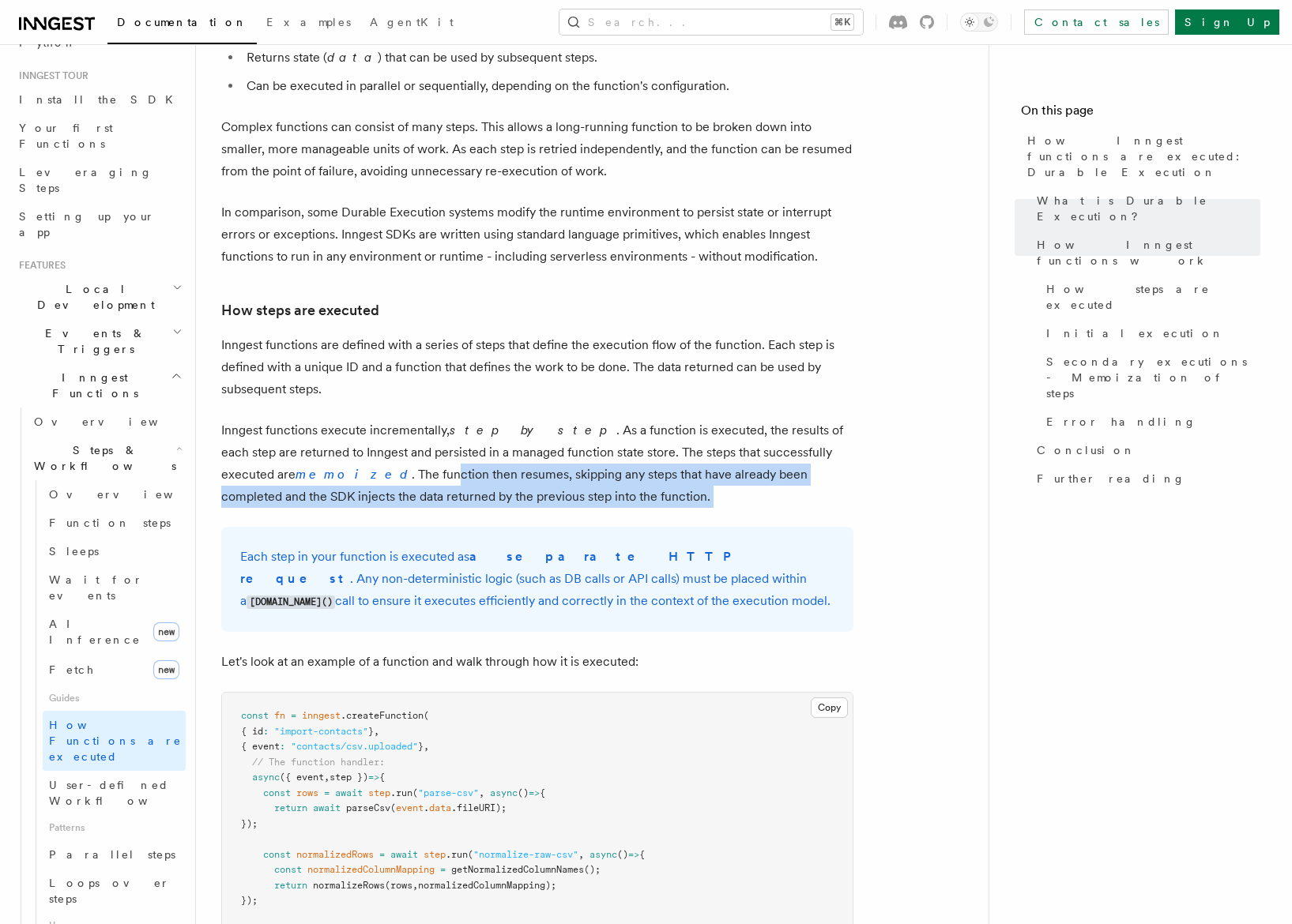
drag, startPoint x: 329, startPoint y: 435, endPoint x: 323, endPoint y: 474, distance: 39.5
click at [296, 467] on em "memoized" at bounding box center [354, 474] width 116 height 15
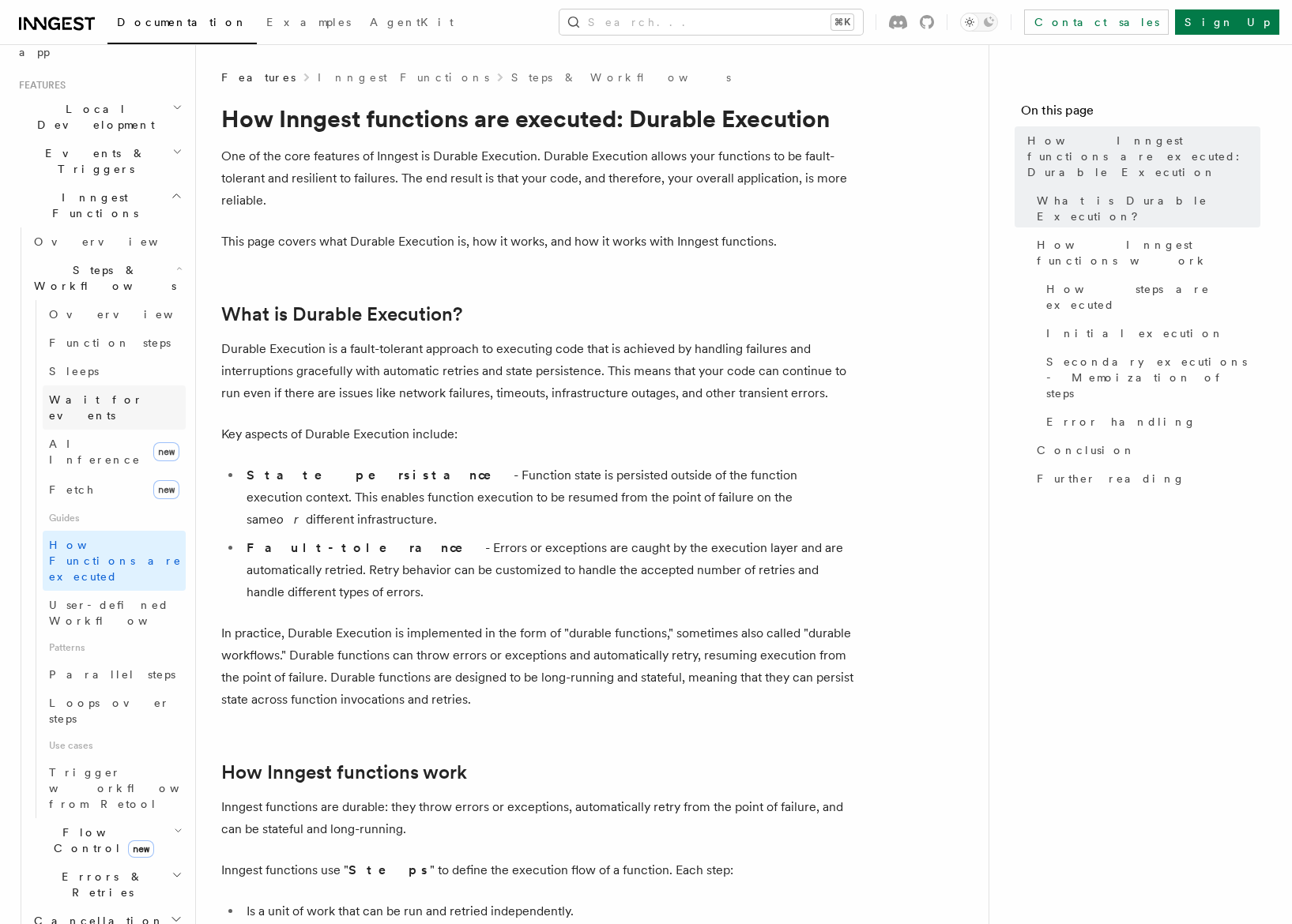
scroll to position [346, 0]
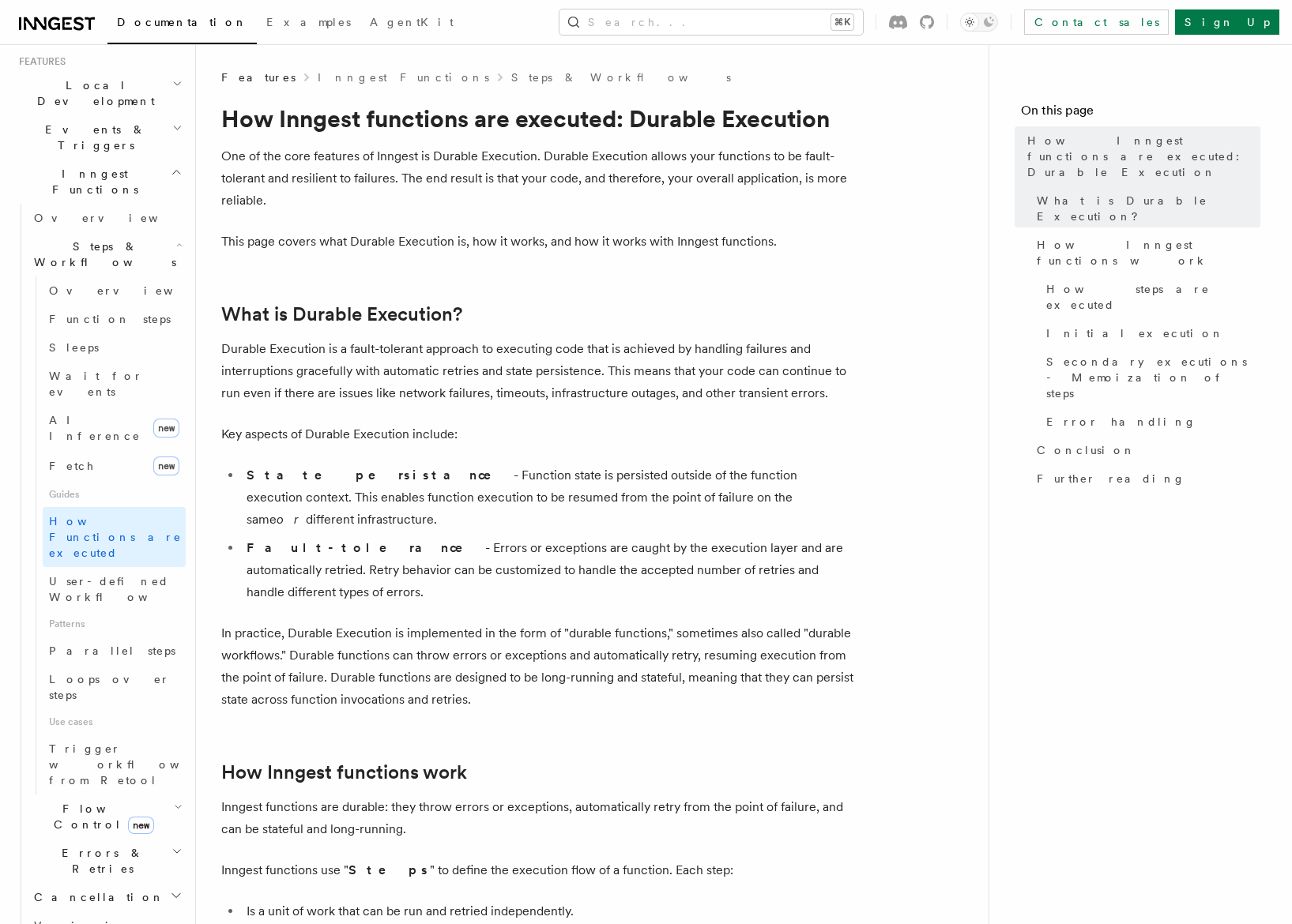
click at [156, 839] on h2 "Errors & Retries" at bounding box center [107, 861] width 158 height 44
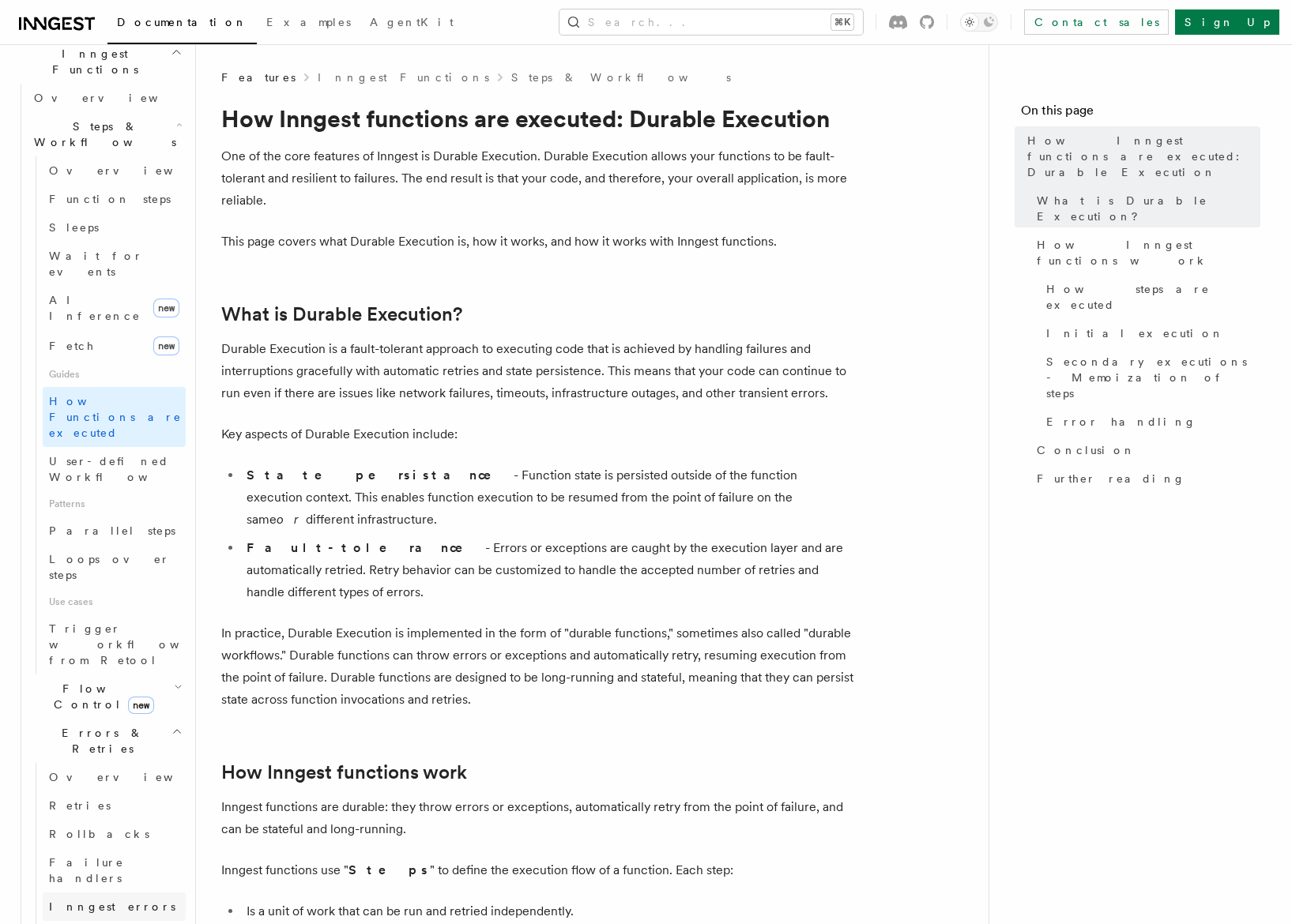
click at [75, 893] on link "Inngest errors" at bounding box center [114, 907] width 143 height 28
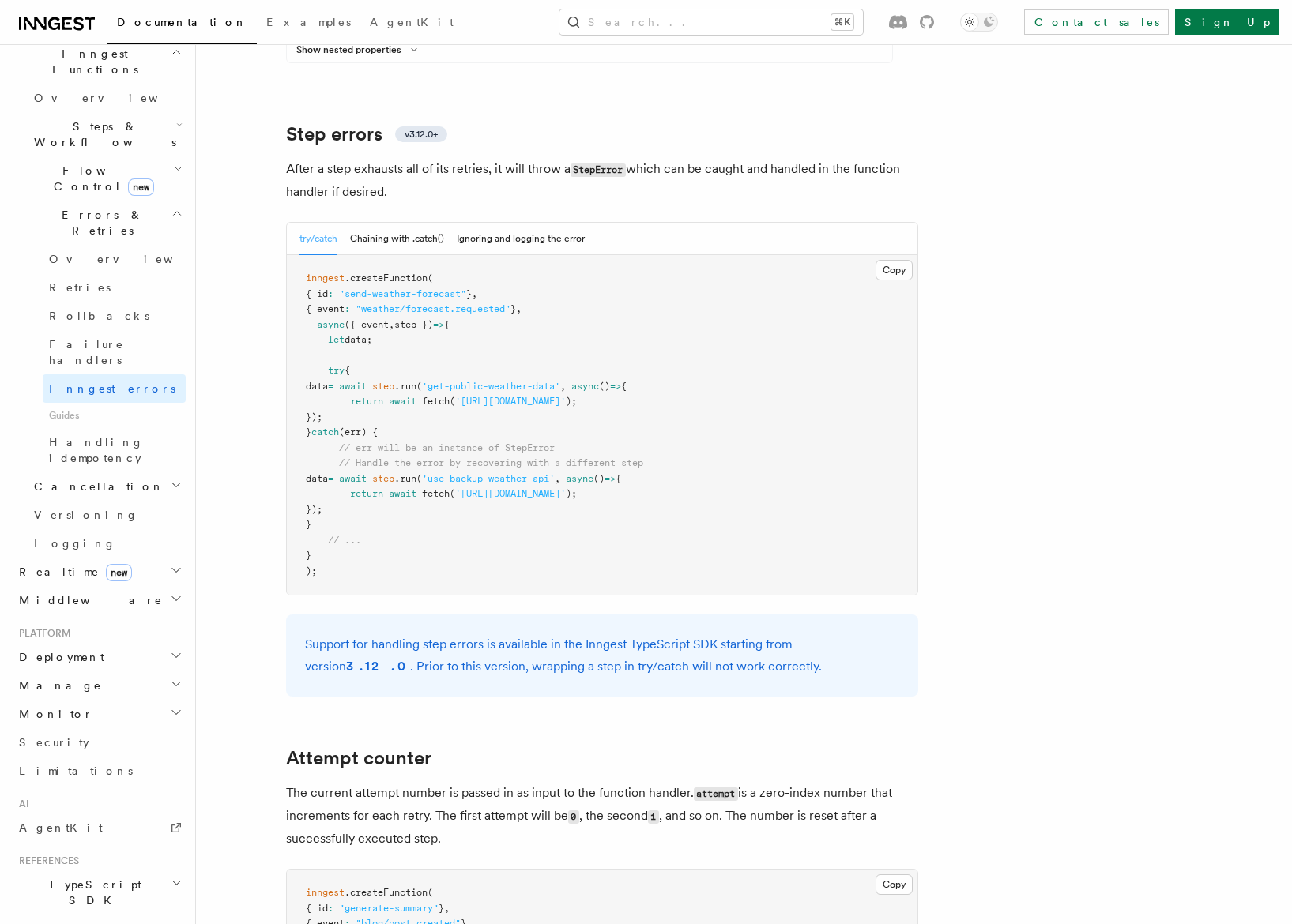
scroll to position [2478, 0]
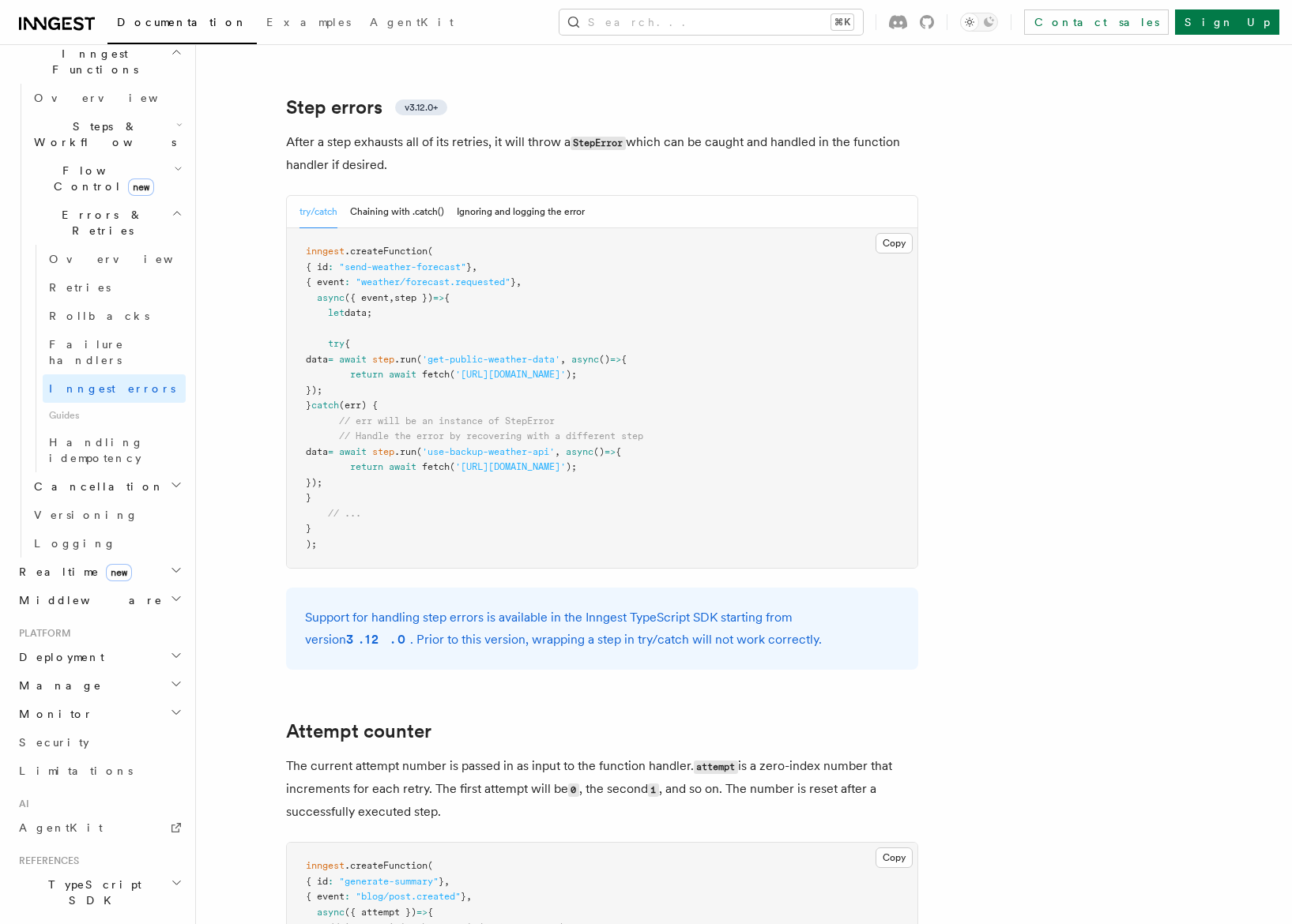
drag, startPoint x: 331, startPoint y: 473, endPoint x: 350, endPoint y: 235, distance: 238.8
click at [350, 246] on code "inngest .createFunction ( { id : "send-weather-forecast" } , { event : "weather…" at bounding box center [475, 398] width 338 height 304
click at [447, 196] on div "try/catch Chaining with .catch() Ignoring and logging the error" at bounding box center [442, 212] width 285 height 32
click at [483, 196] on button "Ignoring and logging the error" at bounding box center [521, 212] width 128 height 32
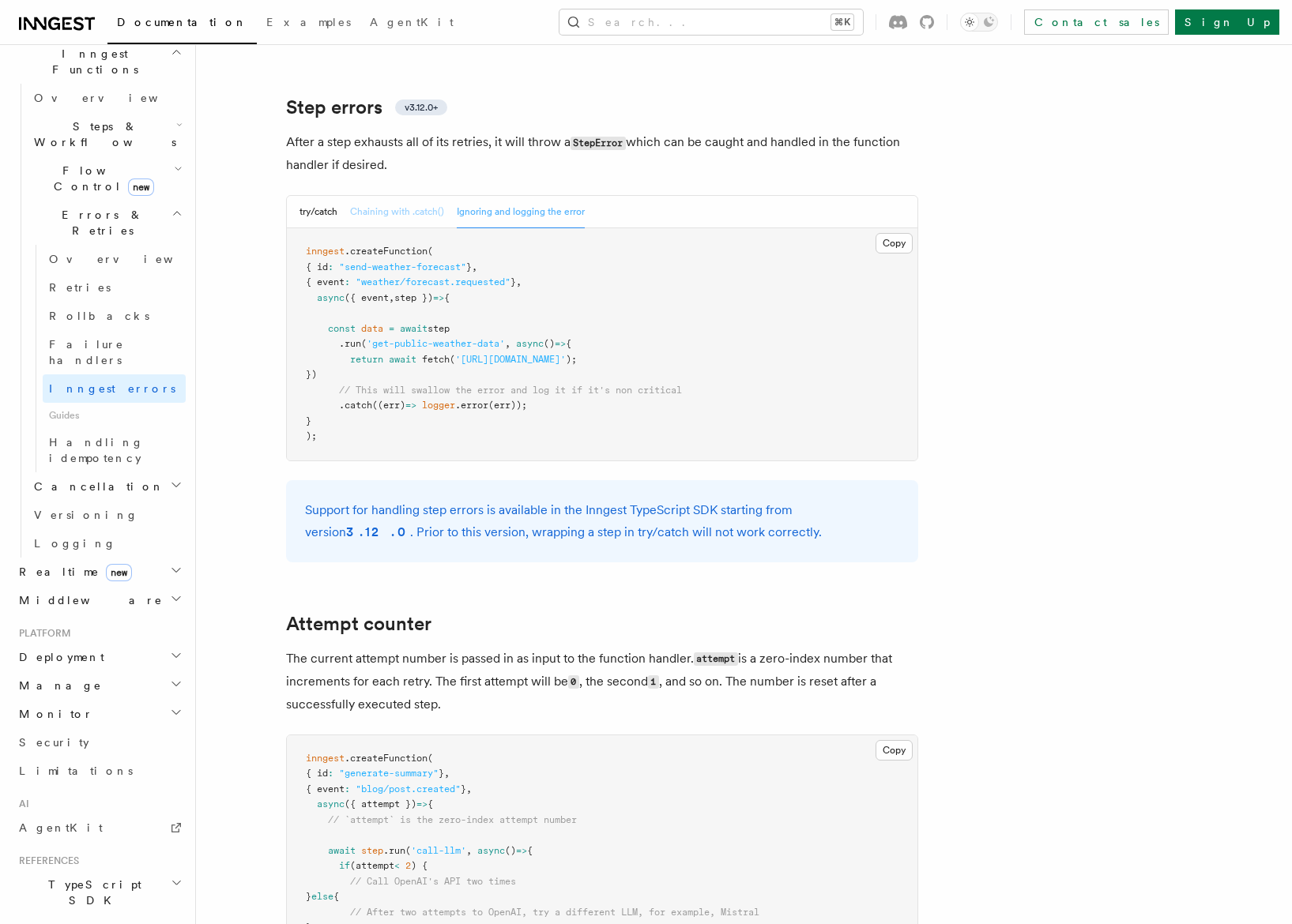
click at [384, 196] on button "Chaining with .catch()" at bounding box center [397, 212] width 94 height 32
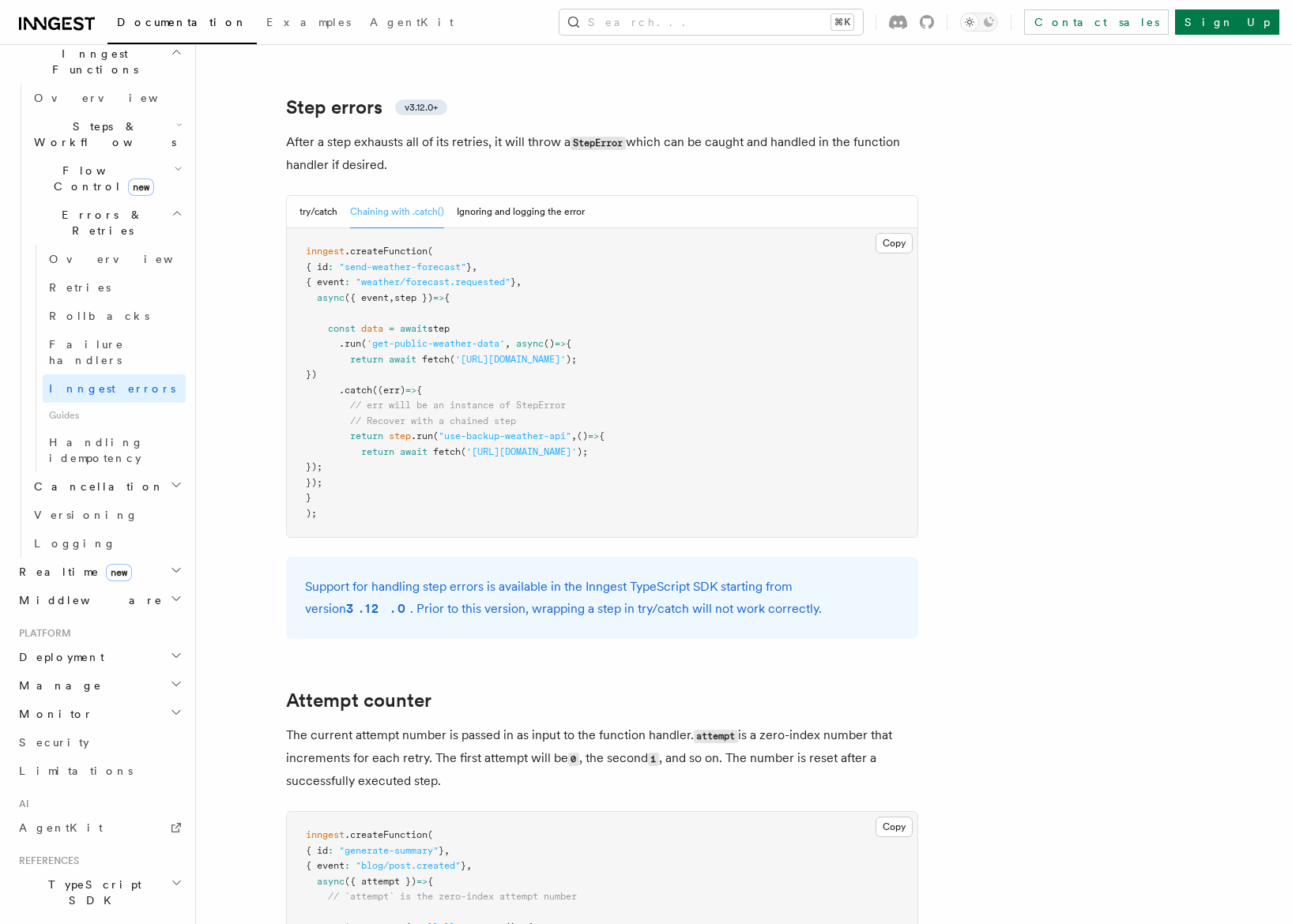
click at [411, 601] on strong "3.12.0" at bounding box center [379, 609] width 64 height 15
drag, startPoint x: 846, startPoint y: 543, endPoint x: 860, endPoint y: 543, distance: 14.0
click at [411, 601] on strong "3.12.0" at bounding box center [379, 609] width 64 height 15
copy strong "3.12.0"
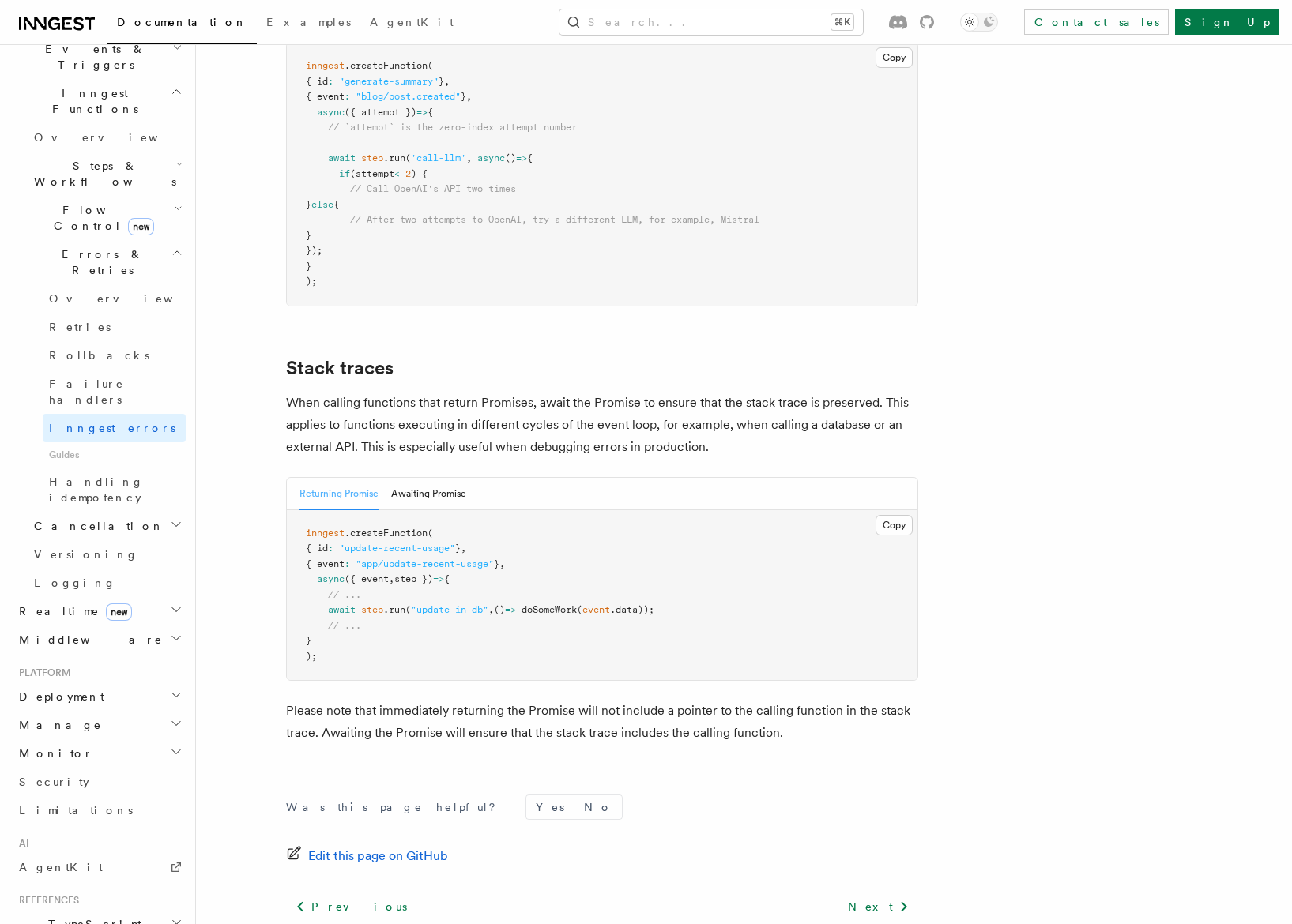
scroll to position [421, 0]
